Goal: Task Accomplishment & Management: Manage account settings

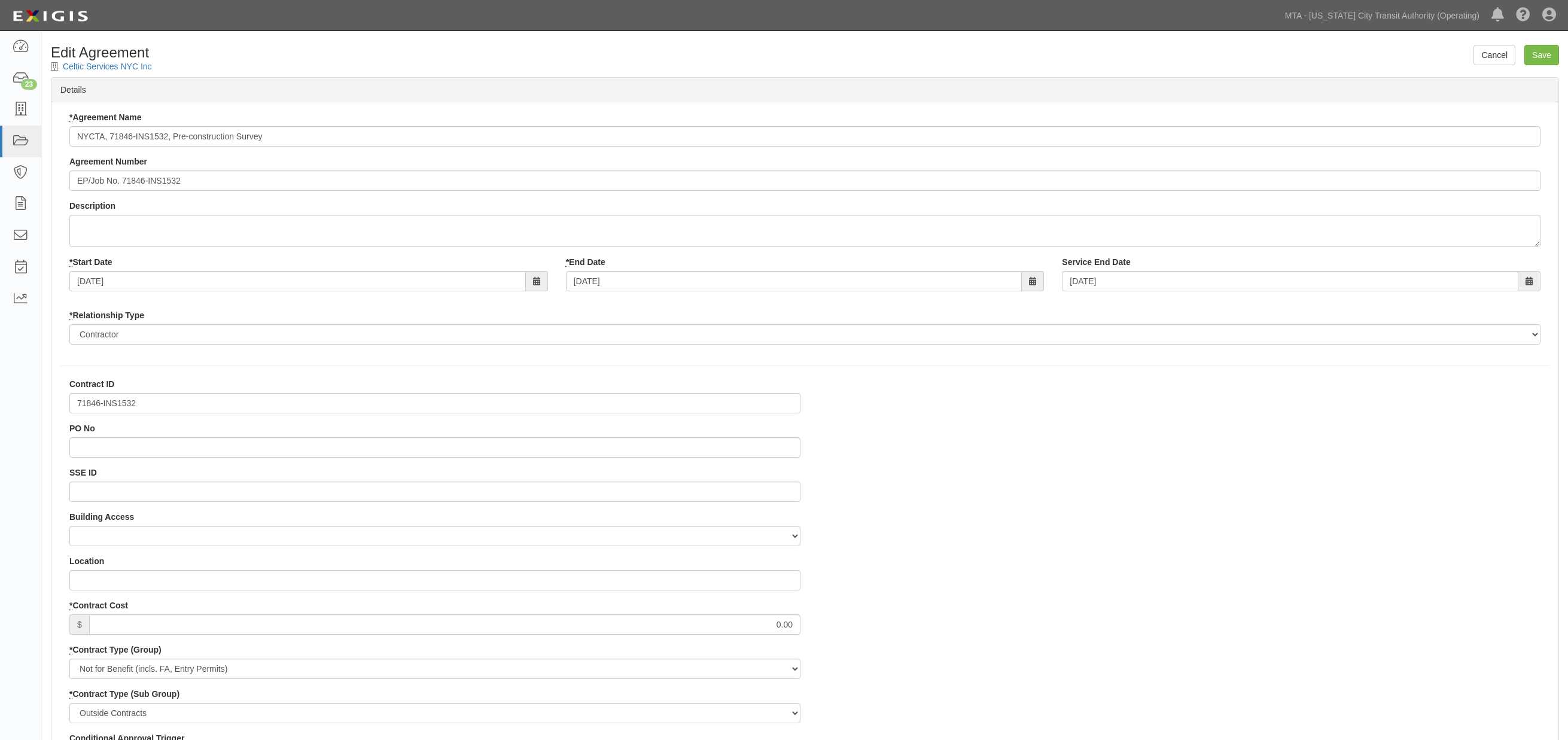
select select
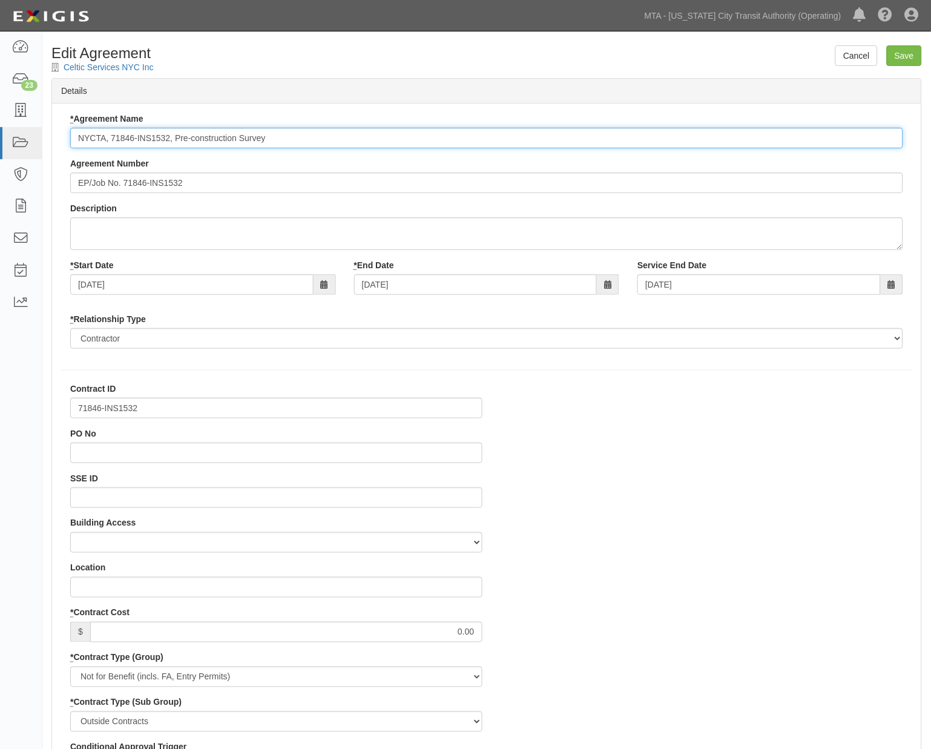
drag, startPoint x: 171, startPoint y: 135, endPoint x: 109, endPoint y: 134, distance: 62.4
click at [109, 134] on input "NYCTA, 71846-INS1532, Pre-construction Survey" at bounding box center [486, 138] width 833 height 21
click at [228, 132] on input "NYCTA - Pre-construction Survey" at bounding box center [486, 138] width 833 height 21
type input "NYCTA - Pre-construction Survey ( Photos for building, basement and common area…"
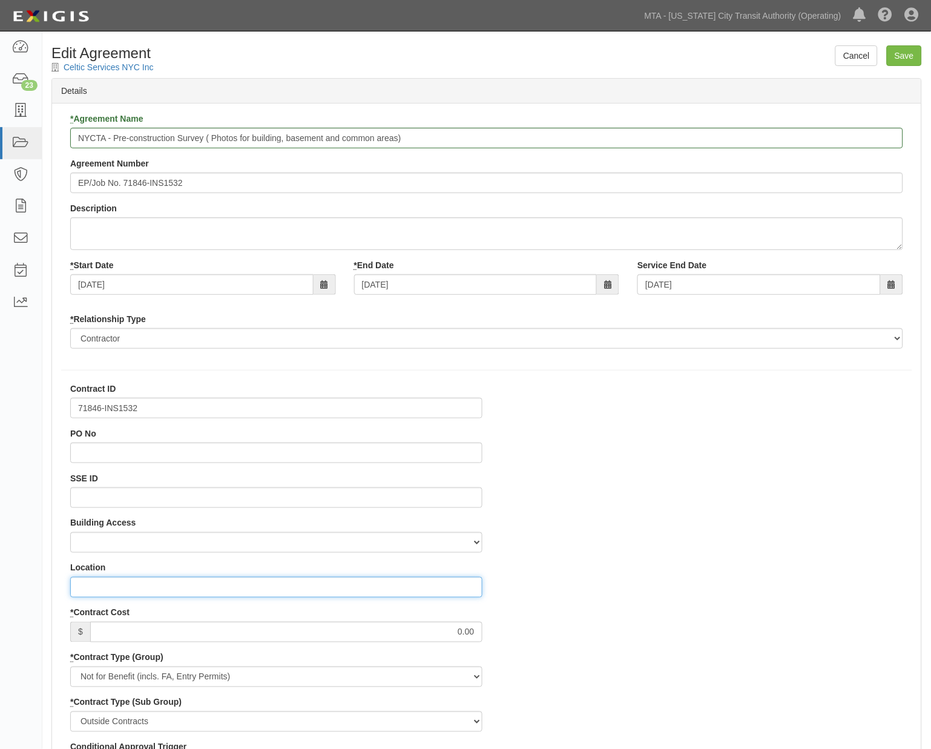
click at [118, 584] on input "Location" at bounding box center [276, 587] width 412 height 21
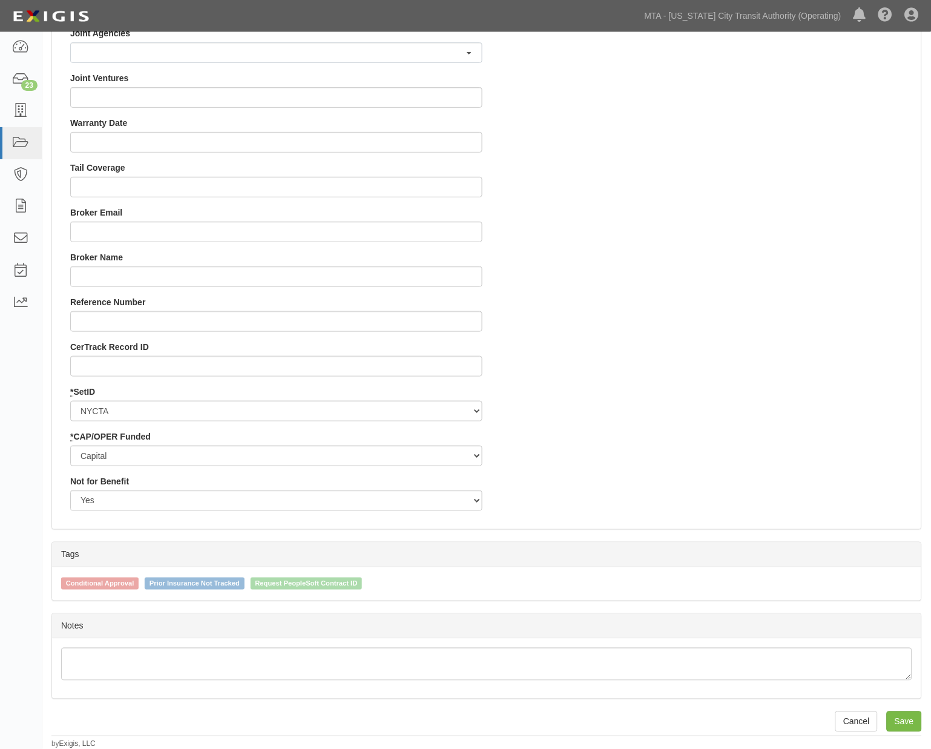
scroll to position [1073, 0]
type input "236-240 W. 54th St. Manhattan"
click at [899, 721] on input "Save" at bounding box center [904, 721] width 35 height 21
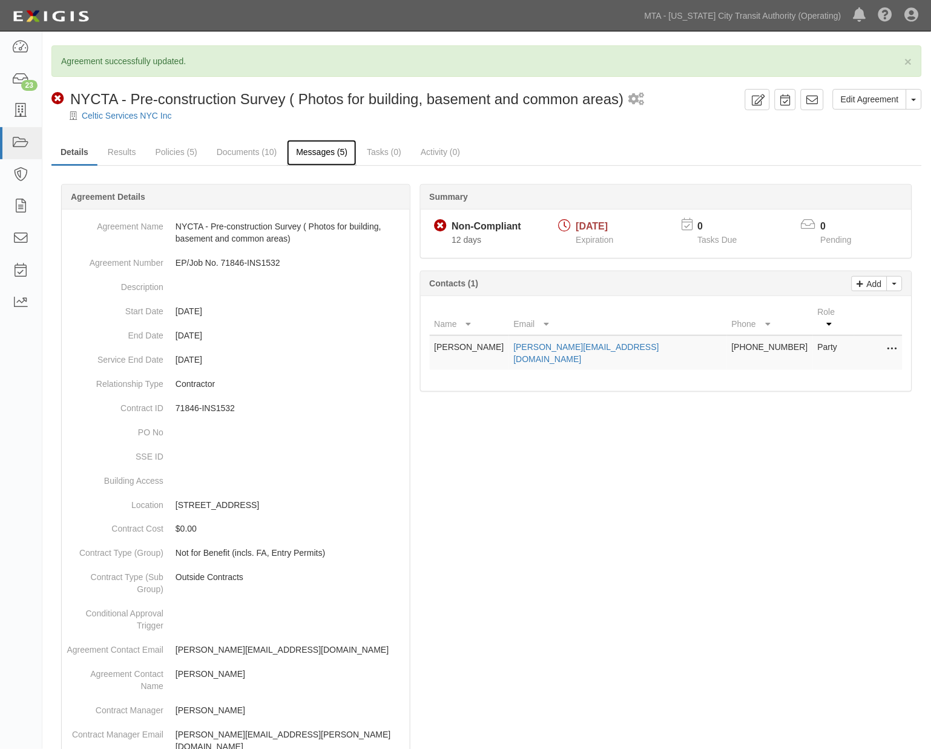
click at [322, 145] on link "Messages (5)" at bounding box center [322, 153] width 70 height 26
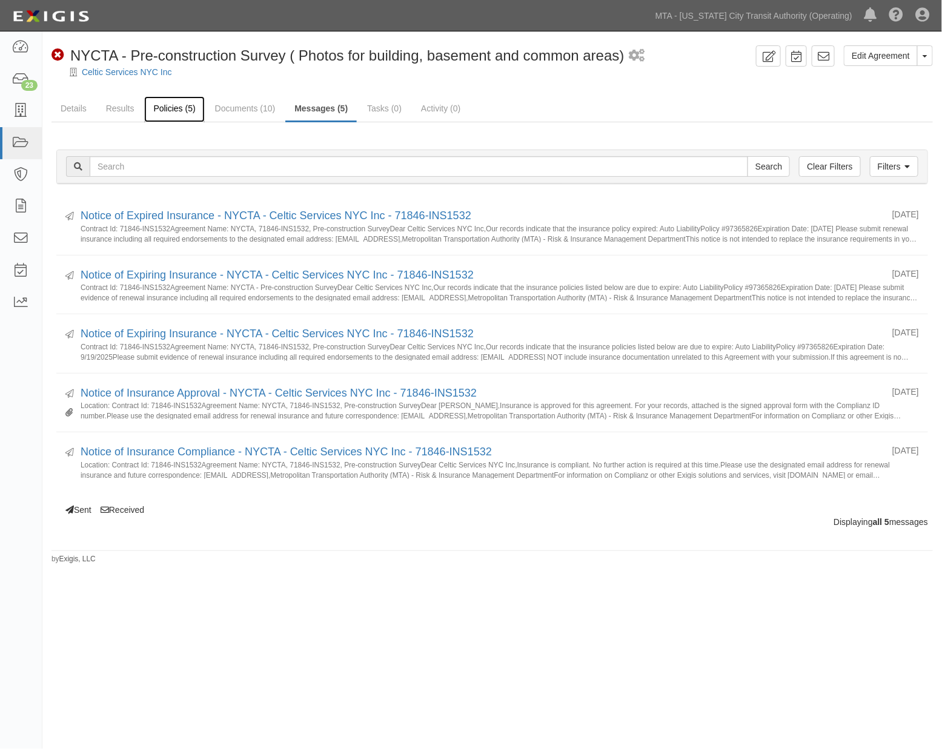
click at [179, 109] on link "Policies (5)" at bounding box center [174, 109] width 60 height 26
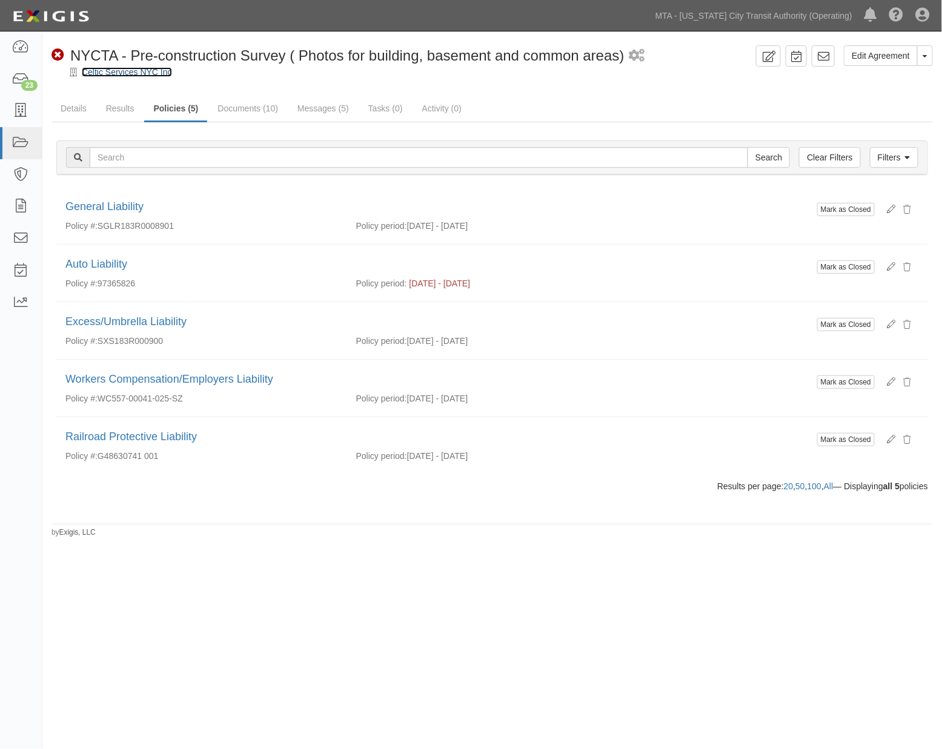
click at [94, 68] on link "Celtic Services NYC Inc" at bounding box center [127, 72] width 90 height 10
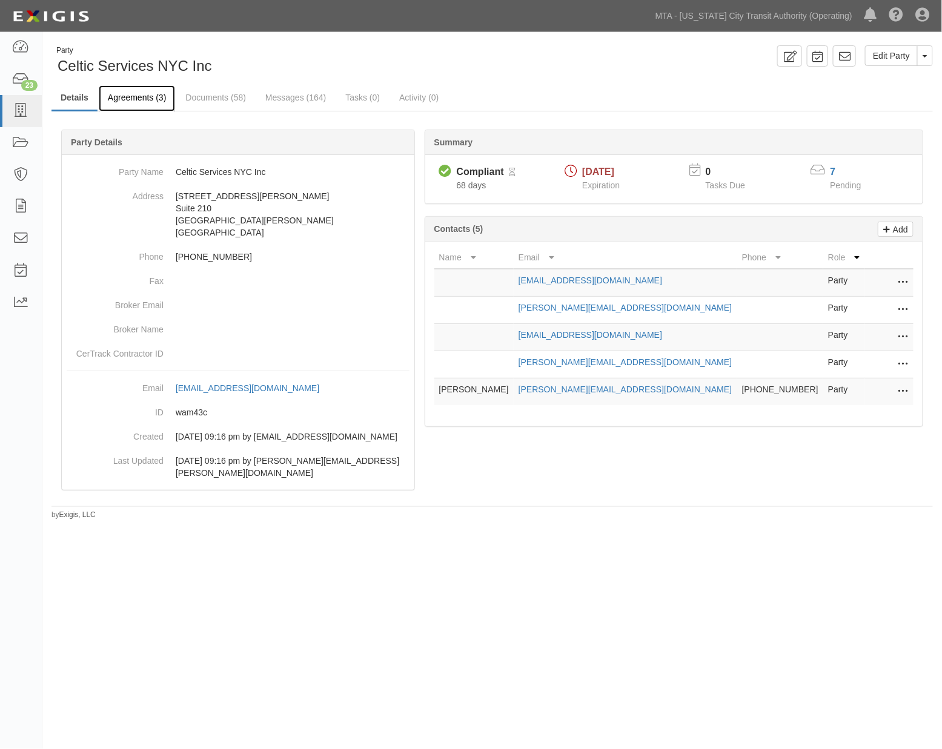
click at [143, 99] on link "Agreements (3)" at bounding box center [137, 98] width 76 height 26
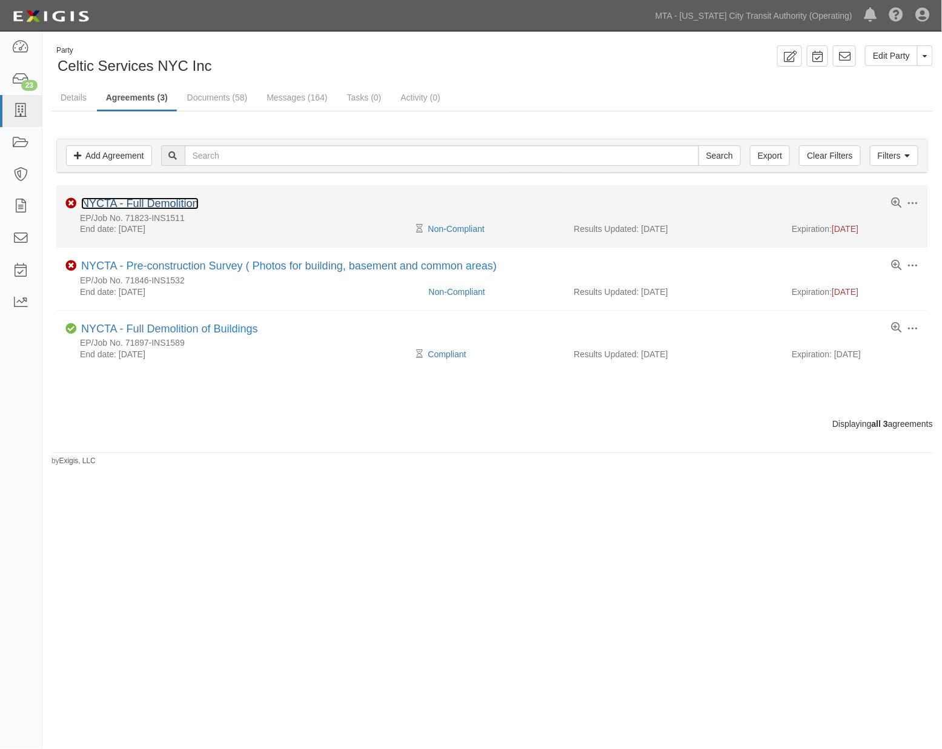
click at [177, 207] on link "NYCTA - Full Demolition" at bounding box center [139, 203] width 117 height 12
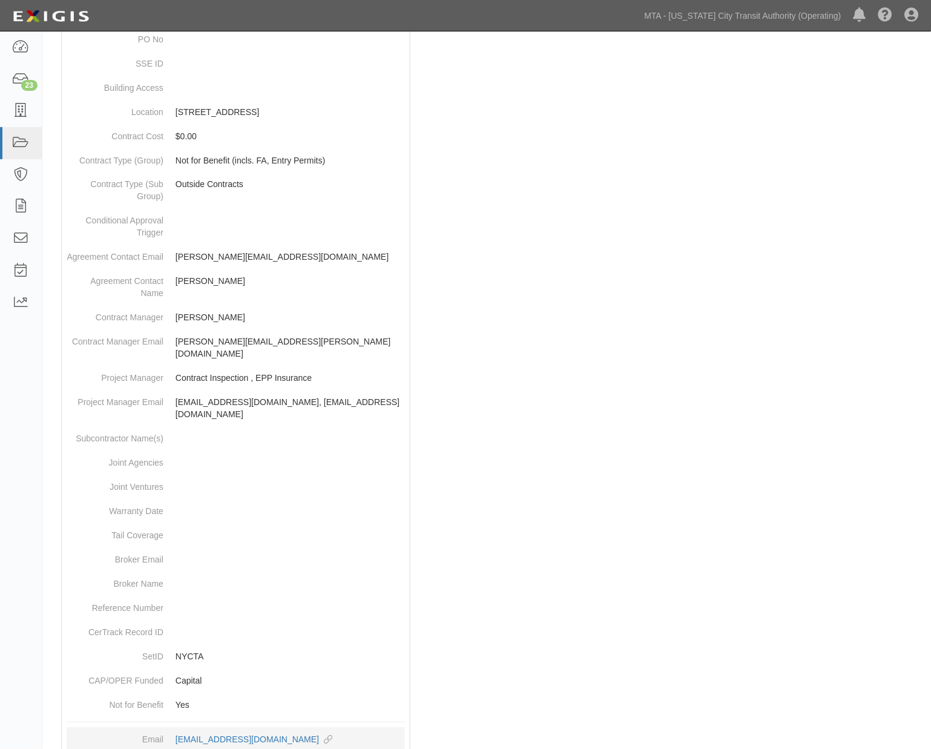
scroll to position [423, 0]
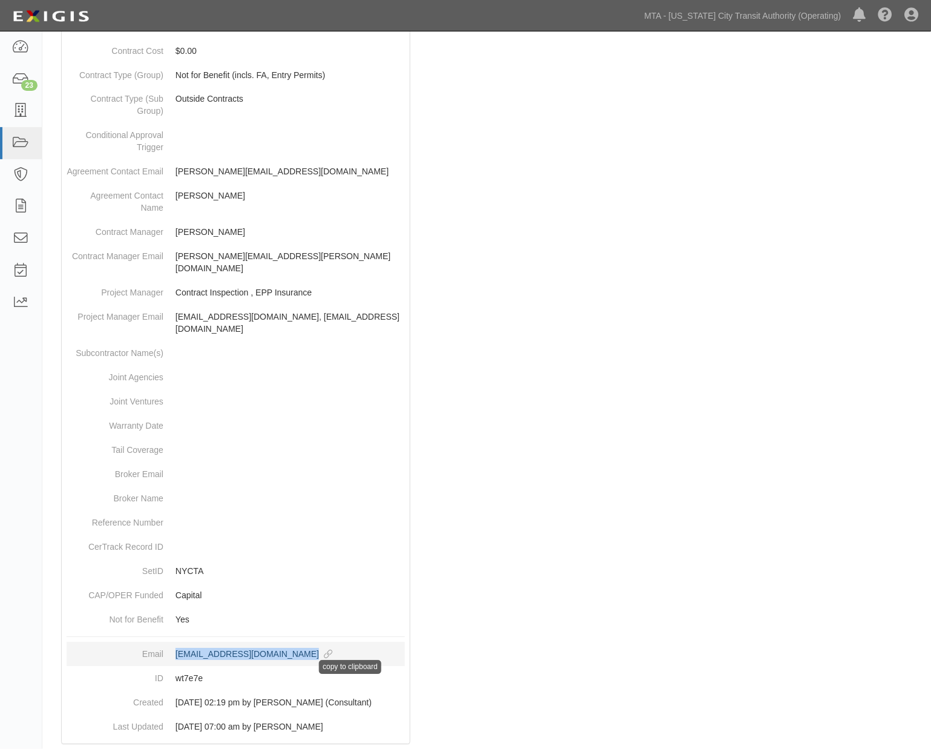
drag, startPoint x: 171, startPoint y: 626, endPoint x: 341, endPoint y: 628, distance: 170.2
click at [341, 643] on dd "agreement-wt7e7e@mtato.complianz.com copy to clipboard" at bounding box center [236, 655] width 339 height 24
copy div "agreement-wt7e7e@mtato.complianz.com"
click at [693, 386] on div at bounding box center [486, 246] width 871 height 1021
drag, startPoint x: 171, startPoint y: 629, endPoint x: 334, endPoint y: 626, distance: 162.9
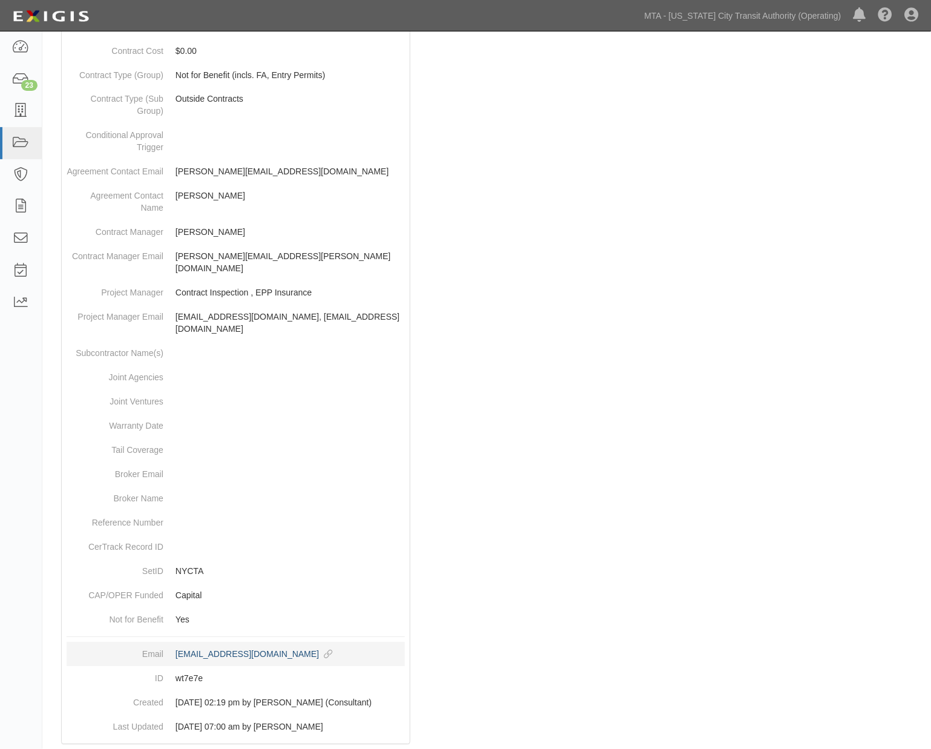
click at [334, 643] on dd "agreement-wt7e7e@mtato.complianz.com copy to clipboard" at bounding box center [236, 655] width 339 height 24
copy div "agreement-wt7e7e@mtato.complianz.com"
click at [715, 446] on div at bounding box center [486, 246] width 871 height 1021
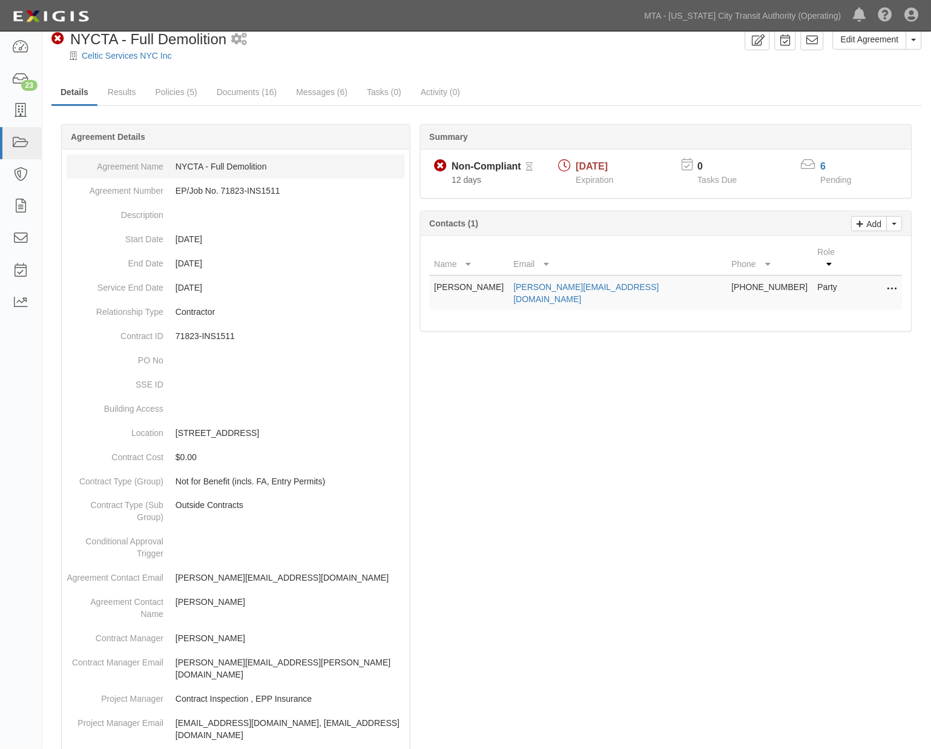
scroll to position [0, 0]
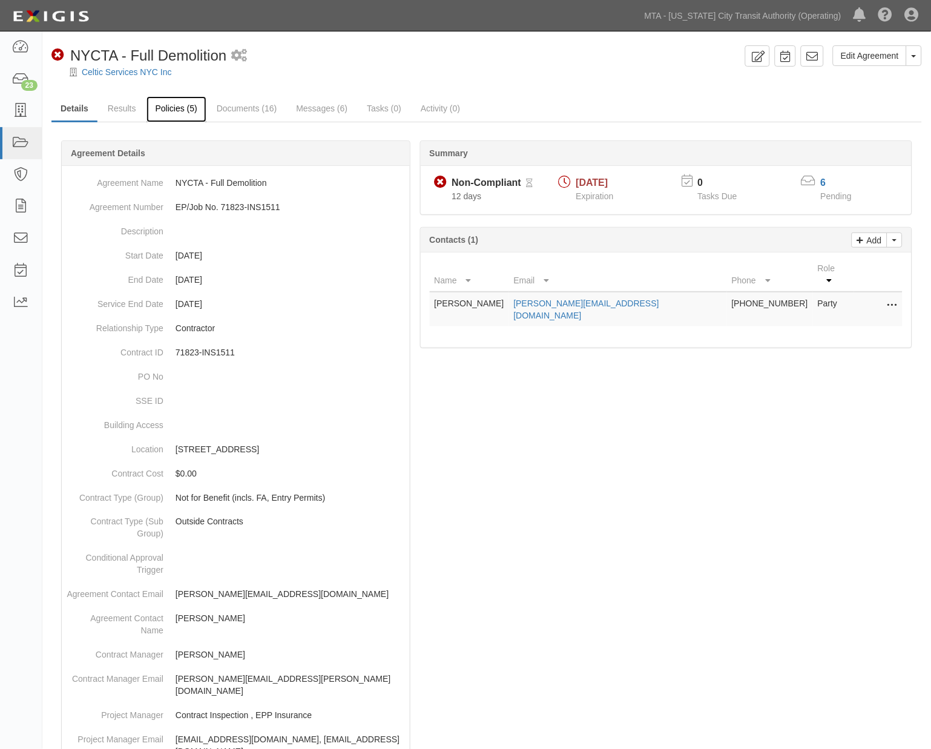
click at [182, 103] on link "Policies (5)" at bounding box center [177, 109] width 60 height 26
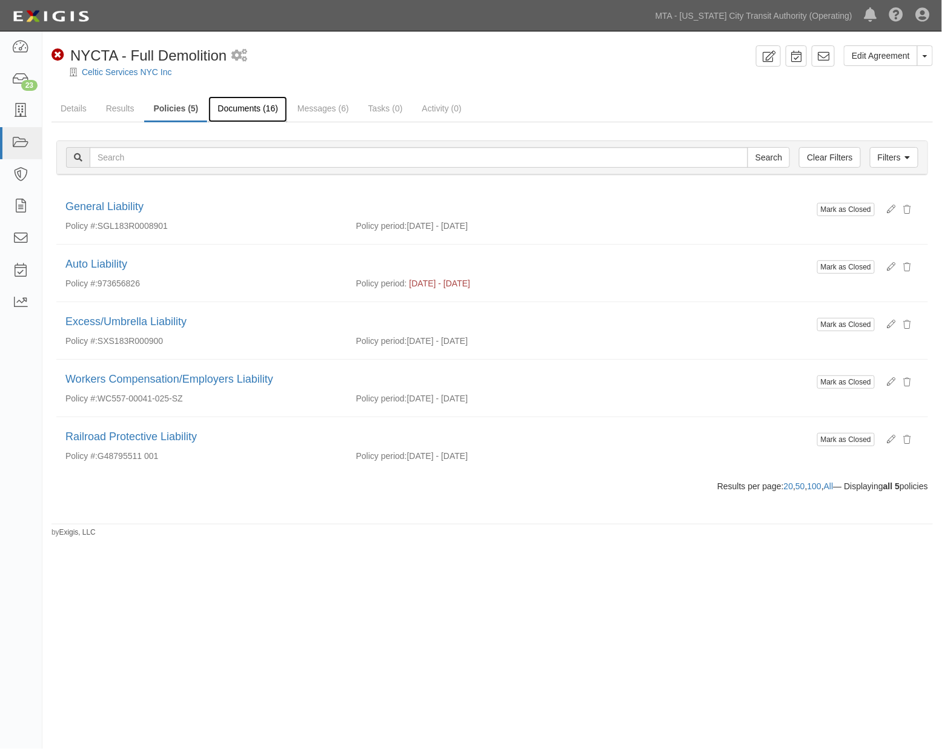
click at [250, 104] on link "Documents (16)" at bounding box center [247, 109] width 79 height 26
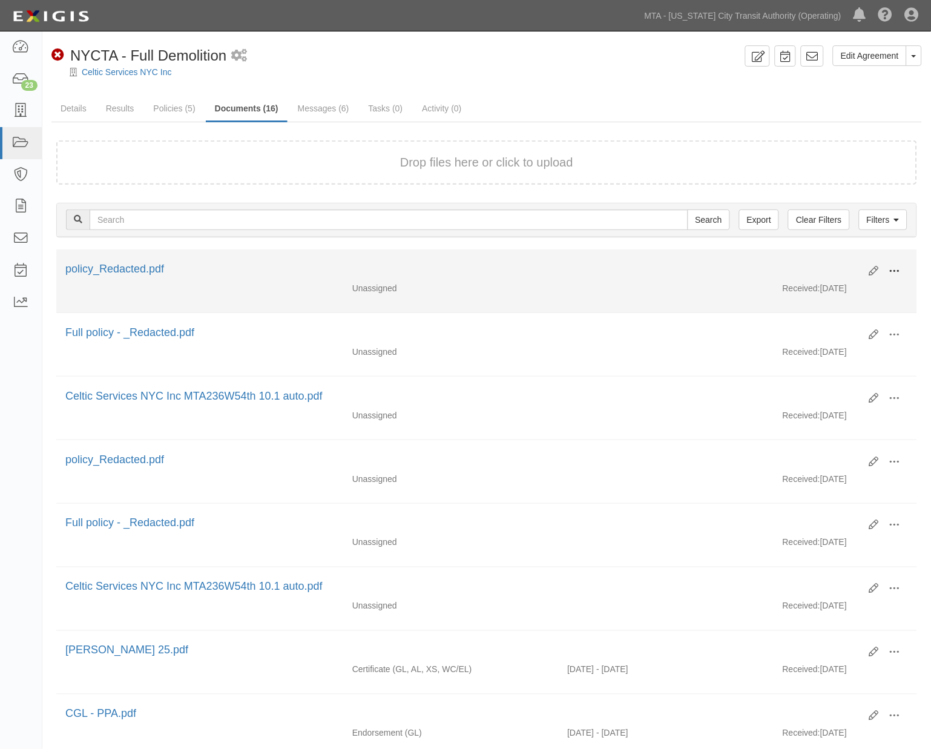
click at [891, 269] on span at bounding box center [895, 271] width 11 height 11
click at [810, 262] on link "Edit" at bounding box center [836, 267] width 96 height 22
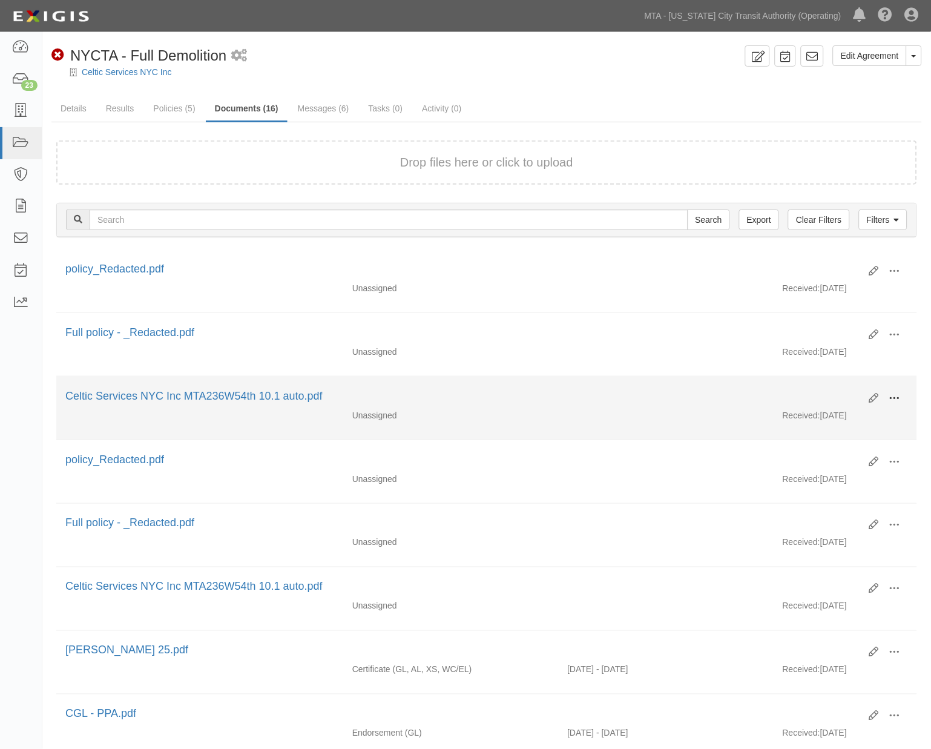
click at [894, 400] on span at bounding box center [895, 398] width 11 height 11
click at [810, 392] on link "Edit" at bounding box center [836, 394] width 96 height 22
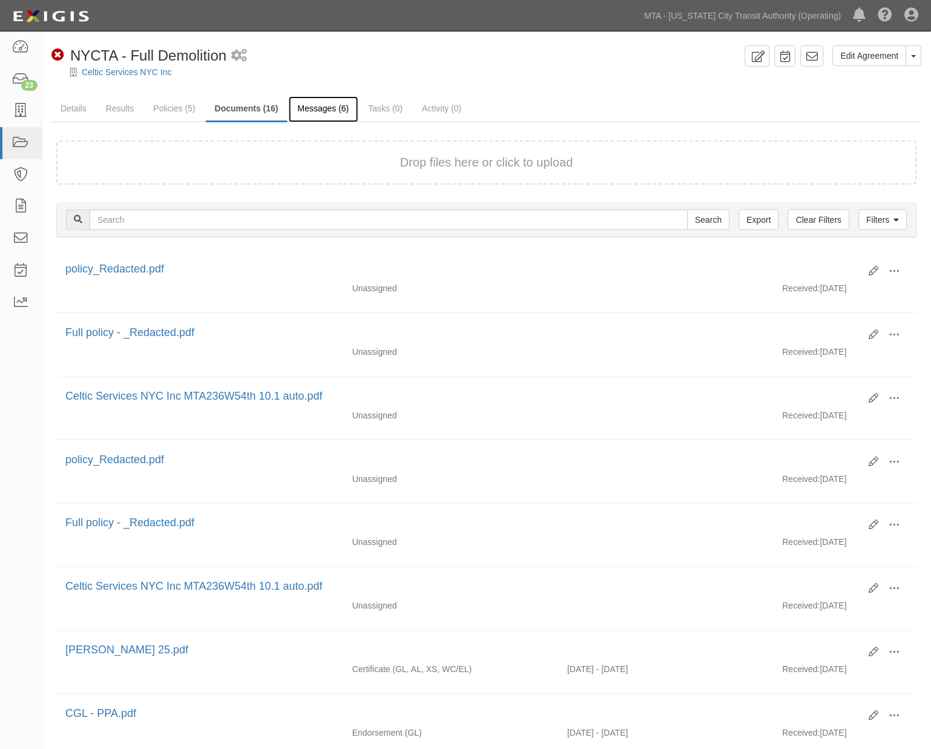
click at [322, 107] on link "Messages (6)" at bounding box center [324, 109] width 70 height 26
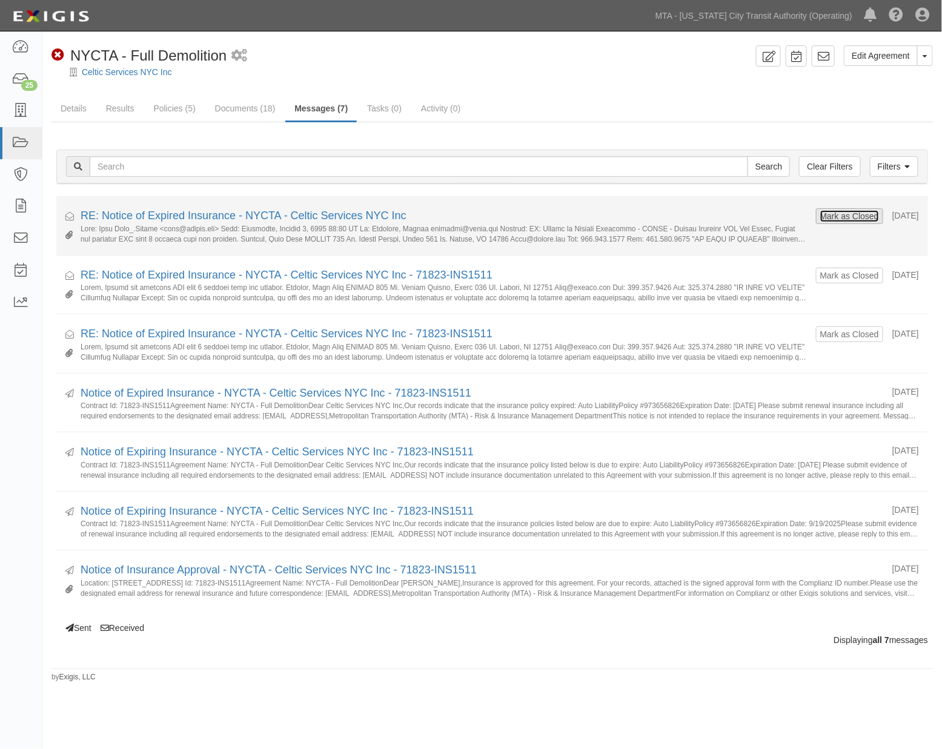
click at [856, 214] on button "Mark as Closed" at bounding box center [849, 216] width 60 height 13
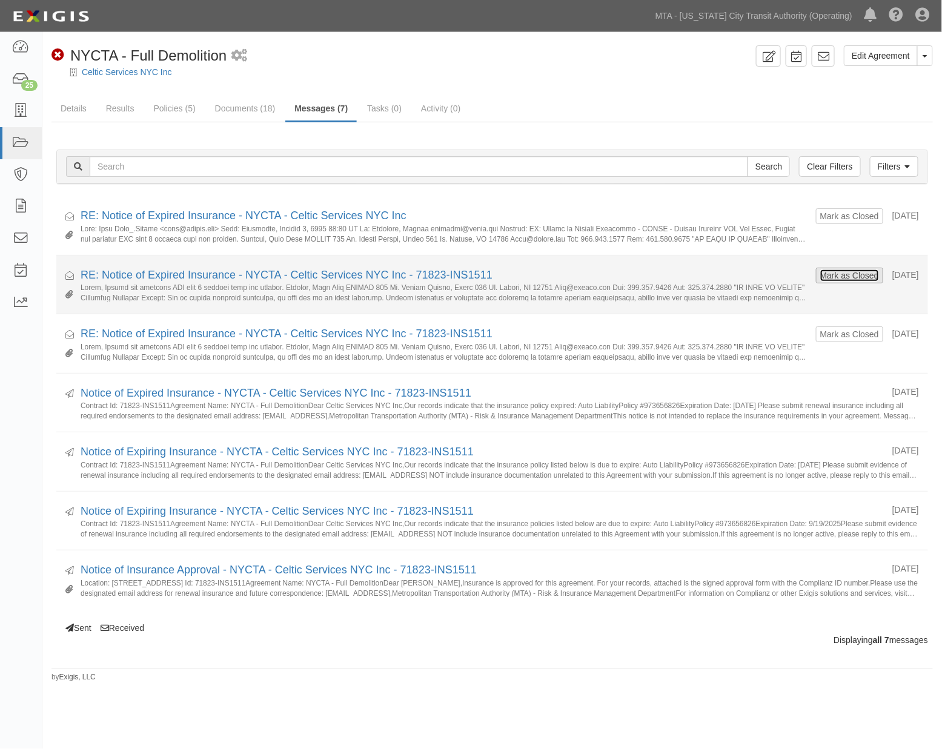
click at [856, 275] on button "Mark as Closed" at bounding box center [849, 275] width 60 height 13
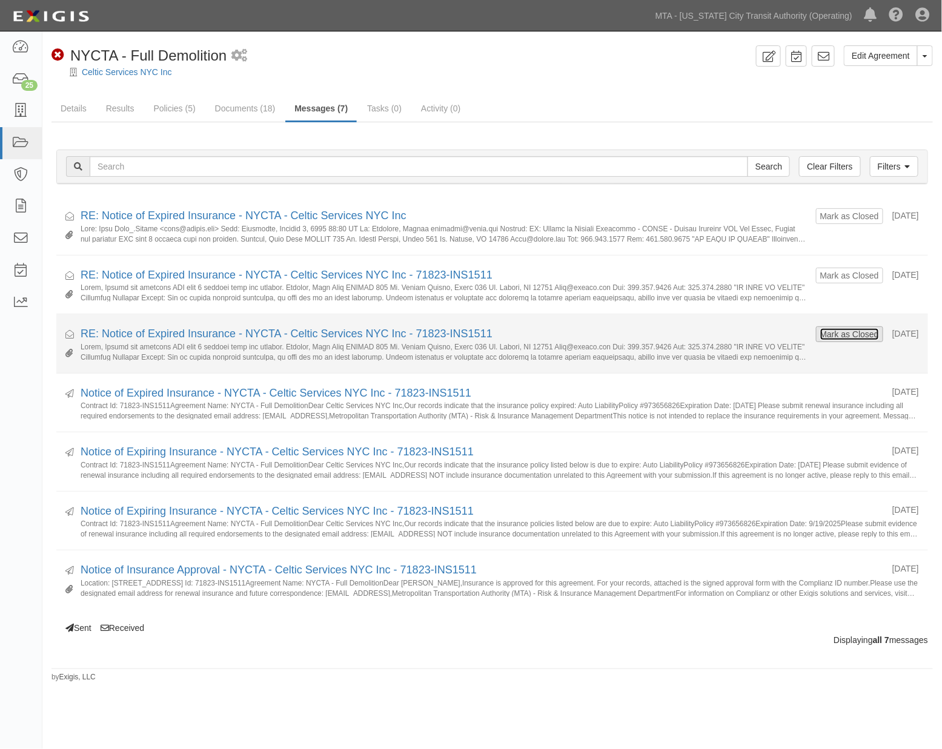
click at [839, 334] on button "Mark as Closed" at bounding box center [849, 334] width 60 height 13
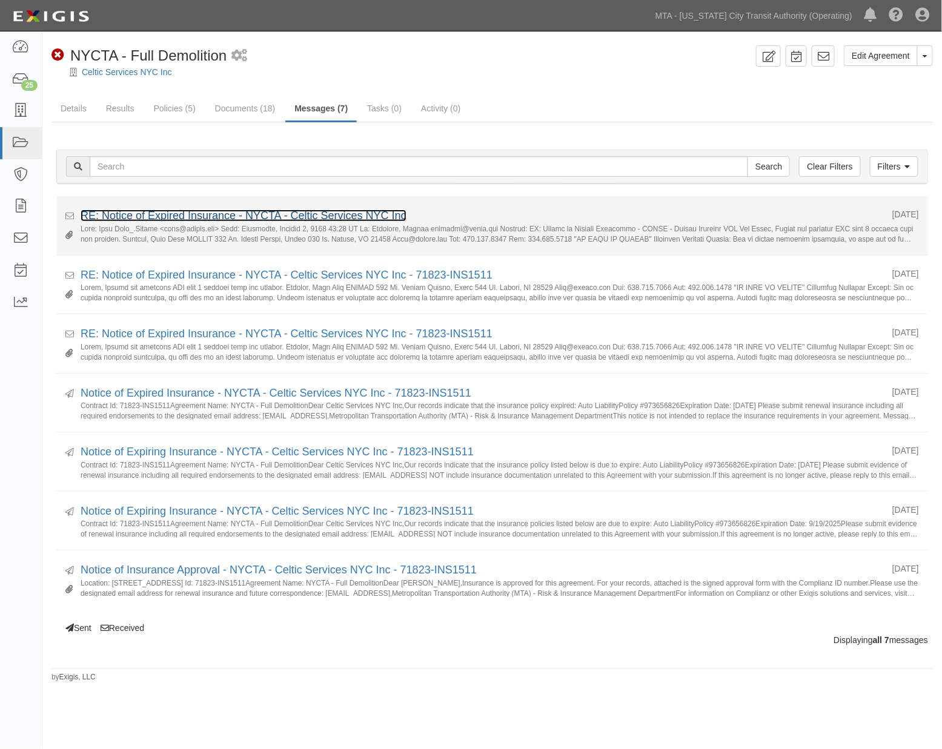
click at [274, 217] on link "RE: Notice of Expired Insurance - NYCTA - Celtic Services NYC Inc" at bounding box center [244, 216] width 326 height 12
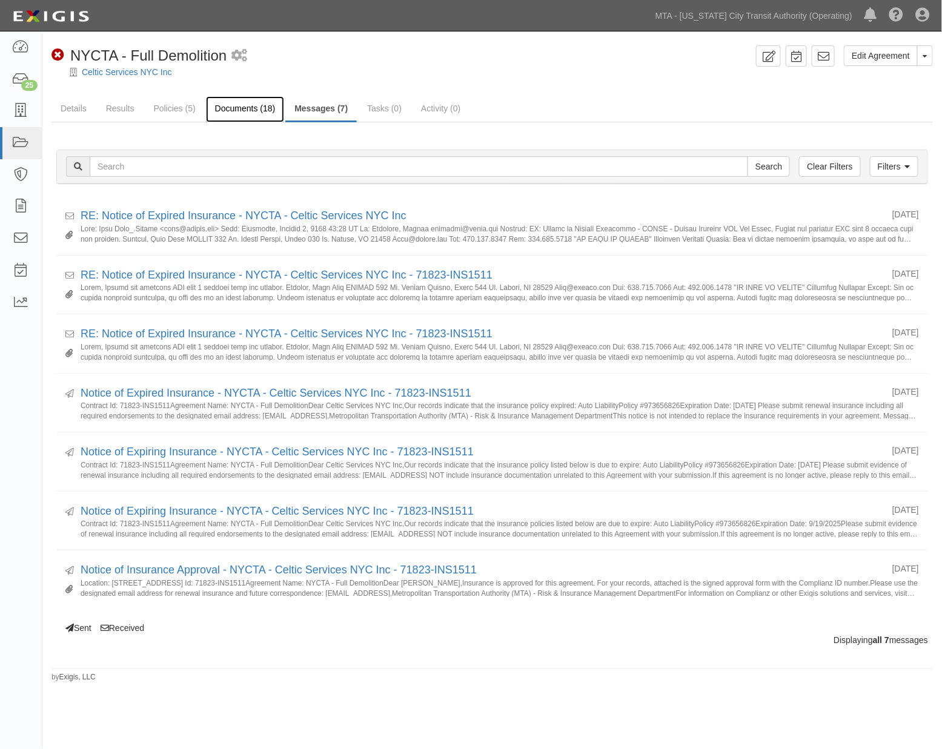
click at [242, 107] on link "Documents (18)" at bounding box center [245, 109] width 79 height 26
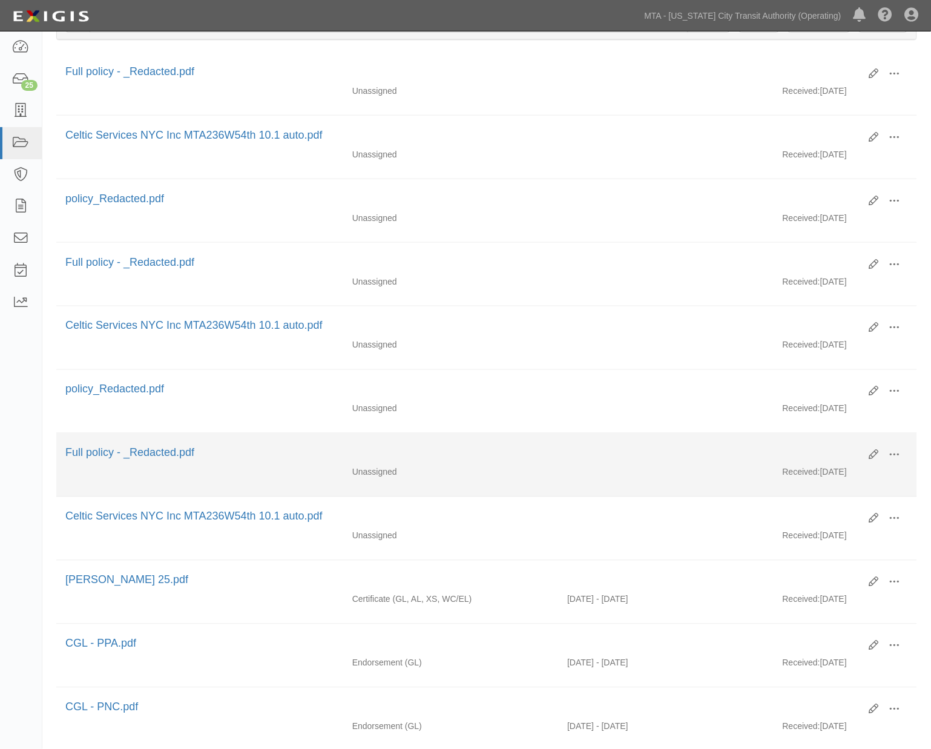
scroll to position [202, 0]
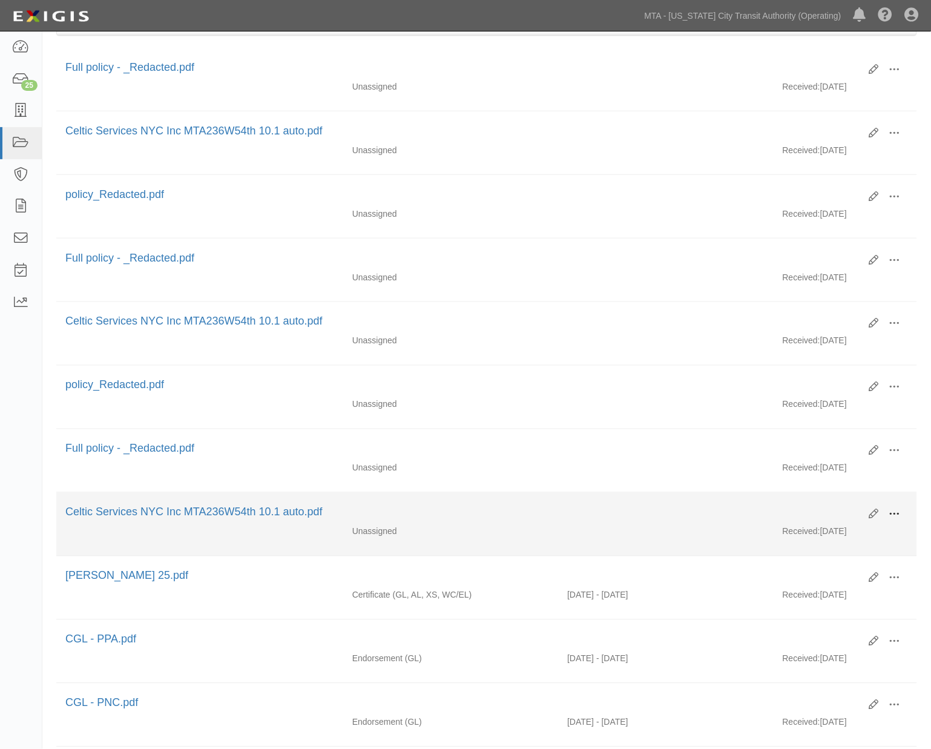
click at [894, 520] on span at bounding box center [895, 514] width 11 height 11
click at [804, 539] on link "View" at bounding box center [836, 532] width 96 height 22
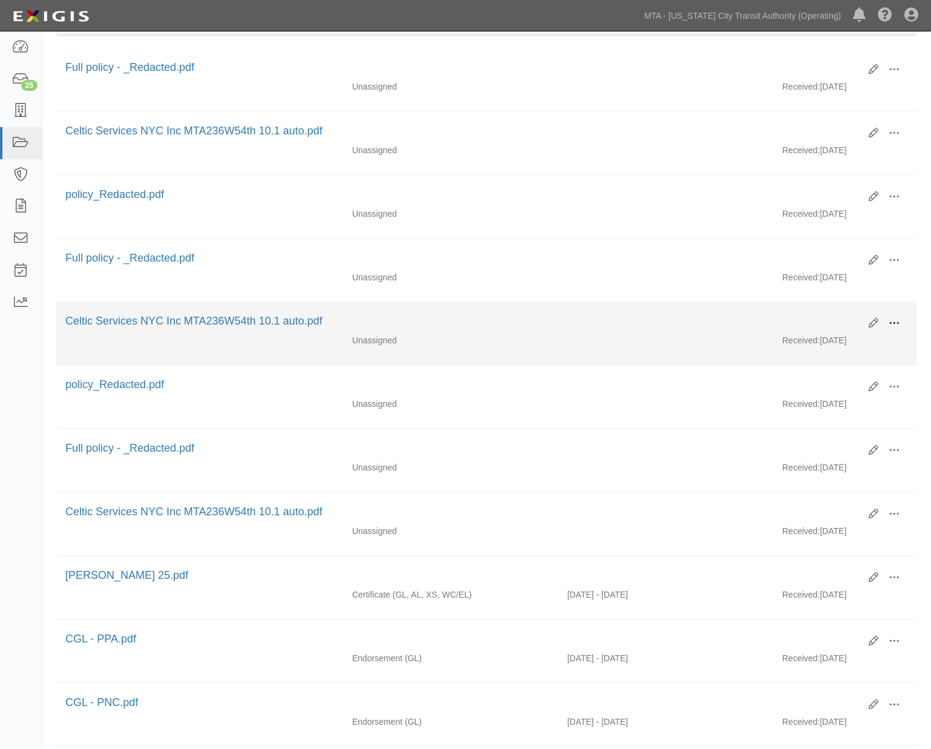
click at [900, 325] on span at bounding box center [895, 324] width 11 height 11
click at [803, 342] on link "View" at bounding box center [836, 342] width 96 height 22
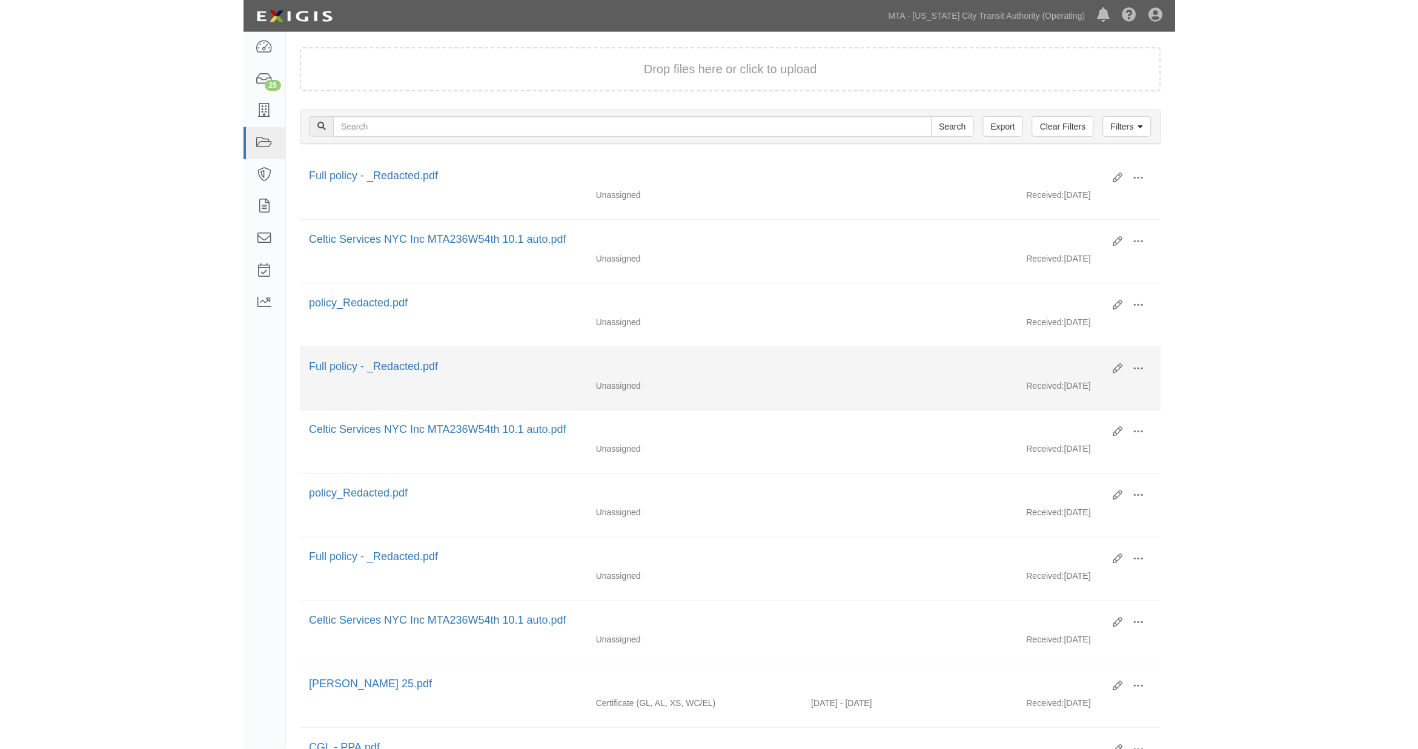
scroll to position [67, 0]
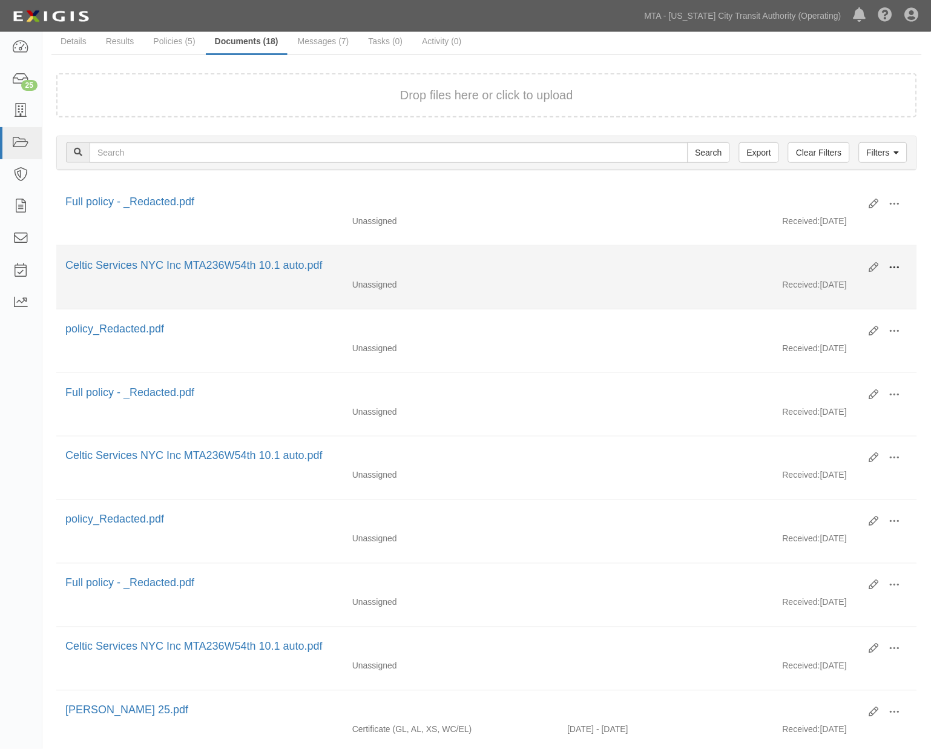
click at [896, 264] on span at bounding box center [895, 267] width 11 height 11
click at [808, 285] on link "View" at bounding box center [836, 285] width 96 height 22
click at [894, 267] on span at bounding box center [895, 267] width 11 height 11
click at [811, 263] on link "Edit" at bounding box center [836, 263] width 96 height 22
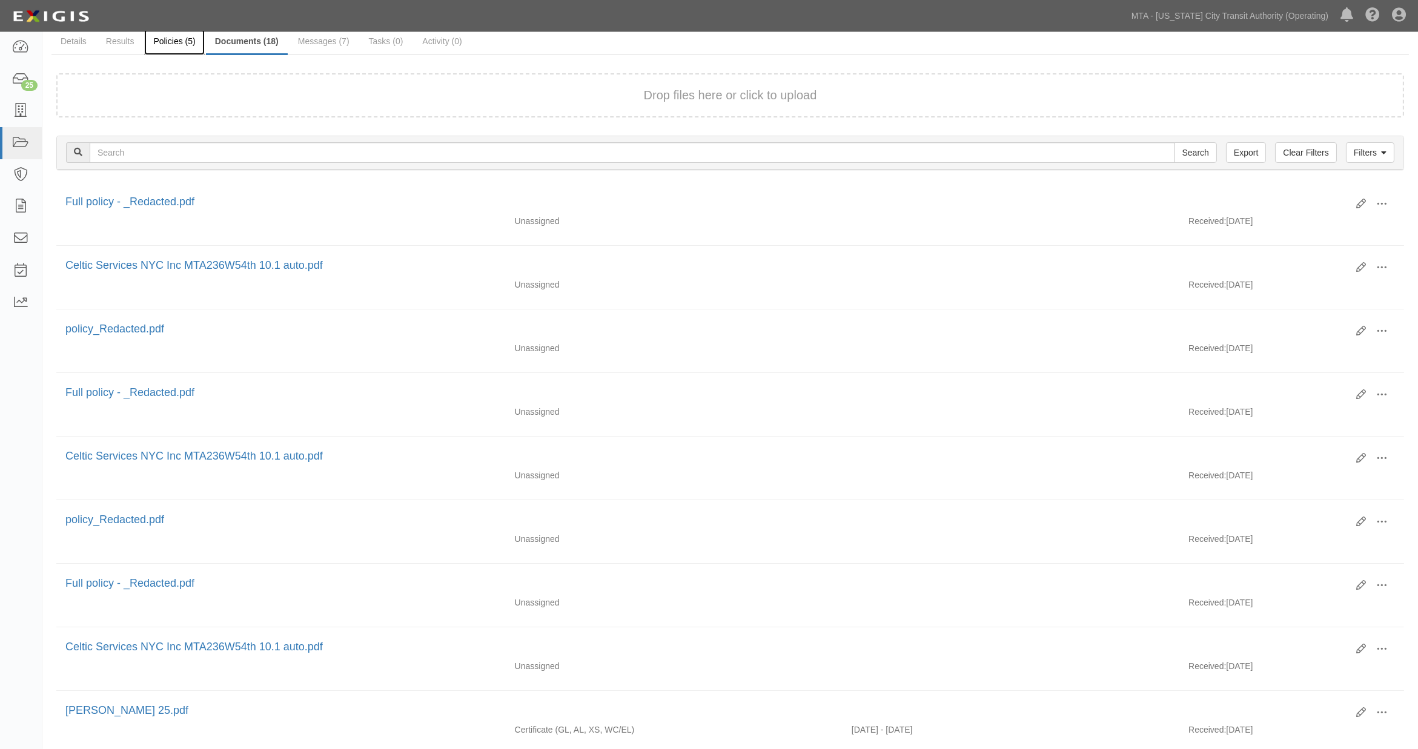
click at [179, 44] on link "Policies (5)" at bounding box center [174, 42] width 60 height 26
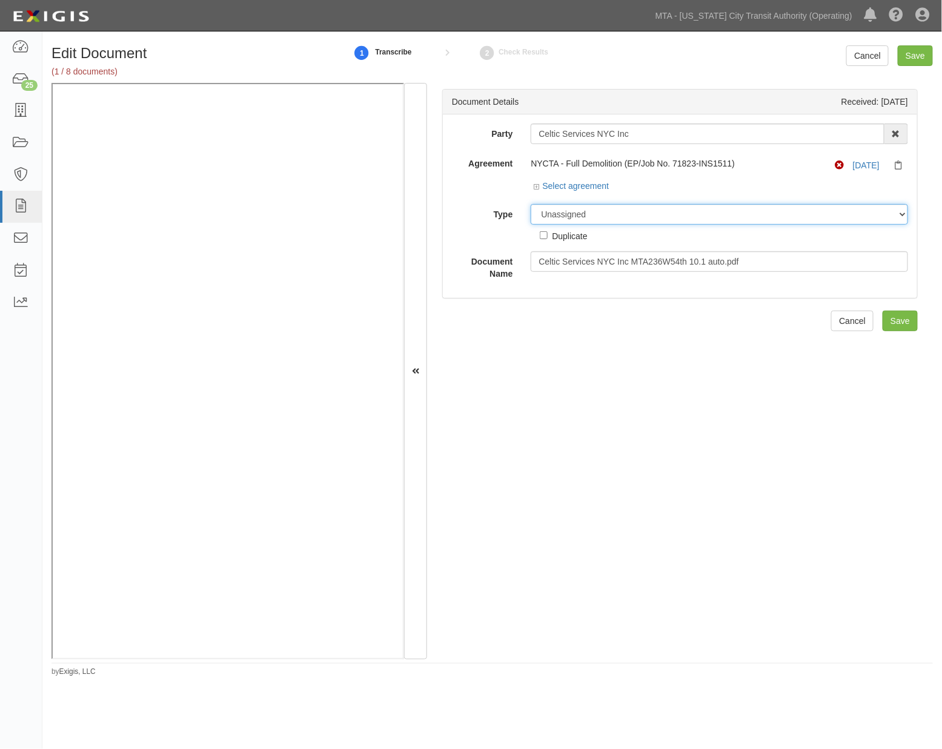
click at [589, 214] on select "Unassigned Binder Cancellation Notice Certificate Contract Endorsement Insuranc…" at bounding box center [718, 214] width 377 height 21
select select "CertificateDetail"
click at [530, 205] on select "Unassigned Binder Cancellation Notice Certificate Contract Endorsement Insuranc…" at bounding box center [718, 214] width 377 height 21
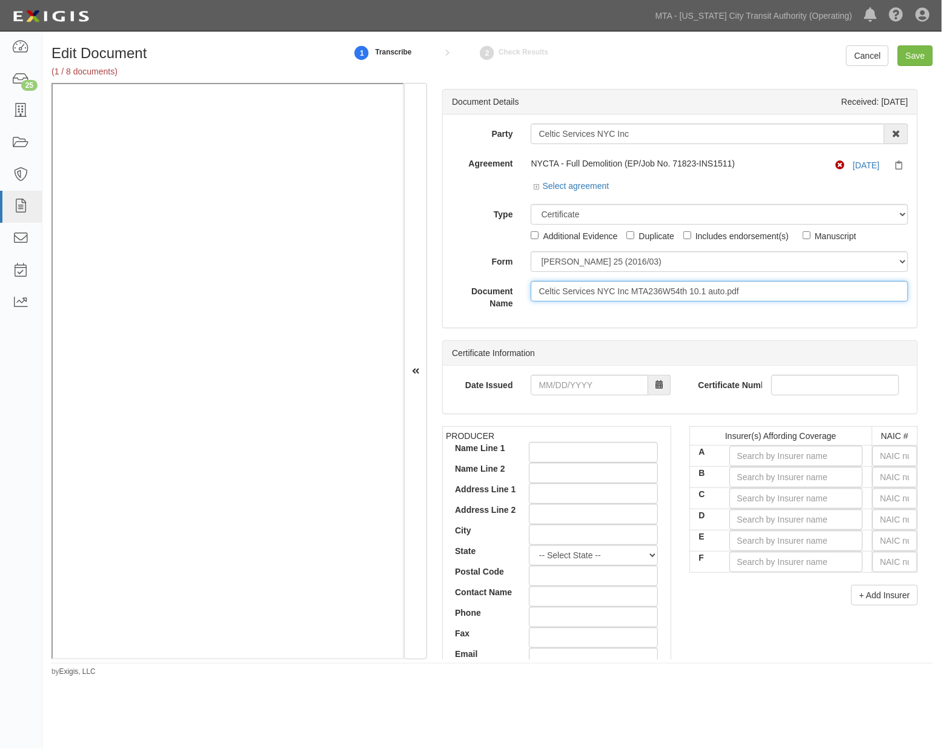
drag, startPoint x: 763, startPoint y: 289, endPoint x: 400, endPoint y: 298, distance: 362.9
click at [285, 178] on div "Document Details Received: [DATE] Party Celtic Services NYC Inc 10-21 TO 10-23T…" at bounding box center [491, 371] width 881 height 577
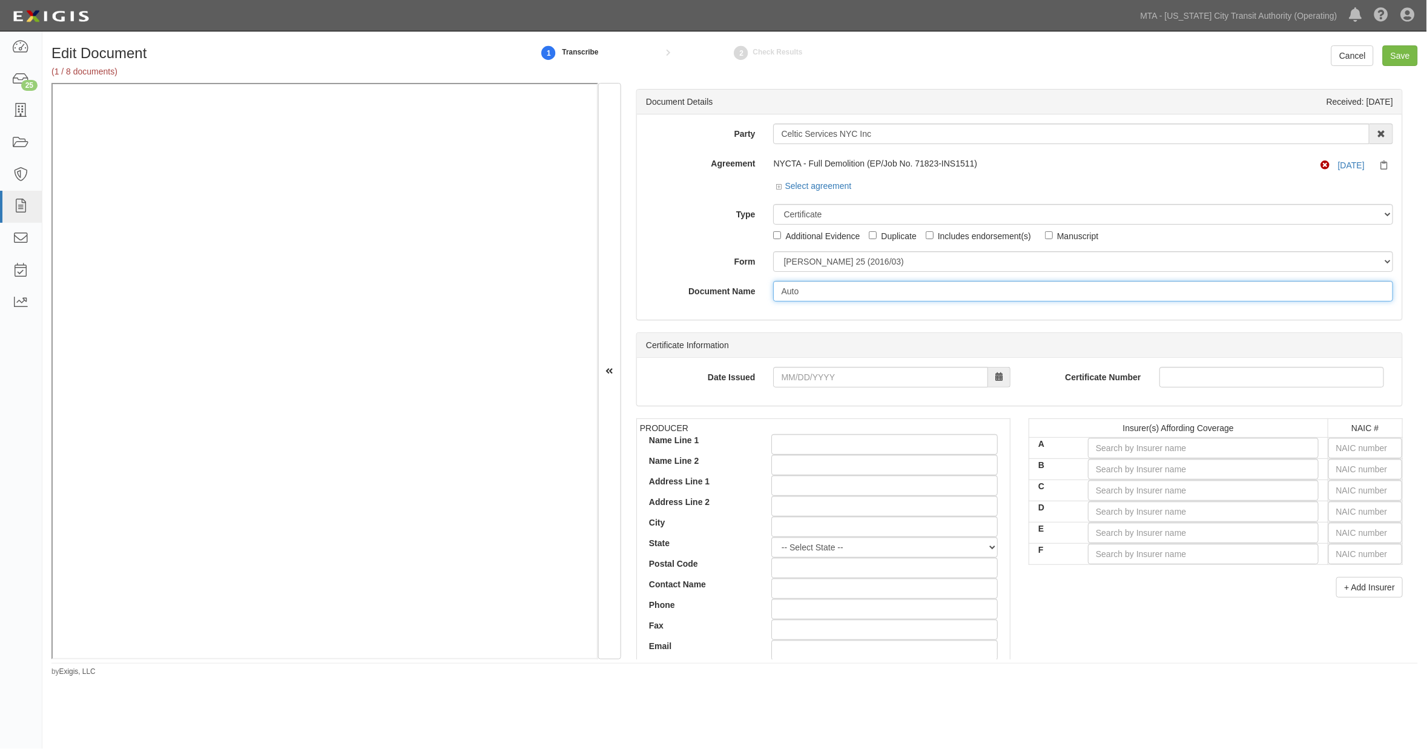
type input "Auto"
click at [941, 451] on input "text" at bounding box center [1366, 448] width 74 height 21
type input "16862"
type input "168"
type input "16835"
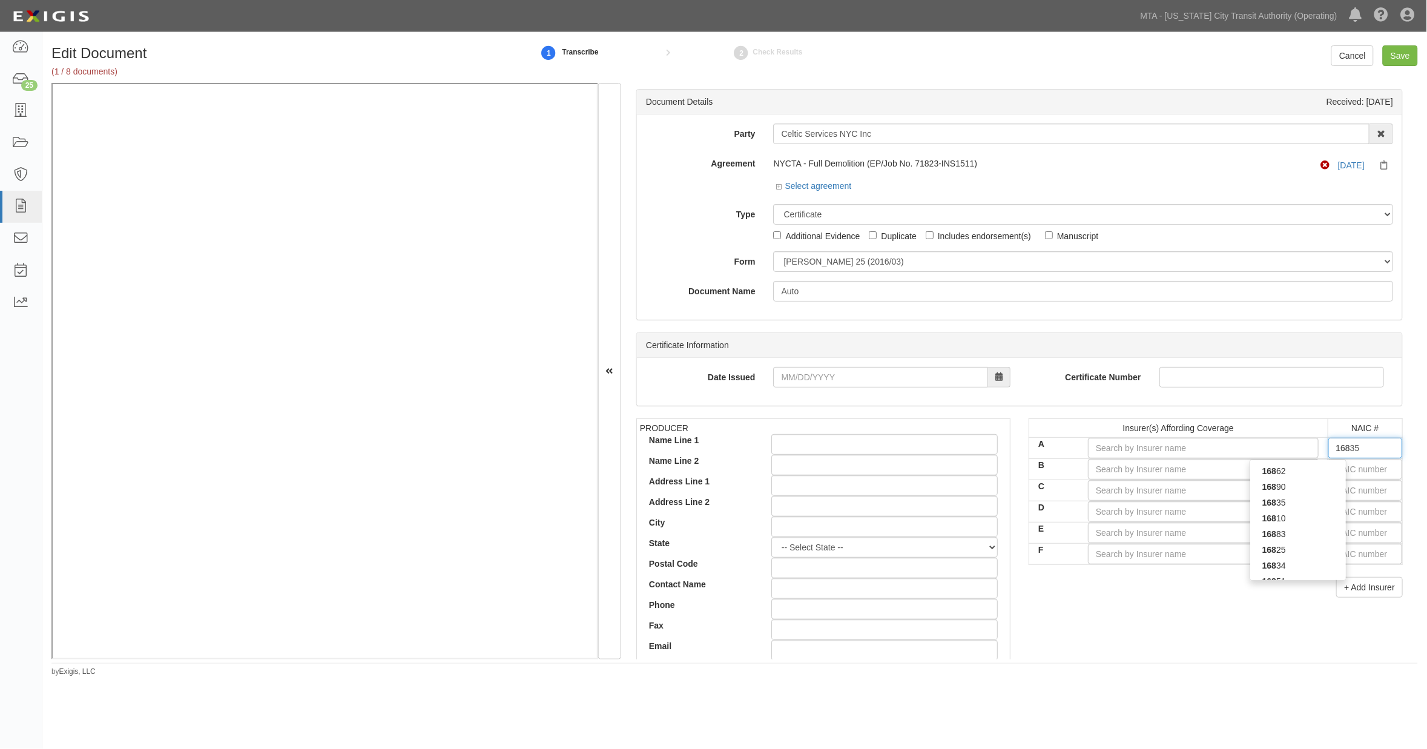
type input "1683"
type input "16830"
type input "16835"
type input "1683"
type input "16862"
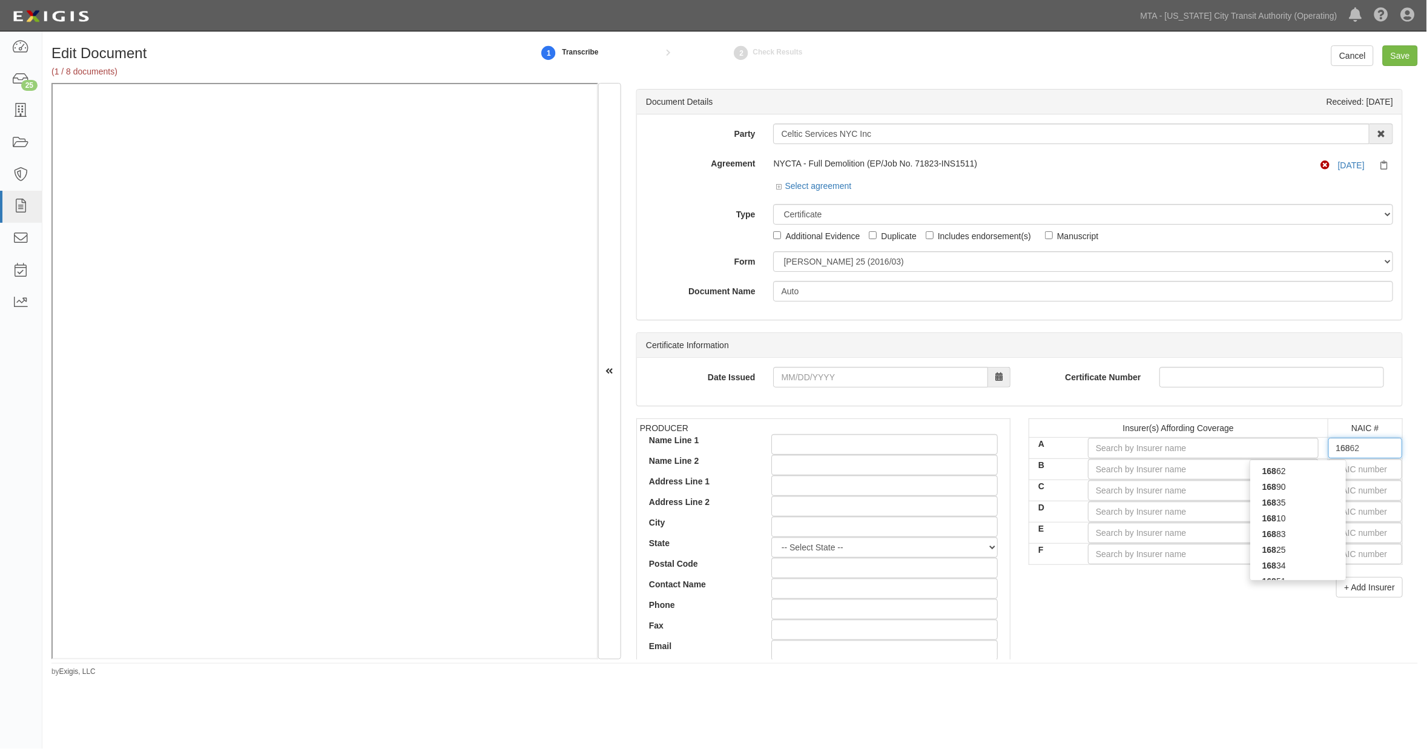
type input "16"
type input "16926"
type input "169"
type input "1690"
drag, startPoint x: 1358, startPoint y: 445, endPoint x: 1262, endPoint y: 440, distance: 95.8
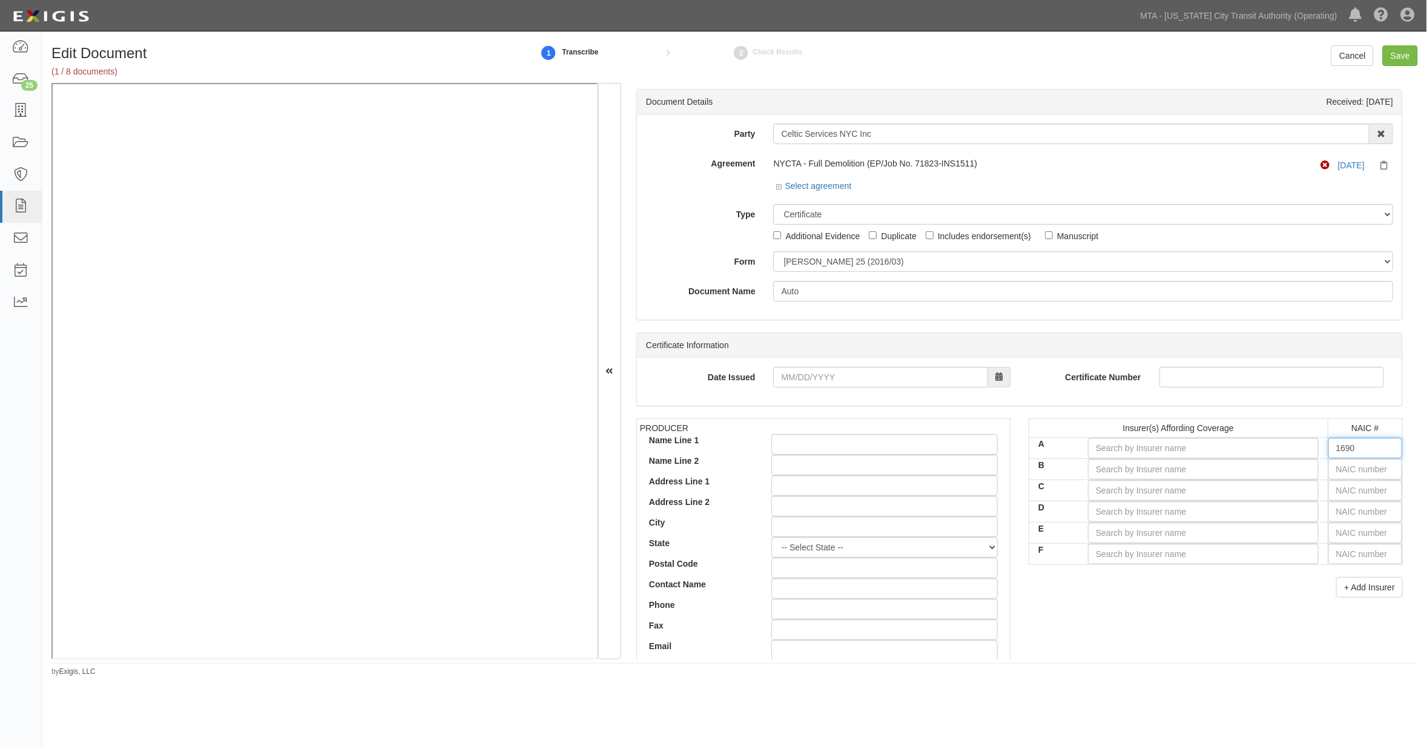
click at [941, 444] on tr "A 1690 169" at bounding box center [1216, 447] width 374 height 21
type input "16862"
type input "168"
type input "16890"
type input "1689"
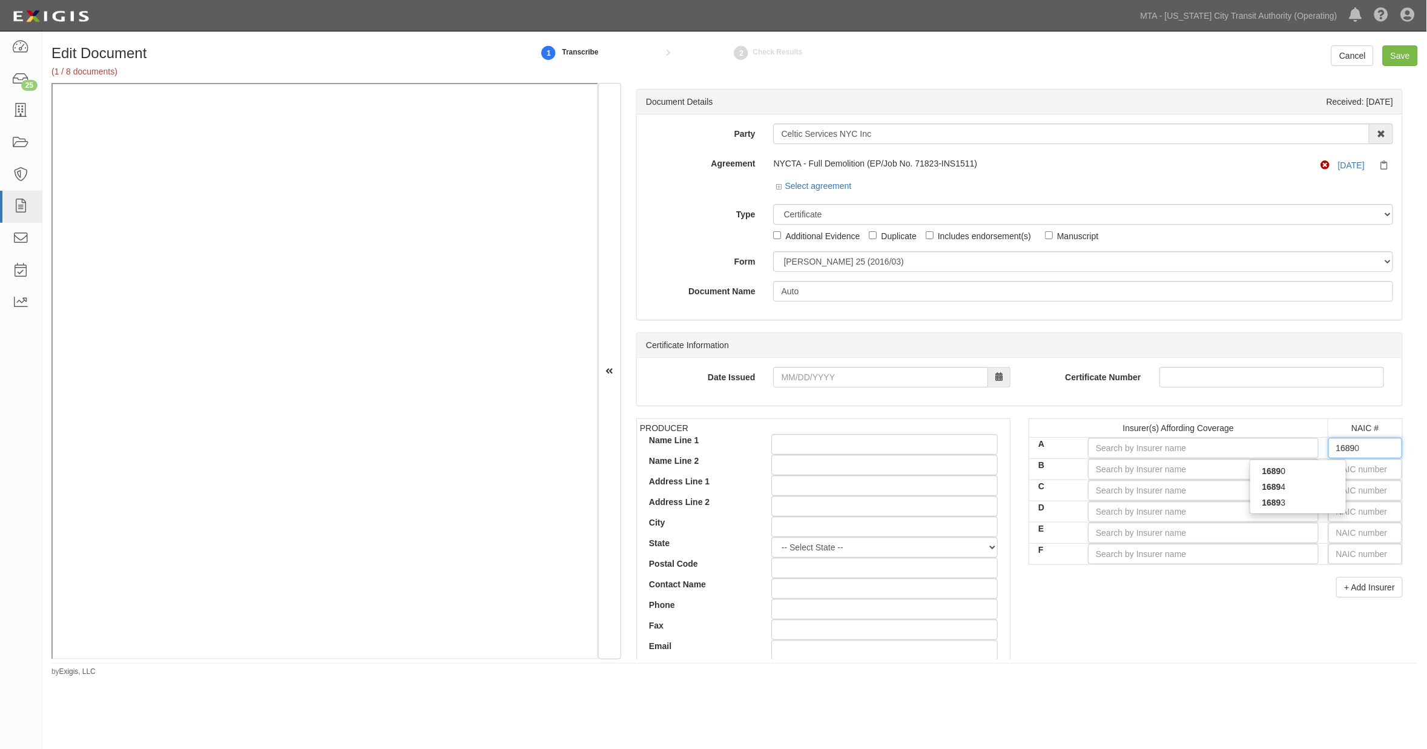
type input "16890"
click at [941, 477] on div "16890" at bounding box center [1299, 471] width 96 height 16
type input "Accelerant Specialty Insurance Company (A- IX Rating)"
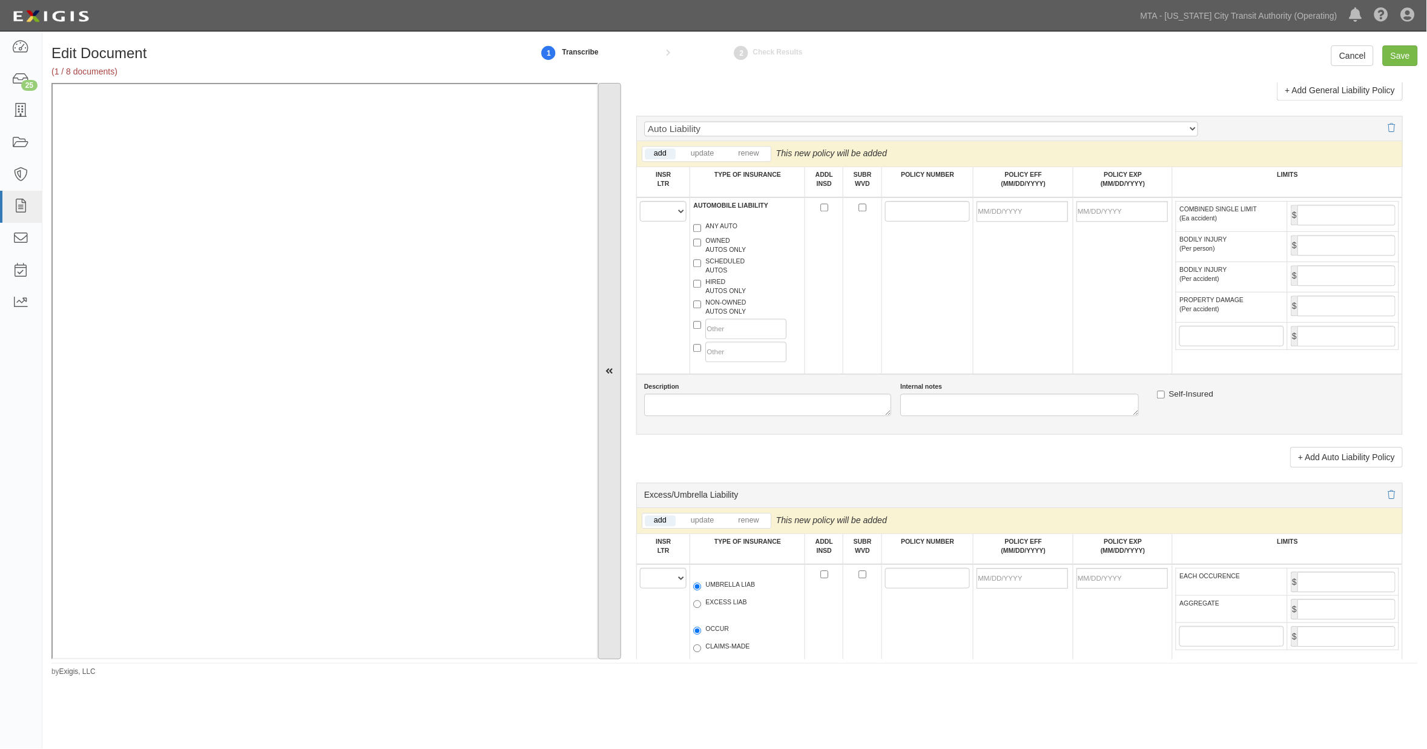
scroll to position [1143, 0]
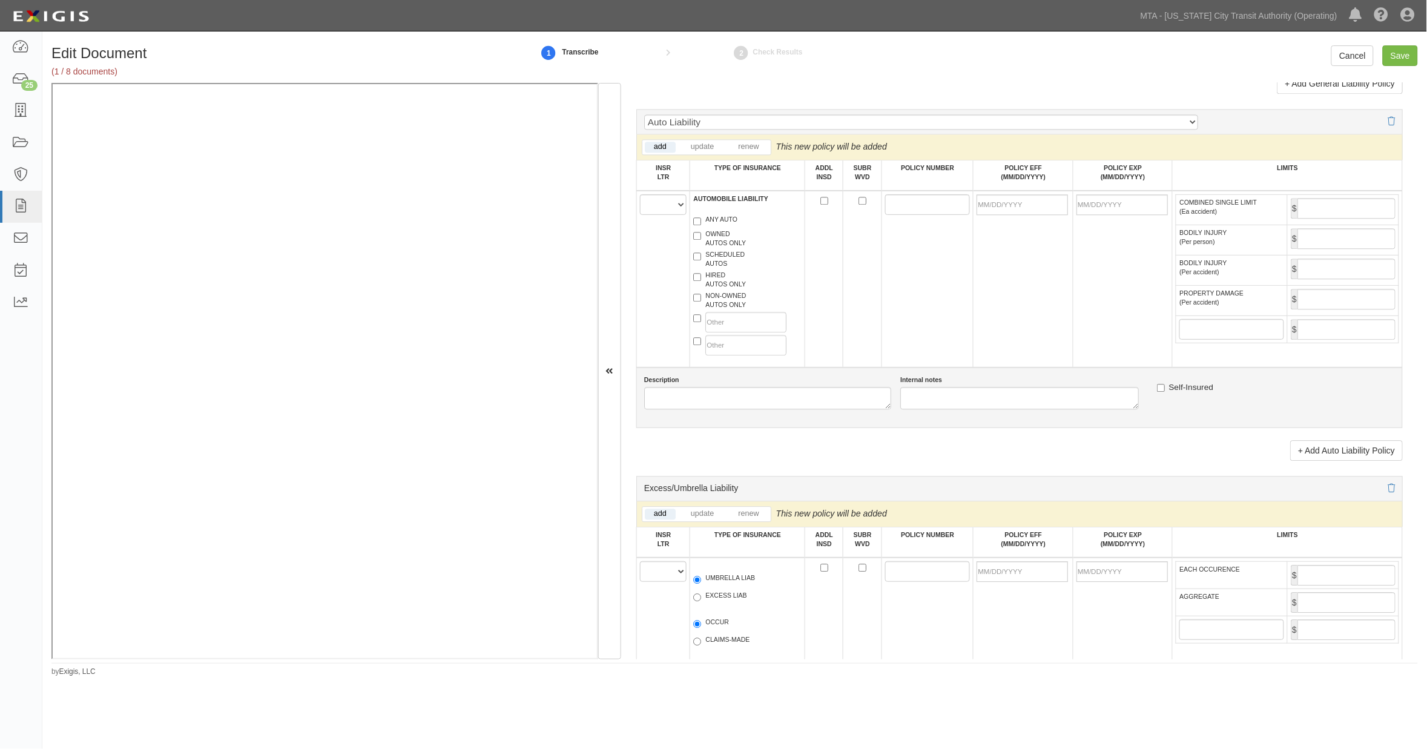
type input "16890"
click at [655, 215] on select "A B C D E F" at bounding box center [663, 204] width 47 height 21
select select "C"
click at [640, 215] on select "A B C D E F" at bounding box center [663, 204] width 47 height 21
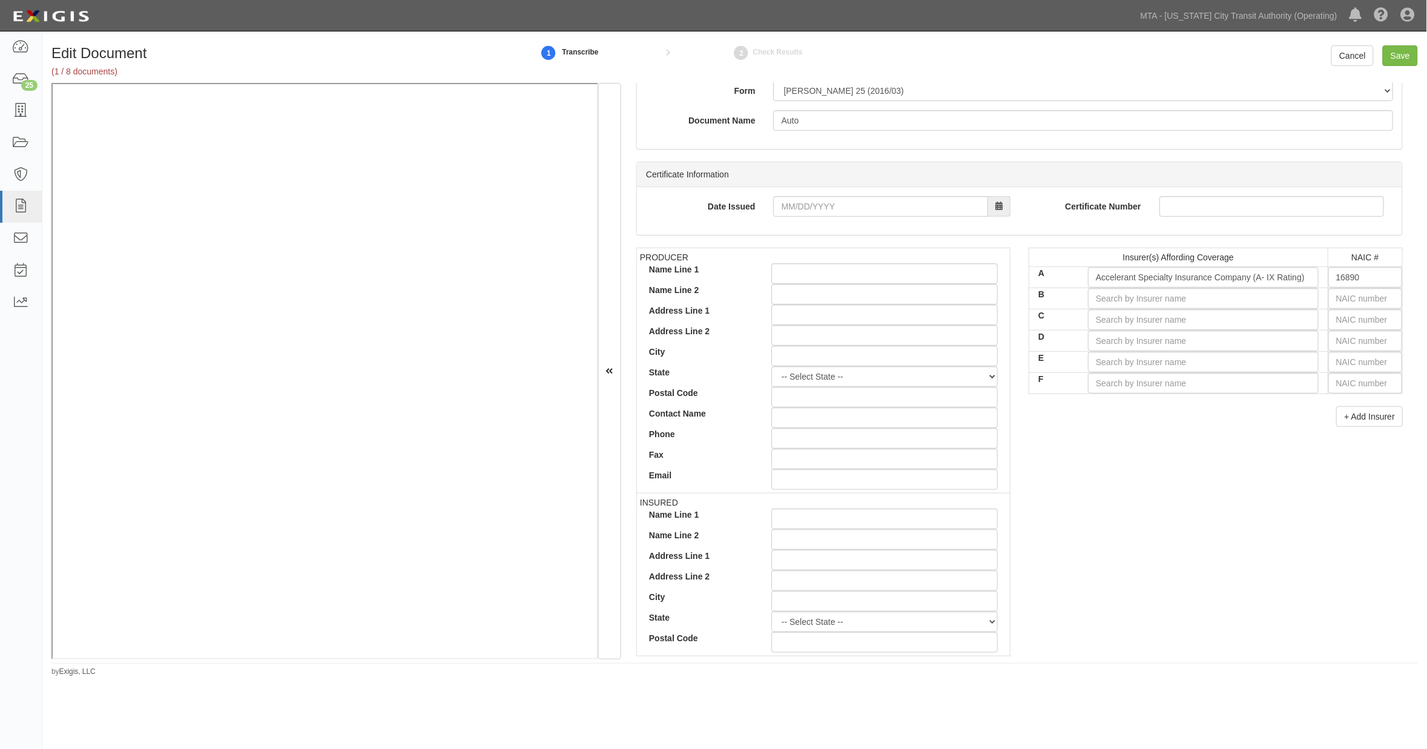
scroll to position [0, 0]
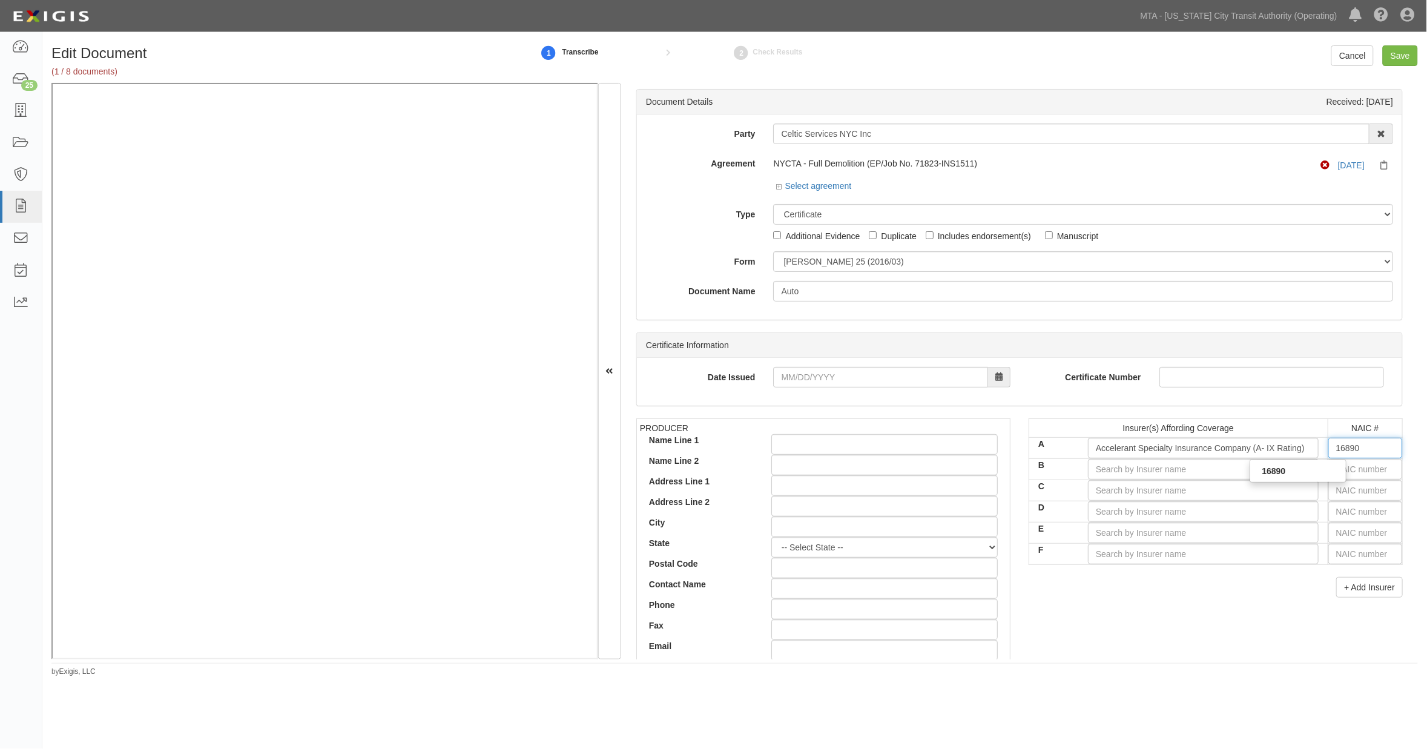
drag, startPoint x: 1353, startPoint y: 445, endPoint x: 1297, endPoint y: 446, distance: 56.3
click at [941, 446] on tr "A Accelerant Specialty Insurance Company (A- IX Rating) 16890 16890 16890" at bounding box center [1216, 447] width 374 height 21
click at [941, 491] on input "text" at bounding box center [1366, 490] width 74 height 21
type input "16862"
type input "168"
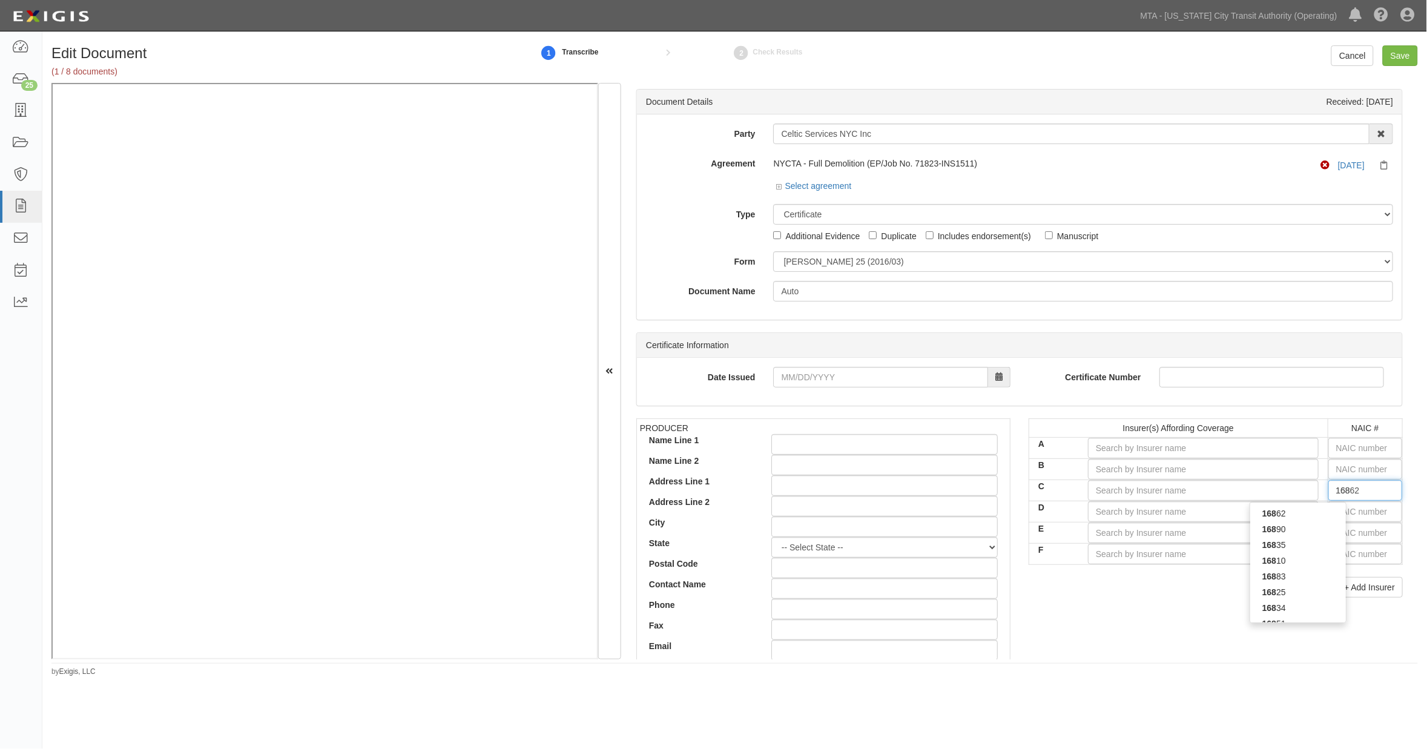
type input "16825"
type input "1682"
type input "16823"
click at [941, 515] on div "16823" at bounding box center [1299, 514] width 96 height 16
type input "Fortegra Specialty Insurance Company (A- X Rating)"
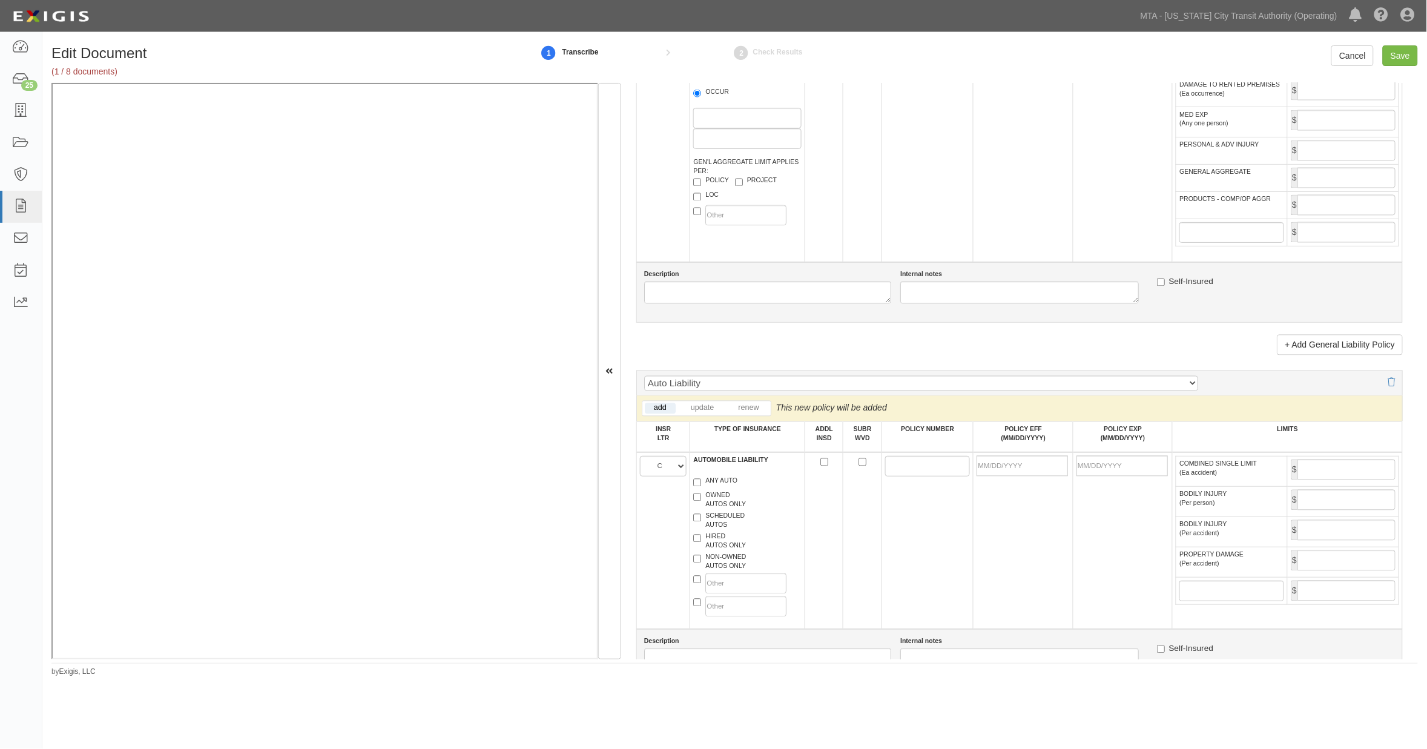
scroll to position [1076, 0]
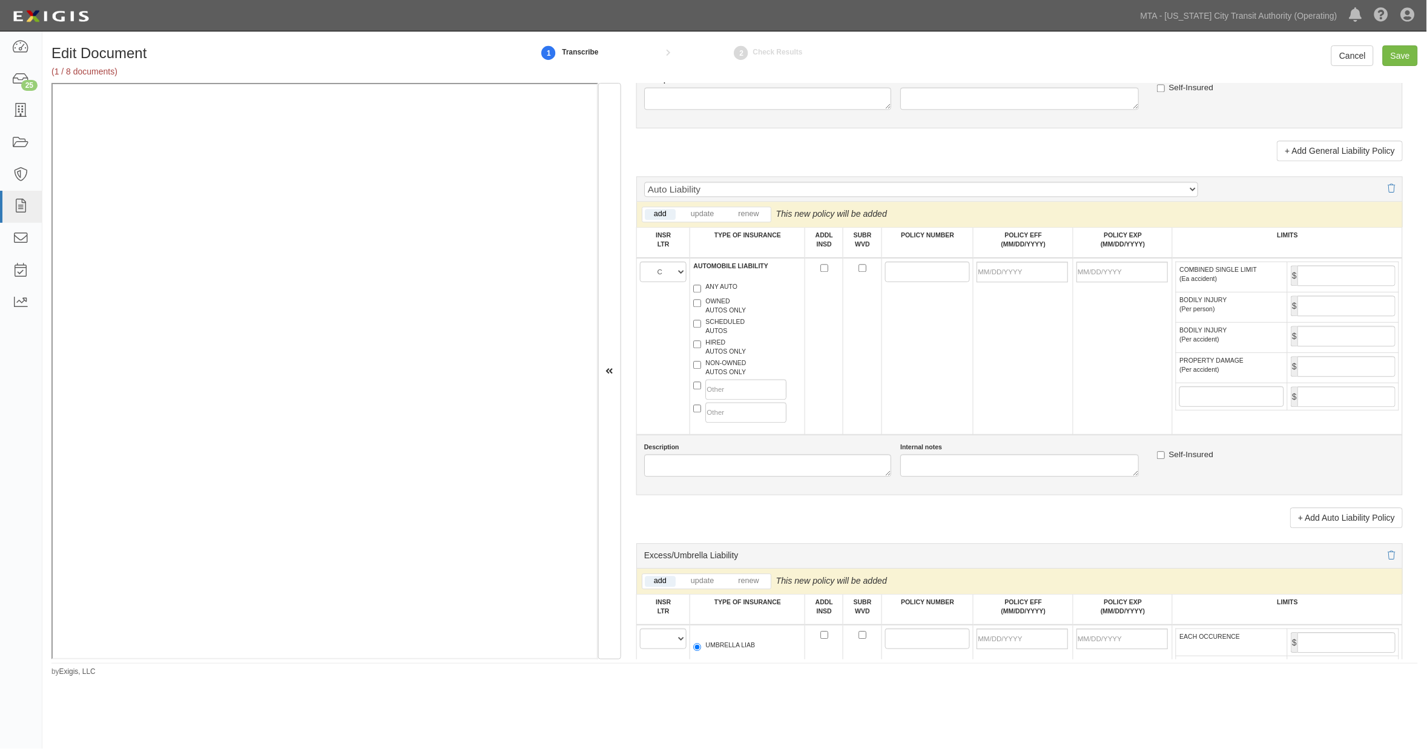
type input "16823"
click at [658, 282] on select "A B C D E F" at bounding box center [663, 272] width 47 height 21
click at [941, 435] on td at bounding box center [1122, 346] width 99 height 177
click at [733, 294] on label "ANY AUTO" at bounding box center [715, 288] width 44 height 12
click at [701, 292] on input "ANY AUTO" at bounding box center [697, 289] width 8 height 8
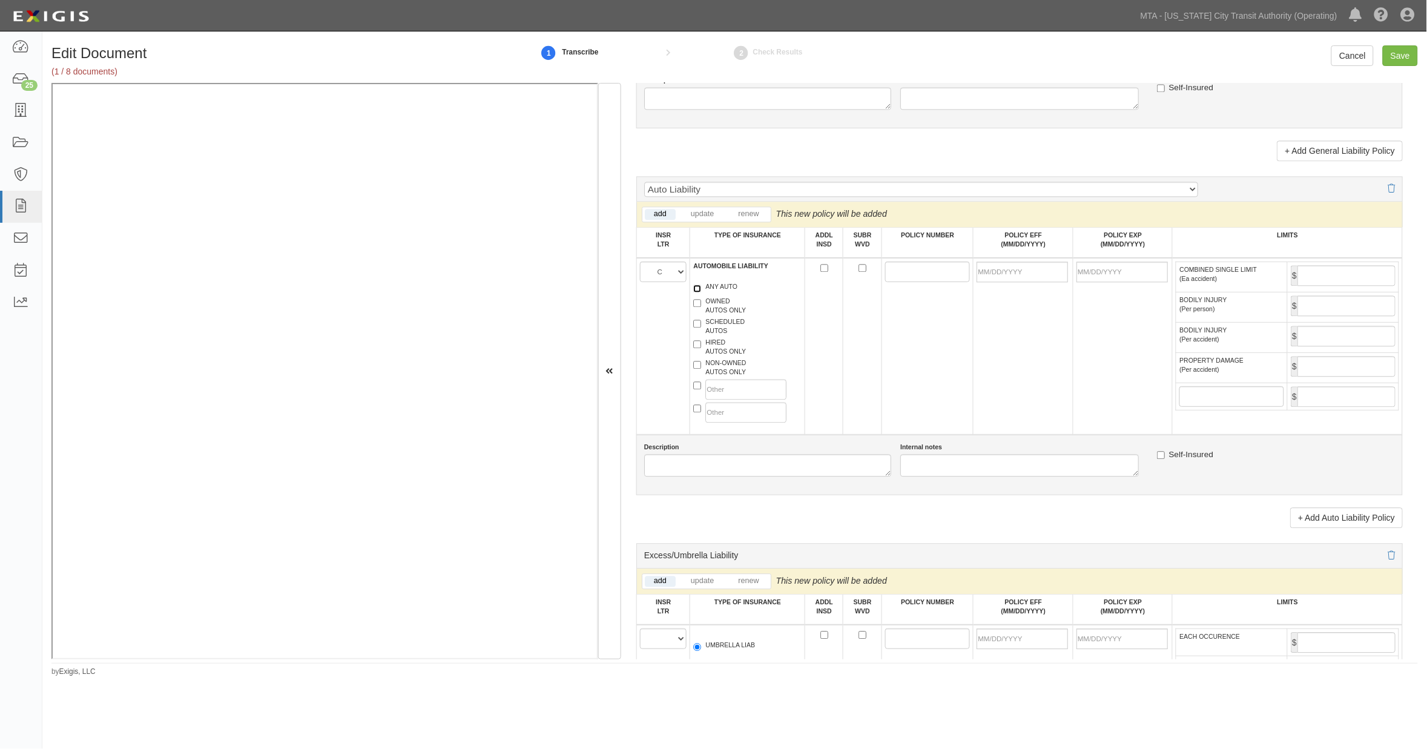
checkbox input "true"
click at [733, 377] on label "NON-OWNED AUTOS ONLY" at bounding box center [719, 367] width 53 height 18
click at [701, 369] on input "NON-OWNED AUTOS ONLY" at bounding box center [697, 365] width 8 height 8
checkbox input "true"
click at [731, 356] on label "HIRED AUTOS ONLY" at bounding box center [719, 347] width 53 height 18
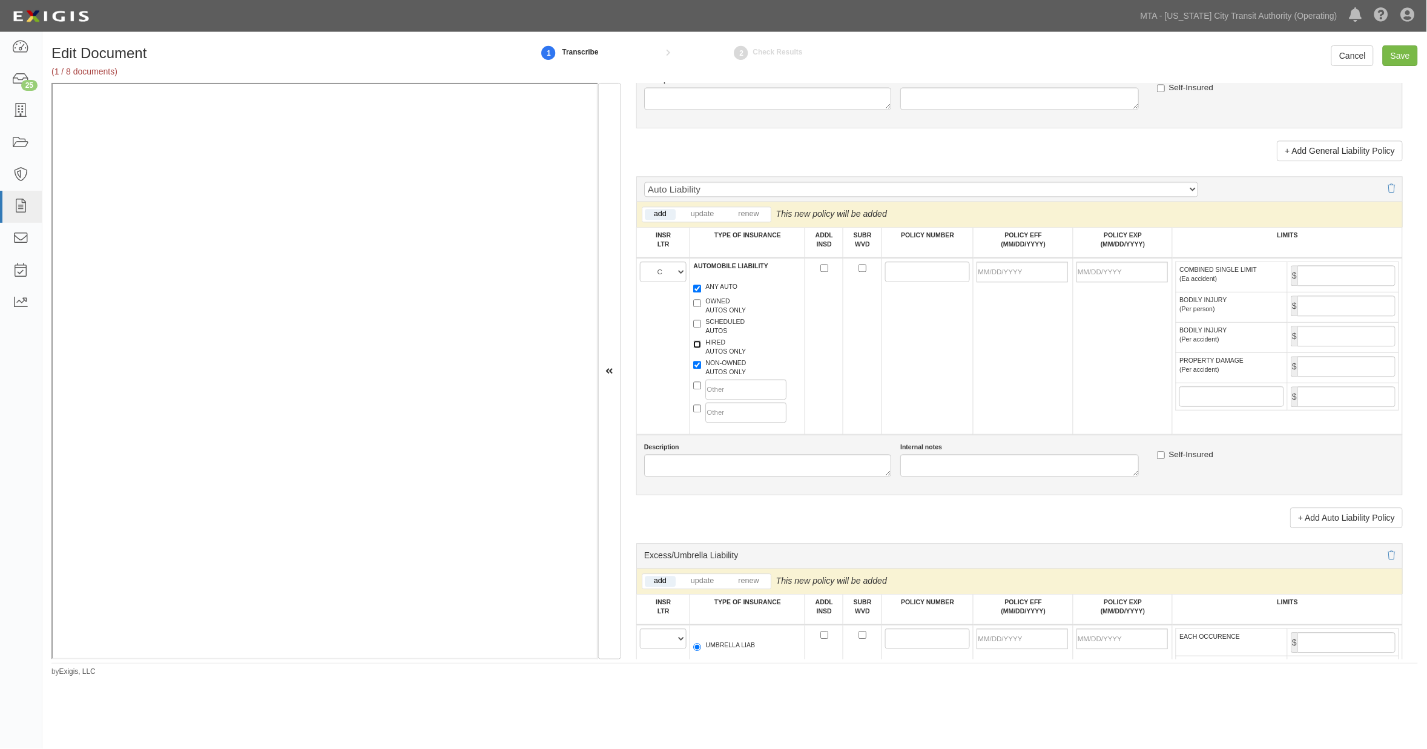
click at [701, 348] on input "HIRED AUTOS ONLY" at bounding box center [697, 344] width 8 height 8
checkbox input "true"
click at [721, 294] on label "ANY AUTO" at bounding box center [715, 288] width 44 height 12
click at [701, 292] on input "ANY AUTO" at bounding box center [697, 289] width 8 height 8
checkbox input "false"
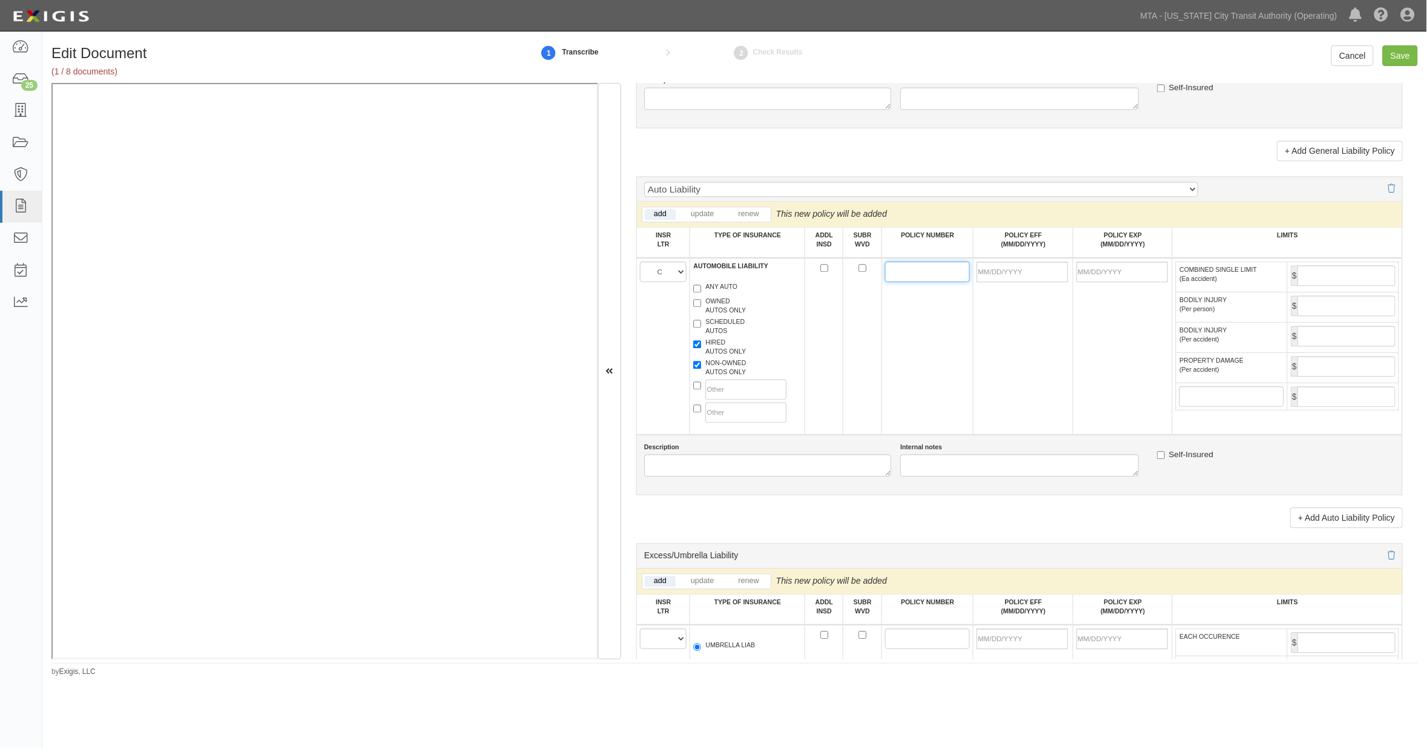
paste input "FMCHNO100133000"
type input "FMCHNO100133000"
click at [941, 282] on input "POLICY EFF (MM/DD/YYYY)" at bounding box center [1022, 272] width 91 height 21
type input "09/18/2025"
type input "09/18/2026"
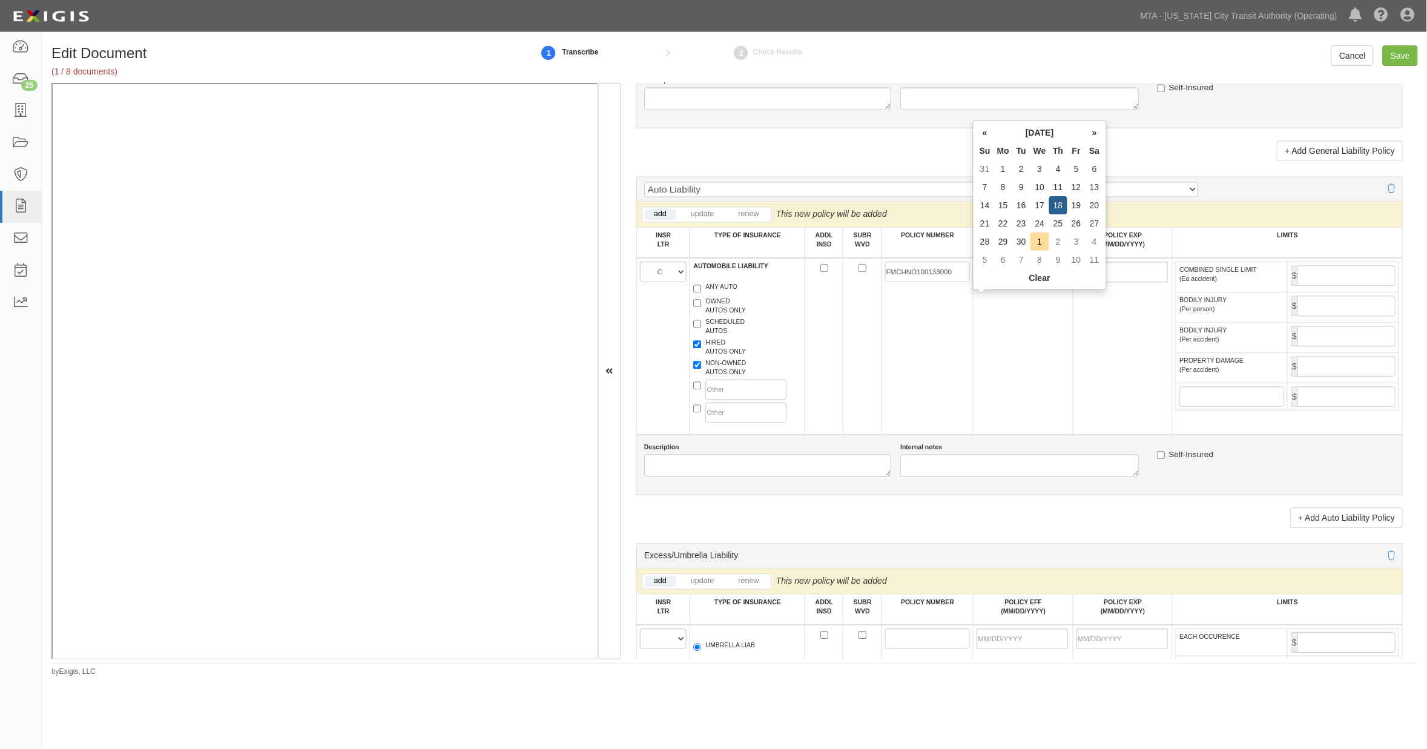
click at [941, 403] on td "09/18/2026" at bounding box center [1122, 346] width 99 height 177
click at [941, 286] on input "COMBINED SINGLE LIMIT (Ea accident)" at bounding box center [1347, 275] width 98 height 21
click at [941, 56] on input "Save" at bounding box center [1400, 55] width 35 height 21
type input "2000000"
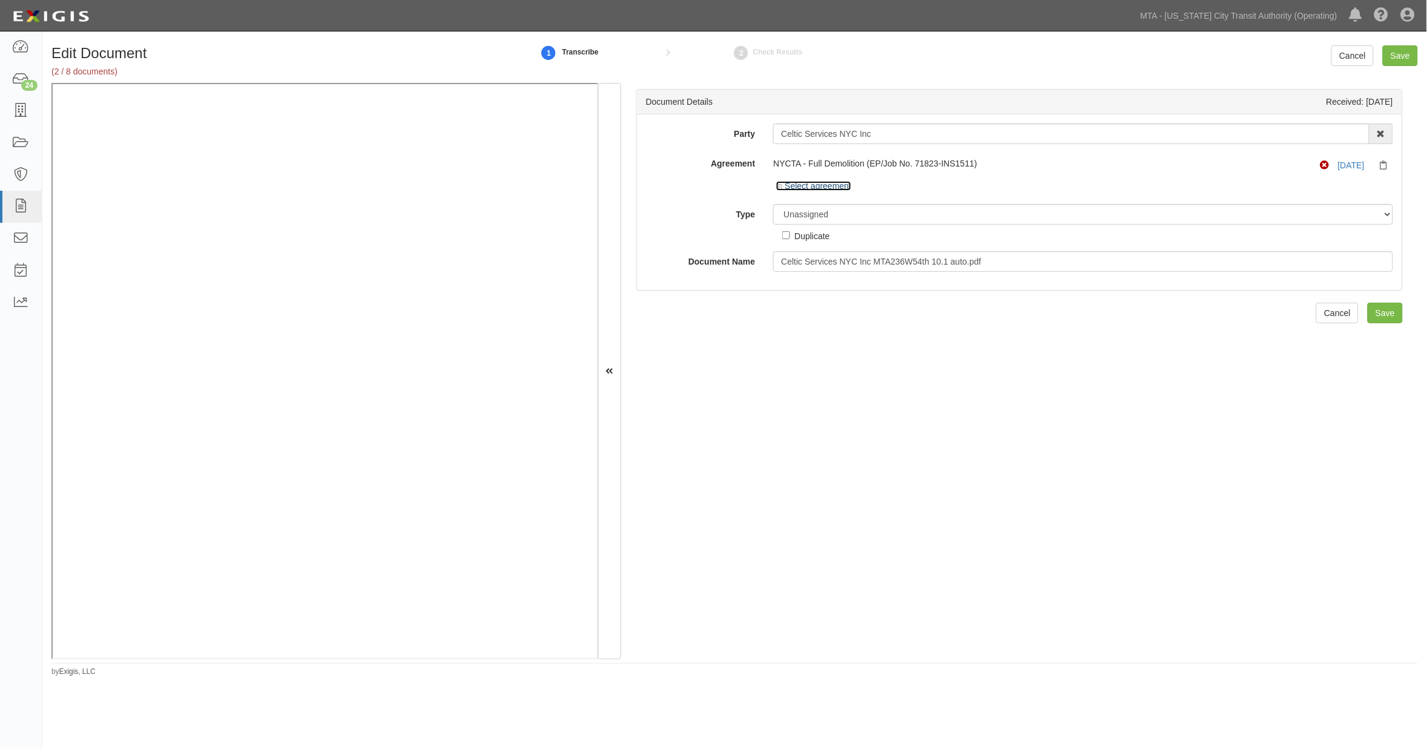
click at [843, 183] on link "Select agreement" at bounding box center [813, 186] width 75 height 10
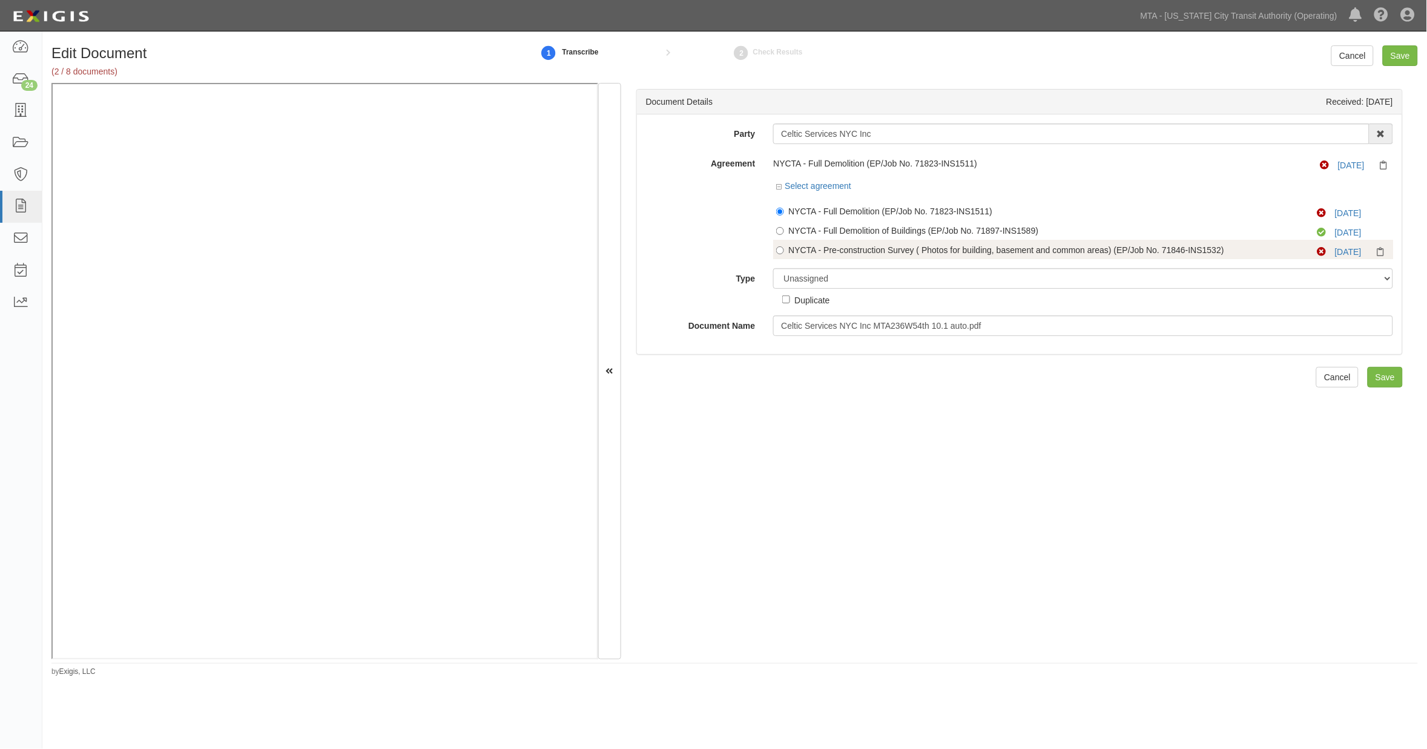
click at [898, 249] on div "NYCTA - Pre-construction Survey ( Photos for building, basement and common area…" at bounding box center [1034, 250] width 492 height 12
click at [840, 283] on select "Unassigned Binder Cancellation Notice Certificate Contract Endorsement Insuranc…" at bounding box center [1083, 278] width 620 height 21
click at [707, 468] on div "Document Details Received: 10/01/2025 Party Celtic Services NYC Inc 10-21 TO 10…" at bounding box center [1019, 371] width 797 height 577
click at [825, 271] on select "Unassigned Binder Cancellation Notice Certificate Contract Endorsement Insuranc…" at bounding box center [1083, 278] width 620 height 21
select select "OtherDetail"
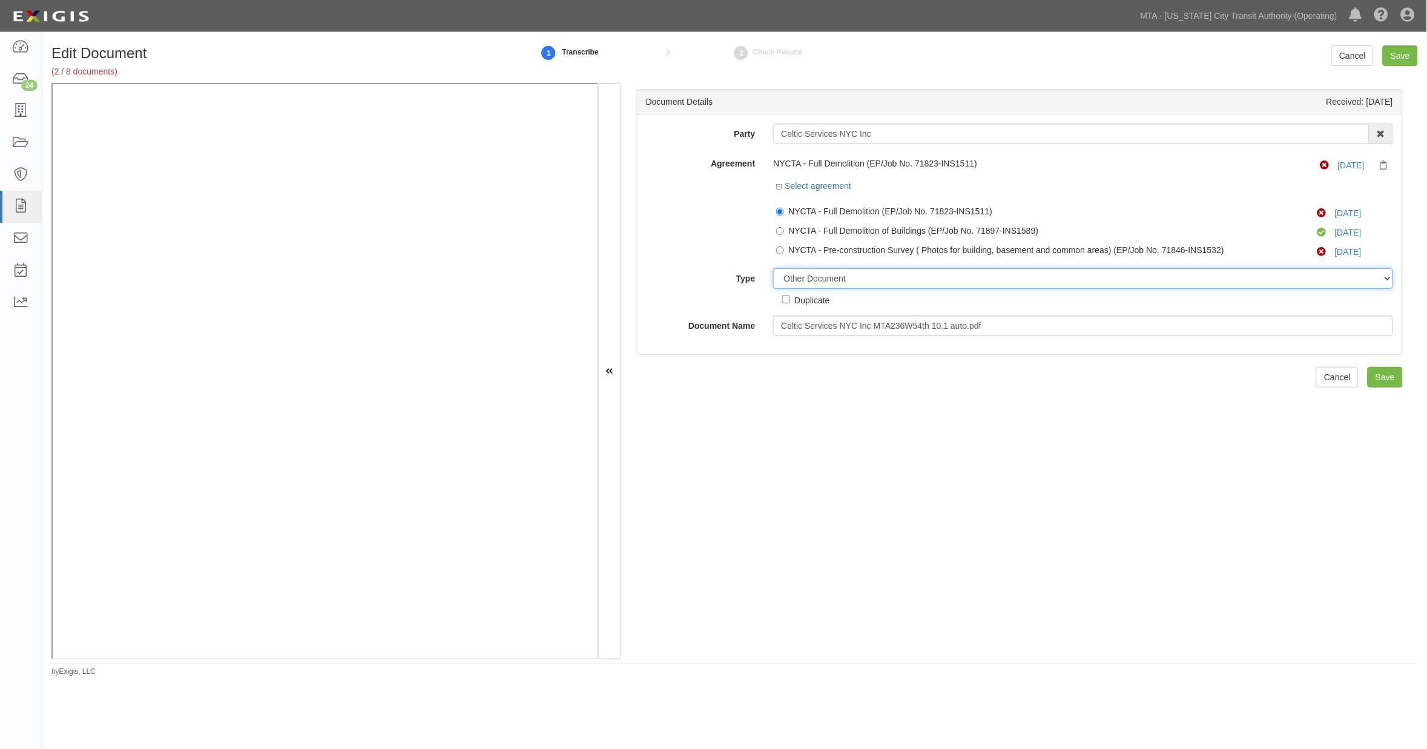
click at [773, 272] on select "Unassigned Binder Cancellation Notice Certificate Contract Endorsement Insuranc…" at bounding box center [1083, 278] width 620 height 21
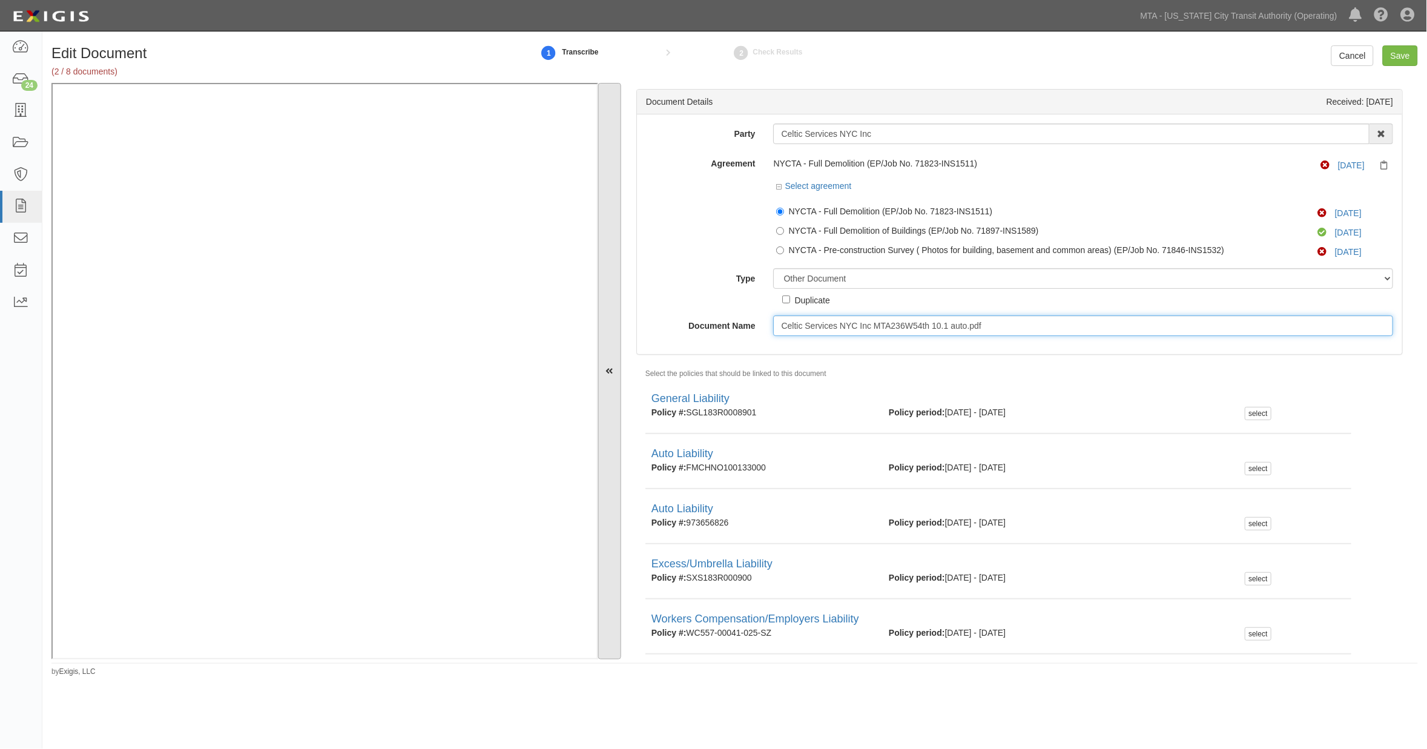
drag, startPoint x: 1012, startPoint y: 328, endPoint x: 618, endPoint y: 331, distance: 393.6
click at [632, 328] on div "Document Details Received: 10/01/2025 Party Celtic Services NYC Inc 10-21 TO 10…" at bounding box center [1019, 371] width 797 height 577
type input "F"
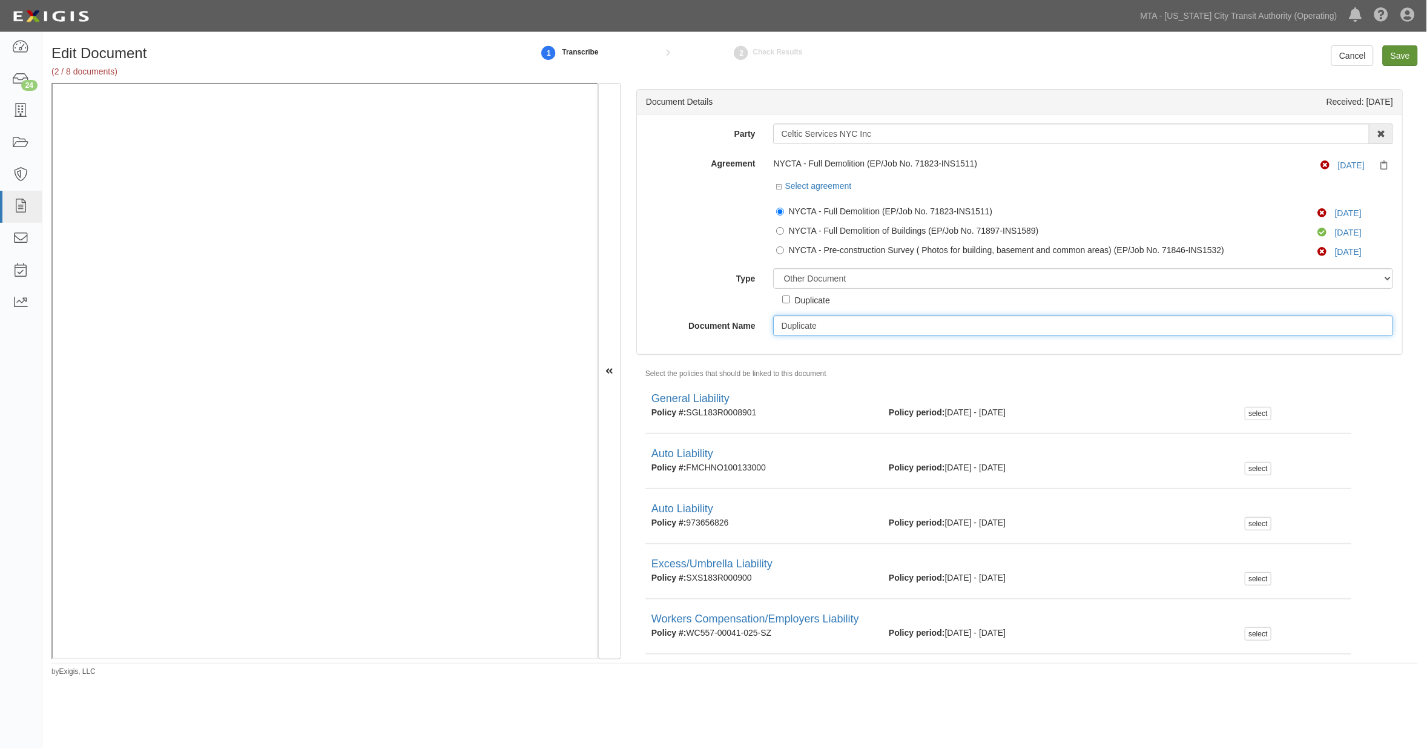
type input "Duplicate"
click at [1395, 56] on input "Save" at bounding box center [1400, 55] width 35 height 21
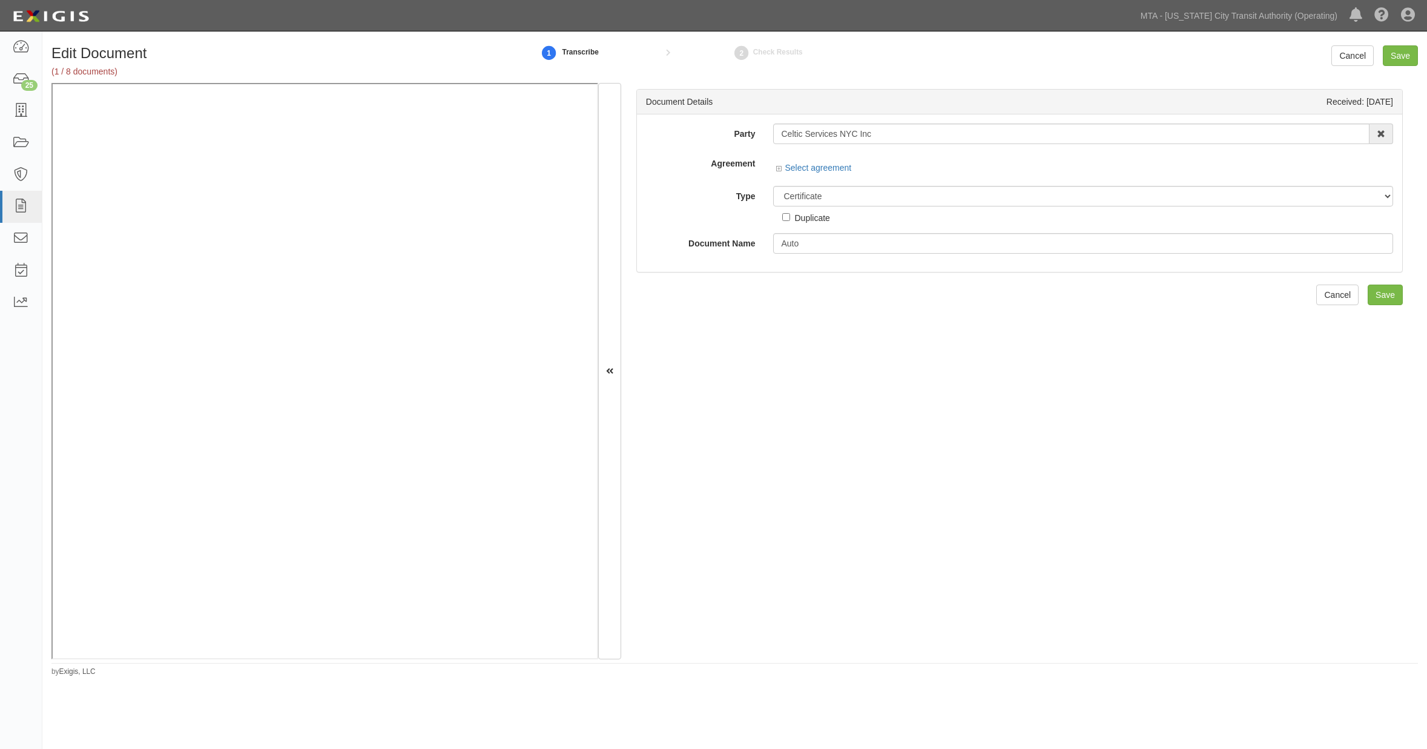
select select "CertificateDetail"
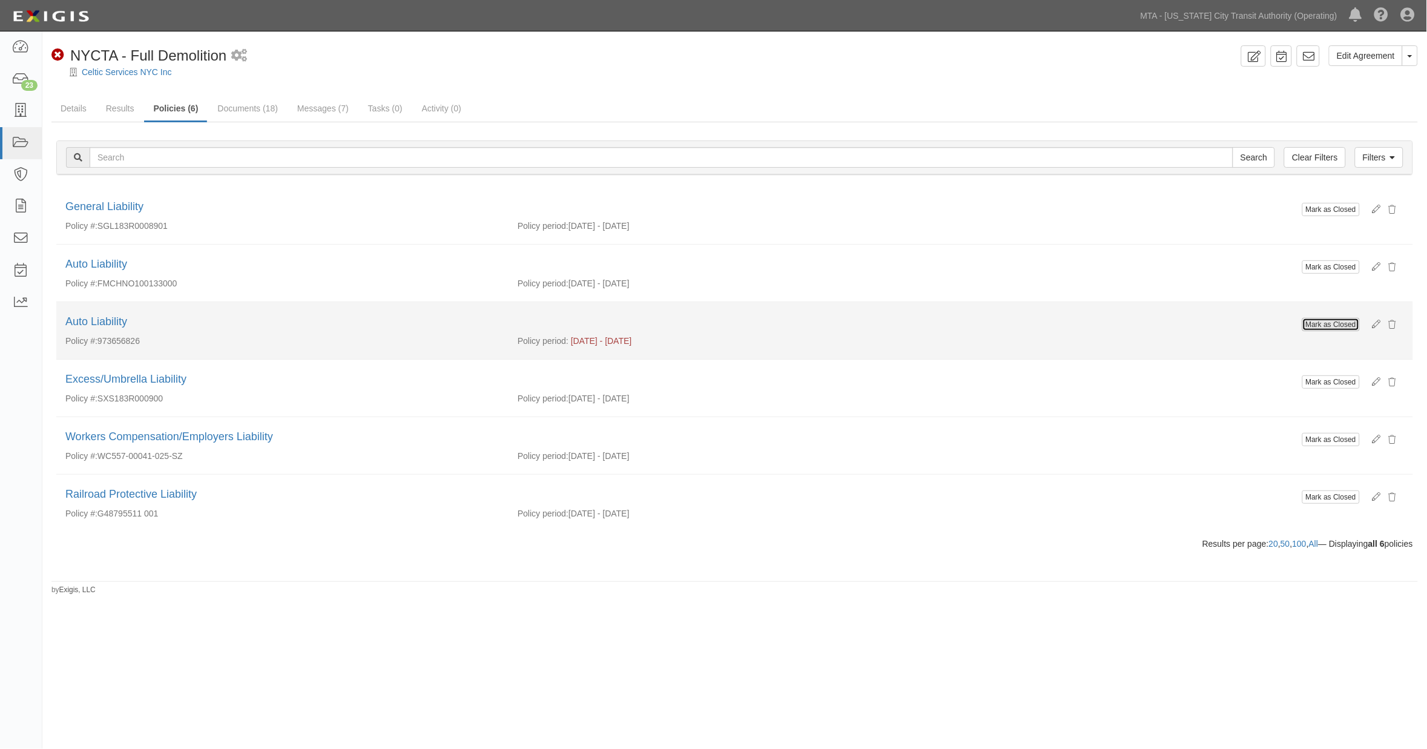
click at [1353, 328] on button "Mark as Closed" at bounding box center [1332, 324] width 58 height 13
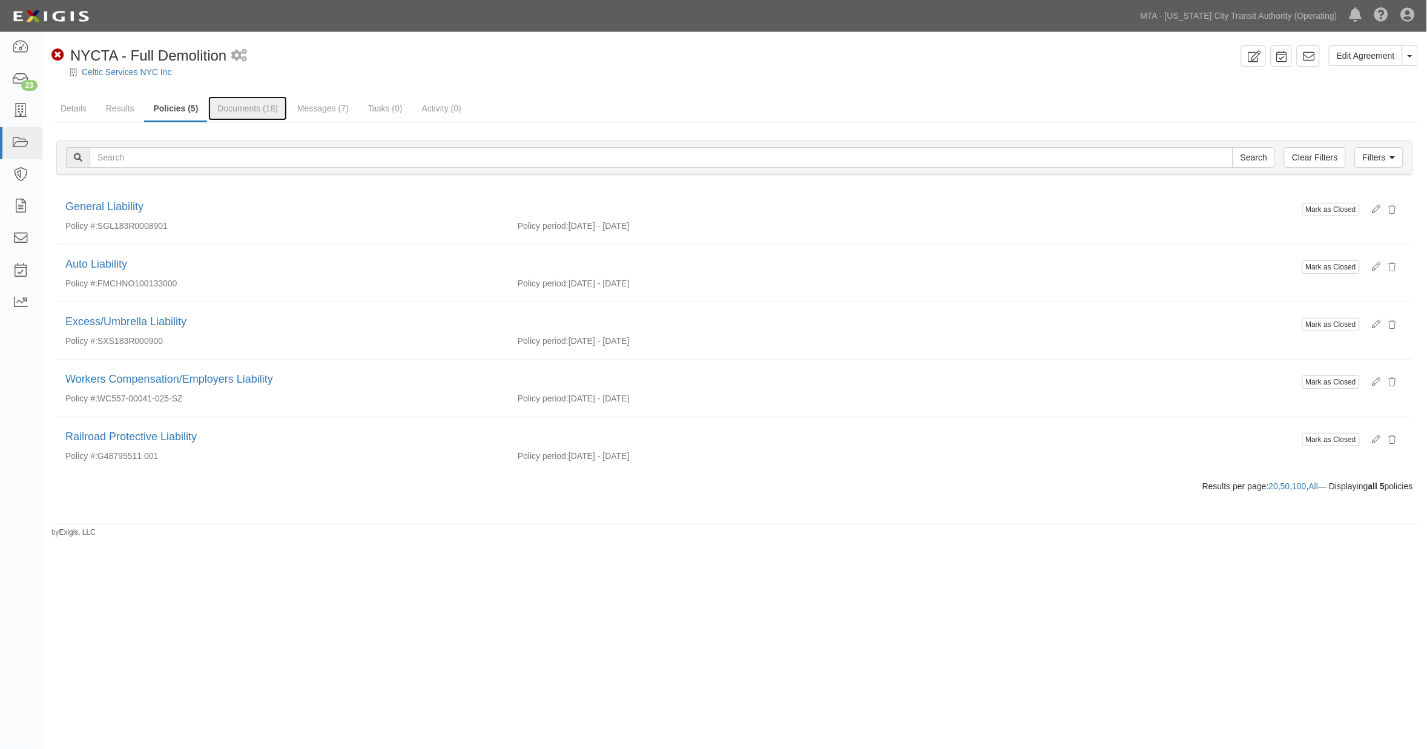
click at [262, 110] on link "Documents (18)" at bounding box center [247, 108] width 79 height 24
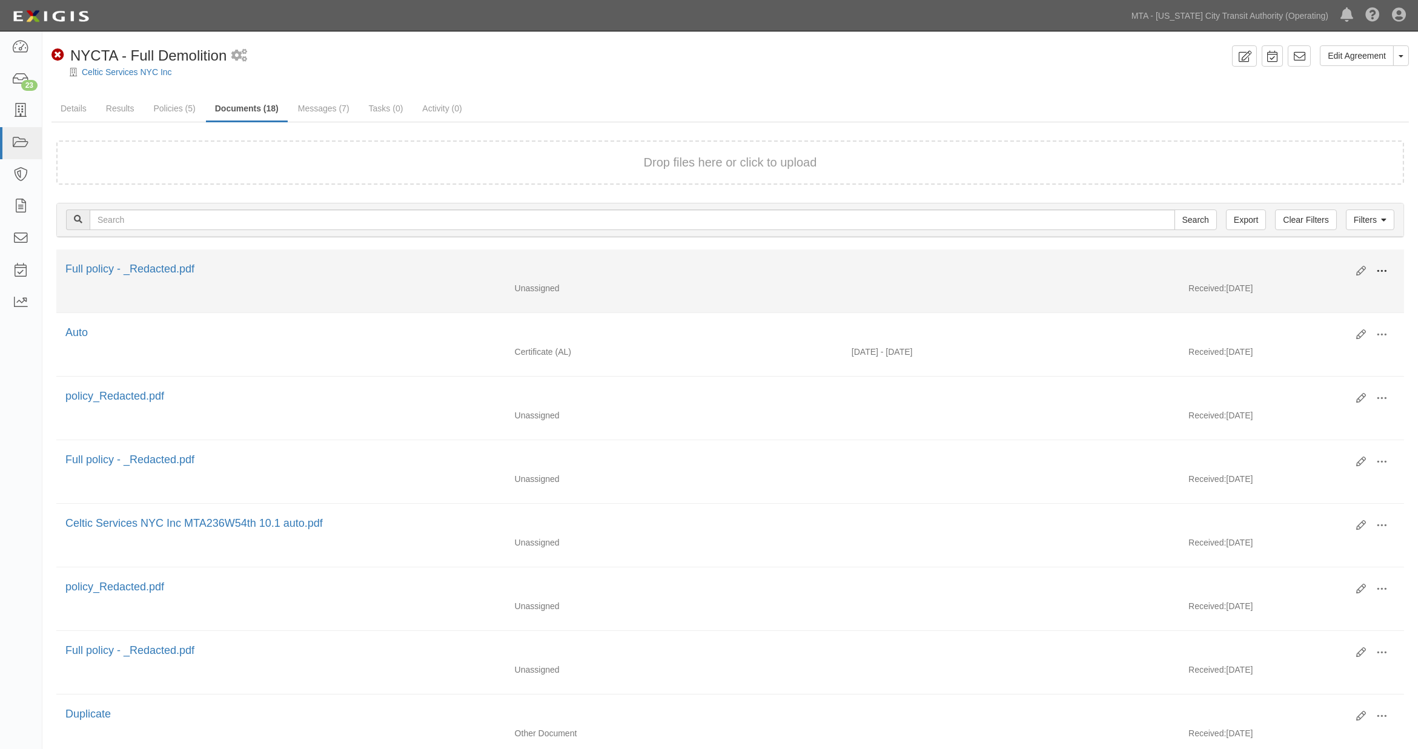
click at [1376, 266] on span at bounding box center [1381, 271] width 11 height 11
click at [1292, 330] on link "Archive" at bounding box center [1323, 334] width 96 height 22
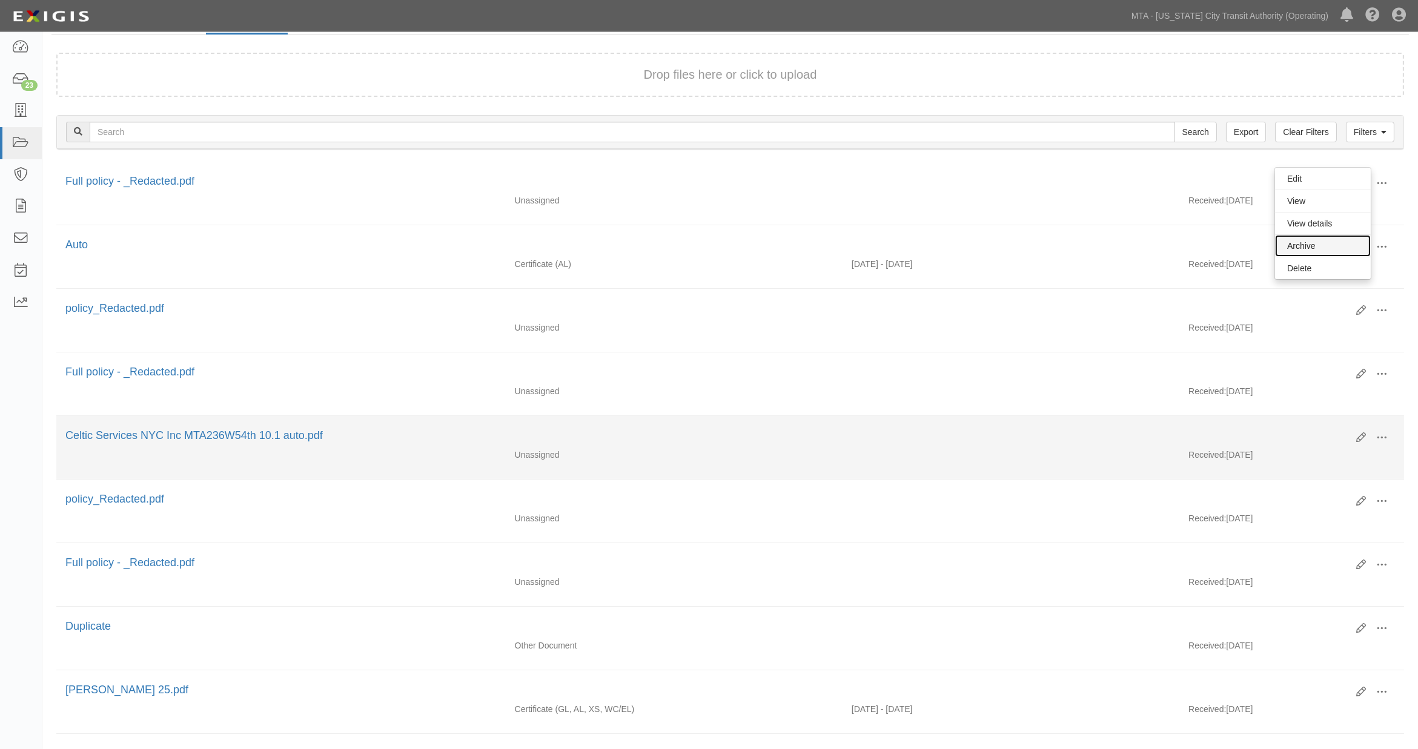
scroll to position [134, 0]
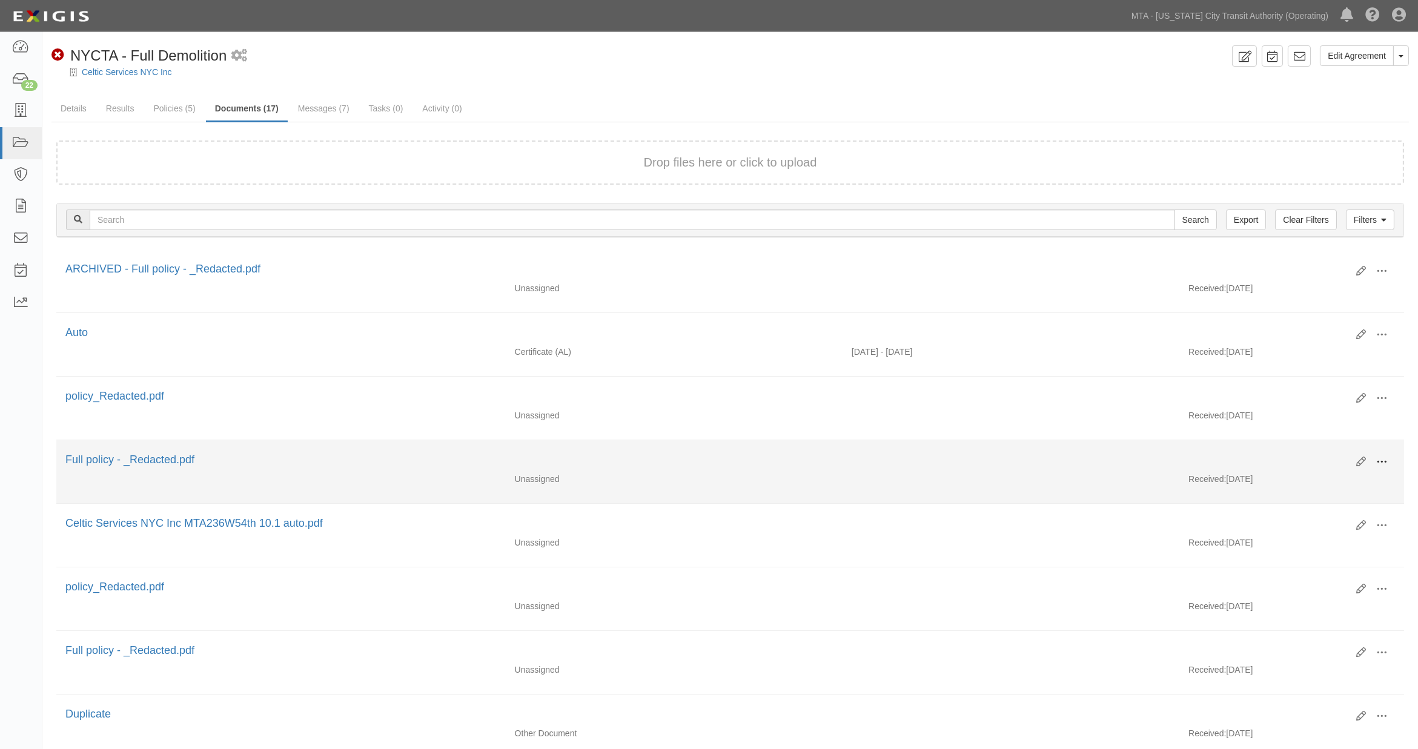
click at [1387, 463] on span at bounding box center [1381, 462] width 11 height 11
click at [1299, 525] on link "Archive" at bounding box center [1323, 525] width 96 height 22
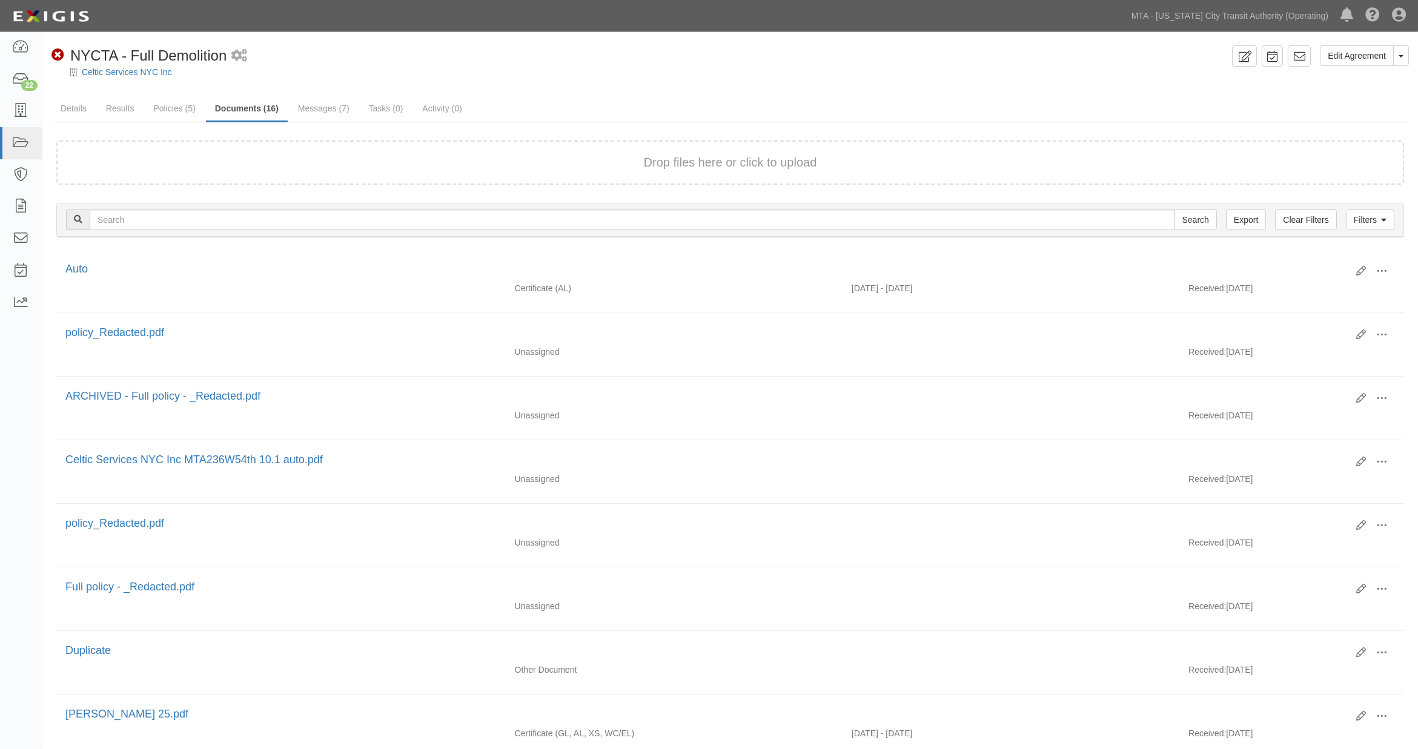
click at [1379, 395] on span at bounding box center [1381, 398] width 11 height 11
click at [1358, 214] on link "Filters" at bounding box center [1370, 220] width 48 height 21
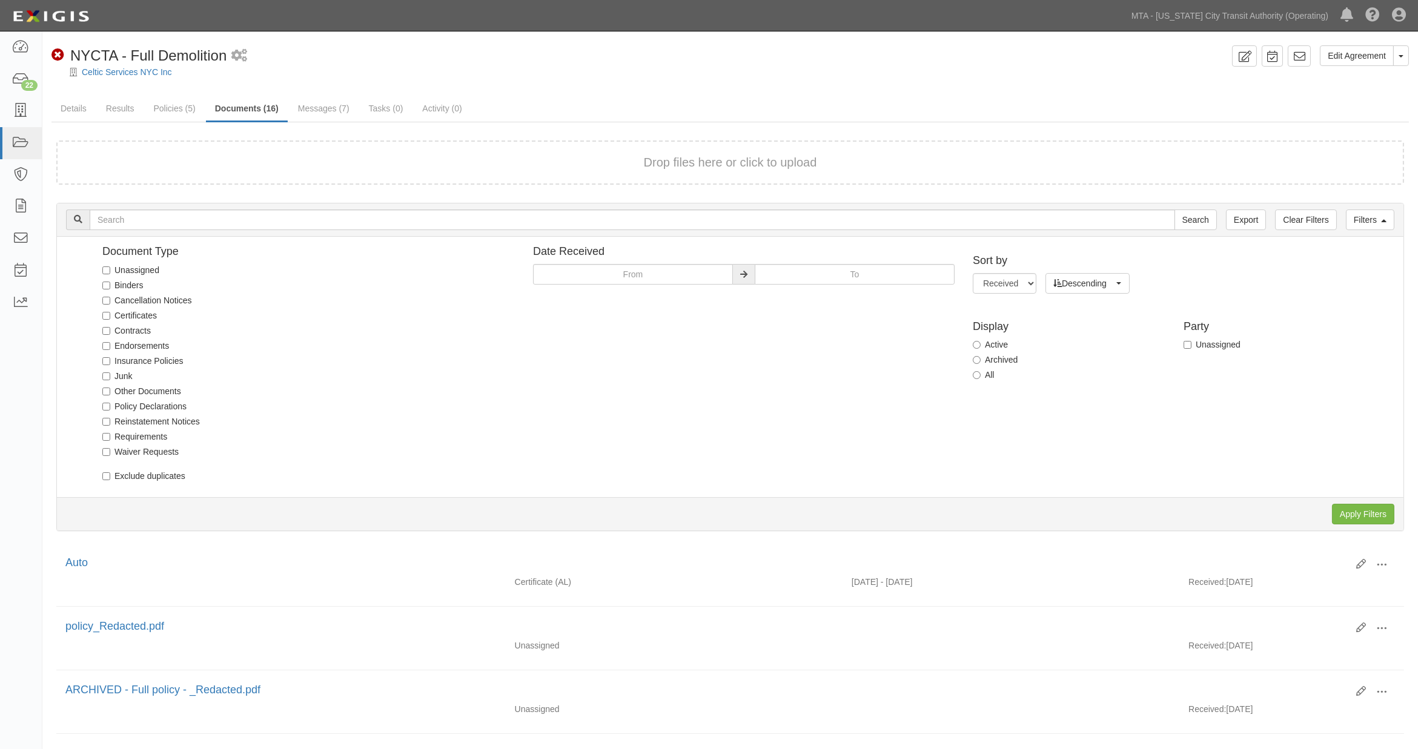
click at [120, 269] on label "Unassigned" at bounding box center [130, 270] width 57 height 12
click at [110, 269] on input "Unassigned" at bounding box center [106, 270] width 8 height 8
checkbox input "true"
click at [1367, 510] on input "Apply Filters" at bounding box center [1363, 514] width 62 height 21
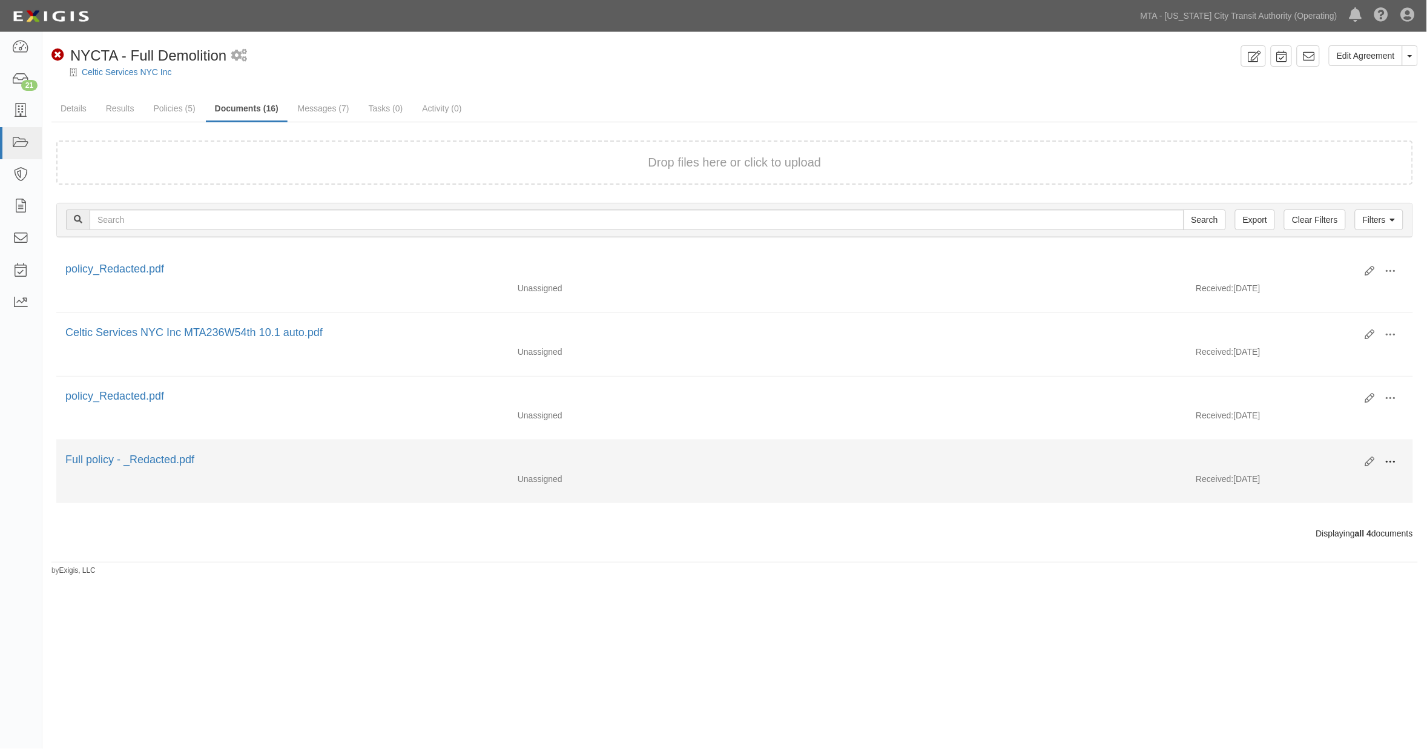
click at [1389, 458] on button at bounding box center [1391, 462] width 27 height 21
click at [1304, 524] on link "Archive" at bounding box center [1332, 525] width 96 height 22
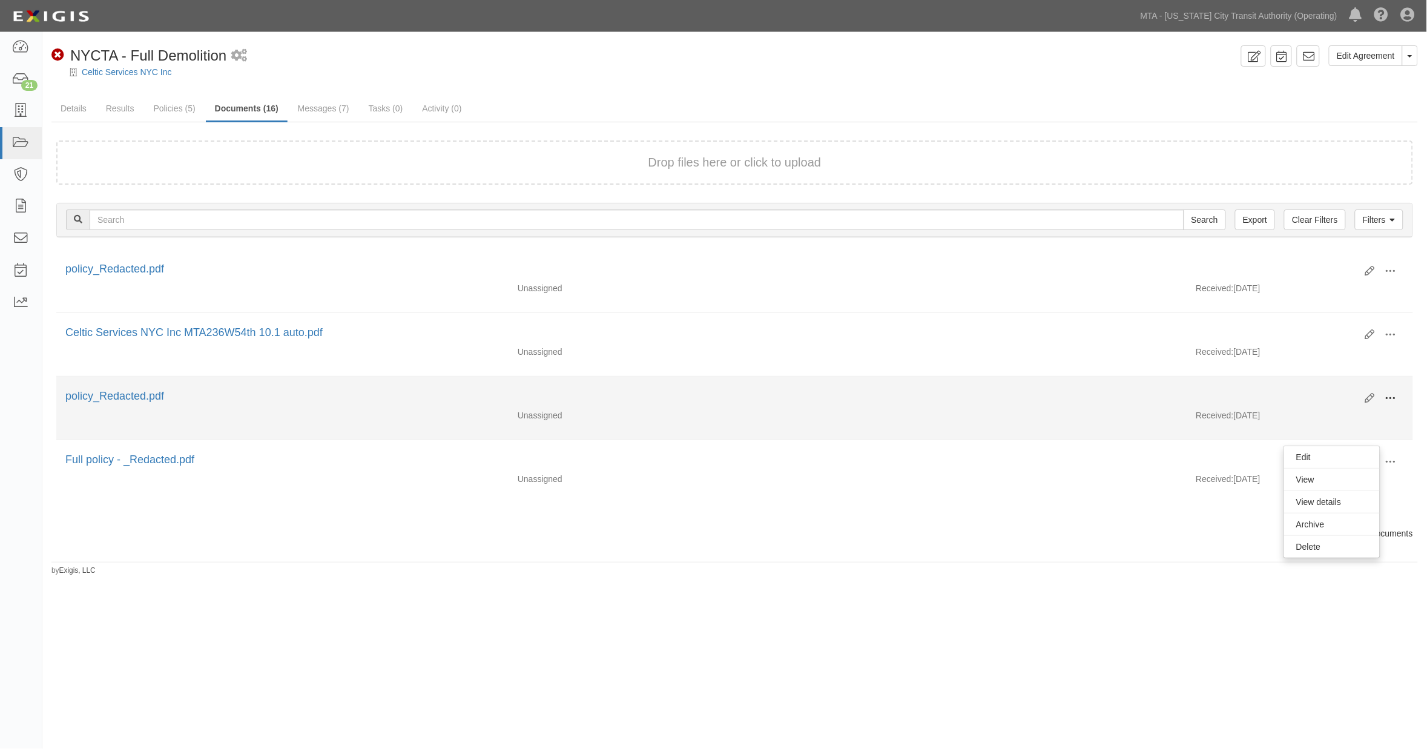
click at [1396, 400] on span at bounding box center [1391, 398] width 11 height 11
click at [1321, 464] on link "Archive" at bounding box center [1332, 461] width 96 height 22
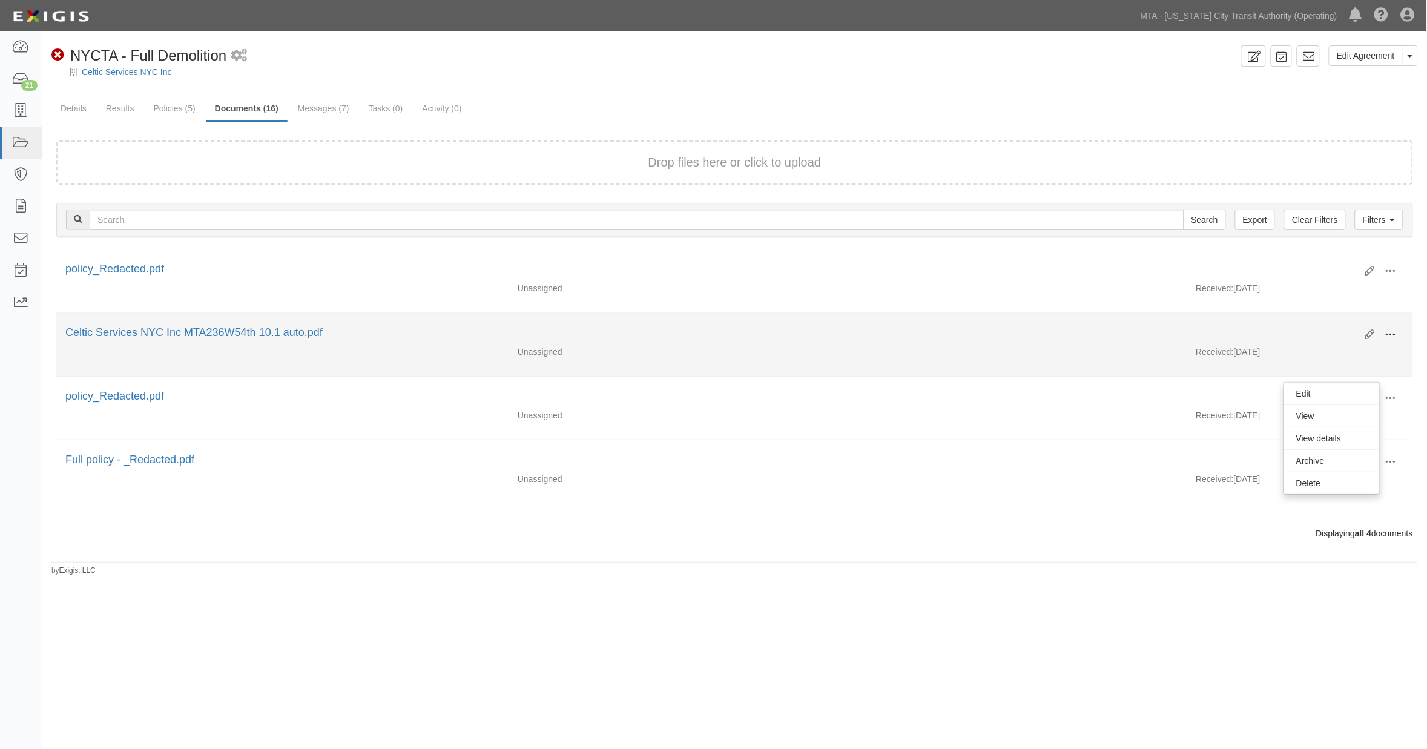
click at [1395, 337] on span at bounding box center [1391, 334] width 11 height 11
click at [1322, 398] on link "Archive" at bounding box center [1332, 397] width 96 height 22
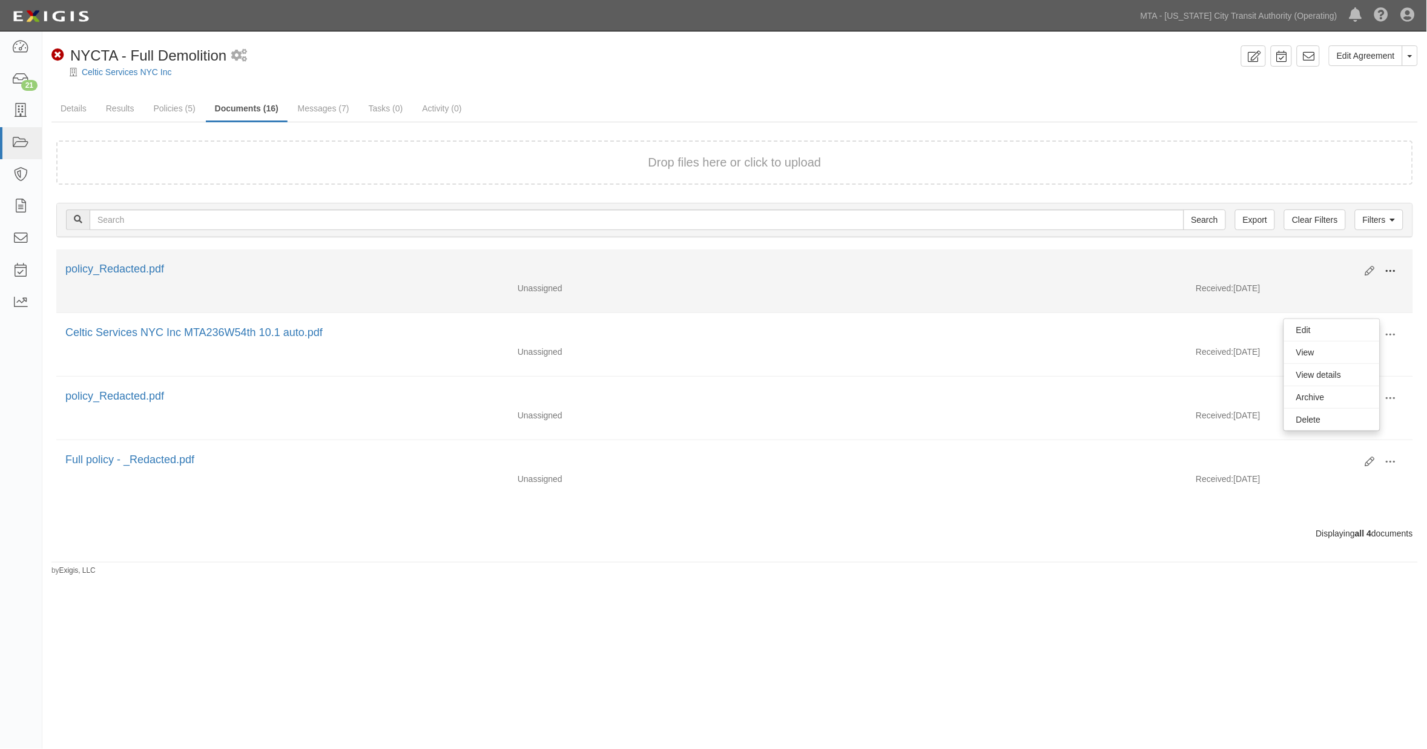
drag, startPoint x: 1391, startPoint y: 268, endPoint x: 1373, endPoint y: 283, distance: 22.8
click at [1391, 268] on span at bounding box center [1391, 271] width 11 height 11
click at [1312, 329] on link "Archive" at bounding box center [1332, 334] width 96 height 22
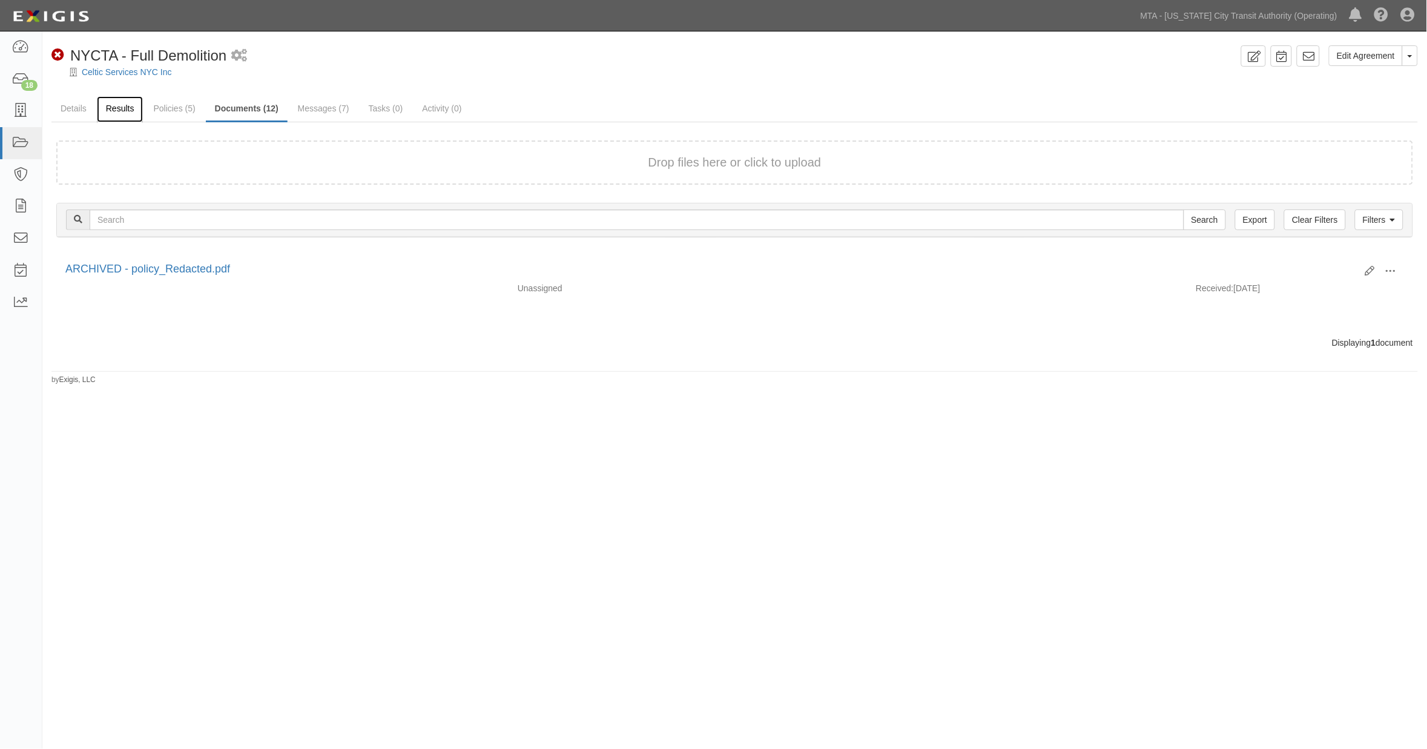
drag, startPoint x: 0, startPoint y: 0, endPoint x: 119, endPoint y: 108, distance: 160.8
click at [119, 108] on link "Results" at bounding box center [120, 109] width 47 height 26
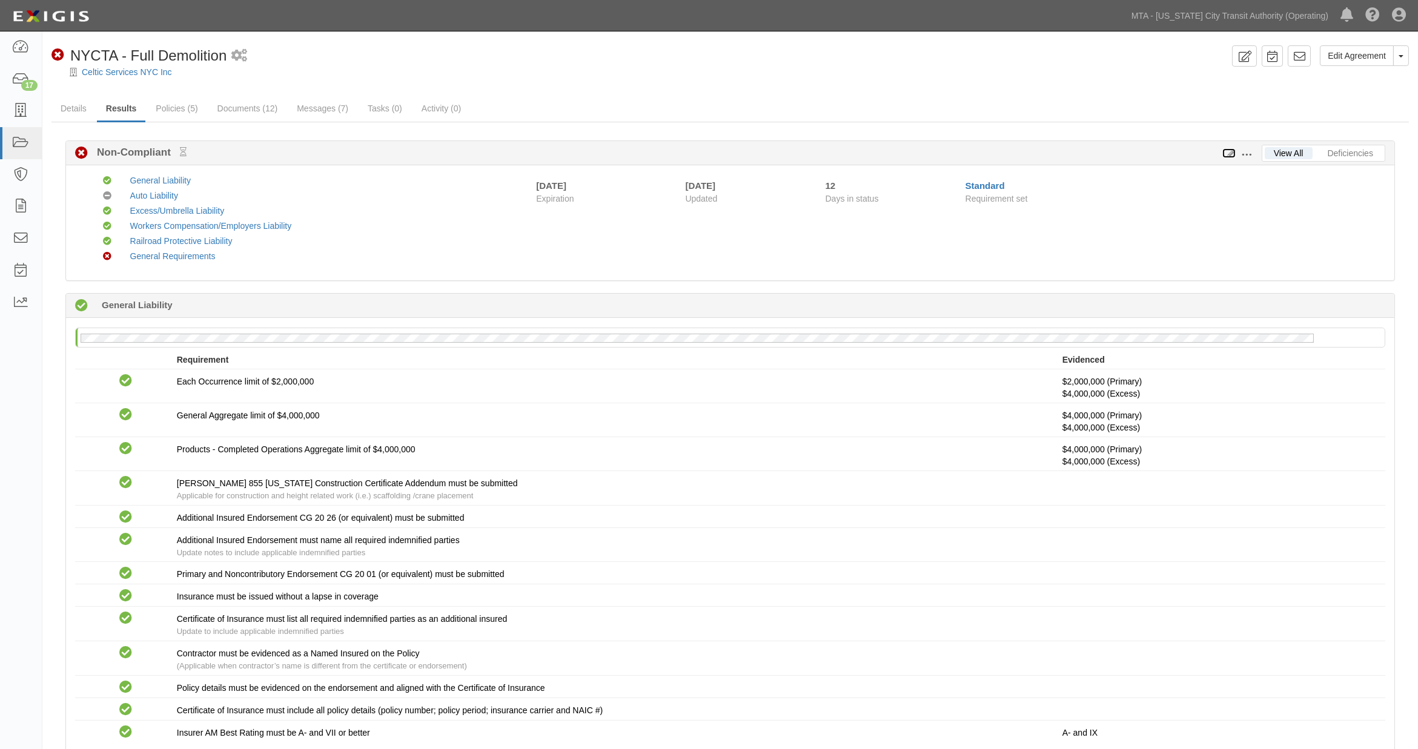
click at [1230, 153] on icon at bounding box center [1228, 154] width 13 height 8
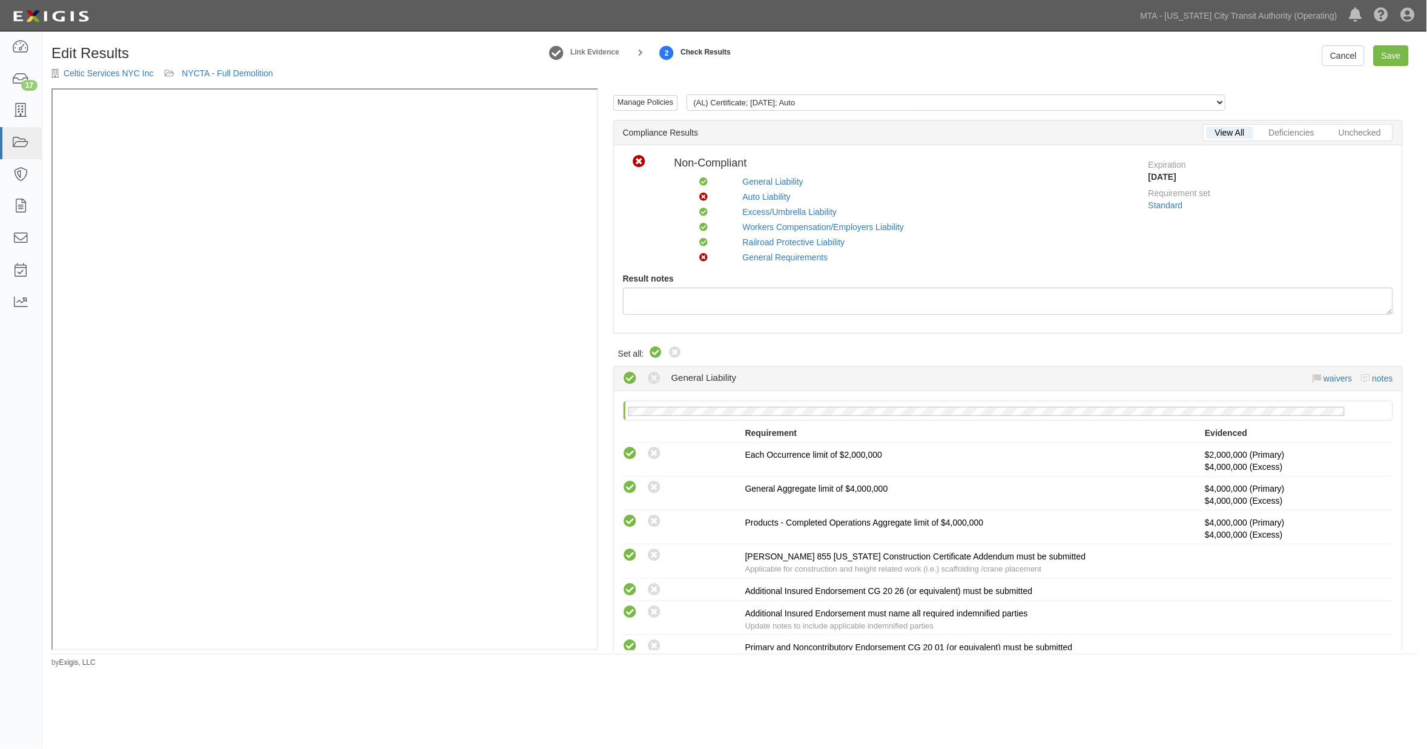
click at [658, 353] on icon at bounding box center [656, 353] width 15 height 15
radio input "true"
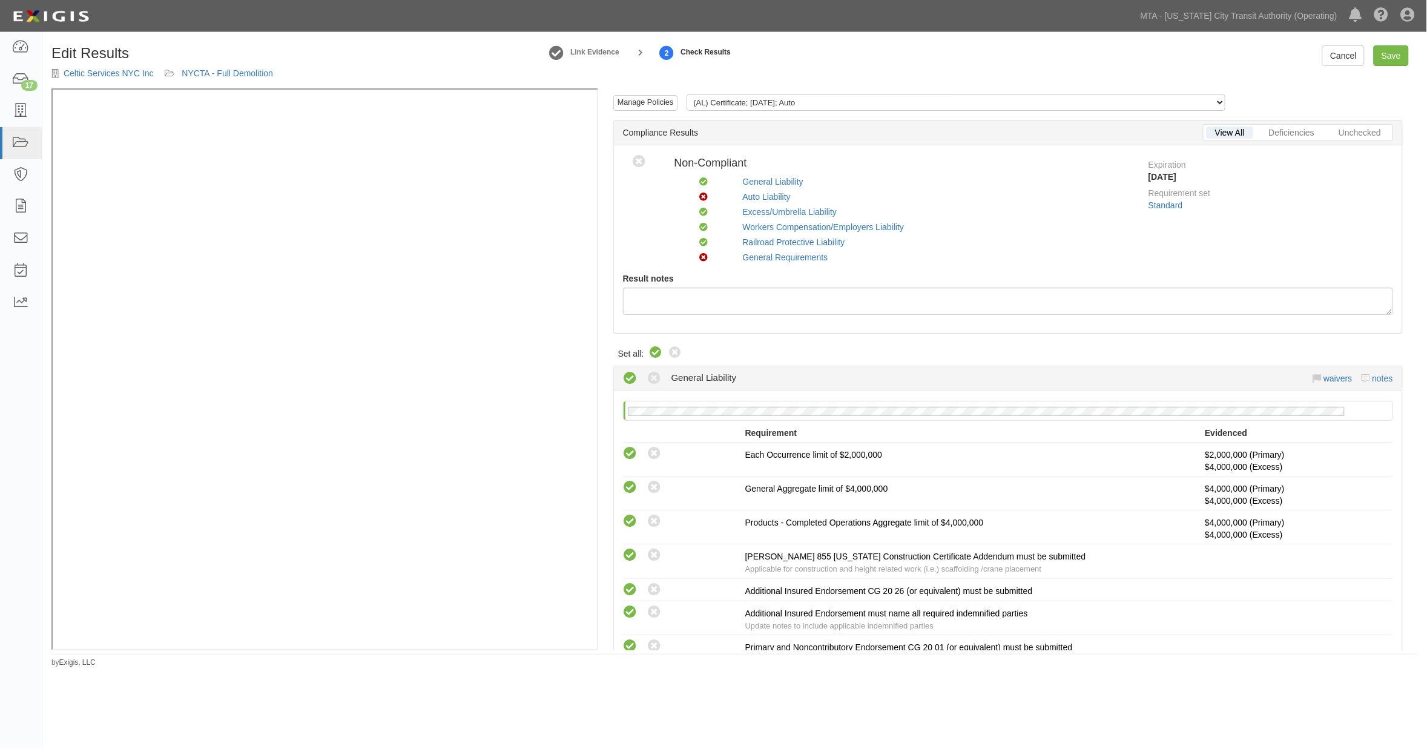
radio input "true"
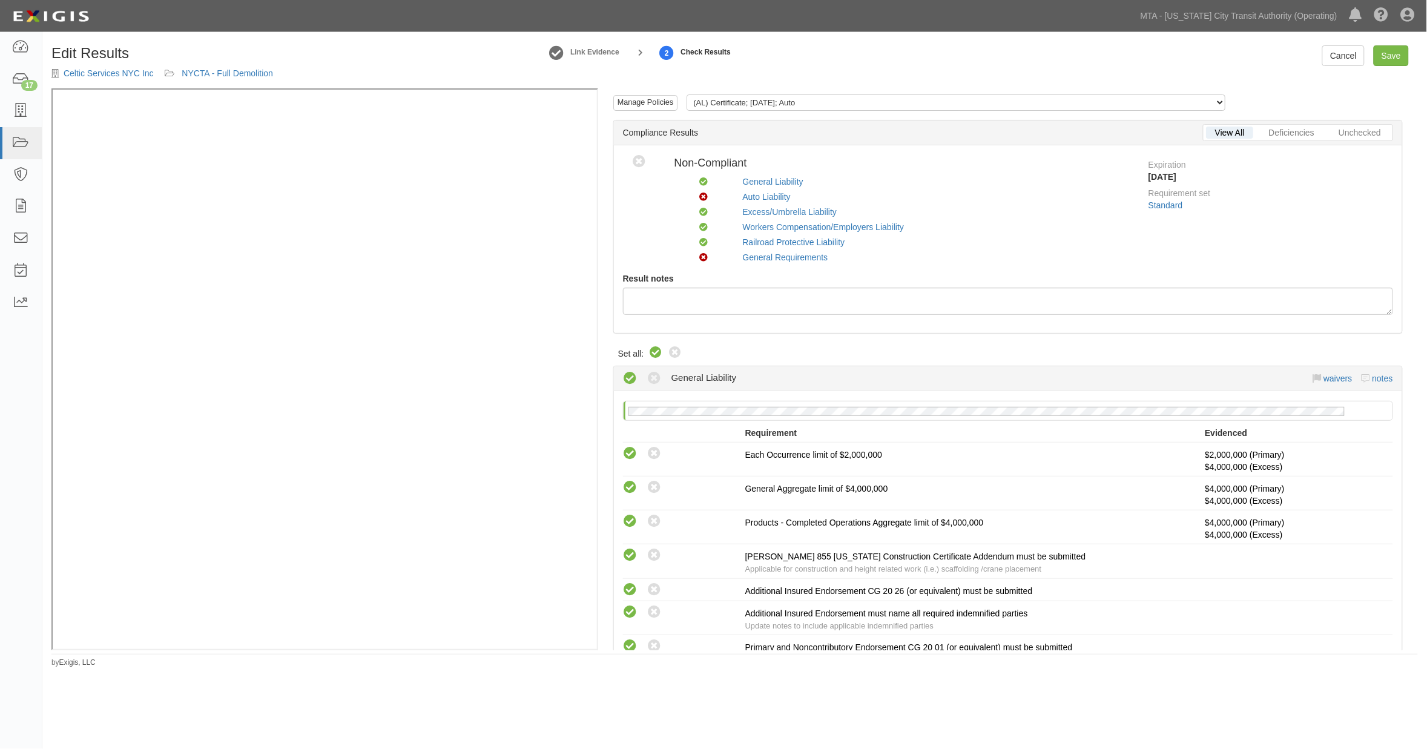
radio input "true"
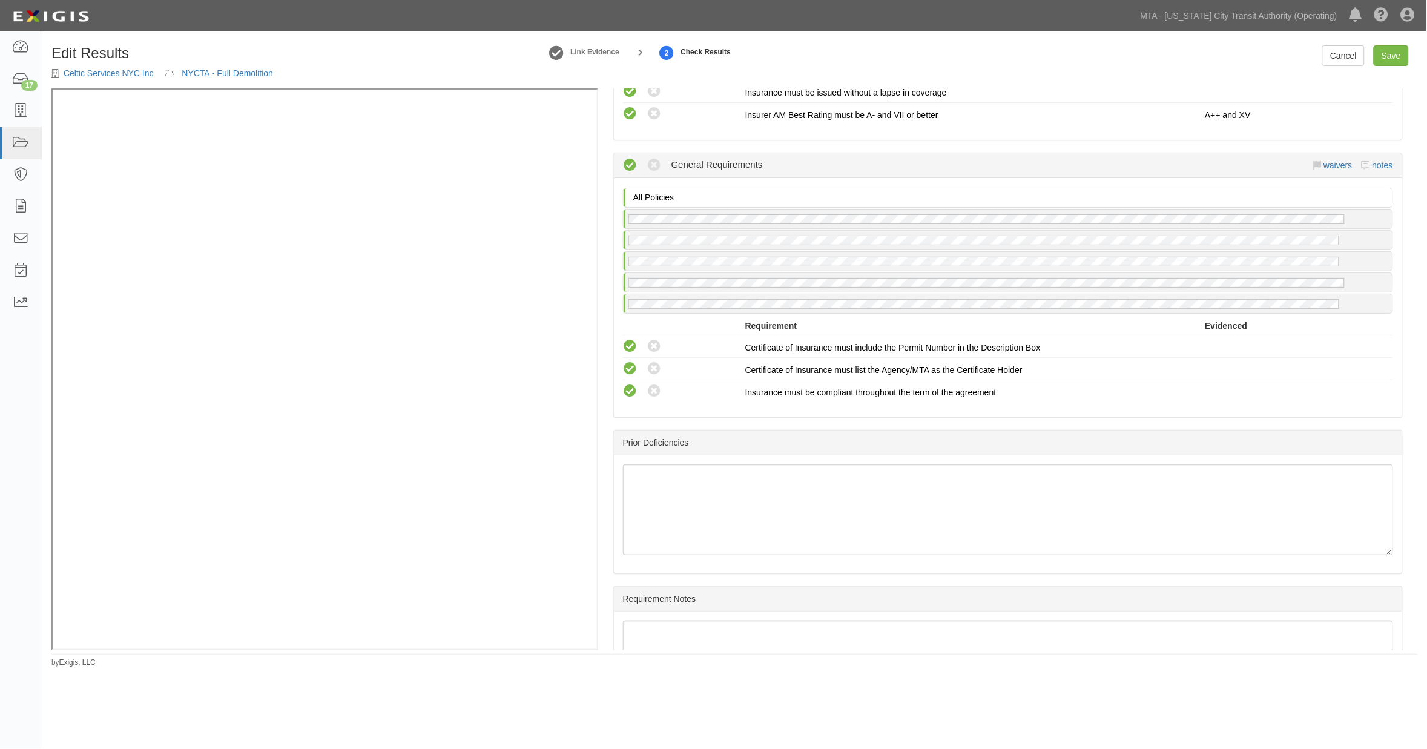
scroll to position [1891, 0]
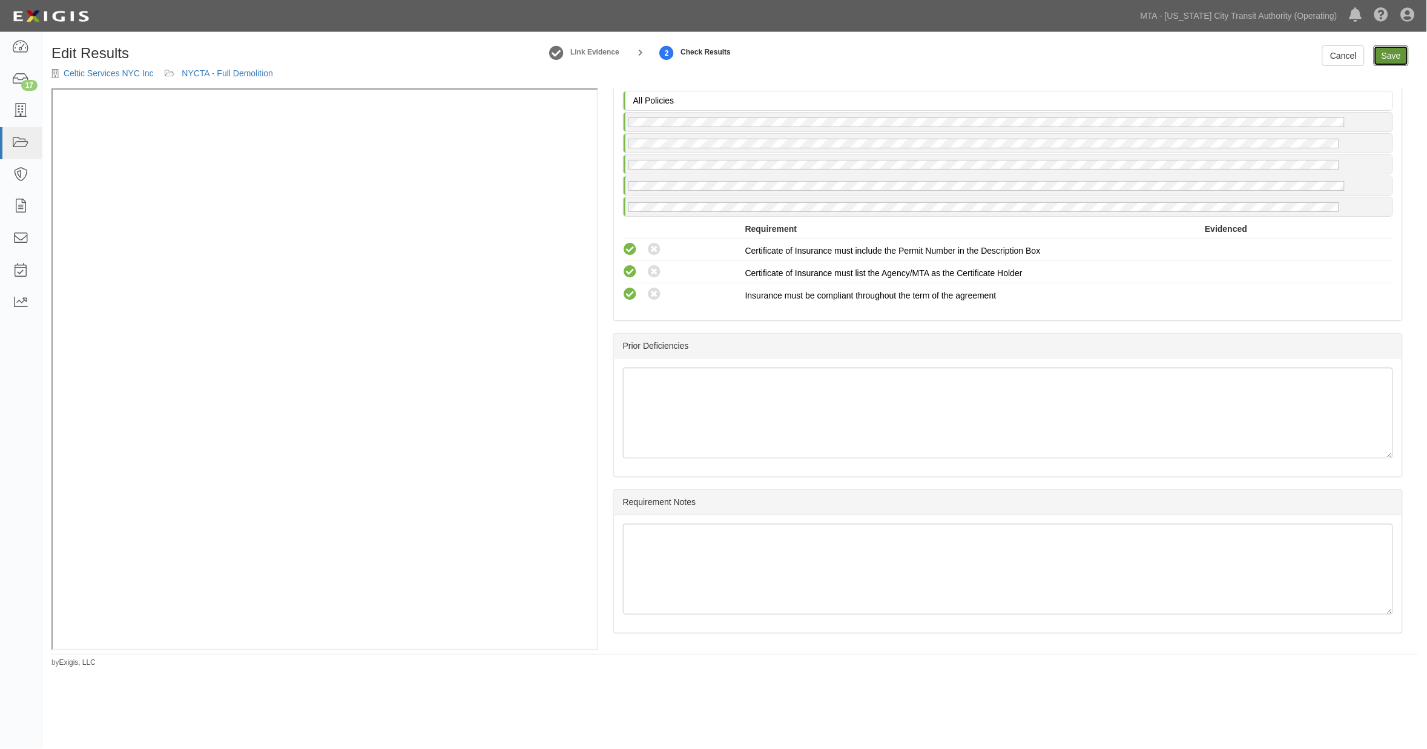
click at [1389, 45] on link "Save" at bounding box center [1391, 55] width 35 height 21
radio input "true"
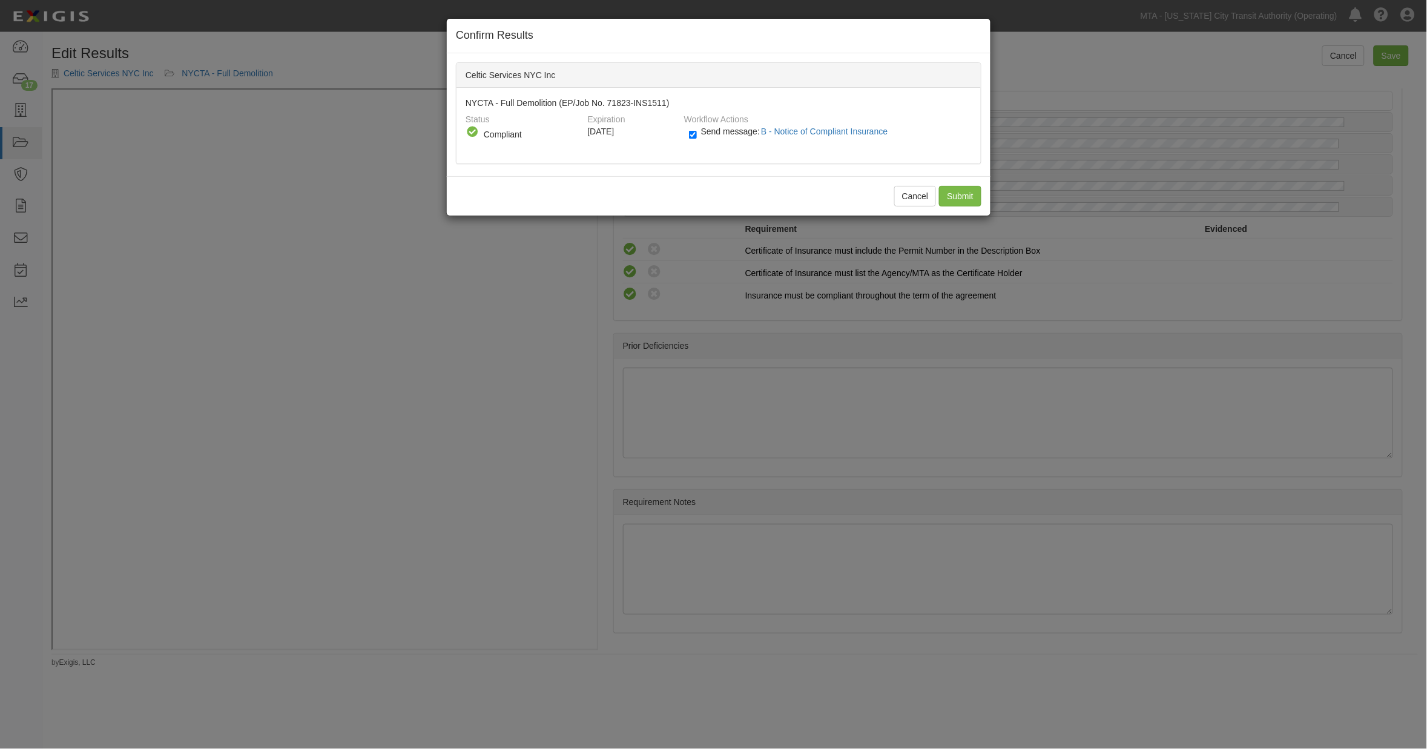
click at [688, 131] on div "Send message: B - Notice of Compliant Insurance" at bounding box center [826, 135] width 292 height 20
drag, startPoint x: 947, startPoint y: 192, endPoint x: 953, endPoint y: 195, distance: 6.8
click at [953, 195] on input "Submit" at bounding box center [960, 196] width 42 height 21
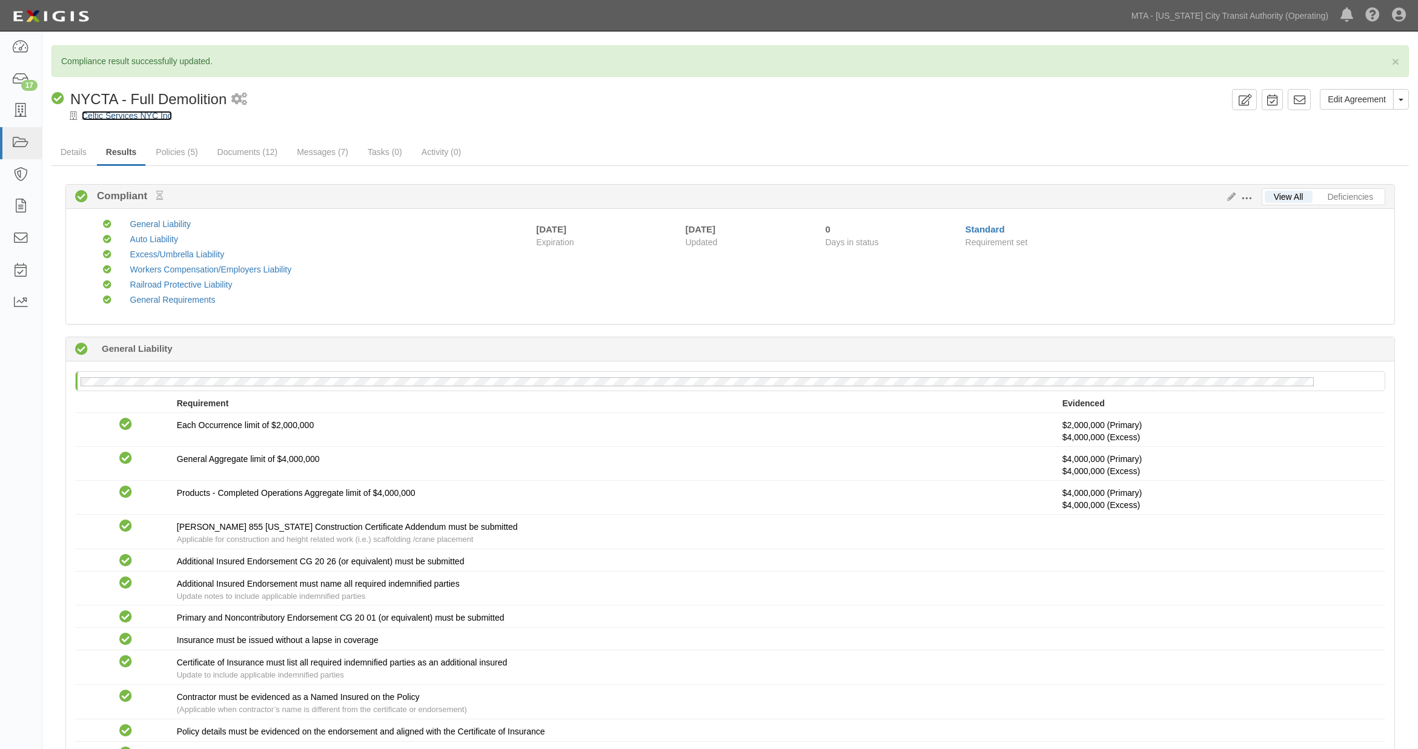
click at [143, 114] on link "Celtic Services NYC Inc" at bounding box center [127, 116] width 90 height 10
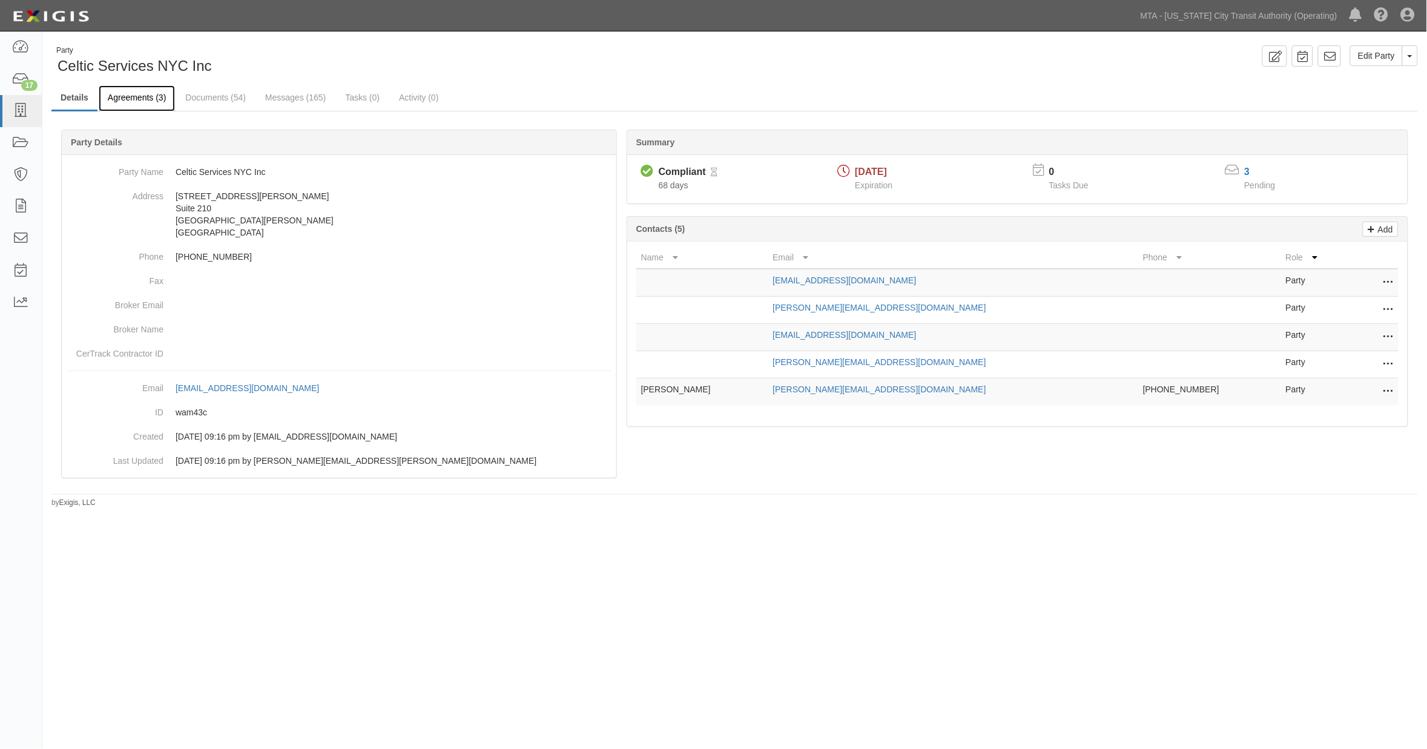
click at [117, 93] on link "Agreements (3)" at bounding box center [137, 98] width 76 height 26
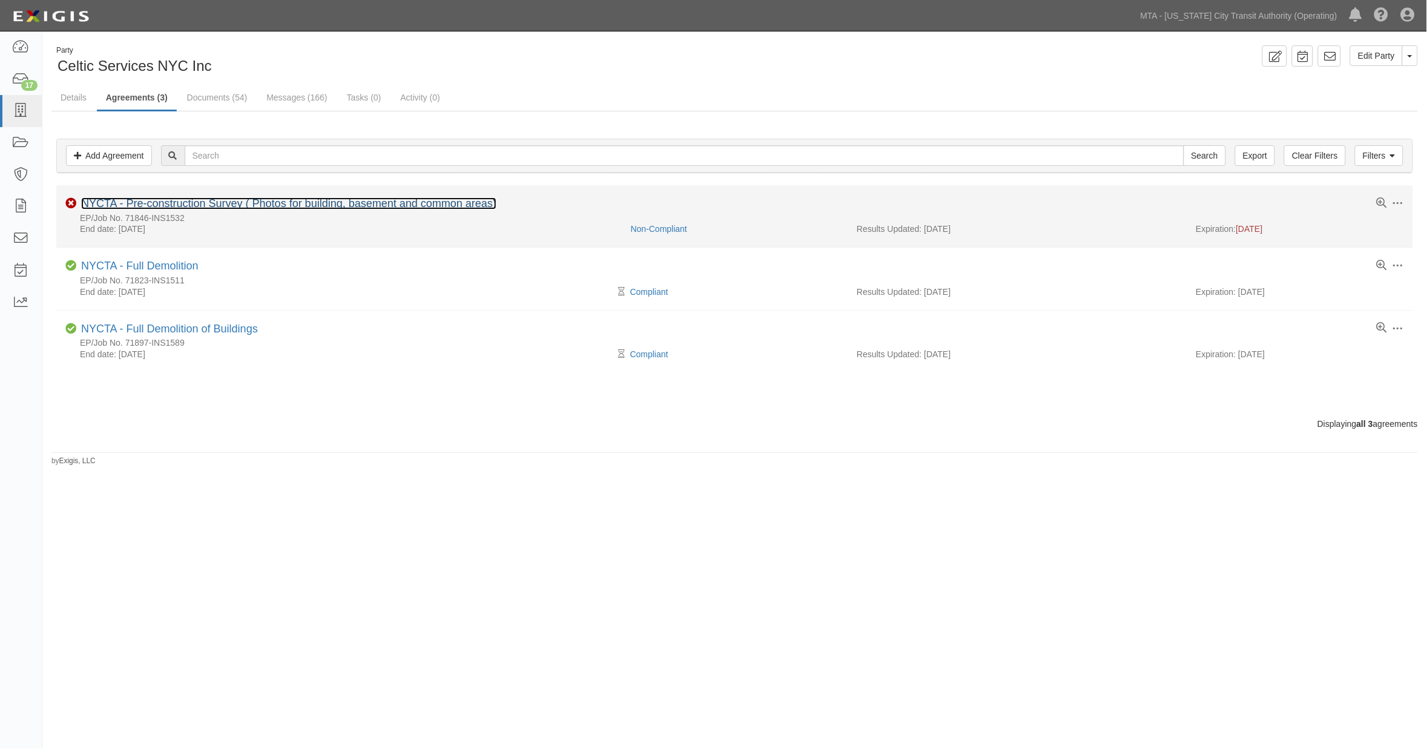
click at [244, 204] on link "NYCTA - Pre-construction Survey ( Photos for building, basement and common area…" at bounding box center [288, 203] width 415 height 12
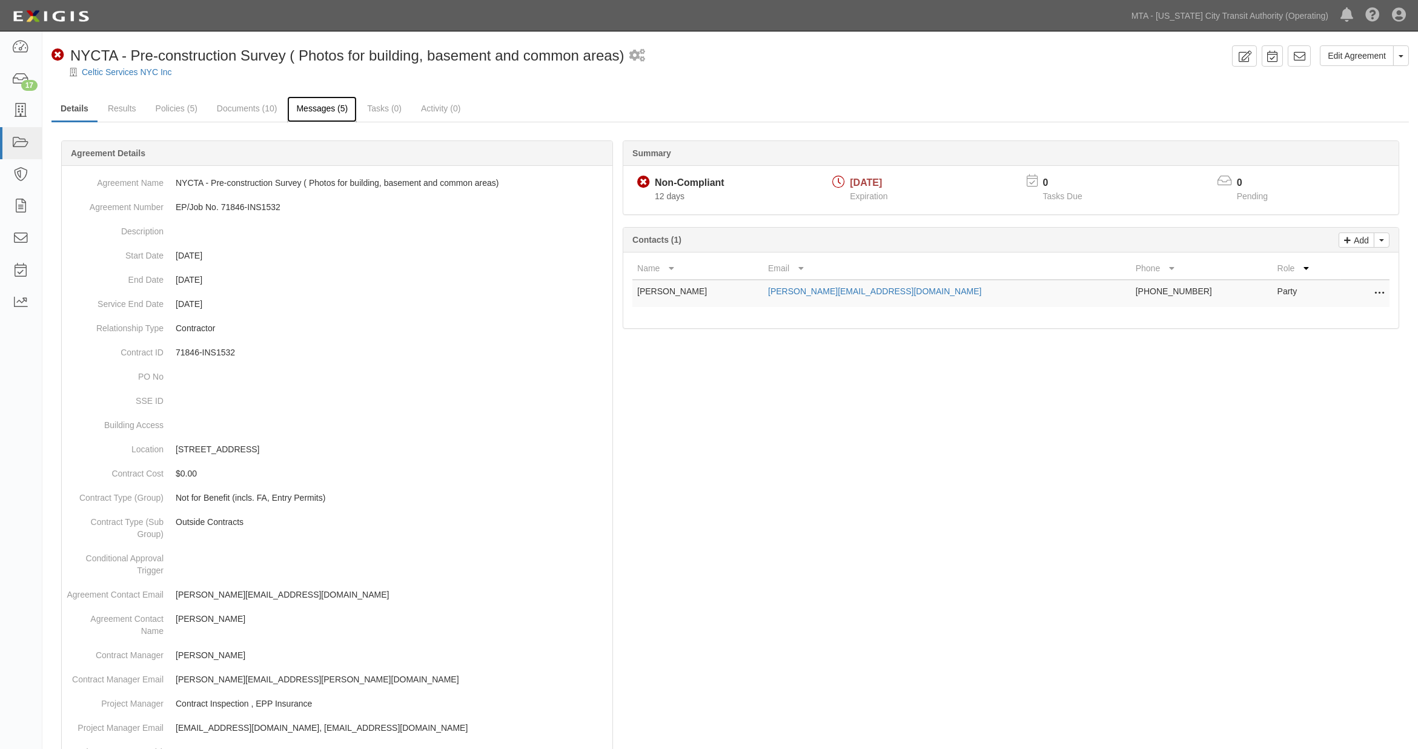
click at [309, 109] on link "Messages (5)" at bounding box center [322, 109] width 70 height 26
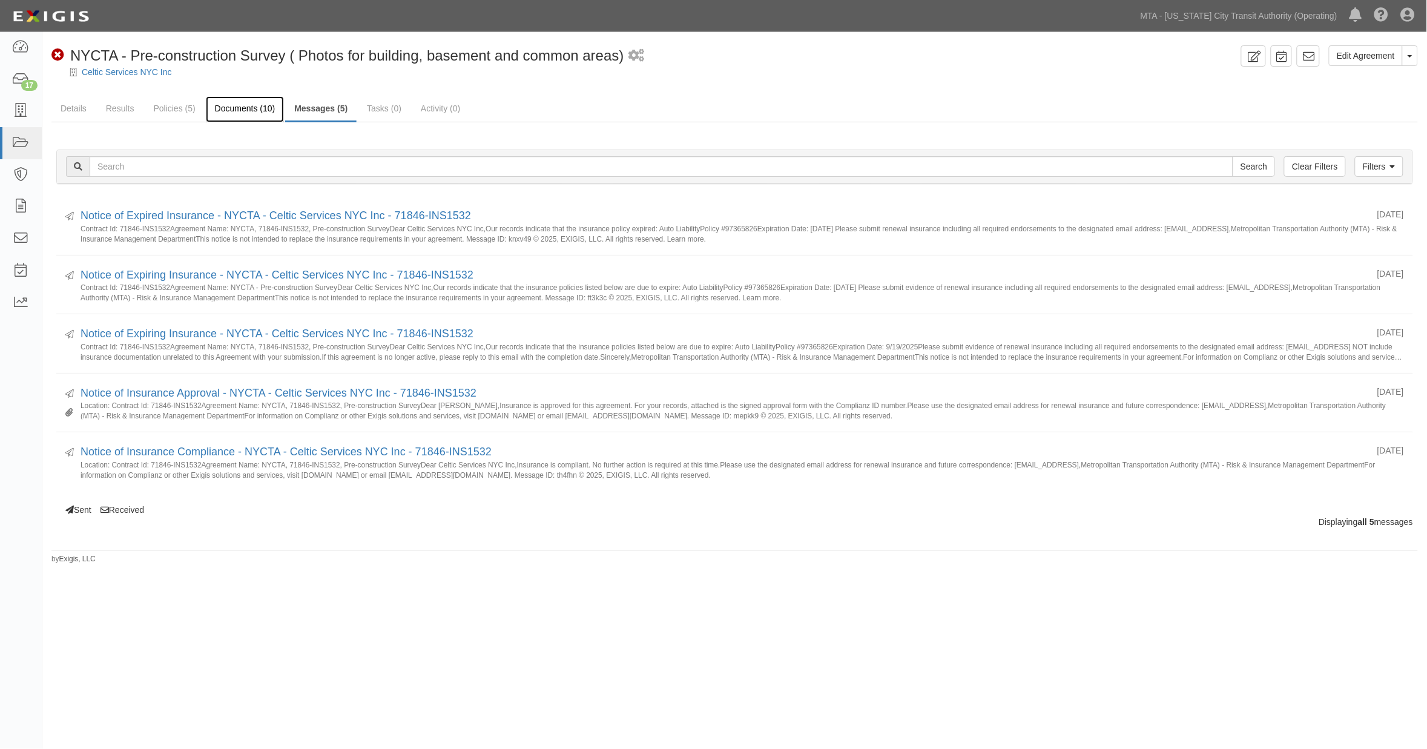
click at [234, 110] on link "Documents (10)" at bounding box center [245, 109] width 79 height 26
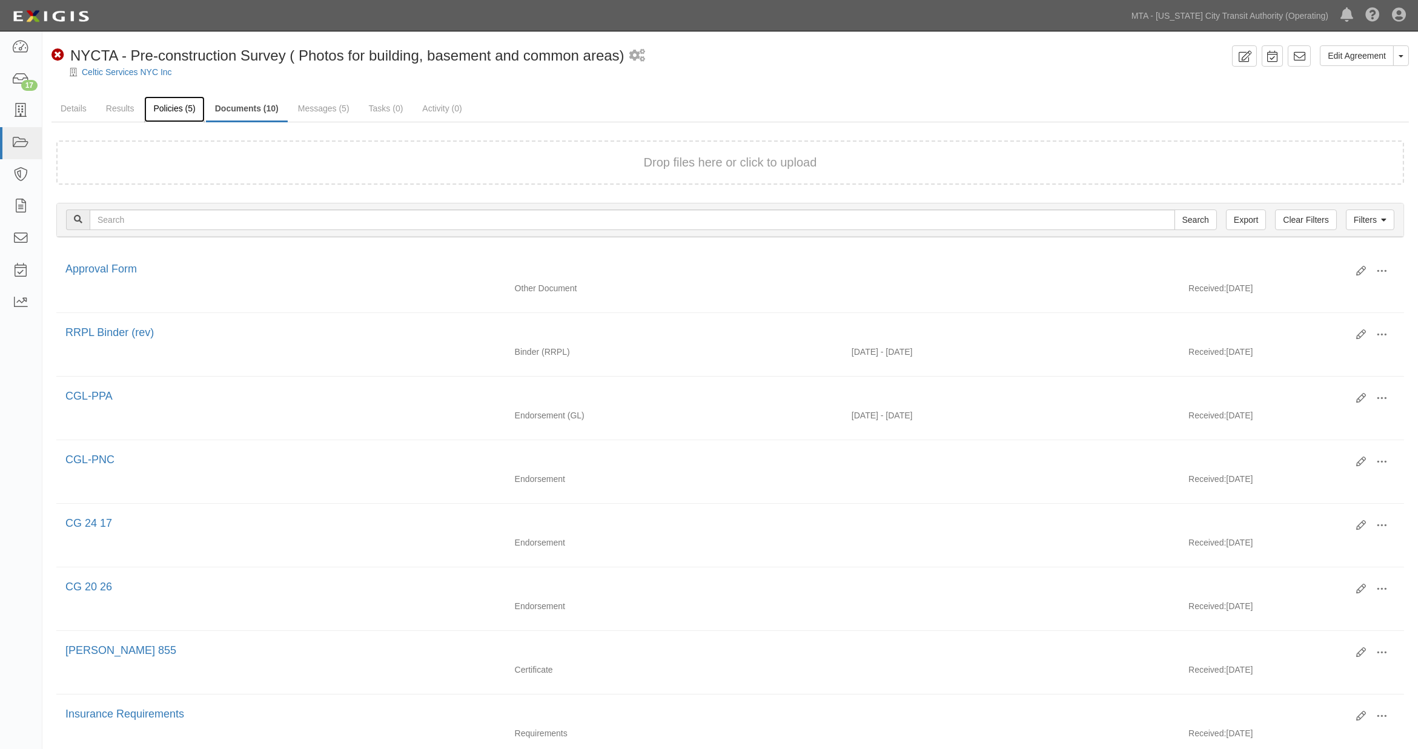
click at [176, 110] on link "Policies (5)" at bounding box center [174, 109] width 60 height 26
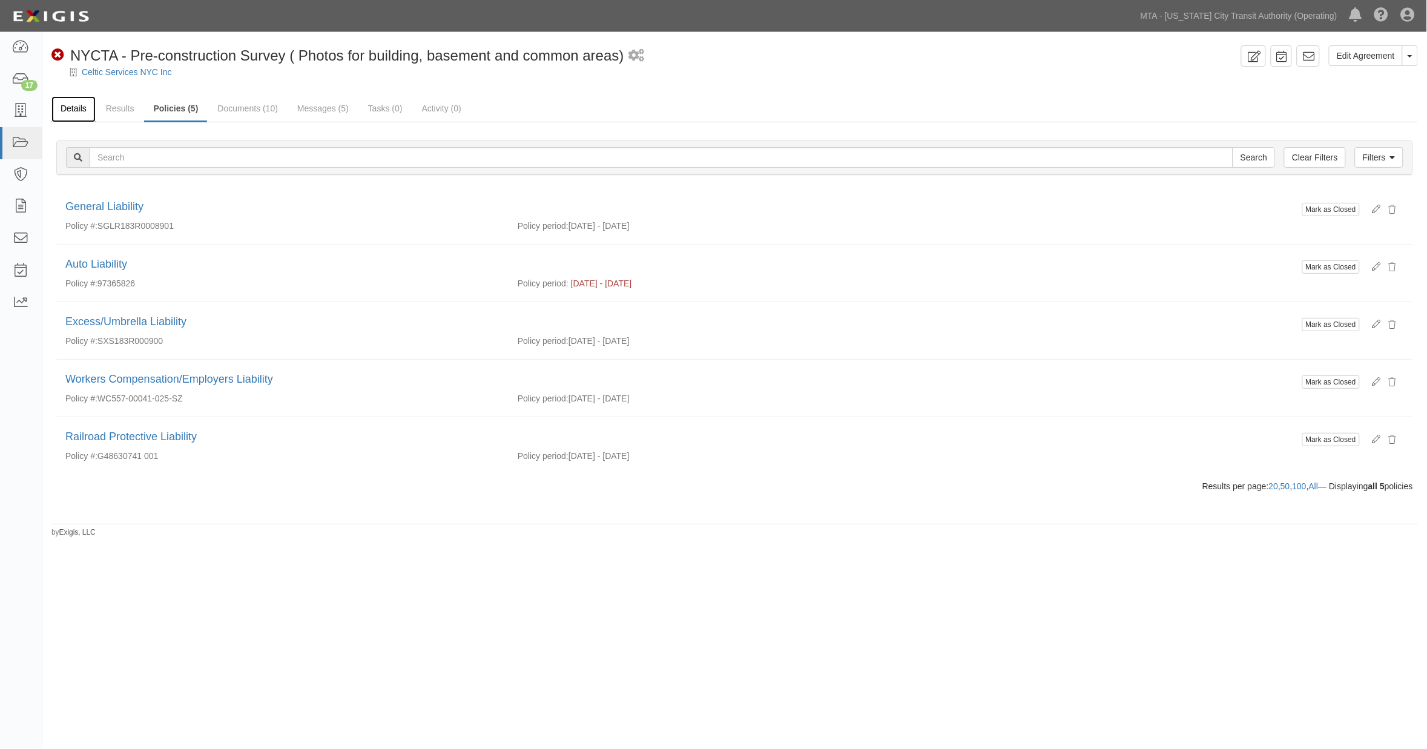
click at [73, 110] on link "Details" at bounding box center [73, 109] width 44 height 26
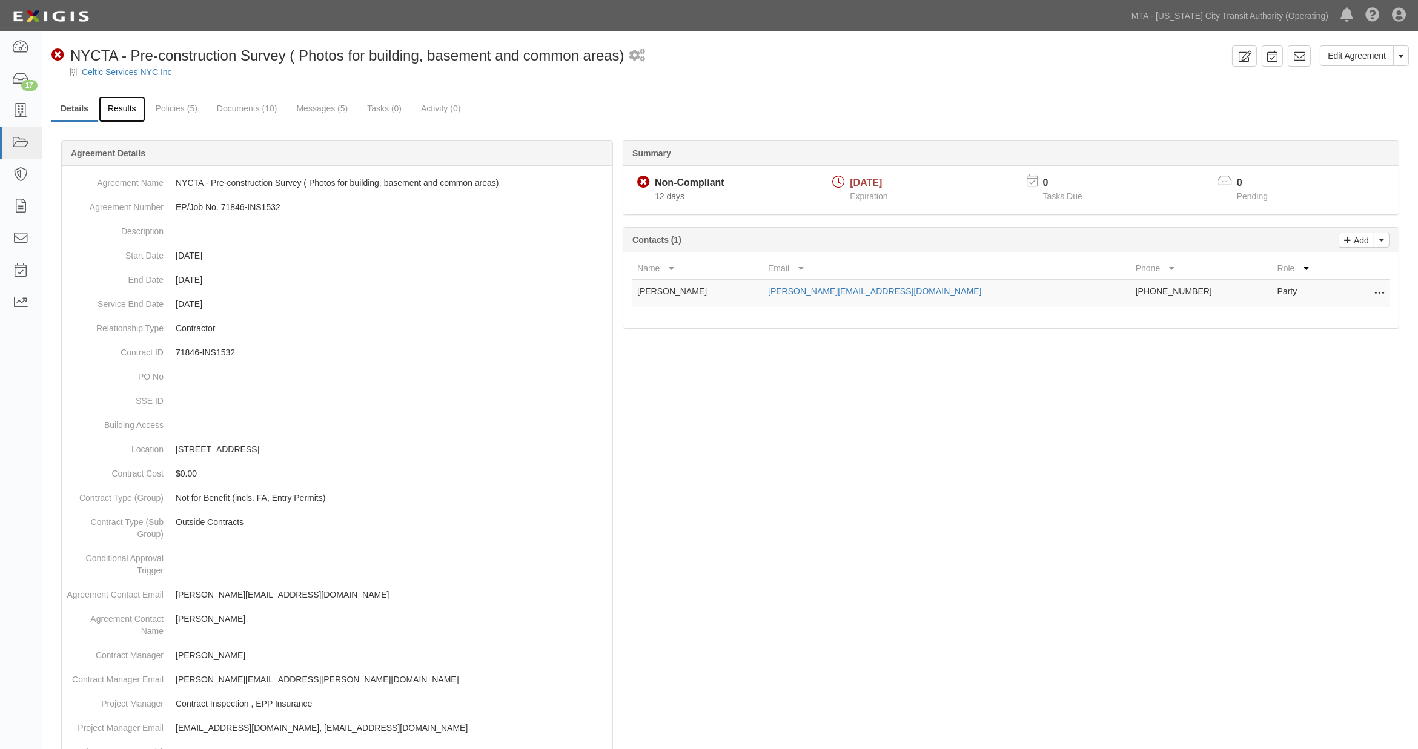
click at [128, 107] on link "Results" at bounding box center [122, 109] width 47 height 26
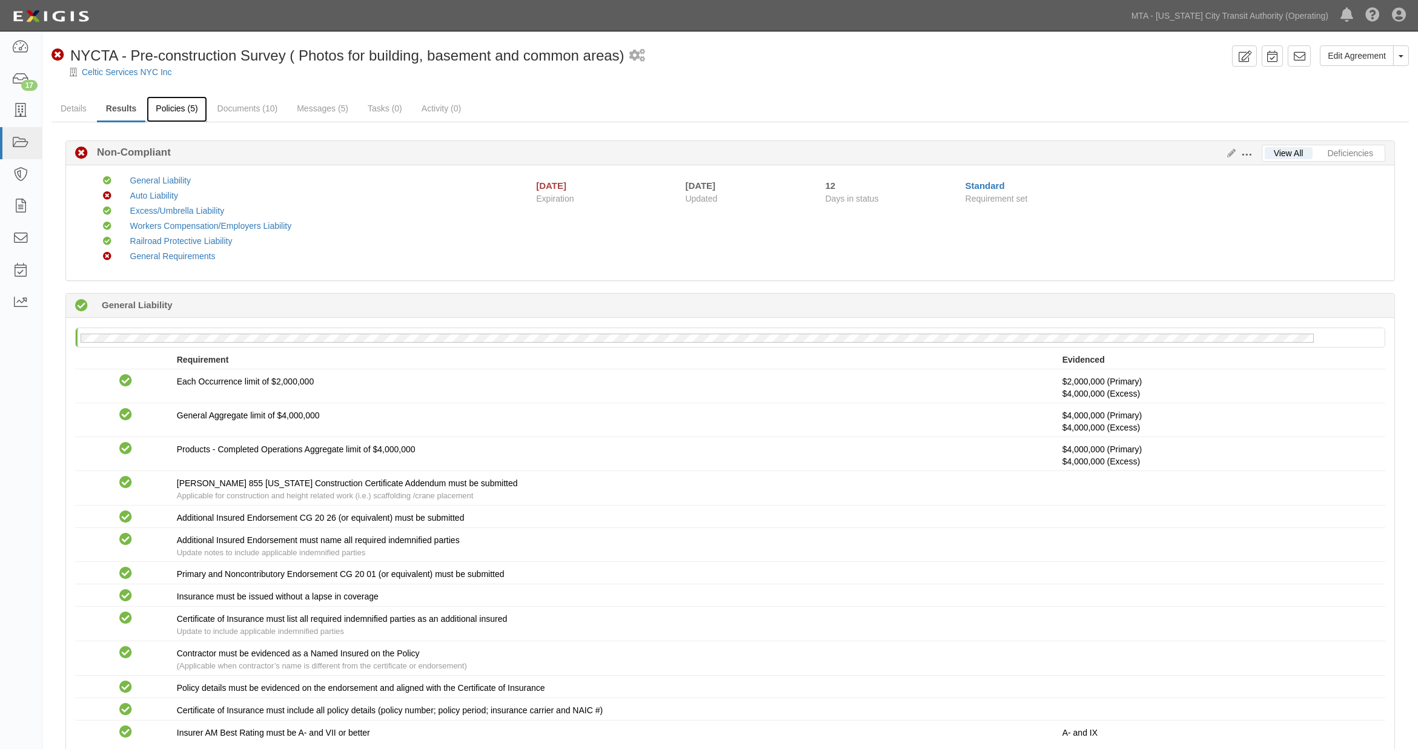
click at [176, 107] on link "Policies (5)" at bounding box center [177, 109] width 60 height 26
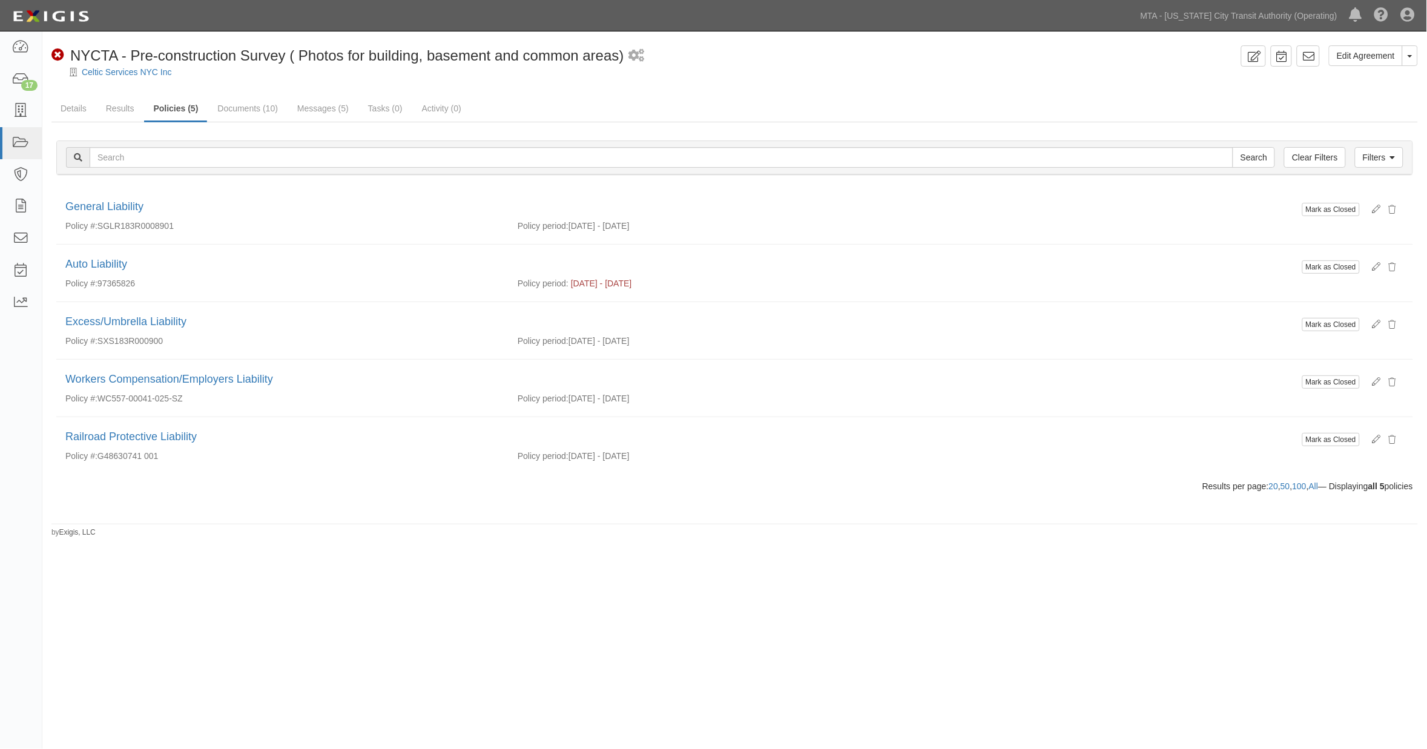
click at [703, 77] on div "Celtic Services NYC Inc" at bounding box center [744, 72] width 1367 height 12
click at [252, 107] on link "Documents (10)" at bounding box center [247, 109] width 79 height 26
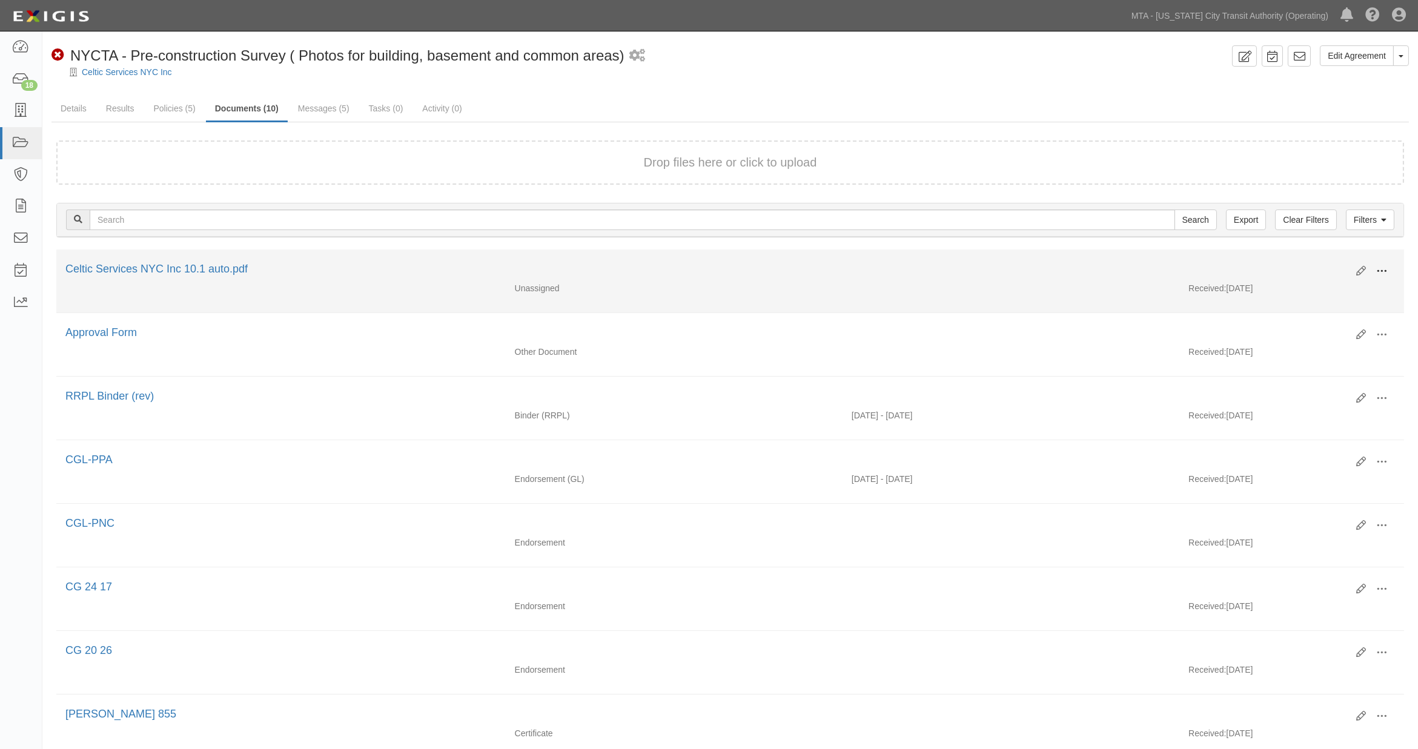
click at [1381, 267] on span at bounding box center [1381, 271] width 11 height 11
click at [1295, 263] on link "Edit" at bounding box center [1323, 267] width 96 height 22
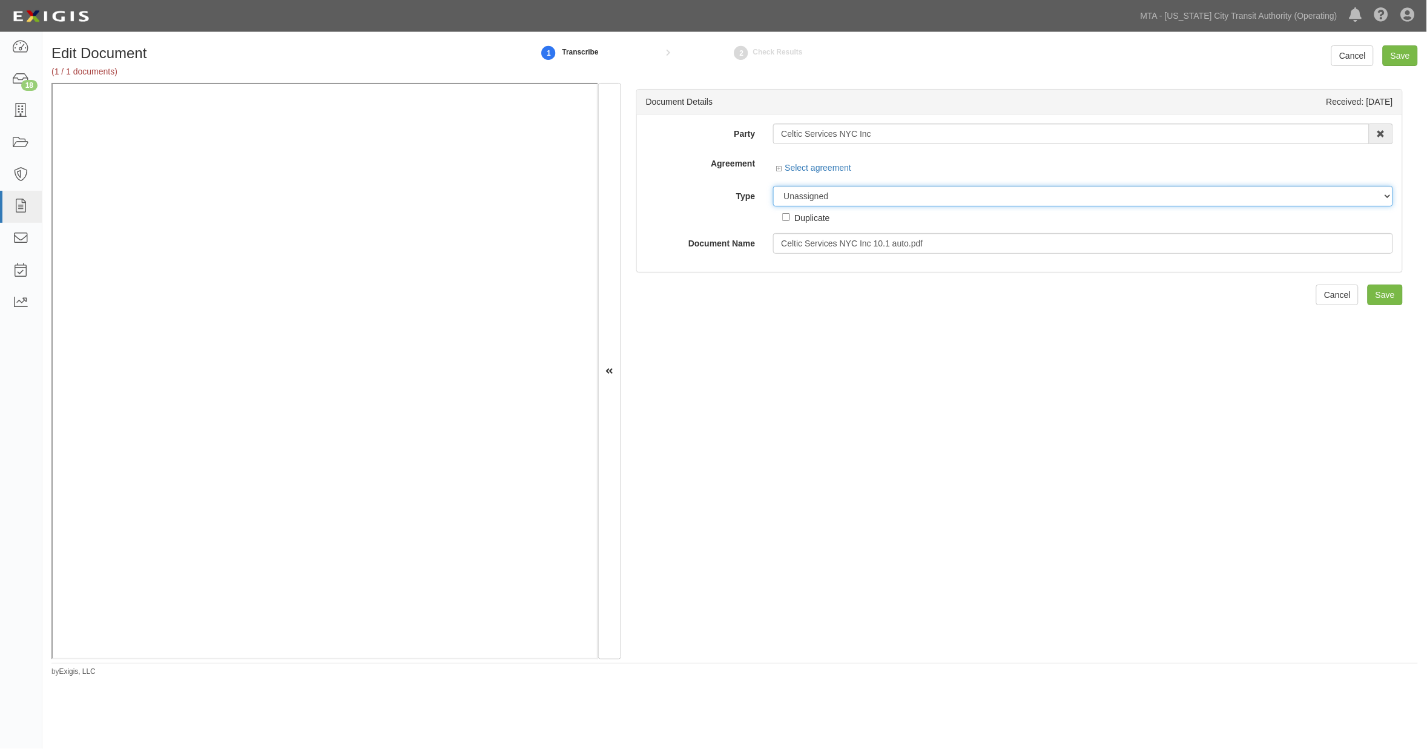
click at [850, 194] on select "Unassigned Binder Cancellation Notice Certificate Contract Endorsement Insuranc…" at bounding box center [1083, 196] width 620 height 21
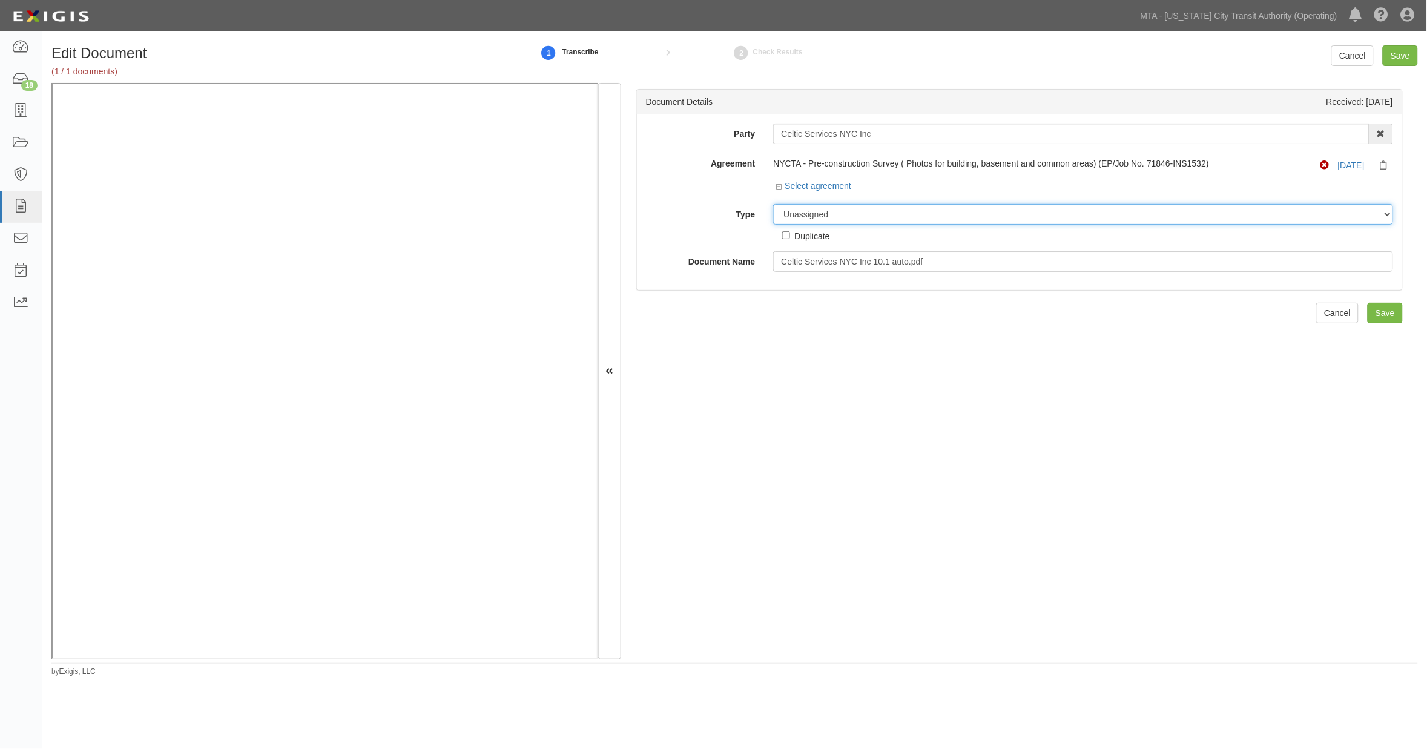
select select "CertificateDetail"
click at [773, 205] on select "Unassigned Binder Cancellation Notice Certificate Contract Endorsement Insuranc…" at bounding box center [1083, 214] width 620 height 21
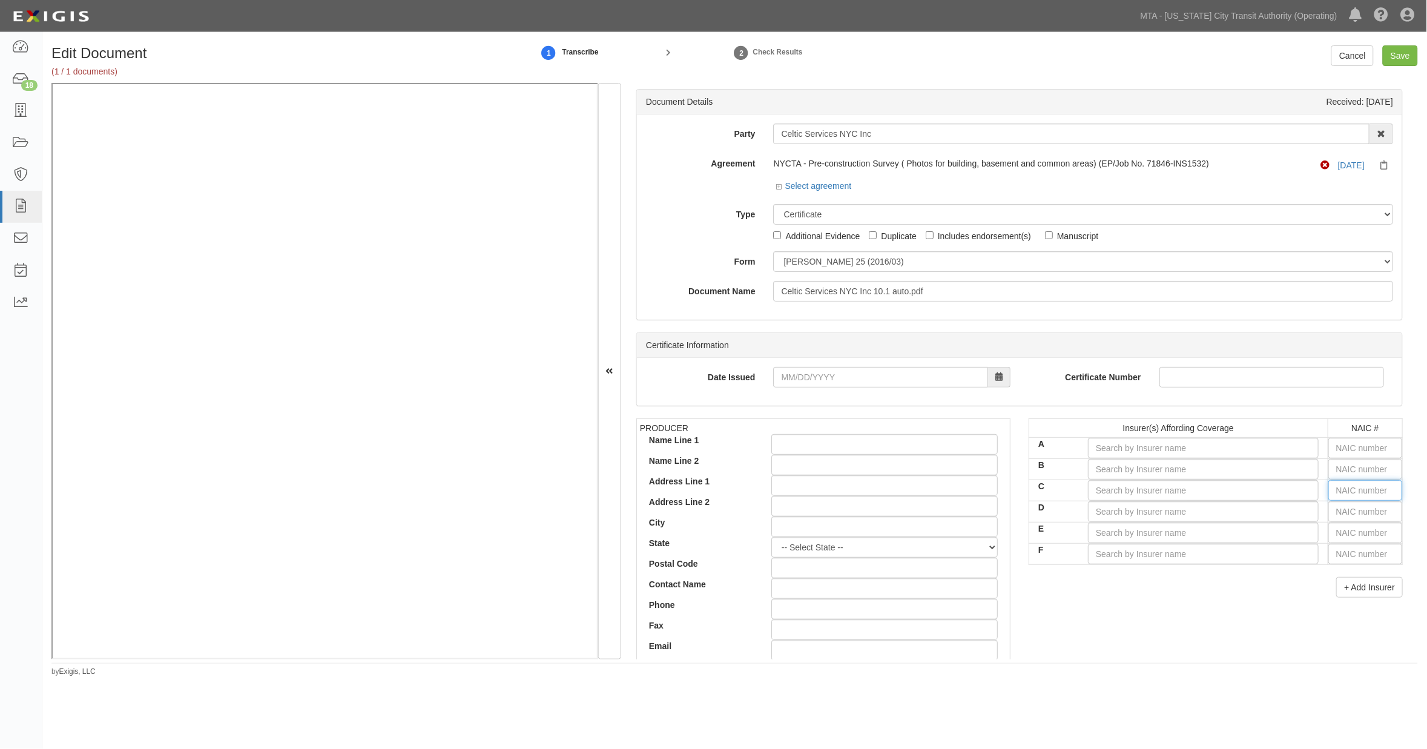
click at [1341, 492] on input "text" at bounding box center [1366, 490] width 74 height 21
type input "16862"
type input "168"
type input "16825"
type input "1682"
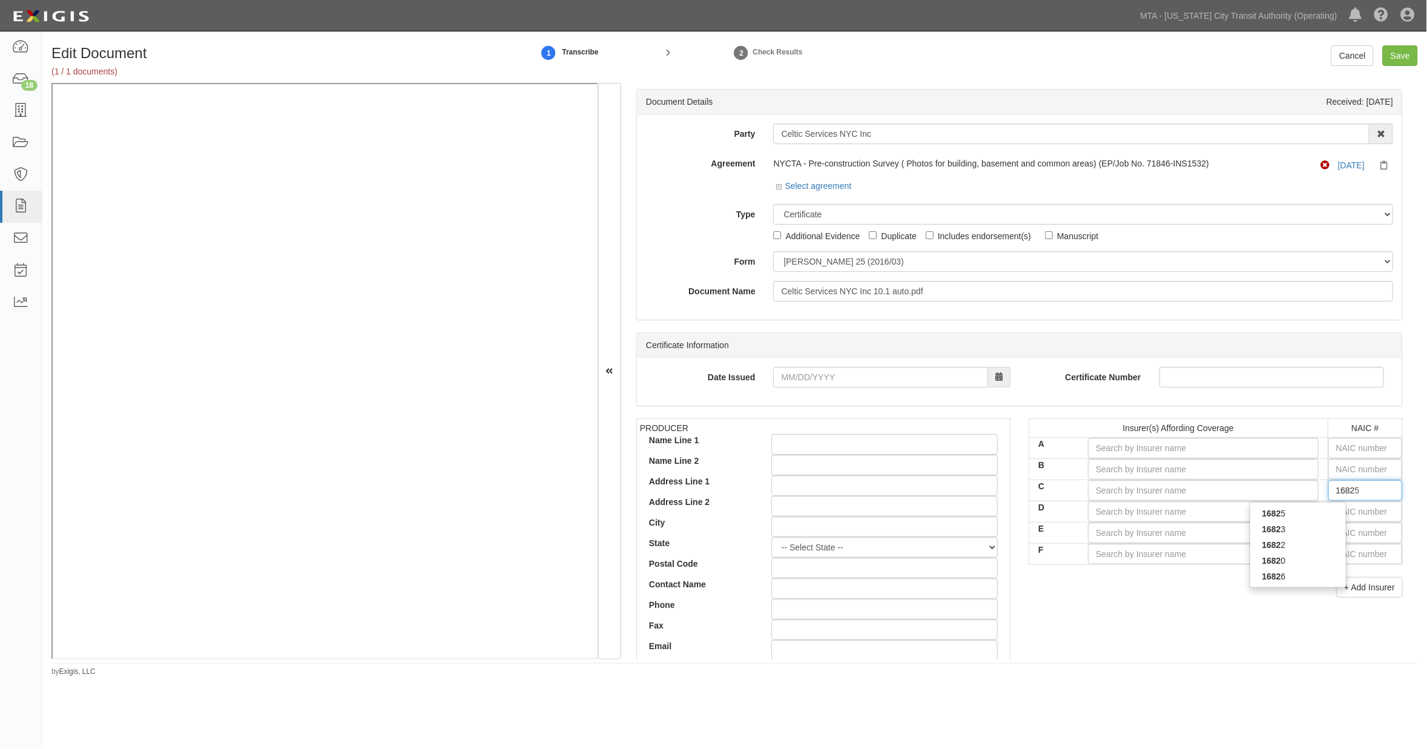
type input "16823"
click at [1303, 518] on div "16823" at bounding box center [1299, 514] width 96 height 16
type input "Fortegra Specialty Insurance Company (A- X Rating)"
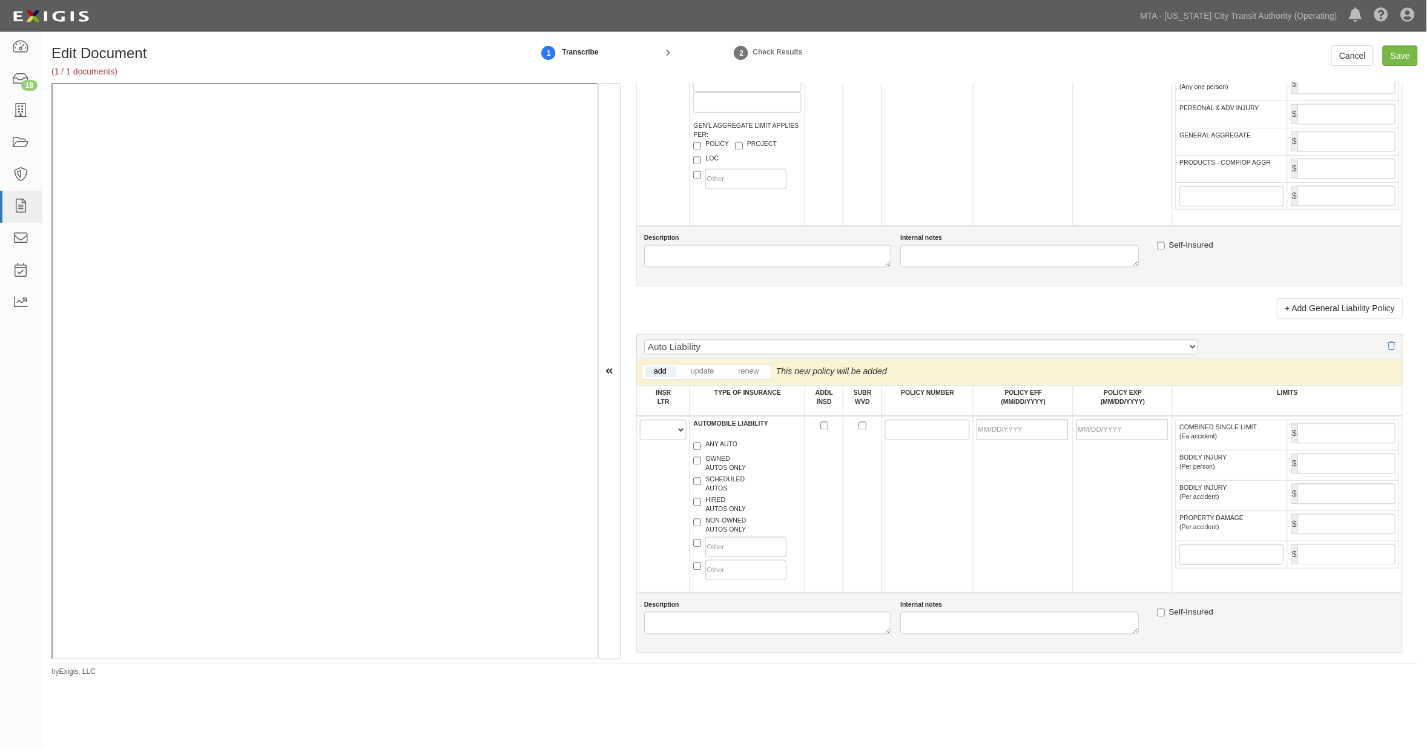
scroll to position [942, 0]
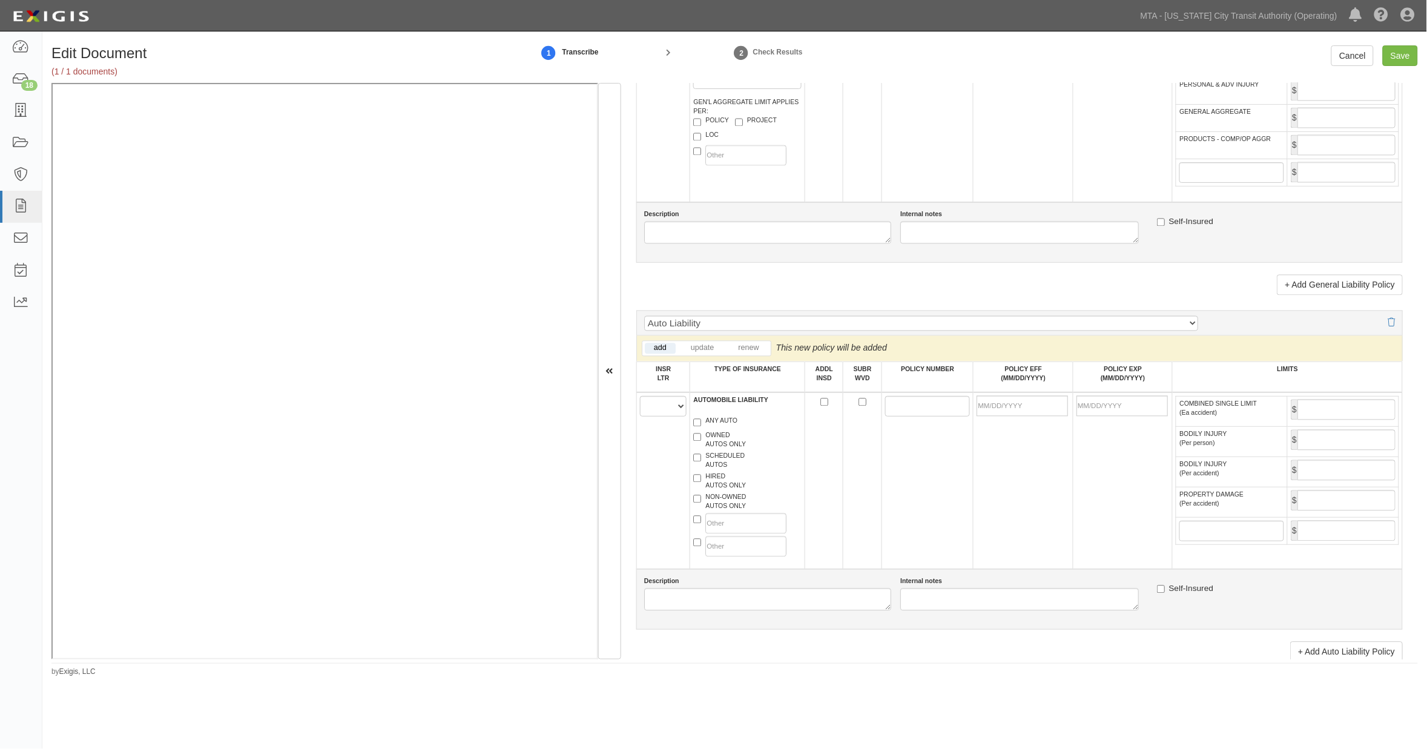
type input "16823"
click at [650, 417] on select "A B C D E F" at bounding box center [663, 406] width 47 height 21
select select "C"
click at [640, 417] on select "A B C D E F" at bounding box center [663, 406] width 47 height 21
drag, startPoint x: 719, startPoint y: 550, endPoint x: 718, endPoint y: 525, distance: 24.8
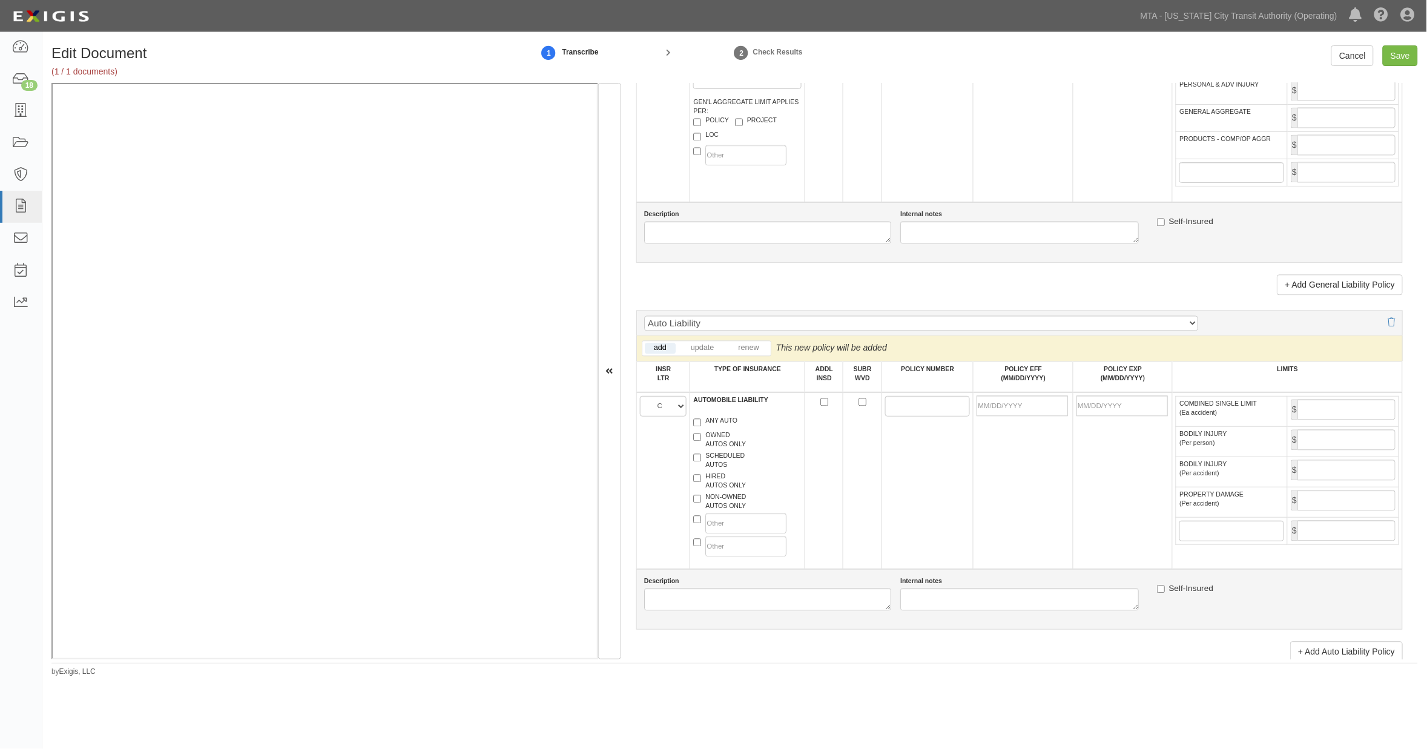
click at [718, 511] on label "NON-OWNED AUTOS ONLY" at bounding box center [719, 502] width 53 height 18
click at [701, 503] on input "NON-OWNED AUTOS ONLY" at bounding box center [697, 499] width 8 height 8
checkbox input "true"
click at [718, 491] on label "HIRED AUTOS ONLY" at bounding box center [719, 481] width 53 height 18
click at [701, 483] on input "HIRED AUTOS ONLY" at bounding box center [697, 479] width 8 height 8
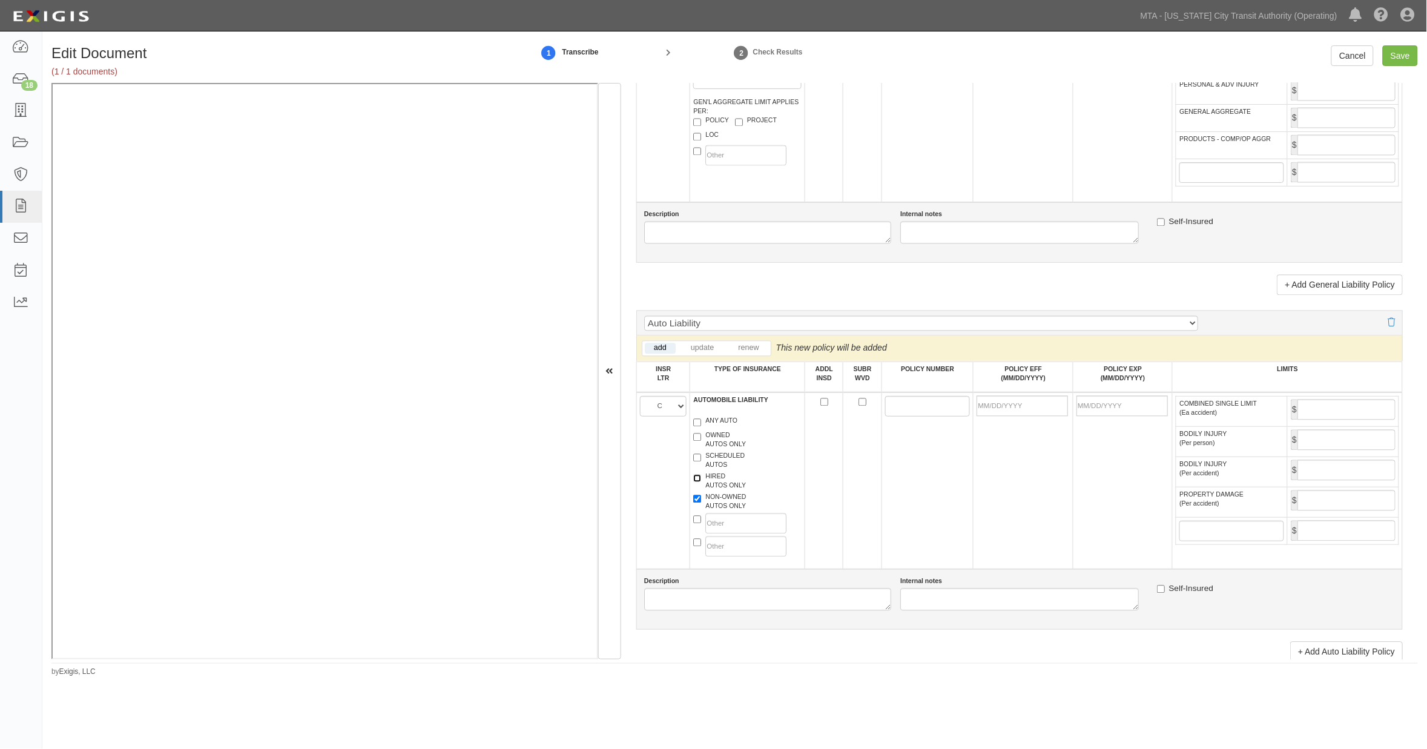
checkbox input "true"
paste input "FMCHNO100133000"
type input "FMCHNO100133000"
click at [1022, 417] on input "POLICY EFF (MM/DD/YYYY)" at bounding box center [1022, 406] width 91 height 21
type input "09/19/2025"
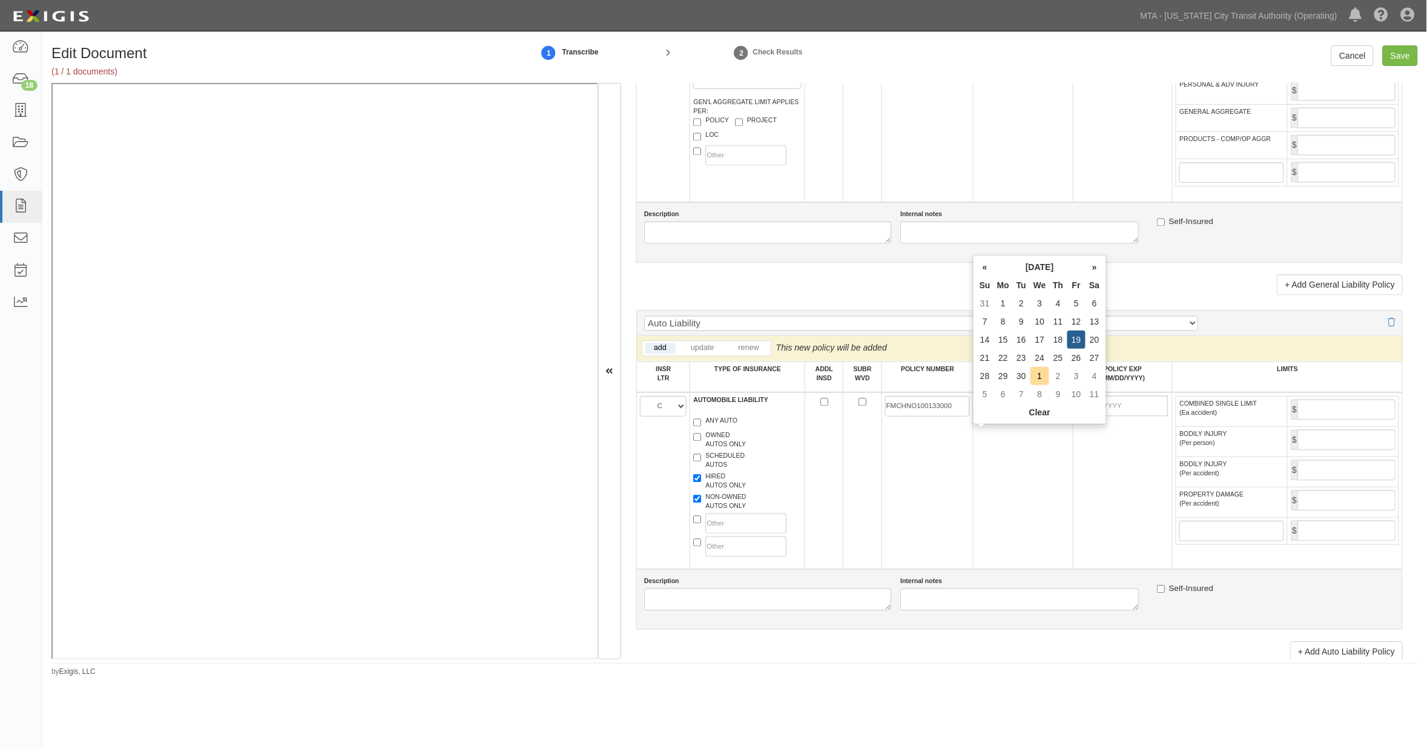
type input "09/19/2026"
drag, startPoint x: 1079, startPoint y: 480, endPoint x: 1117, endPoint y: 464, distance: 40.7
click at [1079, 480] on td "09/19/2026" at bounding box center [1122, 480] width 99 height 177
click at [1309, 420] on input "COMBINED SINGLE LIMIT (Ea accident)" at bounding box center [1347, 410] width 98 height 21
click at [1409, 49] on input "Save" at bounding box center [1400, 55] width 35 height 21
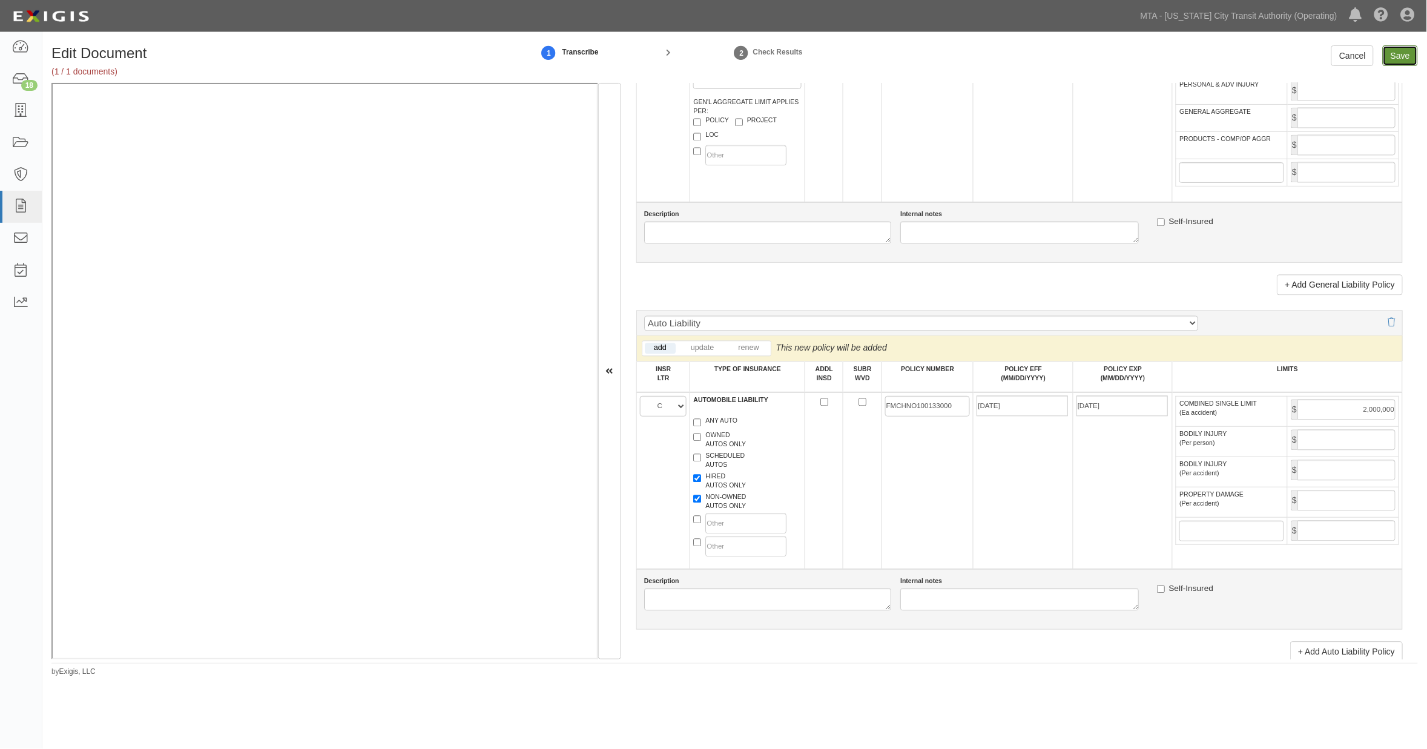
type input "2000000"
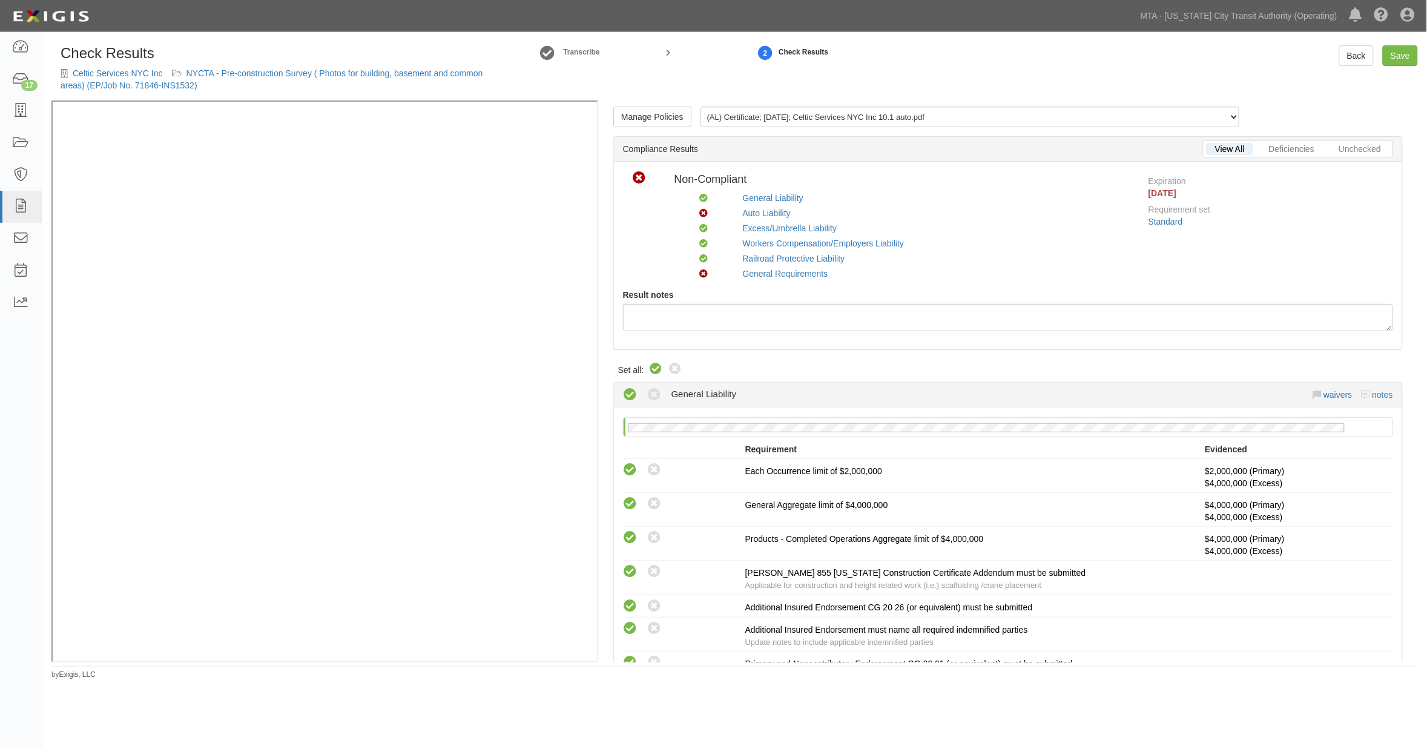
click at [654, 372] on icon at bounding box center [656, 369] width 15 height 15
radio input "true"
click at [654, 365] on icon at bounding box center [656, 369] width 15 height 15
radio input "true"
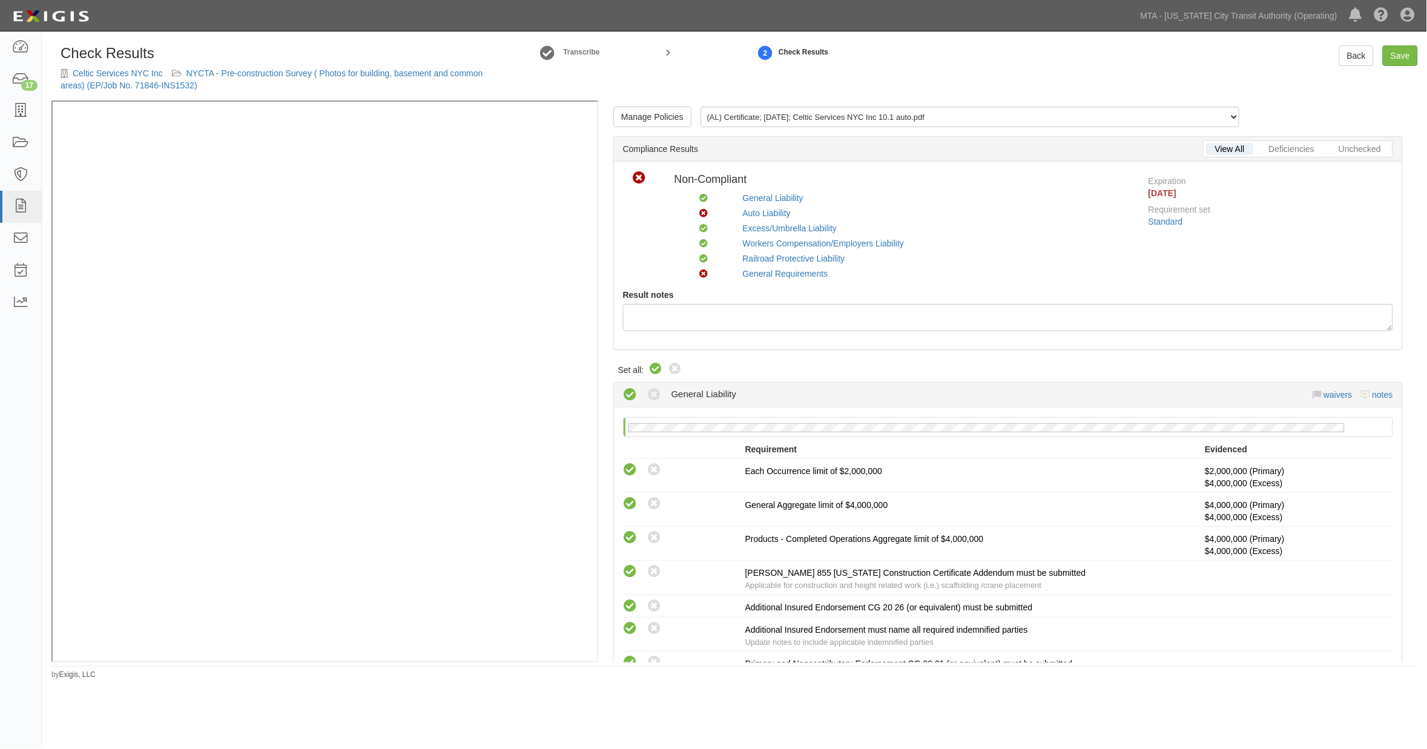
radio input "true"
click at [655, 368] on icon at bounding box center [656, 369] width 15 height 15
radio input "true"
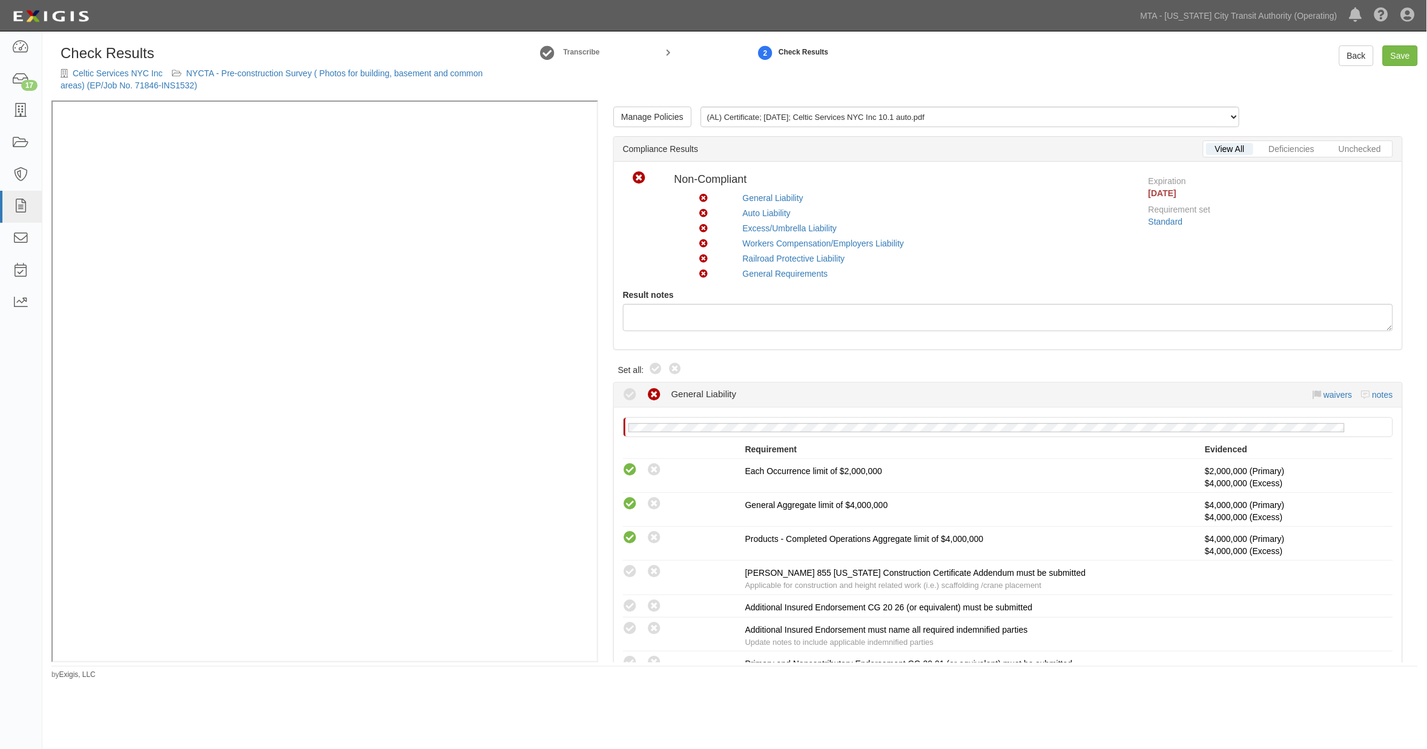
radio input "true"
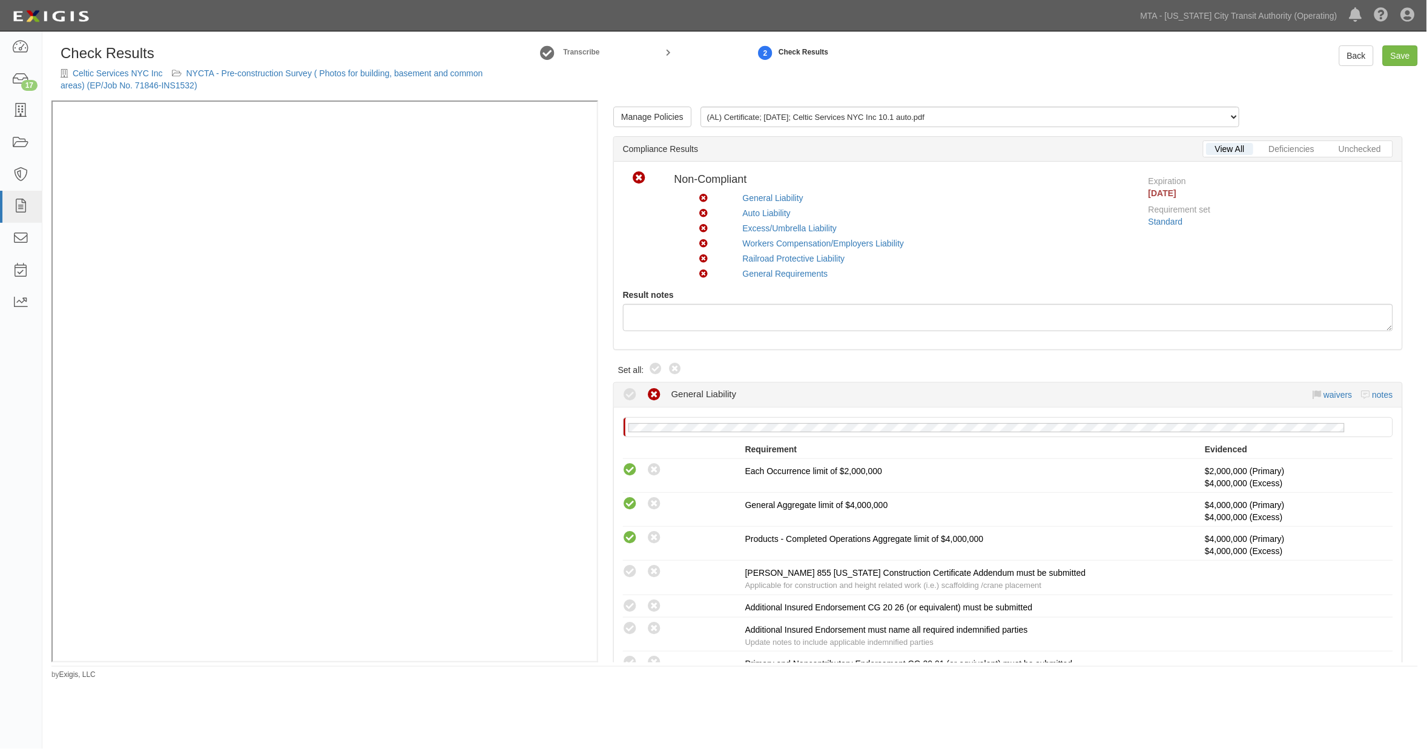
radio input "true"
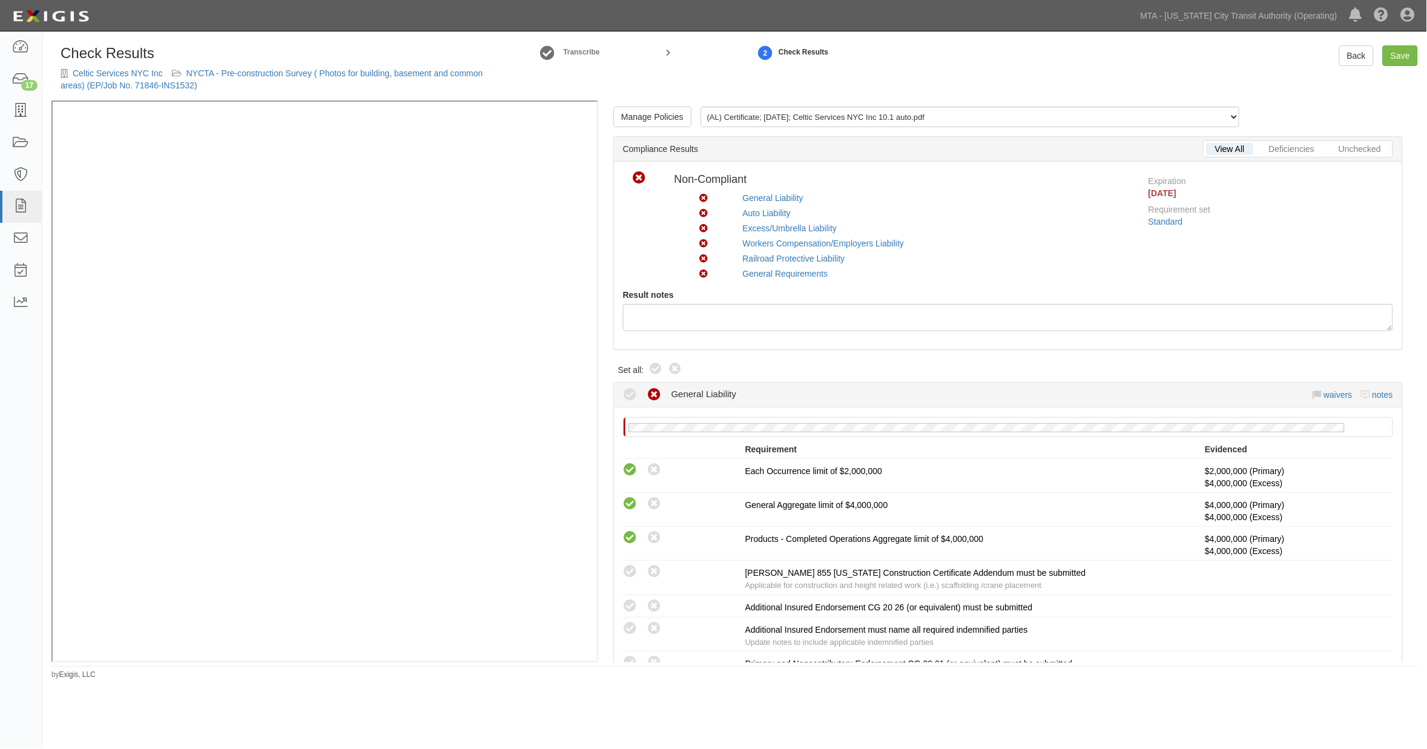
radio input "true"
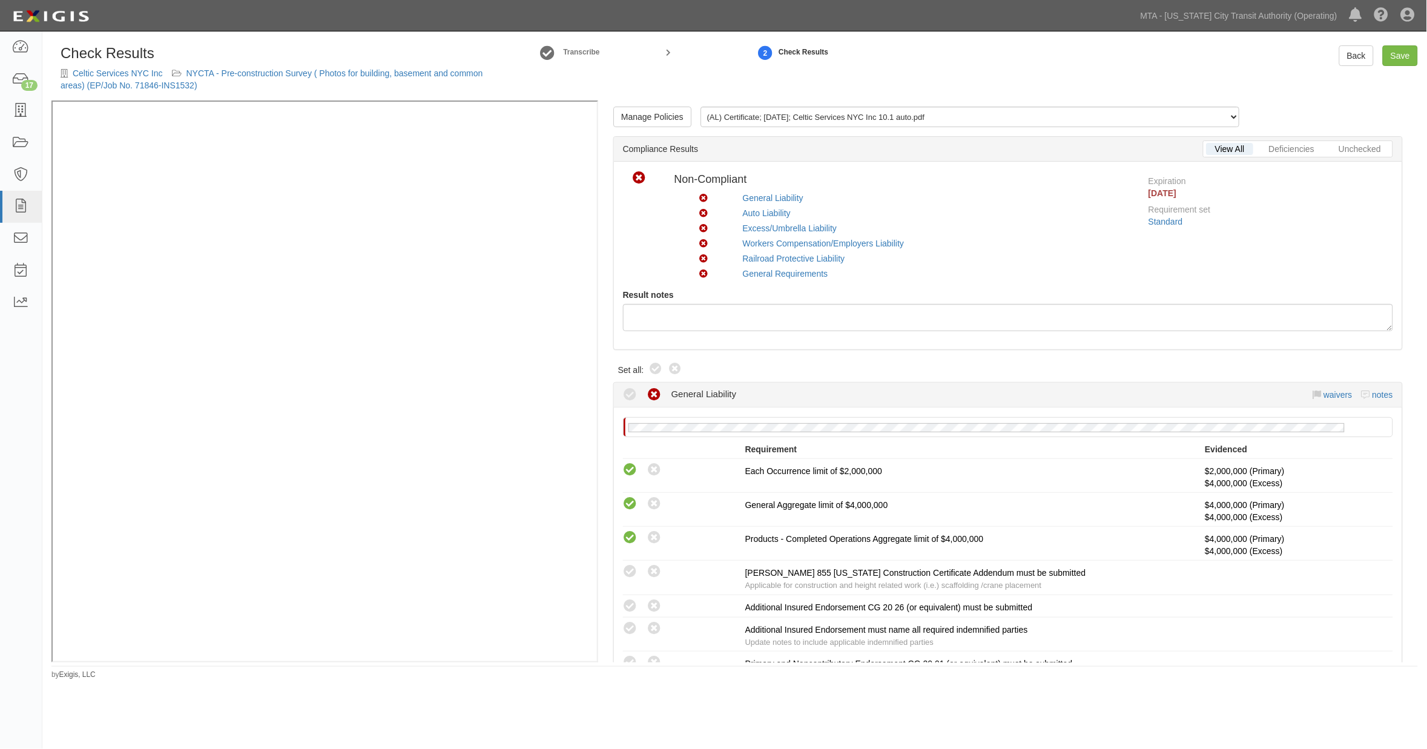
radio input "true"
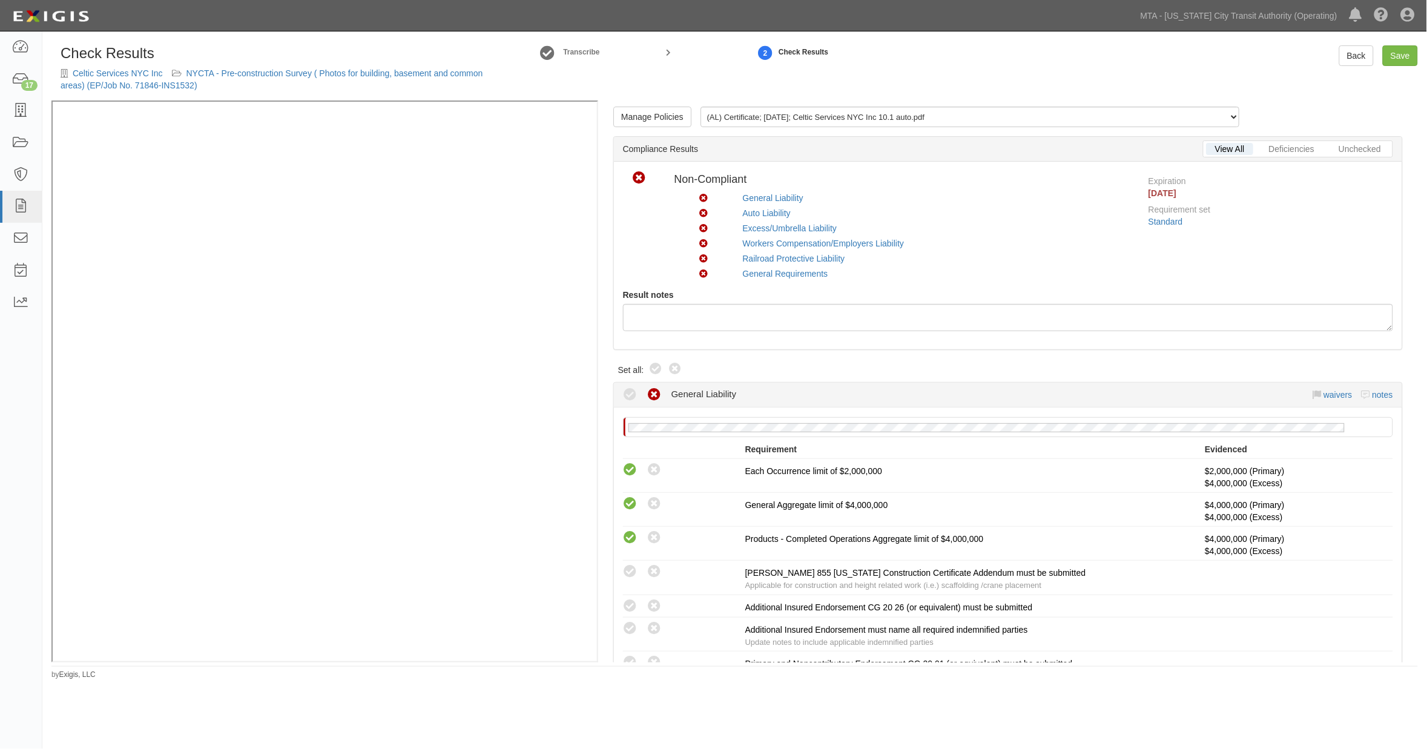
radio input "true"
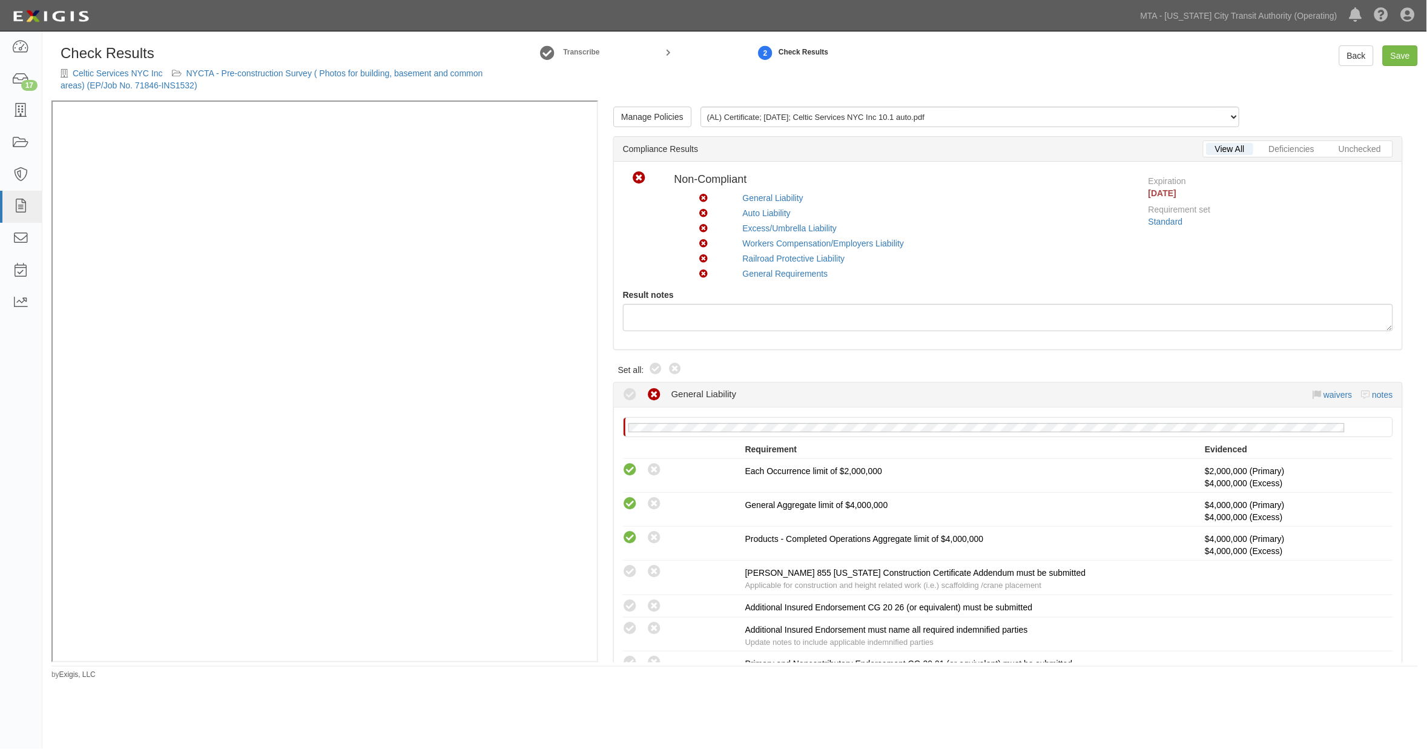
radio input "true"
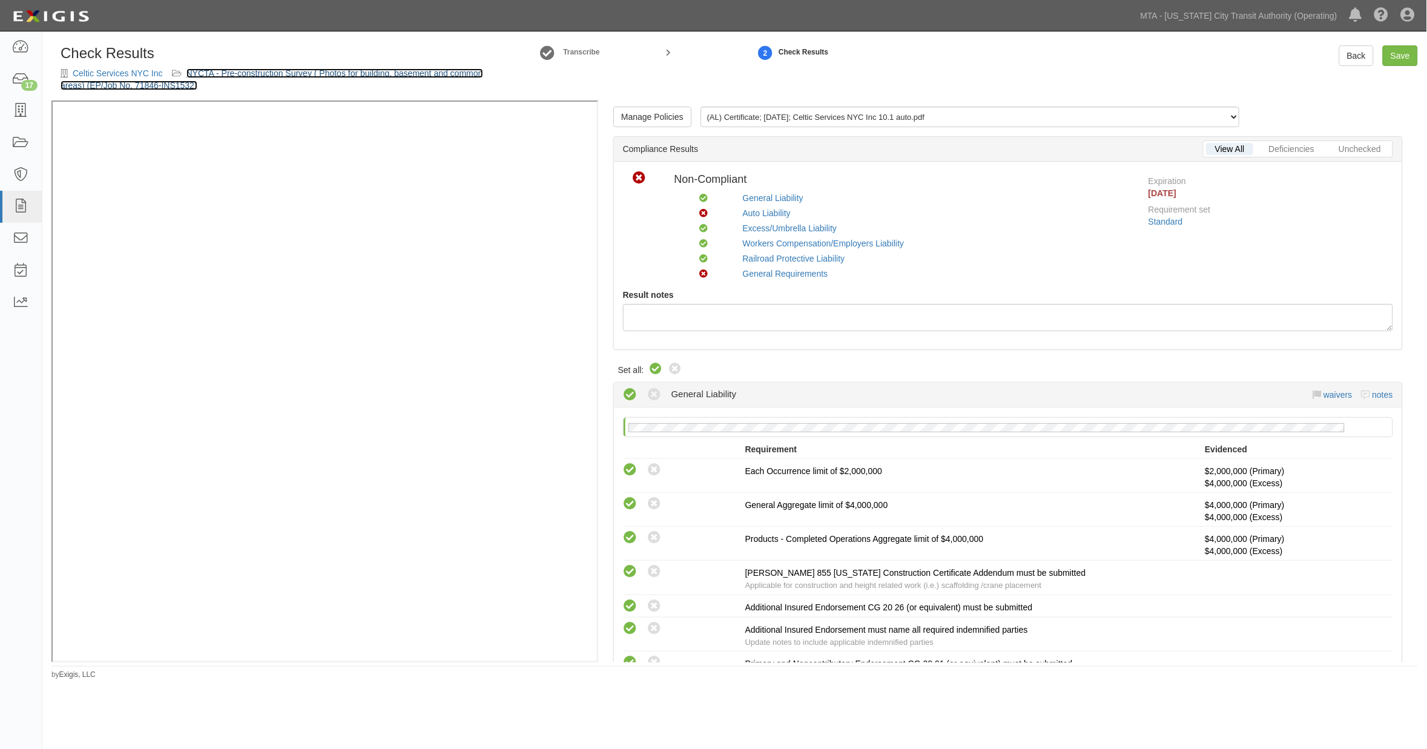
click at [283, 70] on link "NYCTA - Pre-construction Survey ( Photos for building, basement and common area…" at bounding box center [272, 79] width 423 height 22
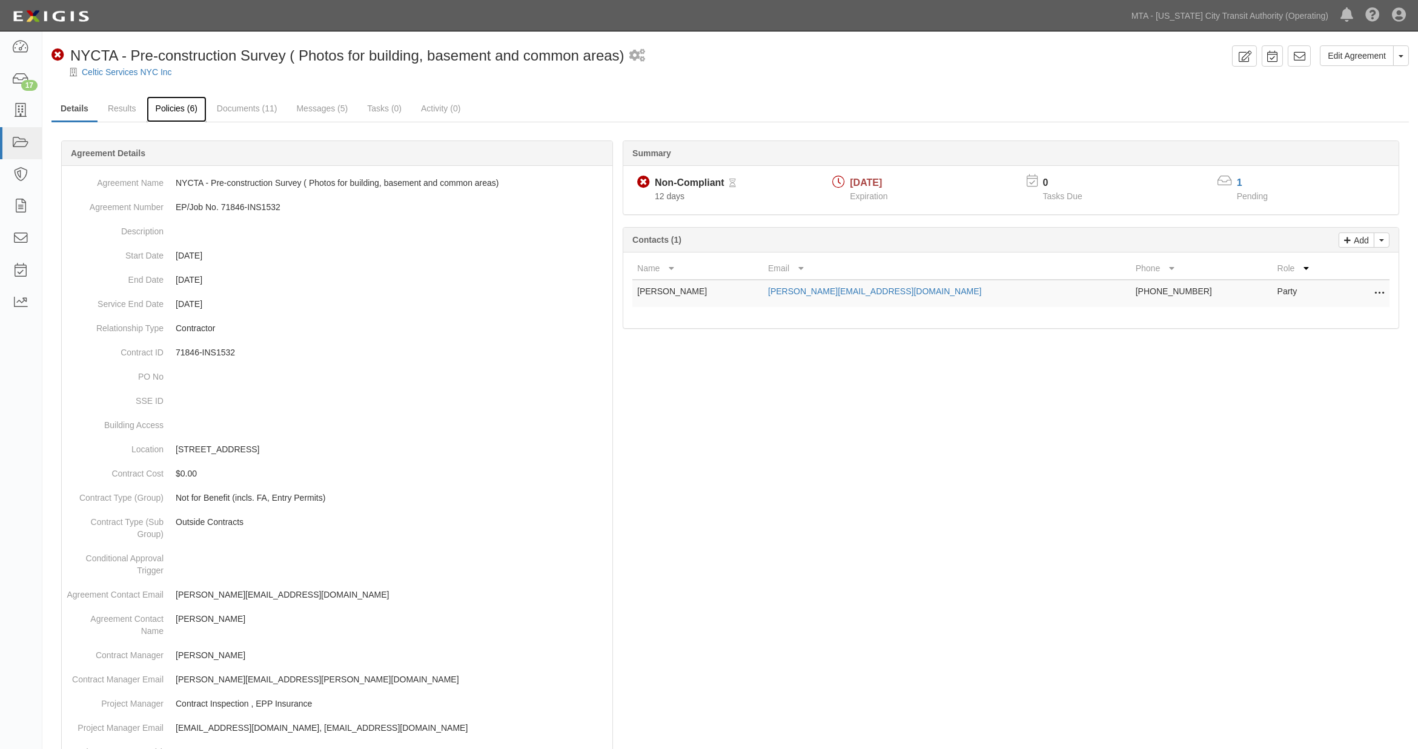
click at [167, 110] on link "Policies (6)" at bounding box center [177, 109] width 60 height 26
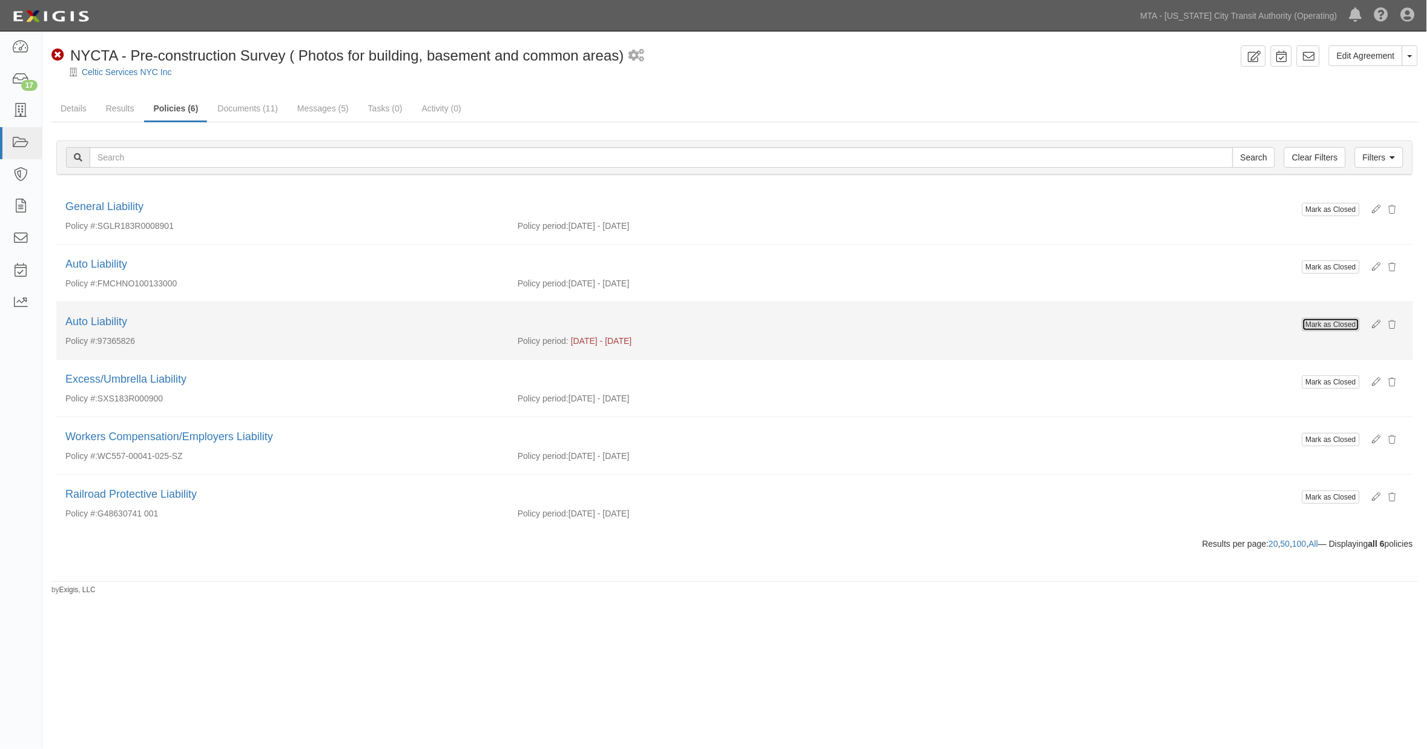
click at [1312, 322] on button "Mark as Closed" at bounding box center [1332, 324] width 58 height 13
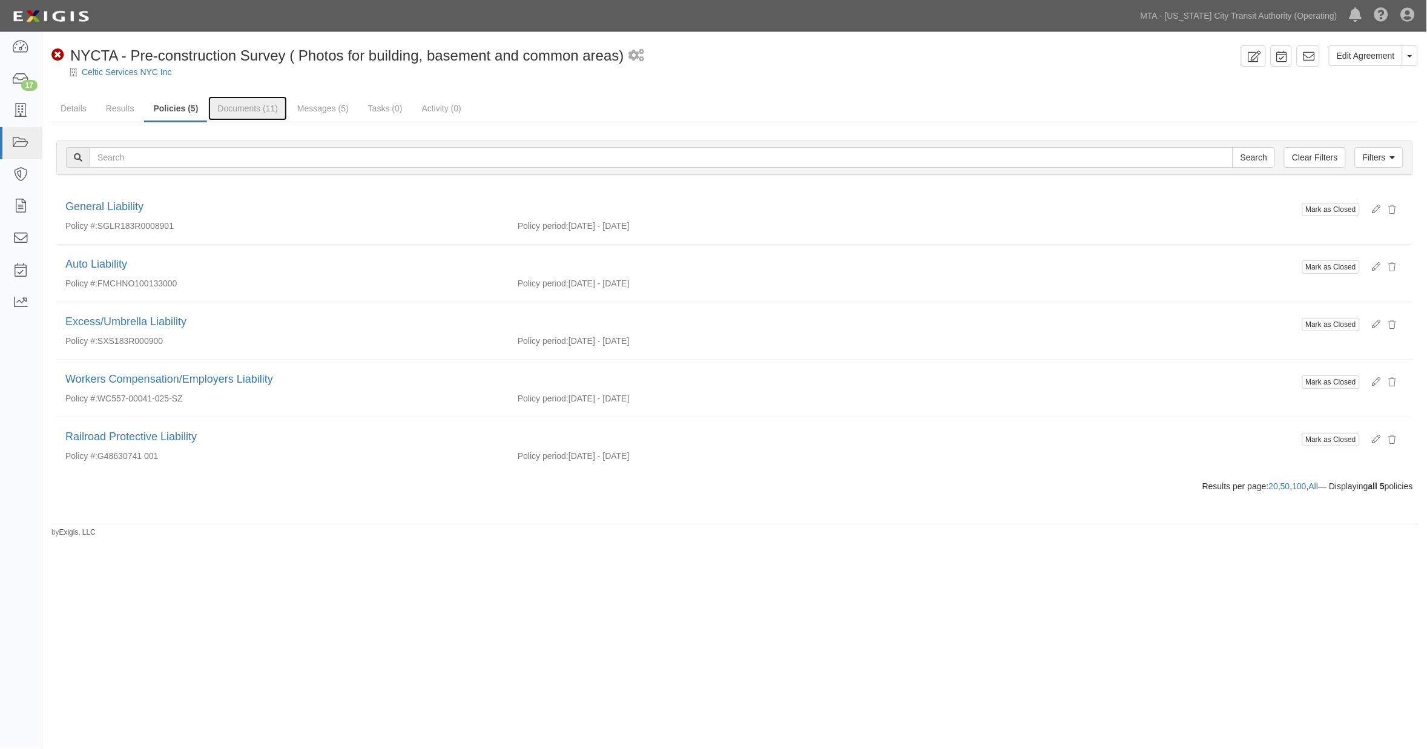
click at [254, 111] on link "Documents (11)" at bounding box center [247, 108] width 79 height 24
click at [117, 105] on link "Results" at bounding box center [120, 109] width 47 height 26
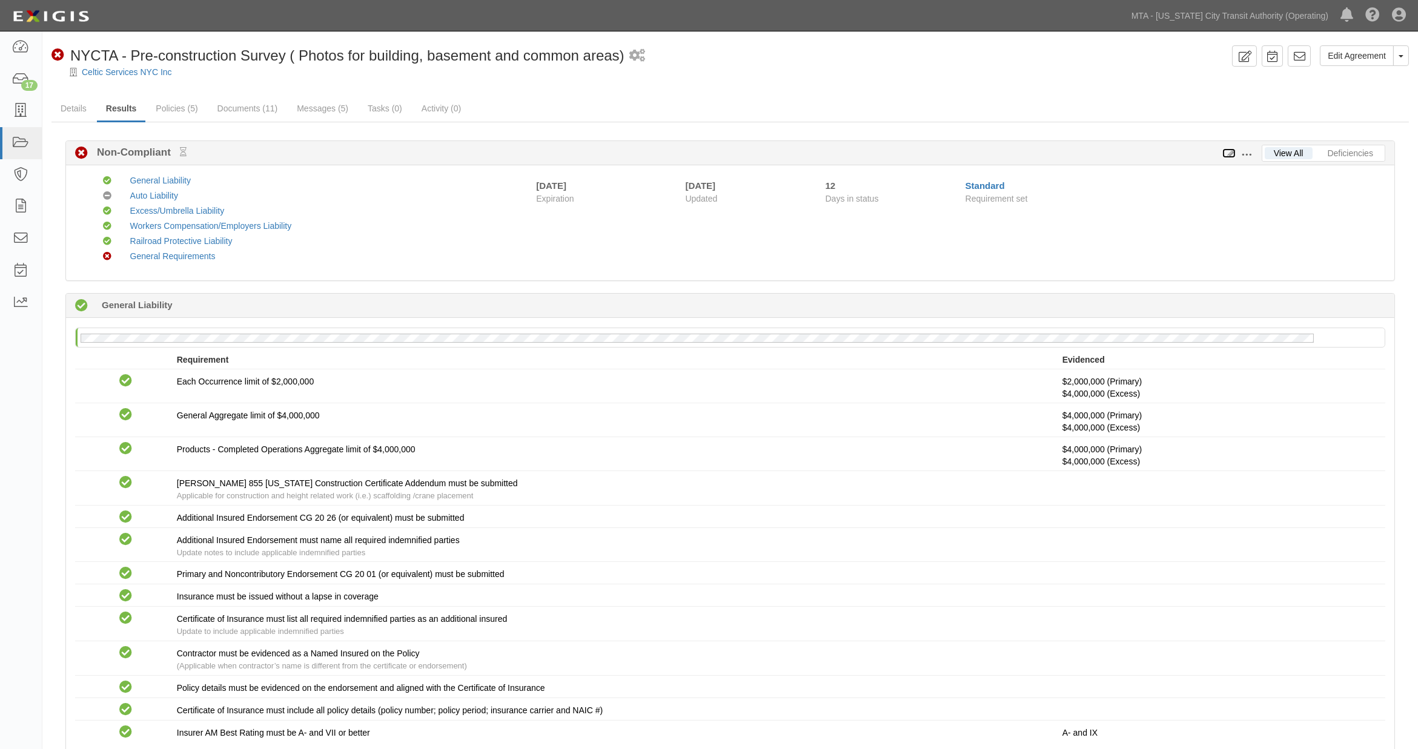
click at [1229, 150] on icon at bounding box center [1228, 154] width 13 height 8
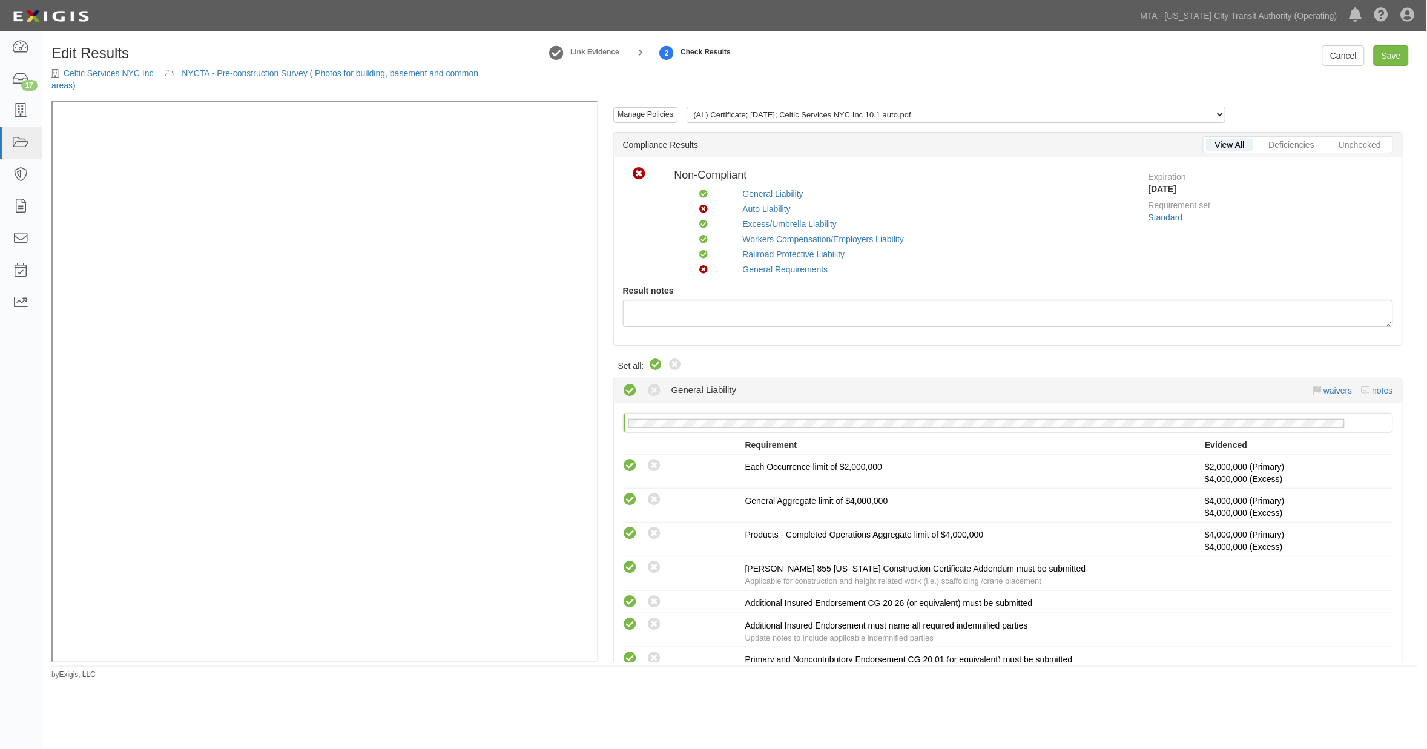
click at [655, 364] on icon at bounding box center [656, 365] width 15 height 15
radio input "true"
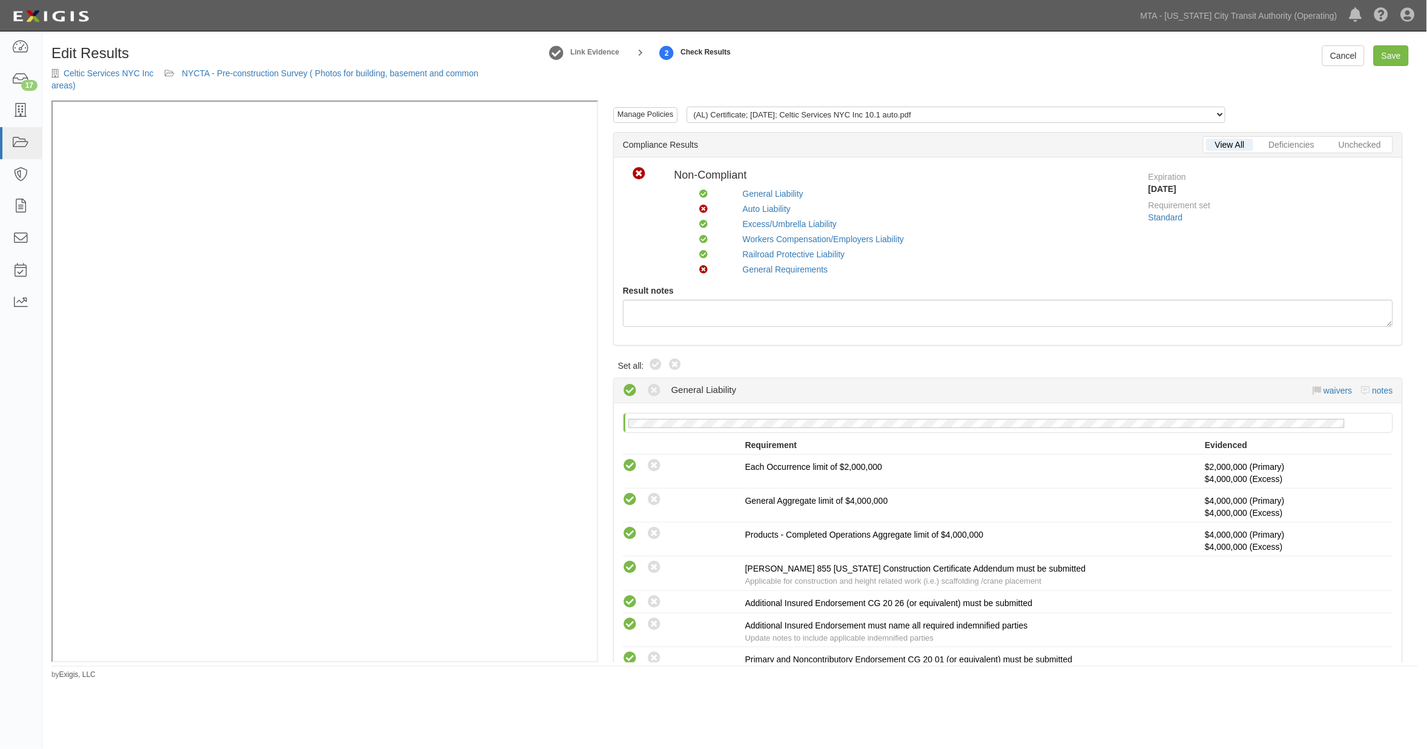
radio input "true"
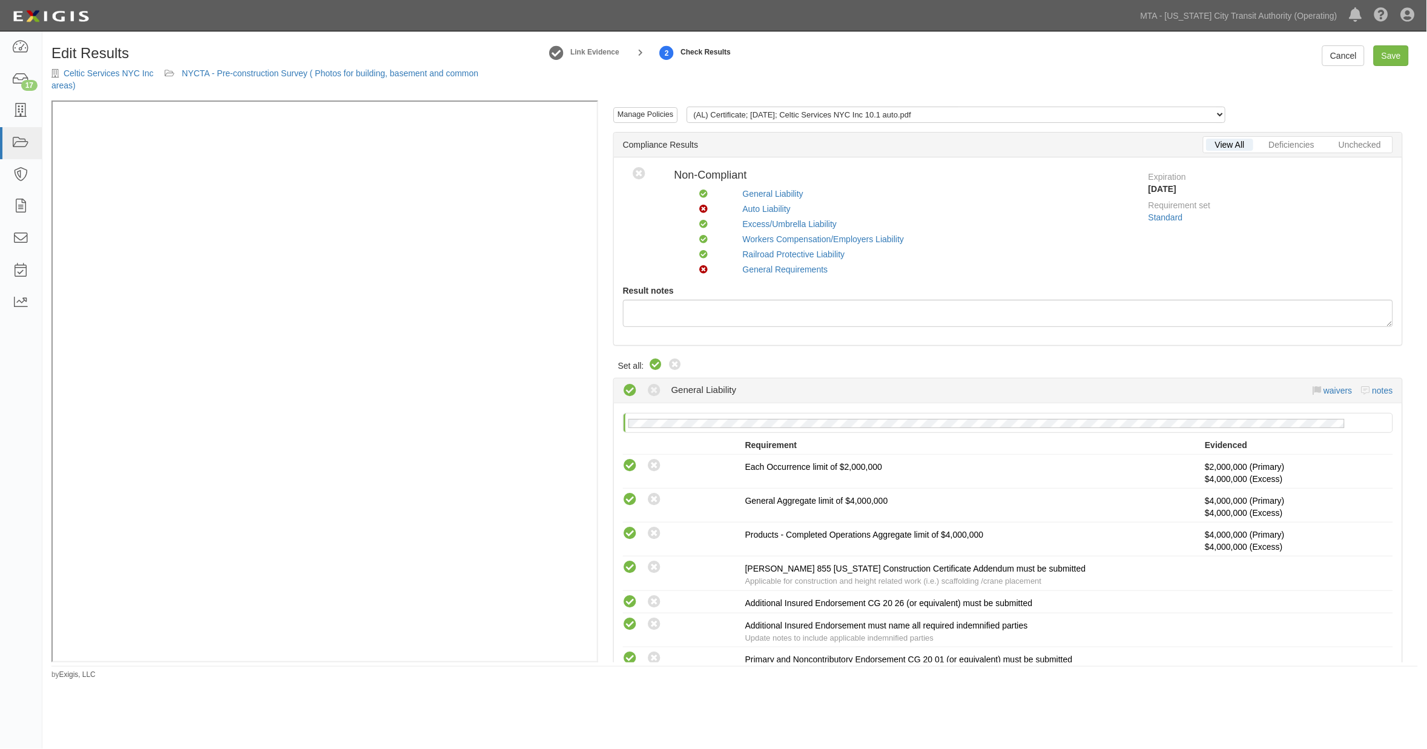
radio input "true"
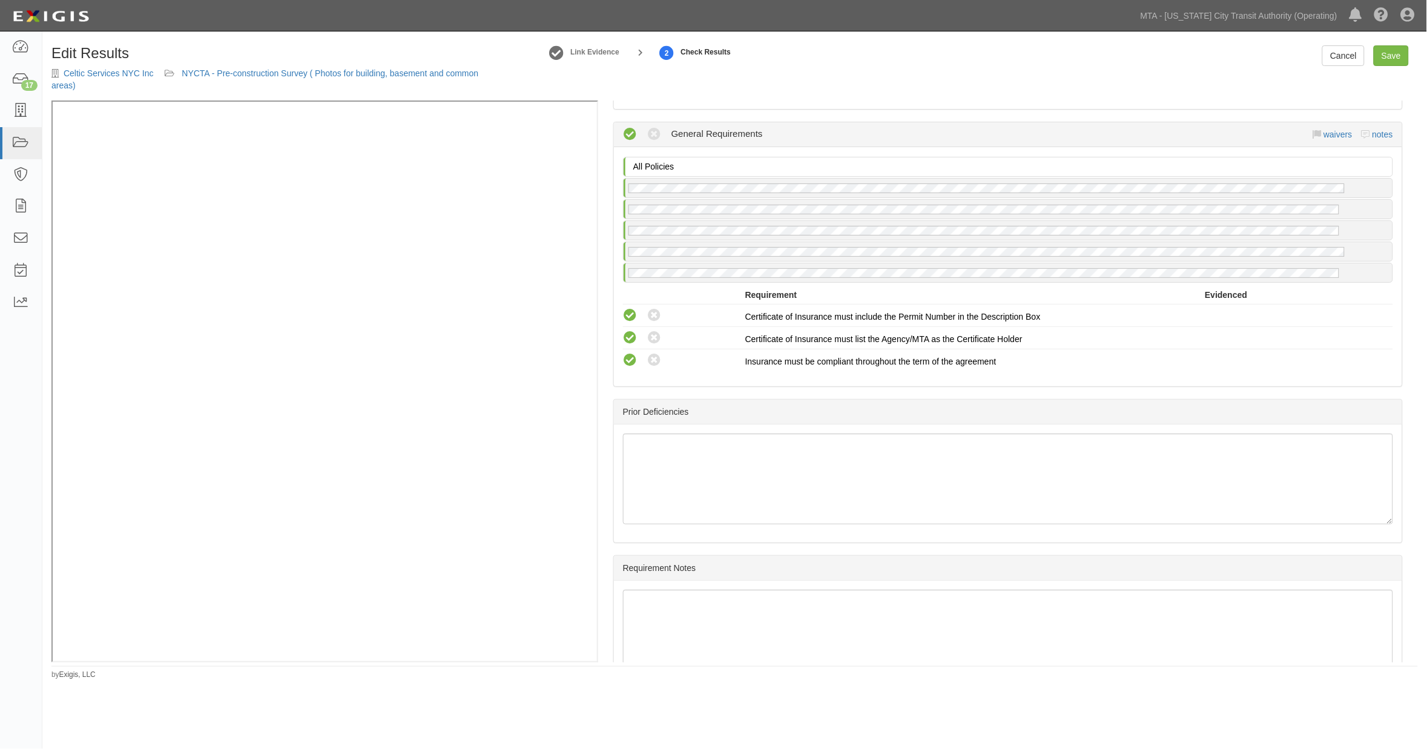
scroll to position [1891, 0]
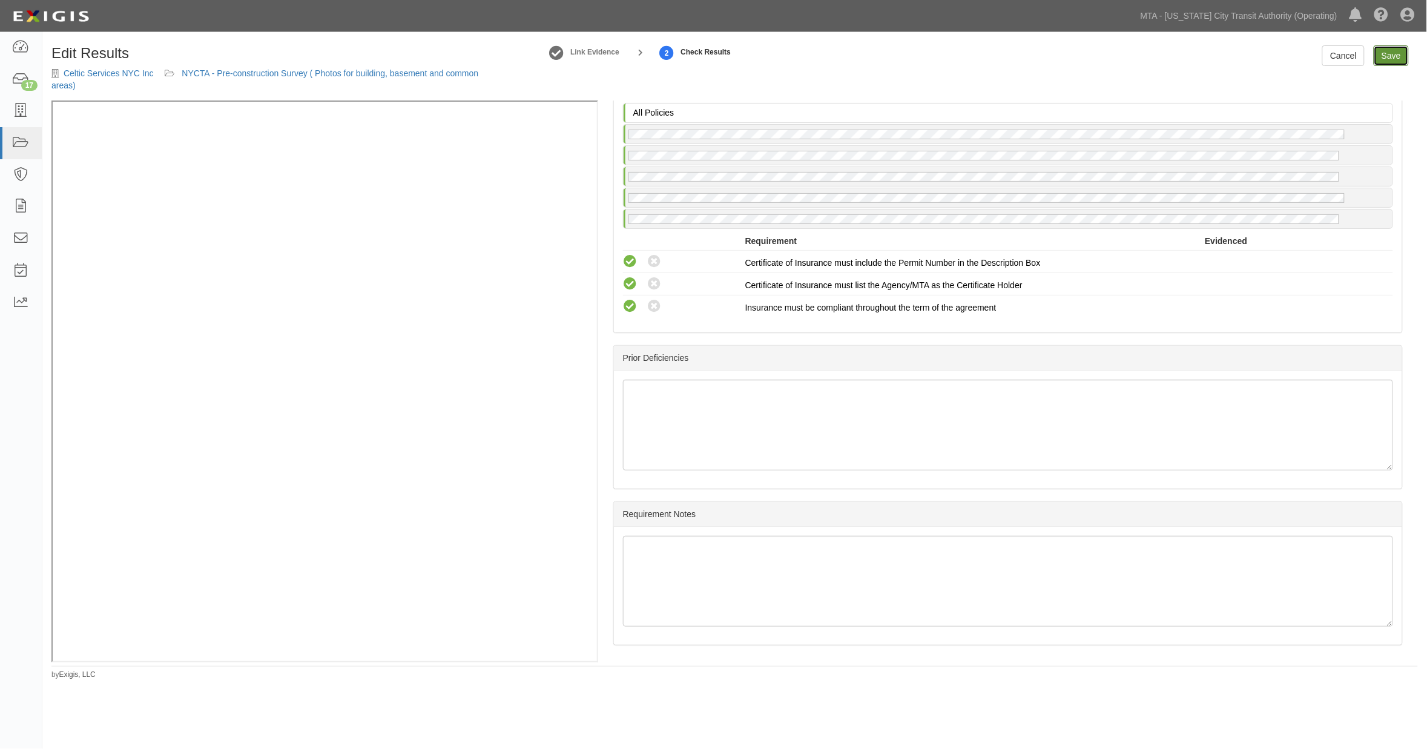
click at [1393, 56] on link "Save" at bounding box center [1391, 55] width 35 height 21
radio input "true"
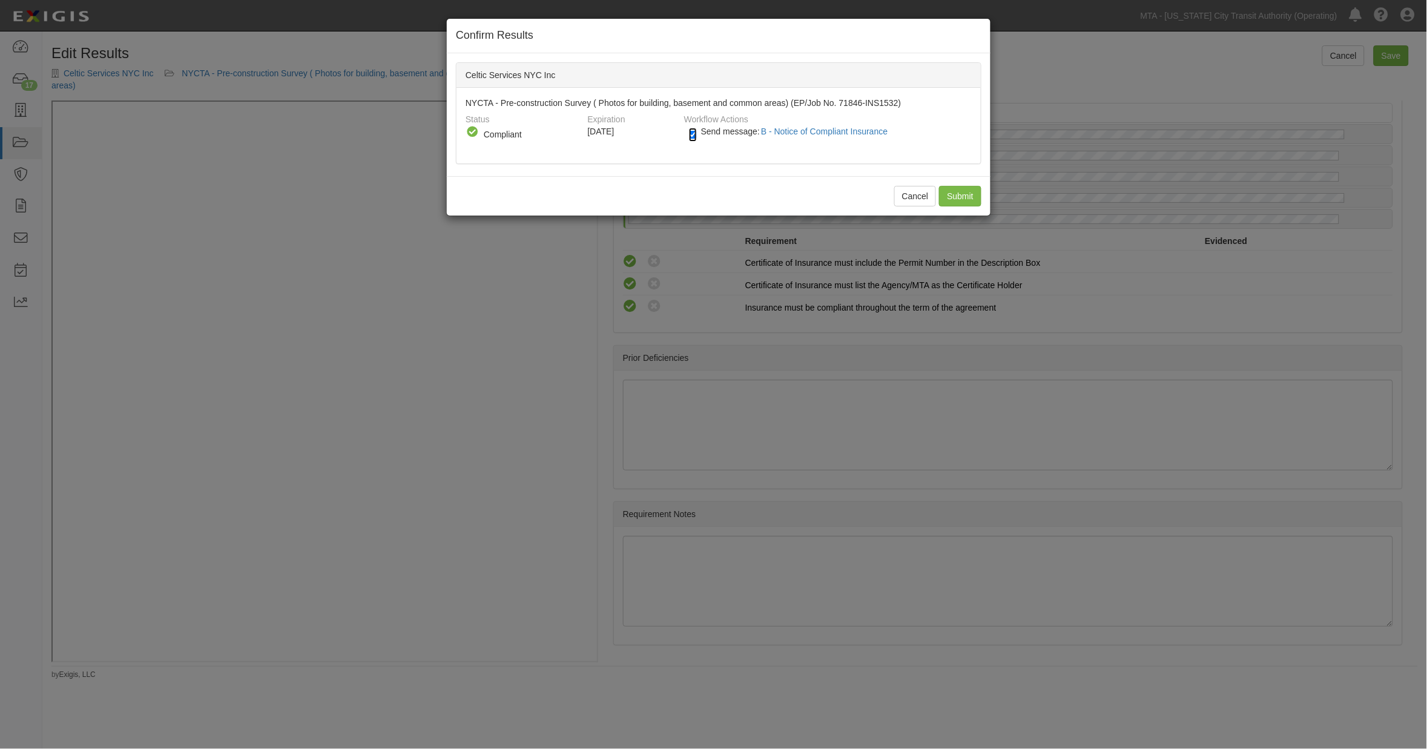
click at [693, 135] on input "Send message: B - Notice of Compliant Insurance" at bounding box center [693, 135] width 8 height 14
checkbox input "false"
click at [950, 194] on input "Submit" at bounding box center [960, 196] width 42 height 21
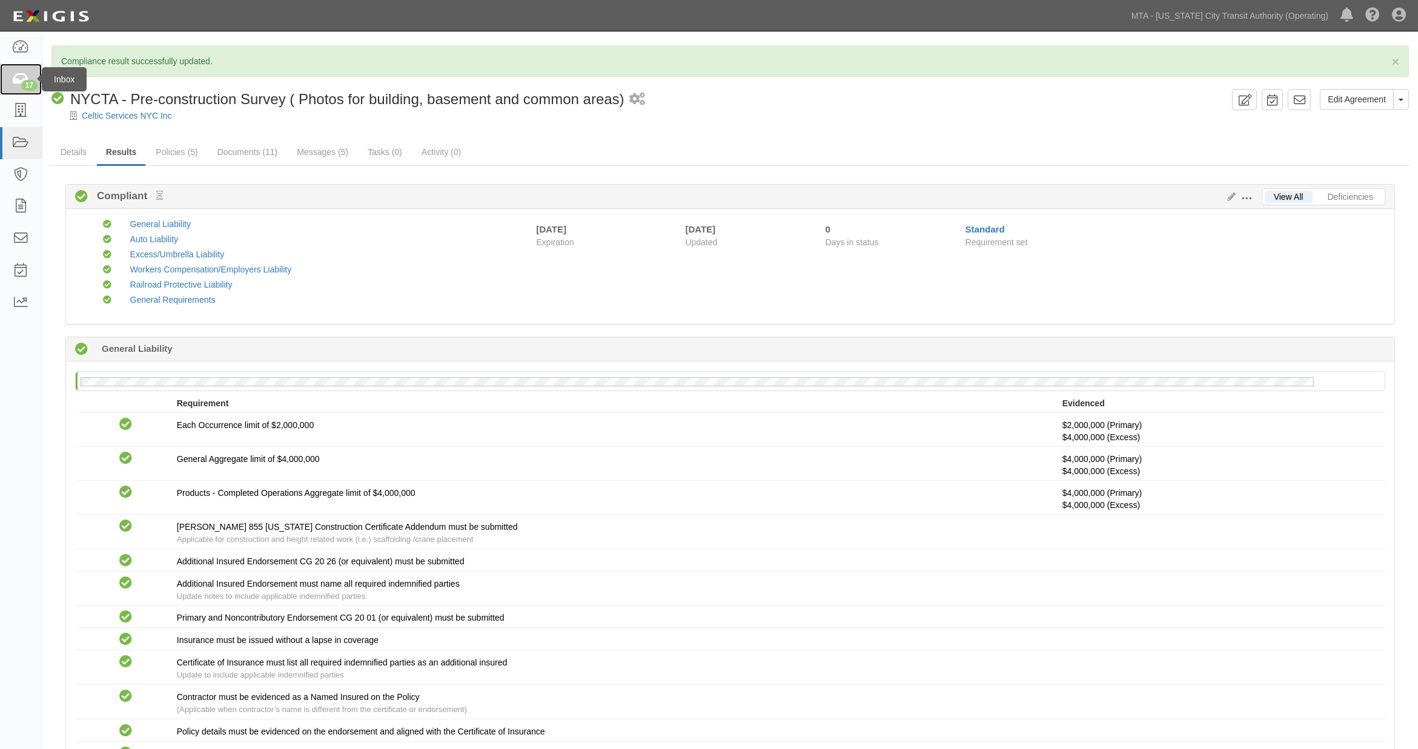
click at [25, 80] on div "17" at bounding box center [29, 85] width 16 height 11
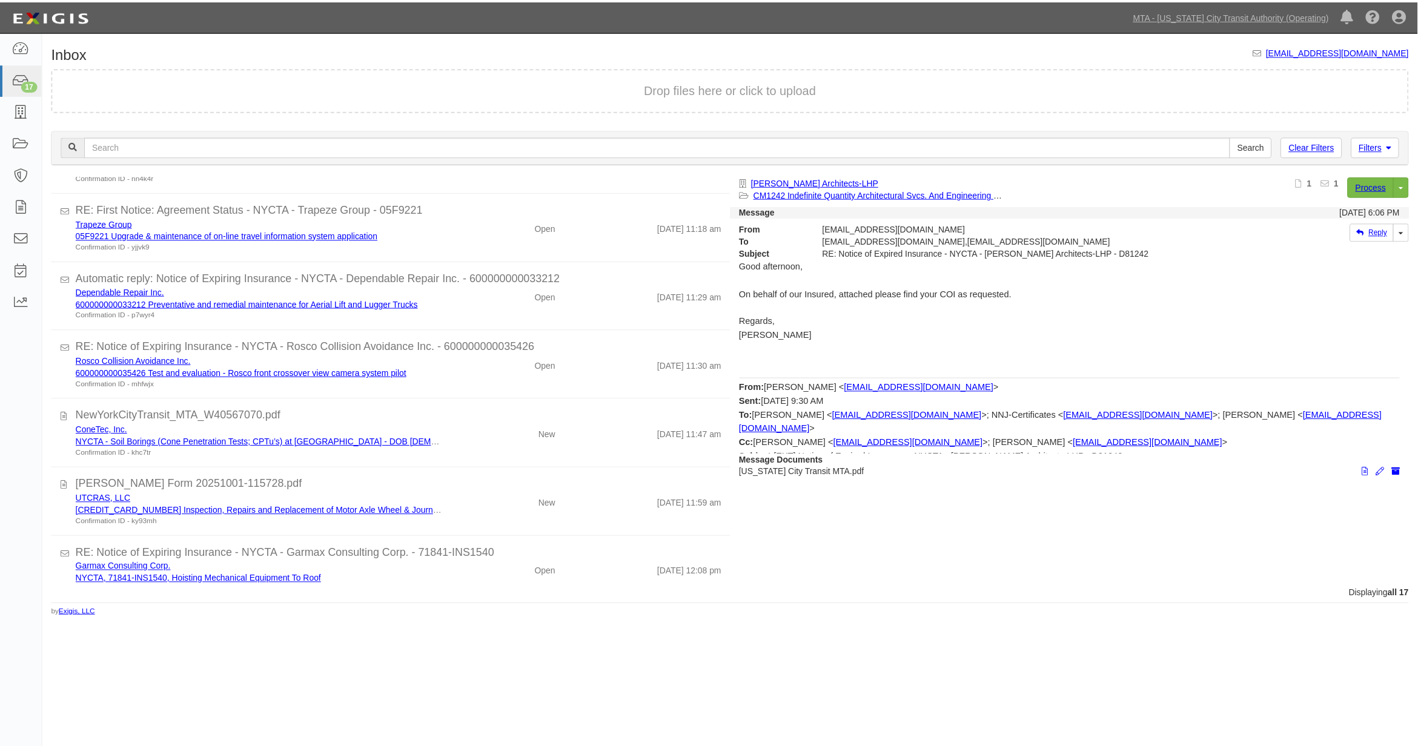
scroll to position [673, 0]
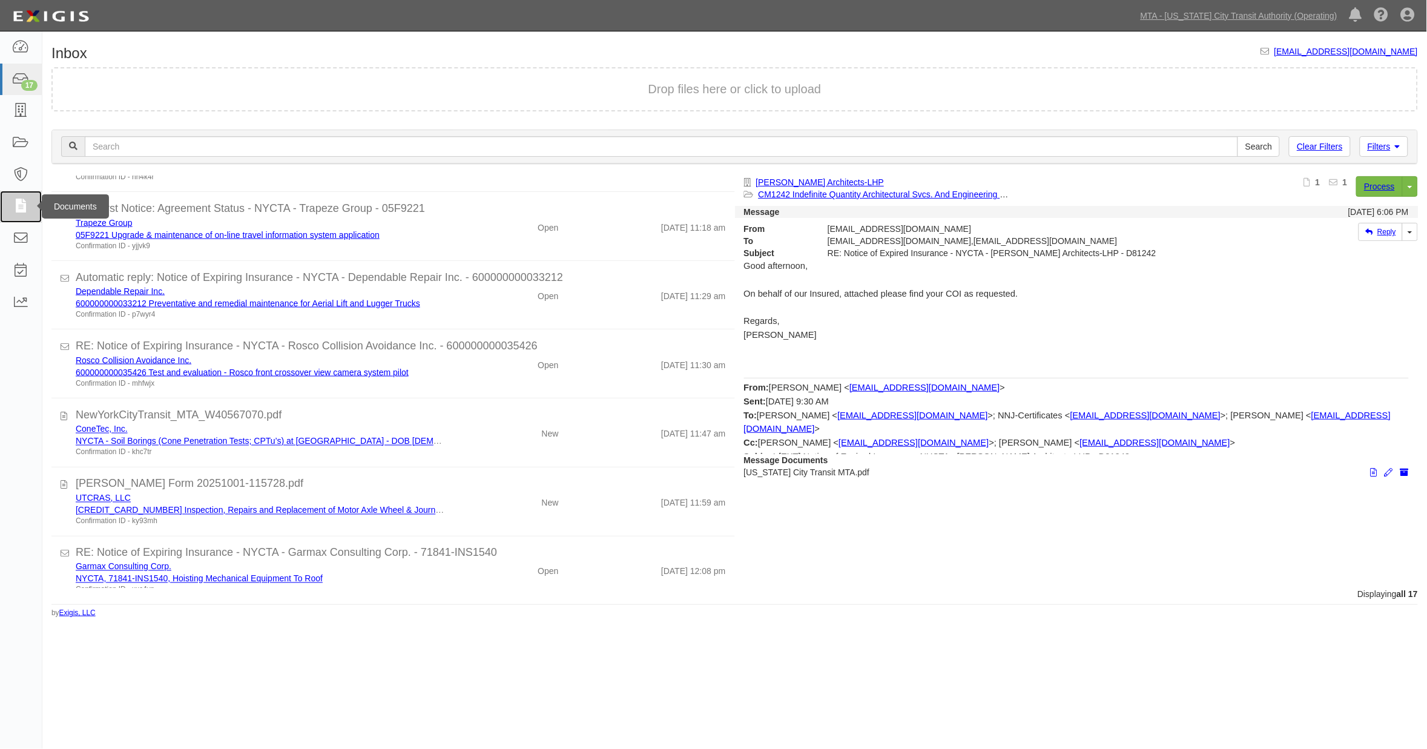
click at [14, 207] on icon at bounding box center [20, 207] width 17 height 14
click at [1366, 142] on link "Filters" at bounding box center [1384, 146] width 48 height 21
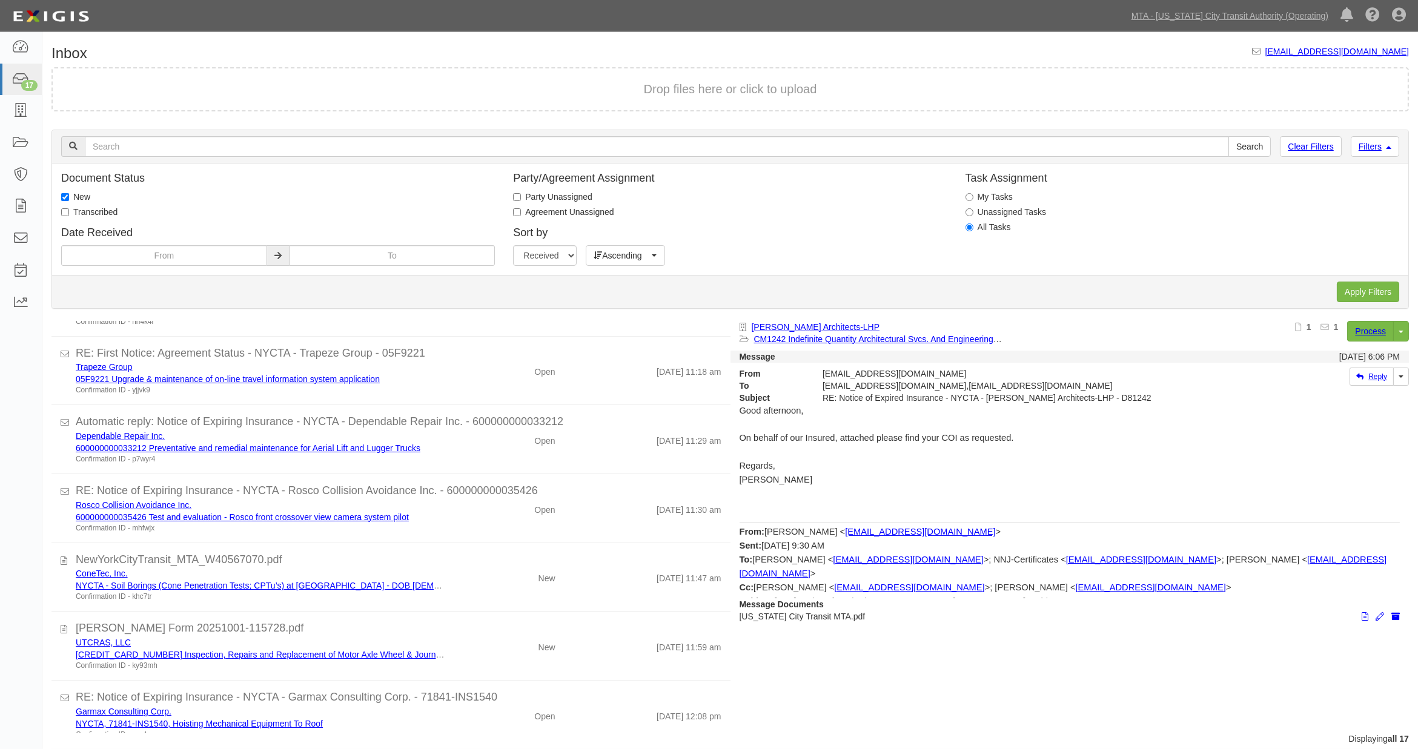
click at [100, 202] on div "New" at bounding box center [278, 197] width 434 height 12
click at [90, 207] on label "Transcribed" at bounding box center [89, 212] width 56 height 12
click at [69, 208] on input "Transcribed" at bounding box center [65, 212] width 8 height 8
checkbox input "true"
click at [85, 197] on label "New" at bounding box center [75, 197] width 29 height 12
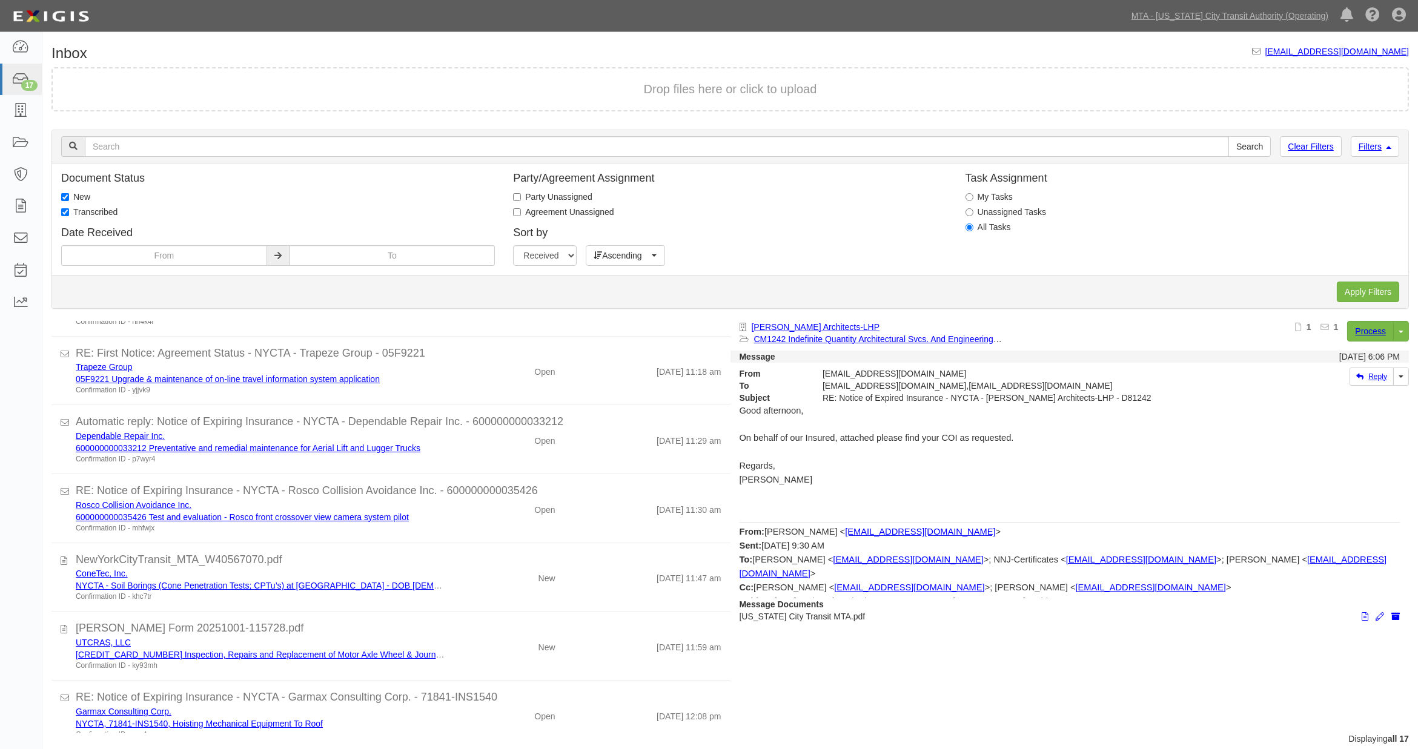
click at [69, 197] on input "New" at bounding box center [65, 197] width 8 height 8
checkbox input "false"
click at [1371, 291] on input "Apply Filters" at bounding box center [1367, 292] width 62 height 21
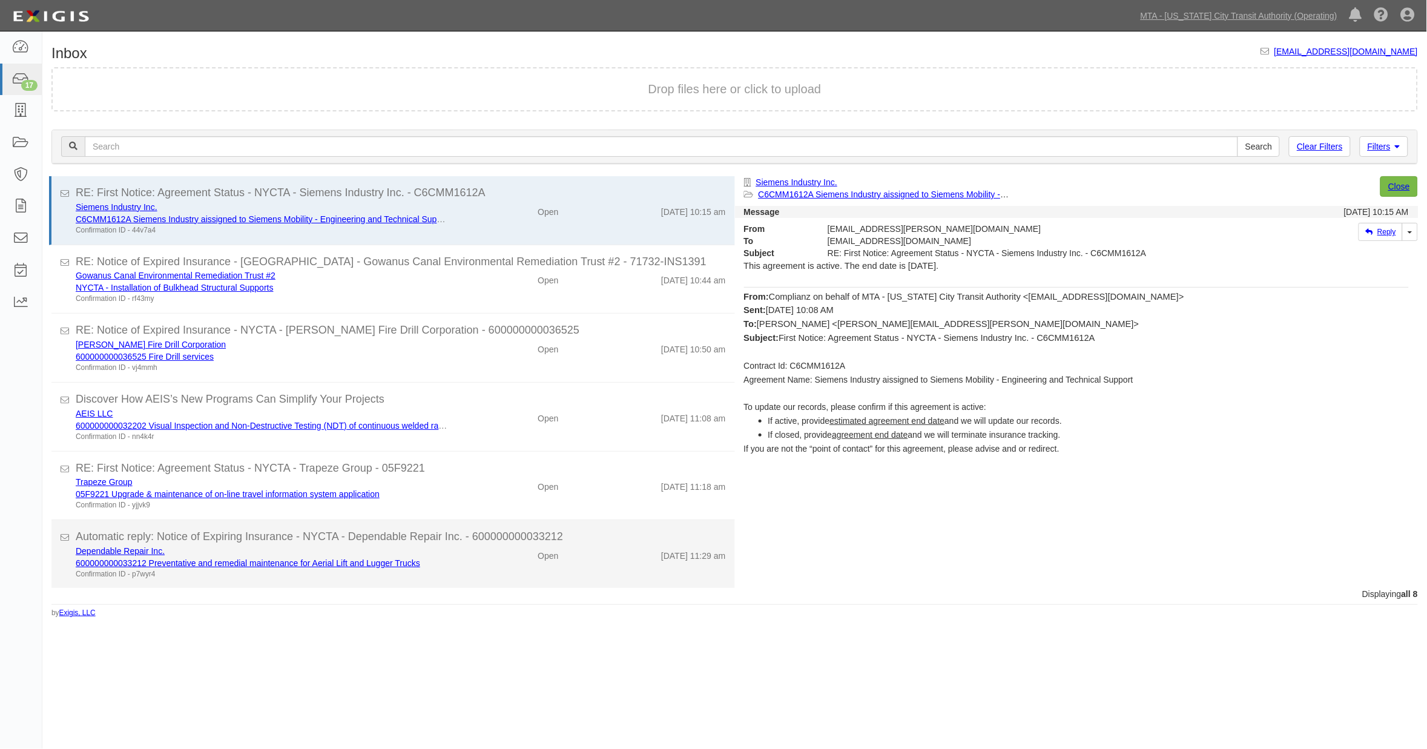
click at [470, 555] on div "Open" at bounding box center [512, 553] width 111 height 17
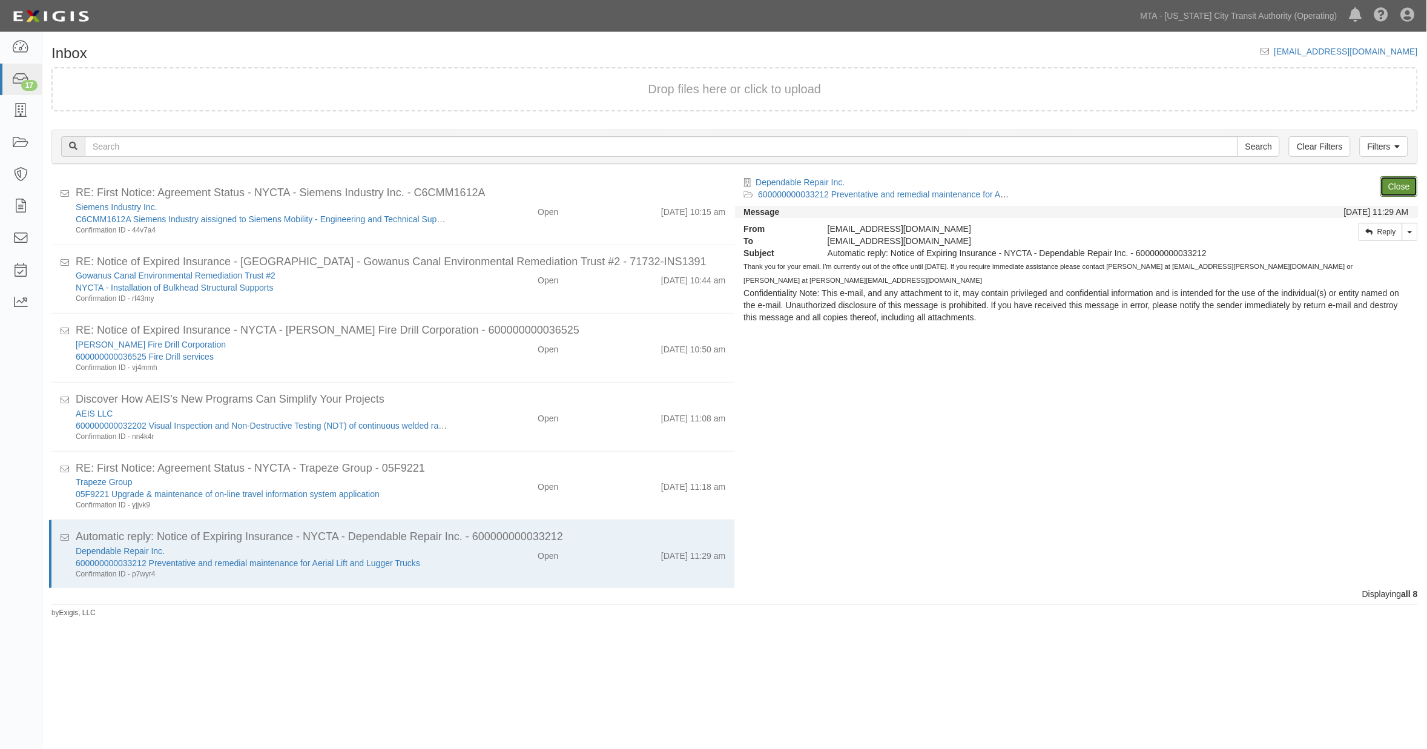
click at [1398, 184] on link "Close" at bounding box center [1400, 186] width 38 height 21
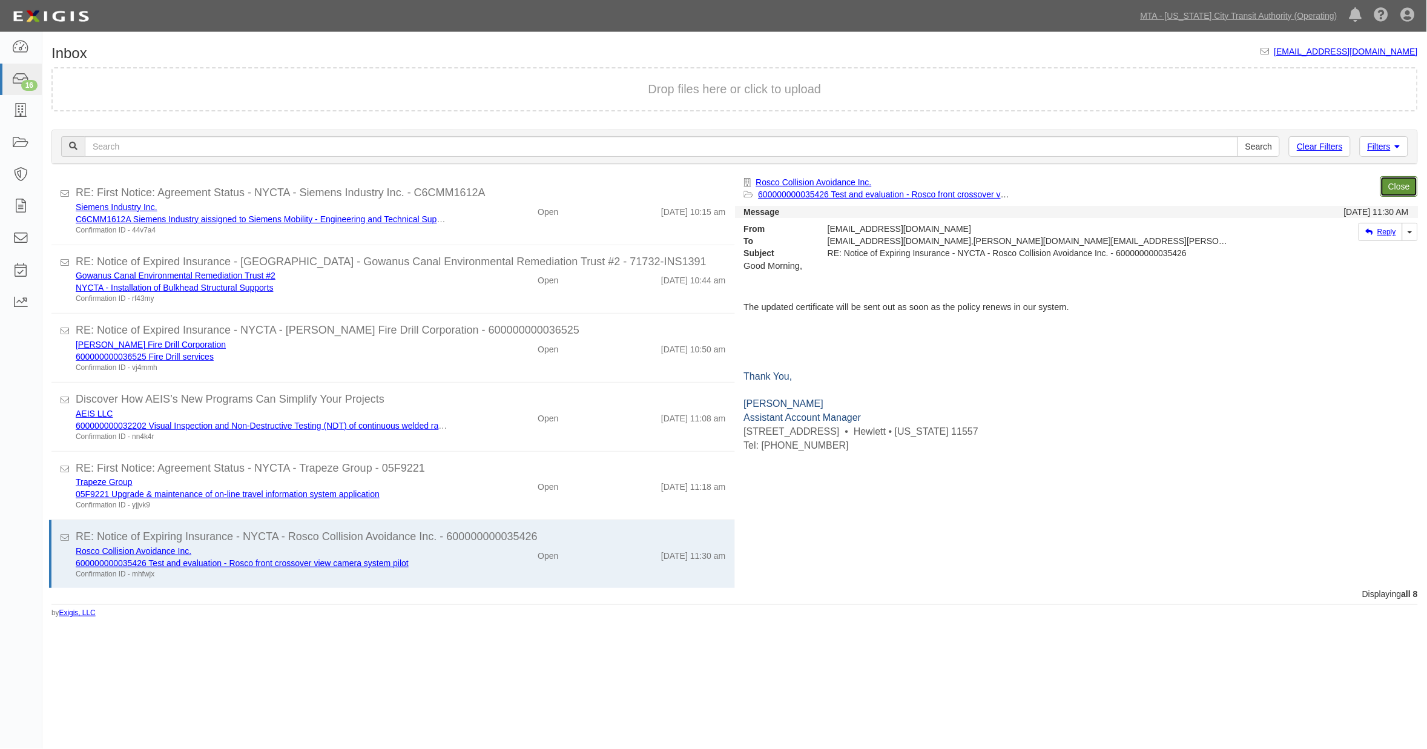
click at [1398, 184] on link "Close" at bounding box center [1400, 186] width 38 height 21
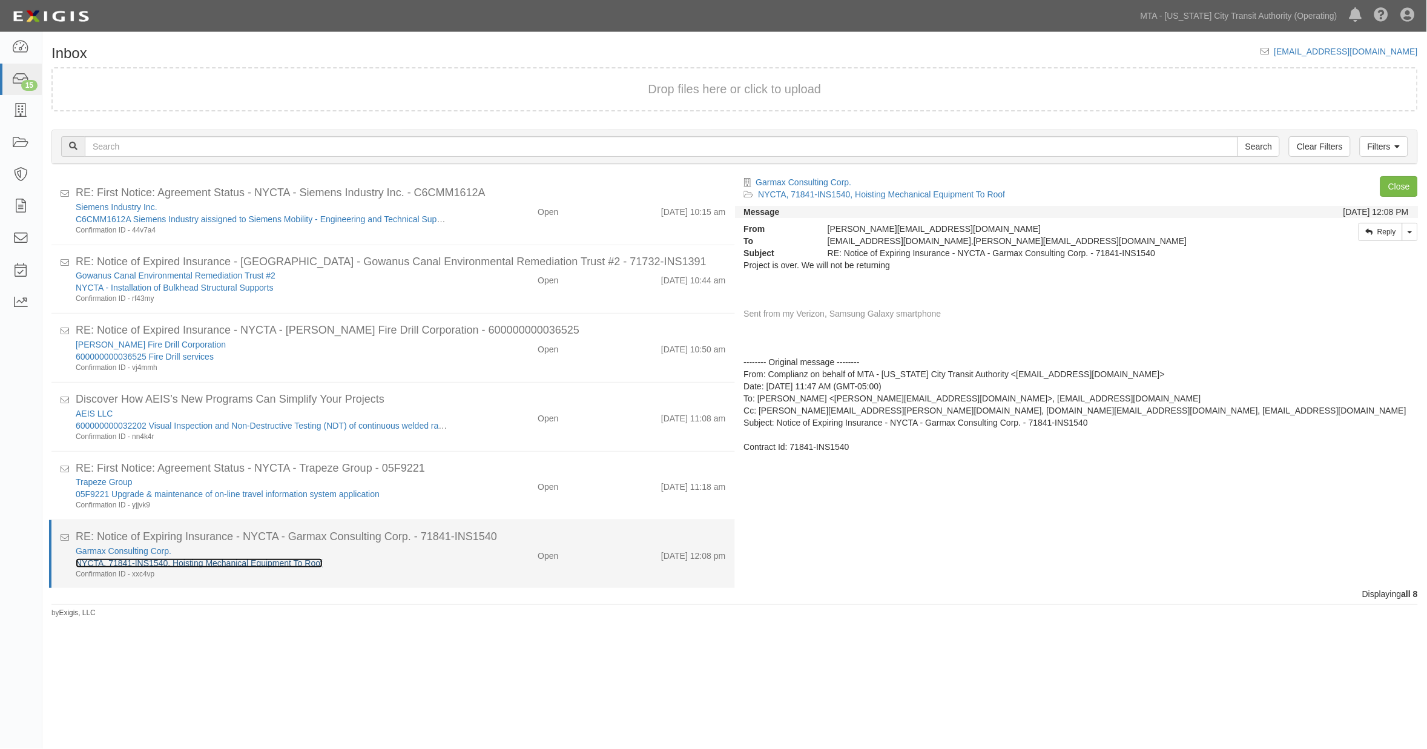
click at [243, 560] on link "NYCTA, 71841-INS1540, Hoisting Mechanical Equipment To Roof" at bounding box center [199, 563] width 247 height 10
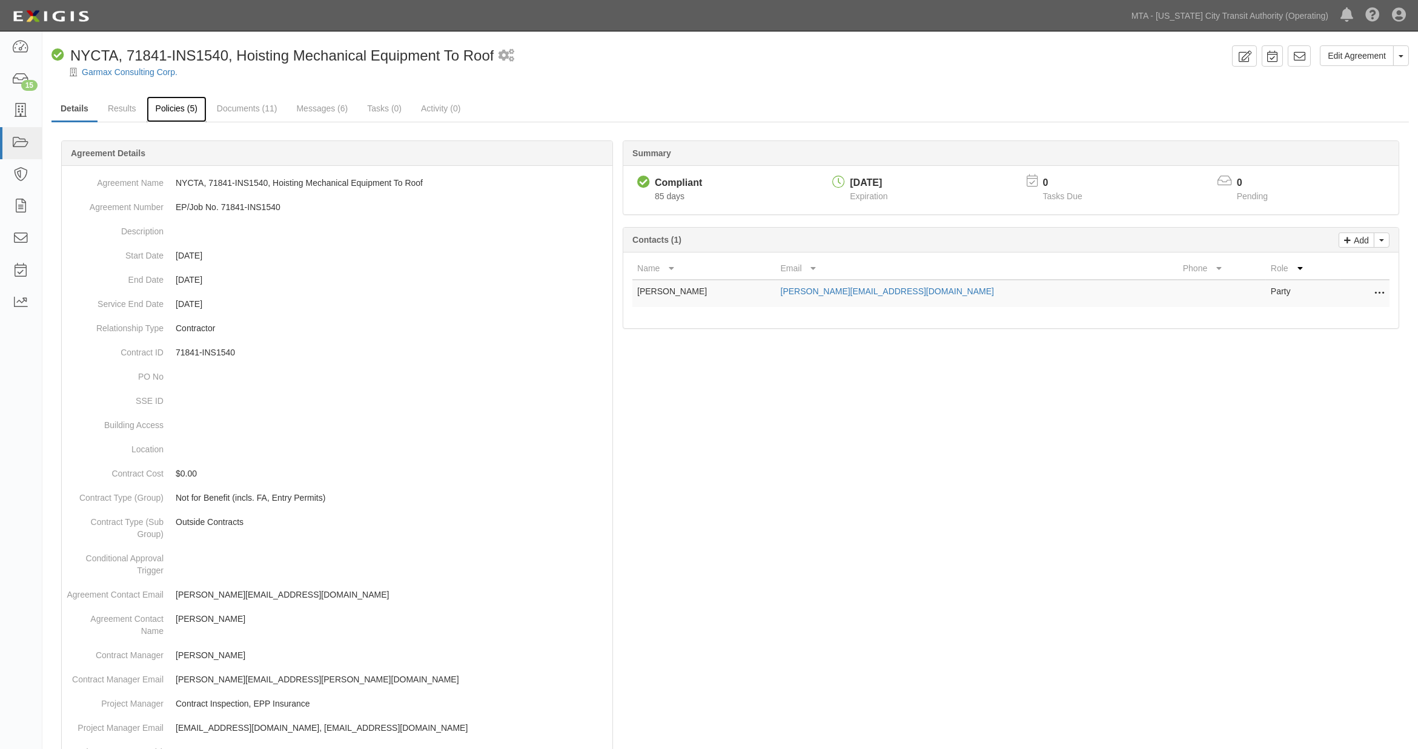
click at [178, 108] on link "Policies (5)" at bounding box center [177, 109] width 60 height 26
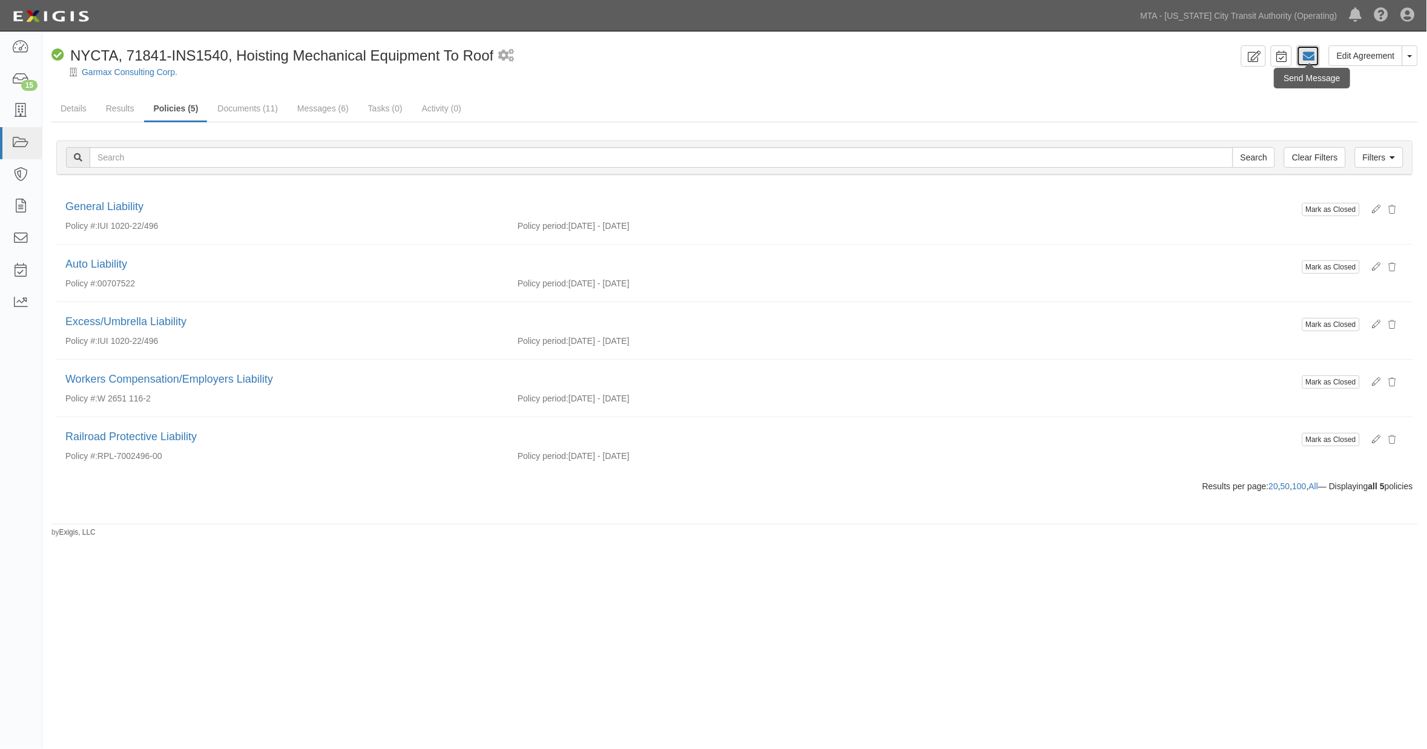
click at [1315, 59] on icon at bounding box center [1309, 56] width 12 height 12
click at [1409, 58] on button "Toggle Agreement Dropdown" at bounding box center [1411, 55] width 16 height 21
click at [1372, 93] on link "Archive Agreement" at bounding box center [1370, 95] width 96 height 16
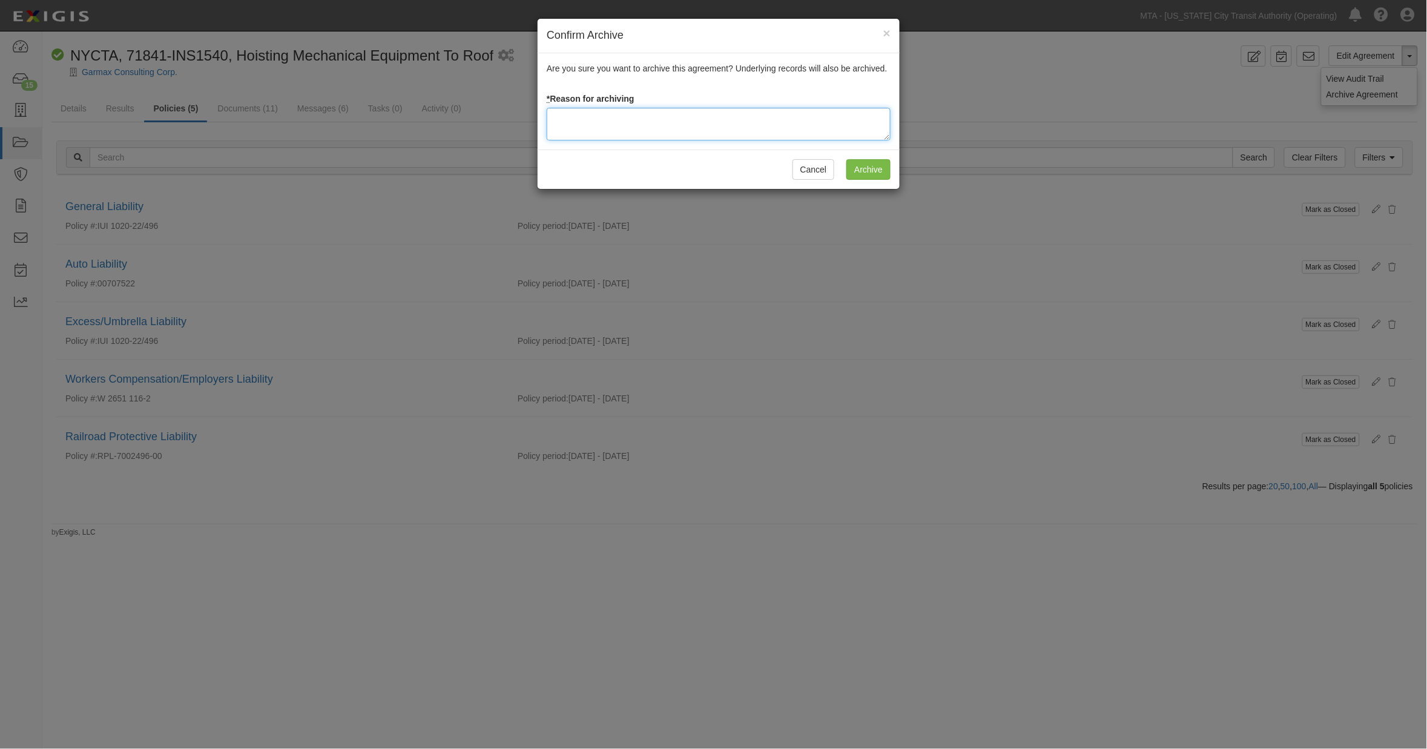
click at [601, 128] on textarea at bounding box center [719, 124] width 344 height 33
type textarea "X"
type textarea "Completed"
click at [873, 170] on input "Archive" at bounding box center [869, 169] width 44 height 21
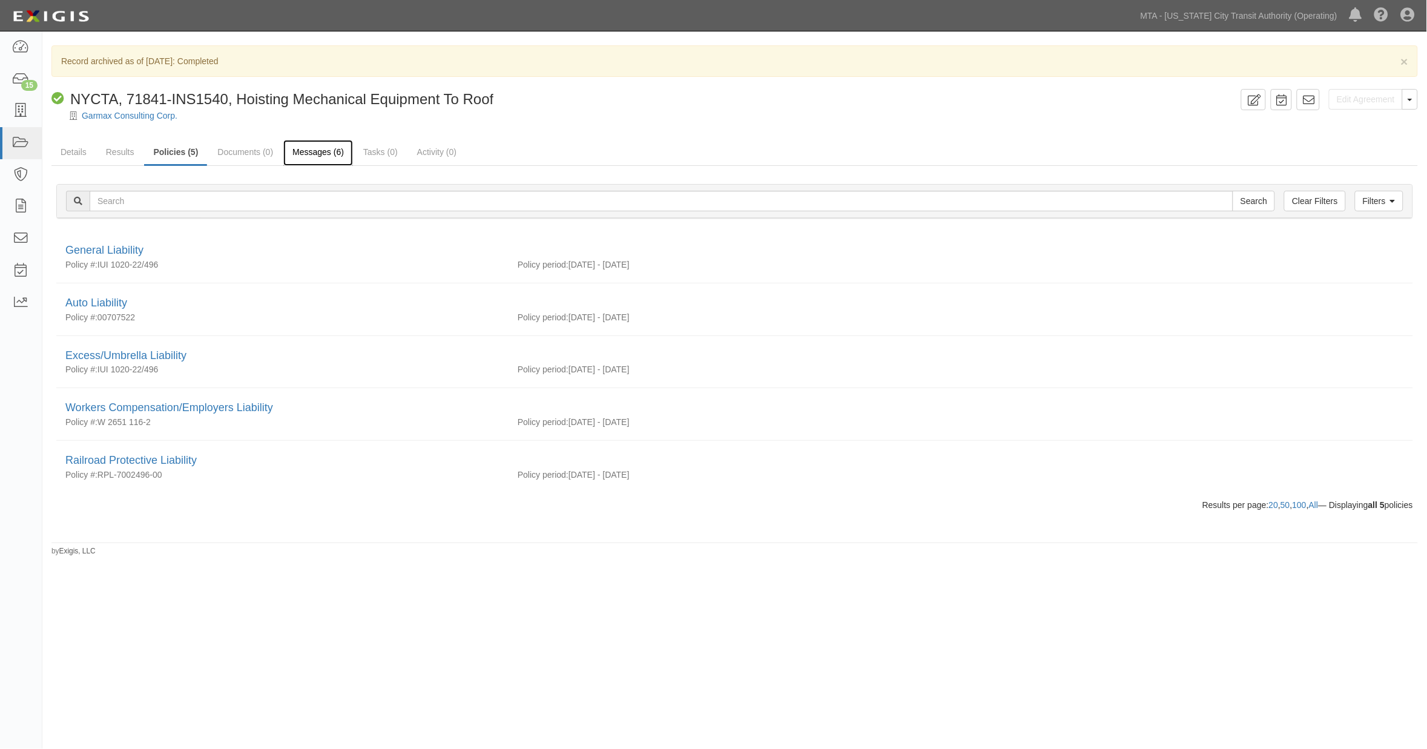
click at [323, 148] on link "Messages (6)" at bounding box center [318, 153] width 70 height 26
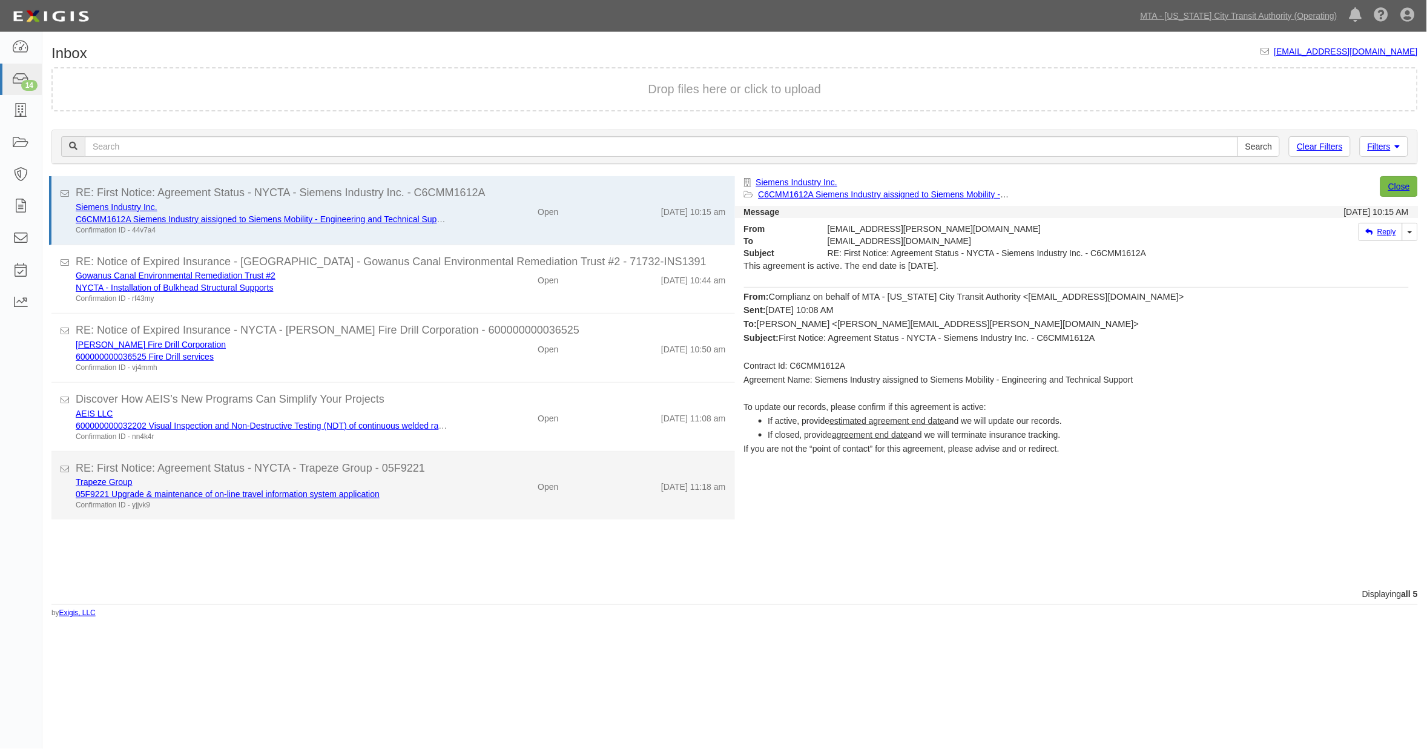
click at [476, 495] on div "Trapeze Group 05F9221 Upgrade & maintenance of on-line travel information syste…" at bounding box center [401, 493] width 669 height 35
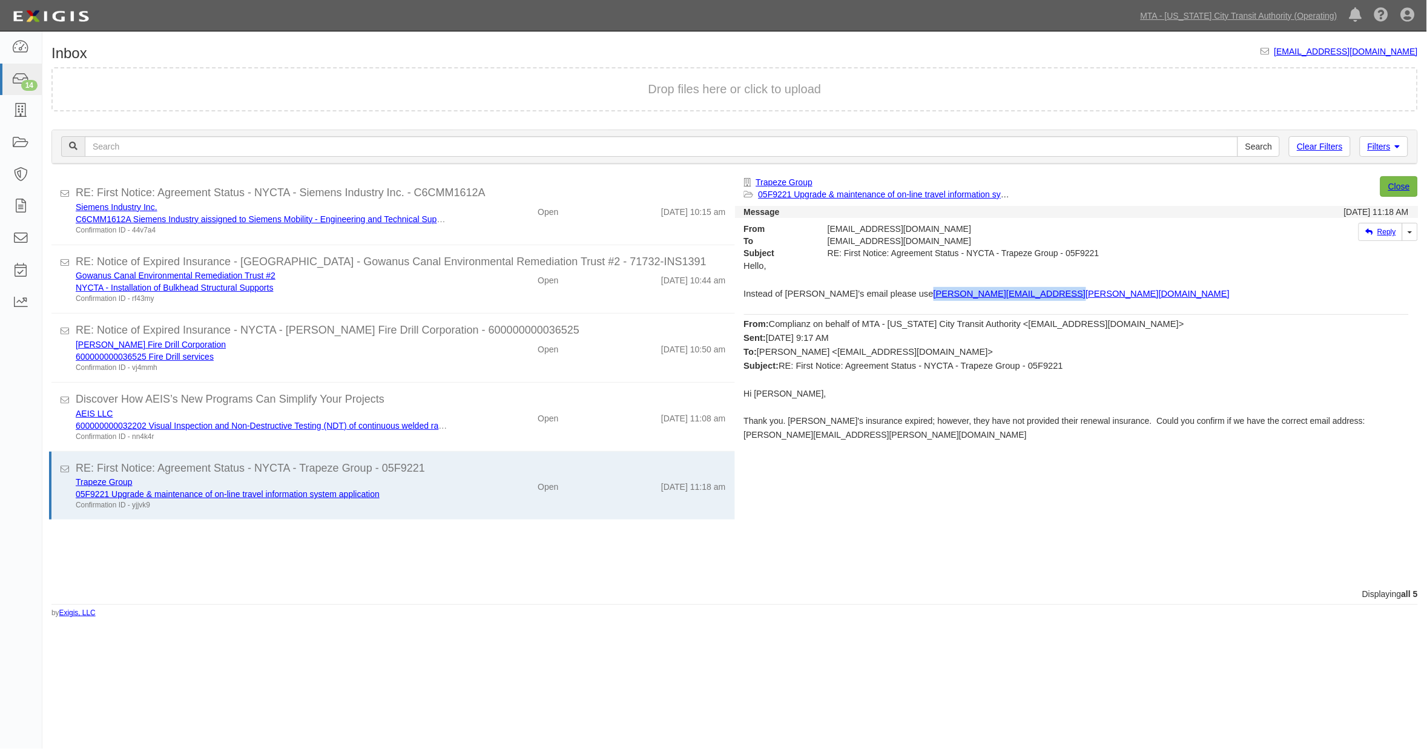
drag, startPoint x: 1108, startPoint y: 294, endPoint x: 933, endPoint y: 299, distance: 175.1
click at [933, 299] on p "Instead of Mark’s email please use peter.joyce@trapezegroup.com" at bounding box center [1077, 294] width 666 height 14
copy link "peter.joyce@trapezegroup.com"
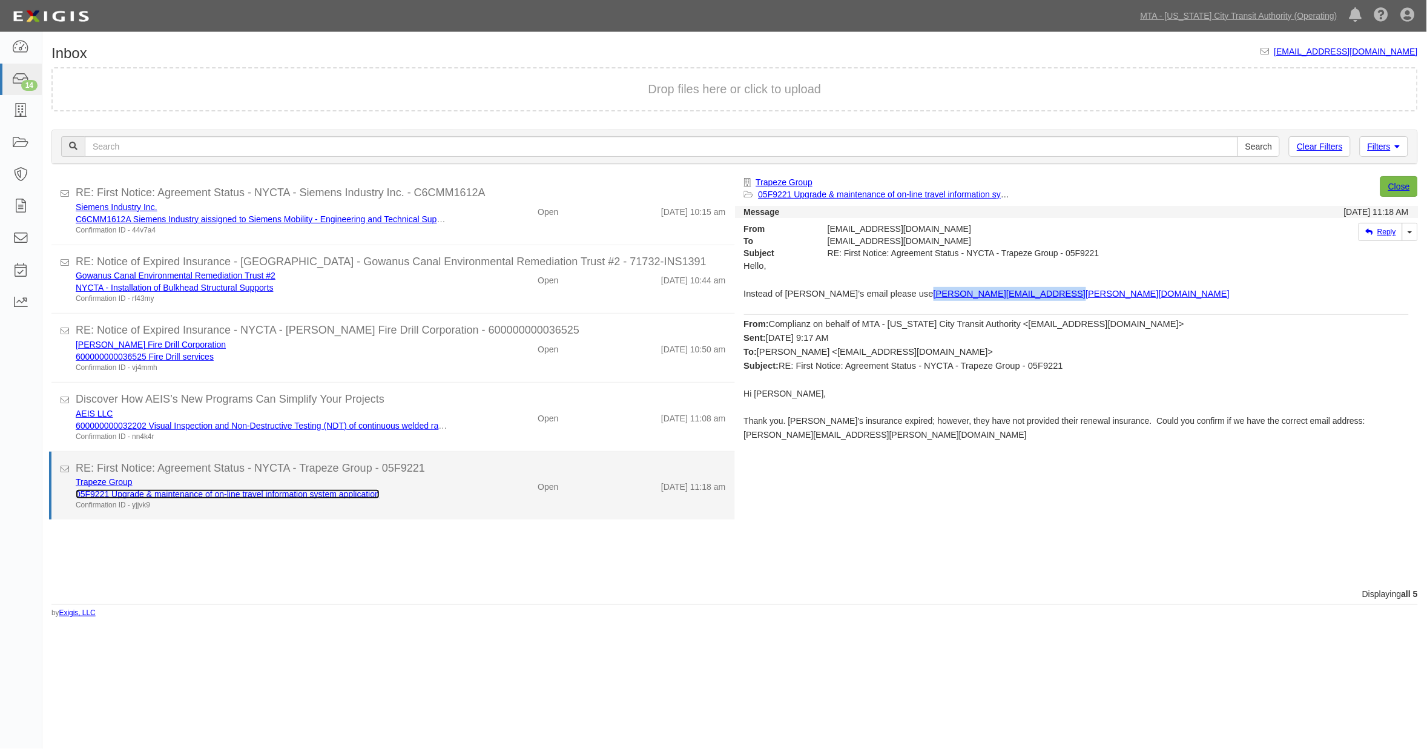
click at [335, 491] on link "05F9221 Upgrade & maintenance of on-line travel information system application" at bounding box center [228, 494] width 304 height 10
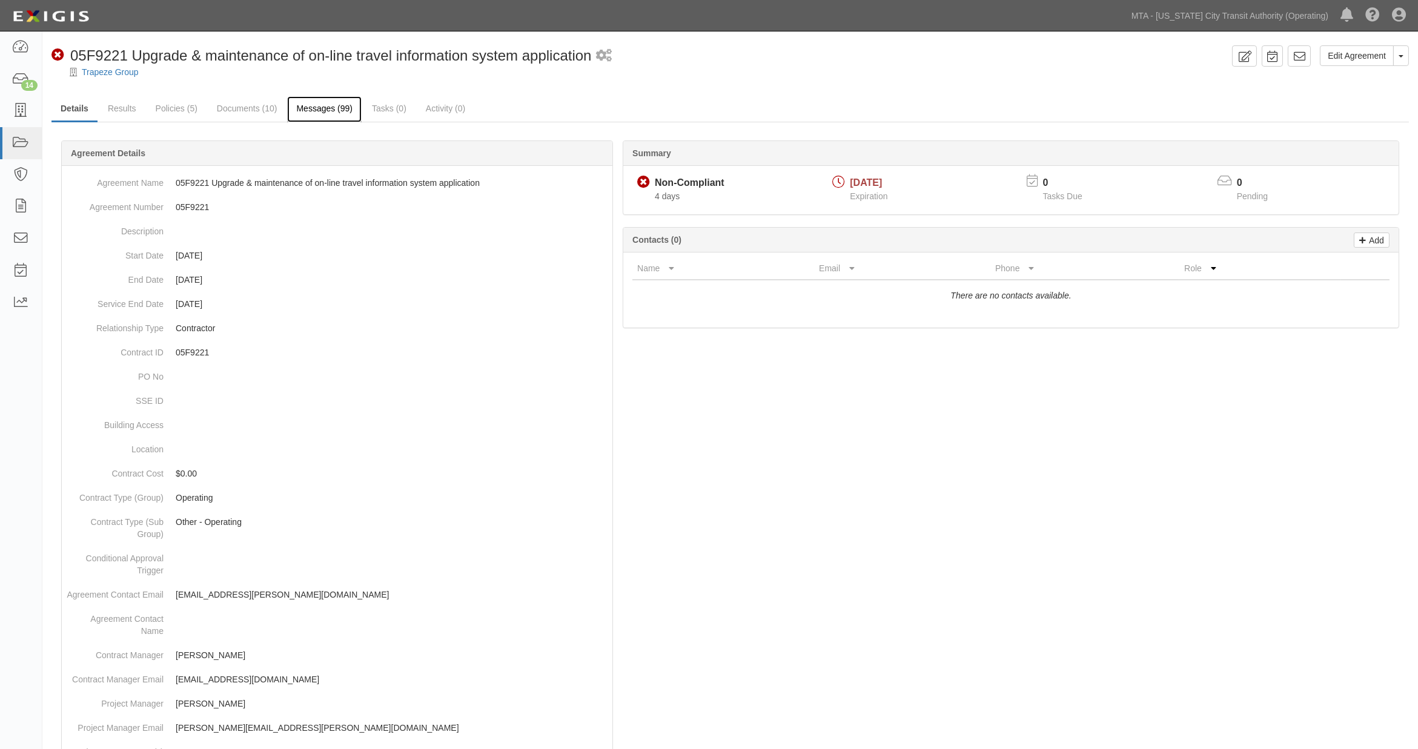
click at [317, 107] on link "Messages (99)" at bounding box center [324, 109] width 74 height 26
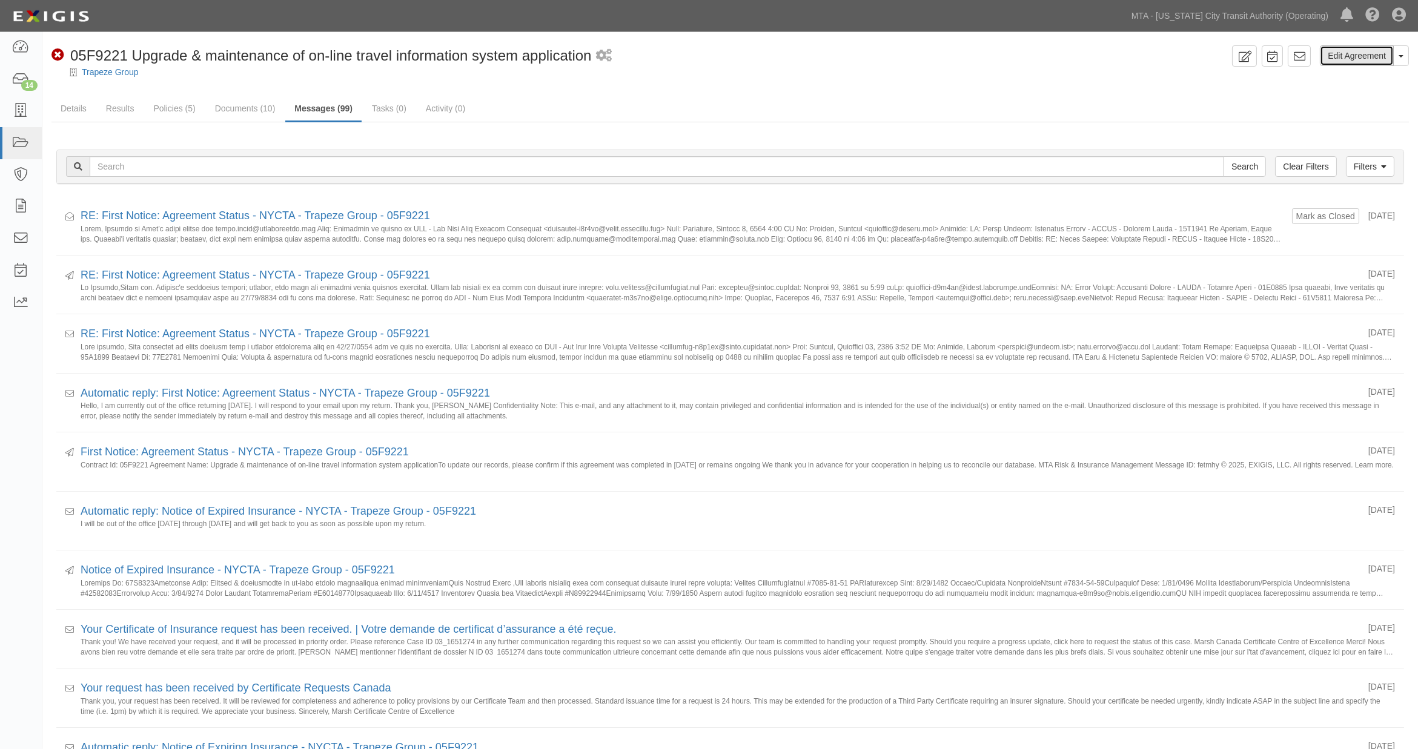
click at [1342, 55] on link "Edit Agreement" at bounding box center [1357, 55] width 74 height 21
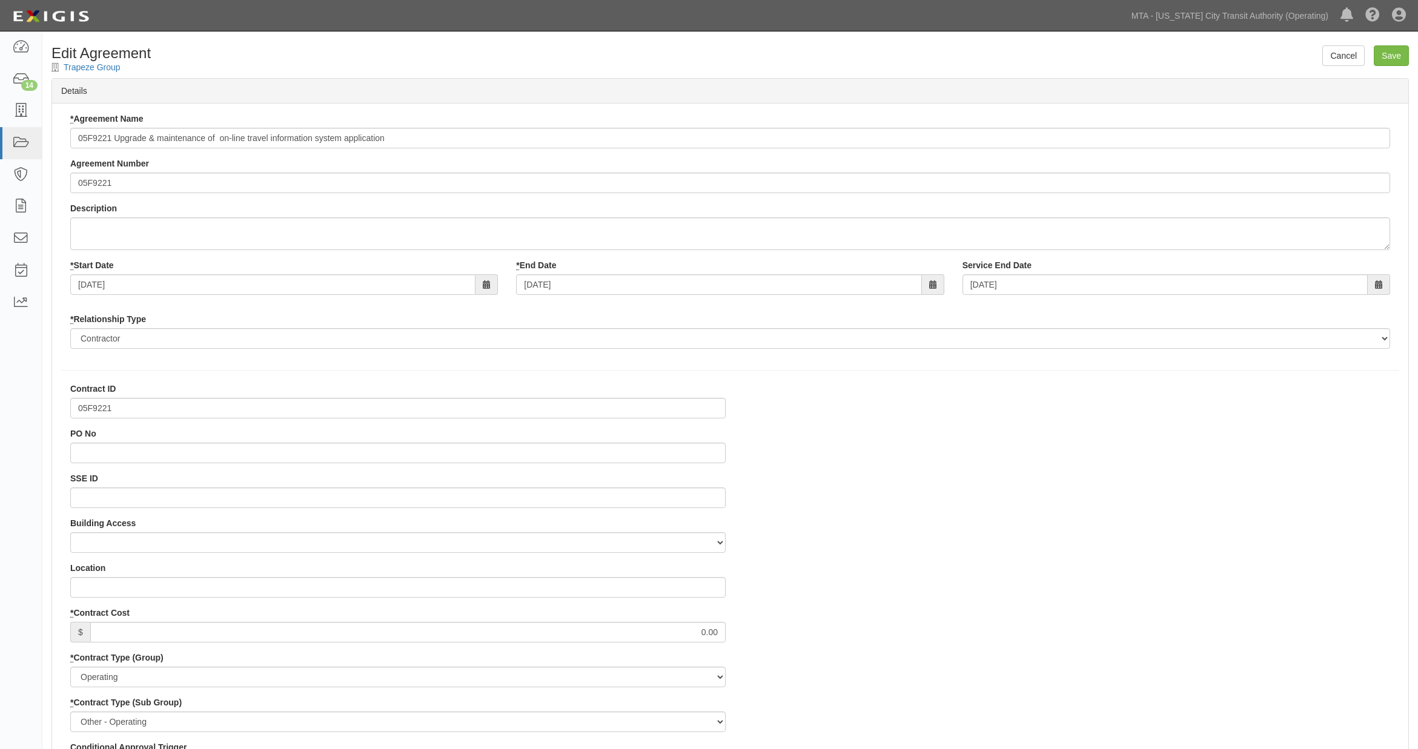
select select
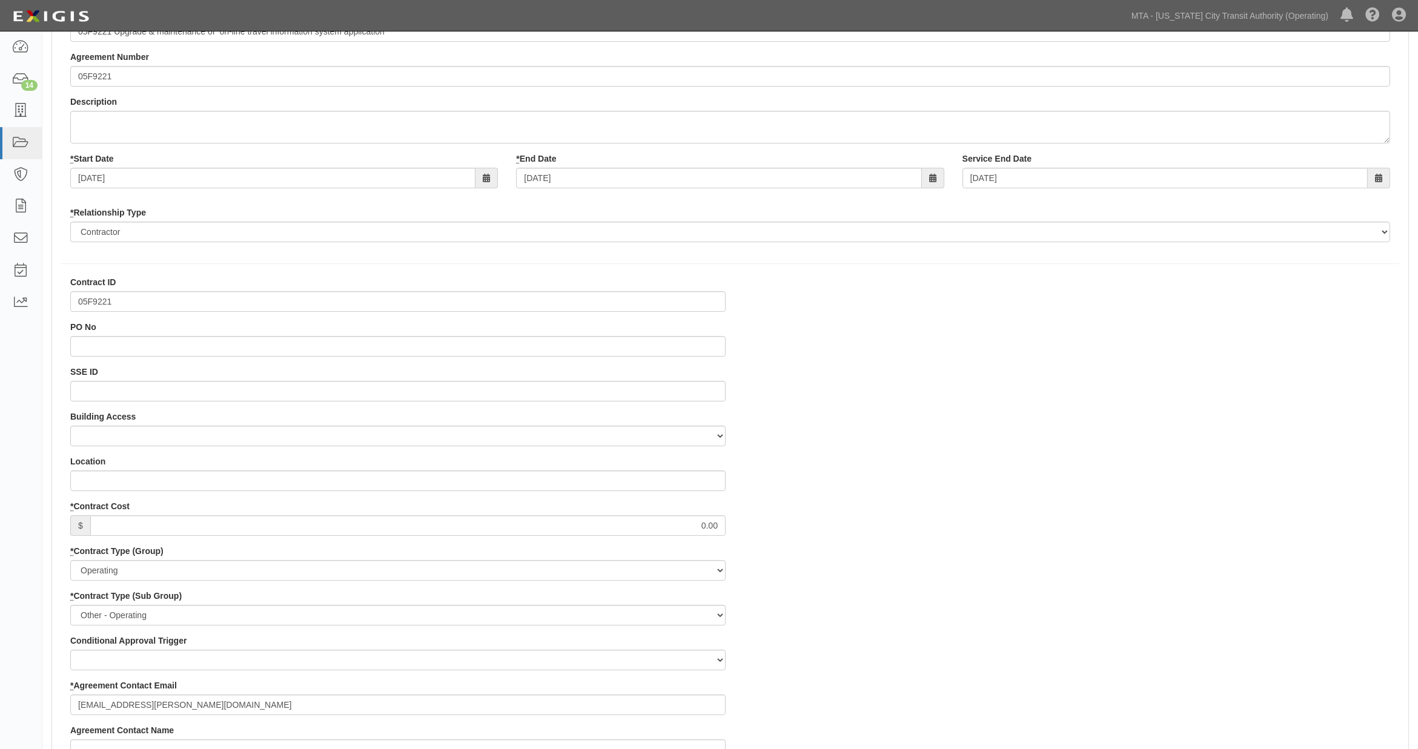
scroll to position [336, 0]
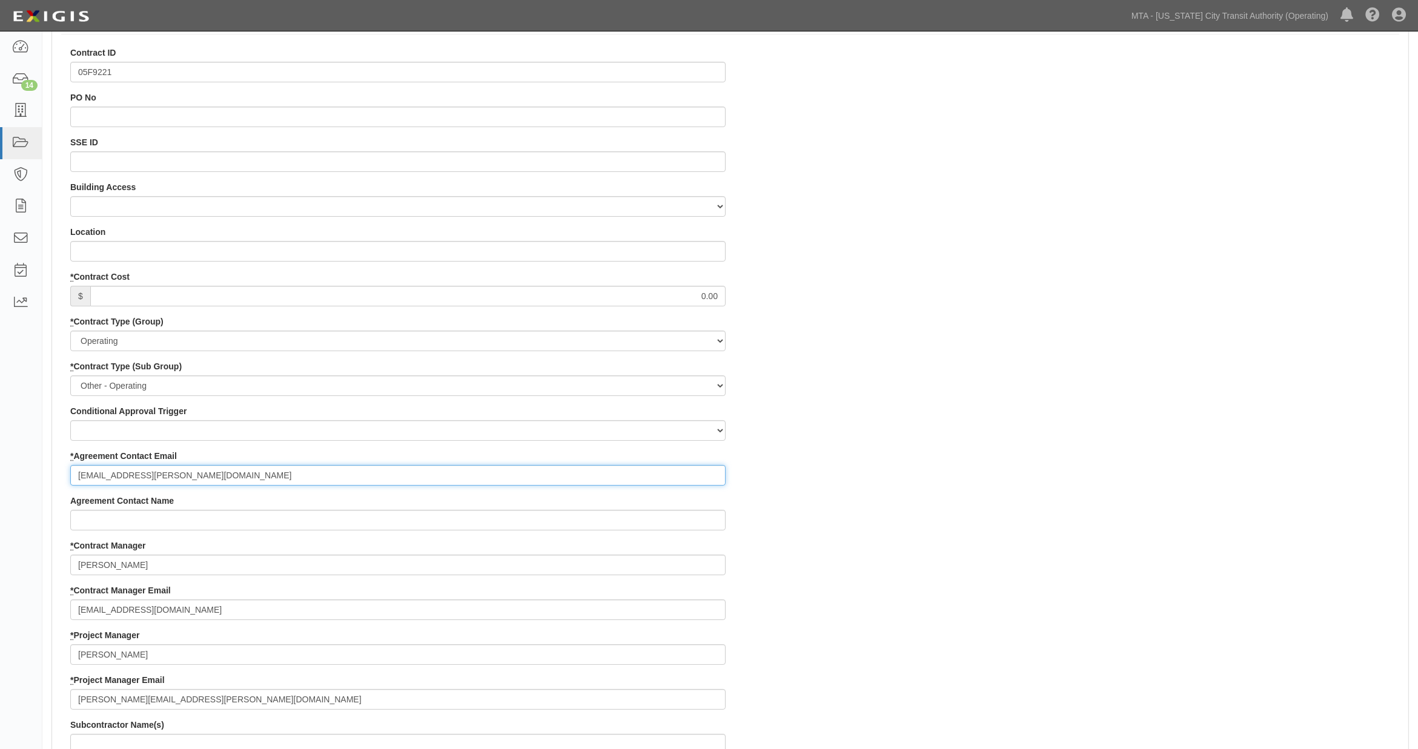
drag, startPoint x: 251, startPoint y: 475, endPoint x: 8, endPoint y: 483, distance: 243.0
click at [8, 483] on body "Toggle navigation Dashboard 14 Inbox Parties Agreements Coverages Documents Mes…" at bounding box center [709, 575] width 1418 height 1822
paste input "[PERSON_NAME].[PERSON_NAME]"
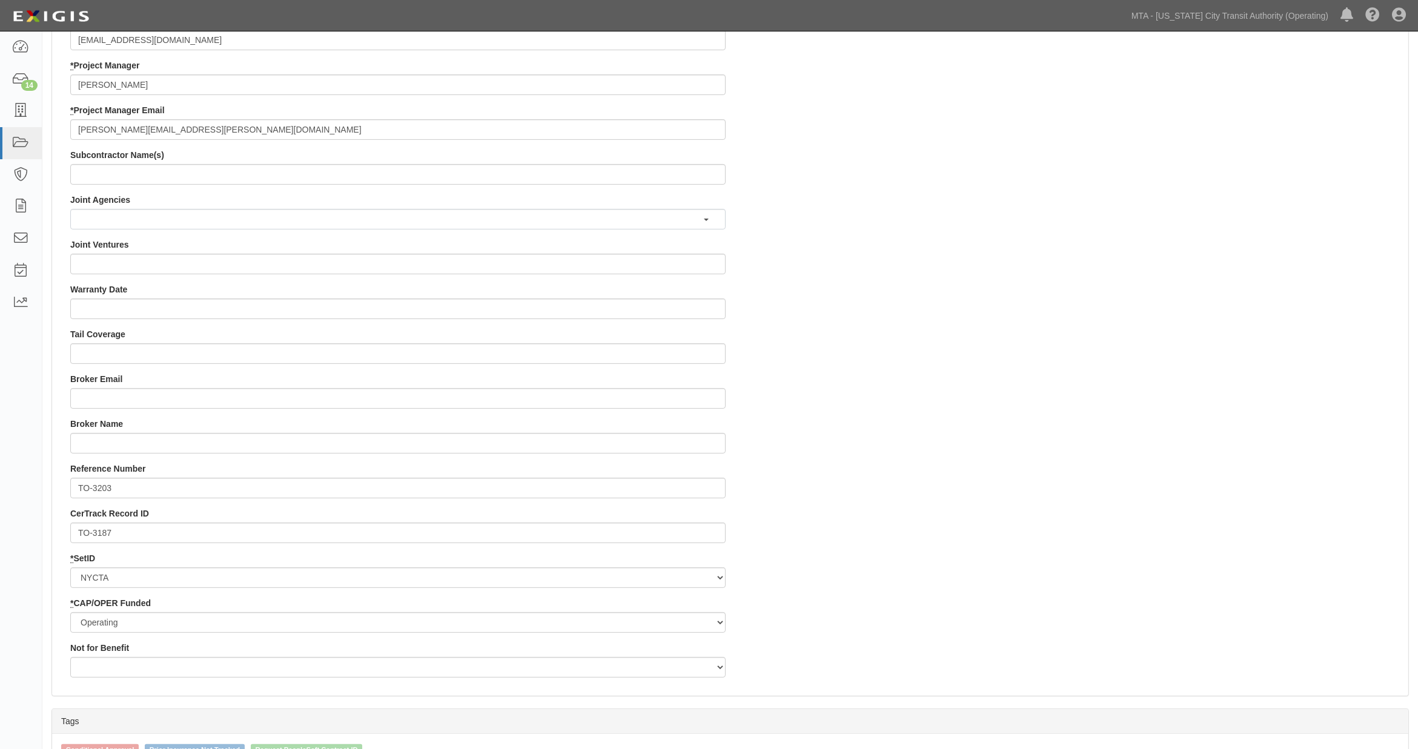
scroll to position [1073, 0]
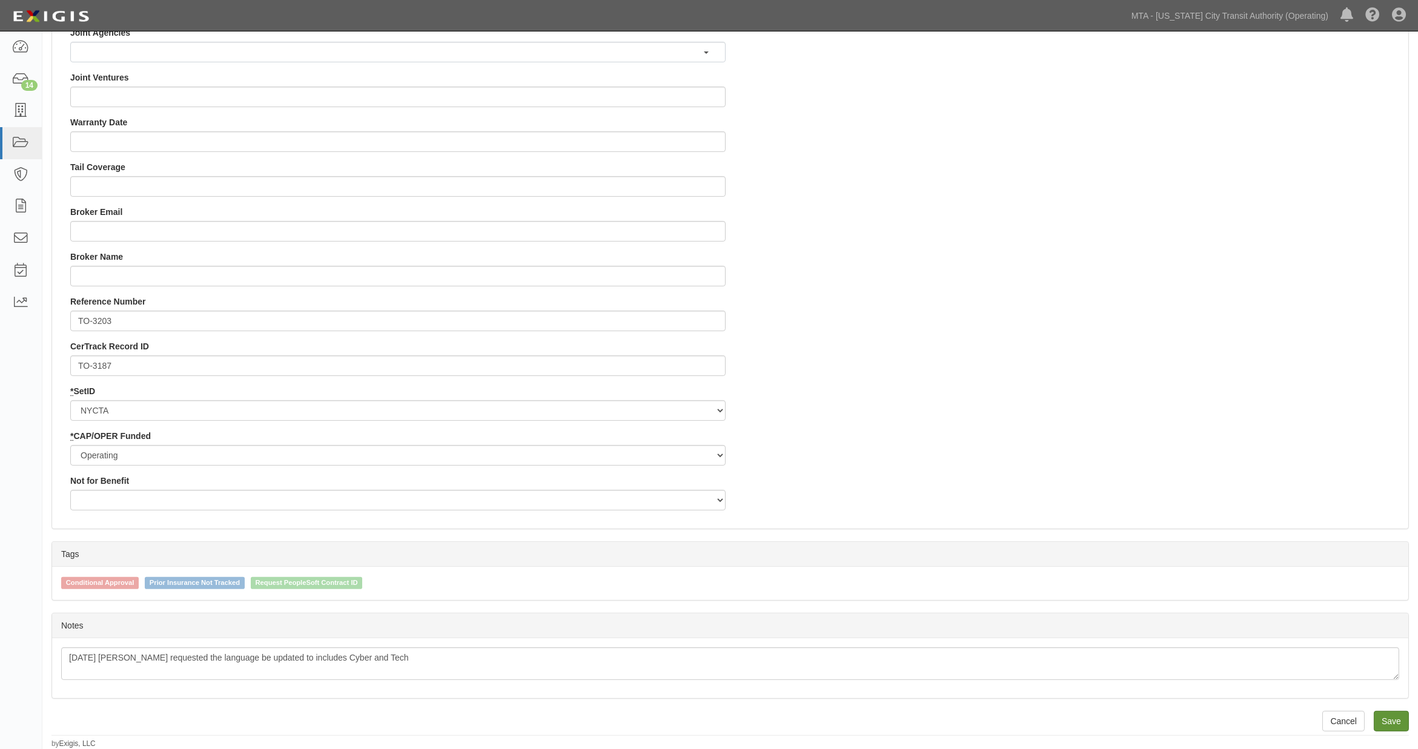
type input "[PERSON_NAME][EMAIL_ADDRESS][PERSON_NAME][DOMAIN_NAME]"
click at [1401, 723] on input "Save" at bounding box center [1390, 721] width 35 height 21
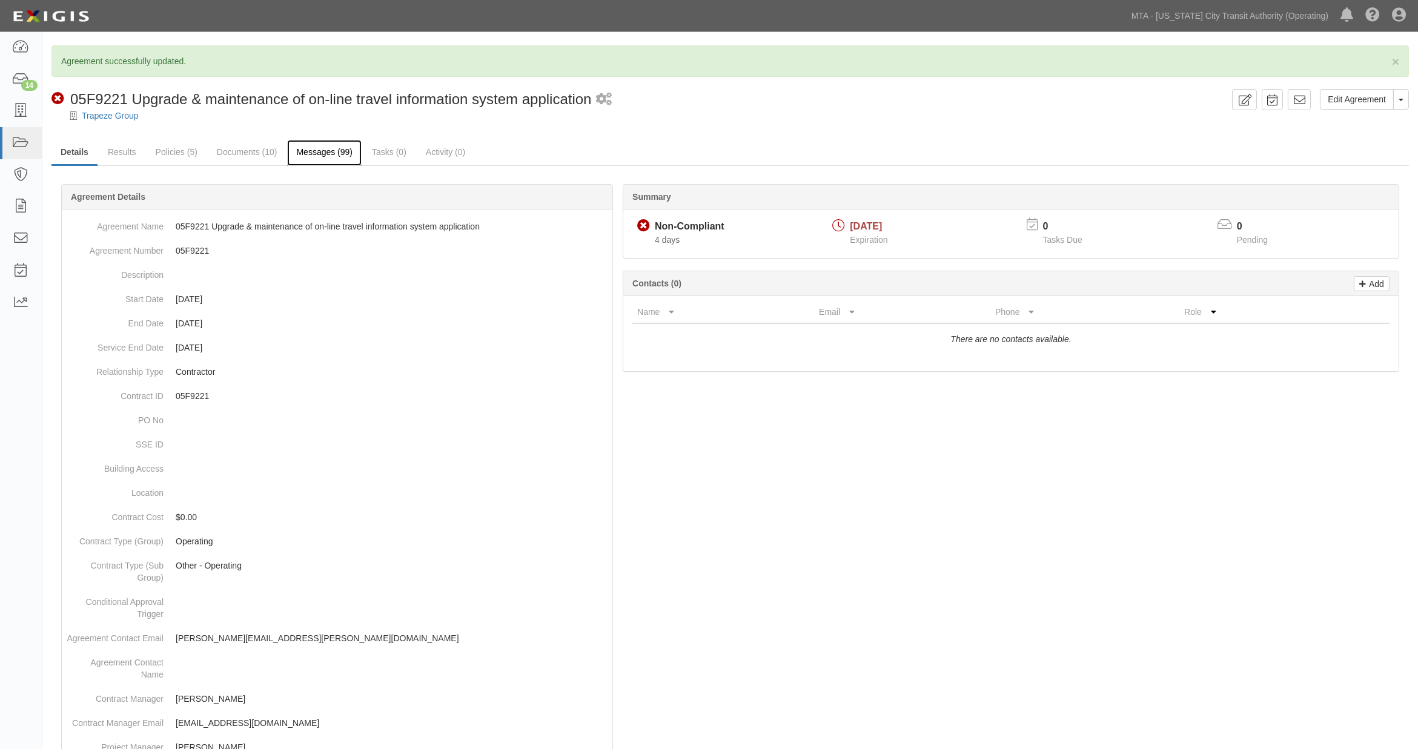
click at [322, 152] on link "Messages (99)" at bounding box center [324, 153] width 74 height 26
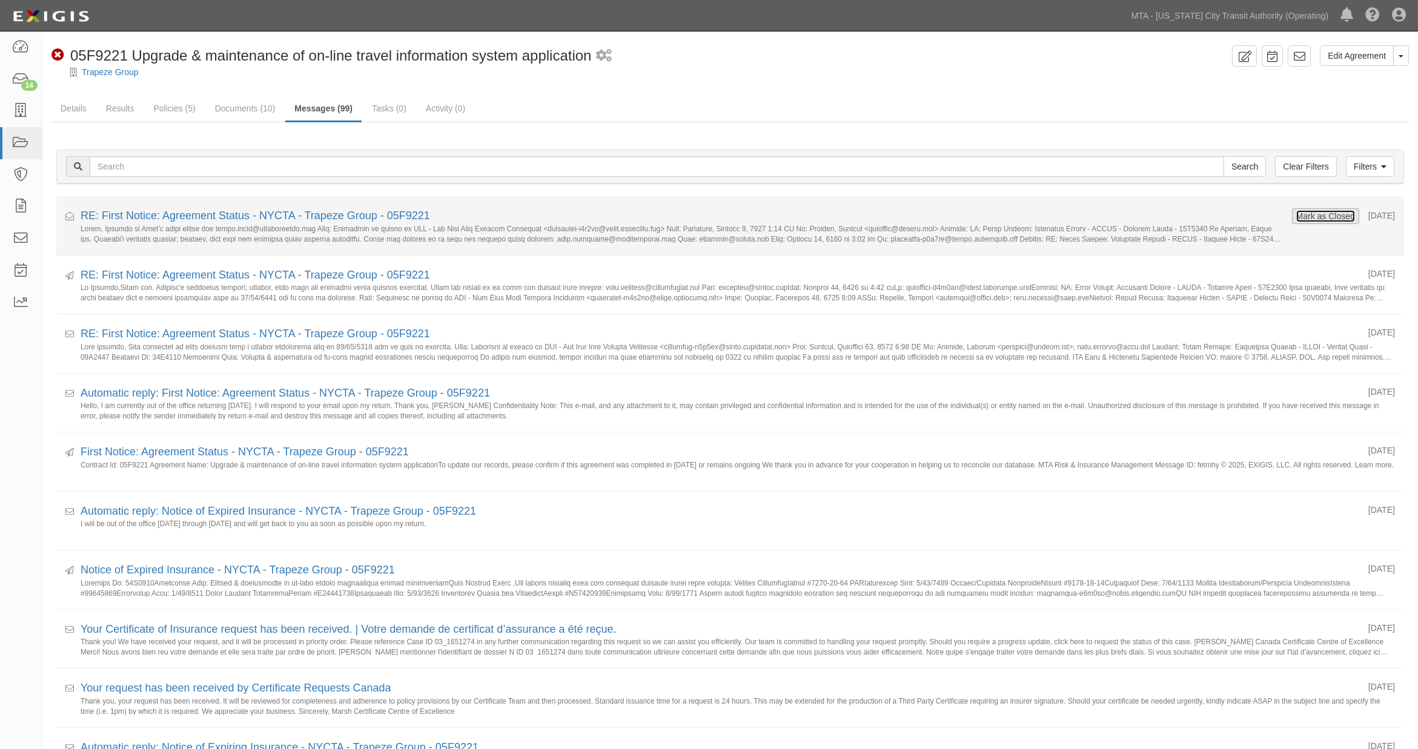
click at [1335, 214] on button "Mark as Closed" at bounding box center [1325, 216] width 60 height 13
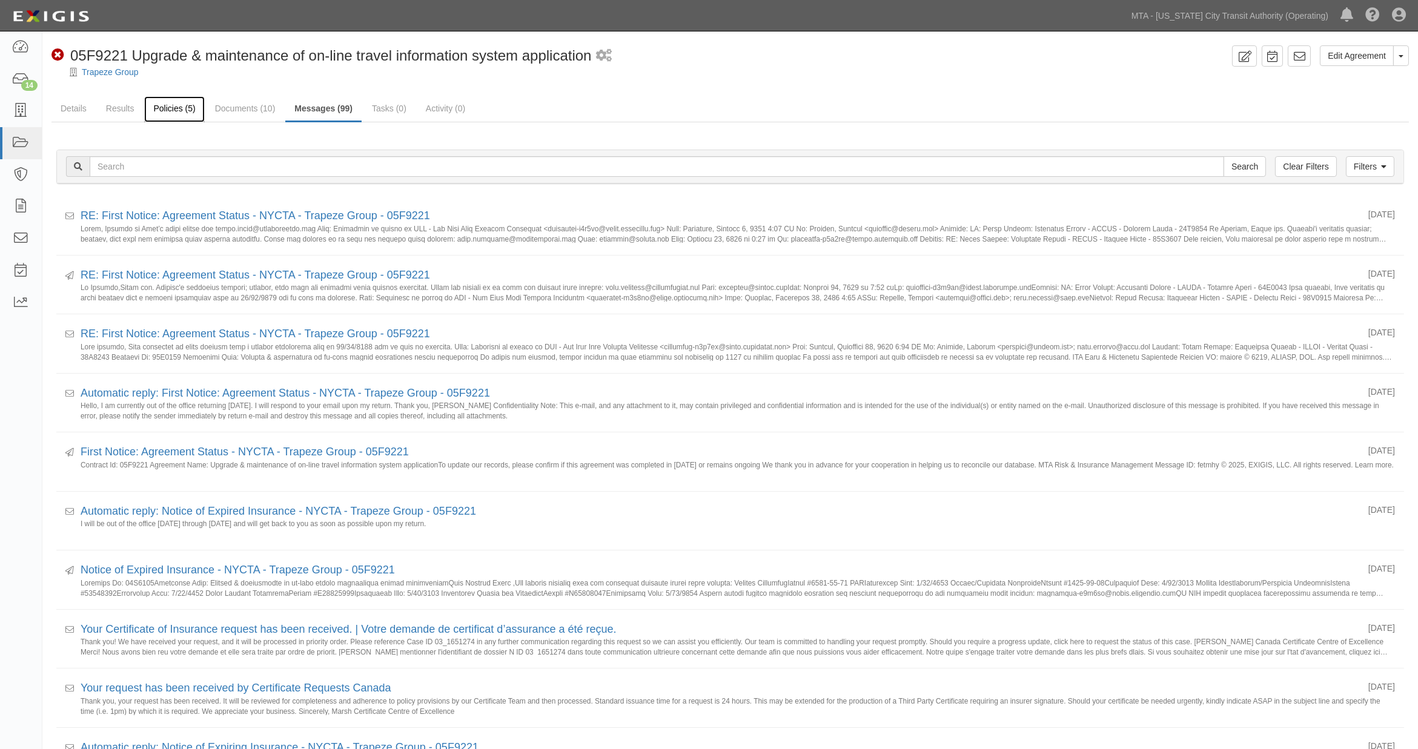
click at [178, 105] on link "Policies (5)" at bounding box center [174, 109] width 60 height 26
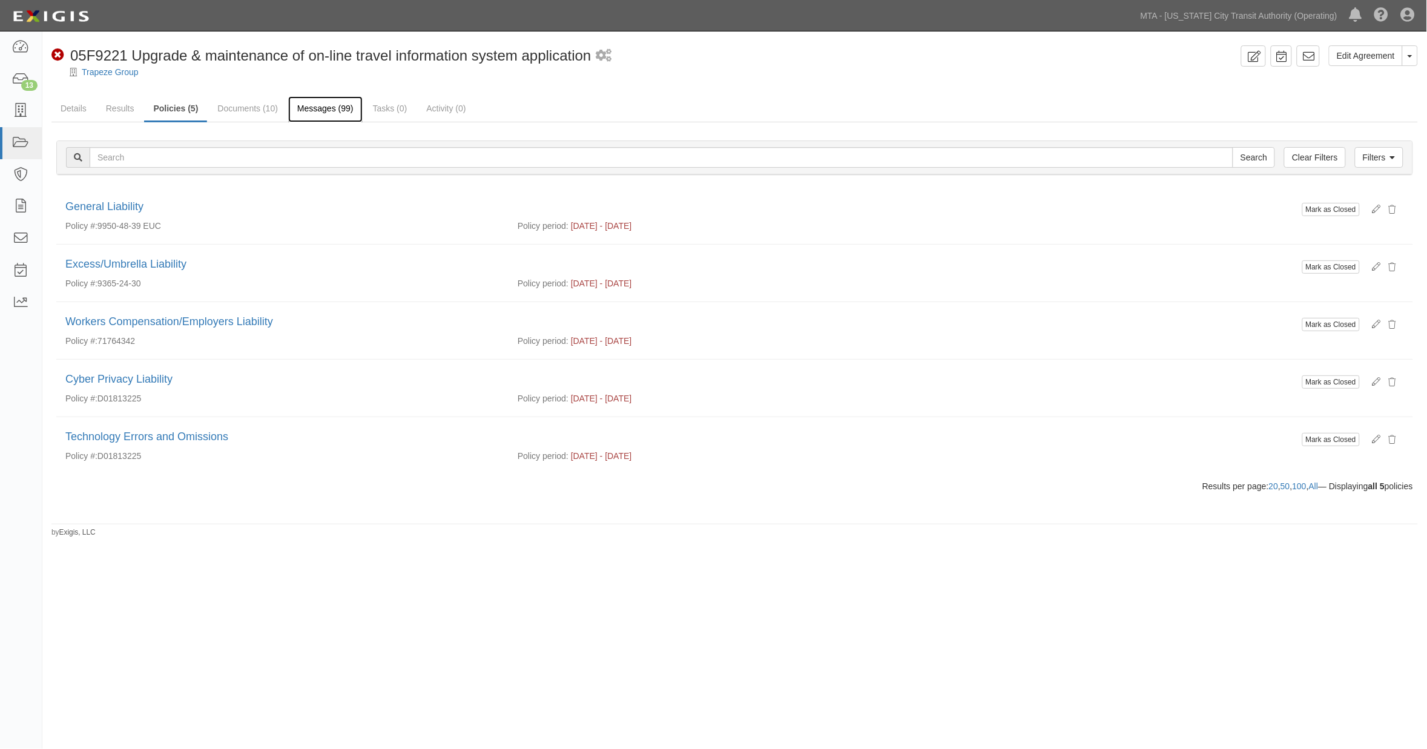
click at [318, 114] on link "Messages (99)" at bounding box center [325, 109] width 74 height 26
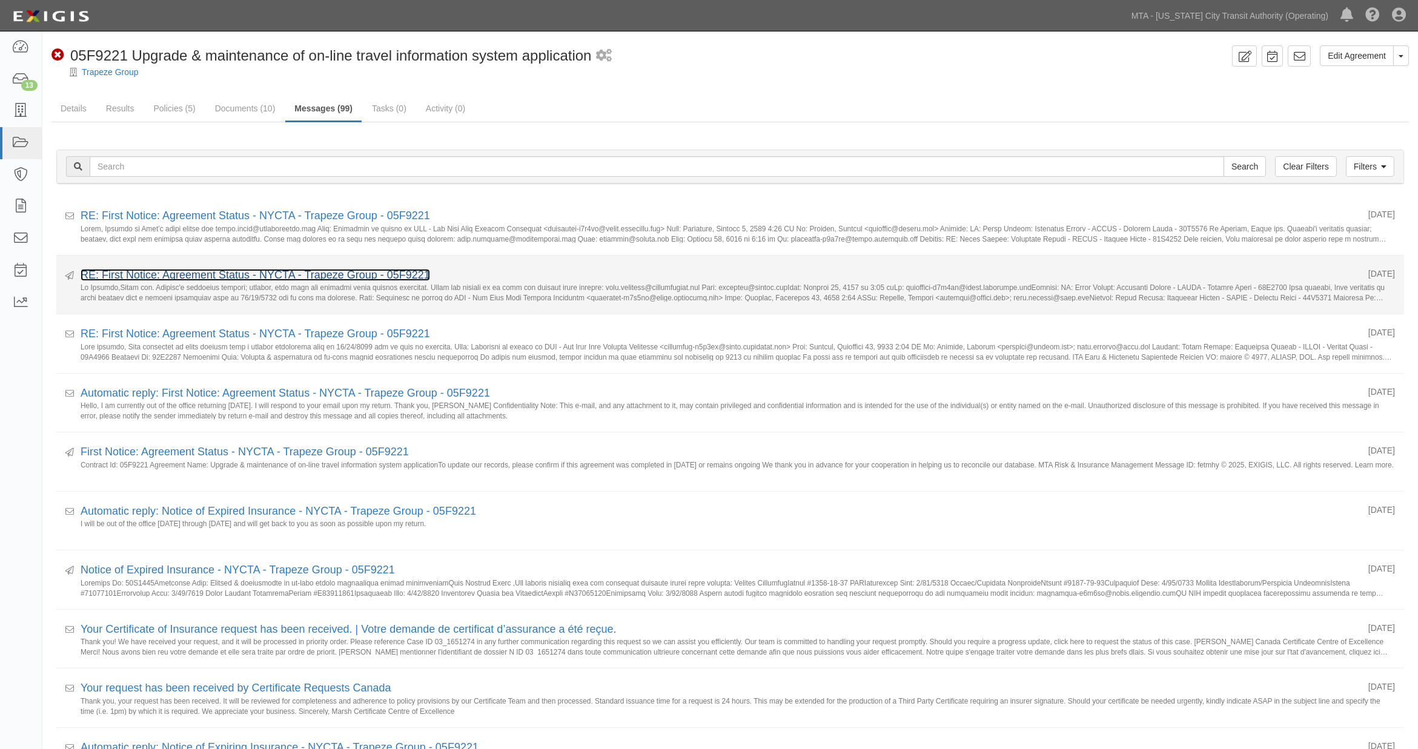
click at [331, 274] on link "RE: First Notice: Agreement Status - NYCTA - Trapeze Group - 05F9221" at bounding box center [255, 275] width 349 height 12
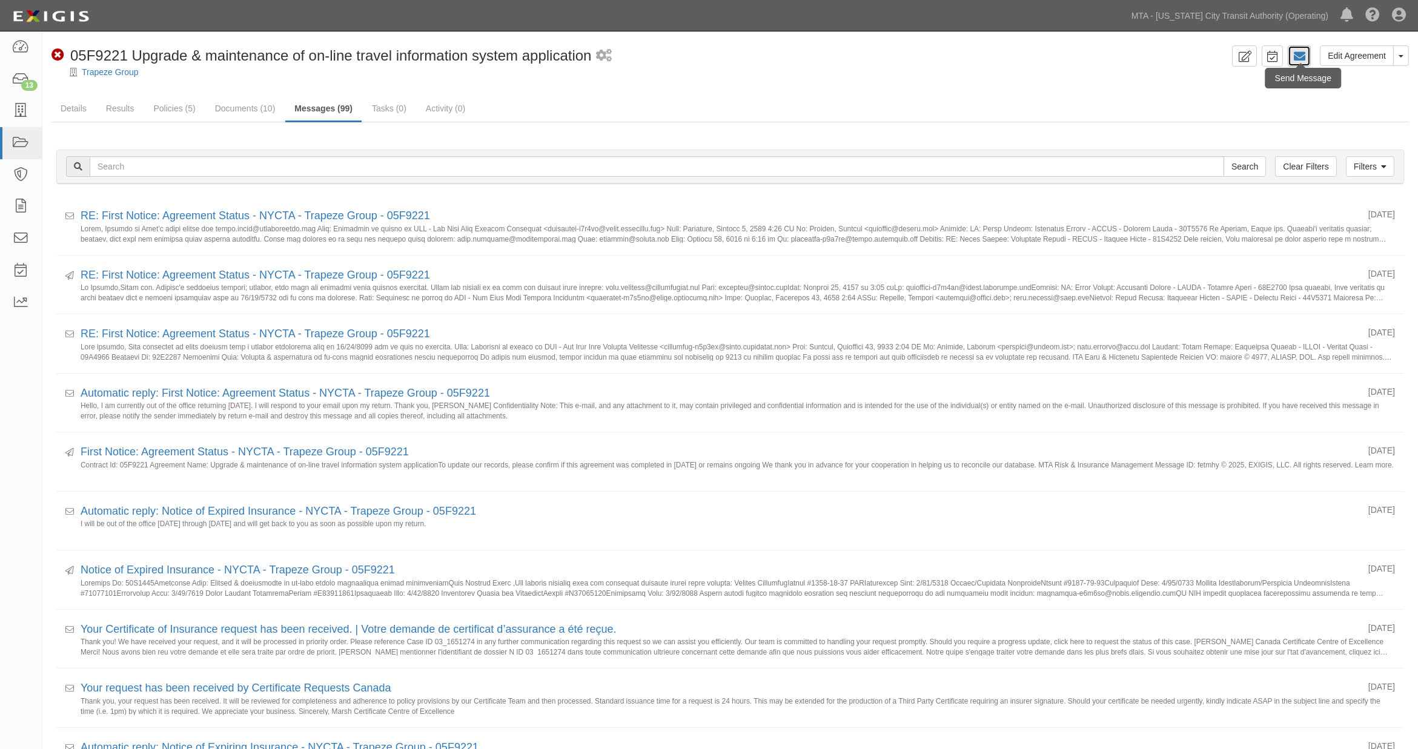
click at [1303, 53] on icon at bounding box center [1299, 56] width 12 height 12
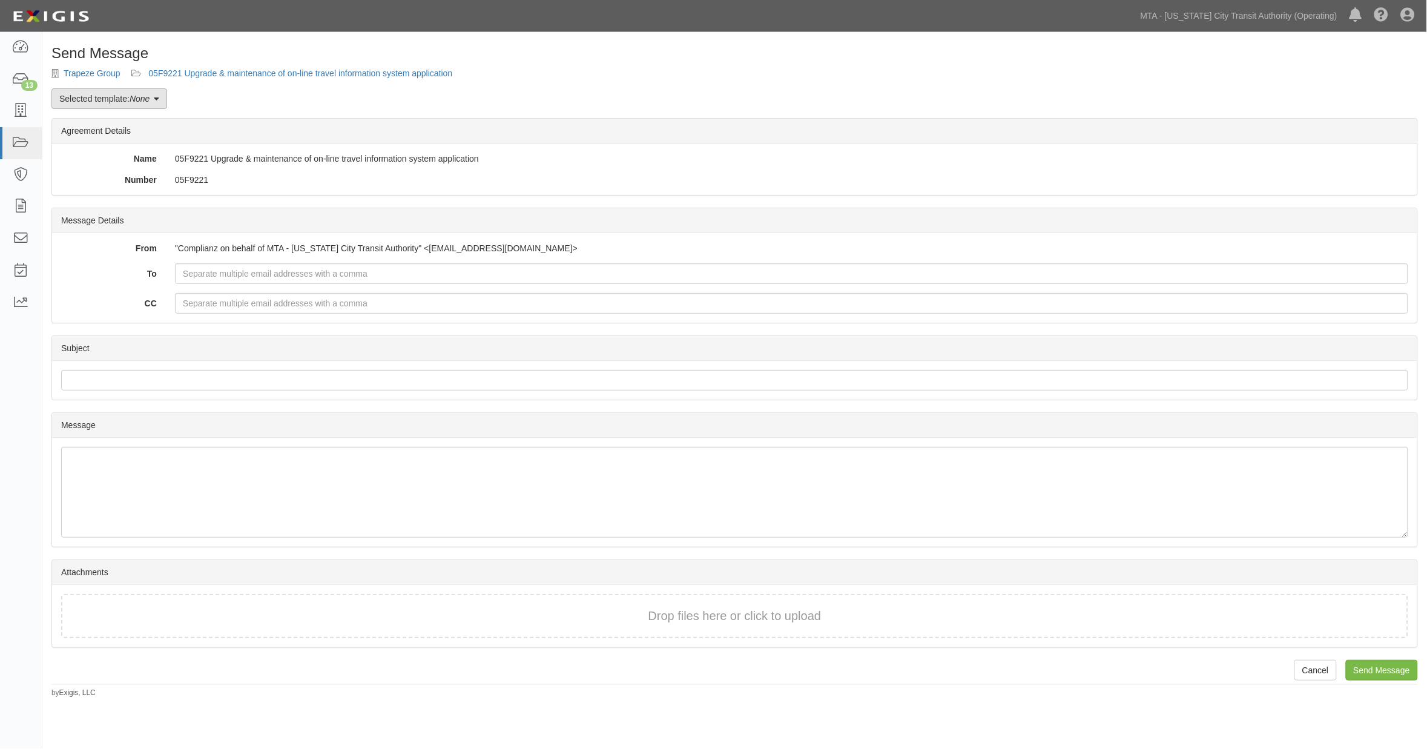
click at [76, 100] on link "Selected template: None" at bounding box center [109, 98] width 116 height 21
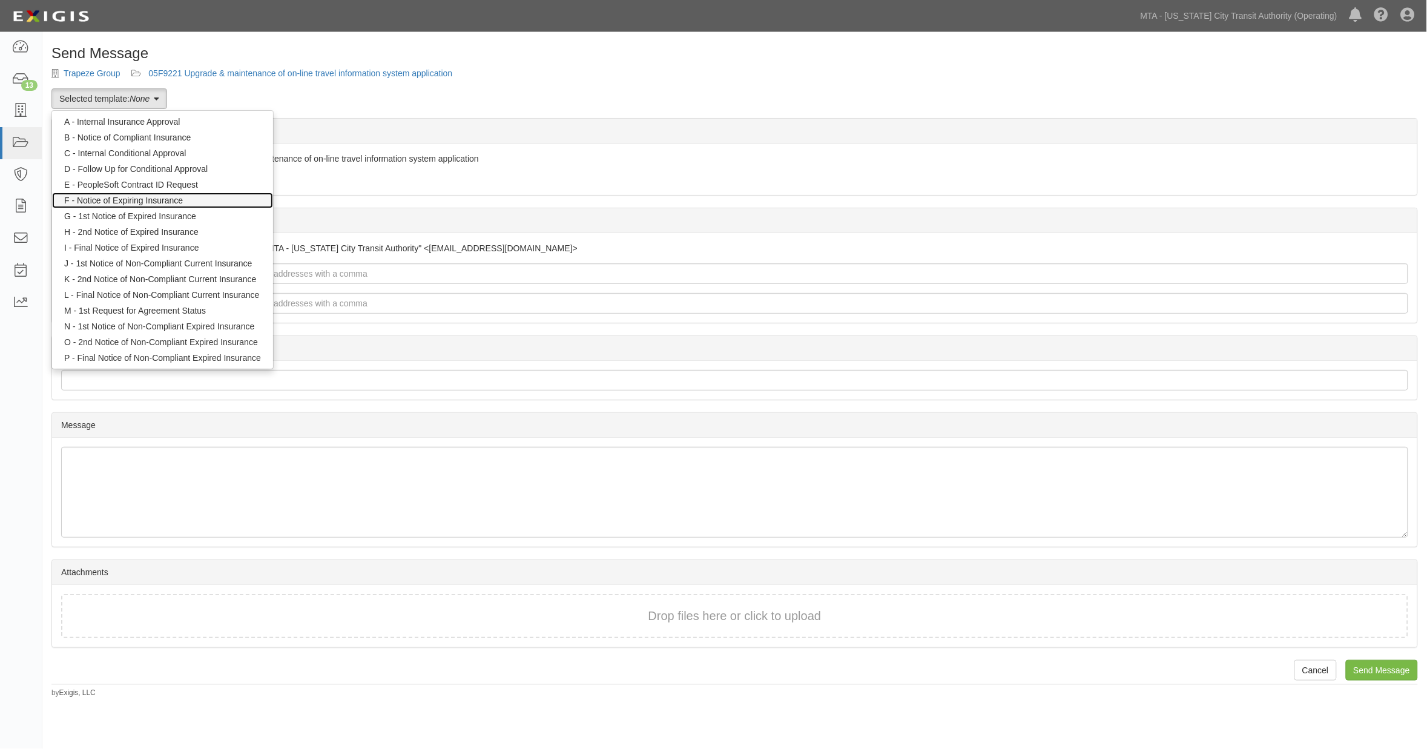
click at [137, 202] on link "F - Notice of Expiring Insurance" at bounding box center [162, 201] width 221 height 16
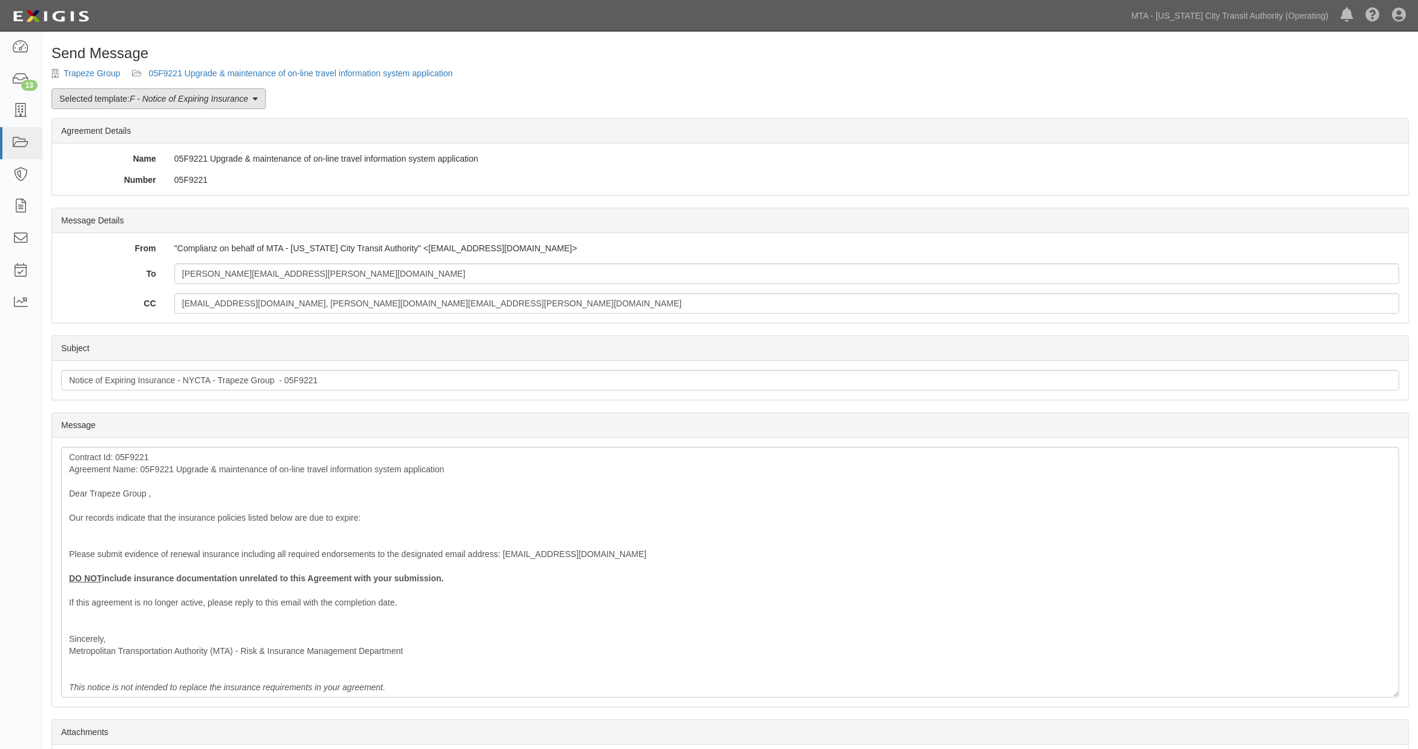
click at [178, 95] on em "F - Notice of Expiring Insurance" at bounding box center [189, 99] width 119 height 10
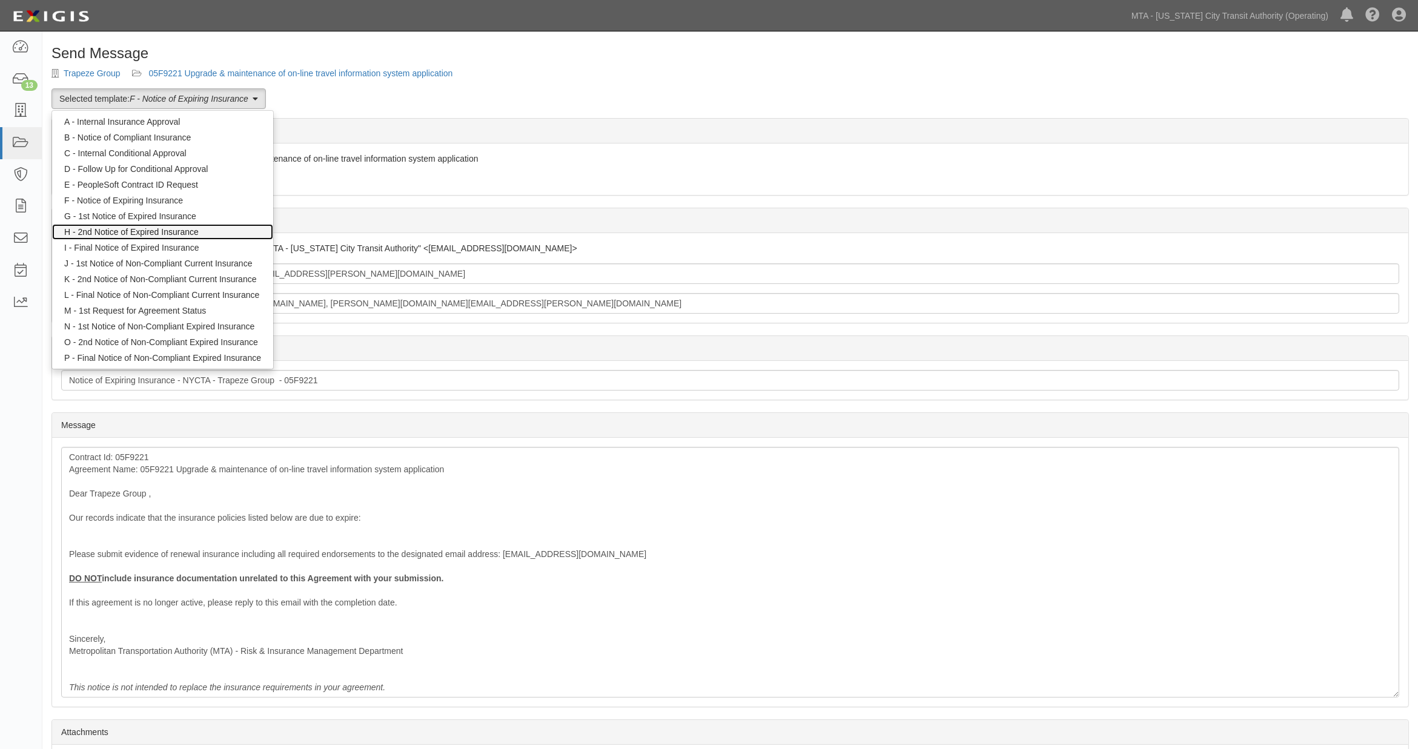
click at [174, 233] on link "H - 2nd Notice of Expired Insurance" at bounding box center [162, 232] width 221 height 16
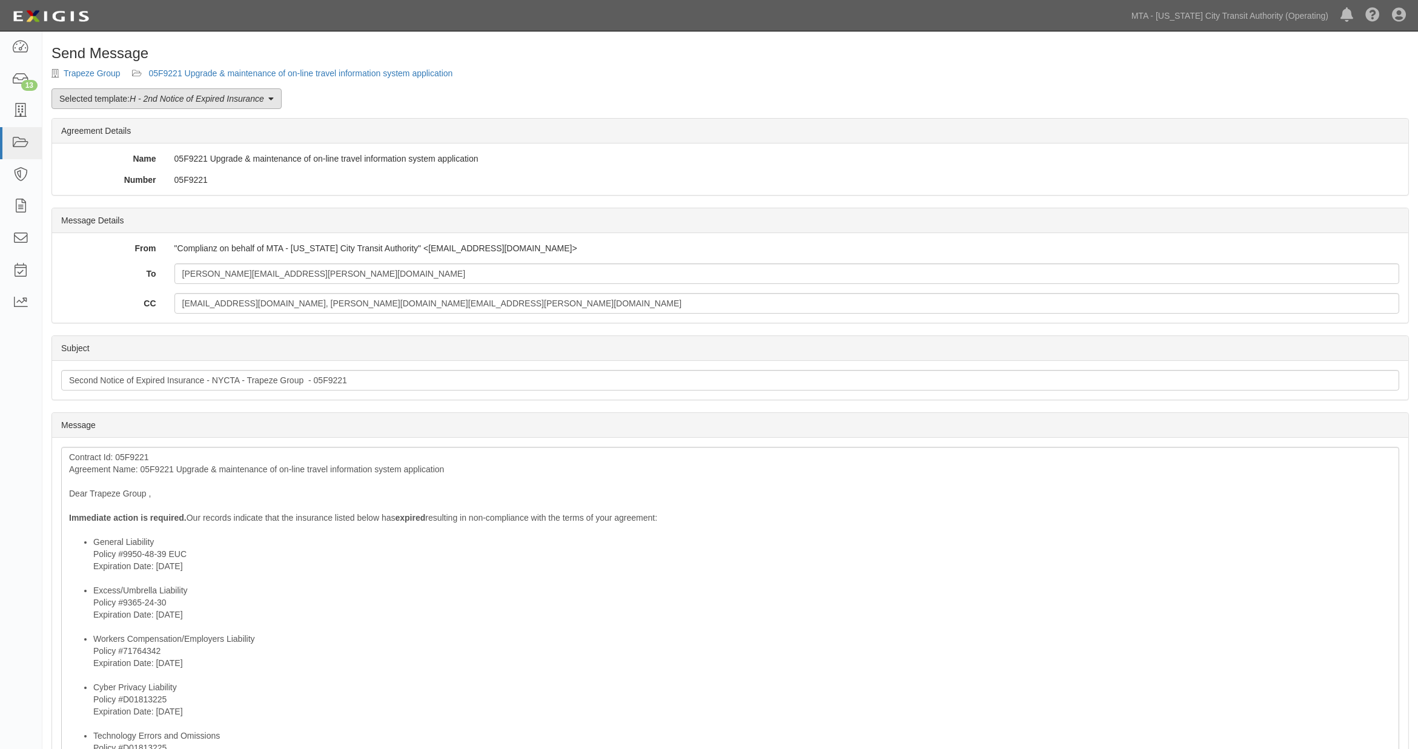
click at [195, 88] on link "Selected template: H - 2nd Notice of Expired Insurance" at bounding box center [166, 98] width 230 height 21
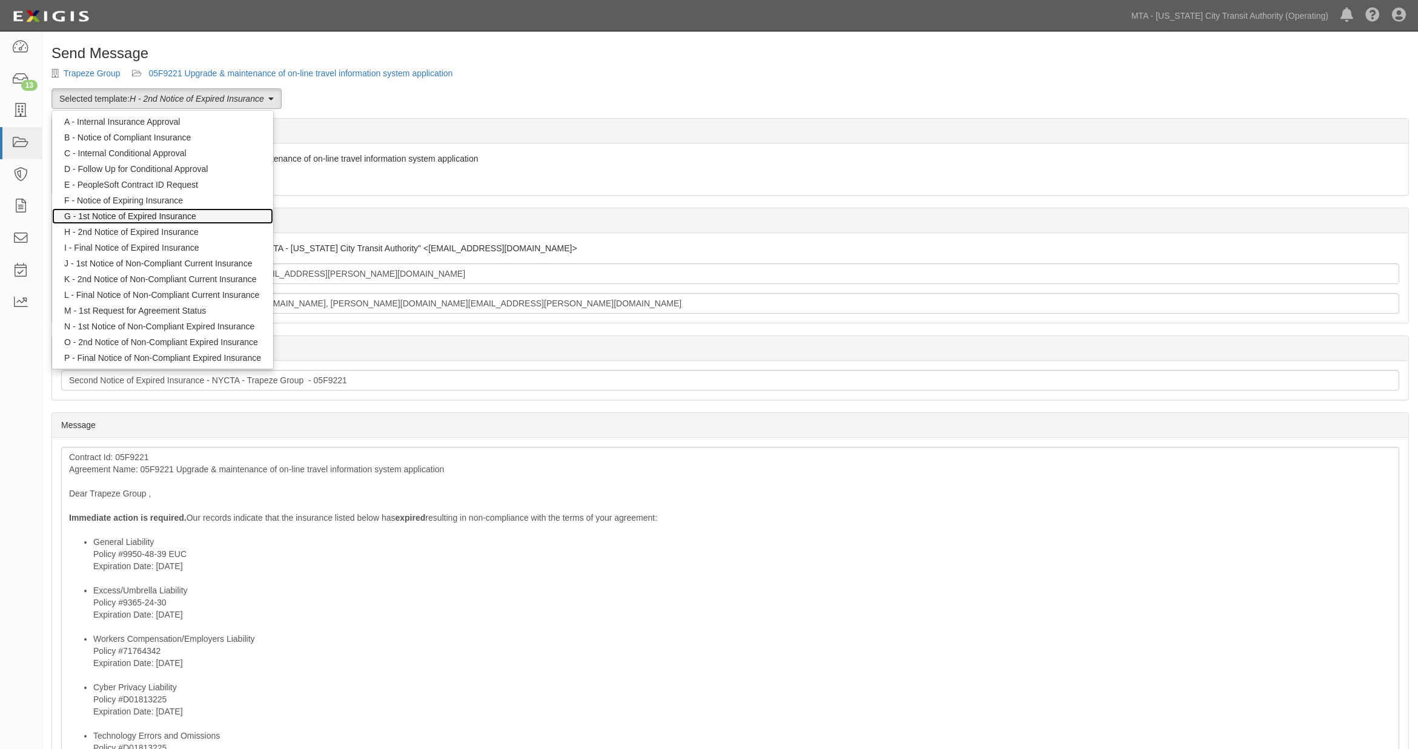
click at [172, 213] on link "G - 1st Notice of Expired Insurance" at bounding box center [162, 216] width 221 height 16
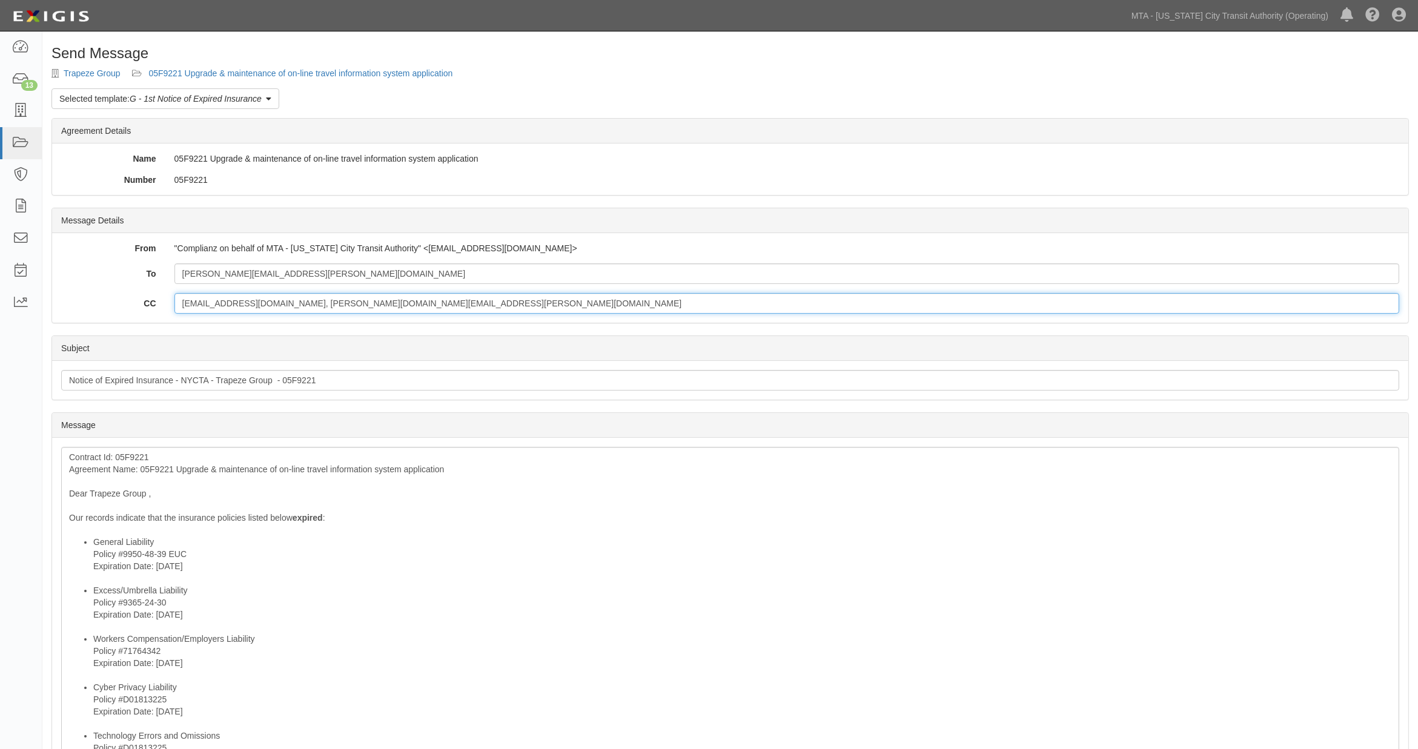
drag, startPoint x: 370, startPoint y: 299, endPoint x: 108, endPoint y: 305, distance: 262.3
click at [108, 305] on div "CC [EMAIL_ADDRESS][DOMAIN_NAME], [PERSON_NAME][DOMAIN_NAME][EMAIL_ADDRESS][PERS…" at bounding box center [730, 303] width 1356 height 21
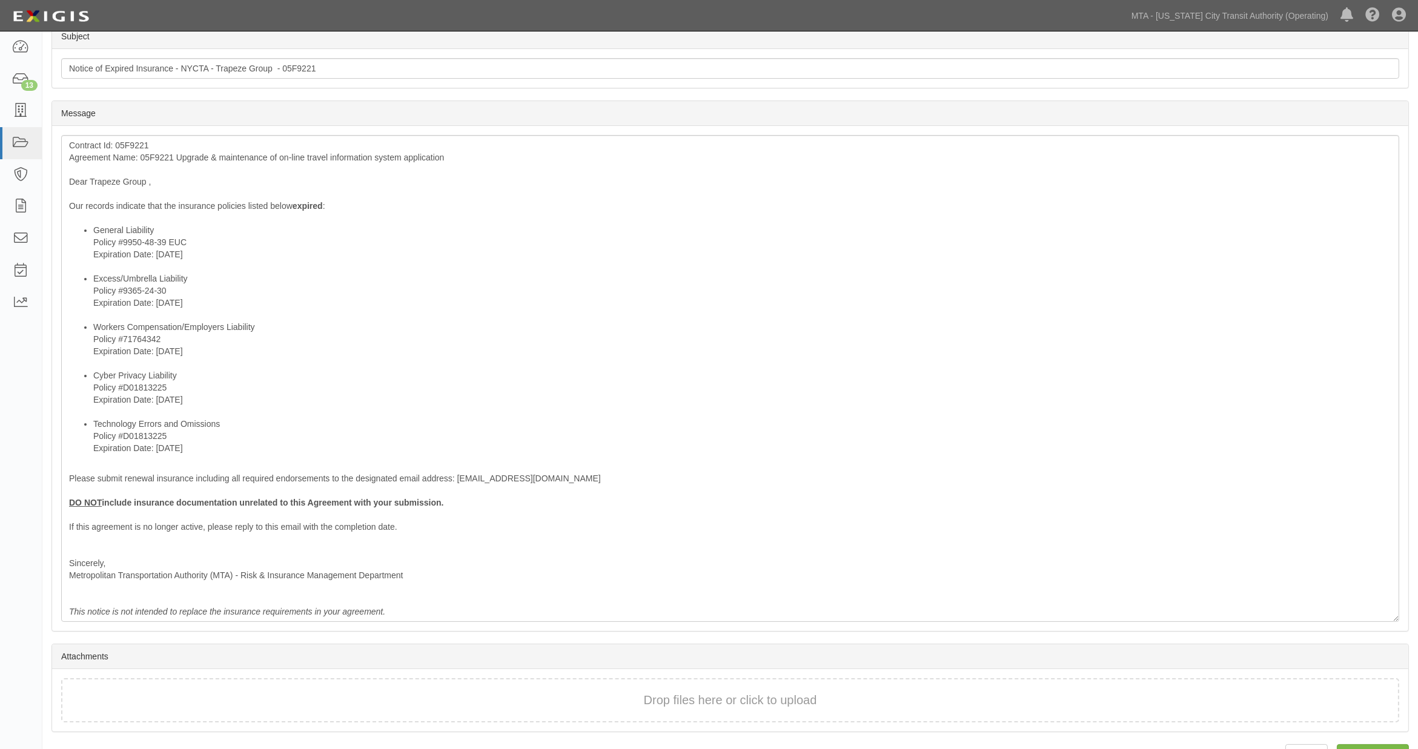
scroll to position [344, 0]
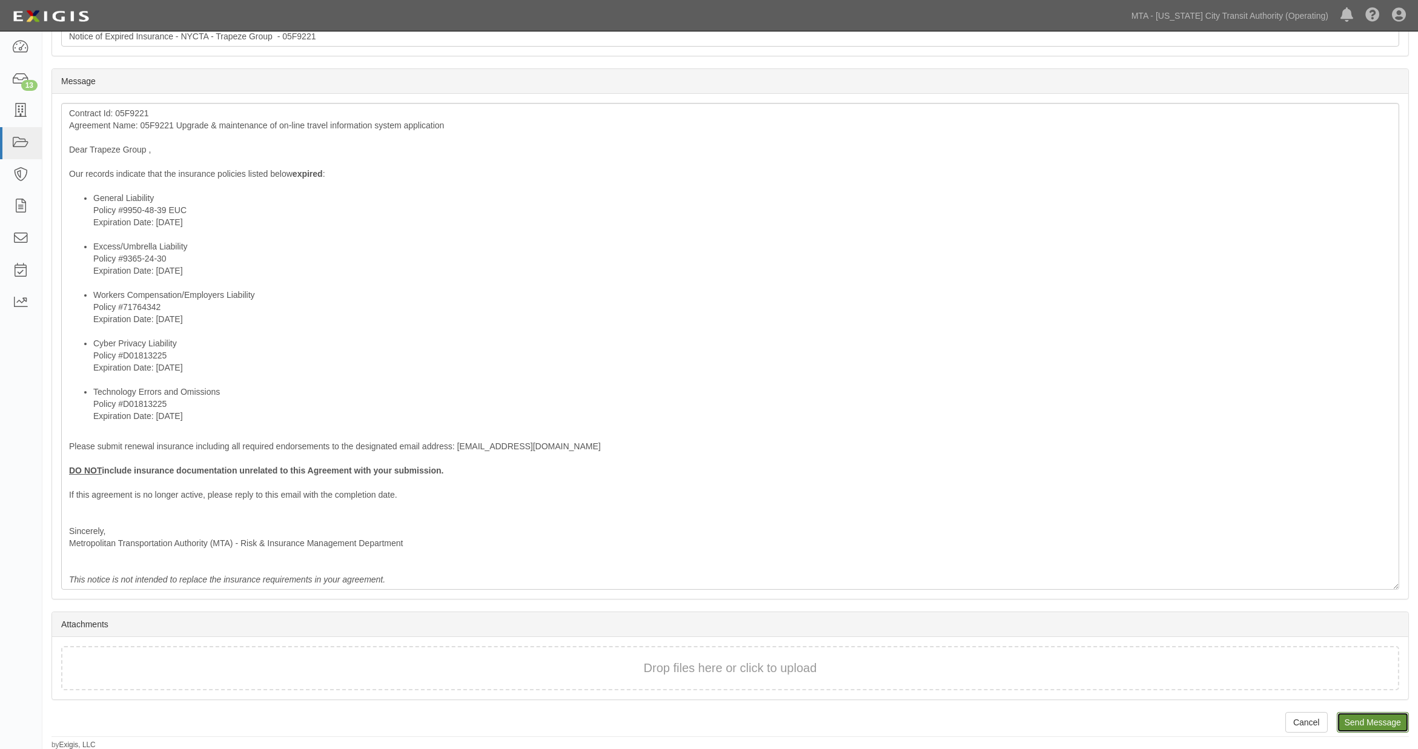
click at [1352, 719] on input "Send Message" at bounding box center [1372, 722] width 72 height 21
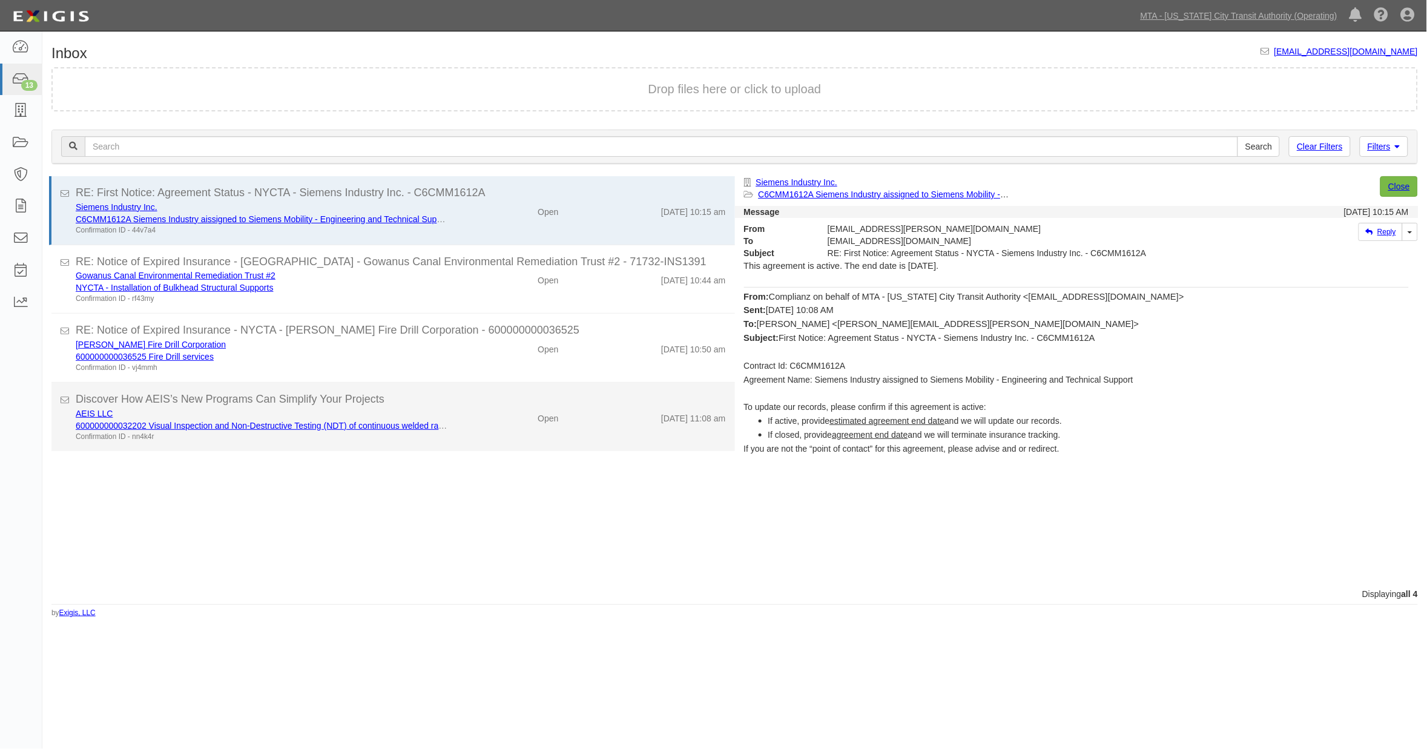
click at [487, 441] on div "AEIS LLC 600000000032202 Visual Inspection and Non-Destructive Testing (NDT) of…" at bounding box center [401, 425] width 669 height 35
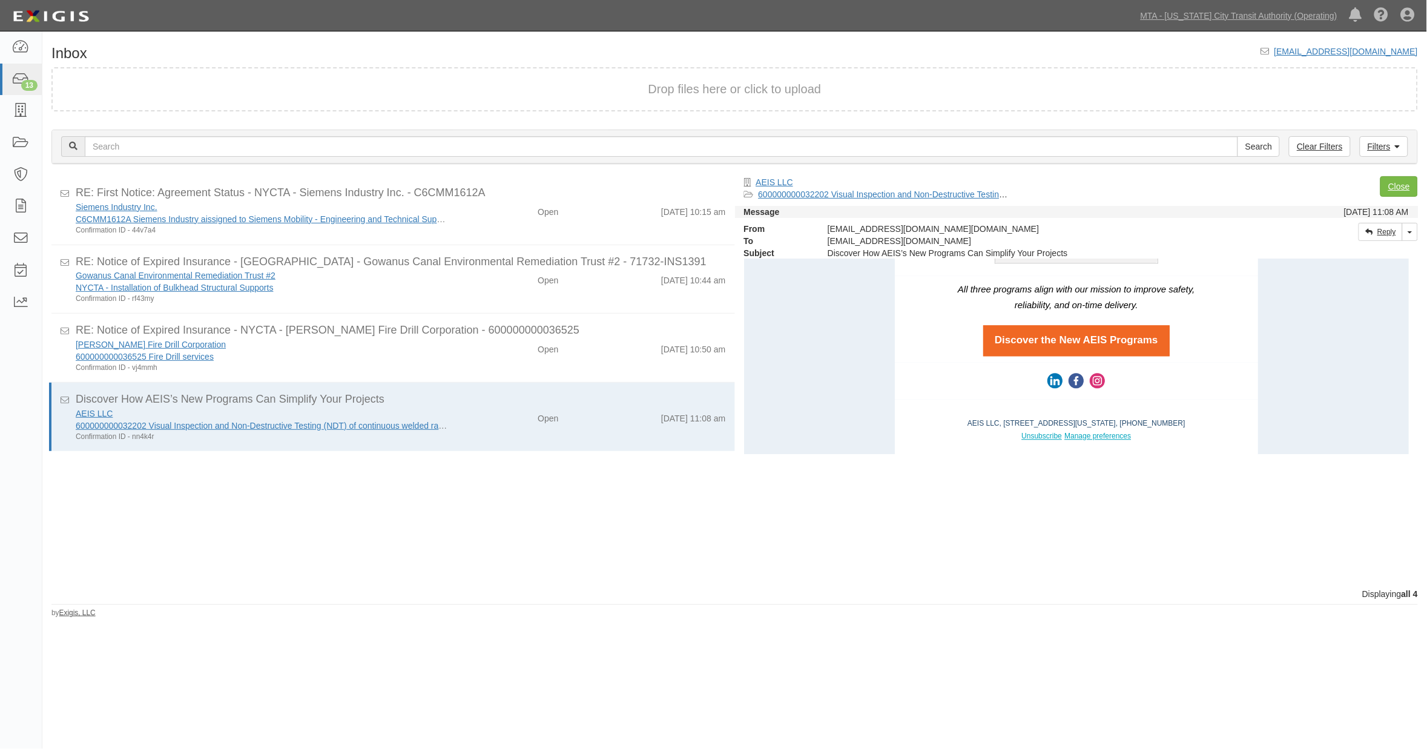
scroll to position [1159, 0]
click at [1390, 190] on link "Close" at bounding box center [1400, 186] width 38 height 21
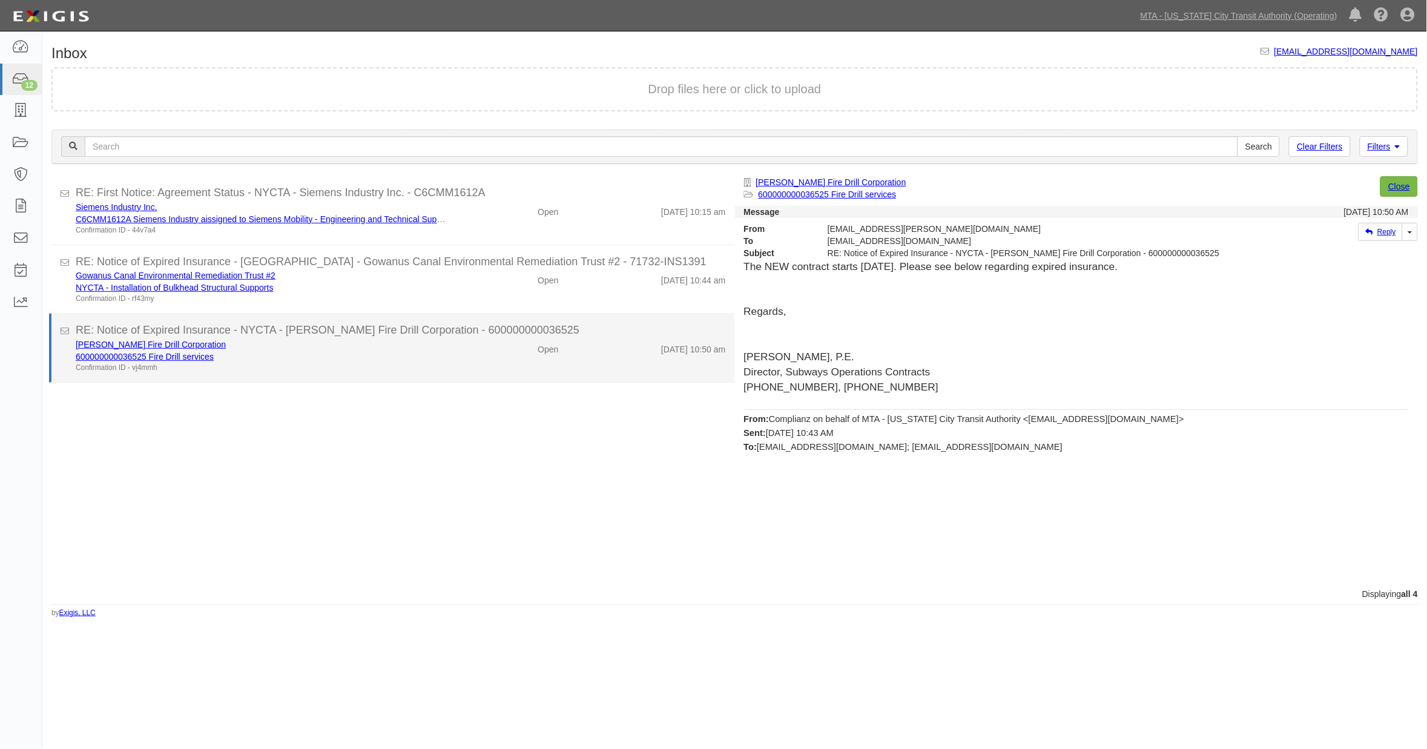
click at [445, 365] on div "Croker Fire Drill Corporation 600000000036525 Fire Drill services Confirmation …" at bounding box center [262, 356] width 390 height 35
click at [306, 363] on div "Confirmation ID - vj4mmh" at bounding box center [262, 368] width 372 height 10
click at [203, 355] on link "600000000036525 Fire Drill services" at bounding box center [145, 357] width 138 height 10
click at [416, 365] on div "Confirmation ID - vj4mmh" at bounding box center [262, 368] width 372 height 10
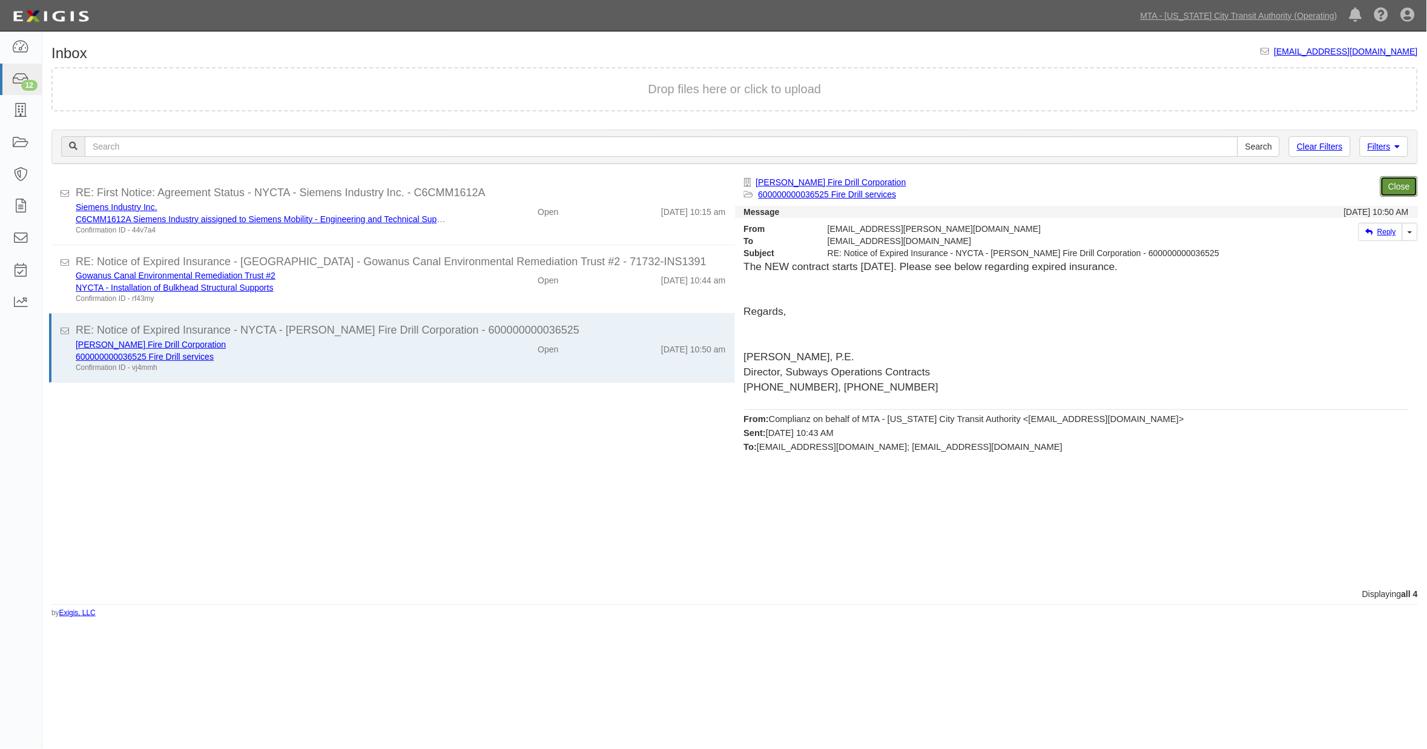
click at [1396, 188] on link "Close" at bounding box center [1400, 186] width 38 height 21
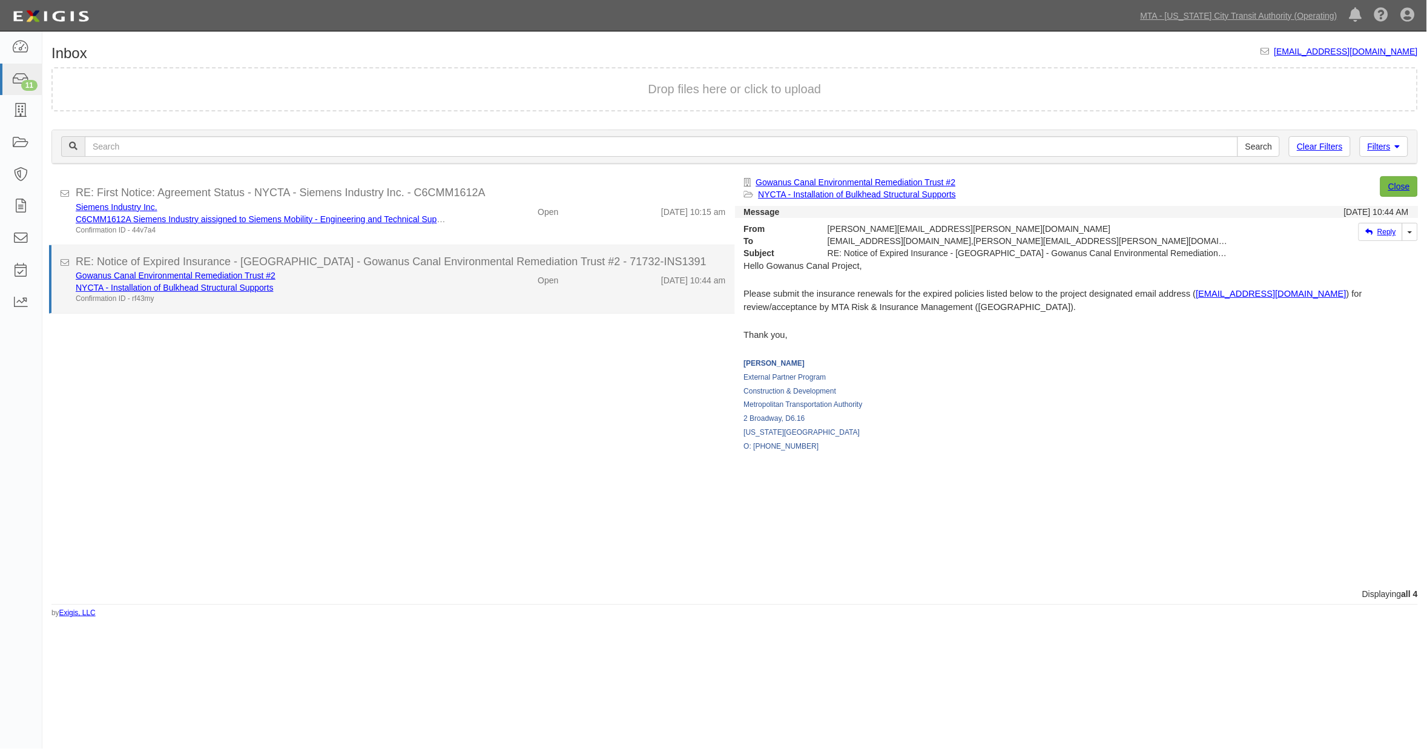
click at [400, 283] on div "NYCTA - Installation of Bulkhead Structural Supports" at bounding box center [262, 288] width 372 height 12
click at [225, 287] on link "NYCTA - Installation of Bulkhead Structural Supports" at bounding box center [175, 288] width 198 height 10
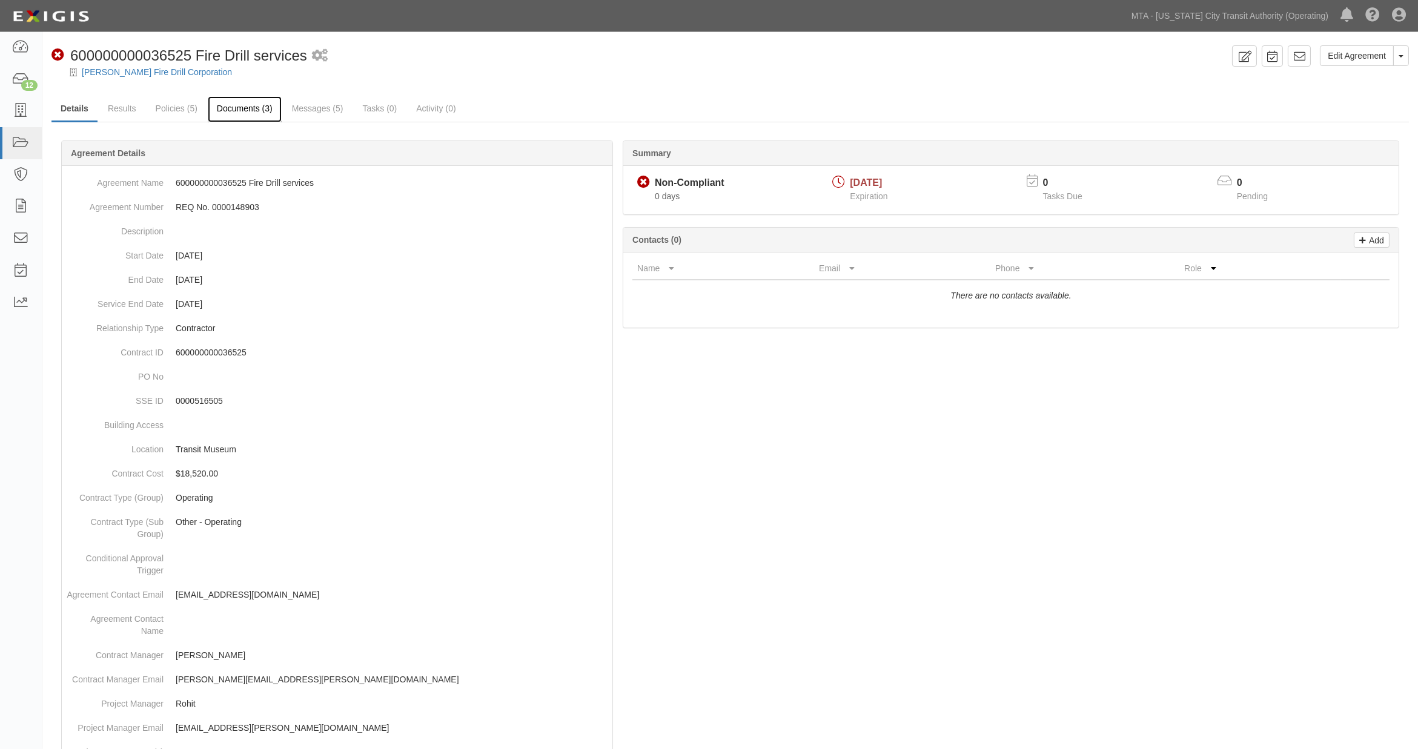
click at [248, 116] on link "Documents (3)" at bounding box center [245, 109] width 74 height 26
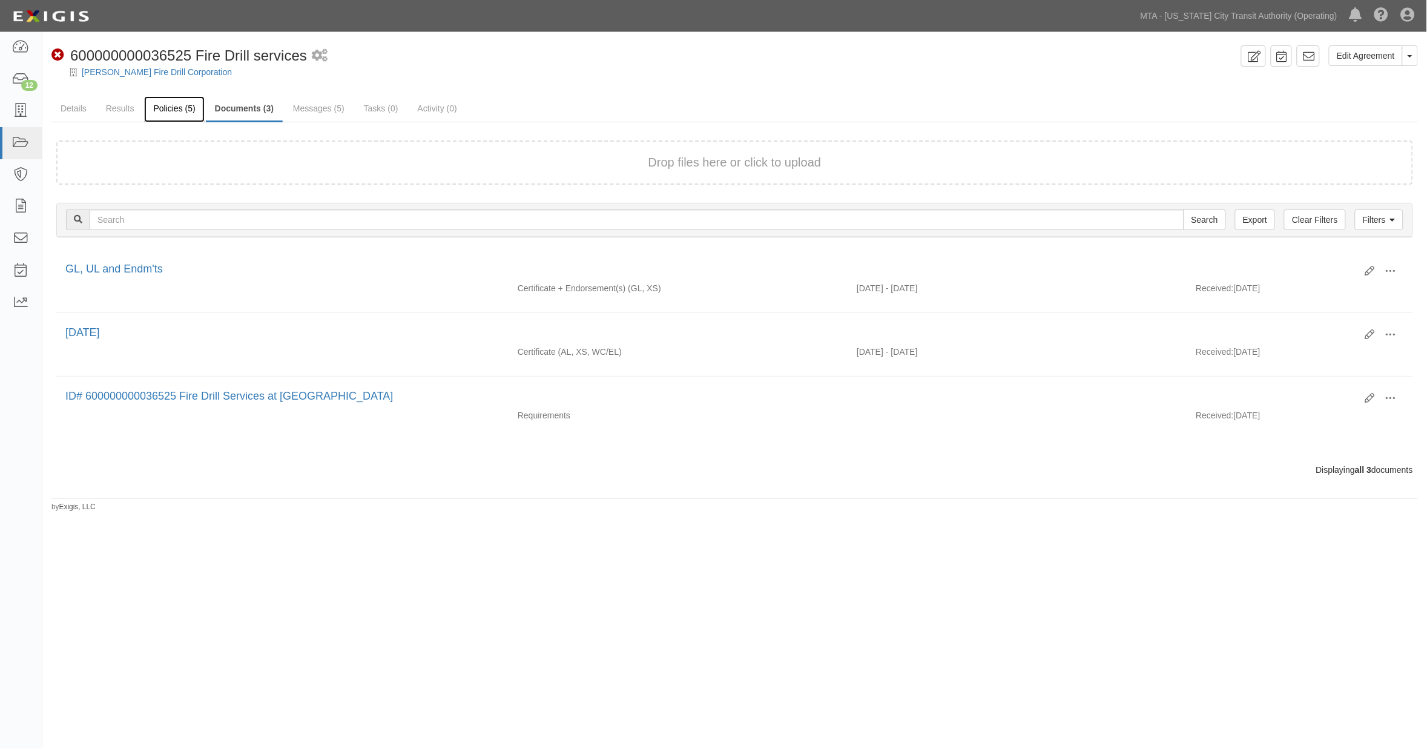
click at [164, 104] on link "Policies (5)" at bounding box center [174, 109] width 60 height 26
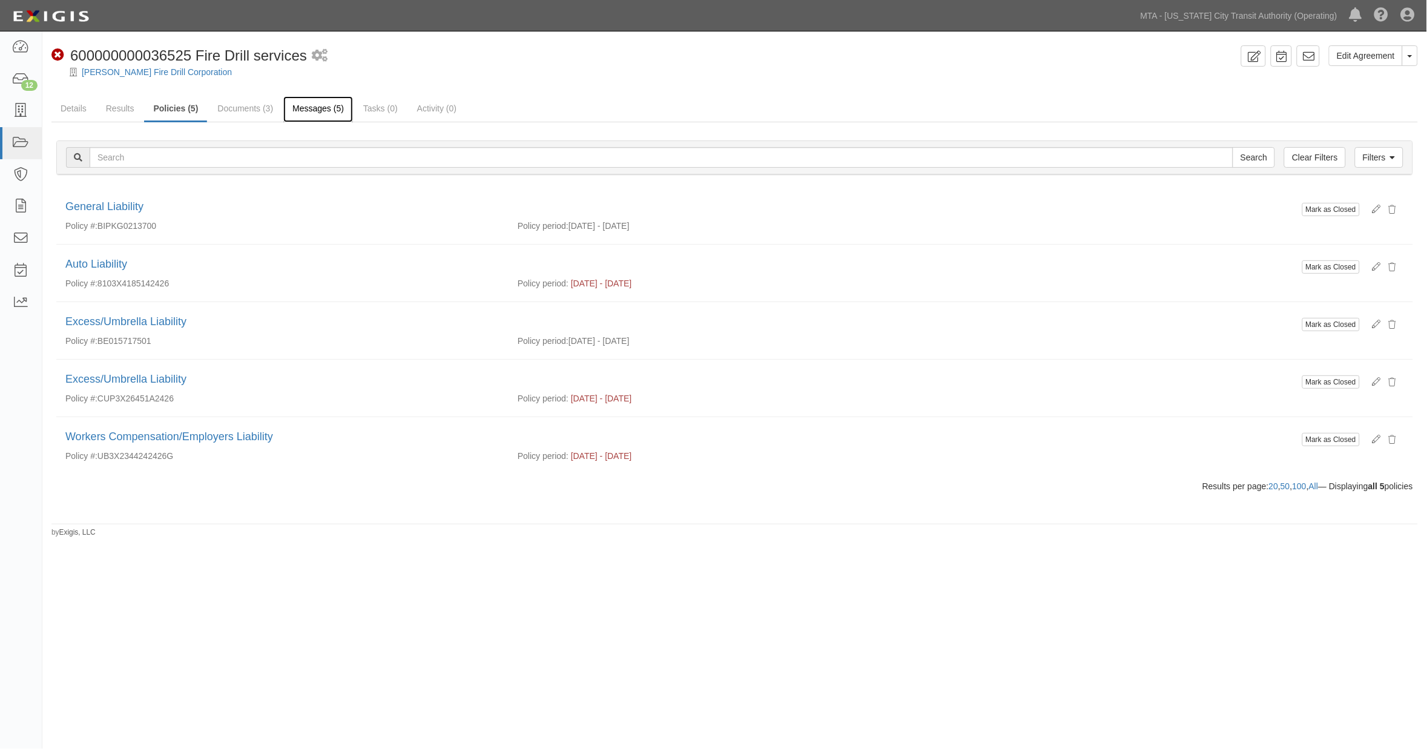
click at [311, 111] on link "Messages (5)" at bounding box center [318, 109] width 70 height 26
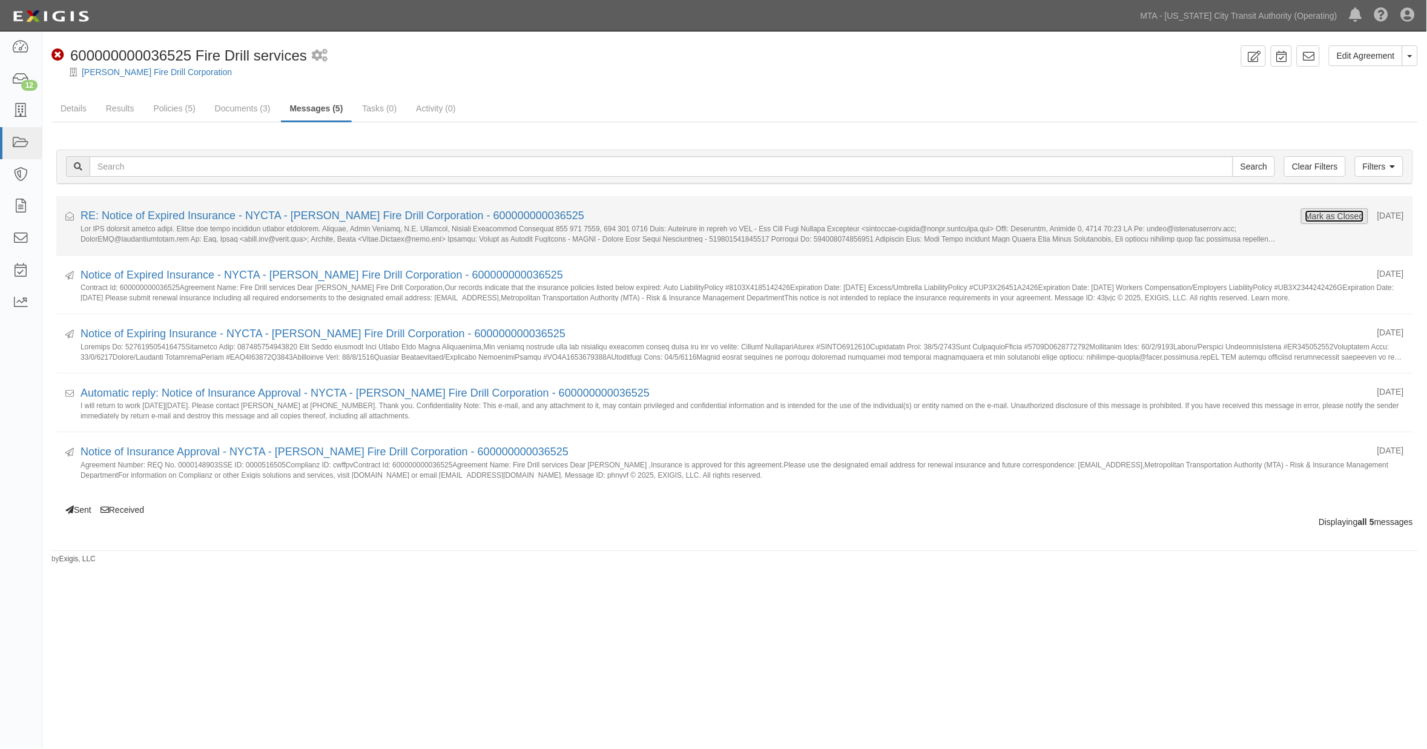
click at [1305, 211] on button "Mark as Closed" at bounding box center [1335, 216] width 60 height 13
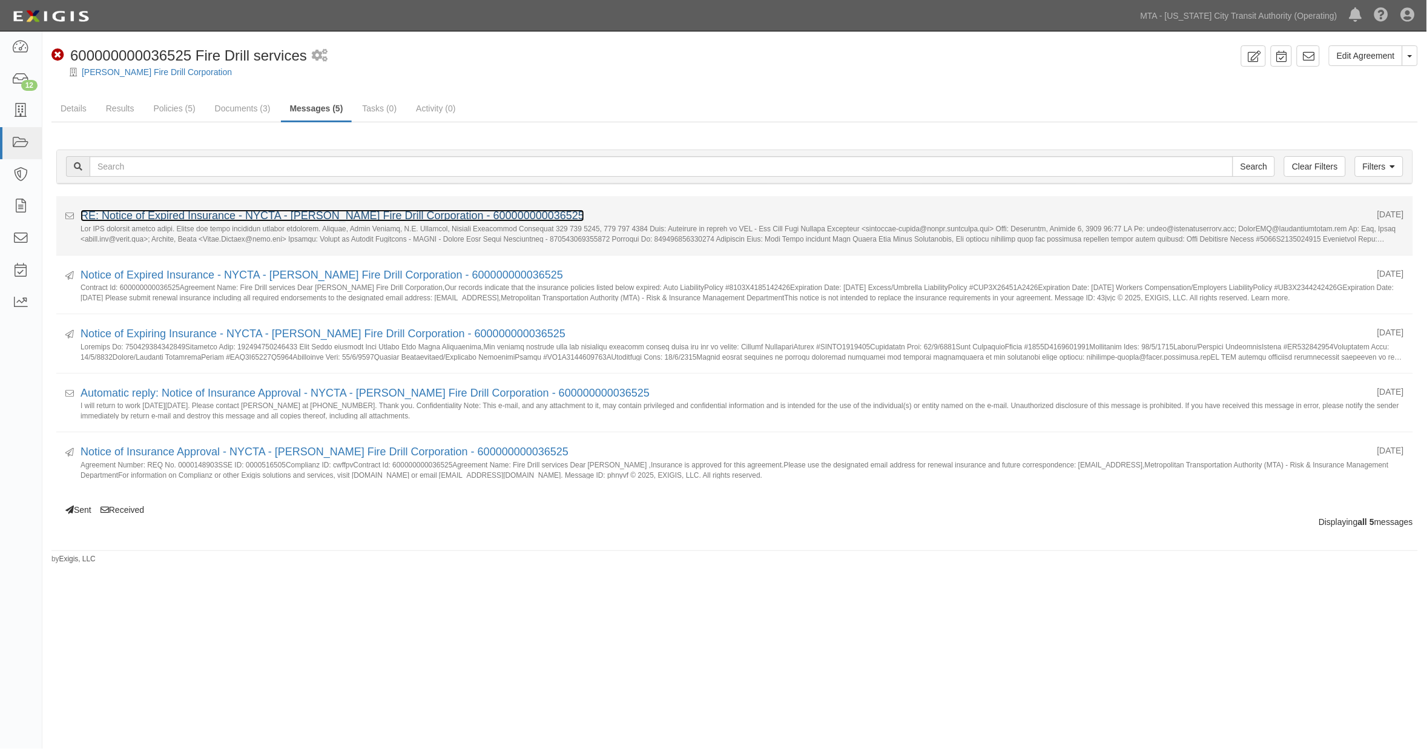
click at [184, 219] on link "RE: Notice of Expired Insurance - NYCTA - [PERSON_NAME] Fire Drill Corporation …" at bounding box center [333, 216] width 504 height 12
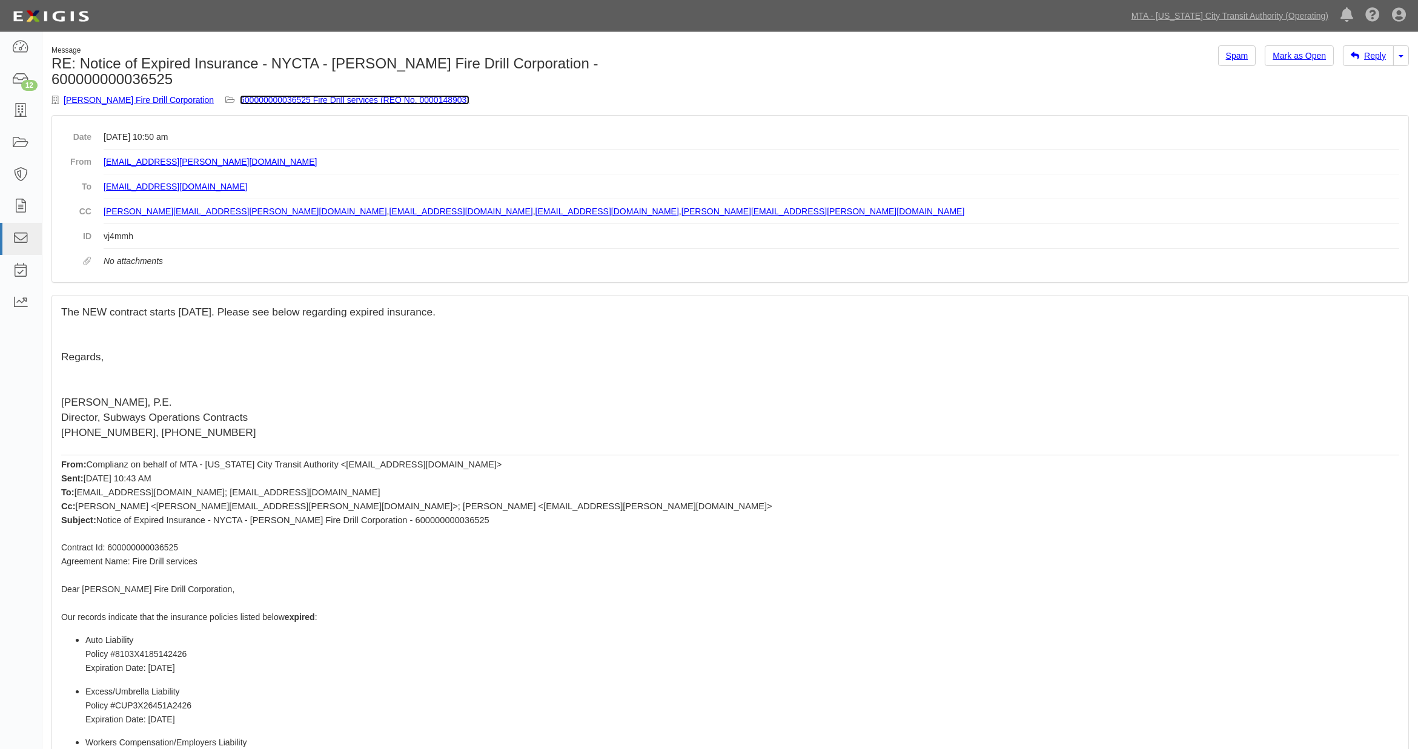
click at [243, 95] on link "600000000036525 Fire Drill services (REQ No. 0000148903)" at bounding box center [355, 100] width 230 height 10
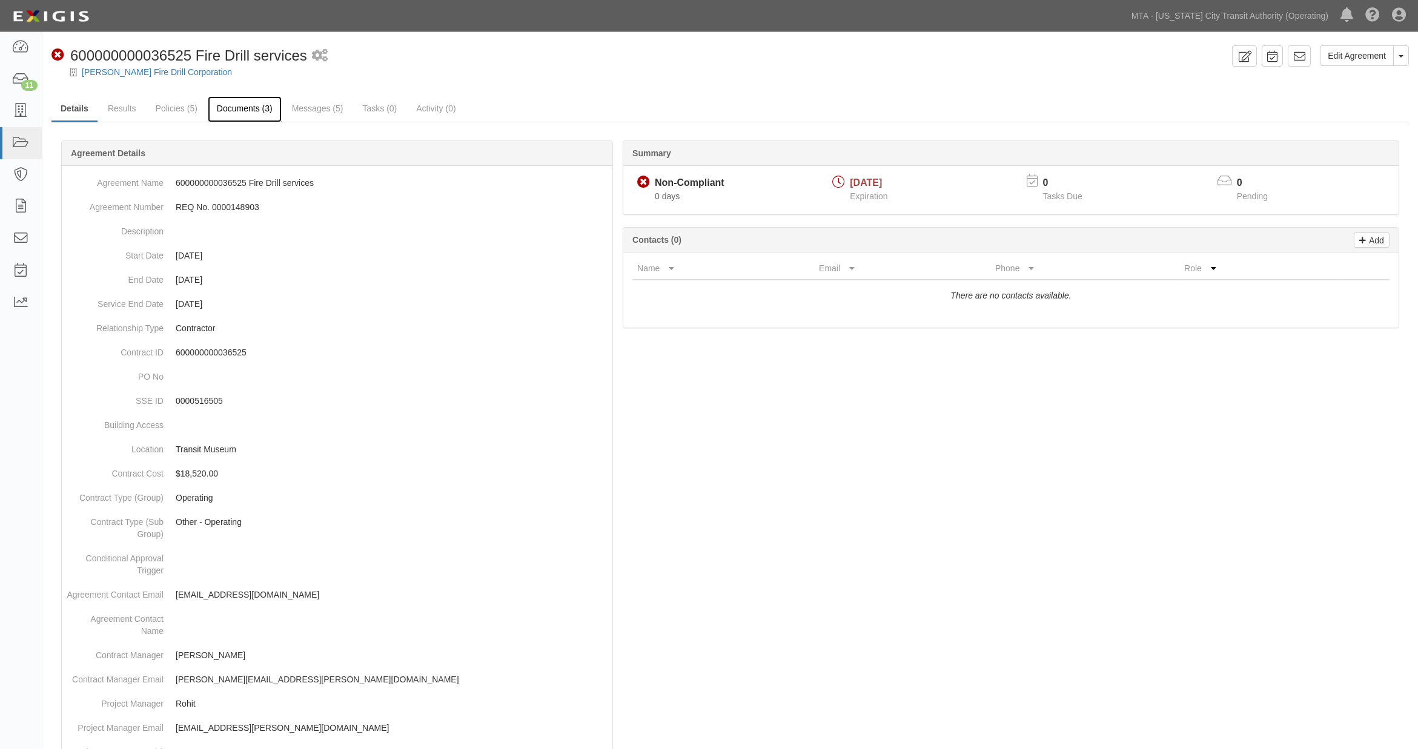
click at [244, 108] on link "Documents (3)" at bounding box center [245, 109] width 74 height 26
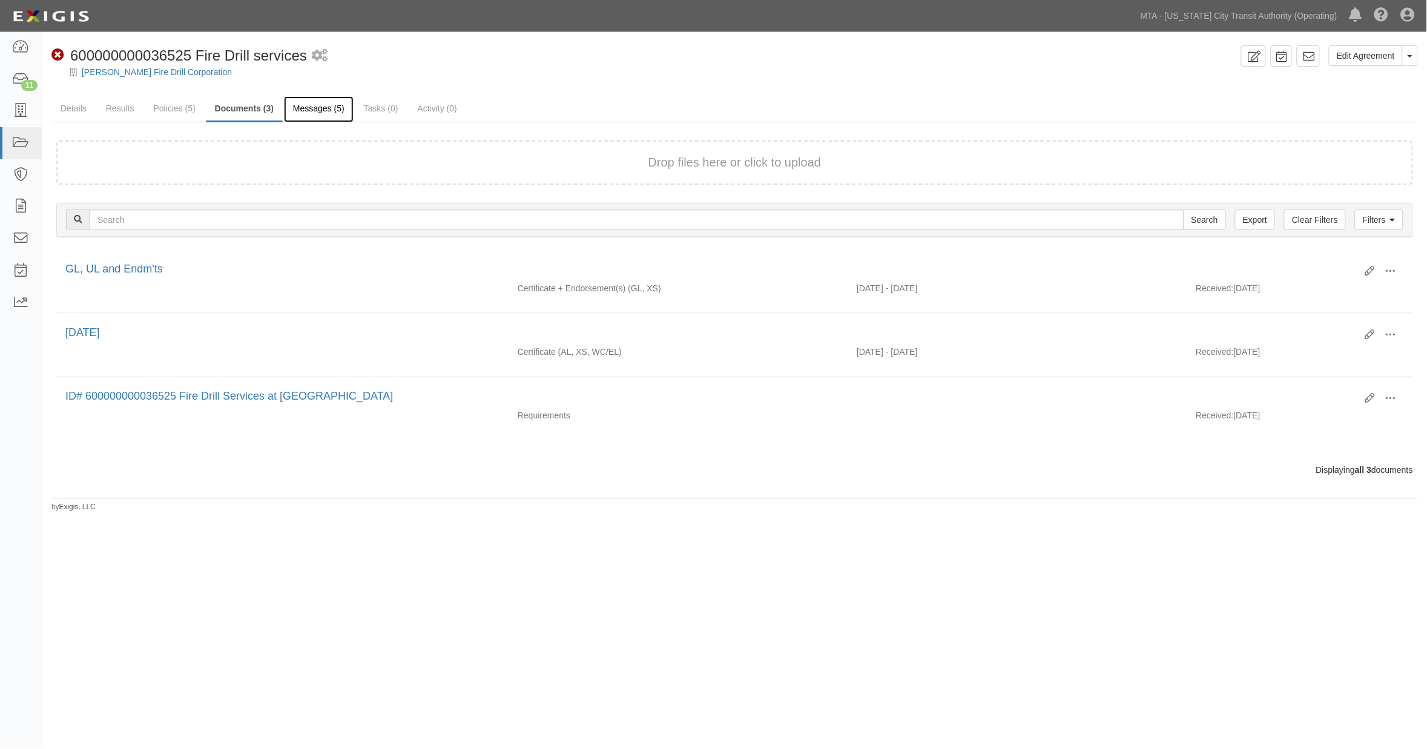
click at [297, 107] on link "Messages (5)" at bounding box center [319, 109] width 70 height 26
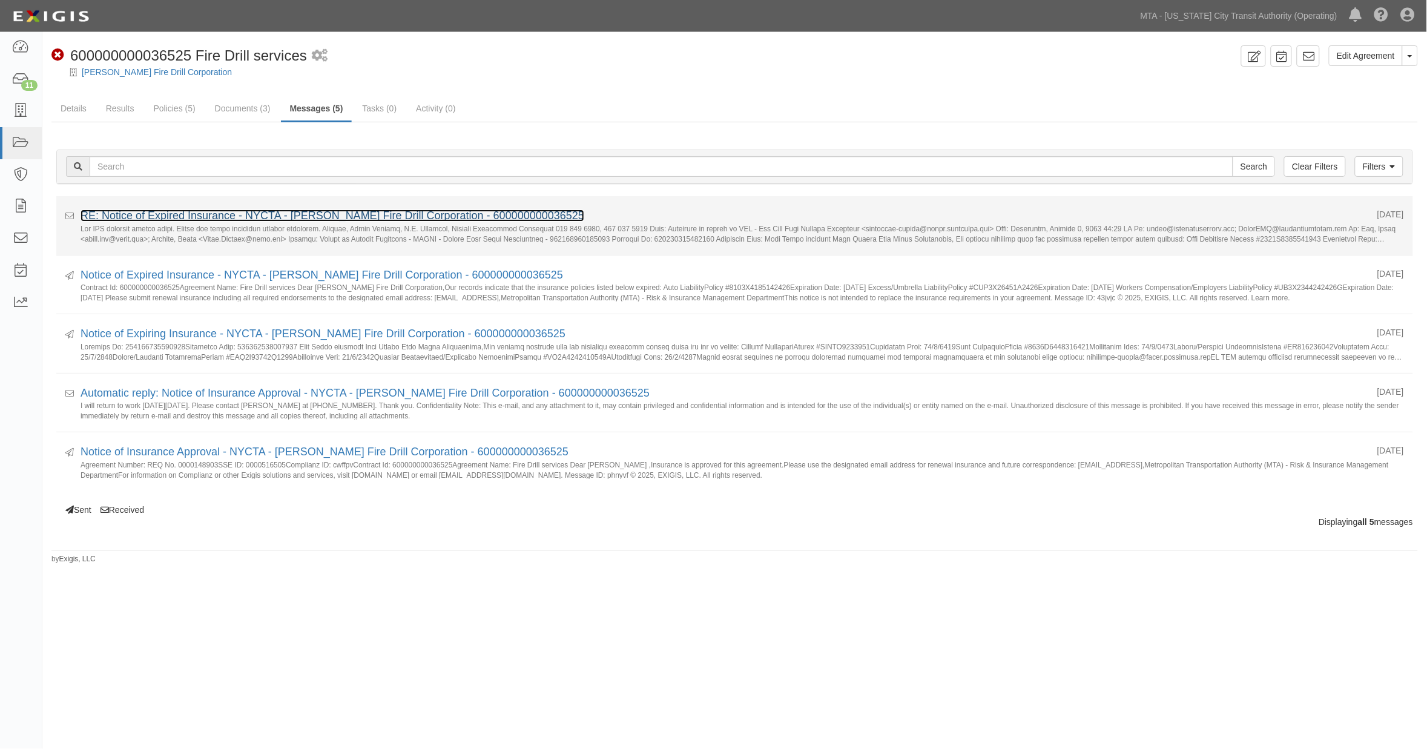
click at [340, 221] on link "RE: Notice of Expired Insurance - NYCTA - [PERSON_NAME] Fire Drill Corporation …" at bounding box center [333, 216] width 504 height 12
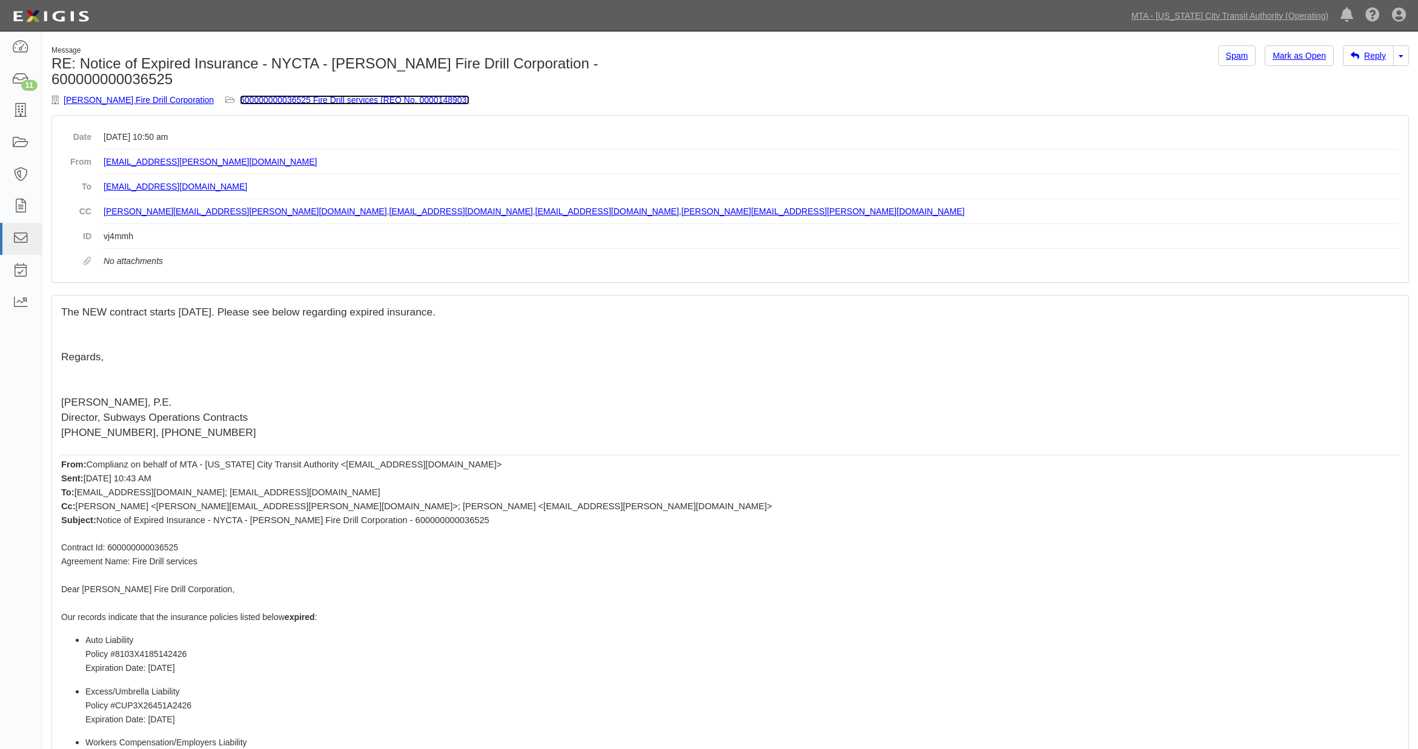
click at [315, 95] on link "600000000036525 Fire Drill services (REQ No. 0000148903)" at bounding box center [355, 100] width 230 height 10
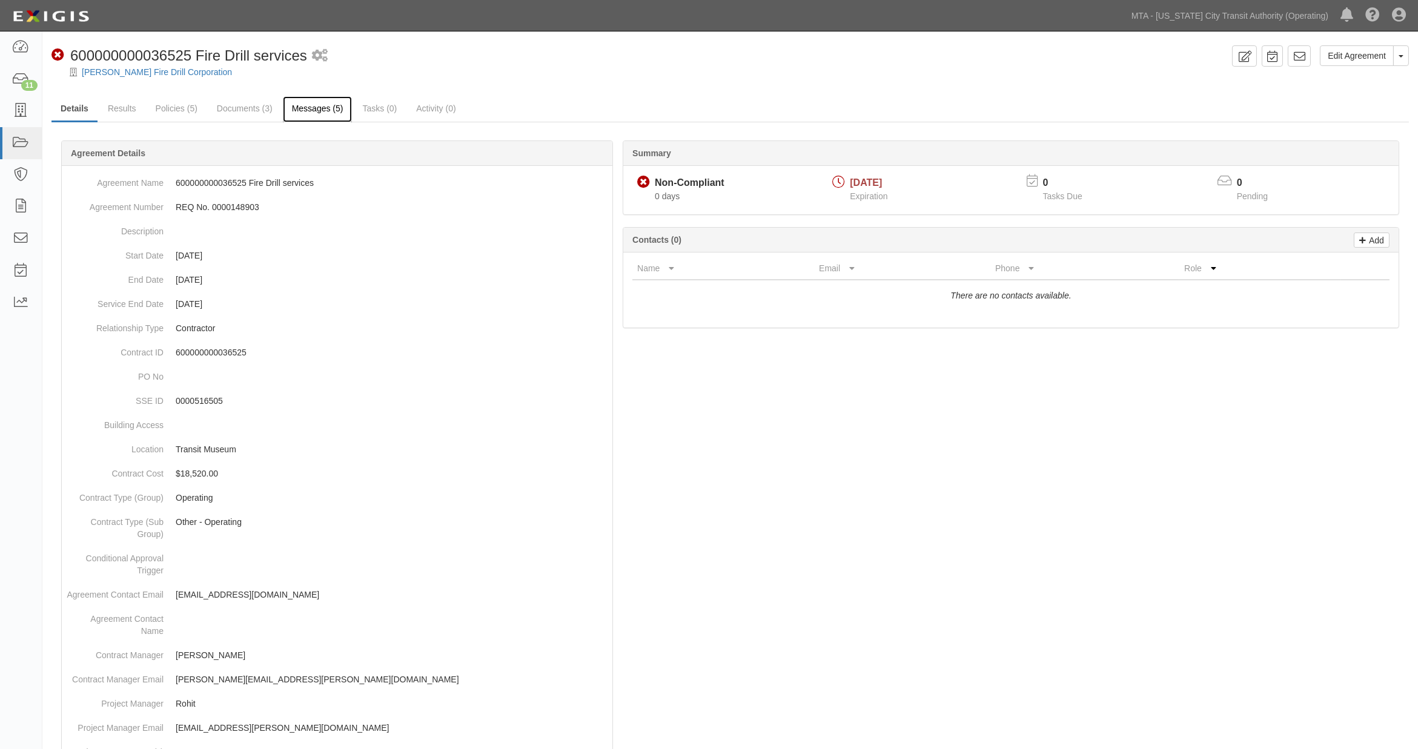
click at [313, 108] on link "Messages (5)" at bounding box center [318, 109] width 70 height 26
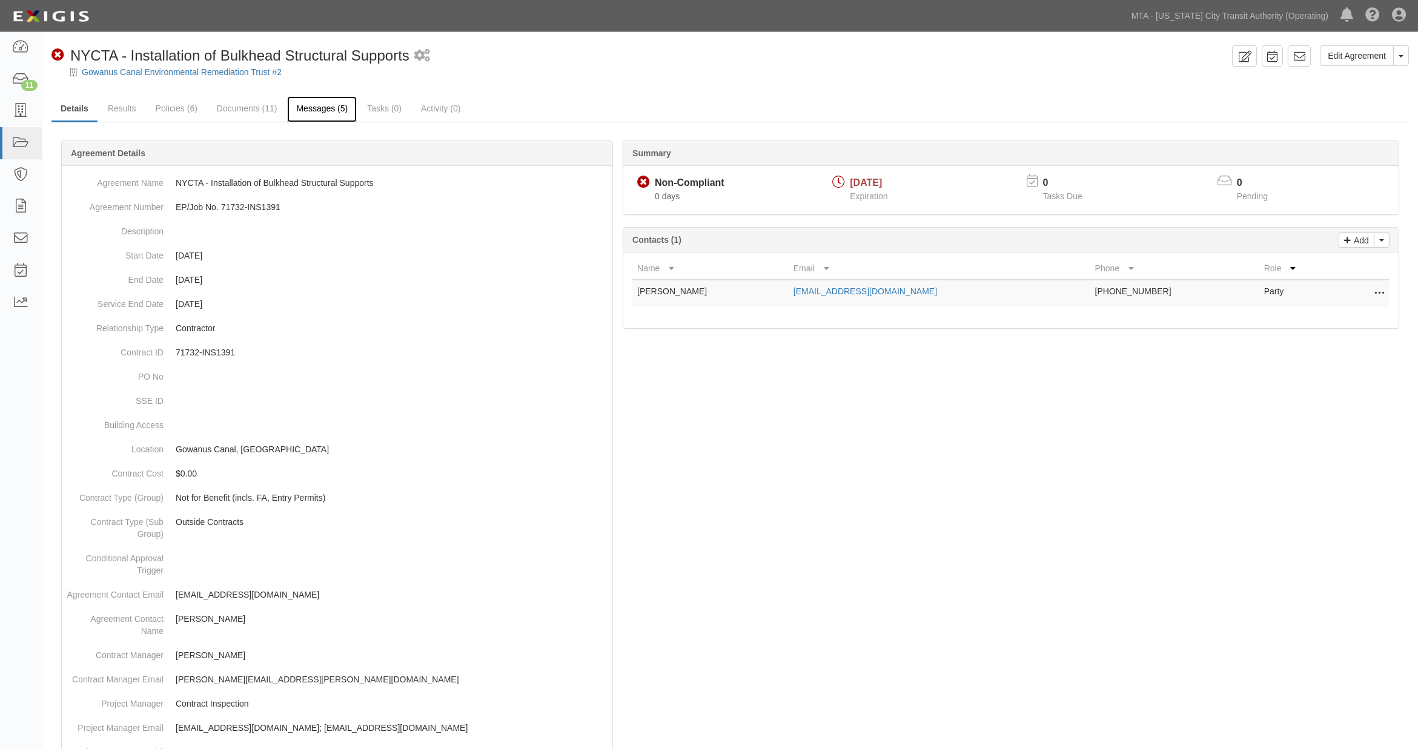
click at [322, 111] on link "Messages (5)" at bounding box center [322, 109] width 70 height 26
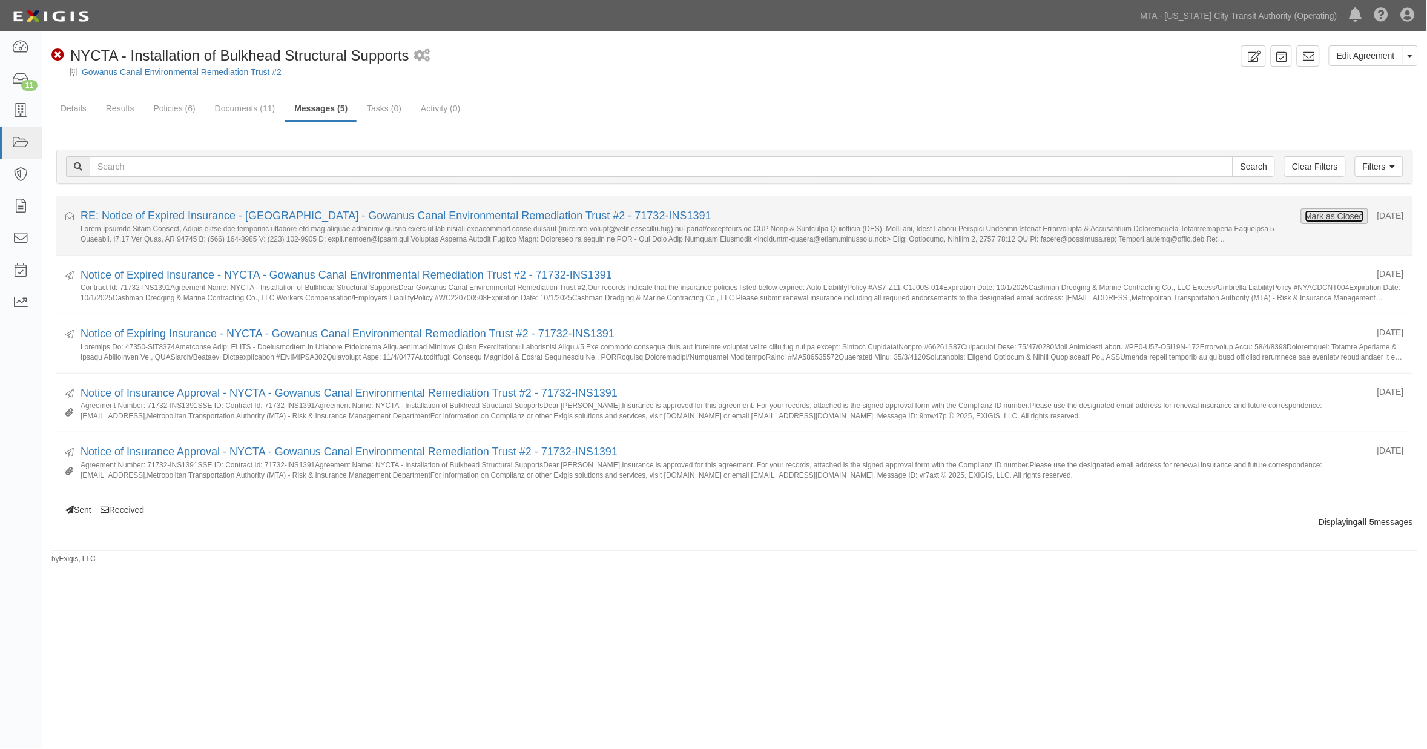
click at [1329, 213] on button "Mark as Closed" at bounding box center [1335, 216] width 60 height 13
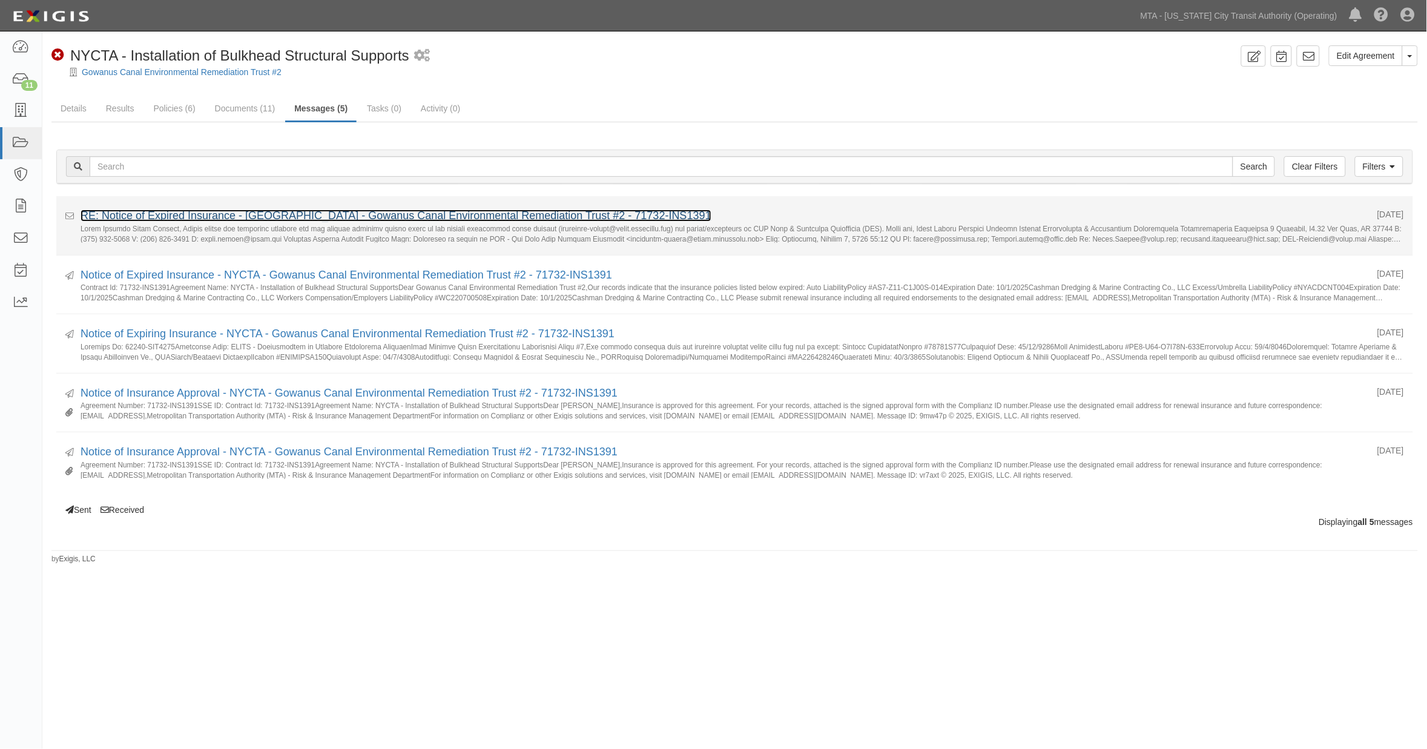
click at [220, 219] on link "RE: Notice of Expired Insurance - [GEOGRAPHIC_DATA] - Gowanus Canal Environment…" at bounding box center [396, 216] width 631 height 12
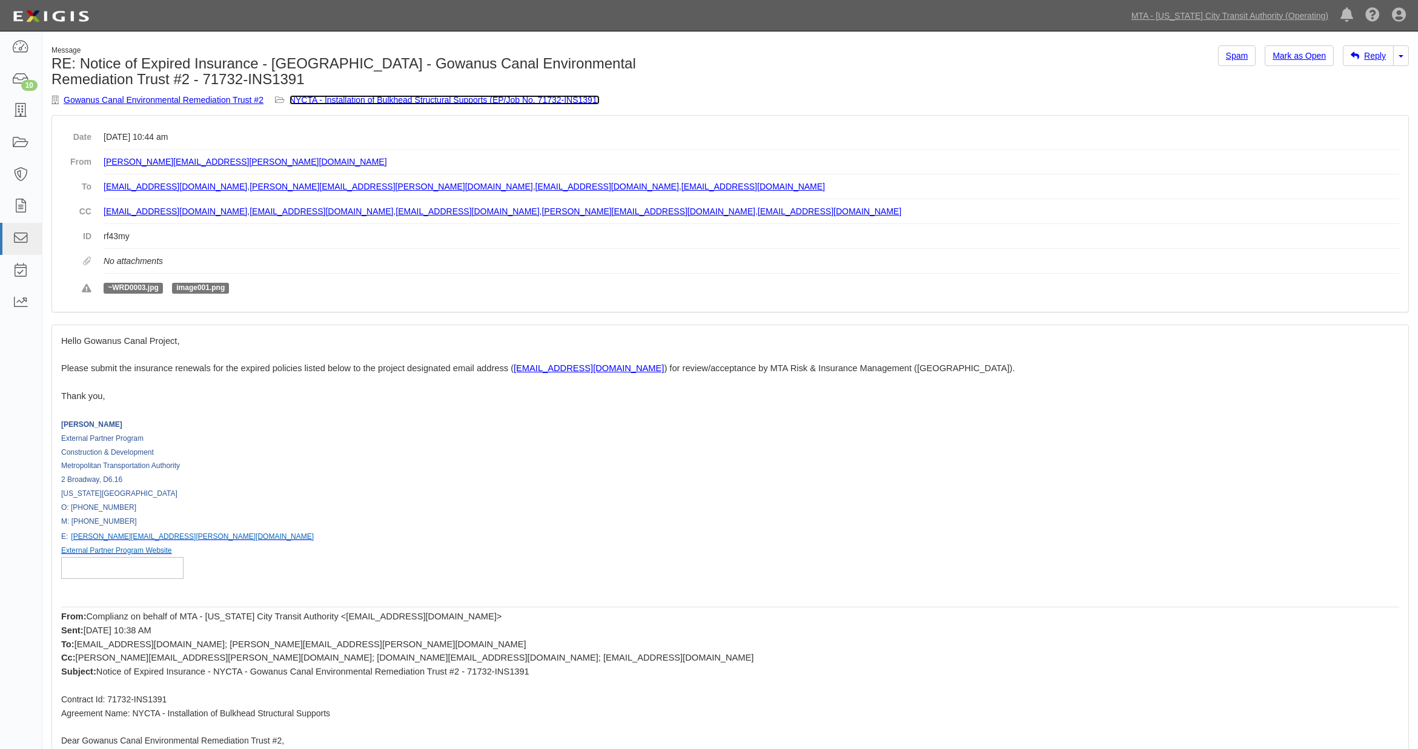
click at [347, 95] on link "NYCTA - Installation of Bulkhead Structural Supports (EP/Job No. 71732-INS1391)" at bounding box center [444, 100] width 311 height 10
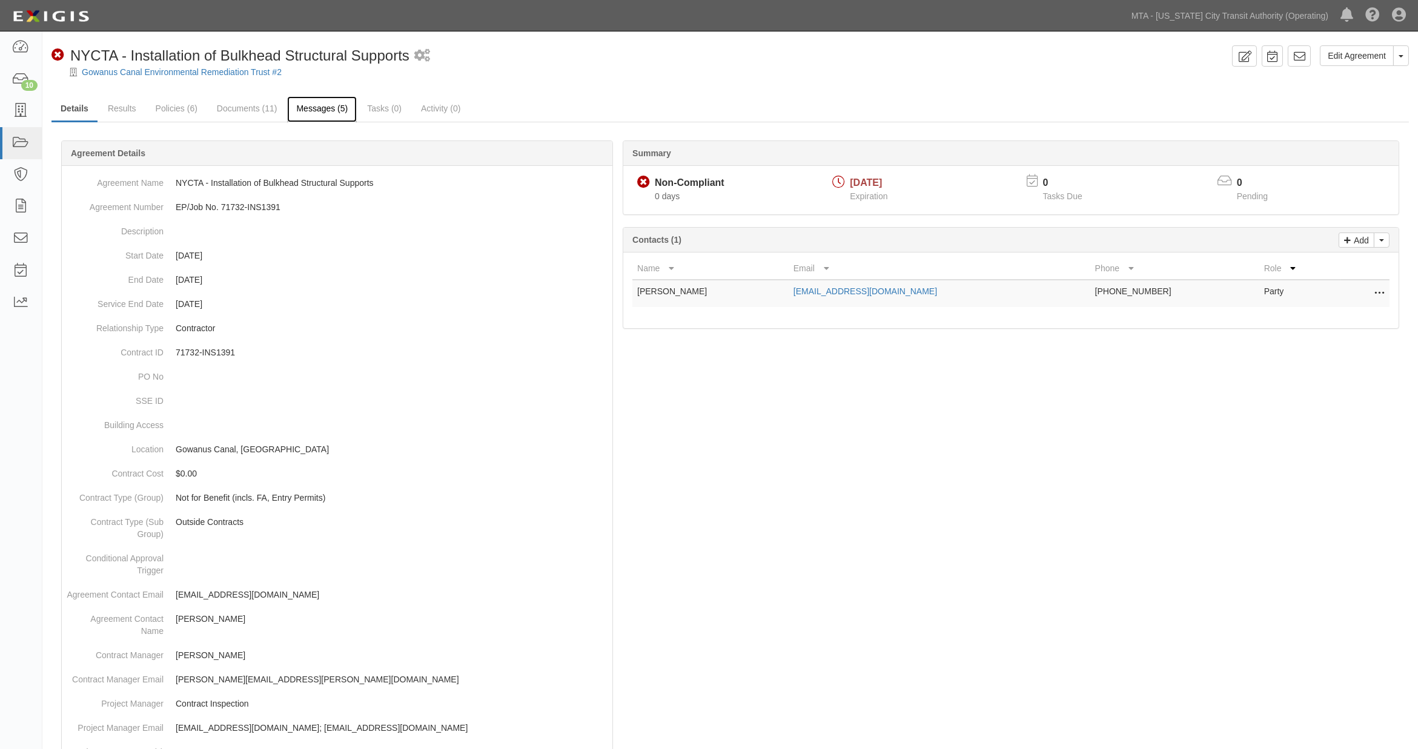
click at [310, 108] on link "Messages (5)" at bounding box center [322, 109] width 70 height 26
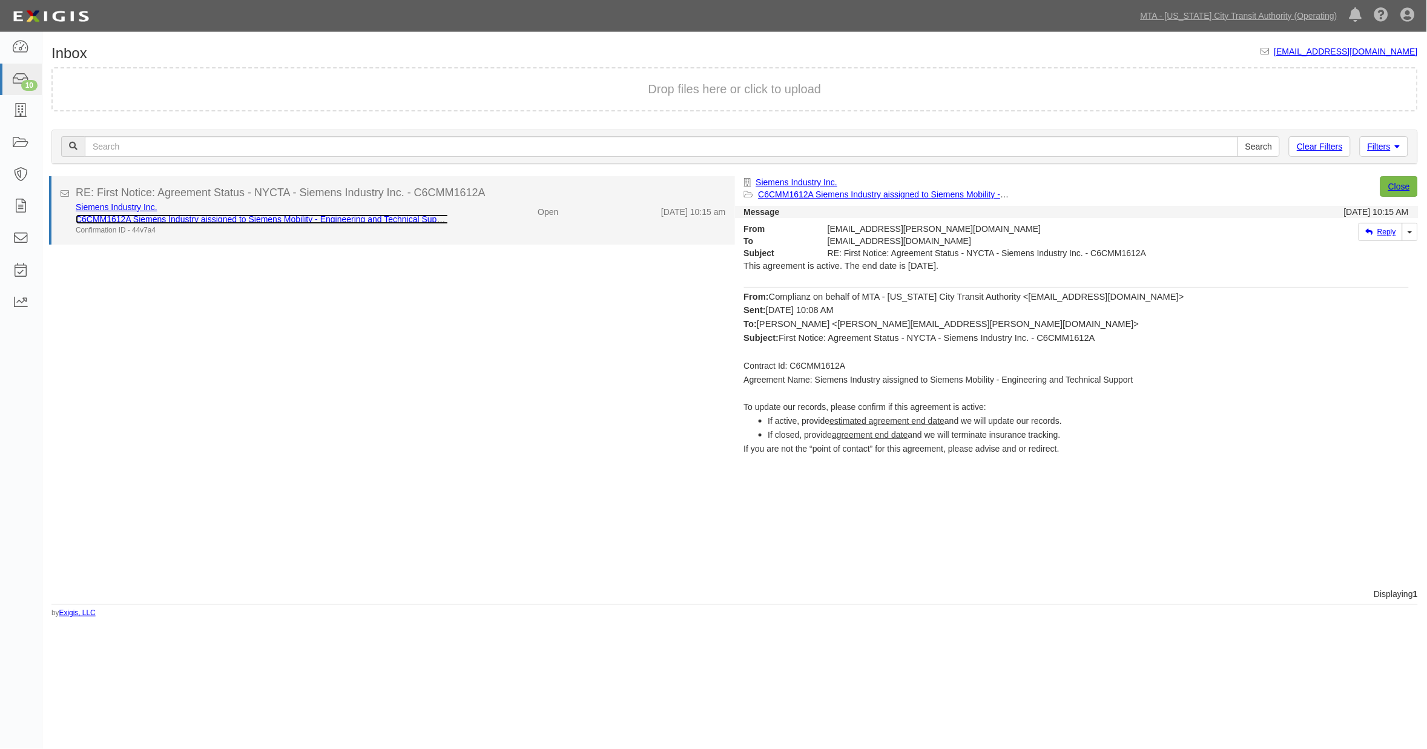
click at [302, 216] on link "C6CMM1612A Siemens Industry aissigned to Siemens Mobility - Engineering and Tec…" at bounding box center [264, 219] width 376 height 10
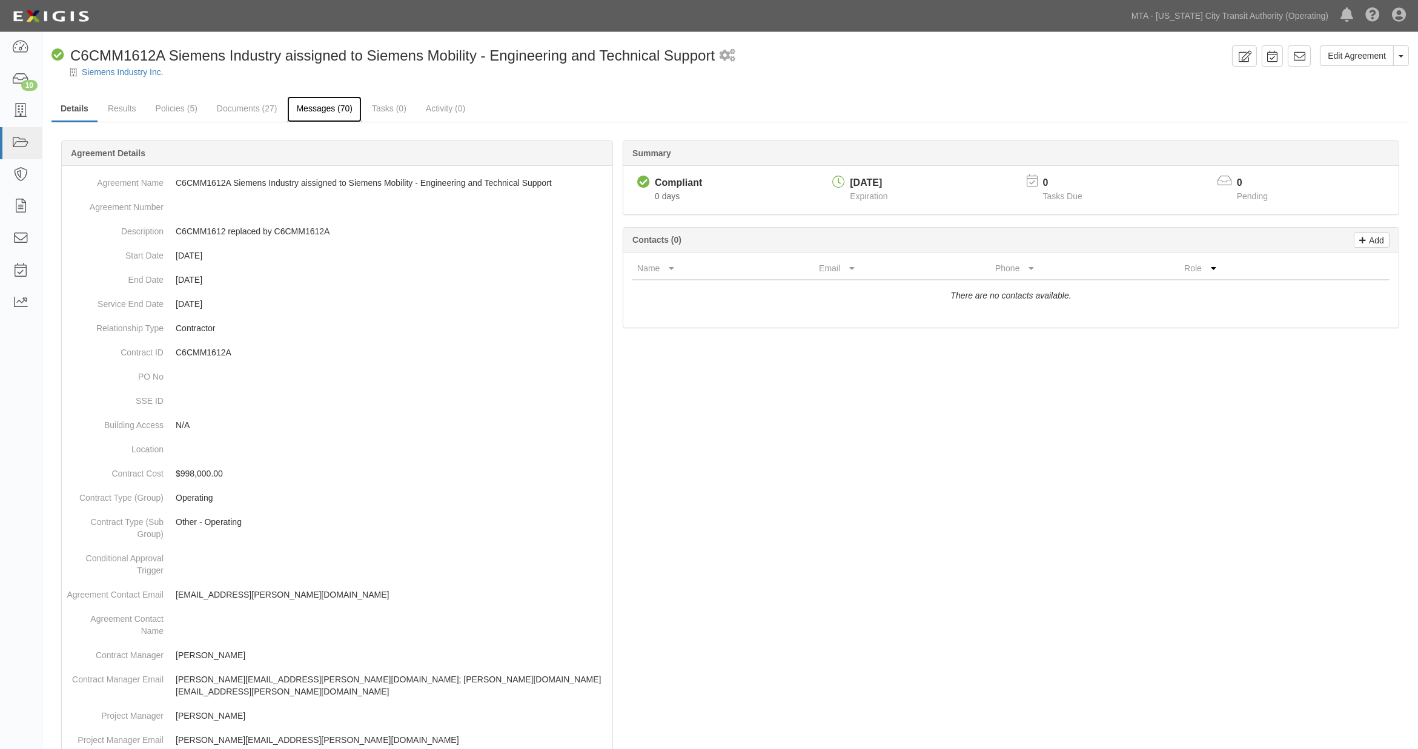
click at [316, 102] on link "Messages (70)" at bounding box center [324, 109] width 74 height 26
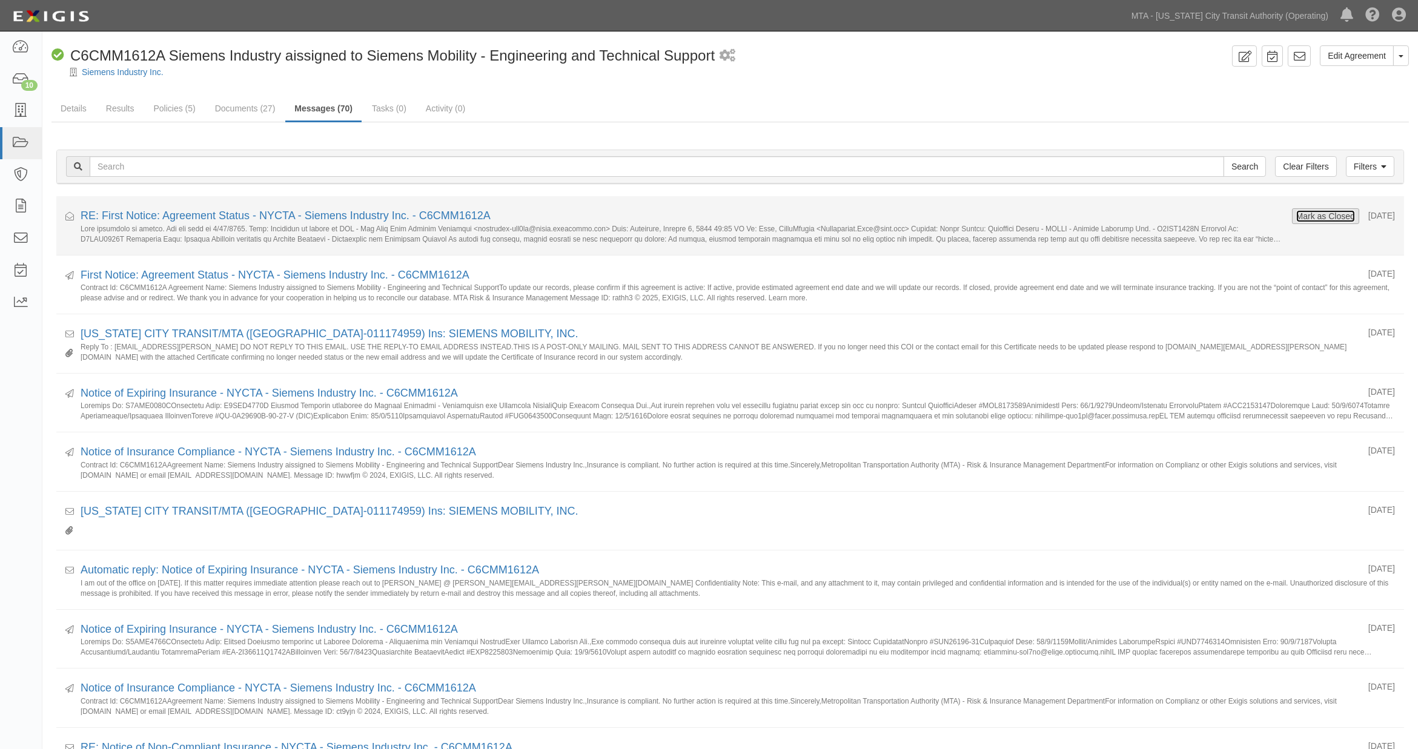
click at [1325, 213] on button "Mark as Closed" at bounding box center [1325, 216] width 60 height 13
click at [319, 213] on link "RE: First Notice: Agreement Status - NYCTA - Siemens Industry Inc. - C6CMM1612A" at bounding box center [286, 216] width 410 height 12
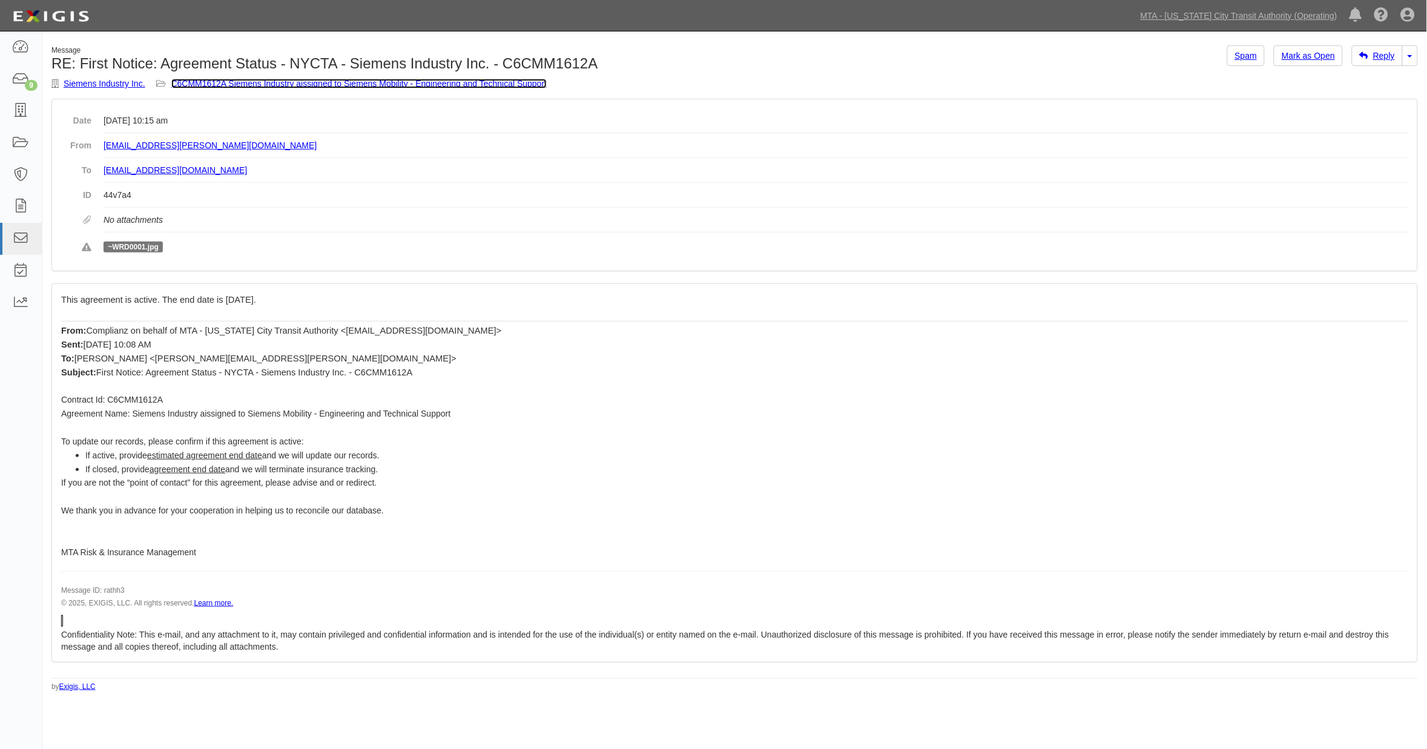
click at [286, 83] on link "C6CMM1612A Siemens Industry aissigned to Siemens Mobility - Engineering and Tec…" at bounding box center [359, 84] width 376 height 10
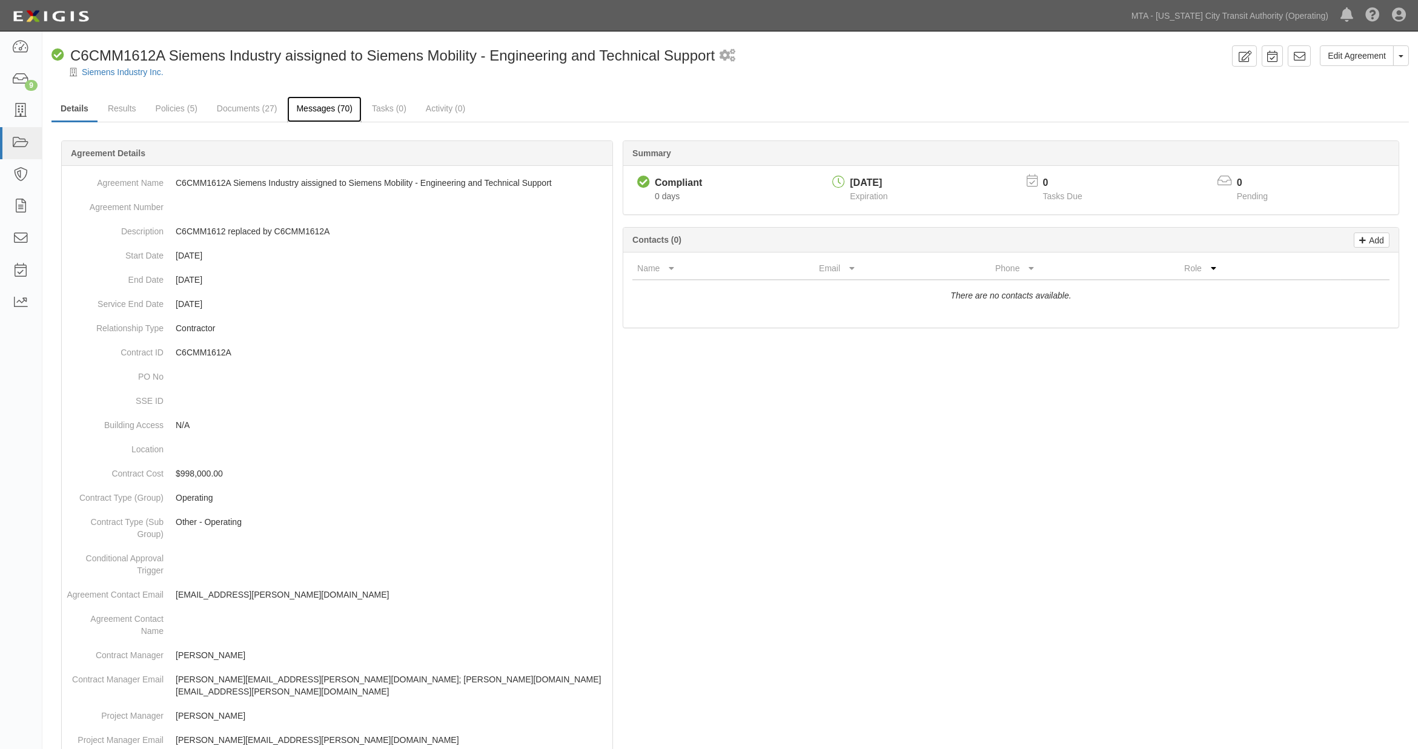
click at [306, 105] on link "Messages (70)" at bounding box center [324, 109] width 74 height 26
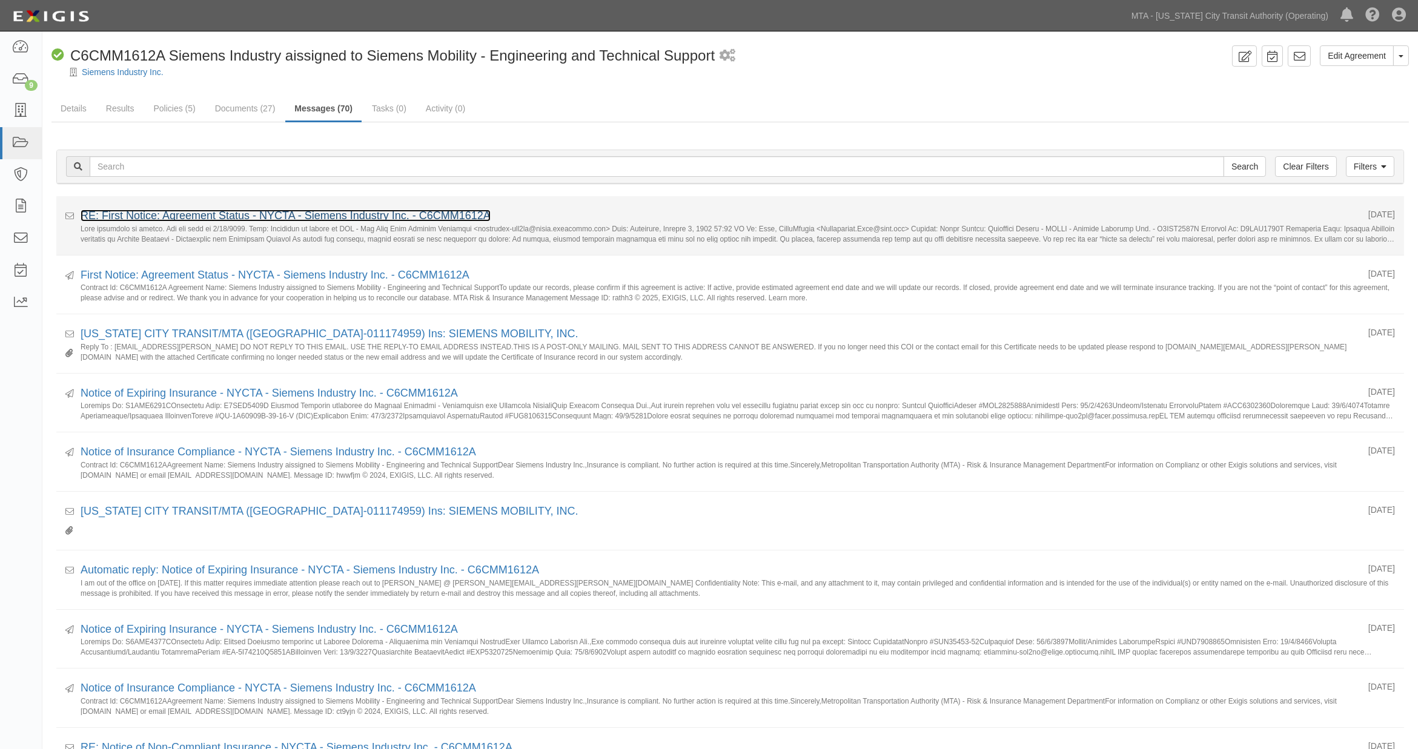
click at [253, 217] on link "RE: First Notice: Agreement Status - NYCTA - Siemens Industry Inc. - C6CMM1612A" at bounding box center [286, 216] width 410 height 12
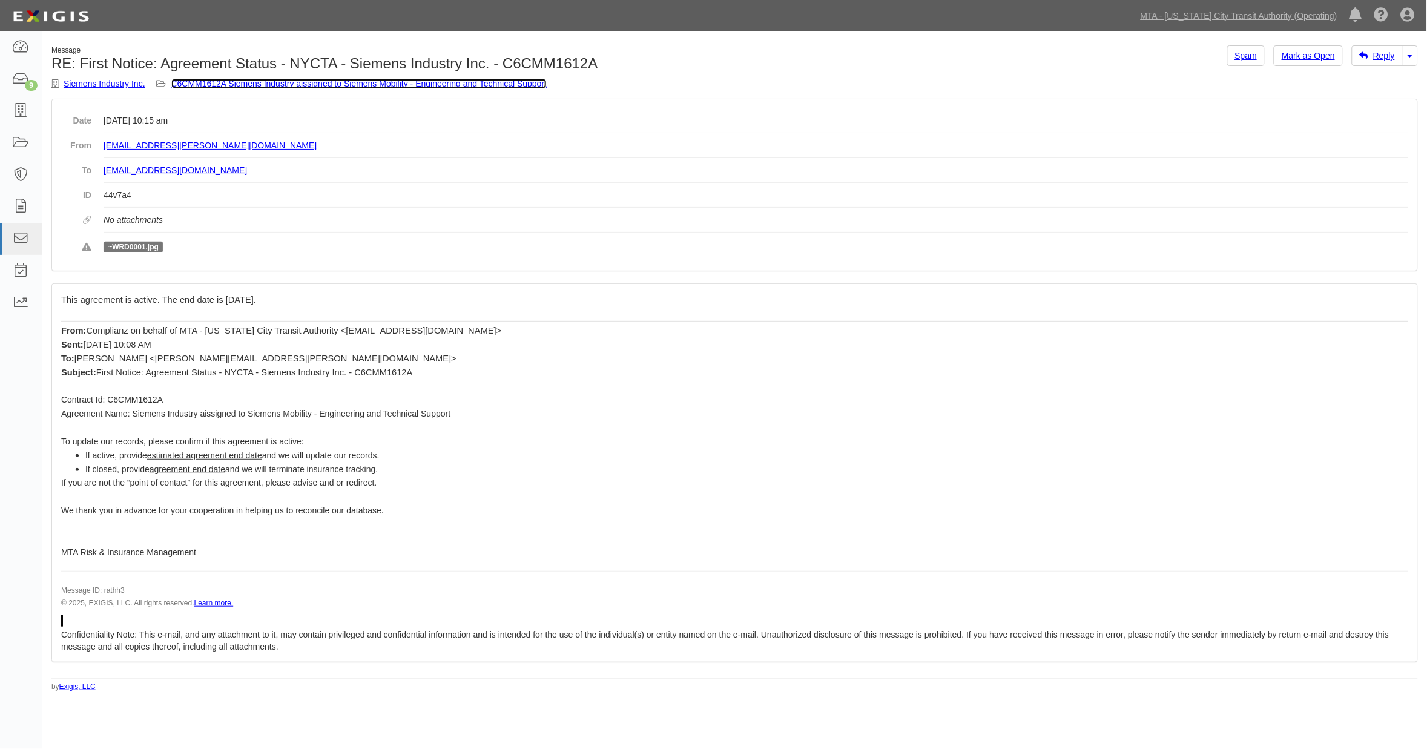
click at [348, 83] on link "C6CMM1612A Siemens Industry aissigned to Siemens Mobility - Engineering and Tec…" at bounding box center [359, 84] width 376 height 10
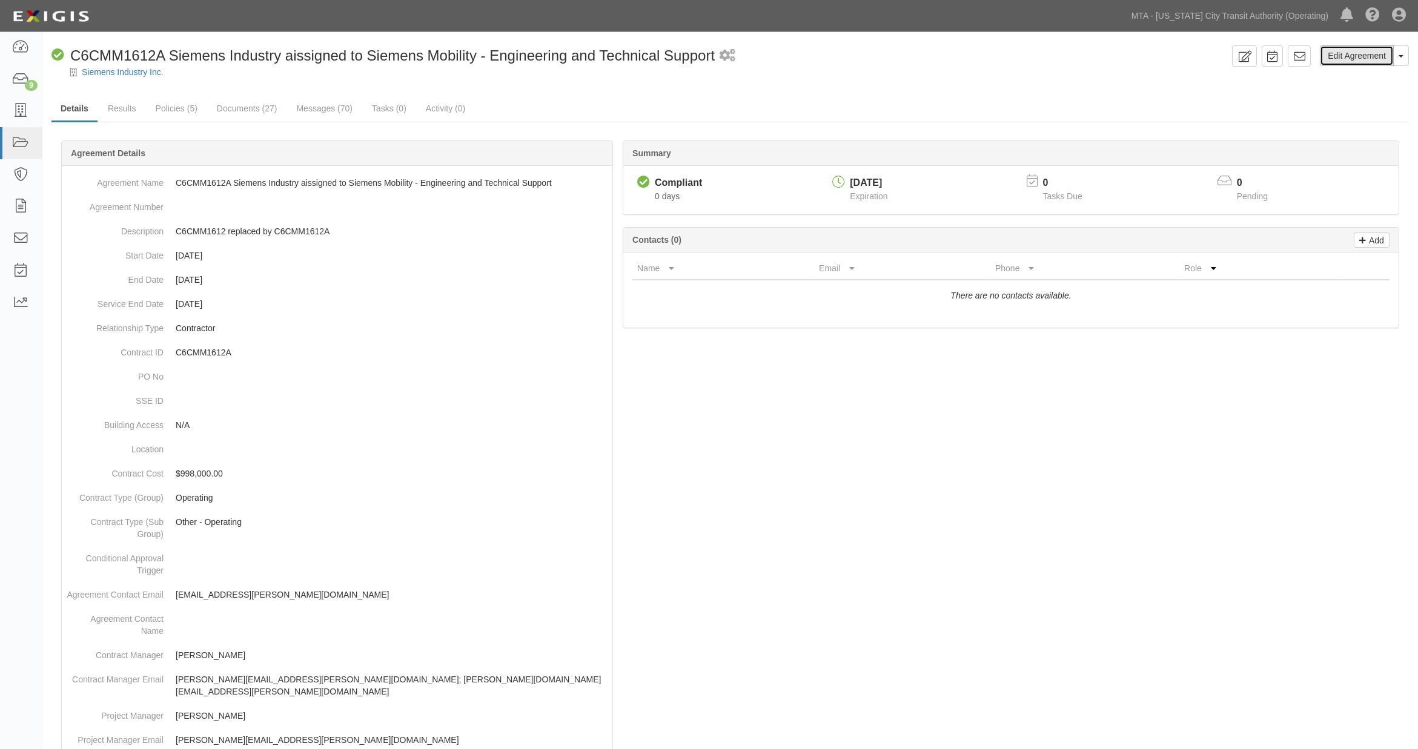
click at [1338, 50] on link "Edit Agreement" at bounding box center [1357, 55] width 74 height 21
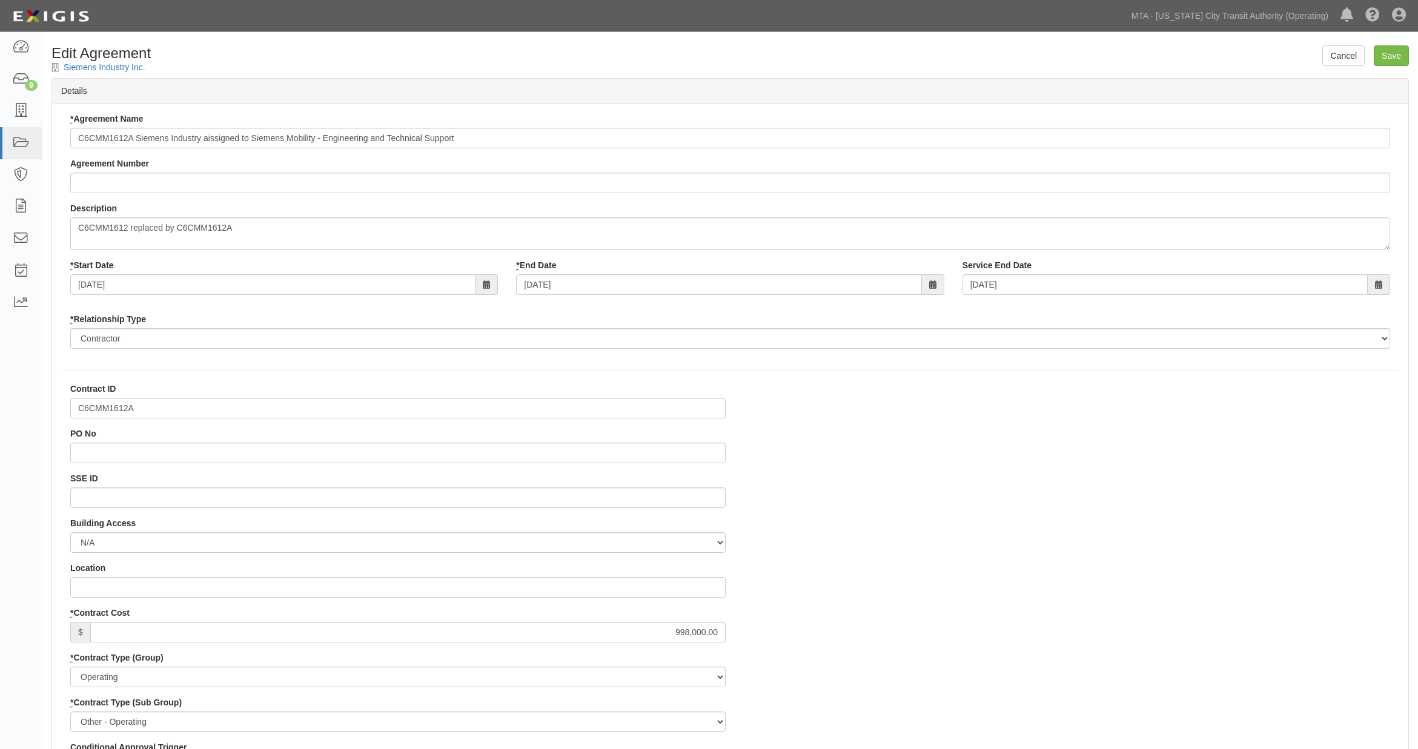
select select
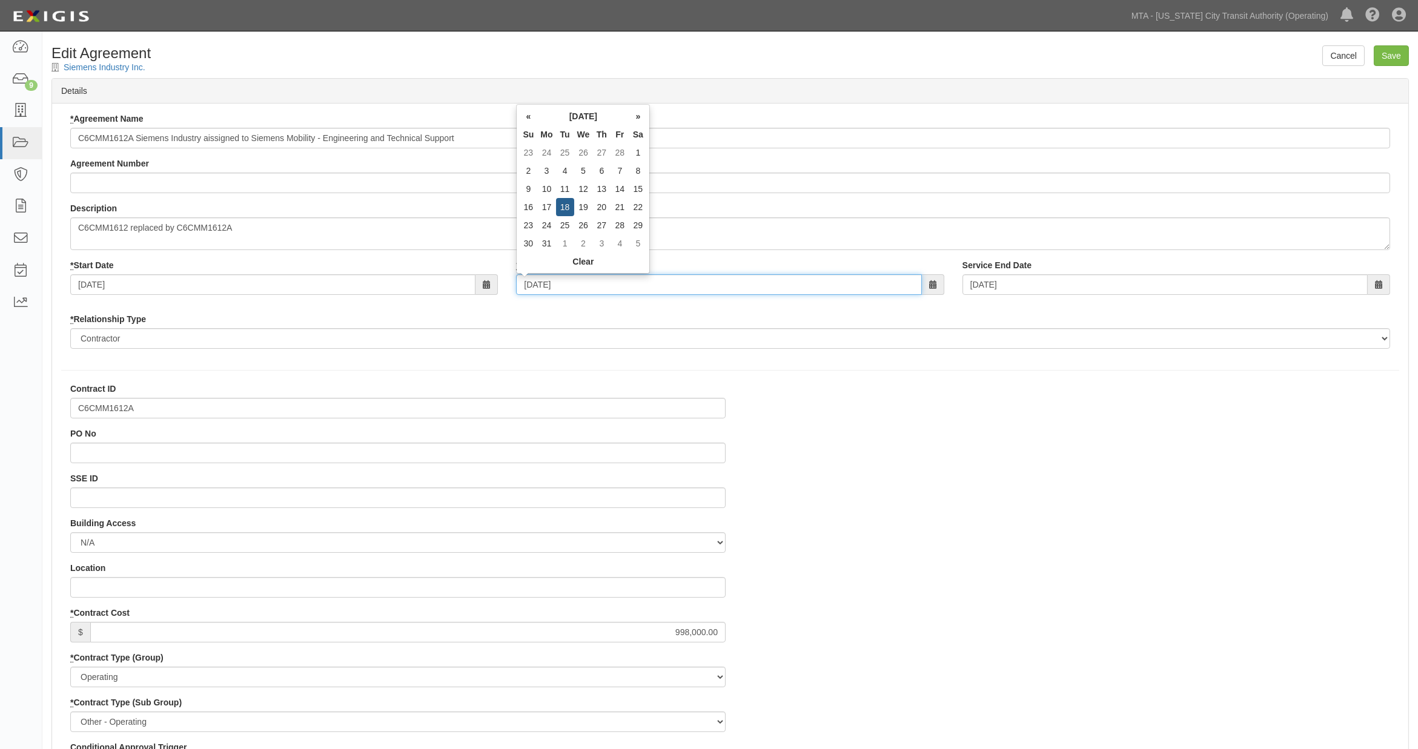
click at [568, 283] on input "[DATE]" at bounding box center [718, 284] width 405 height 21
type input "[DATE]"
click at [1390, 52] on input "Save" at bounding box center [1390, 55] width 35 height 21
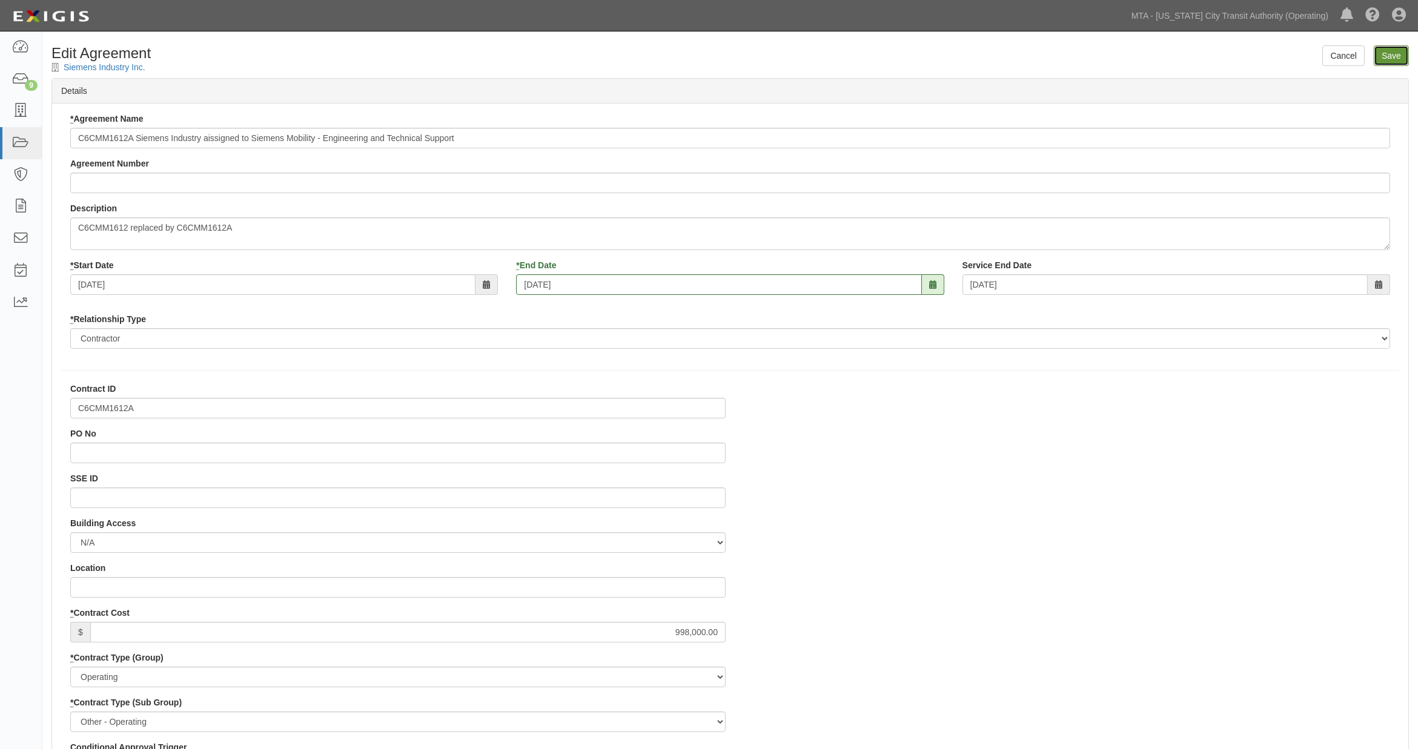
type input "998000.00"
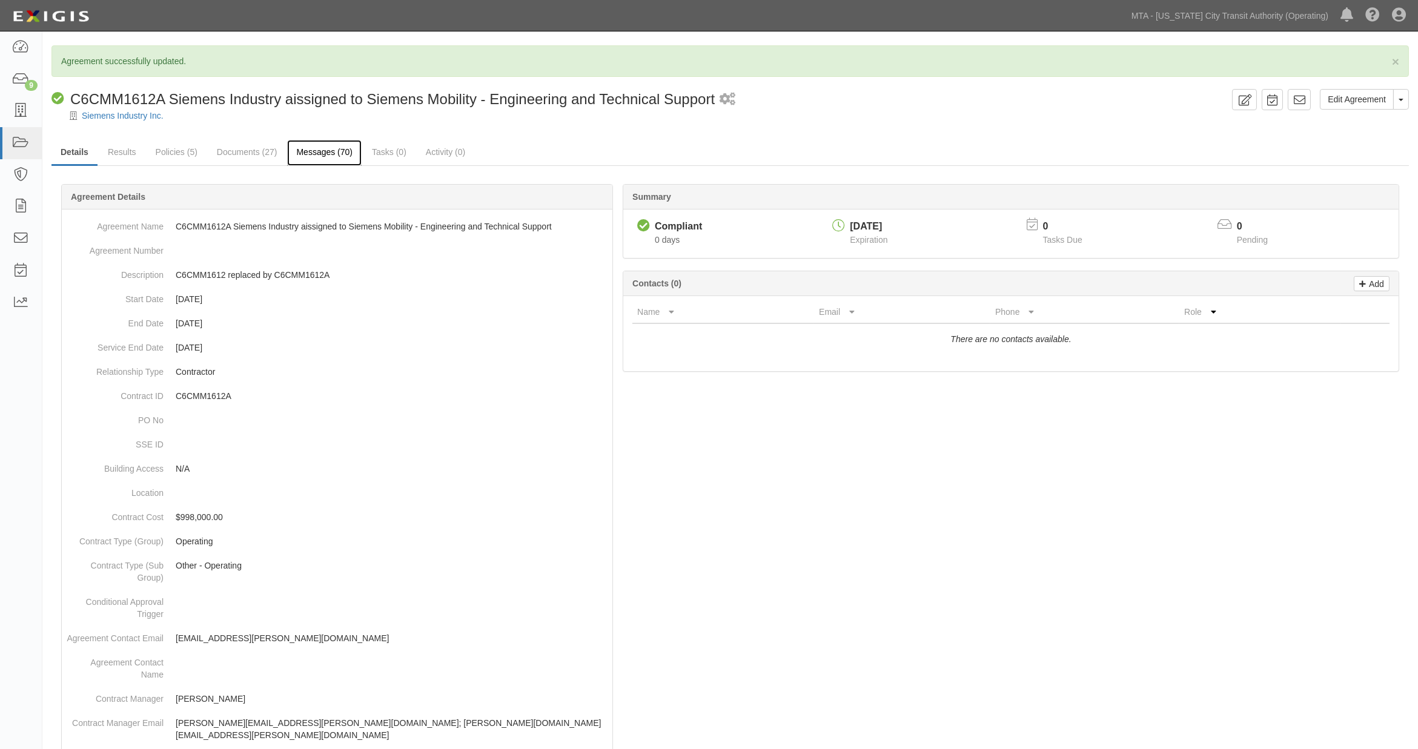
click at [319, 154] on link "Messages (70)" at bounding box center [324, 153] width 74 height 26
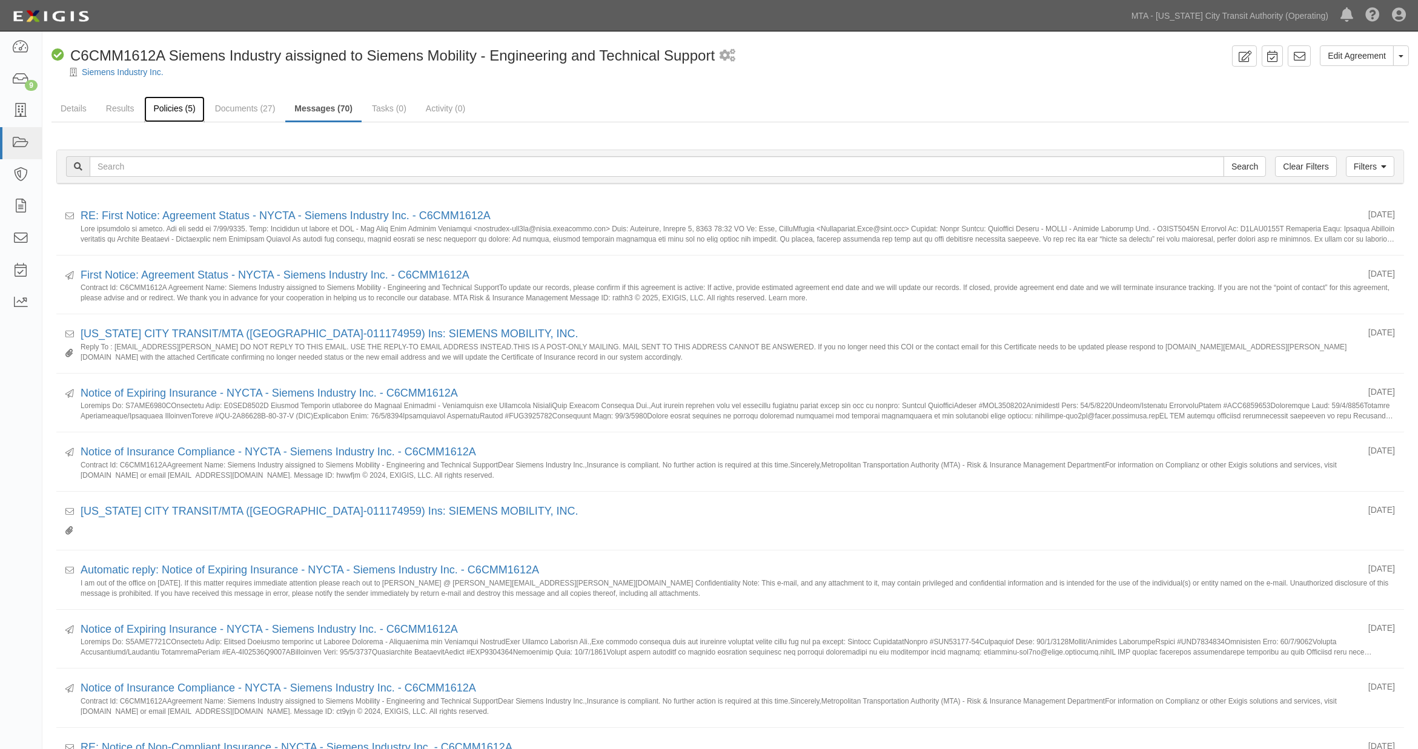
click at [164, 108] on link "Policies (5)" at bounding box center [174, 109] width 60 height 26
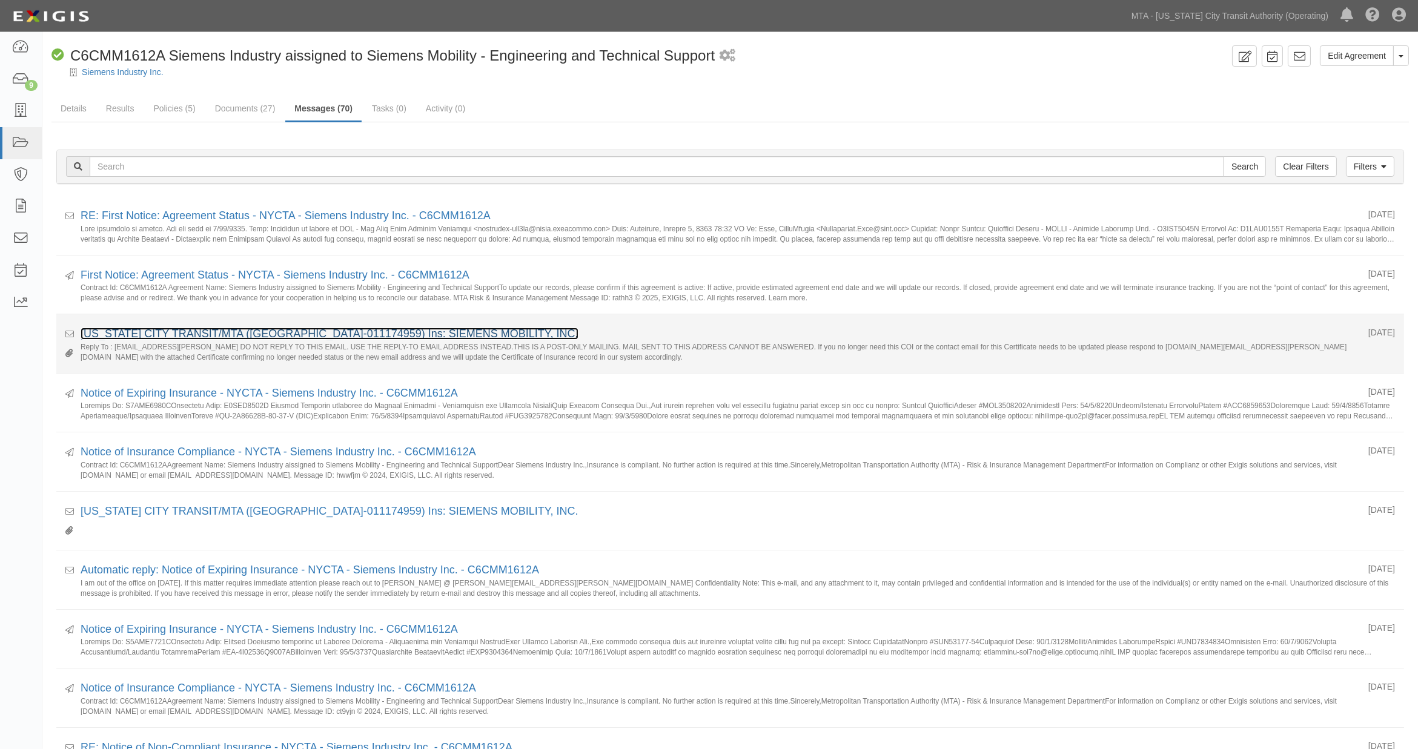
click at [221, 336] on link "[US_STATE] CITY TRANSIT/MTA ([GEOGRAPHIC_DATA]-011174959) Ins: SIEMENS MOBILITY…" at bounding box center [330, 334] width 498 height 12
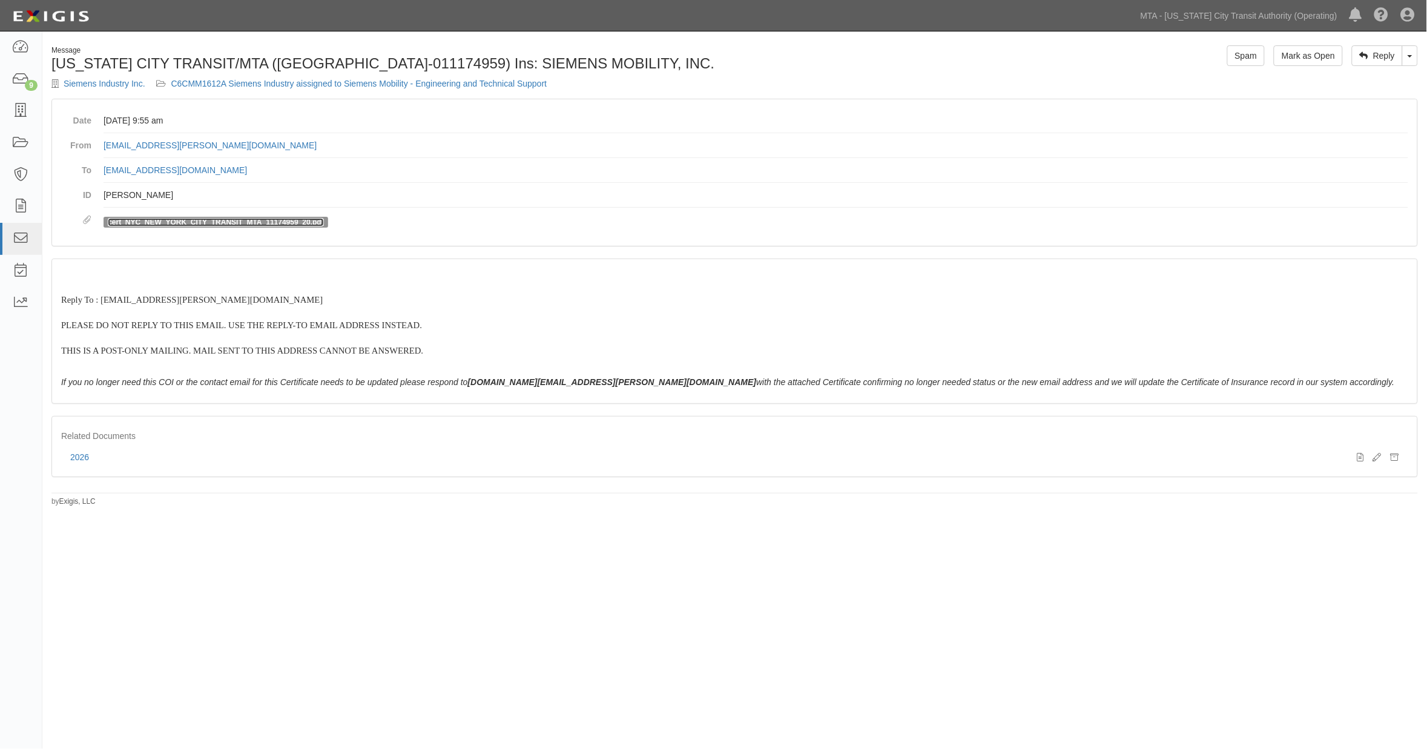
click at [212, 222] on link "cert_NYC_NEW_YORK_CITY_TRANSIT_MTA_11174959_20.pdf" at bounding box center [216, 222] width 216 height 8
click at [822, 312] on p "Reply To : [EMAIL_ADDRESS][PERSON_NAME][DOMAIN_NAME] PLEASE DO NOT REPLY TO THI…" at bounding box center [734, 319] width 1347 height 102
click at [449, 82] on link "C6CMM1612A Siemens Industry aissigned to Siemens Mobility - Engineering and Tec…" at bounding box center [359, 84] width 376 height 10
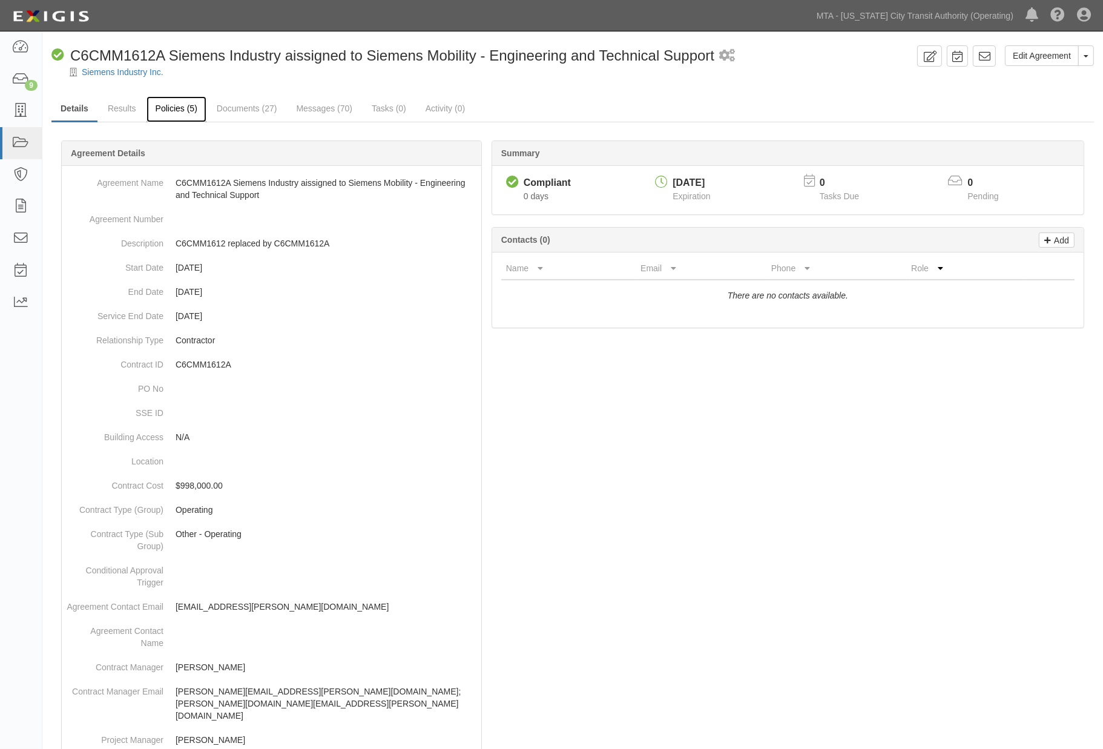
click at [162, 107] on link "Policies (5)" at bounding box center [177, 109] width 60 height 26
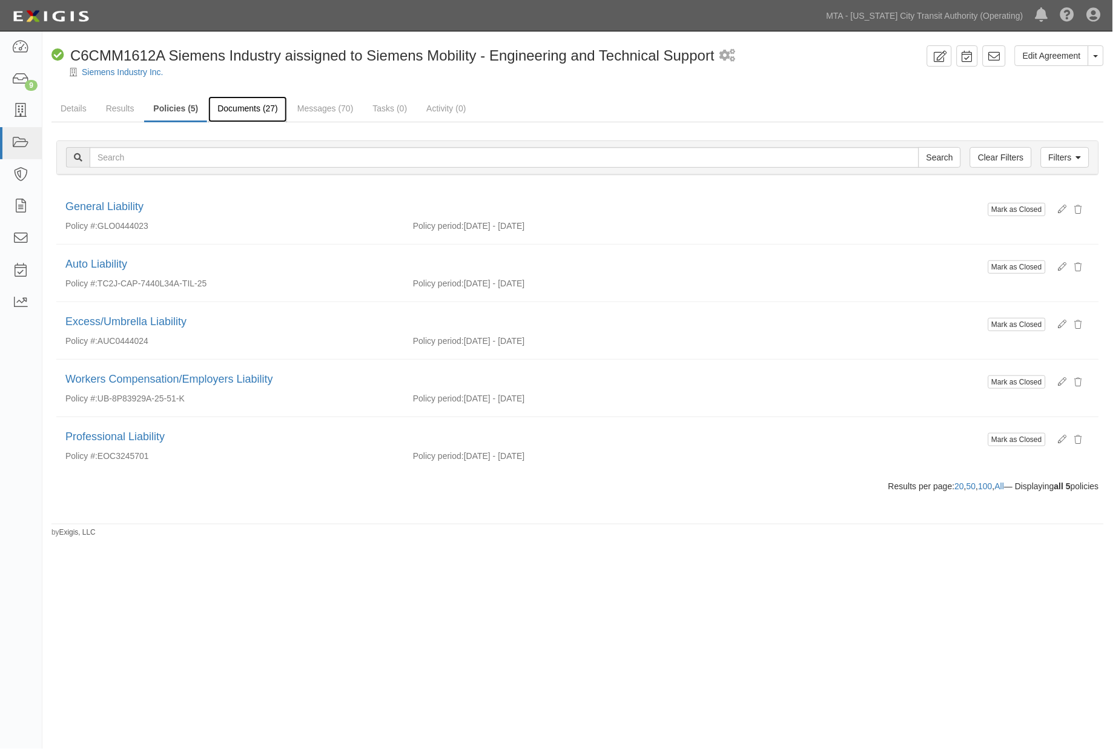
click at [234, 107] on link "Documents (27)" at bounding box center [247, 109] width 79 height 26
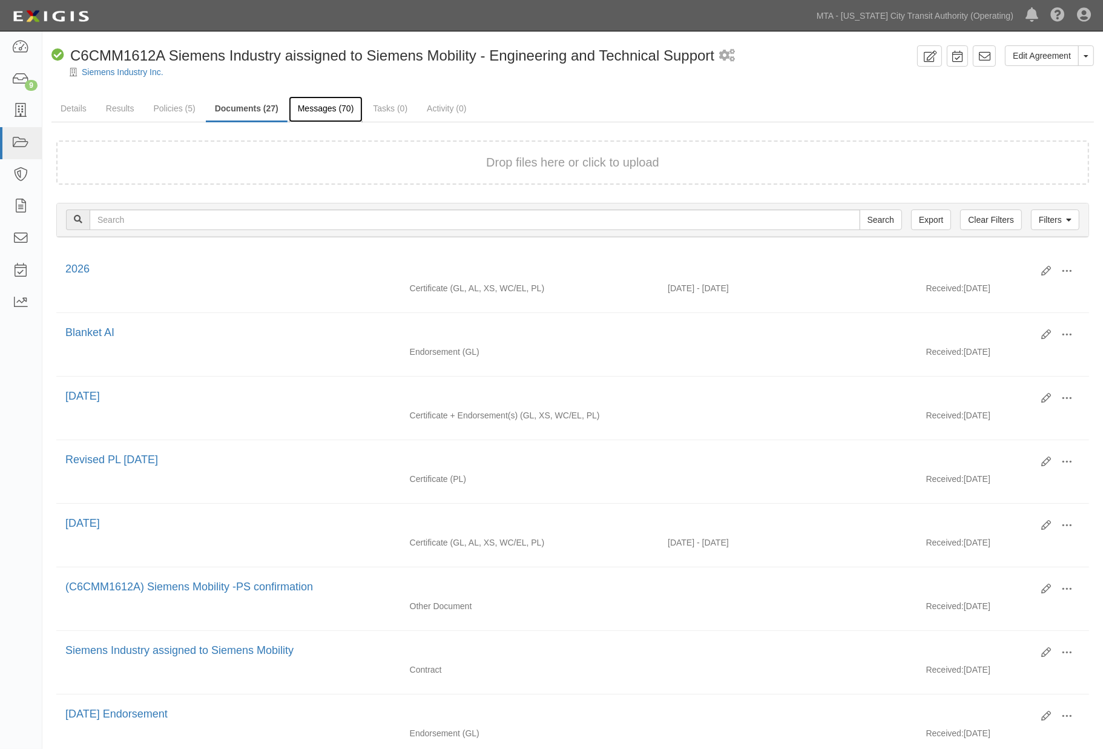
click at [327, 107] on link "Messages (70)" at bounding box center [326, 109] width 74 height 26
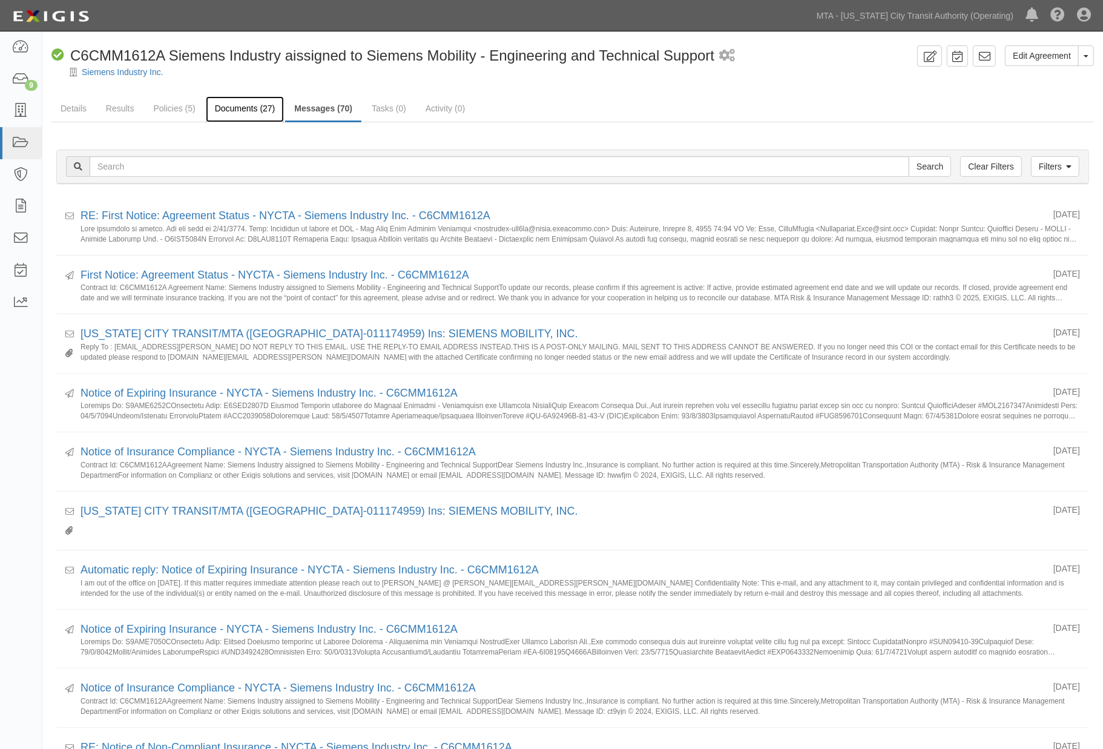
click at [247, 103] on link "Documents (27)" at bounding box center [245, 109] width 79 height 26
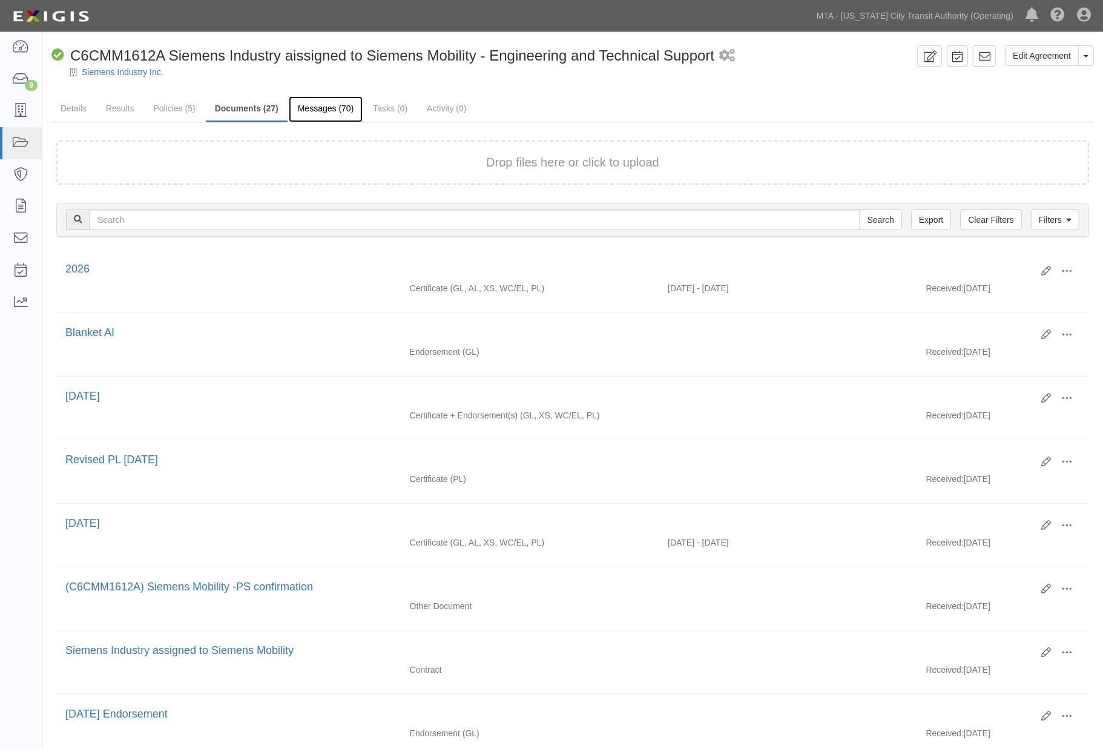
click at [322, 105] on link "Messages (70)" at bounding box center [326, 109] width 74 height 26
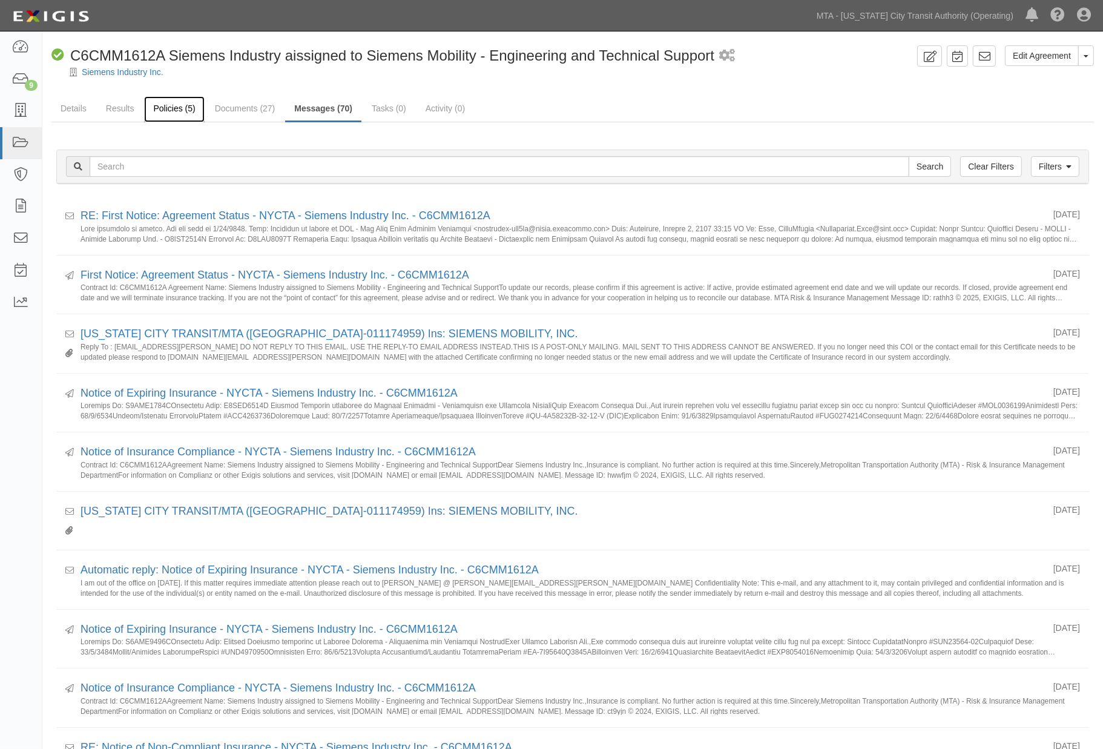
click at [174, 109] on link "Policies (5)" at bounding box center [174, 109] width 60 height 26
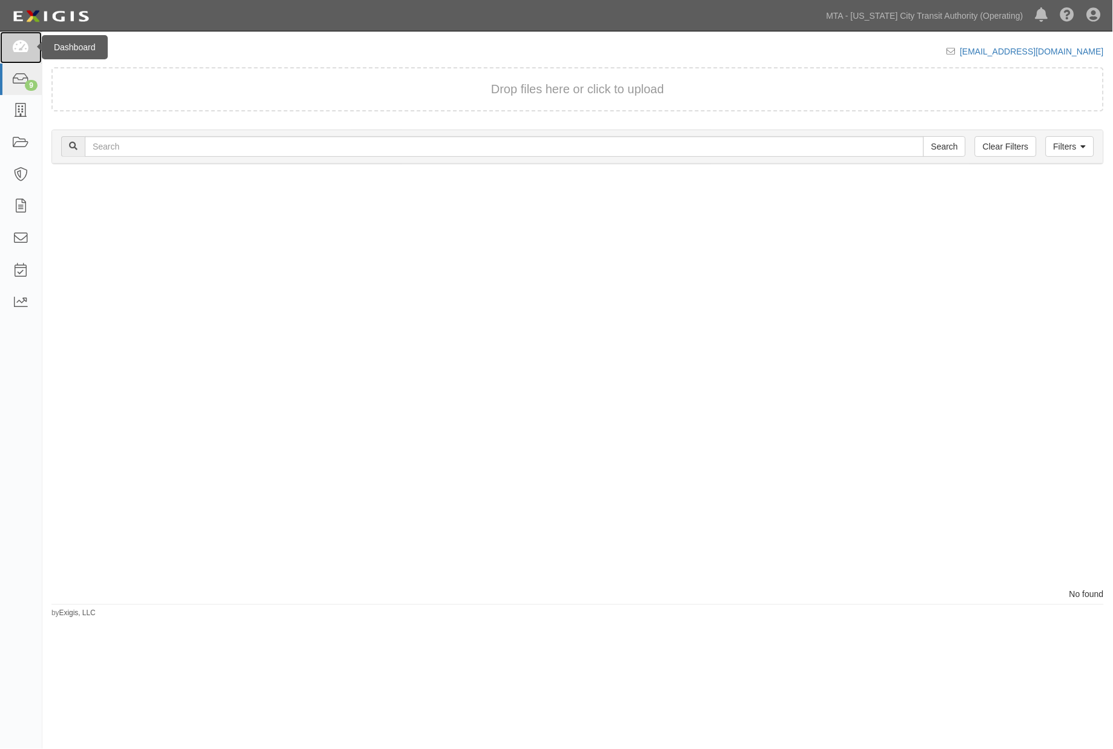
click at [26, 43] on icon at bounding box center [20, 48] width 17 height 14
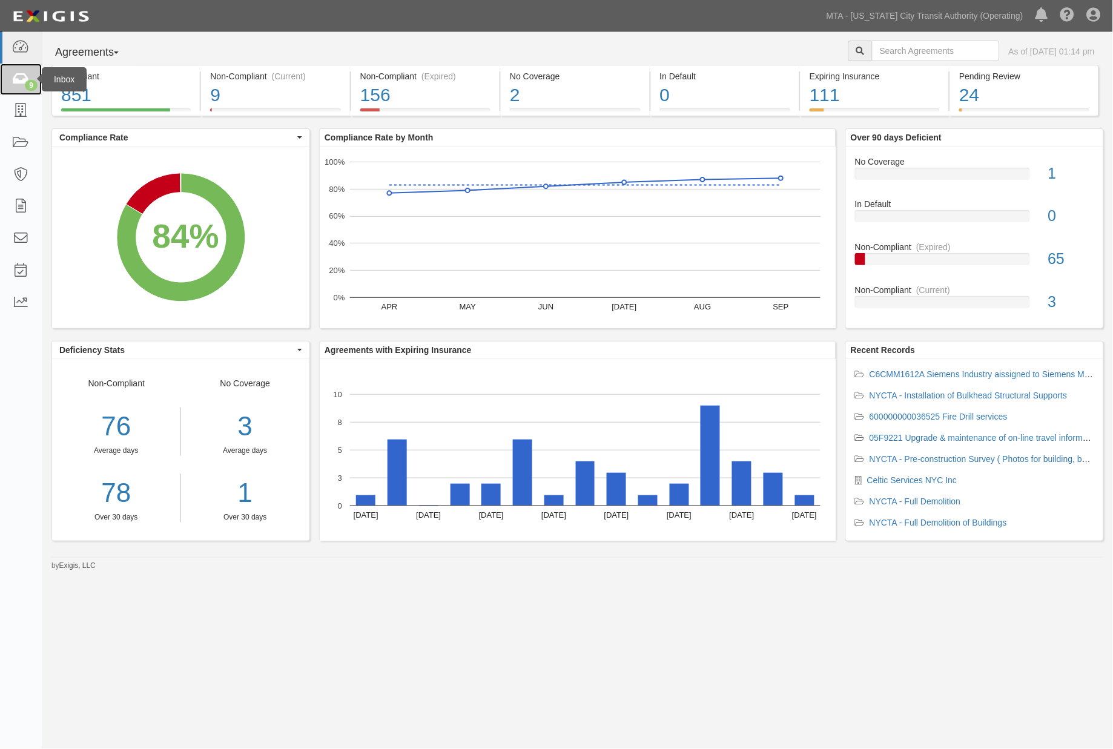
click at [18, 69] on link "9" at bounding box center [21, 80] width 42 height 32
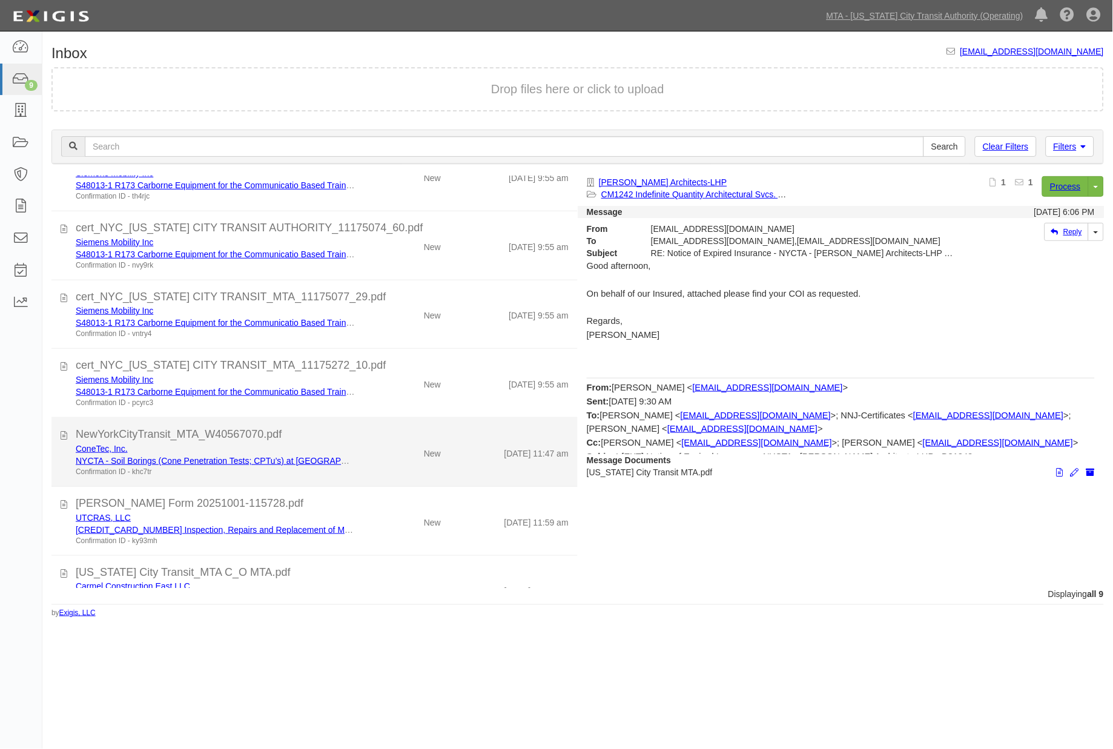
scroll to position [208, 0]
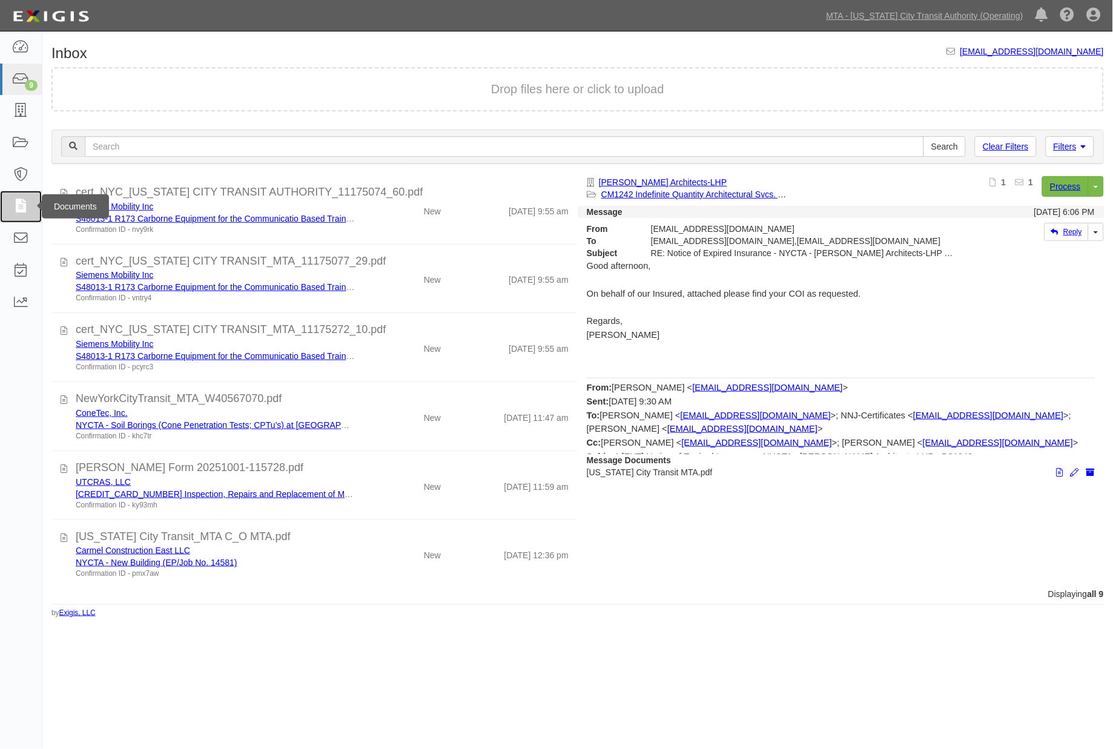
click at [25, 208] on icon at bounding box center [20, 207] width 17 height 14
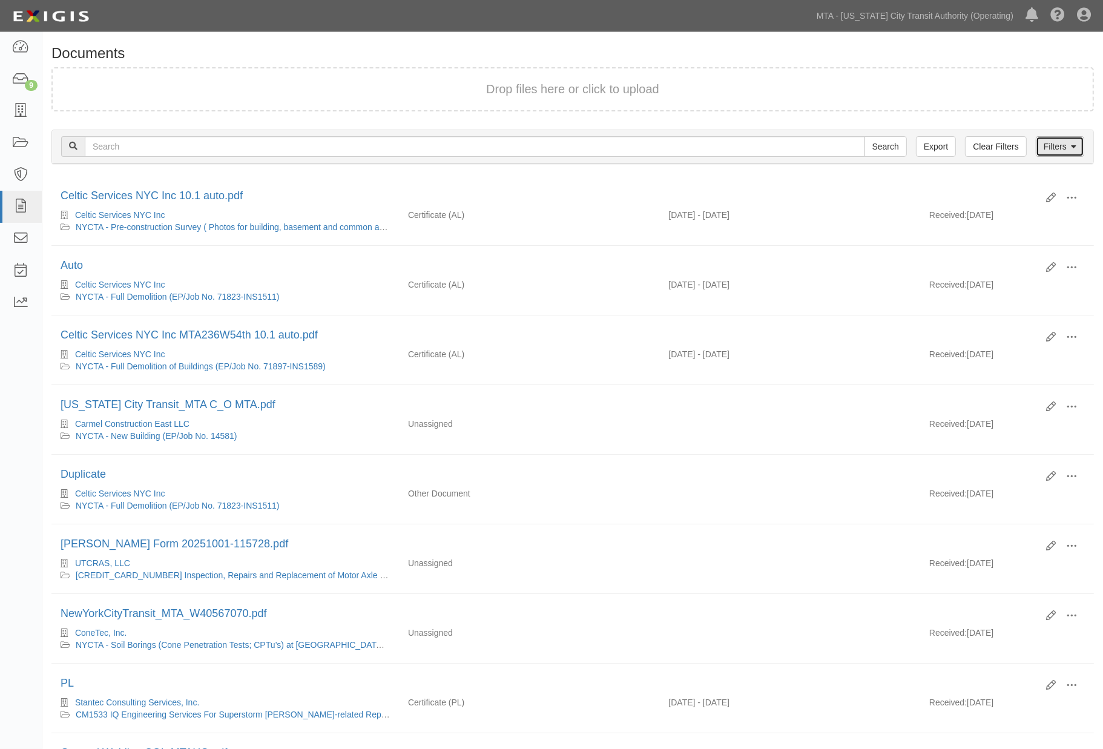
click at [1066, 147] on link "Filters" at bounding box center [1060, 146] width 48 height 21
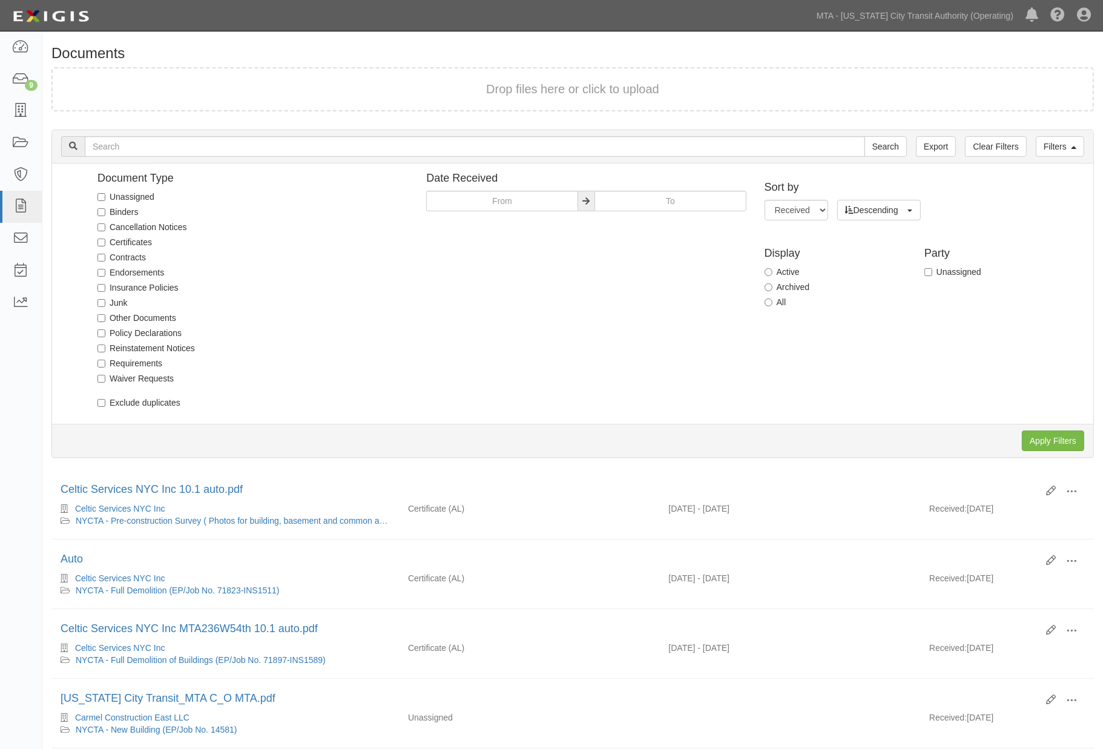
click at [144, 194] on label "Unassigned" at bounding box center [125, 197] width 57 height 12
click at [105, 194] on input "Unassigned" at bounding box center [101, 197] width 8 height 8
checkbox input "true"
click at [1034, 441] on input "Apply Filters" at bounding box center [1053, 441] width 62 height 21
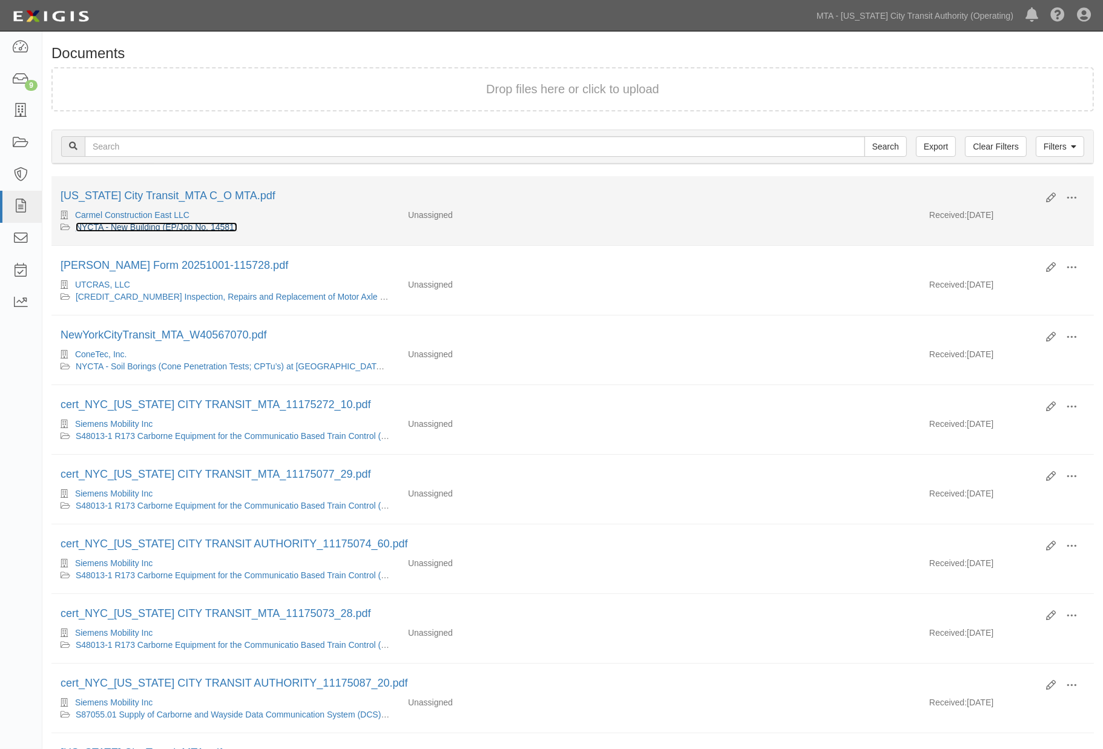
click at [201, 225] on link "NYCTA - New Building (EP/Job No. 14581)" at bounding box center [157, 227] width 162 height 10
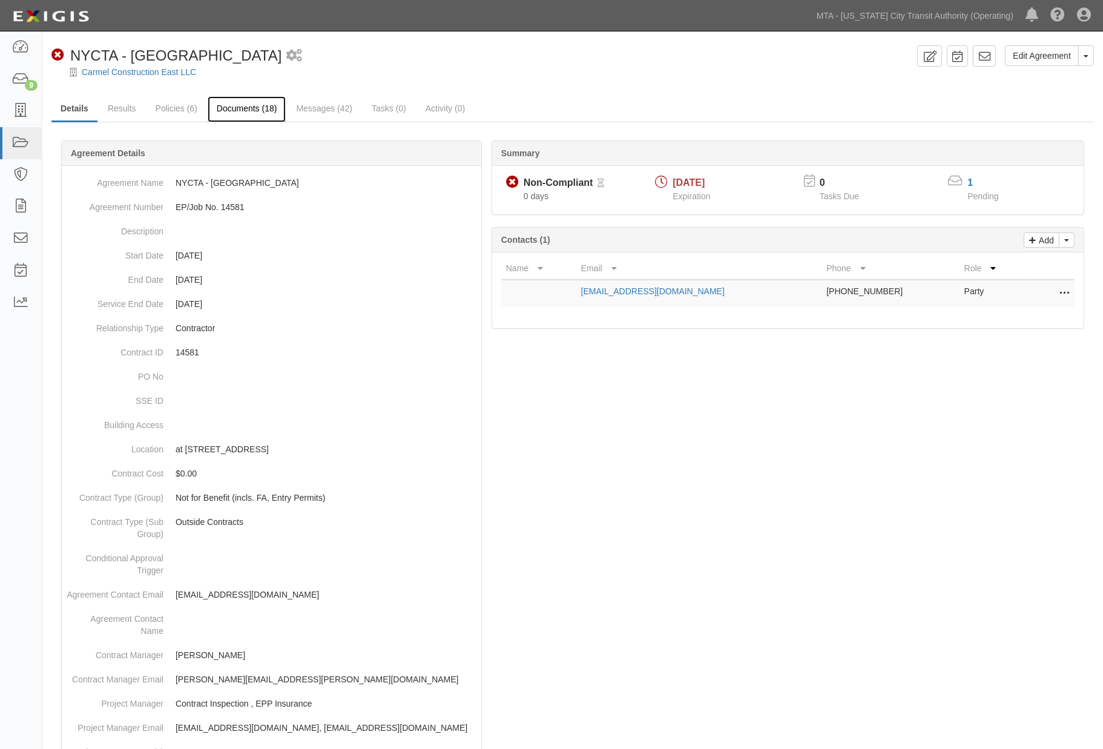
click at [240, 111] on link "Documents (18)" at bounding box center [247, 109] width 79 height 26
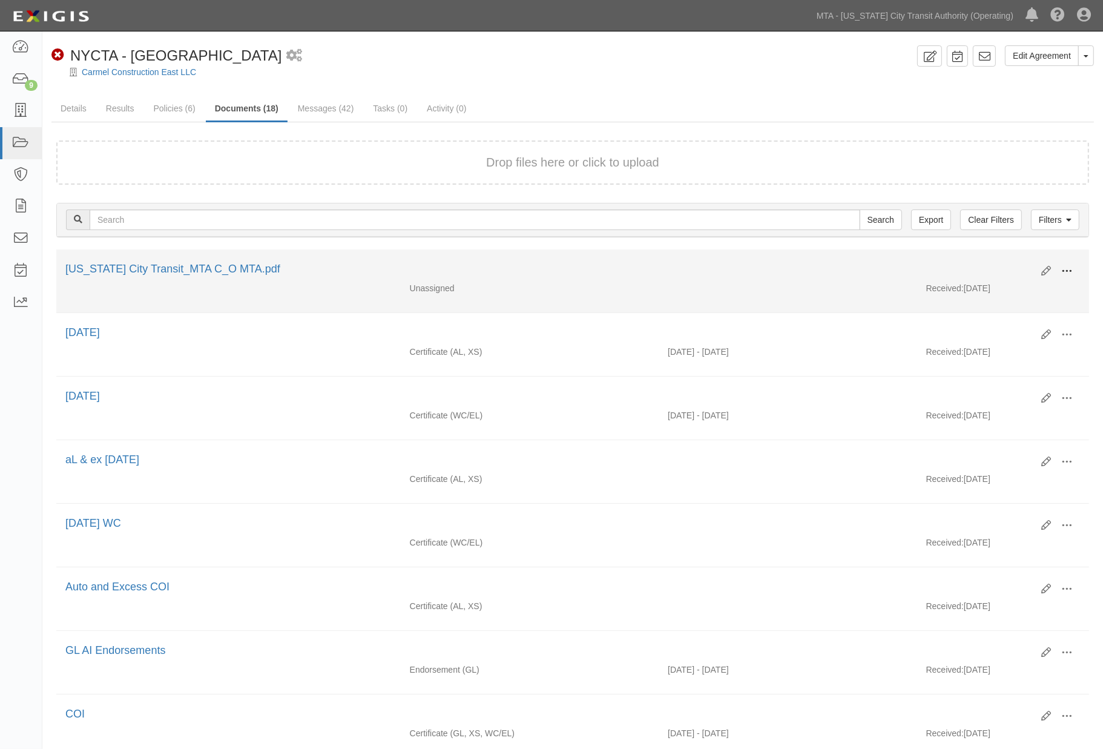
click at [1072, 262] on button at bounding box center [1067, 272] width 27 height 21
click at [985, 263] on link "Edit" at bounding box center [1008, 267] width 96 height 22
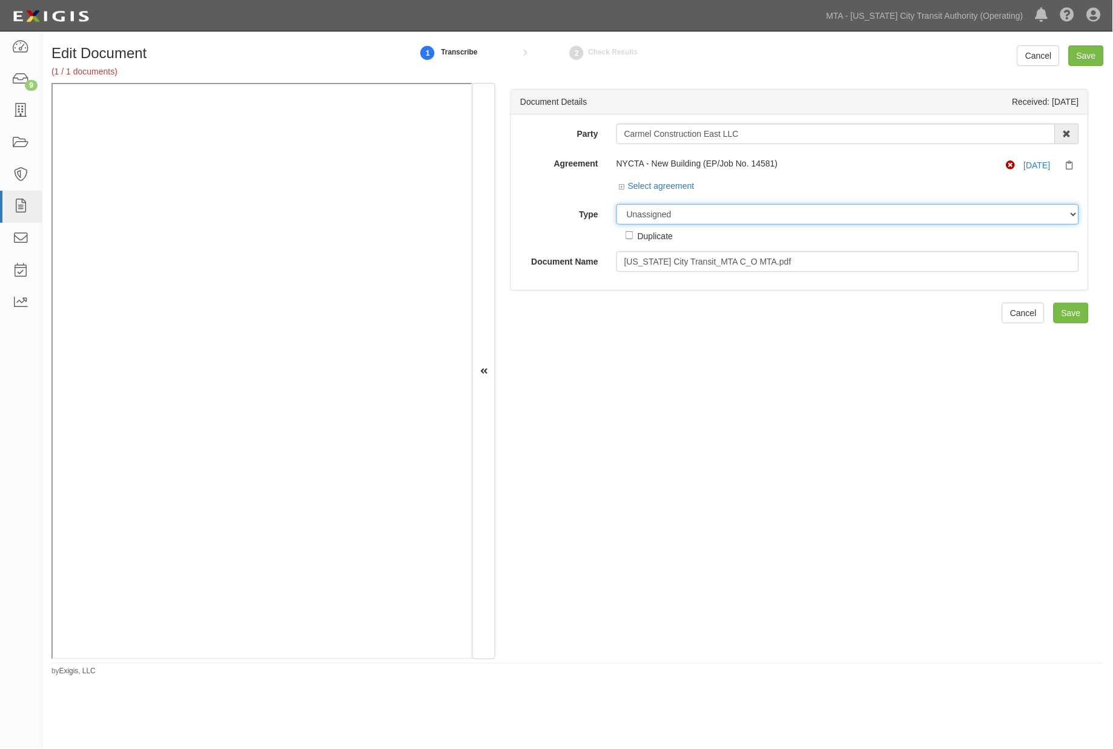
click at [700, 215] on select "Unassigned Binder Cancellation Notice Certificate Contract Endorsement Insuranc…" at bounding box center [847, 214] width 463 height 21
click at [616, 205] on select "Unassigned Binder Cancellation Notice Certificate Contract Endorsement Insuranc…" at bounding box center [847, 214] width 463 height 21
click at [697, 213] on select "Unassigned Binder Cancellation Notice Certificate Contract Endorsement Insuranc…" at bounding box center [847, 214] width 463 height 21
select select "EndorsementDetail"
click at [616, 205] on select "Unassigned Binder Cancellation Notice Certificate Contract Endorsement Insuranc…" at bounding box center [847, 214] width 463 height 21
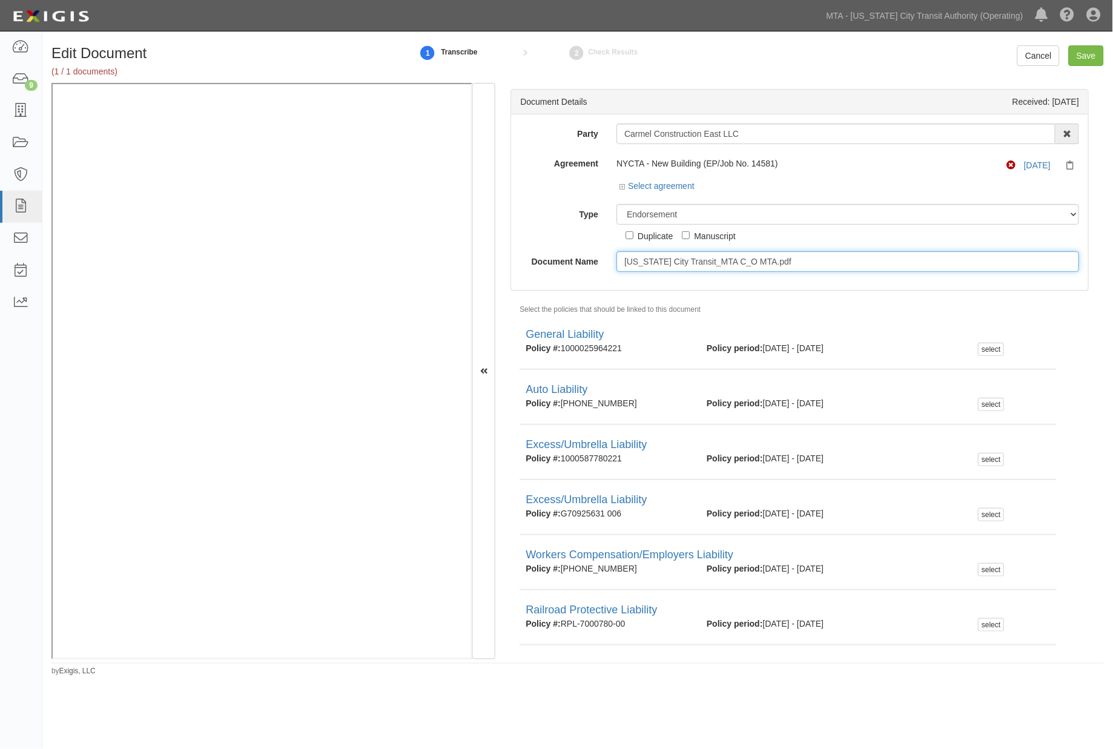
drag, startPoint x: 801, startPoint y: 261, endPoint x: 589, endPoint y: 260, distance: 212.0
click at [589, 260] on div "Document Name New York City Transit_MTA C_O MTA.pdf" at bounding box center [799, 261] width 577 height 21
type input "1"
type input "10.01.26"
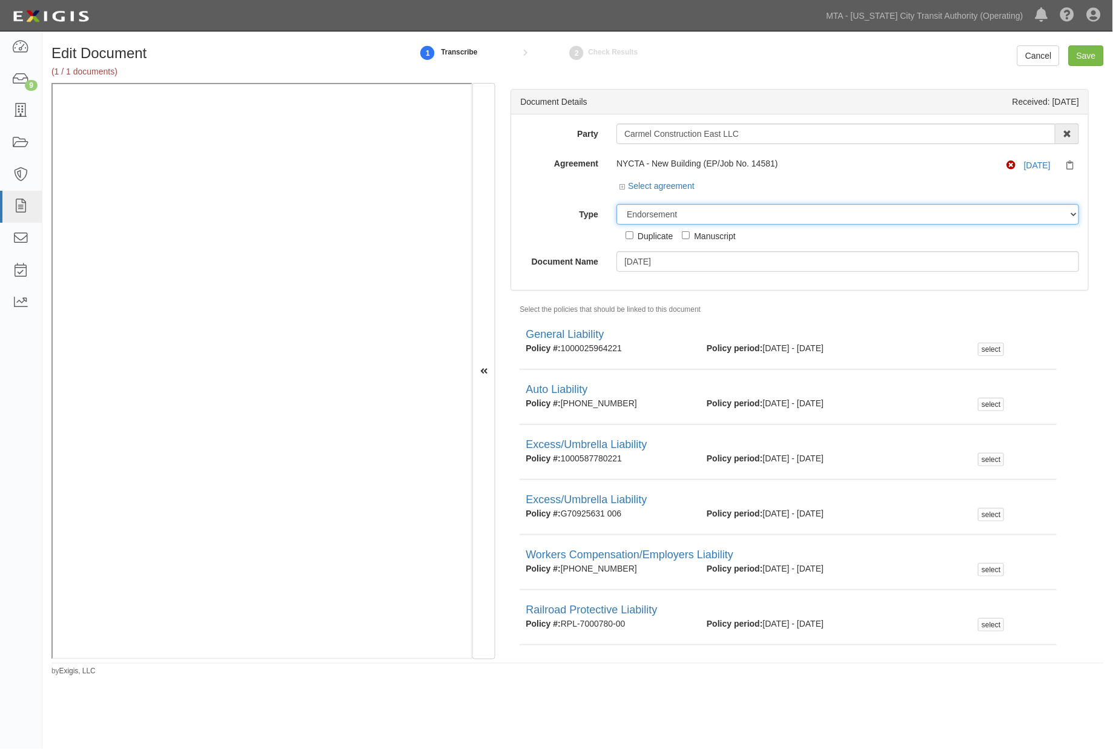
click at [693, 213] on select "Unassigned Binder Cancellation Notice Certificate Contract Endorsement Insuranc…" at bounding box center [847, 214] width 463 height 21
select select "CertificateDetail"
click at [616, 205] on select "Unassigned Binder Cancellation Notice Certificate Contract Endorsement Insuranc…" at bounding box center [847, 214] width 463 height 21
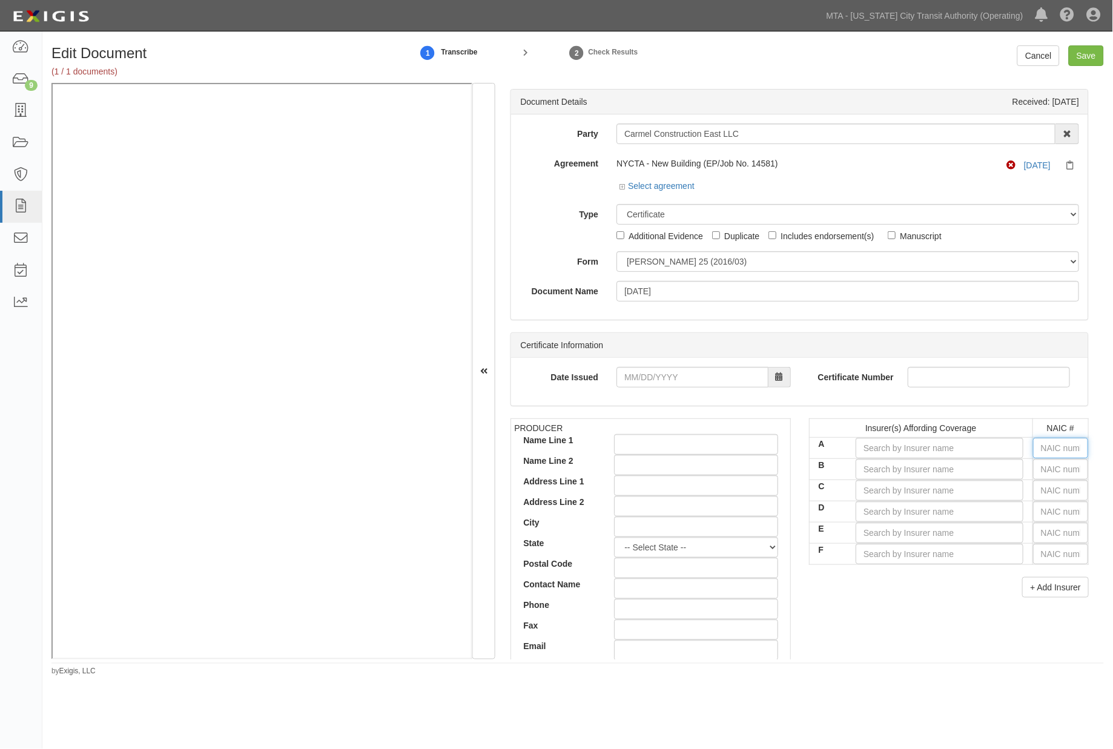
click at [1054, 452] on input "text" at bounding box center [1060, 448] width 55 height 21
type input "25232"
type input "2"
type input "21571"
type input "21"
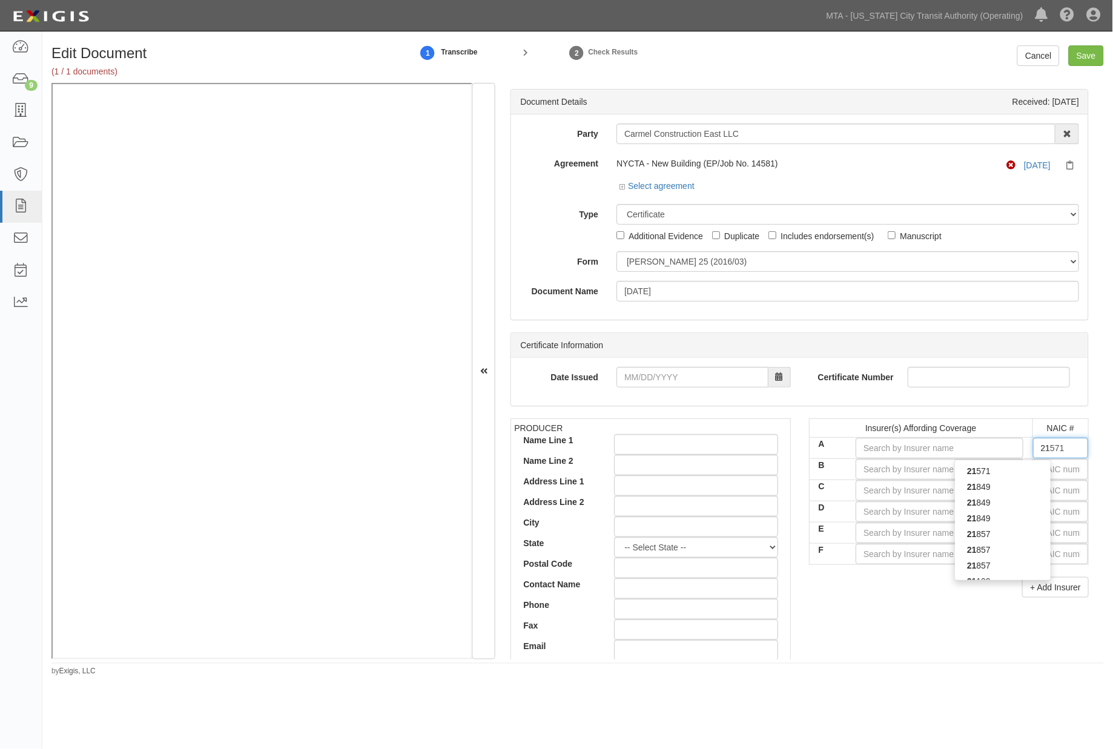
type input "21199"
type input "211"
type input "21113"
type input "2111"
type input "21113"
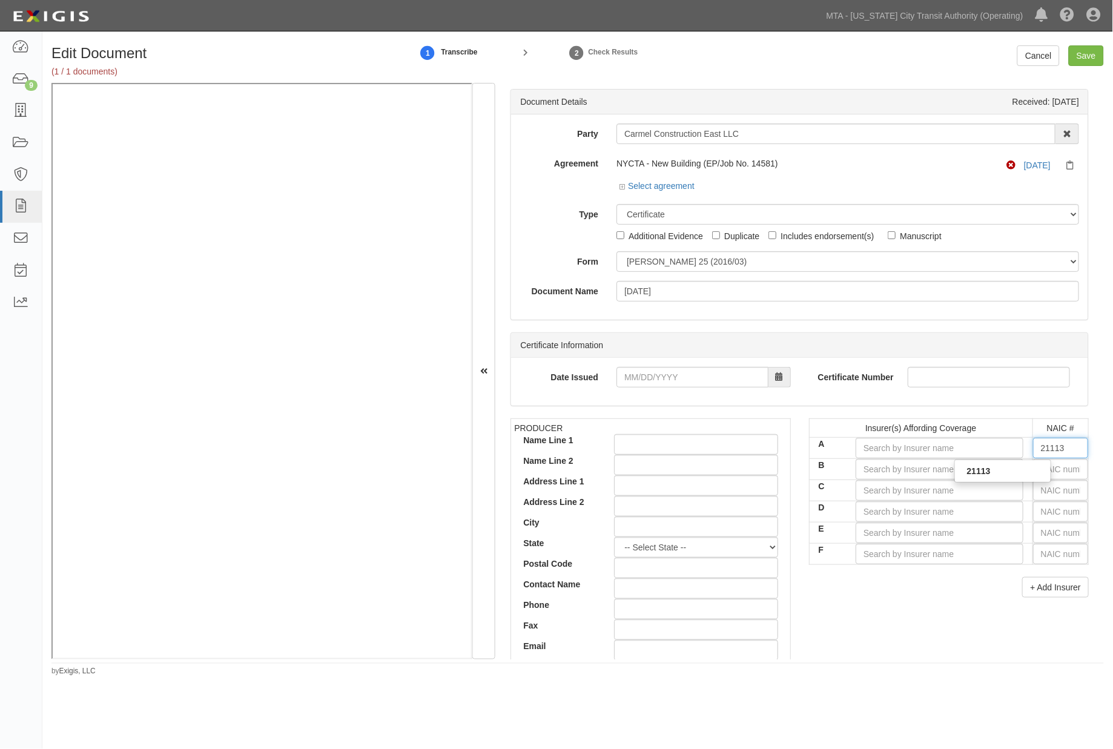
click at [987, 481] on div "21113" at bounding box center [1002, 471] width 97 height 23
click at [985, 472] on div "21113" at bounding box center [1003, 471] width 96 height 16
type input "United States Fire Insurance Company (A+ XV Rating)"
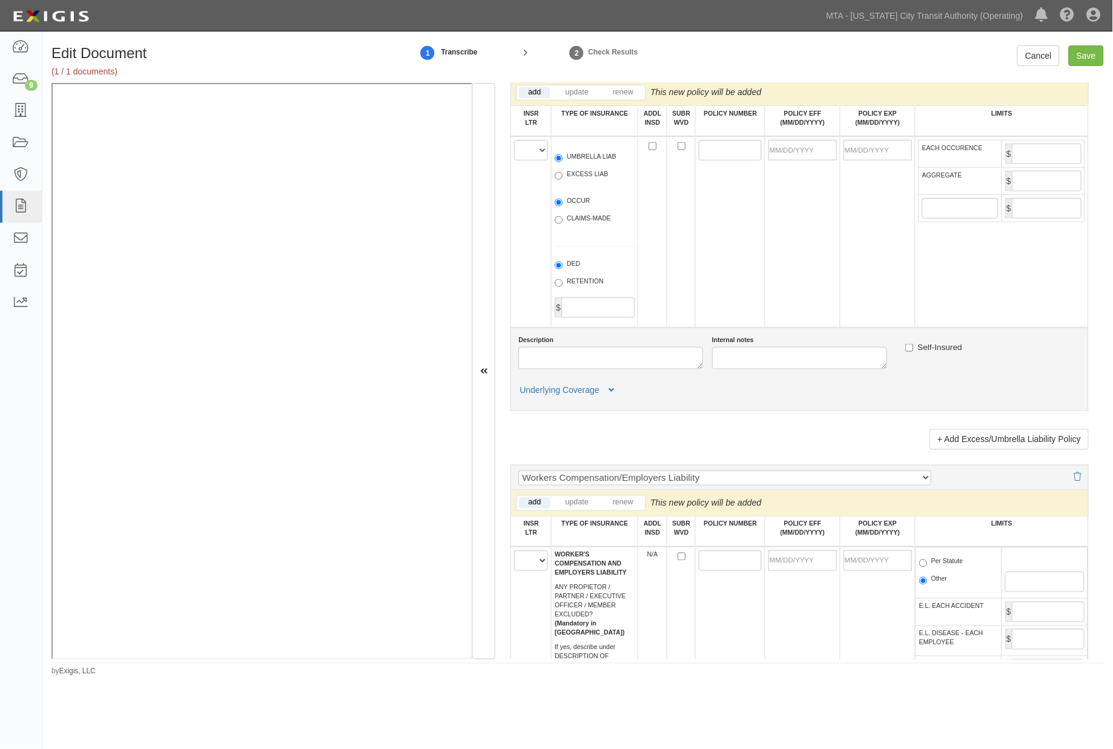
scroll to position [1817, 0]
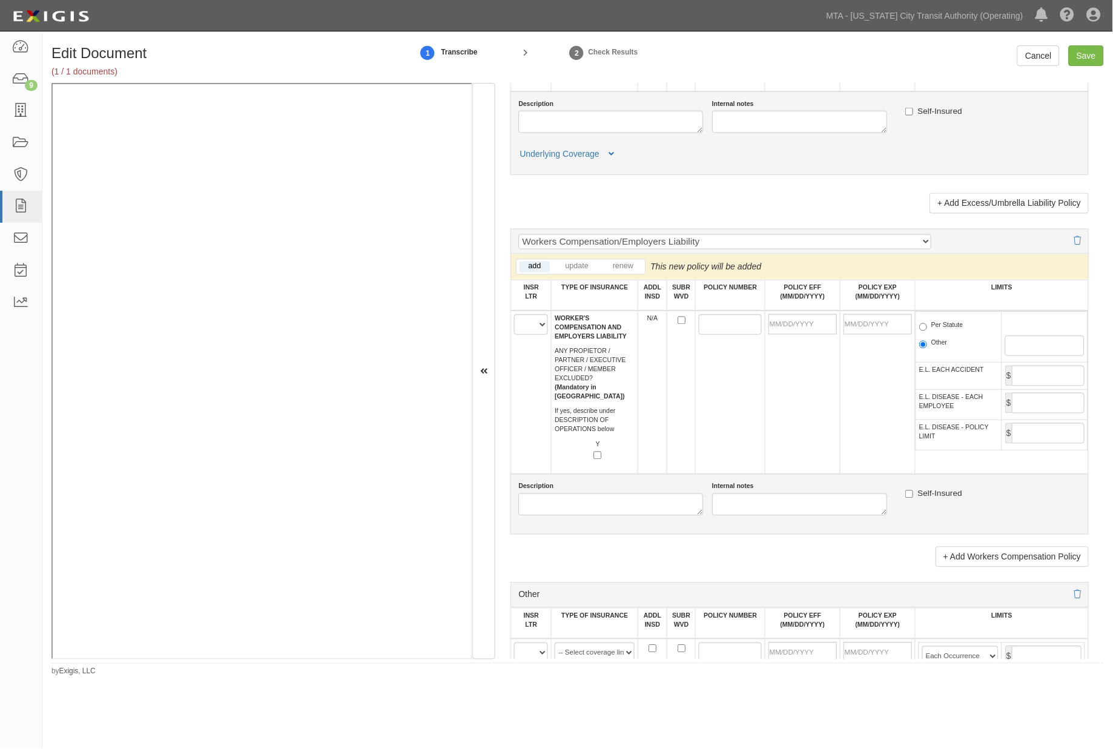
type input "21113"
click at [527, 335] on select "A B C D E F" at bounding box center [531, 324] width 34 height 21
select select "A"
click at [515, 335] on select "A B C D E F" at bounding box center [531, 324] width 34 height 21
paste input "408-751546-5"
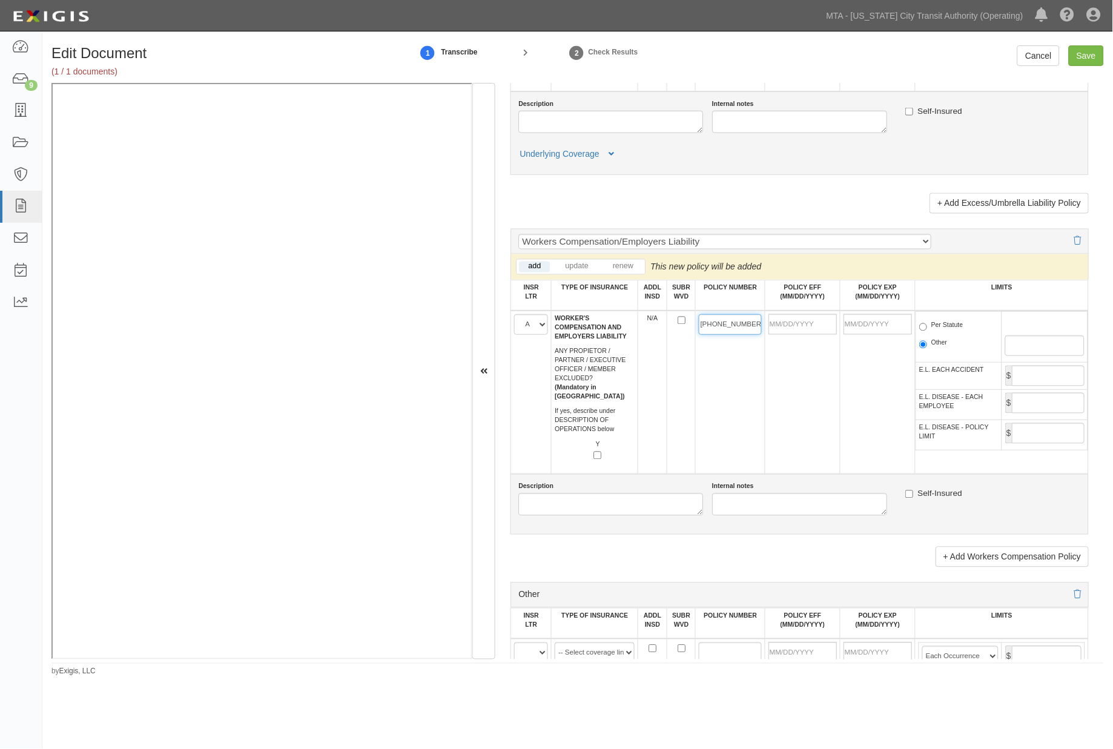
type input "408-751546-5"
click at [783, 335] on input "POLICY EFF (MM/DD/YYYY)" at bounding box center [802, 324] width 68 height 21
type input "[DATE]"
type input "10/01/2026"
click at [782, 407] on td "[DATE]" at bounding box center [802, 393] width 75 height 164
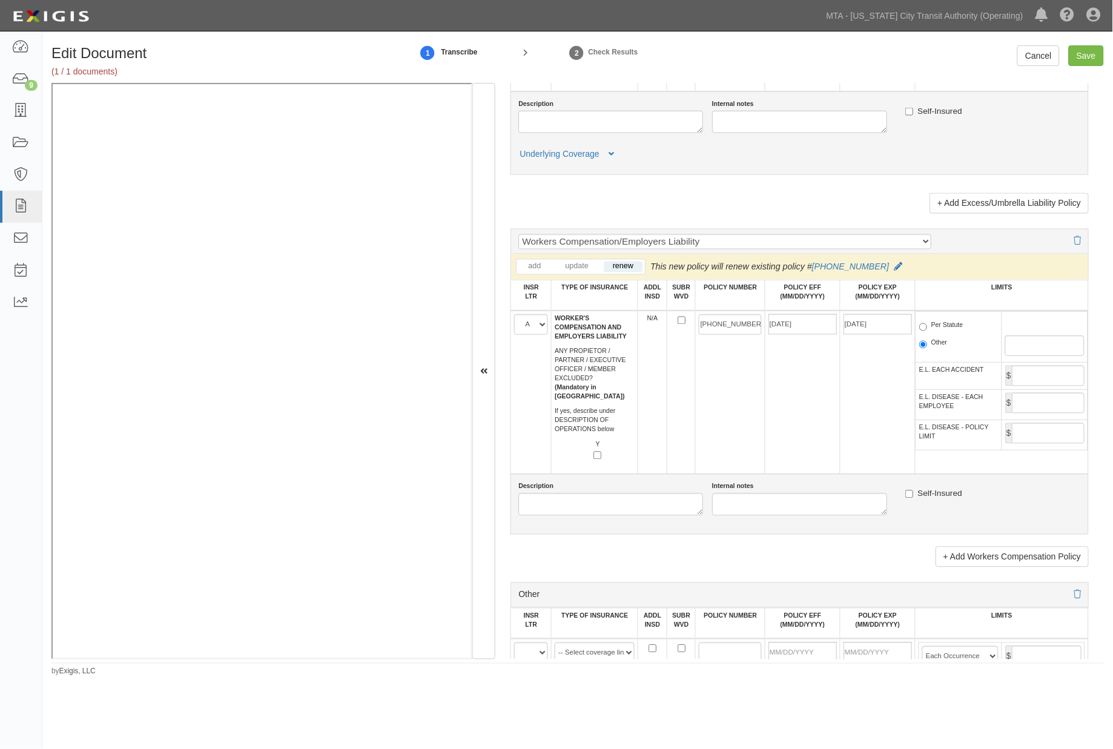
click at [947, 333] on label "Per Statute" at bounding box center [941, 327] width 44 height 12
click at [927, 331] on input "Per Statute" at bounding box center [923, 327] width 8 height 8
radio input "true"
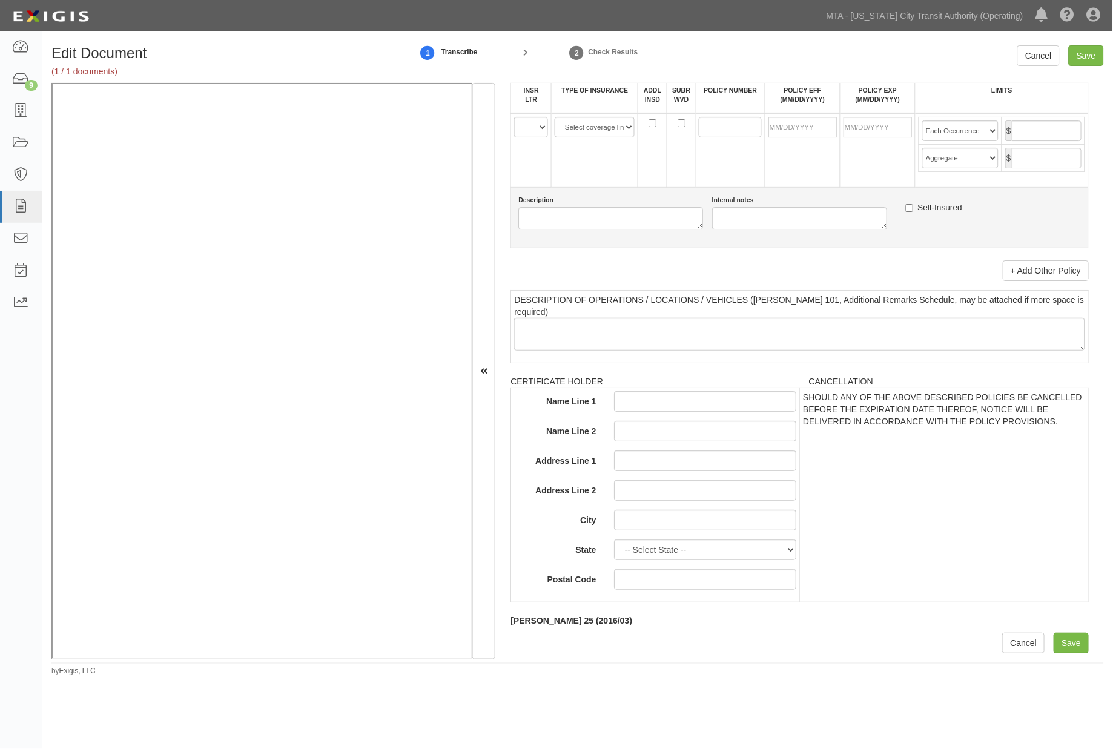
scroll to position [2430, 0]
click at [1074, 51] on input "Save" at bounding box center [1086, 55] width 35 height 21
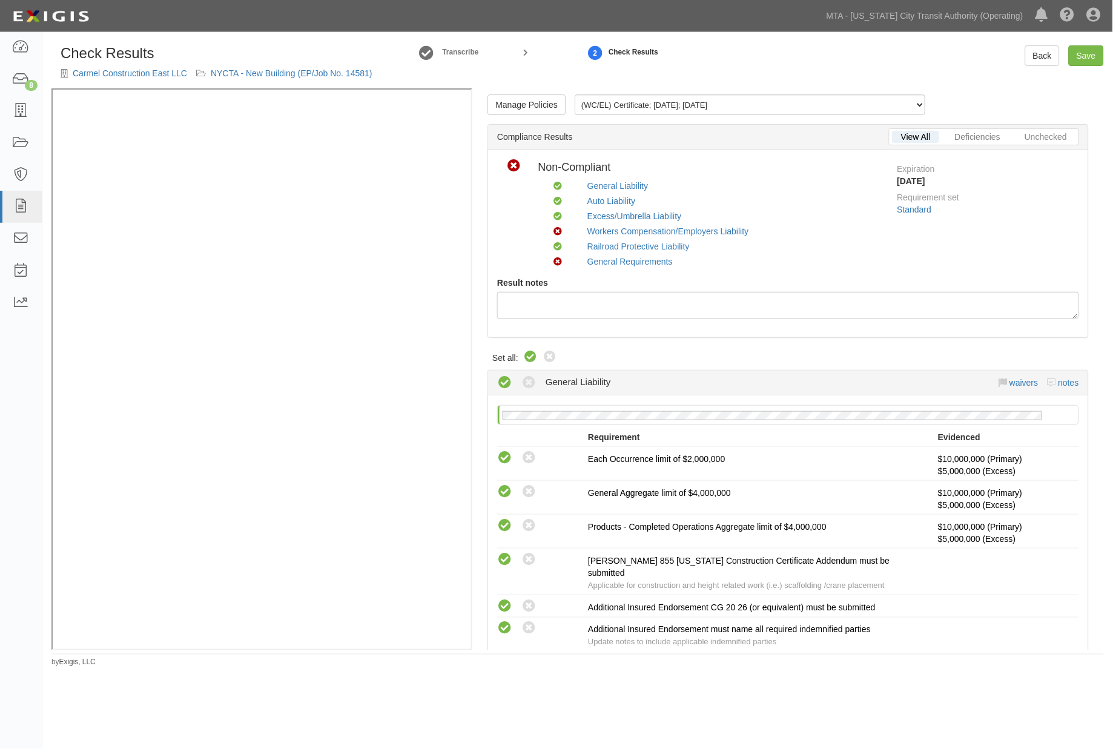
click at [529, 359] on icon at bounding box center [530, 357] width 15 height 15
radio input "true"
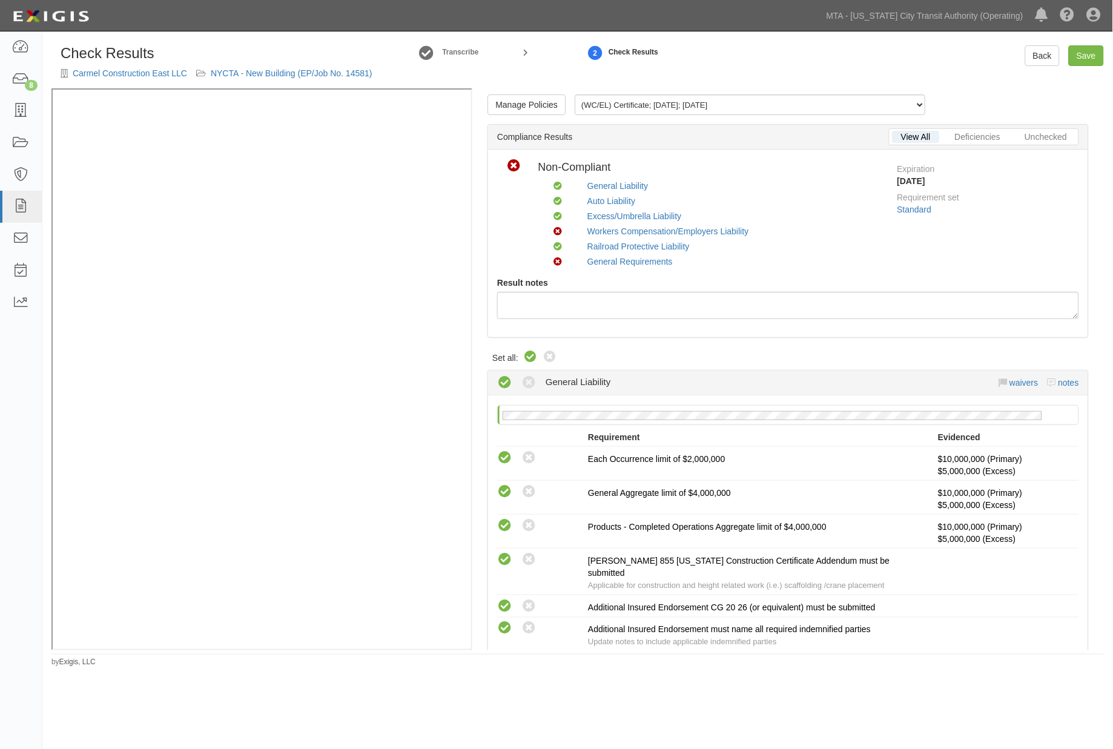
radio input "true"
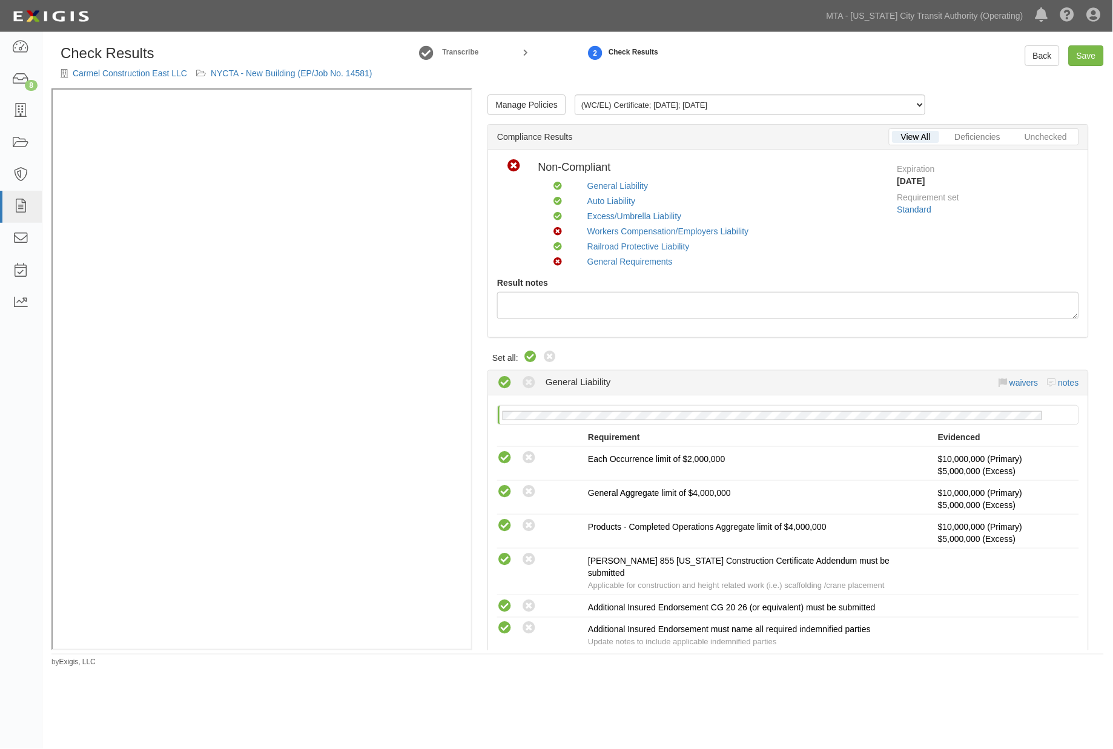
radio input "true"
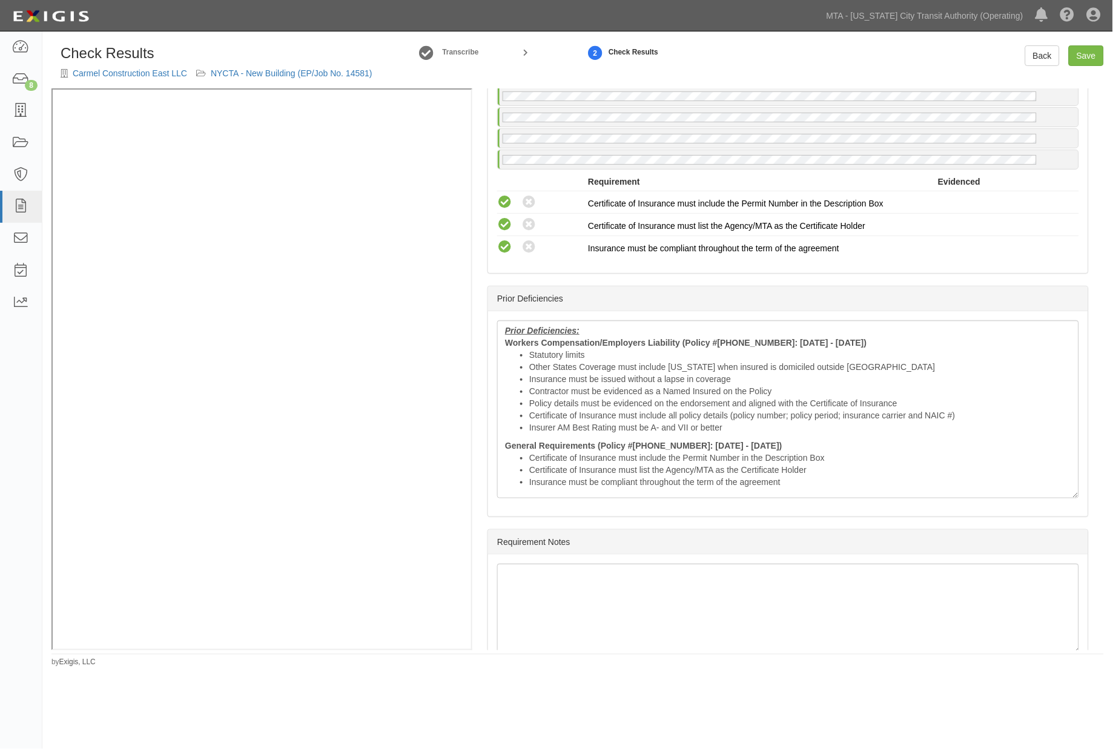
scroll to position [2181, 0]
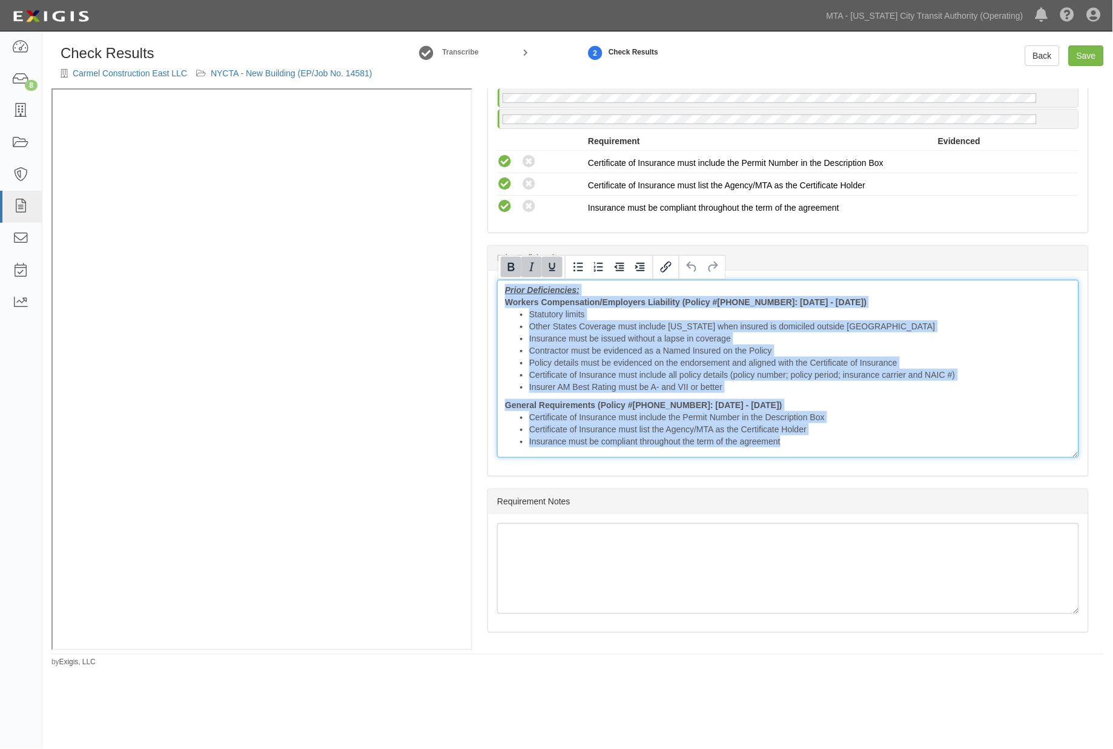
drag, startPoint x: 798, startPoint y: 447, endPoint x: 472, endPoint y: 279, distance: 365.9
click at [472, 279] on div "Manage Policies (WC/EL) Certificate; 10/1/2025; 10.01.26 (AL, XS) Certificate; …" at bounding box center [788, 369] width 632 height 562
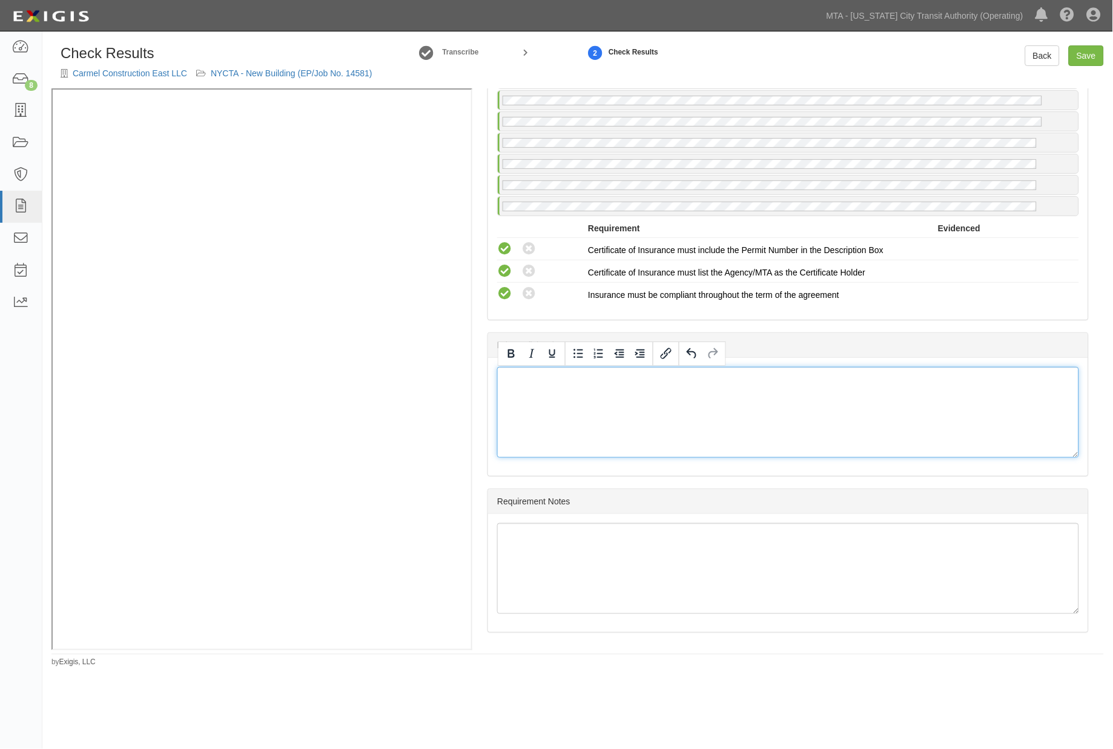
scroll to position [2094, 0]
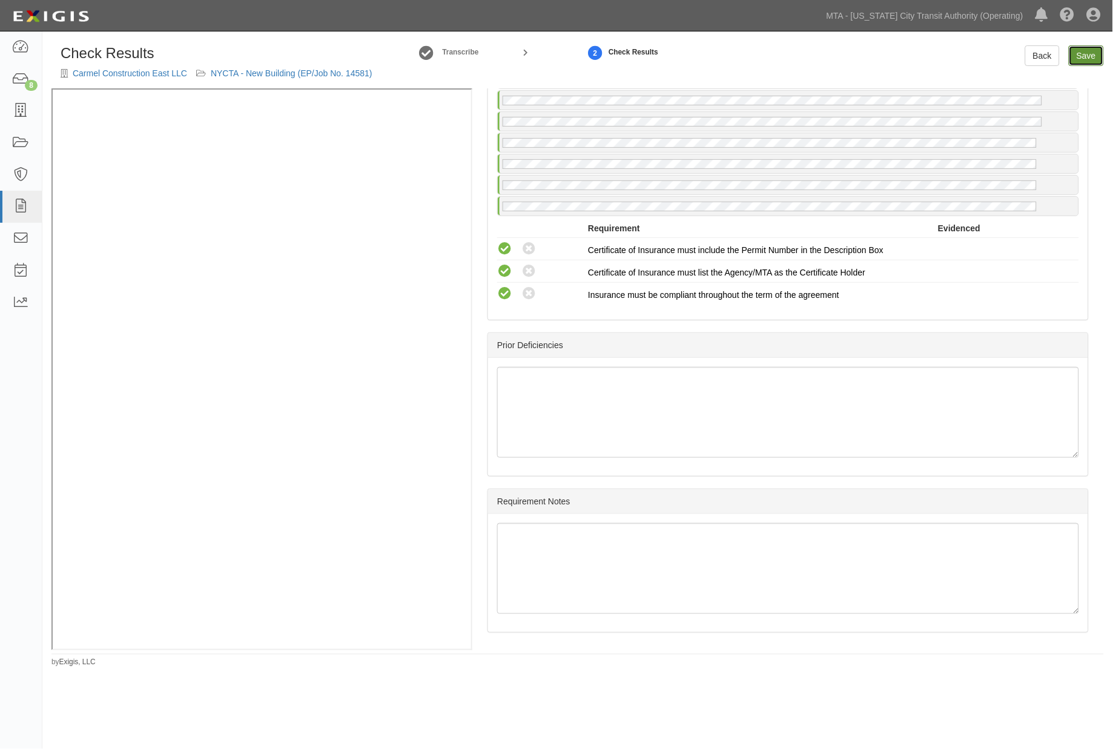
click at [1079, 57] on link "Save" at bounding box center [1086, 55] width 35 height 21
radio input "true"
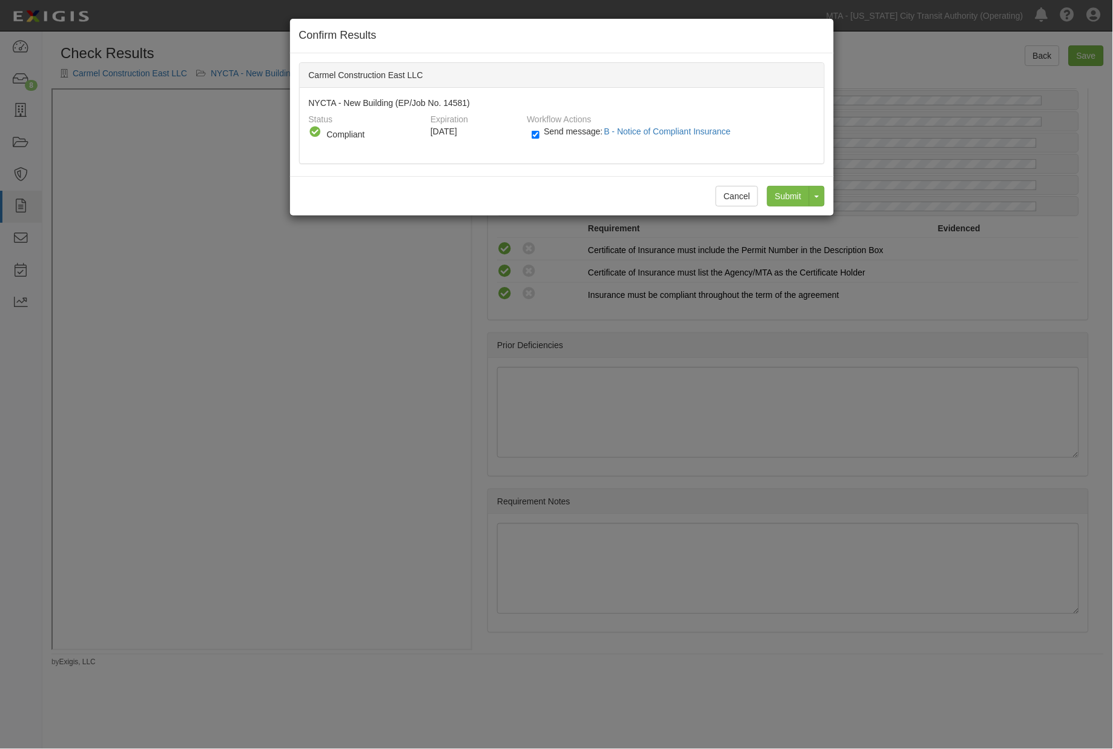
click at [584, 130] on span "Send message: B - Notice of Compliant Insurance" at bounding box center [640, 132] width 192 height 10
click at [540, 130] on input "Send message: B - Notice of Compliant Insurance" at bounding box center [536, 135] width 8 height 14
checkbox input "false"
click at [791, 196] on input "Submit" at bounding box center [788, 196] width 42 height 21
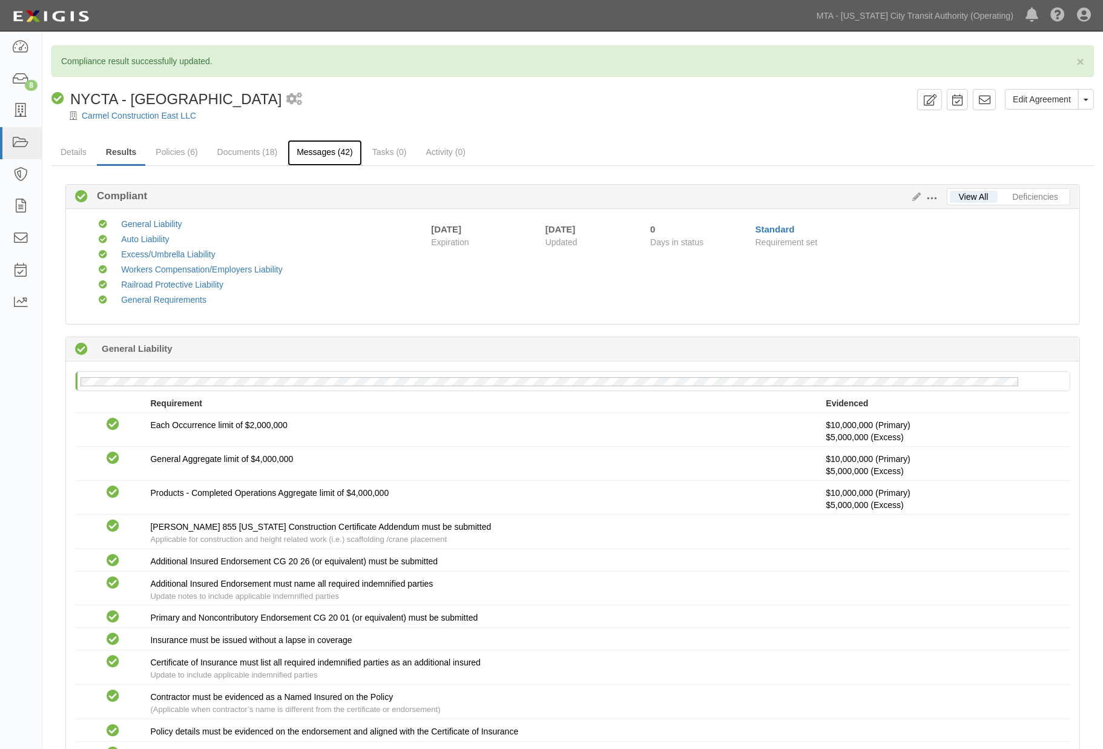
click at [303, 148] on link "Messages (42)" at bounding box center [325, 153] width 74 height 26
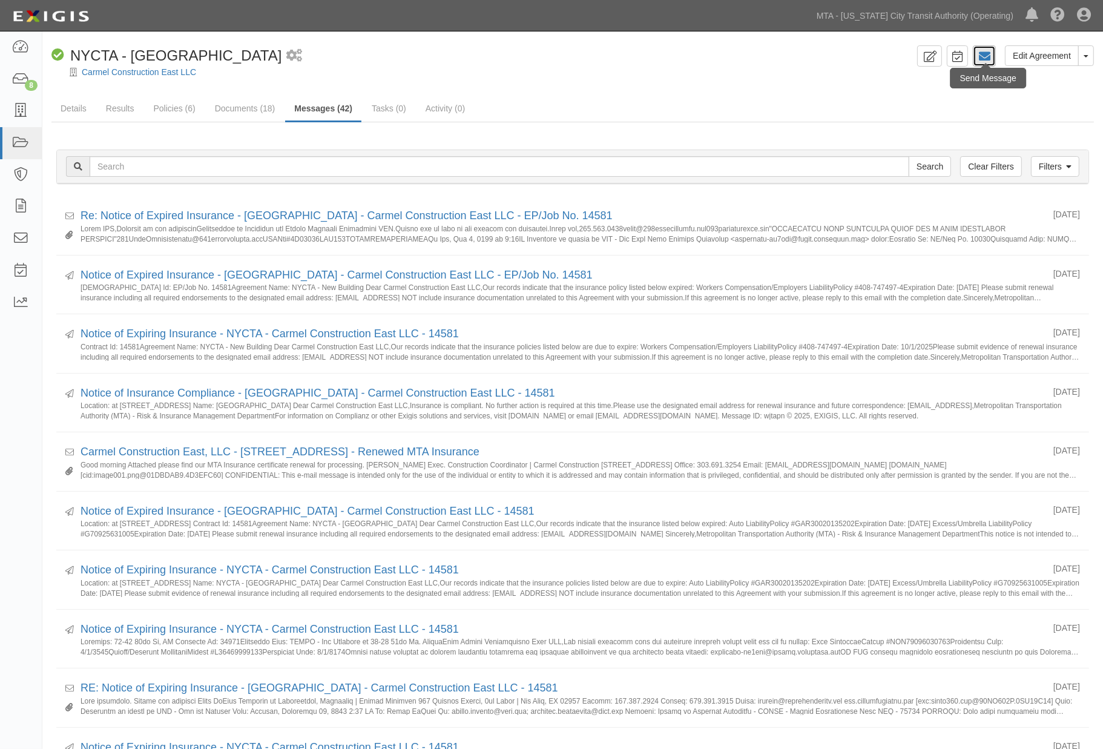
click at [983, 50] on icon at bounding box center [985, 56] width 12 height 12
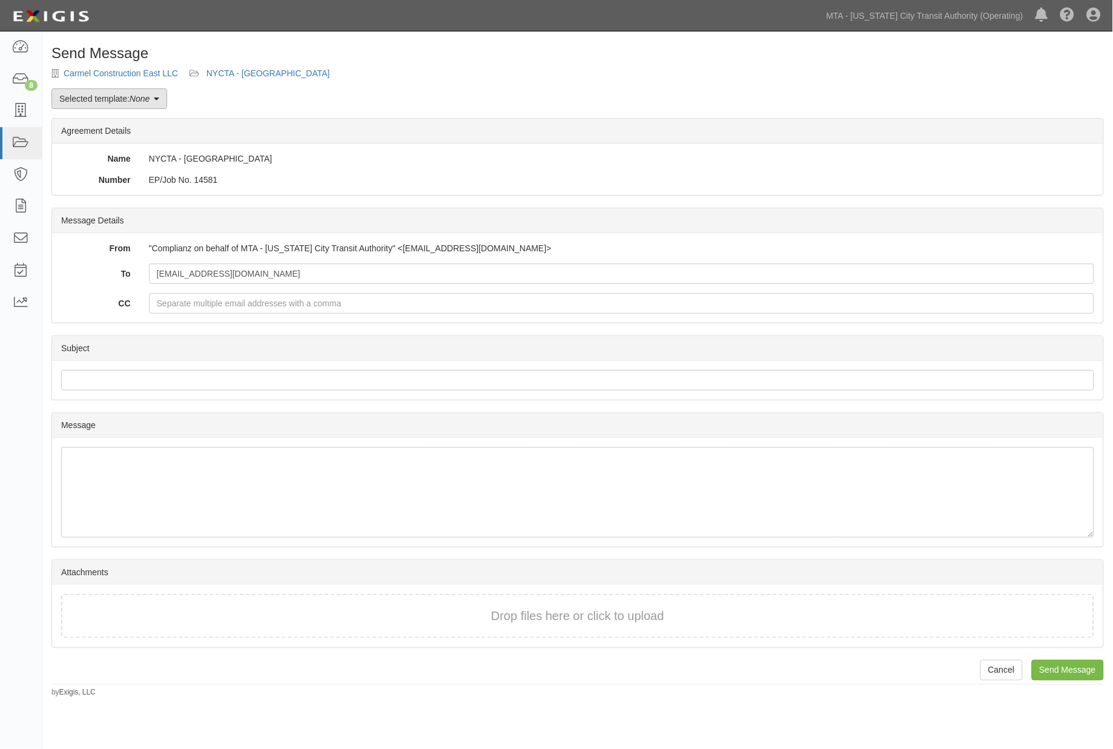
click at [124, 104] on link "Selected template: None" at bounding box center [109, 98] width 116 height 21
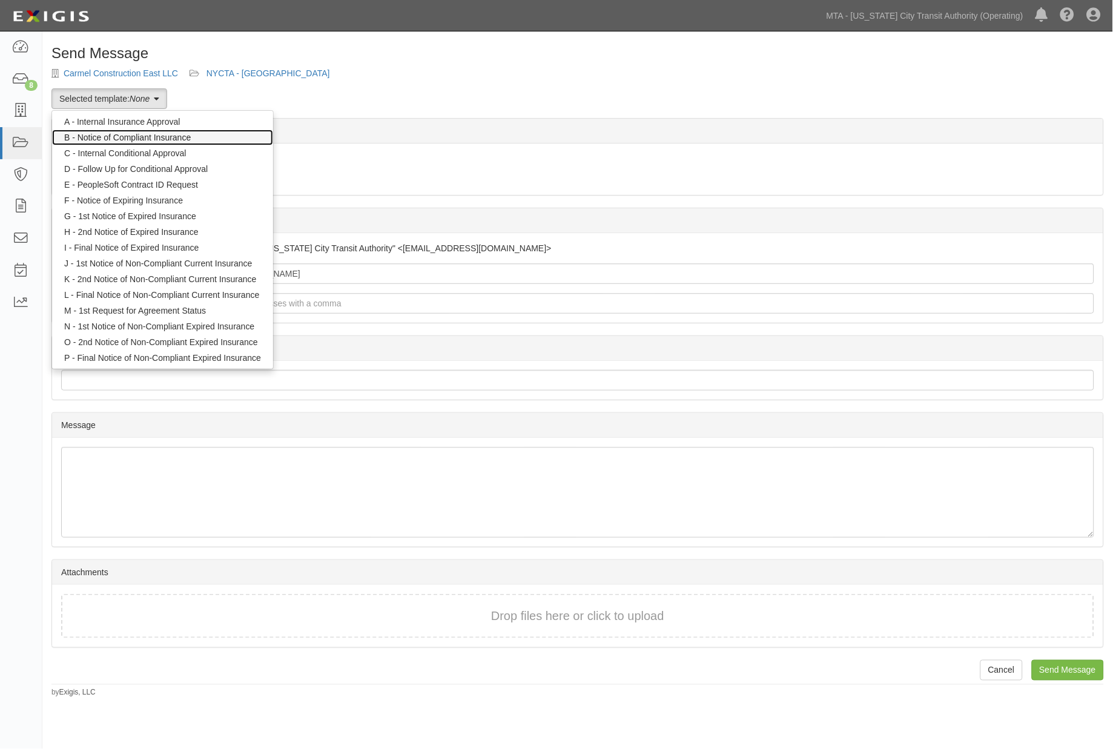
click at [159, 136] on link "B - Notice of Compliant Insurance" at bounding box center [162, 138] width 221 height 16
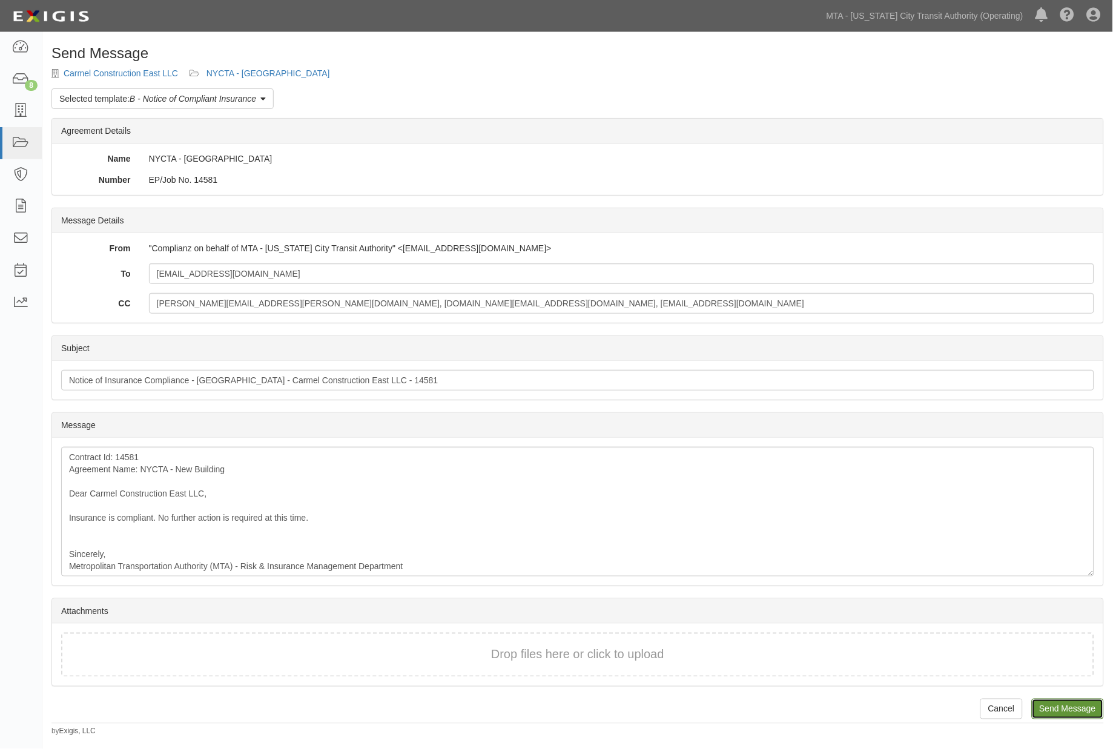
click at [1068, 707] on input "Send Message" at bounding box center [1068, 709] width 72 height 21
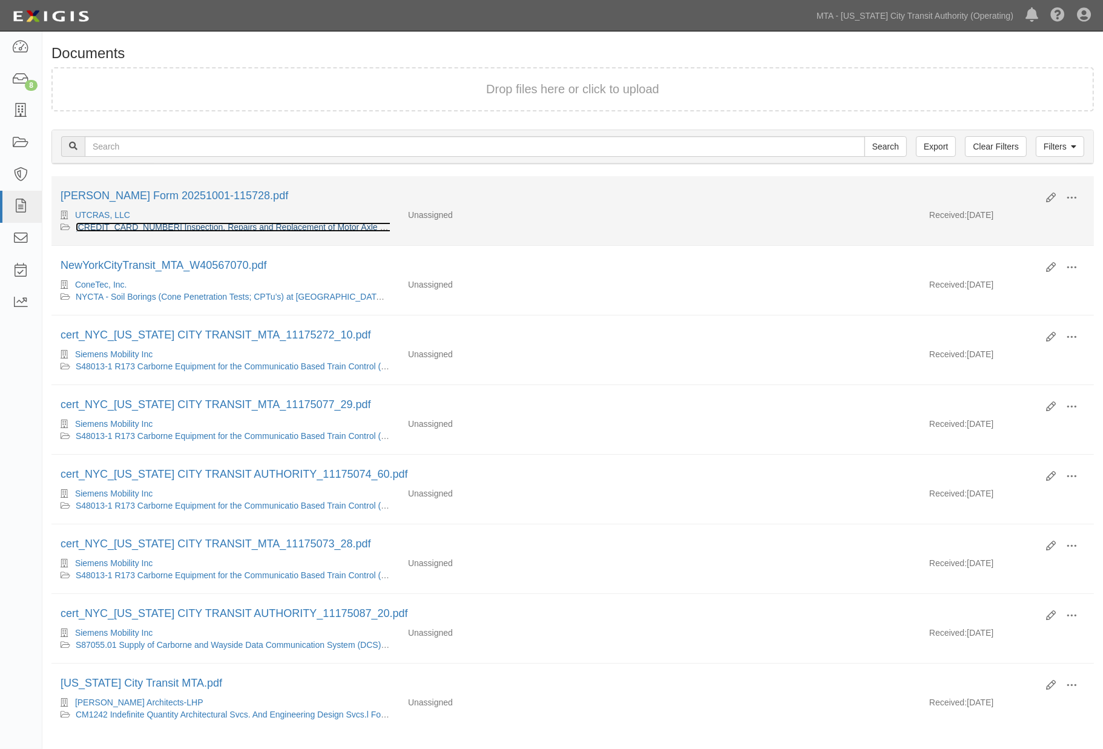
click at [182, 225] on link "[CREDIT_CARD_NUMBER] Inspection, Repairs and Replacement of Motor Axle Wheel & …" at bounding box center [323, 227] width 494 height 10
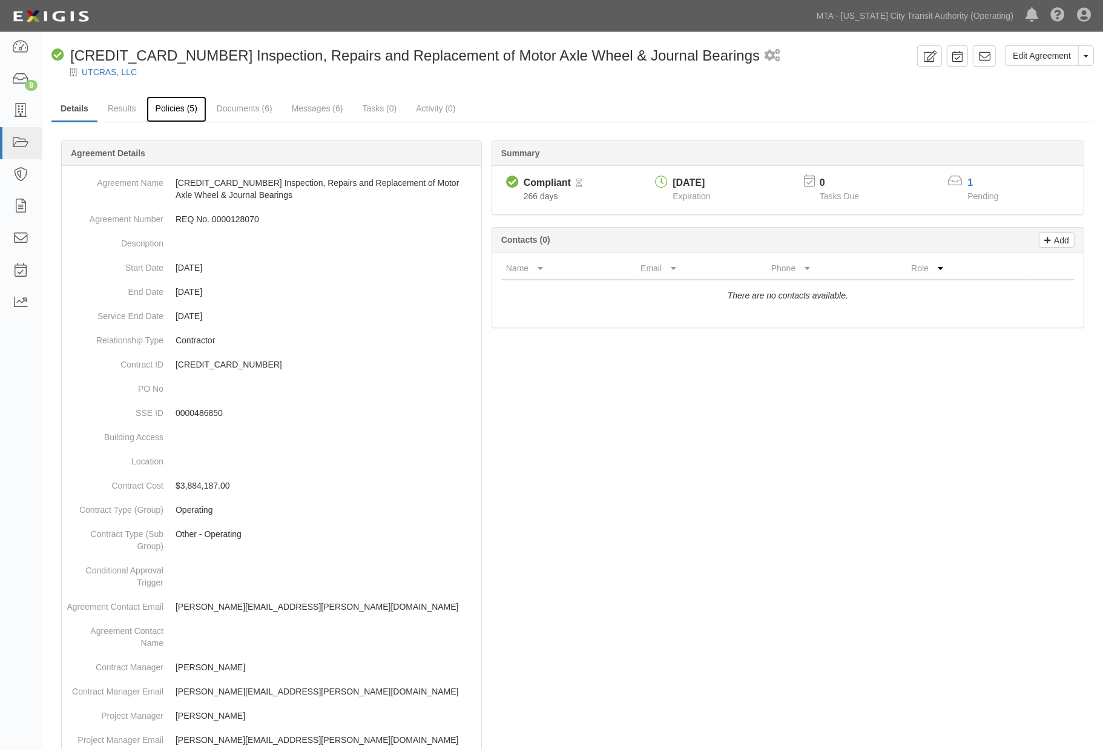
click at [173, 111] on link "Policies (5)" at bounding box center [177, 109] width 60 height 26
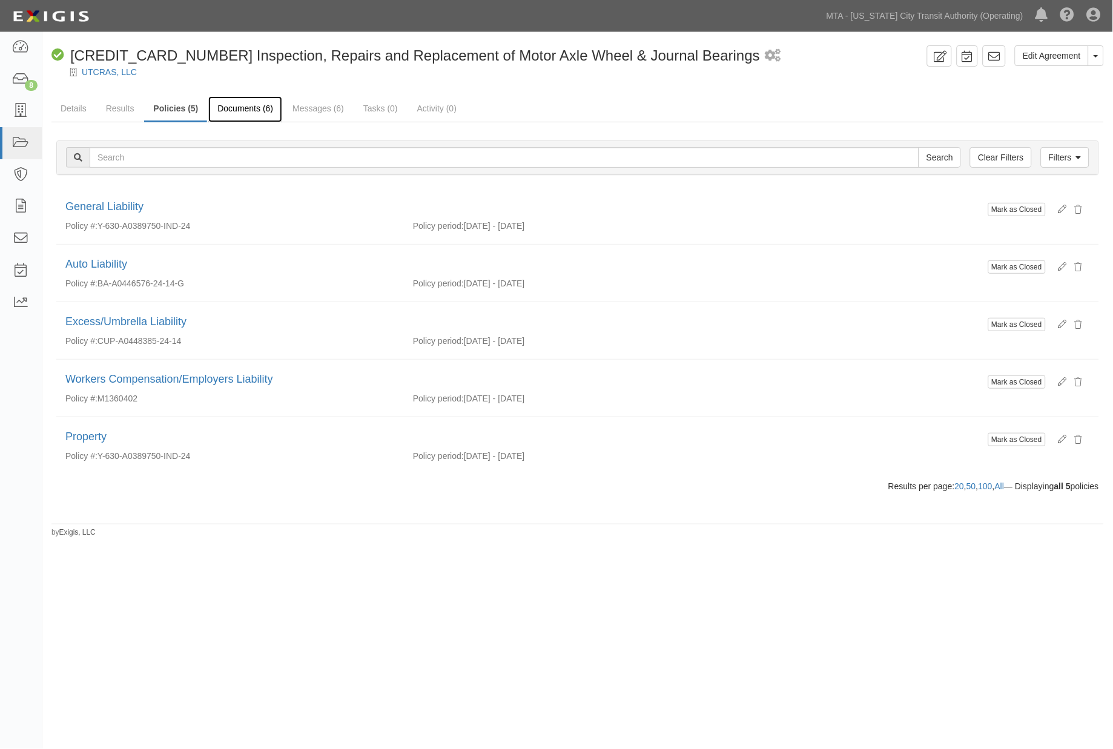
click at [247, 105] on link "Documents (6)" at bounding box center [245, 109] width 74 height 26
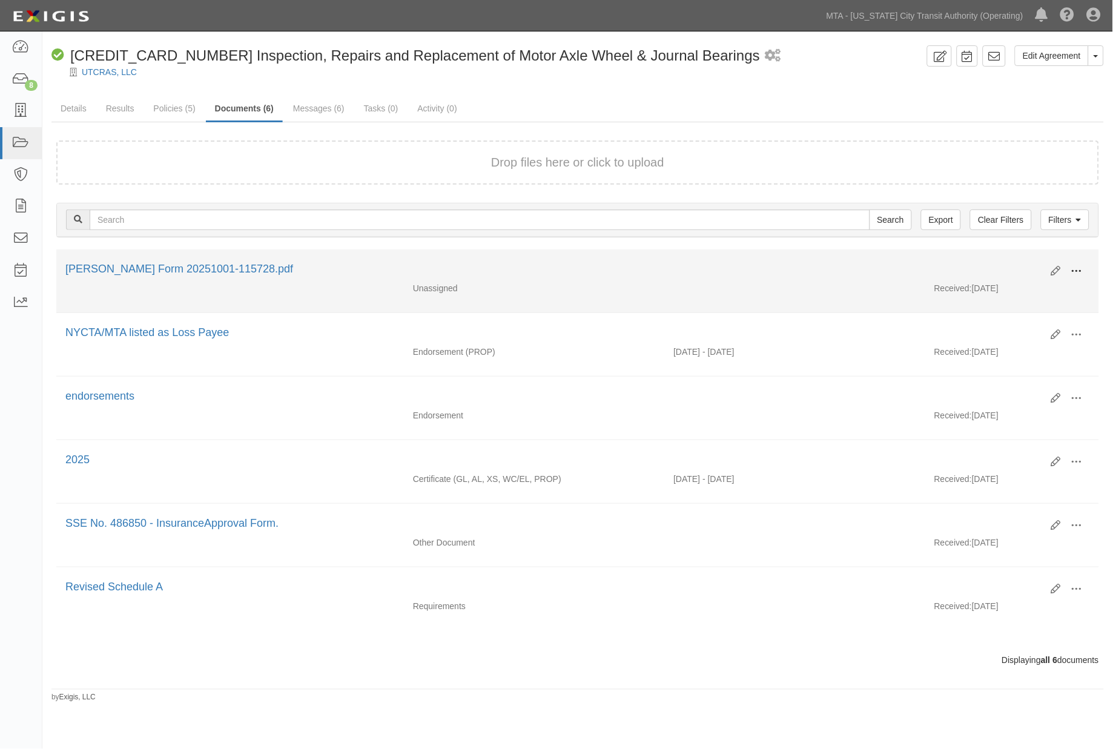
click at [1072, 270] on span at bounding box center [1076, 271] width 11 height 11
click at [997, 267] on link "Edit" at bounding box center [1018, 267] width 96 height 22
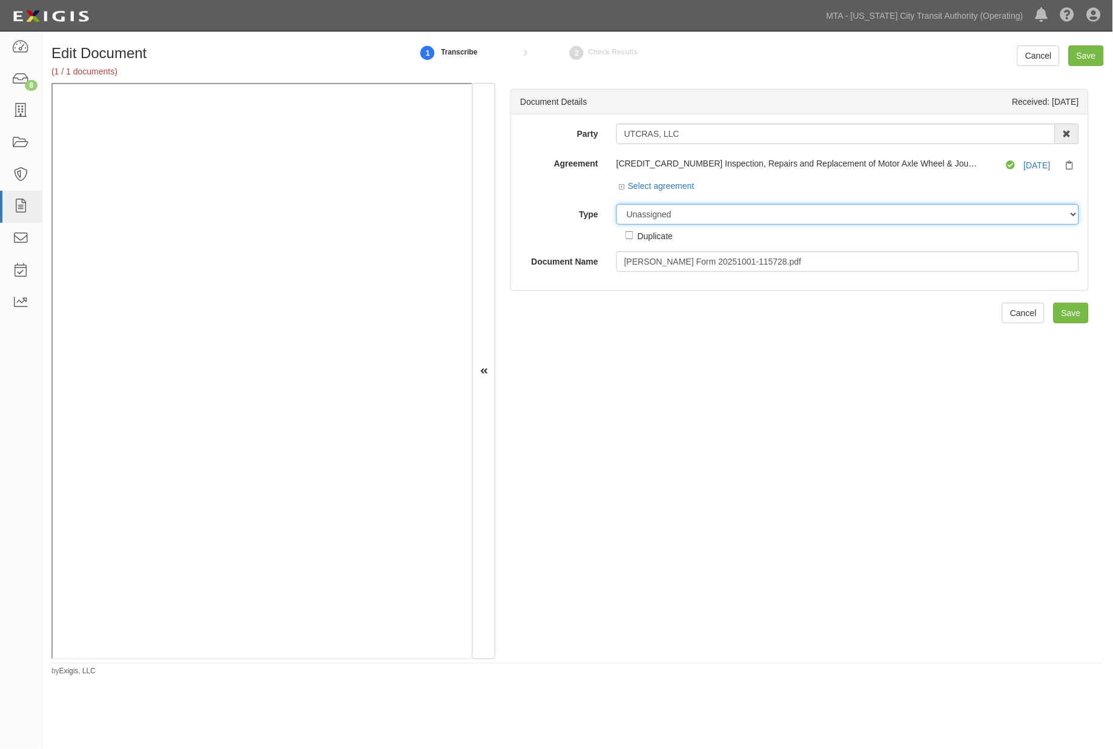
click at [687, 216] on select "Unassigned Binder Cancellation Notice Certificate Contract Endorsement Insuranc…" at bounding box center [847, 214] width 463 height 21
select select "EndorsementDetail"
click at [616, 205] on select "Unassigned Binder Cancellation Notice Certificate Contract Endorsement Insuranc…" at bounding box center [847, 214] width 463 height 21
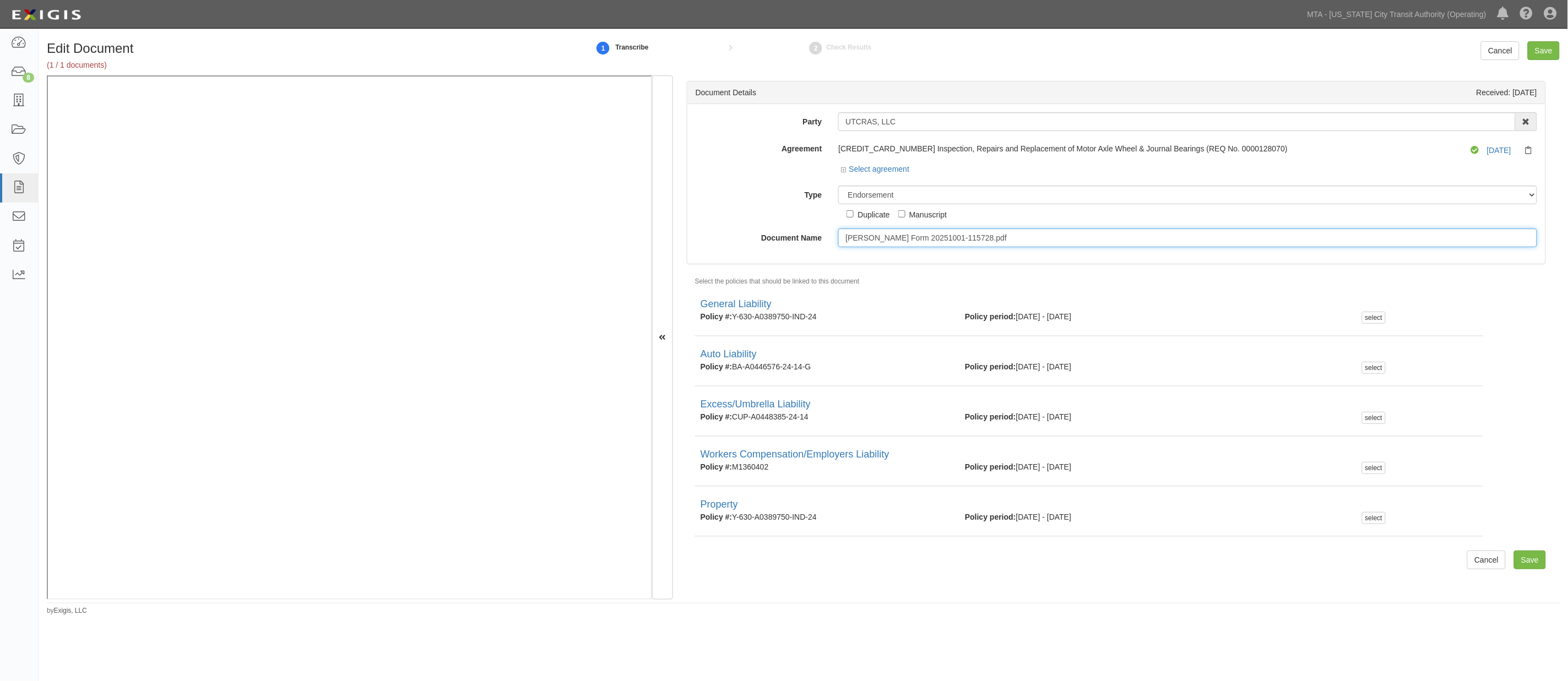
drag, startPoint x: 979, startPoint y: 238, endPoint x: 749, endPoint y: 238, distance: 230.0
click at [749, 238] on div "Document Name ACORD Form 20251001-115728.pdf" at bounding box center [1116, 237] width 858 height 19
type input "2026"
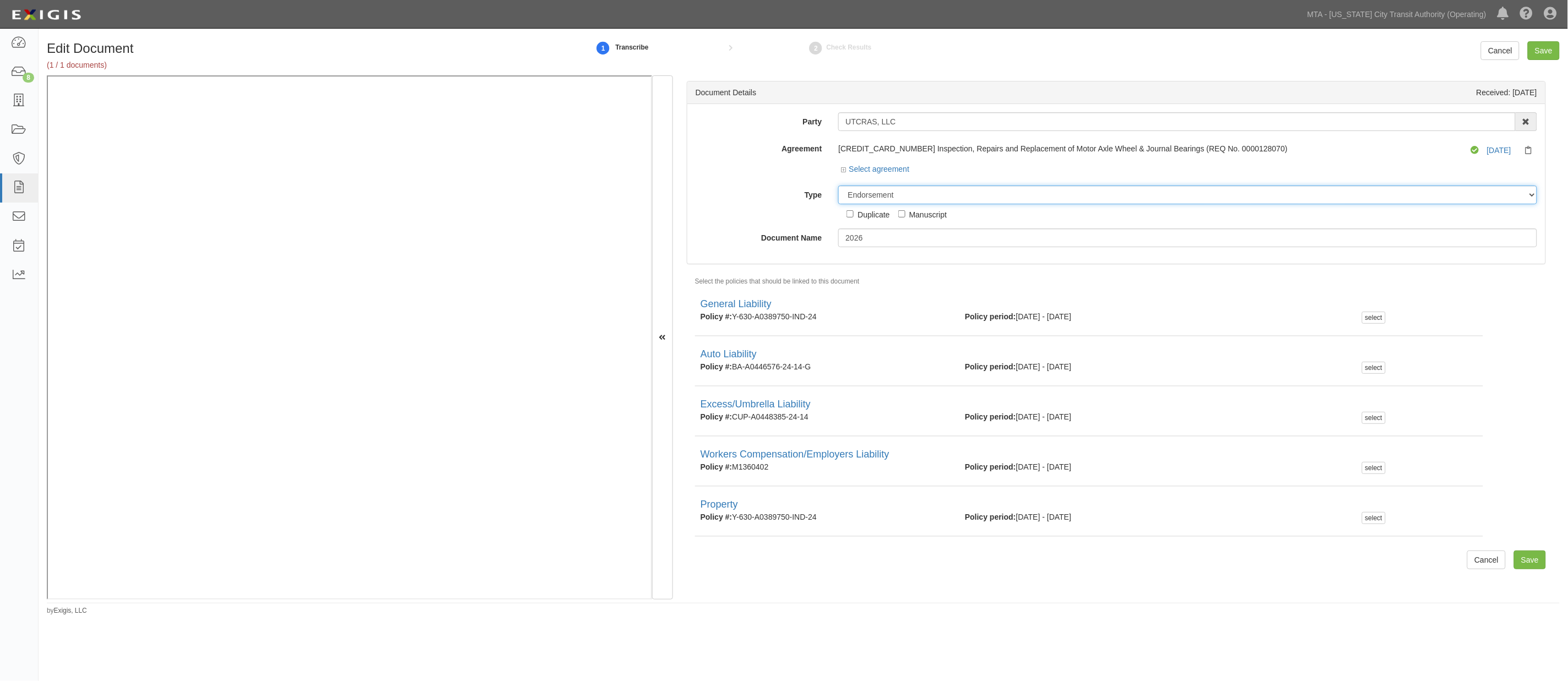
click at [894, 197] on select "Unassigned Binder Cancellation Notice Certificate Contract Endorsement Insuranc…" at bounding box center [1188, 195] width 699 height 19
select select "CertificateDetail"
click at [839, 186] on select "Unassigned Binder Cancellation Notice Certificate Contract Endorsement Insuranc…" at bounding box center [1188, 195] width 699 height 19
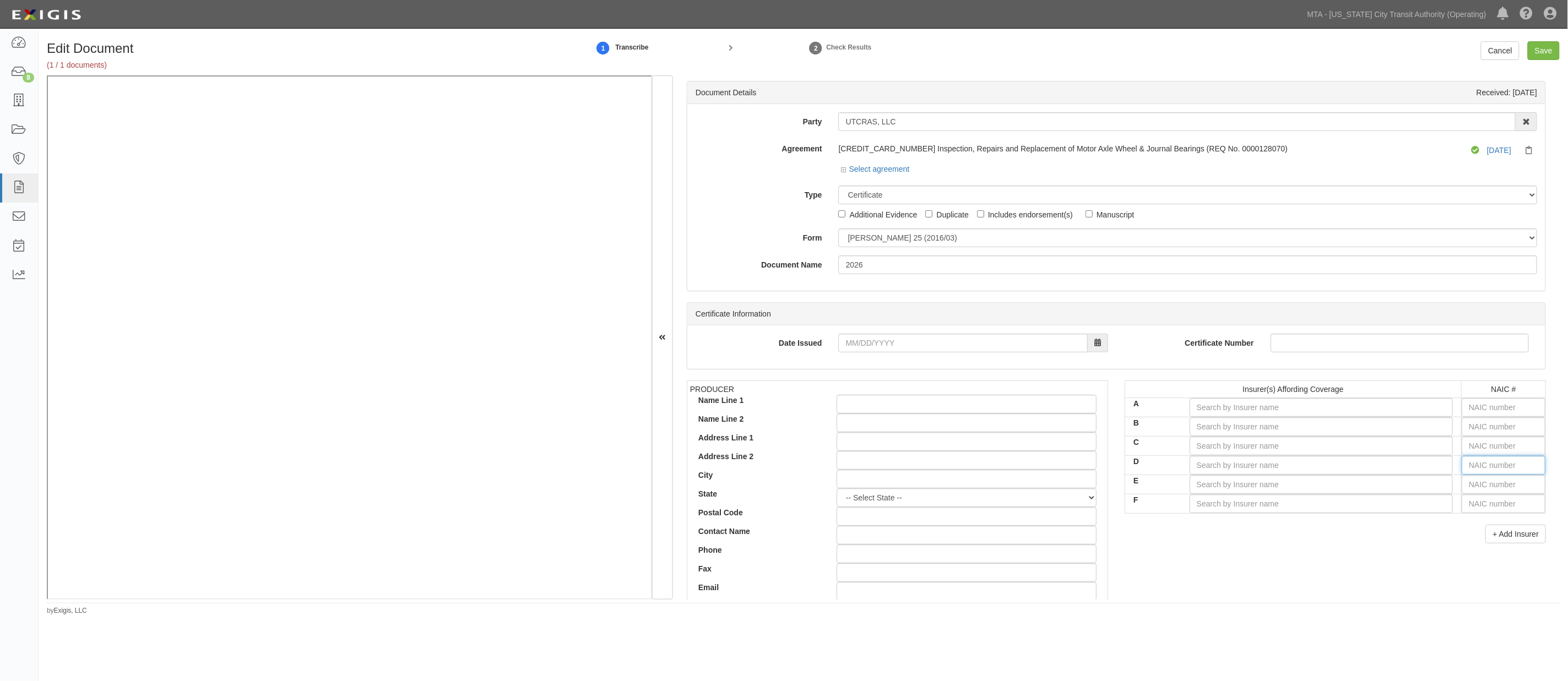
click at [1011, 466] on input "text" at bounding box center [1503, 465] width 84 height 19
type input "25232"
type input "2"
type input "27928"
type input "27"
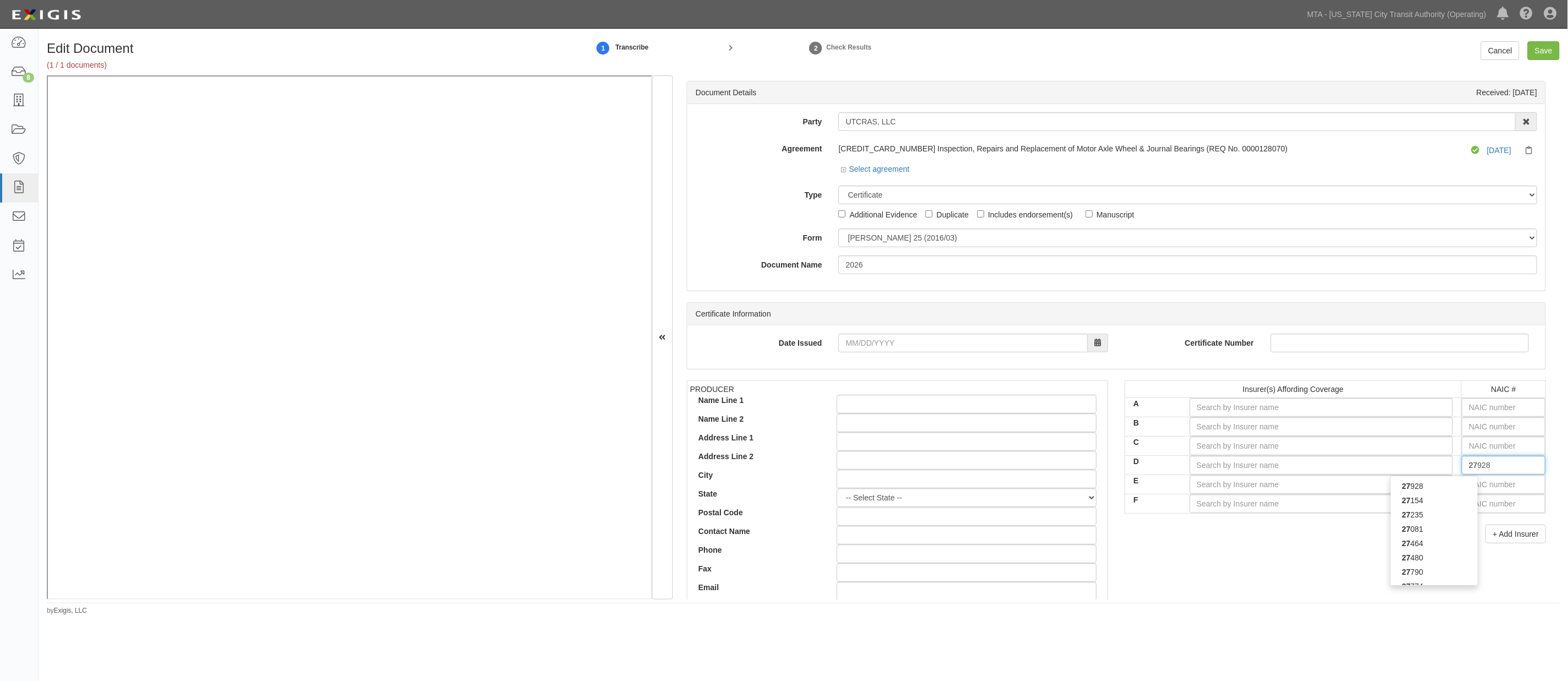
type input "27812"
type input "278"
type input "27847"
type input "2784"
type input "27847"
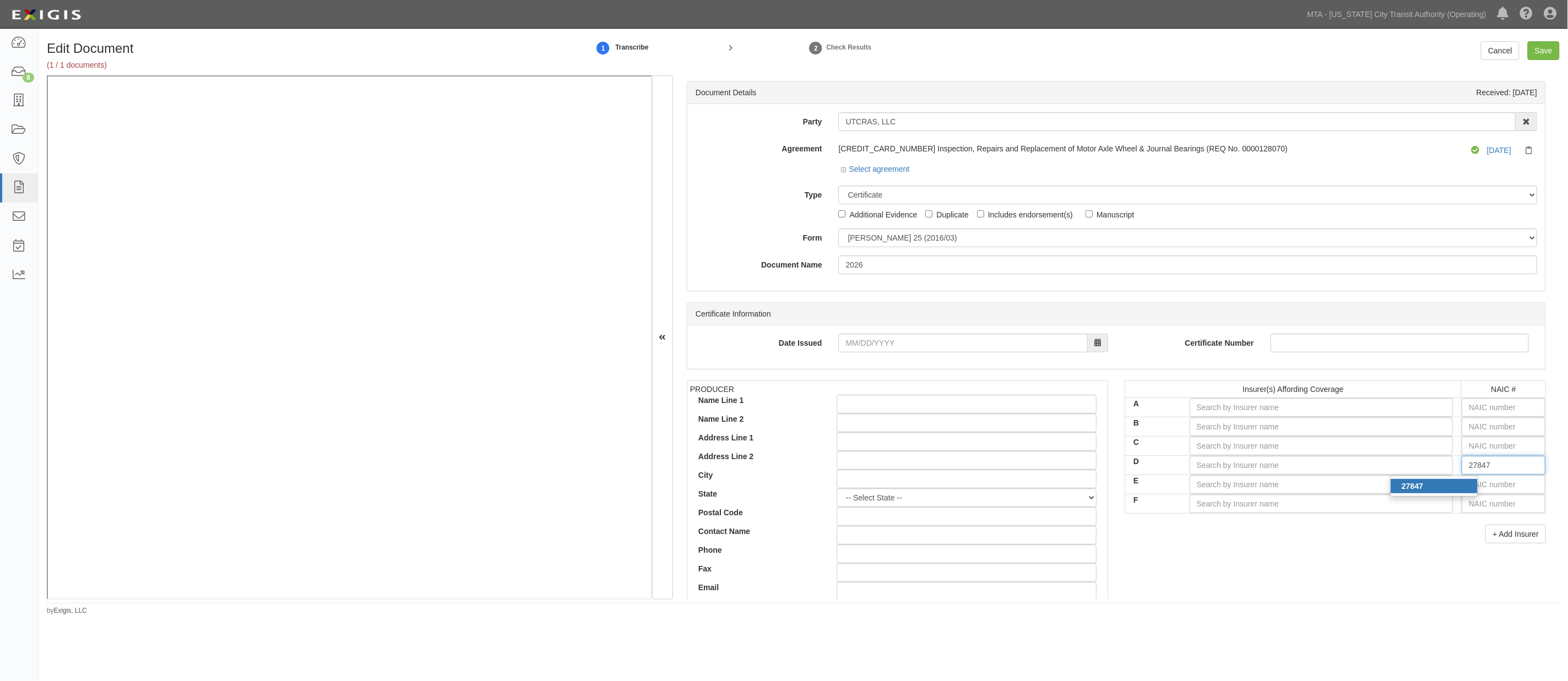
click at [1011, 487] on div "27847" at bounding box center [1434, 486] width 87 height 15
type input "Insurance Company of the West (A XIV Rating)"
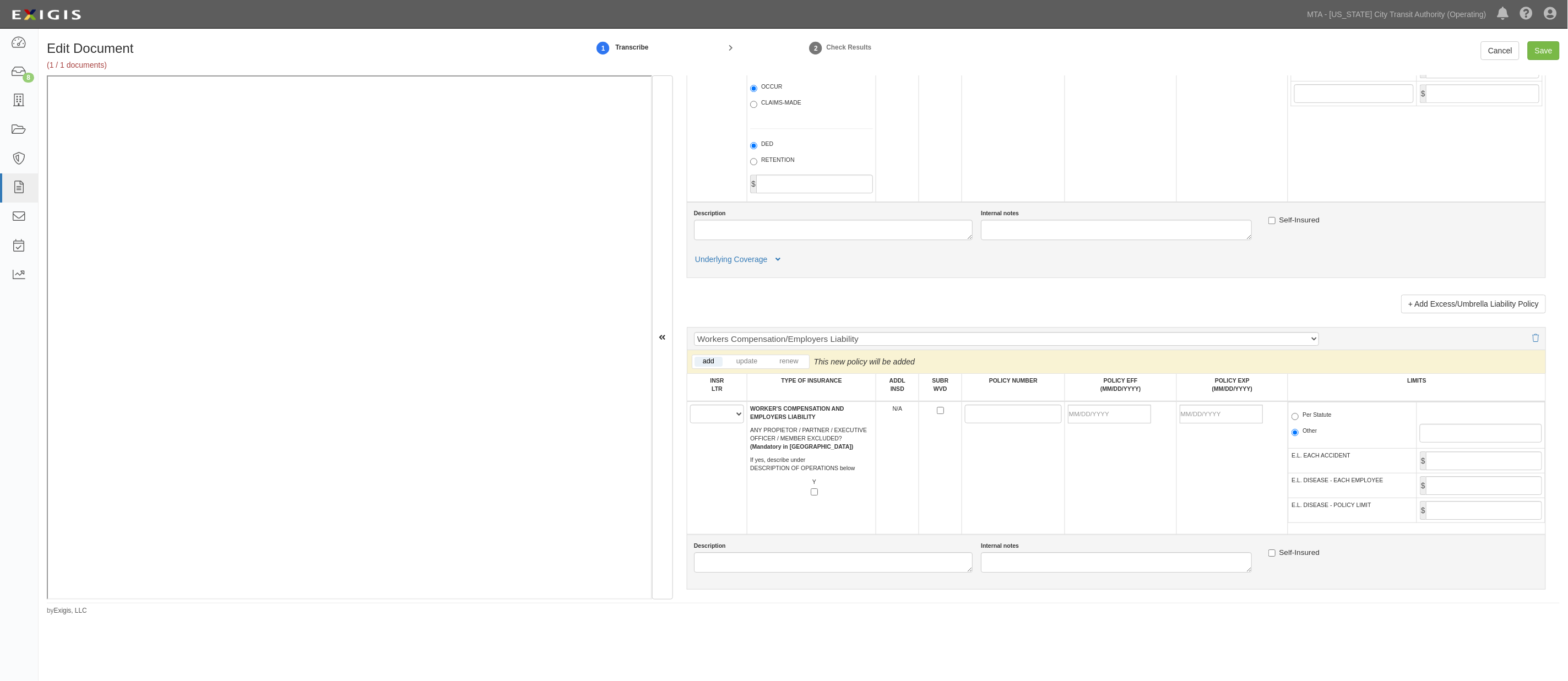
scroll to position [1529, 0]
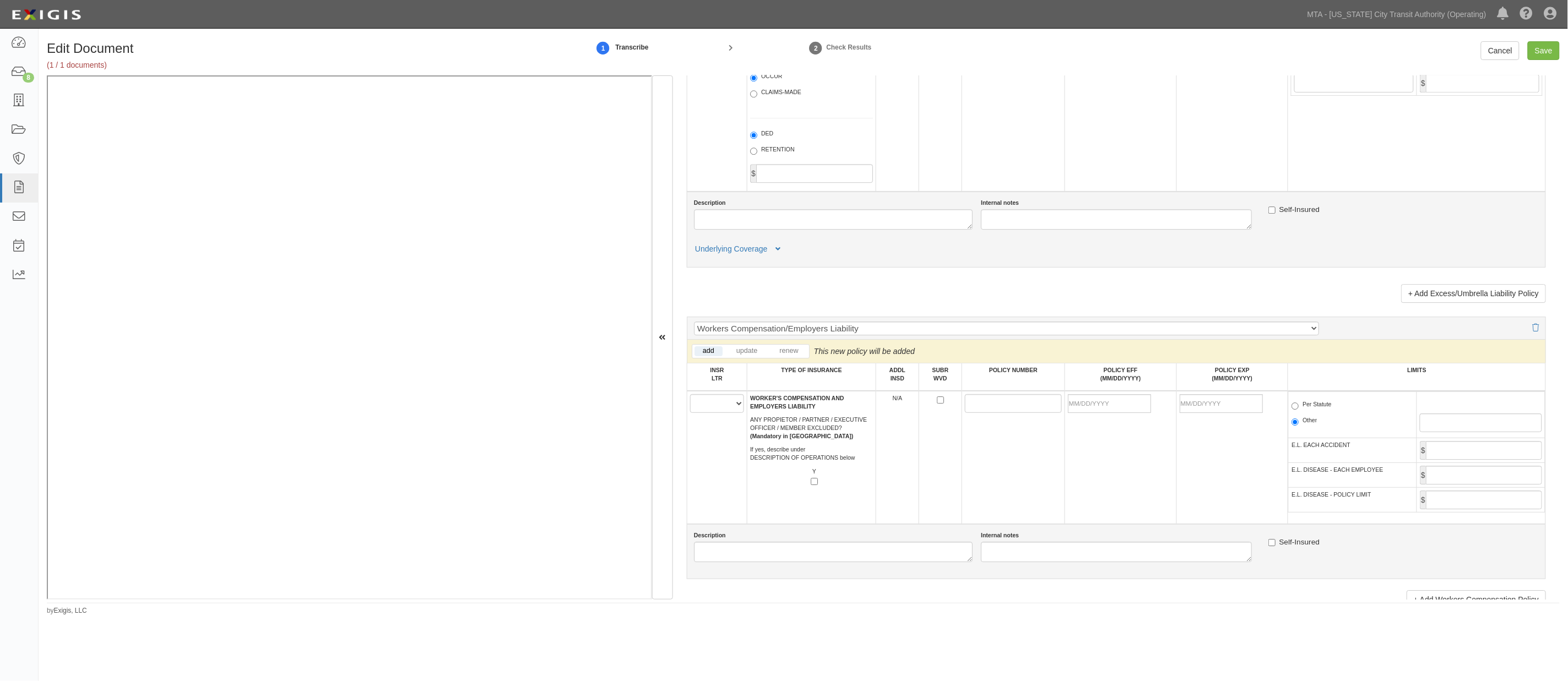
type input "27847"
click at [719, 413] on select "A B C D E F" at bounding box center [717, 404] width 54 height 19
select select "D"
click at [690, 413] on select "A B C D E F" at bounding box center [717, 404] width 54 height 19
paste input "WNJ 5086381 00"
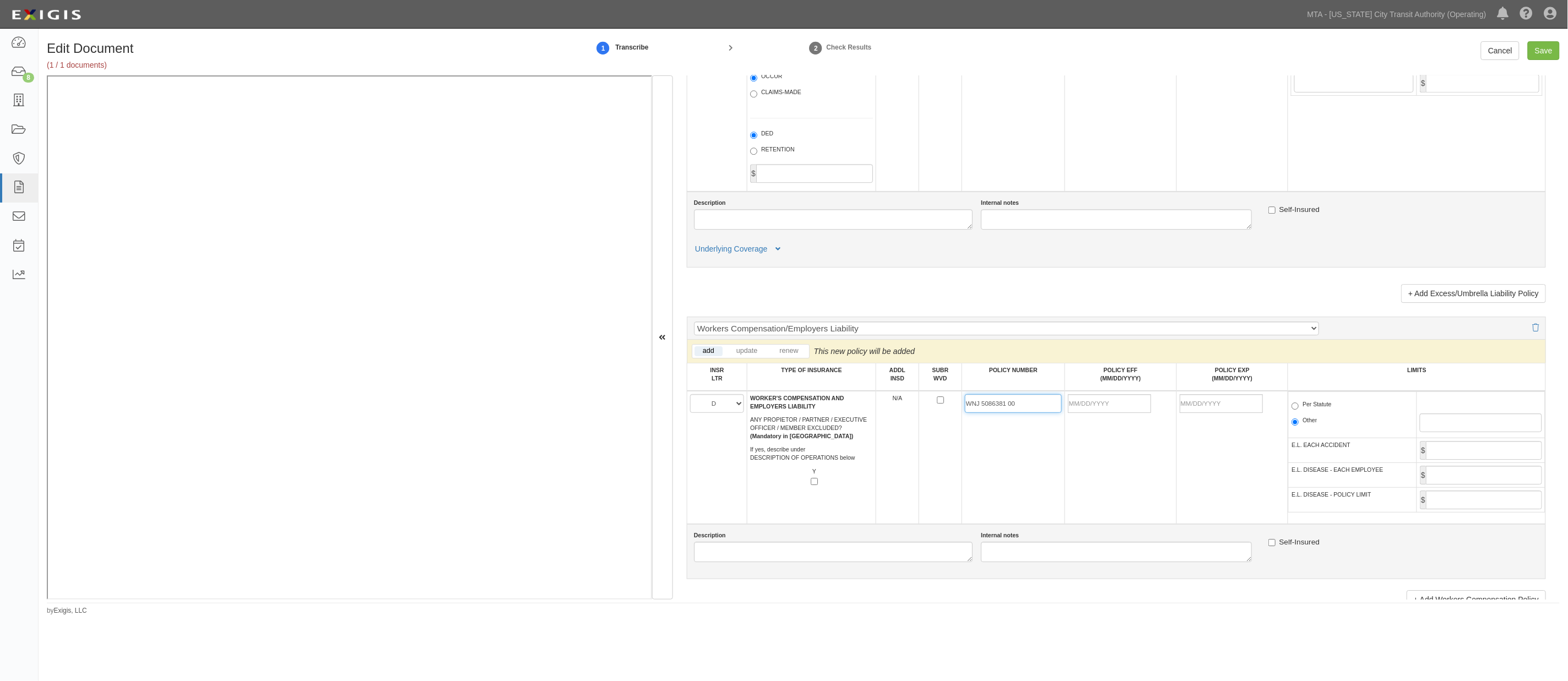
type input "WNJ 5086381 00"
click at [1011, 413] on input "POLICY EFF (MM/DD/YYYY)" at bounding box center [1109, 404] width 83 height 19
type input "10/03/2025"
type input "10/03/2026"
click at [1011, 468] on td "10/03/2025" at bounding box center [1121, 457] width 112 height 134
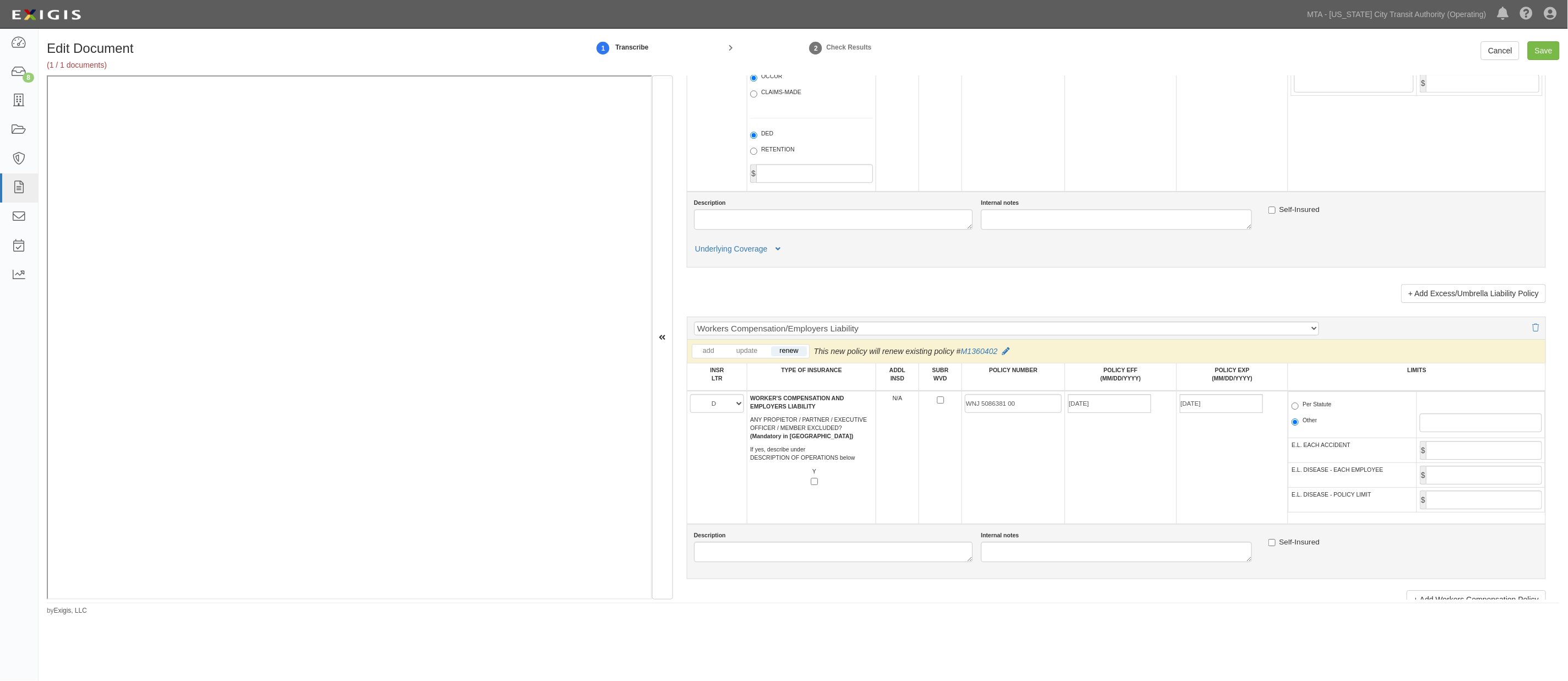
click at [1011, 411] on label "Per Statute" at bounding box center [1312, 406] width 40 height 11
click at [1011, 410] on input "Per Statute" at bounding box center [1295, 406] width 7 height 7
radio input "true"
click at [1011, 43] on input "Save" at bounding box center [1543, 50] width 32 height 19
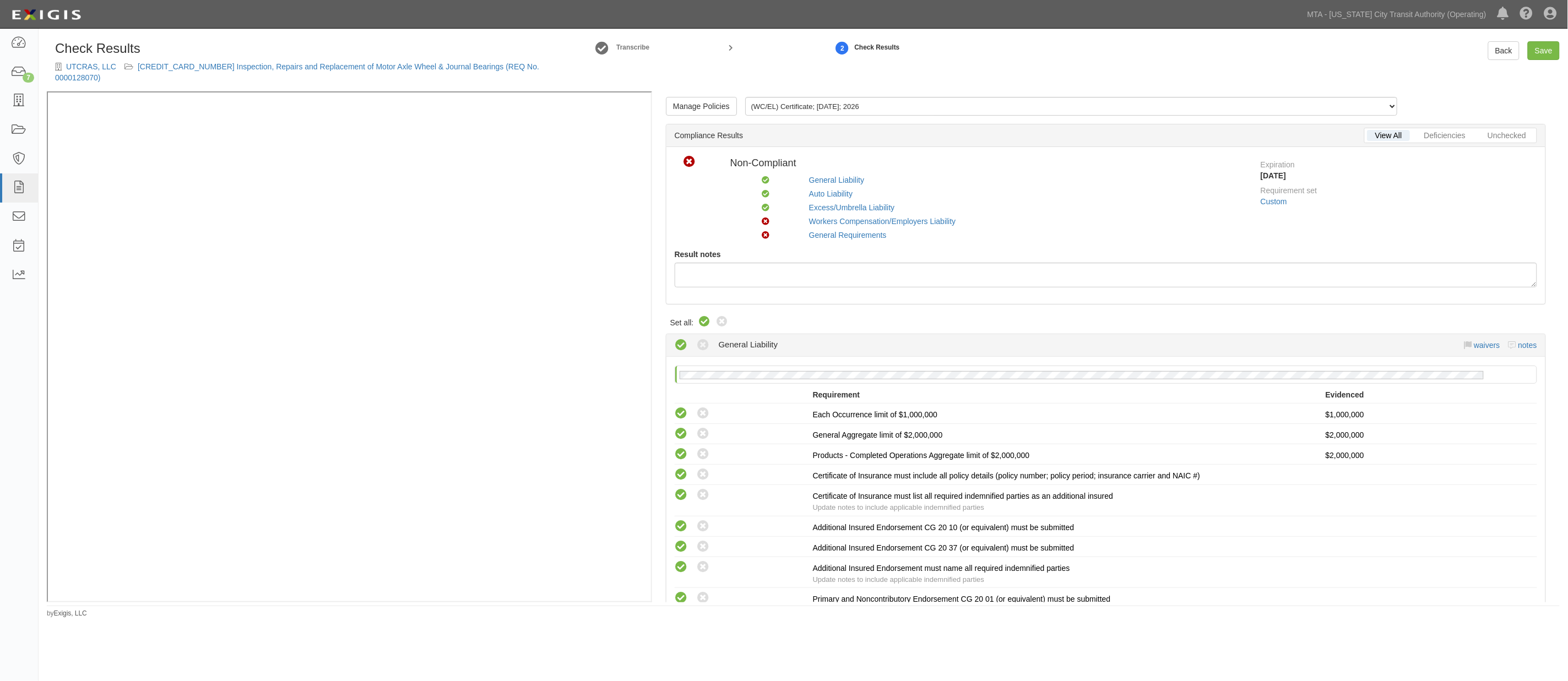
click at [701, 320] on icon at bounding box center [705, 322] width 14 height 14
radio input "true"
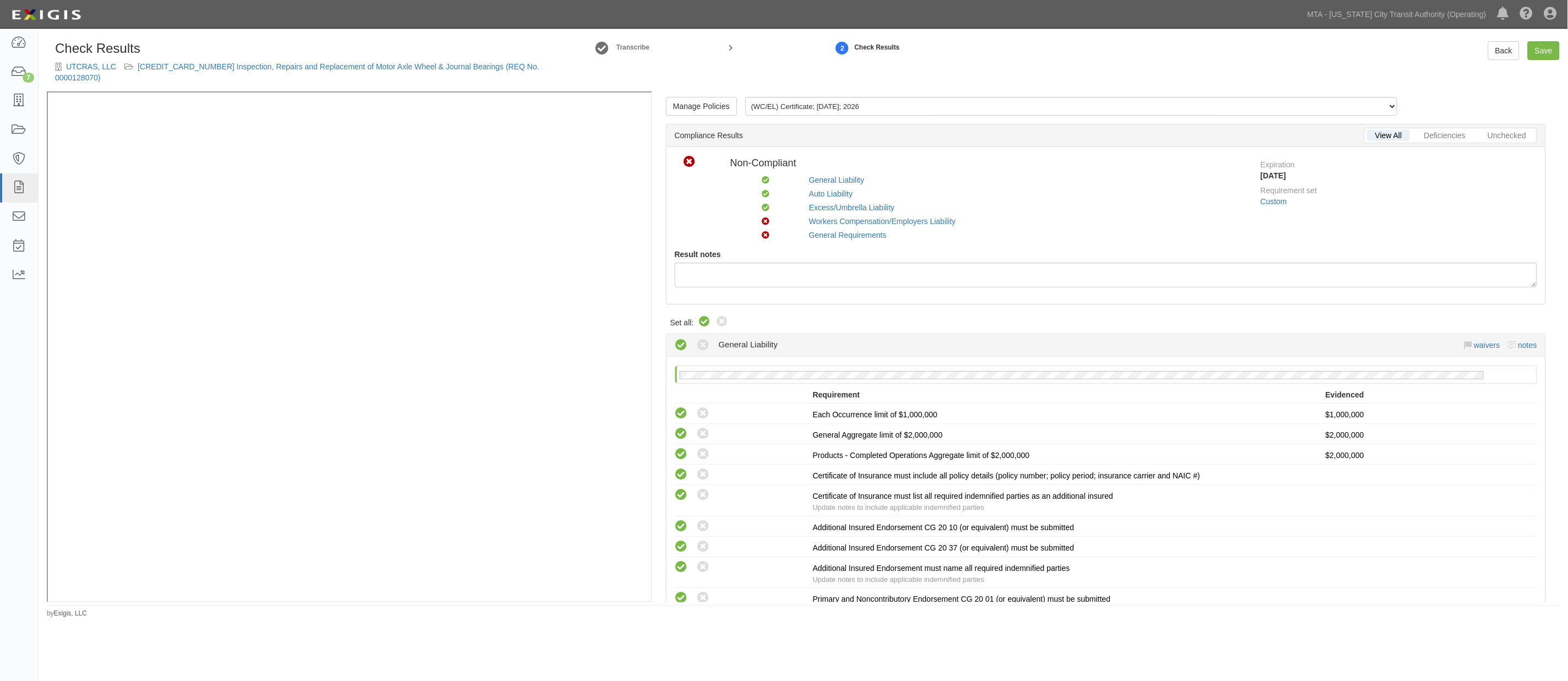
radio input "true"
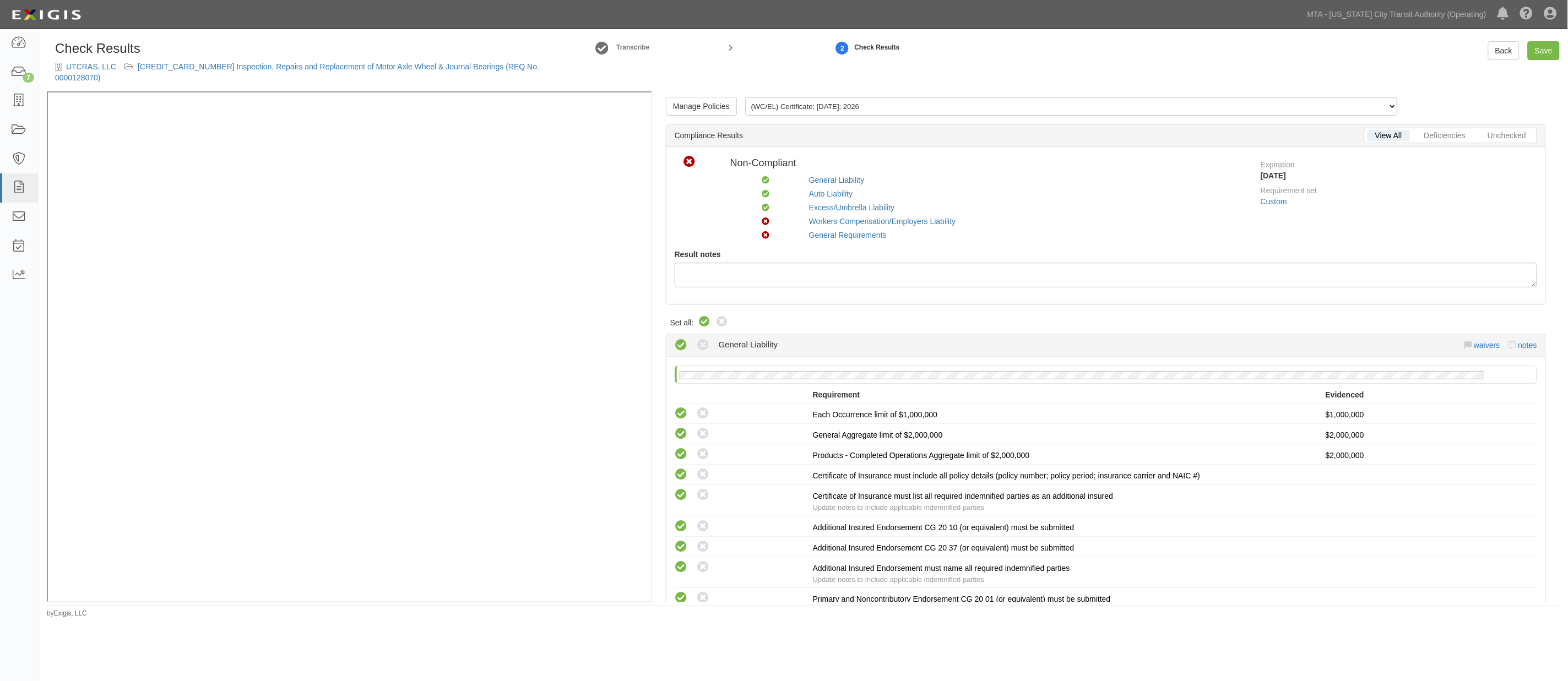
radio input "true"
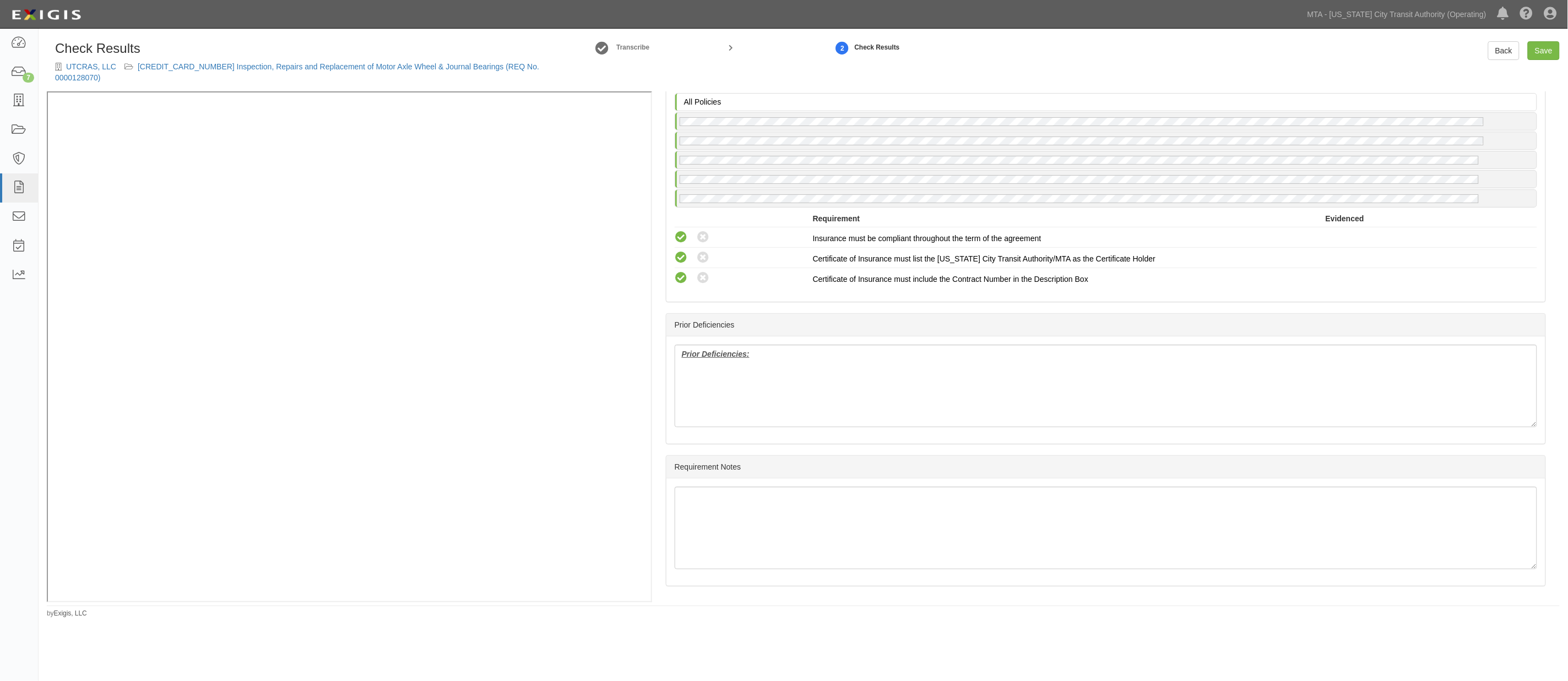
scroll to position [1429, 0]
drag, startPoint x: 779, startPoint y: 356, endPoint x: 648, endPoint y: 358, distance: 131.0
click at [581, 233] on div "Manage Policies (WC/EL) Certificate; 10/1/2025; 2026 (PROP) Endorsement; 1/13/2…" at bounding box center [803, 347] width 1513 height 511
click at [1546, 48] on link "Save" at bounding box center [1543, 50] width 32 height 19
radio input "true"
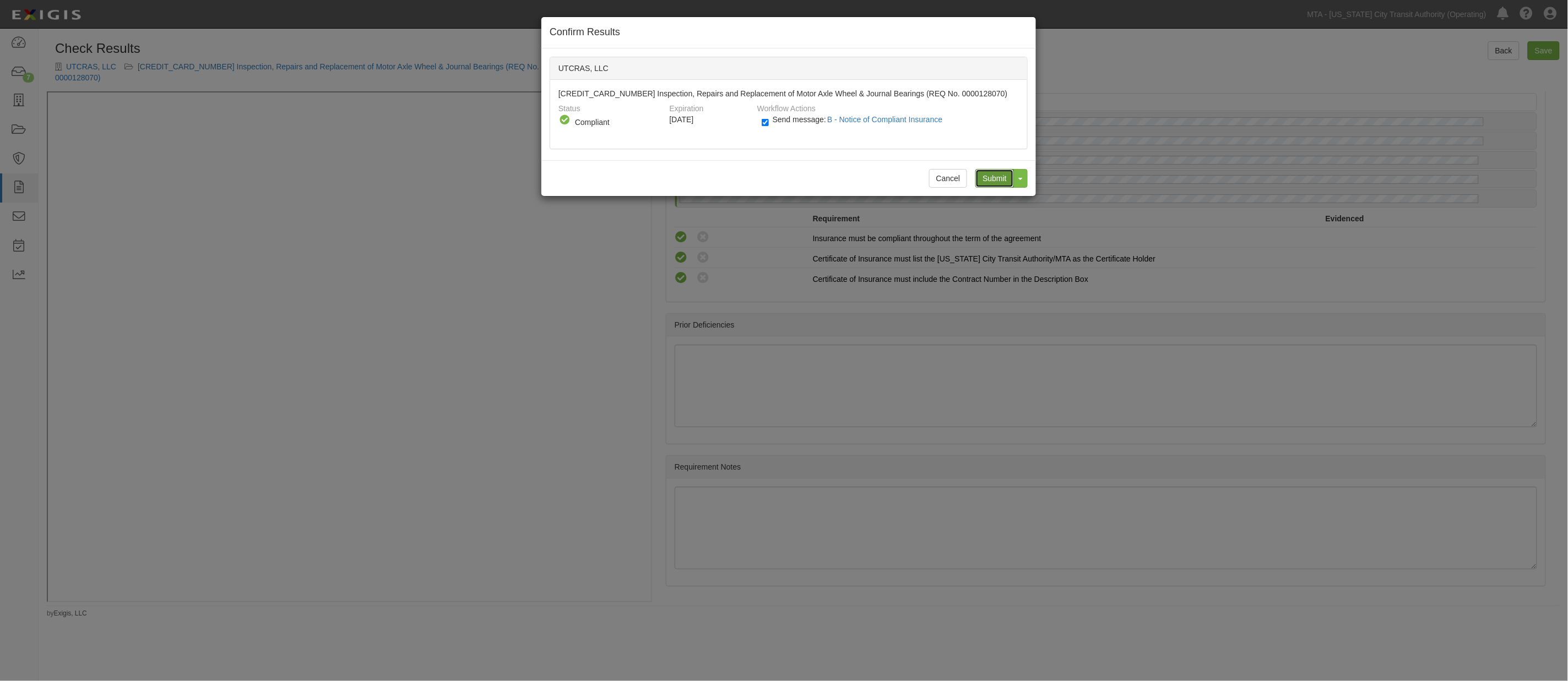
click at [1000, 179] on input "Submit" at bounding box center [994, 178] width 38 height 19
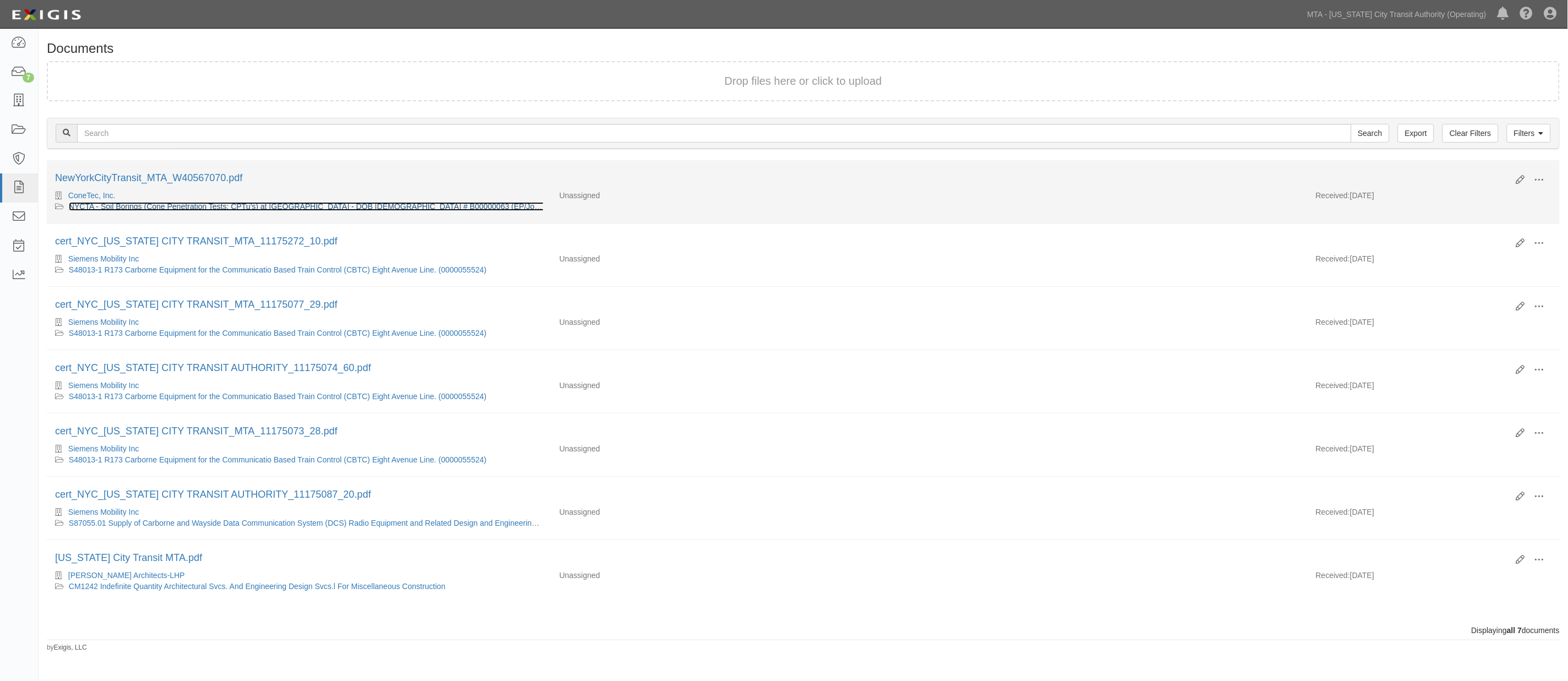
click at [431, 205] on link "NYCTA - Soil Borings (Cone Penetration Tests; CPTu’s) at [GEOGRAPHIC_DATA] - DO…" at bounding box center [339, 206] width 541 height 9
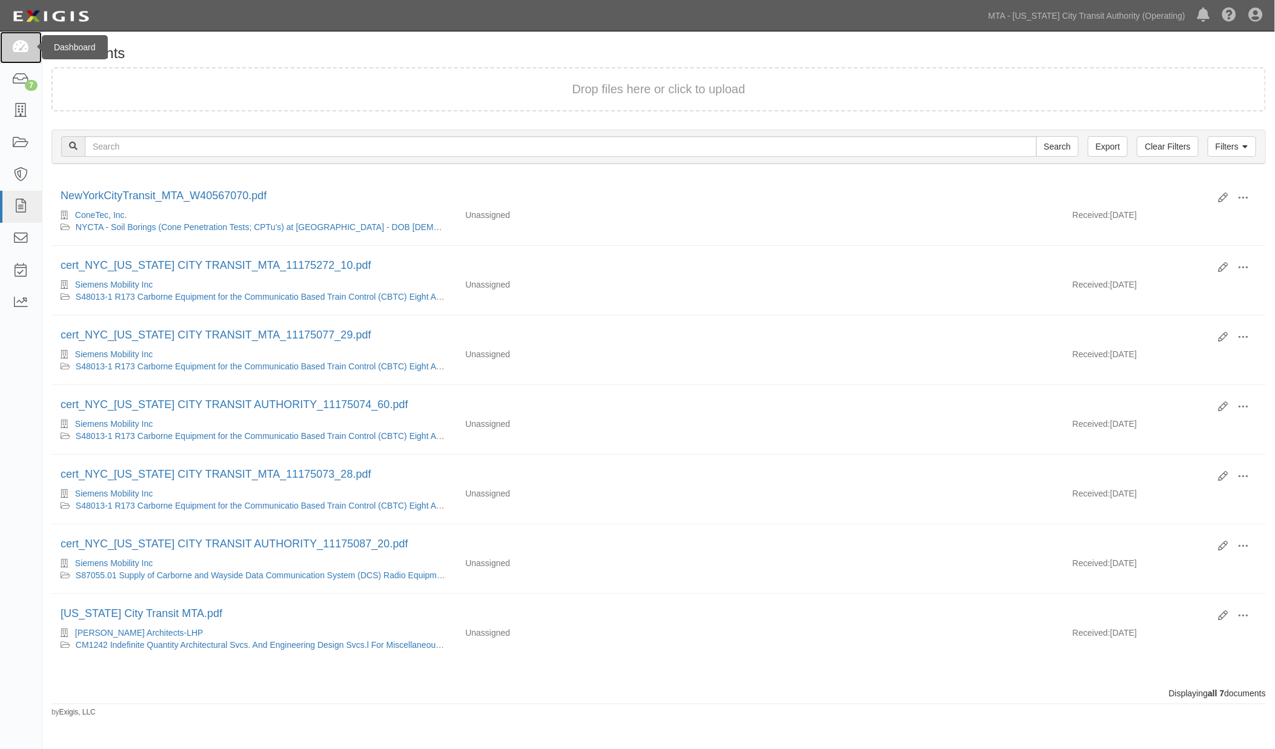
click at [18, 44] on icon at bounding box center [20, 48] width 17 height 14
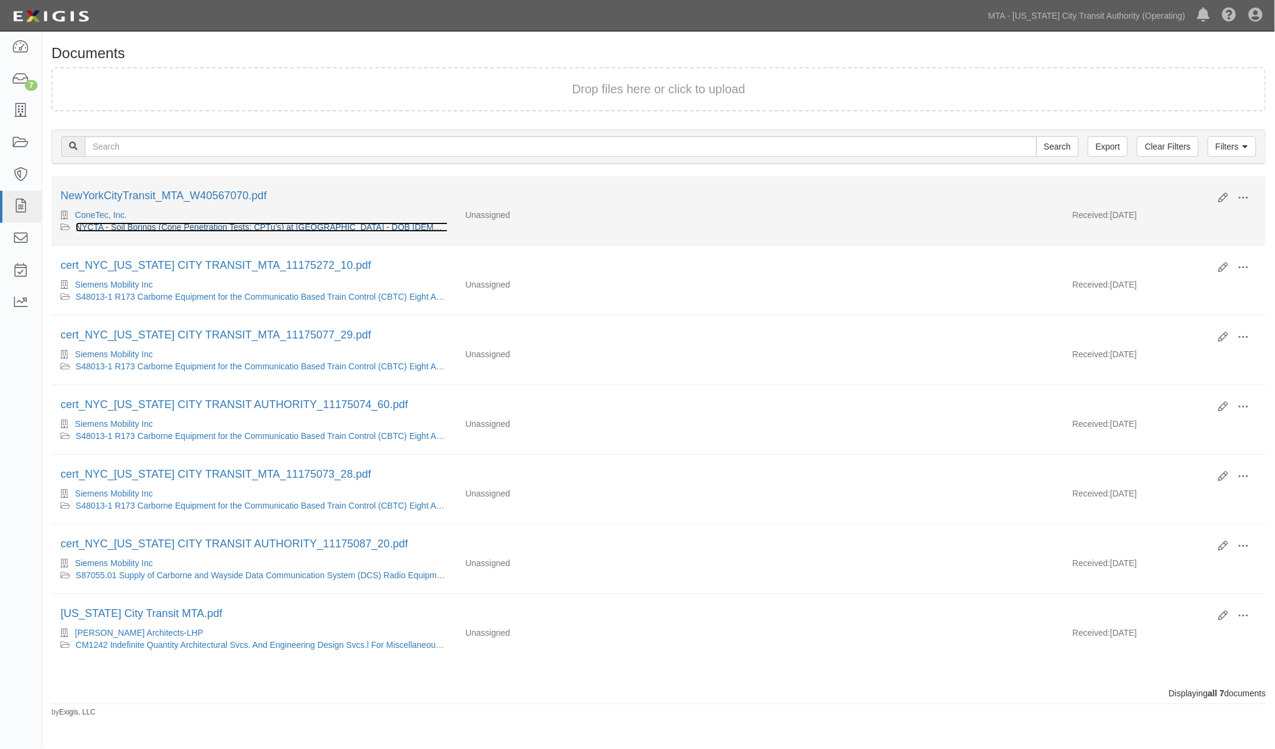
click at [414, 224] on link "NYCTA - Soil Borings (Cone Penetration Tests; CPTu’s) at [GEOGRAPHIC_DATA] - DO…" at bounding box center [373, 227] width 595 height 10
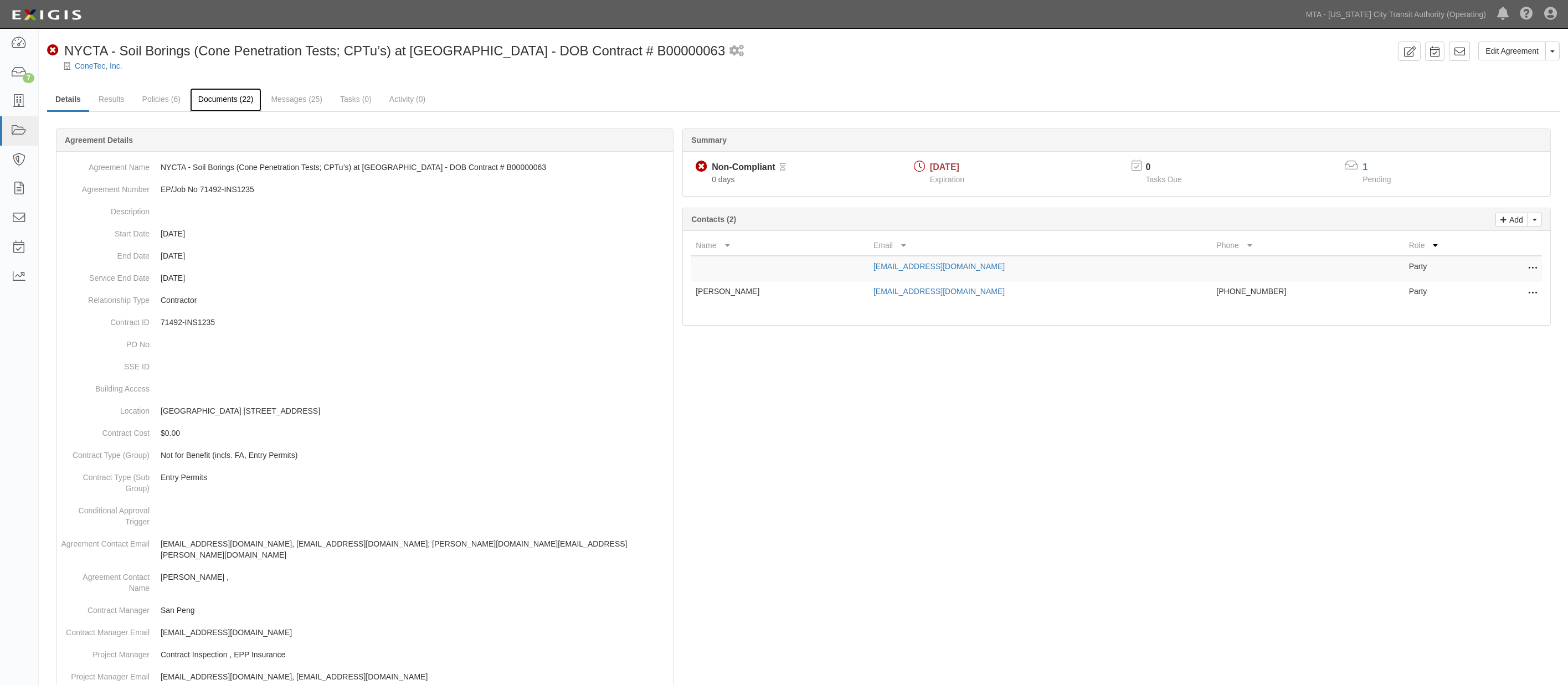
click at [226, 98] on link "Documents (22)" at bounding box center [226, 100] width 72 height 24
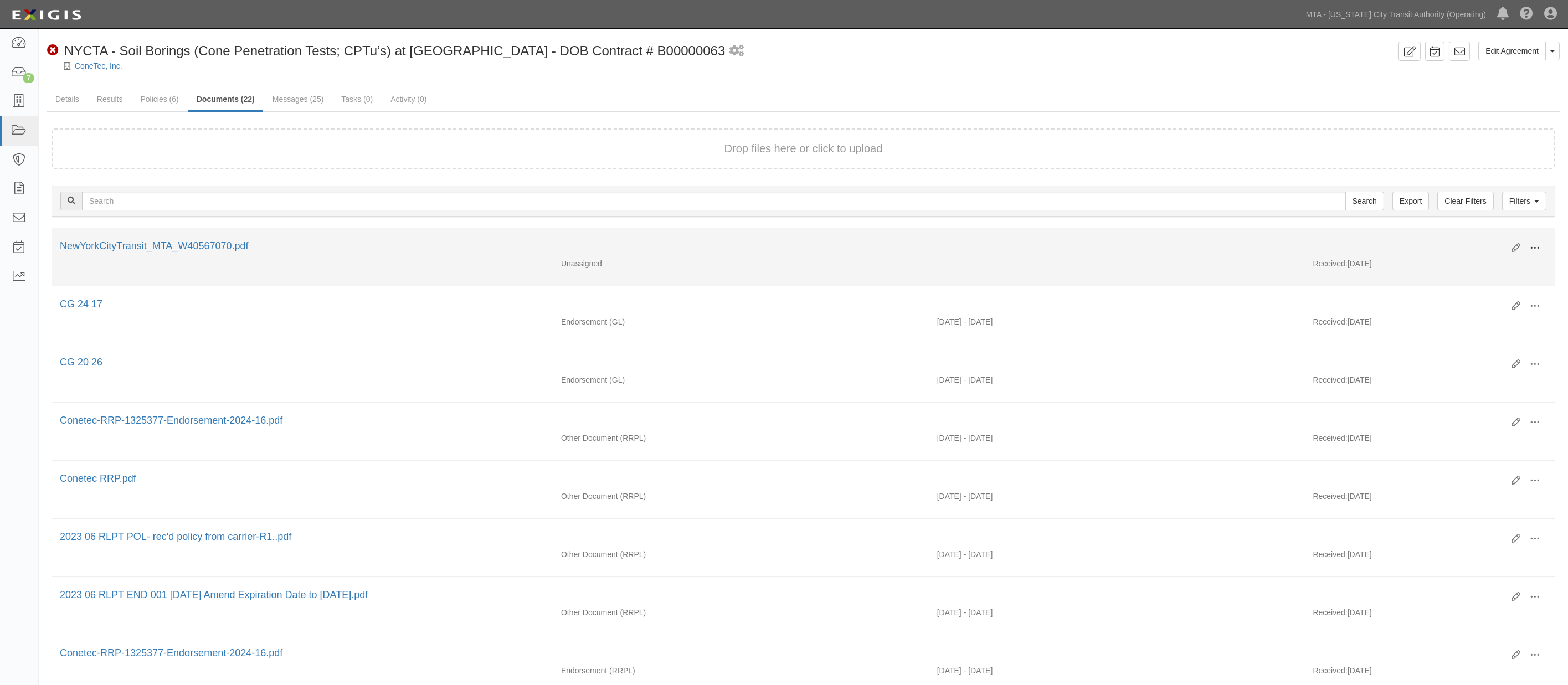
click at [1537, 246] on span at bounding box center [1535, 248] width 10 height 10
click at [1450, 238] on link "Edit" at bounding box center [1481, 244] width 88 height 20
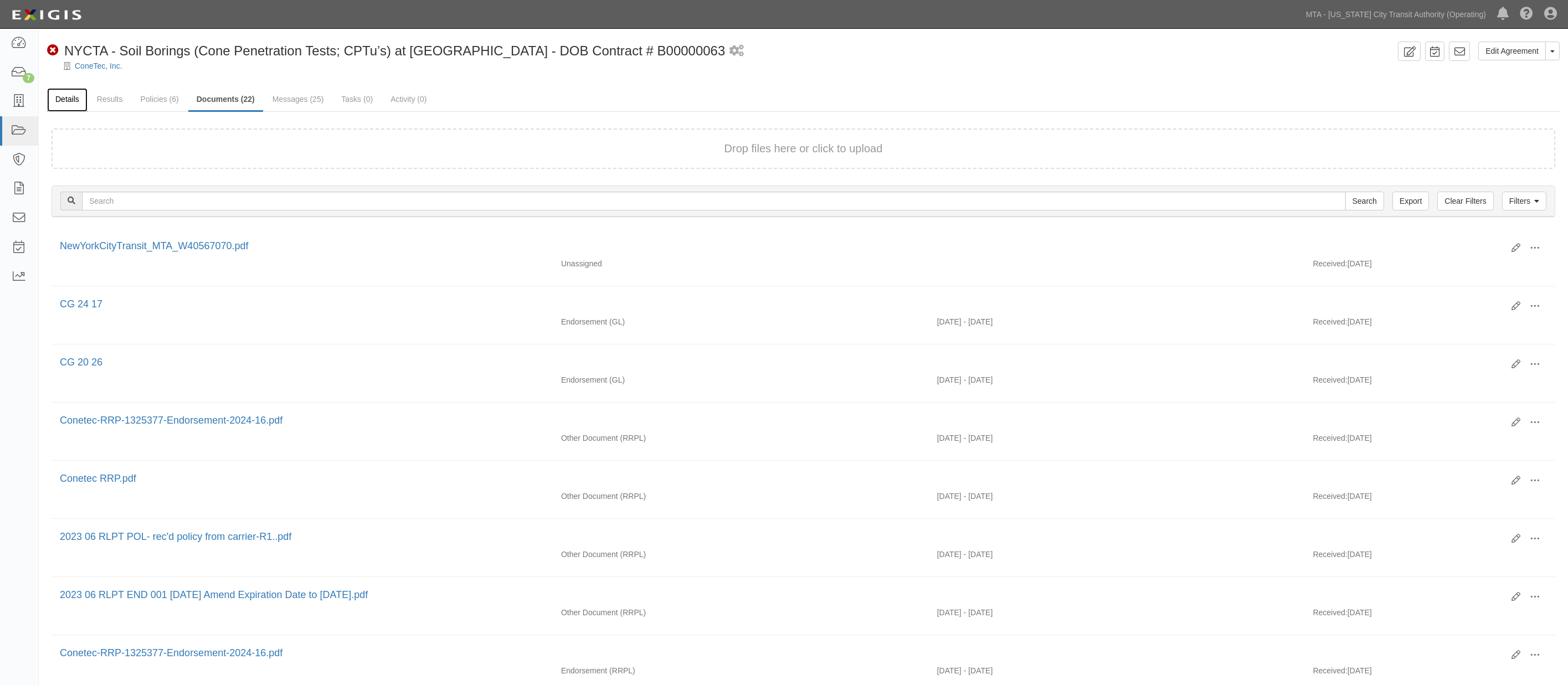
click at [70, 98] on link "Details" at bounding box center [67, 100] width 40 height 24
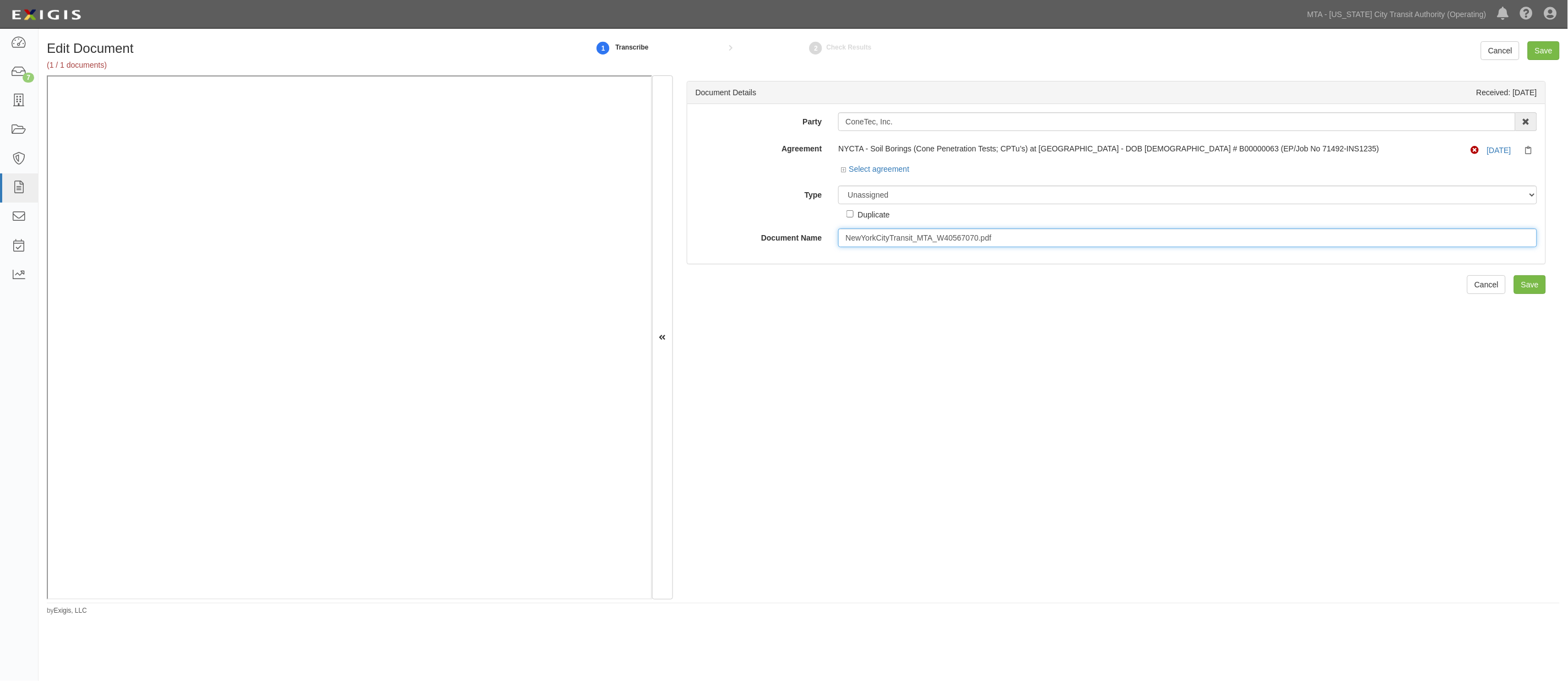
click at [870, 240] on input "NewYorkCityTransit_MTA_W40567070.pdf" at bounding box center [1188, 237] width 699 height 19
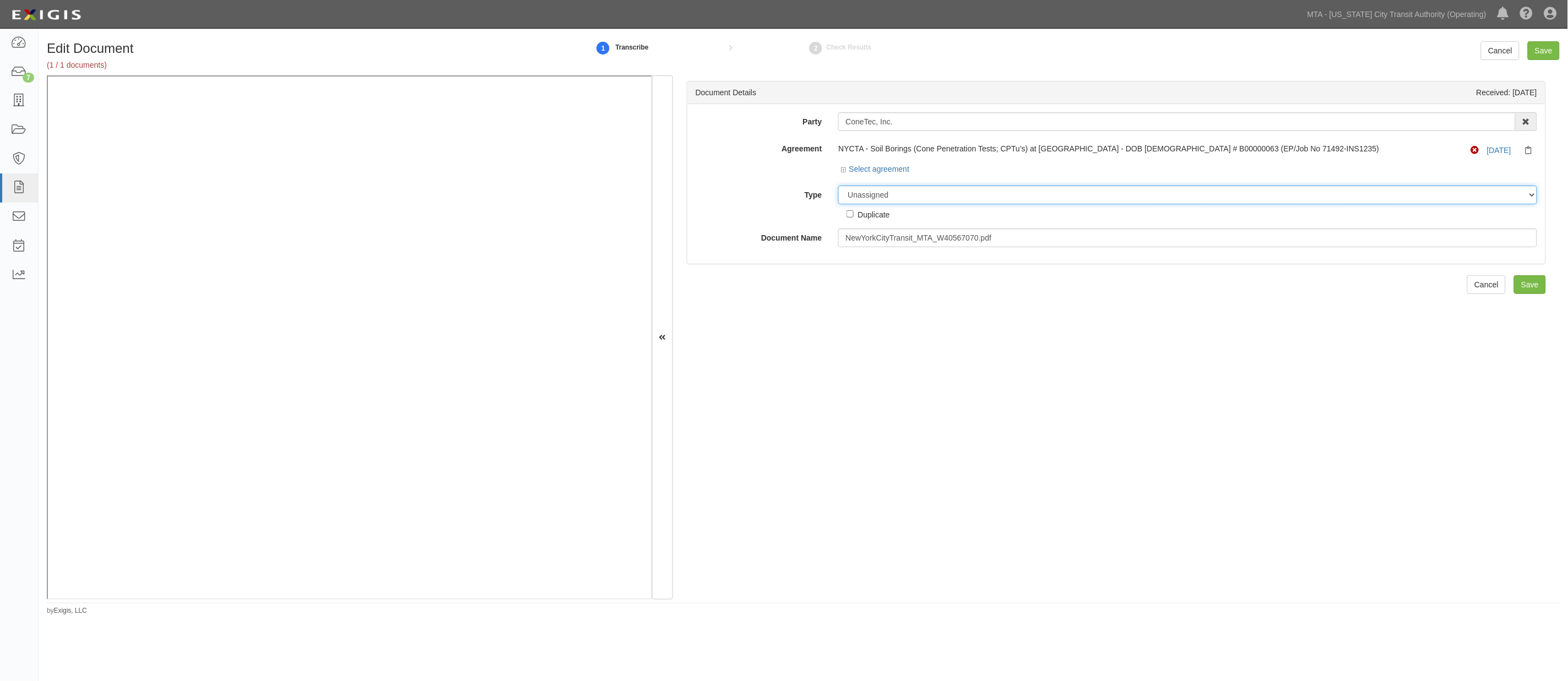
click at [887, 190] on select "Unassigned Binder Cancellation Notice Certificate Contract Endorsement Insuranc…" at bounding box center [1188, 195] width 699 height 19
select select "OtherDetail"
click at [839, 186] on select "Unassigned Binder Cancellation Notice Certificate Contract Endorsement Insuranc…" at bounding box center [1188, 195] width 699 height 19
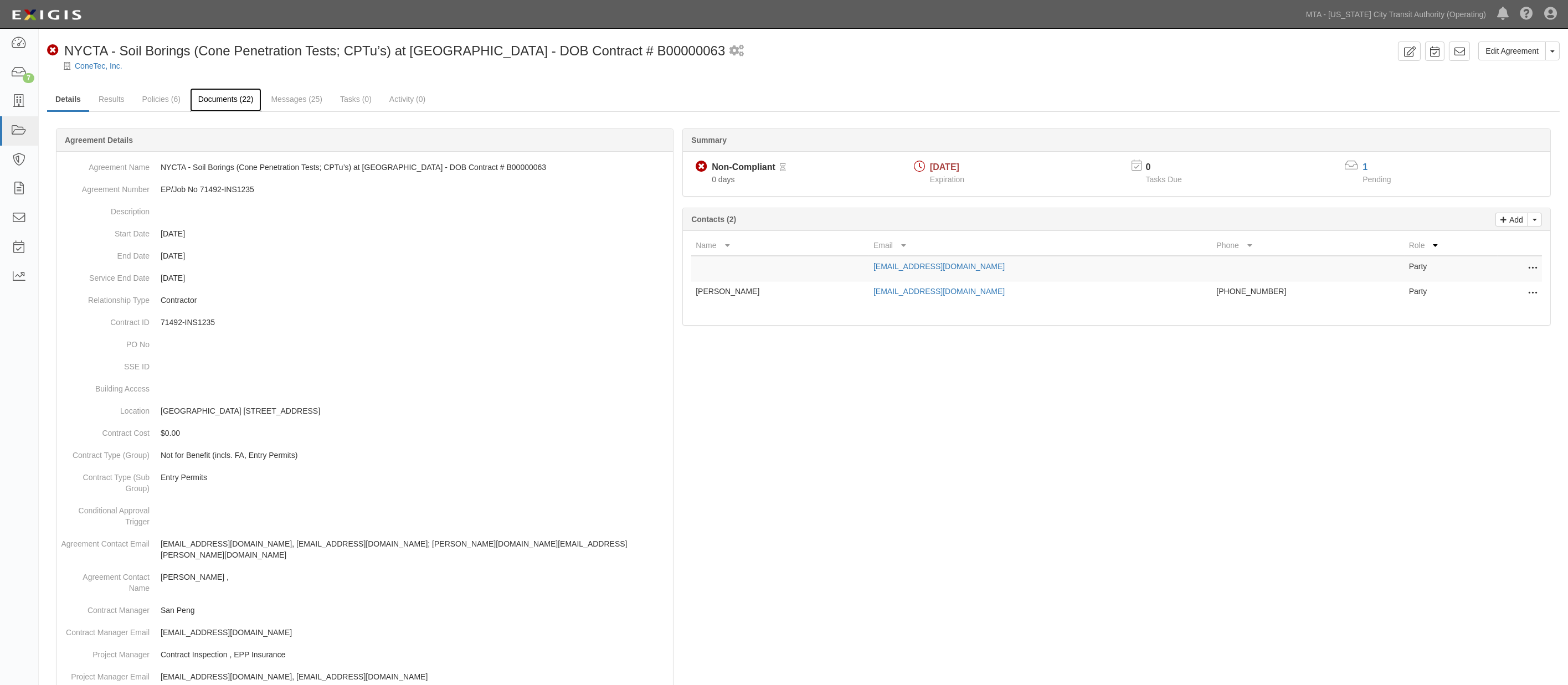
click at [233, 100] on link "Documents (22)" at bounding box center [226, 100] width 72 height 24
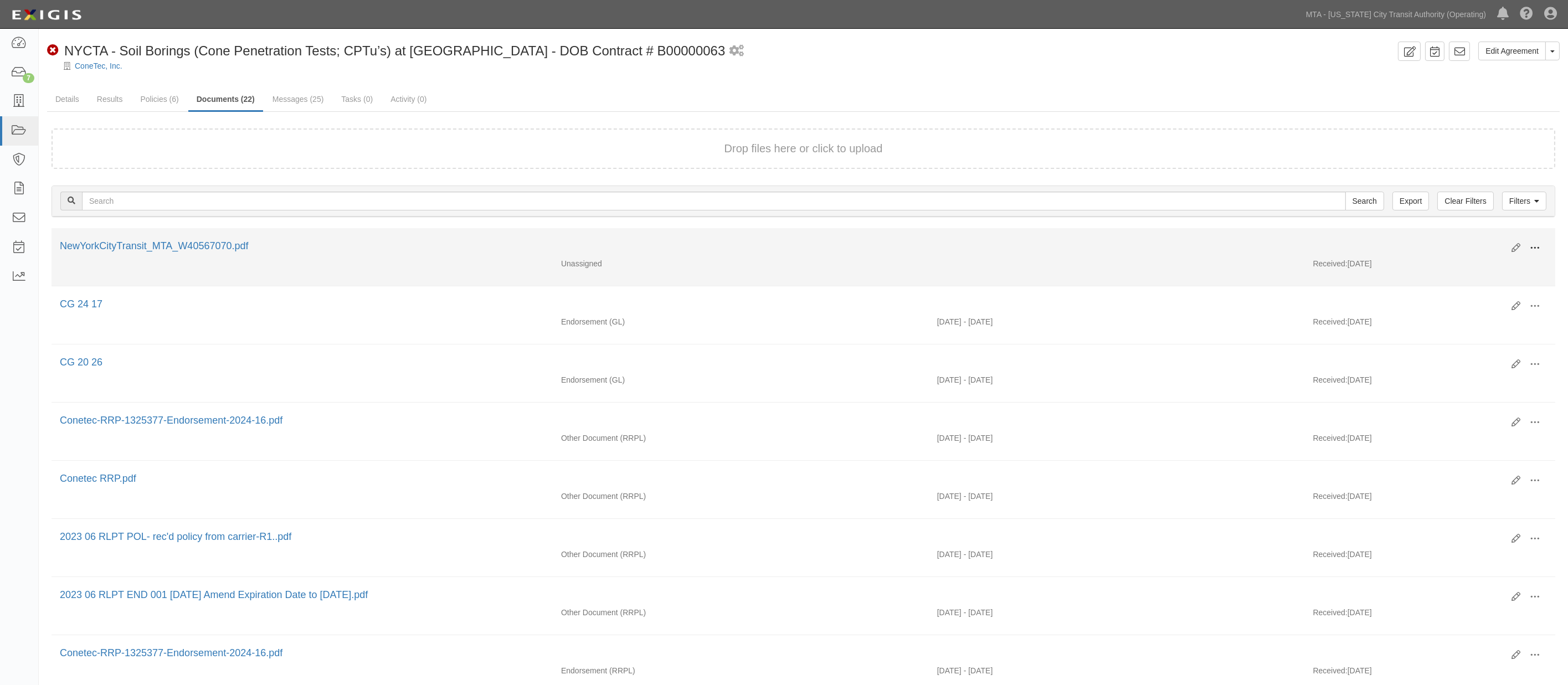
click at [1533, 247] on span at bounding box center [1535, 248] width 10 height 10
click at [1454, 240] on link "Edit" at bounding box center [1481, 244] width 88 height 20
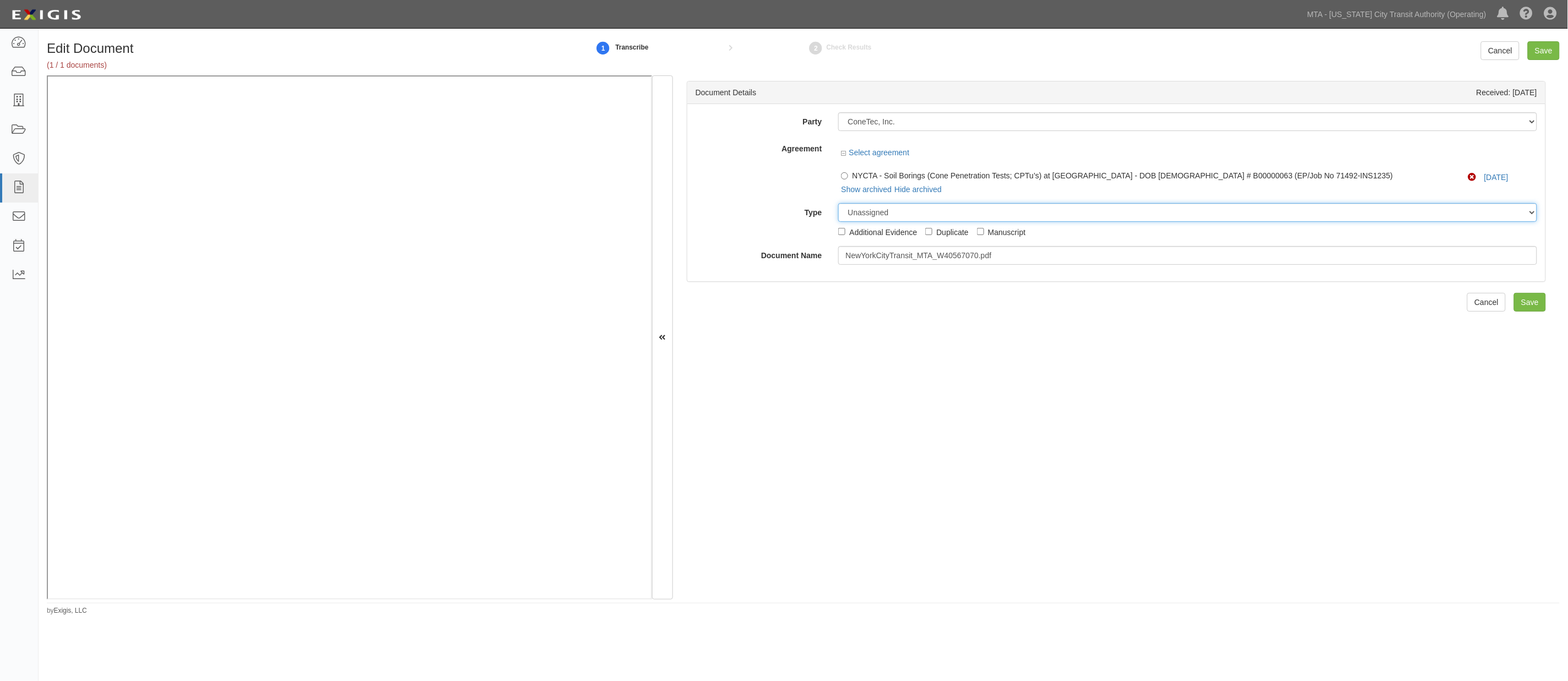
click at [936, 210] on select "Unassigned Binder Cancellation Notice Certificate Contract Endorsement Insuranc…" at bounding box center [1188, 212] width 699 height 19
click at [839, 204] on select "Unassigned Binder Cancellation Notice Certificate Contract Endorsement Insuranc…" at bounding box center [1188, 212] width 699 height 19
click at [901, 208] on select "Unassigned Binder Cancellation Notice Certificate Contract Endorsement Insuranc…" at bounding box center [1188, 212] width 699 height 19
select select "OtherDetail"
click at [839, 204] on select "Unassigned Binder Cancellation Notice Certificate Contract Endorsement Insuranc…" at bounding box center [1188, 212] width 699 height 19
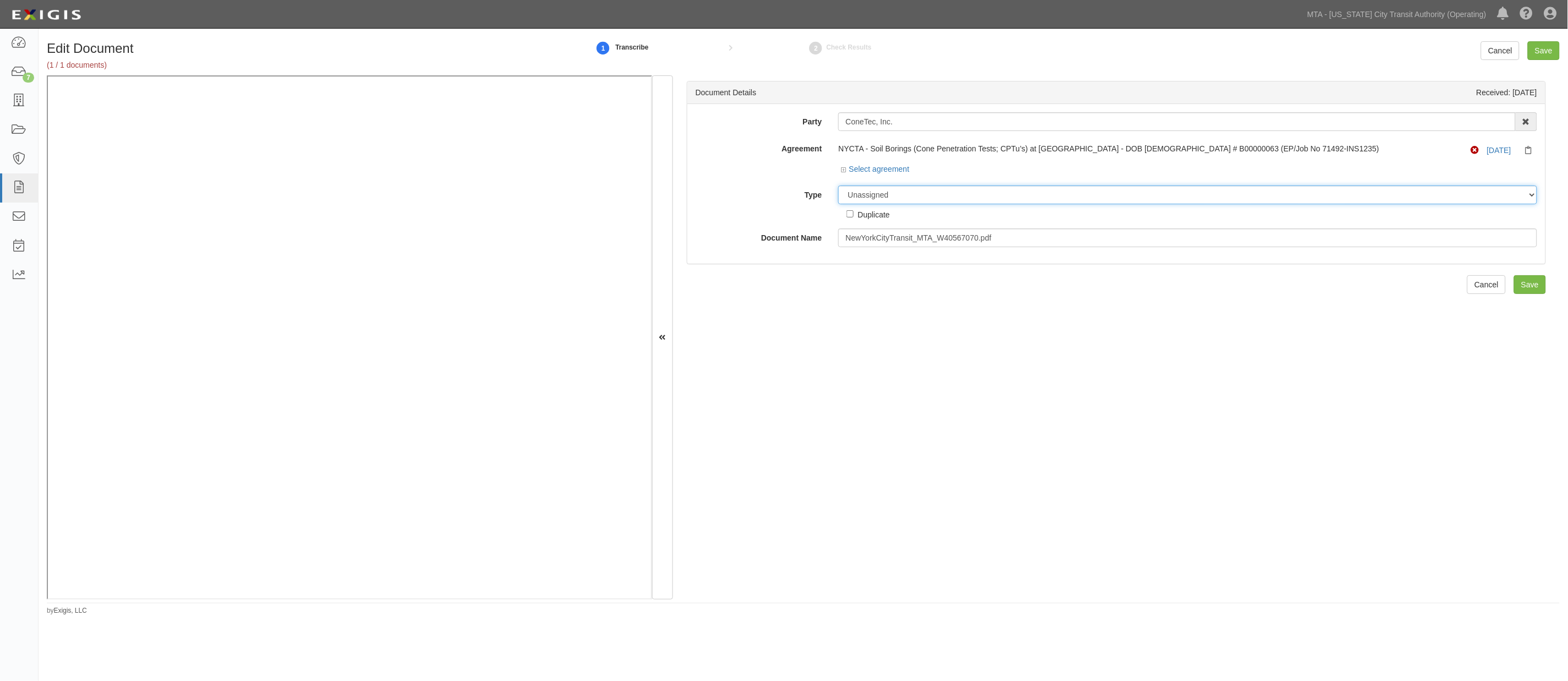
click at [890, 189] on select "Unassigned Binder Cancellation Notice Certificate Contract Endorsement Insuranc…" at bounding box center [1188, 195] width 699 height 19
click at [839, 186] on select "Unassigned Binder Cancellation Notice Certificate Contract Endorsement Insuranc…" at bounding box center [1188, 195] width 699 height 19
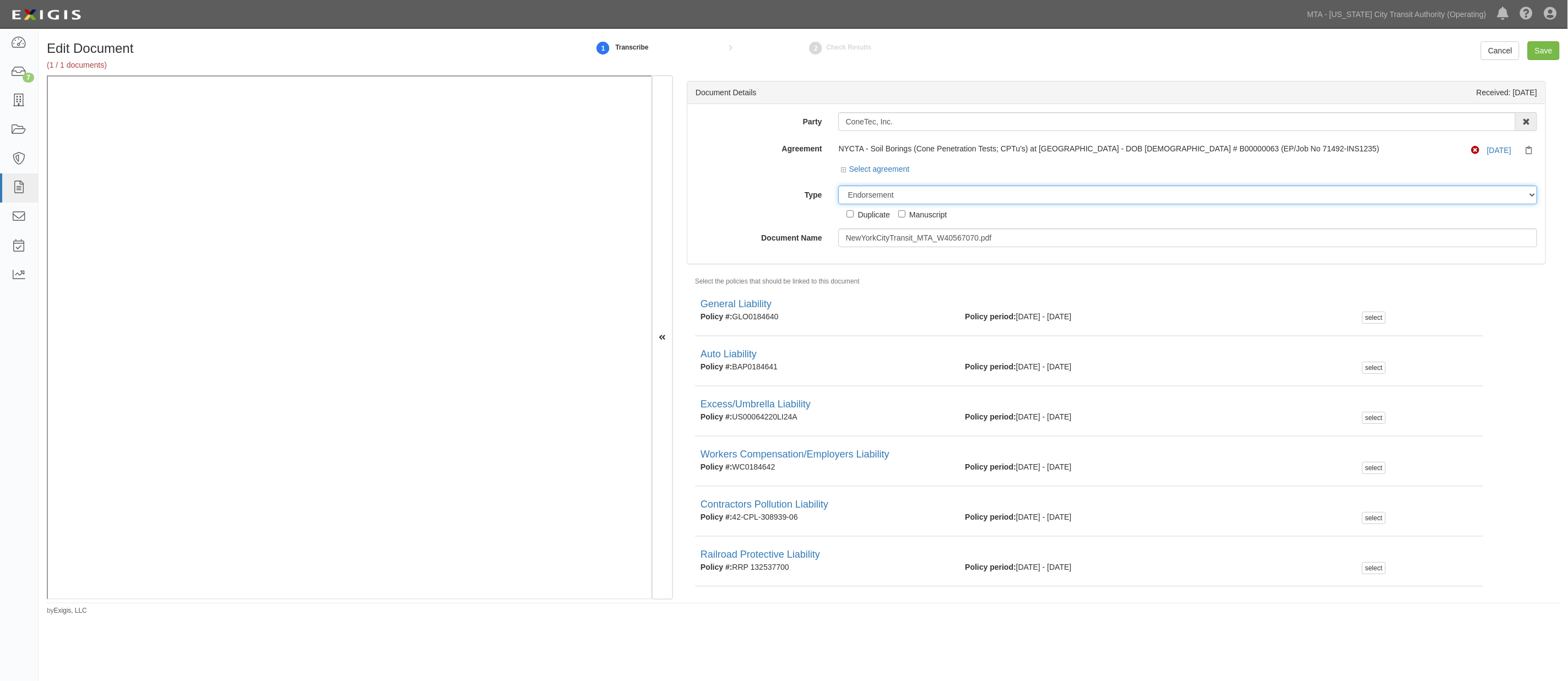
click at [912, 198] on select "Unassigned Binder Cancellation Notice Certificate Contract Endorsement Insuranc…" at bounding box center [1188, 195] width 699 height 19
select select "CertificateDetail"
click at [839, 186] on select "Unassigned Binder Cancellation Notice Certificate Contract Endorsement Insuranc…" at bounding box center [1188, 195] width 699 height 19
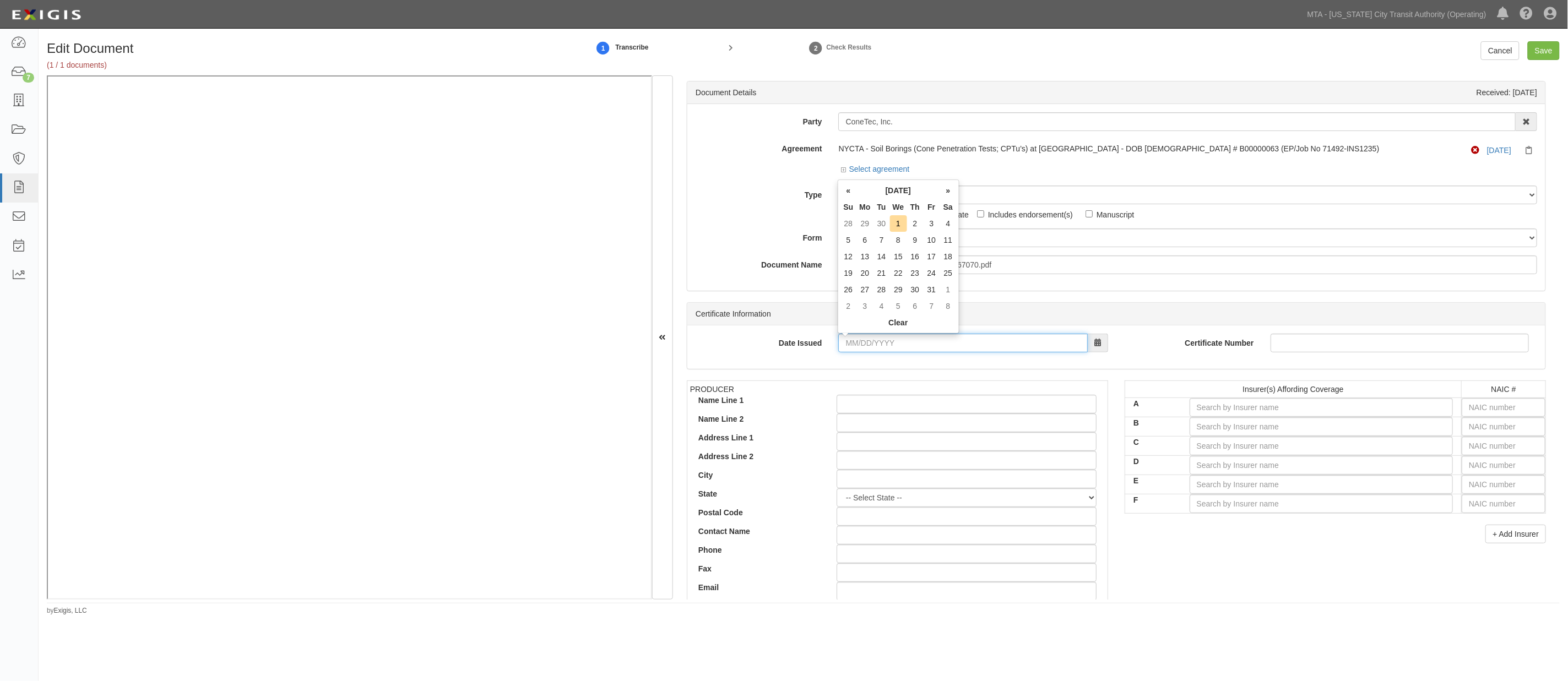
click at [946, 346] on input "Date Issued" at bounding box center [963, 343] width 249 height 19
type input "09/25/2025"
click at [1483, 411] on input "text" at bounding box center [1503, 407] width 84 height 19
type input "16862"
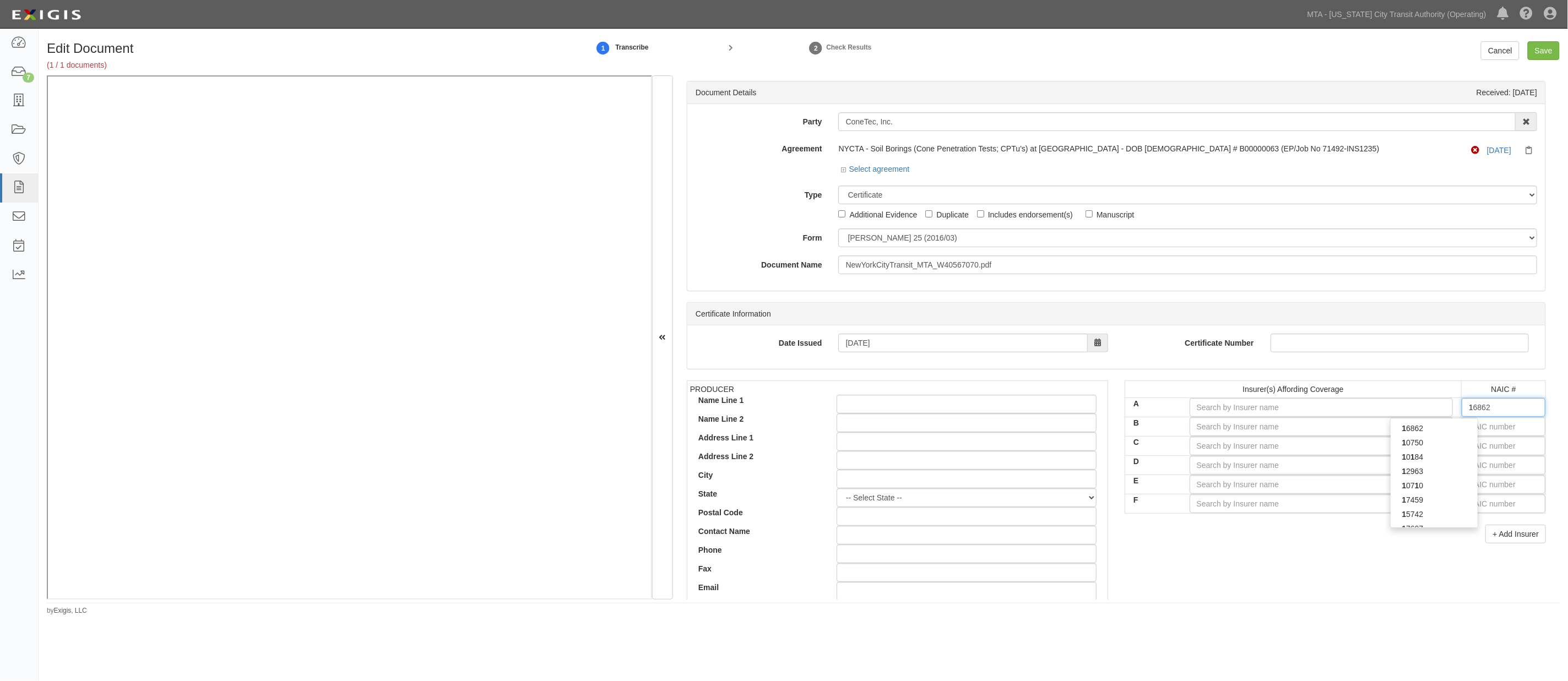
type input "16"
type input "16561"
type input "165"
type input "16535"
type input "1653"
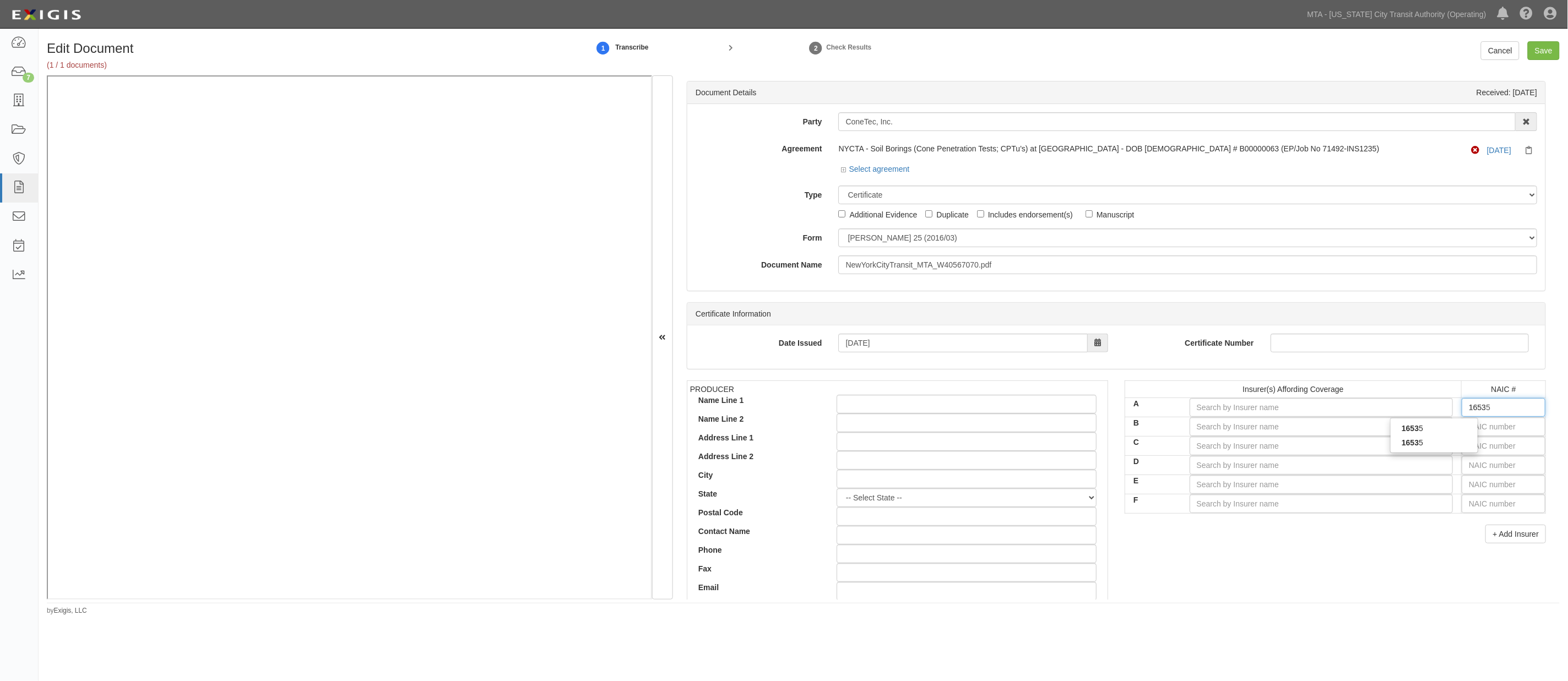
type input "16535"
click at [1438, 423] on div "16535" at bounding box center [1434, 428] width 87 height 15
type input "Zurich American Insurance Company (A+ XV Rating)"
type input "16535"
click at [1468, 426] on input "text" at bounding box center [1503, 426] width 84 height 19
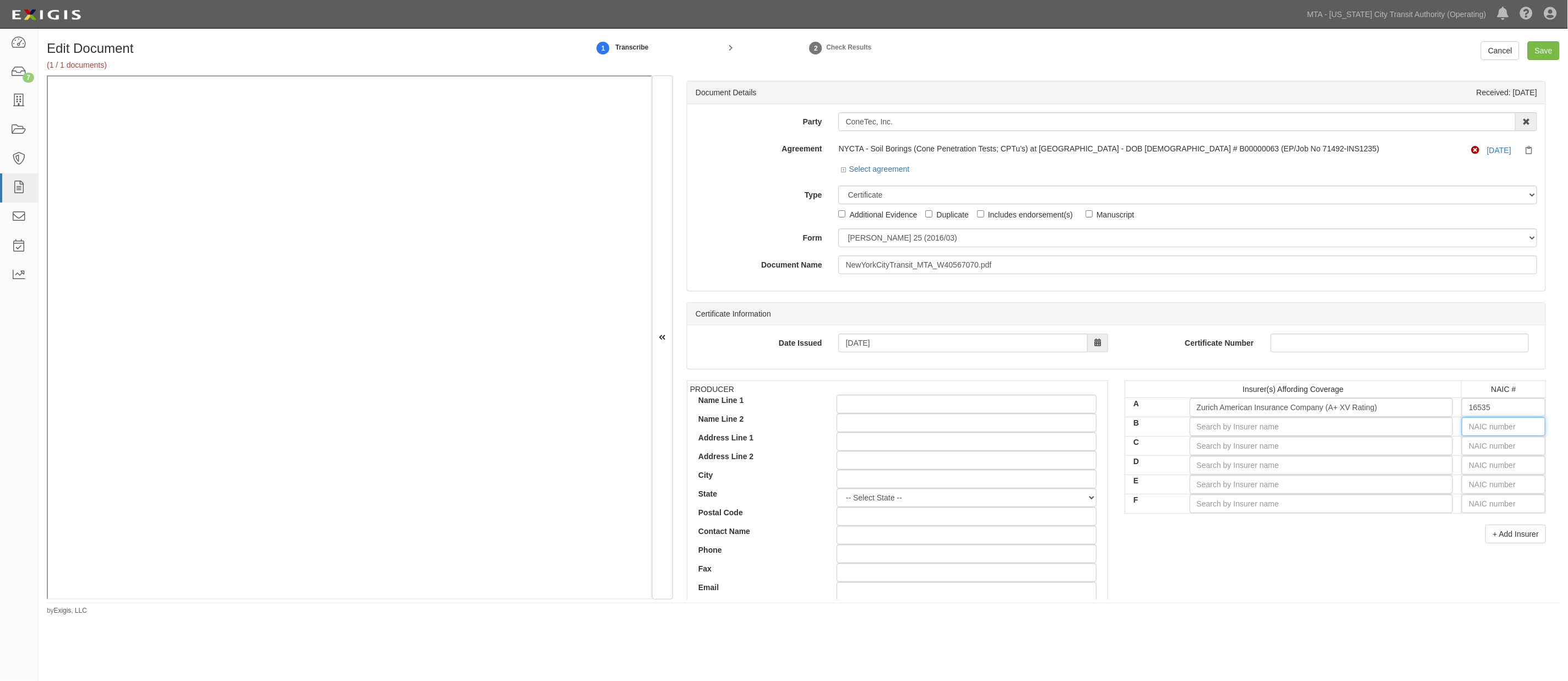
type input "36404"
type input "3"
type input "37907"
type input "37"
type input "37800"
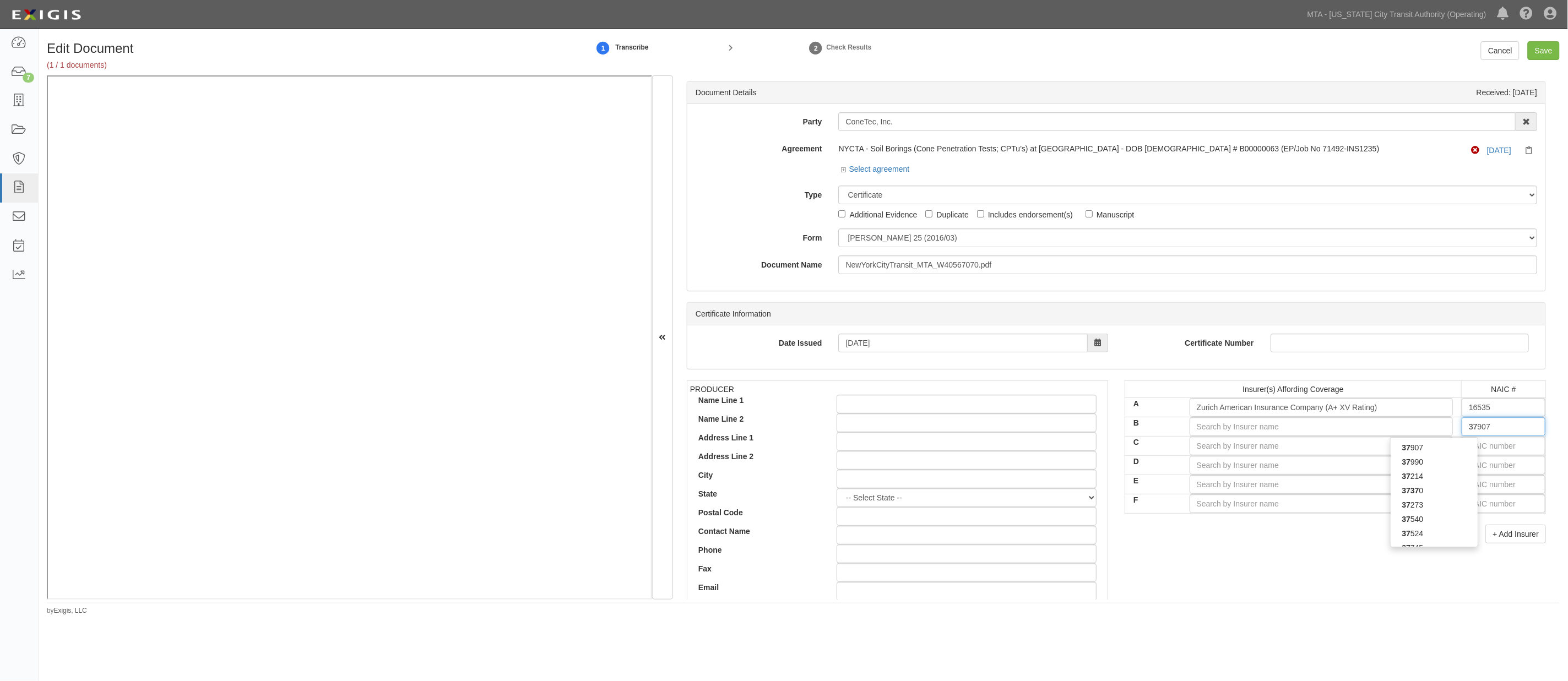
type input "378"
type input "37885"
type input "3788"
type input "37888"
type input "37885"
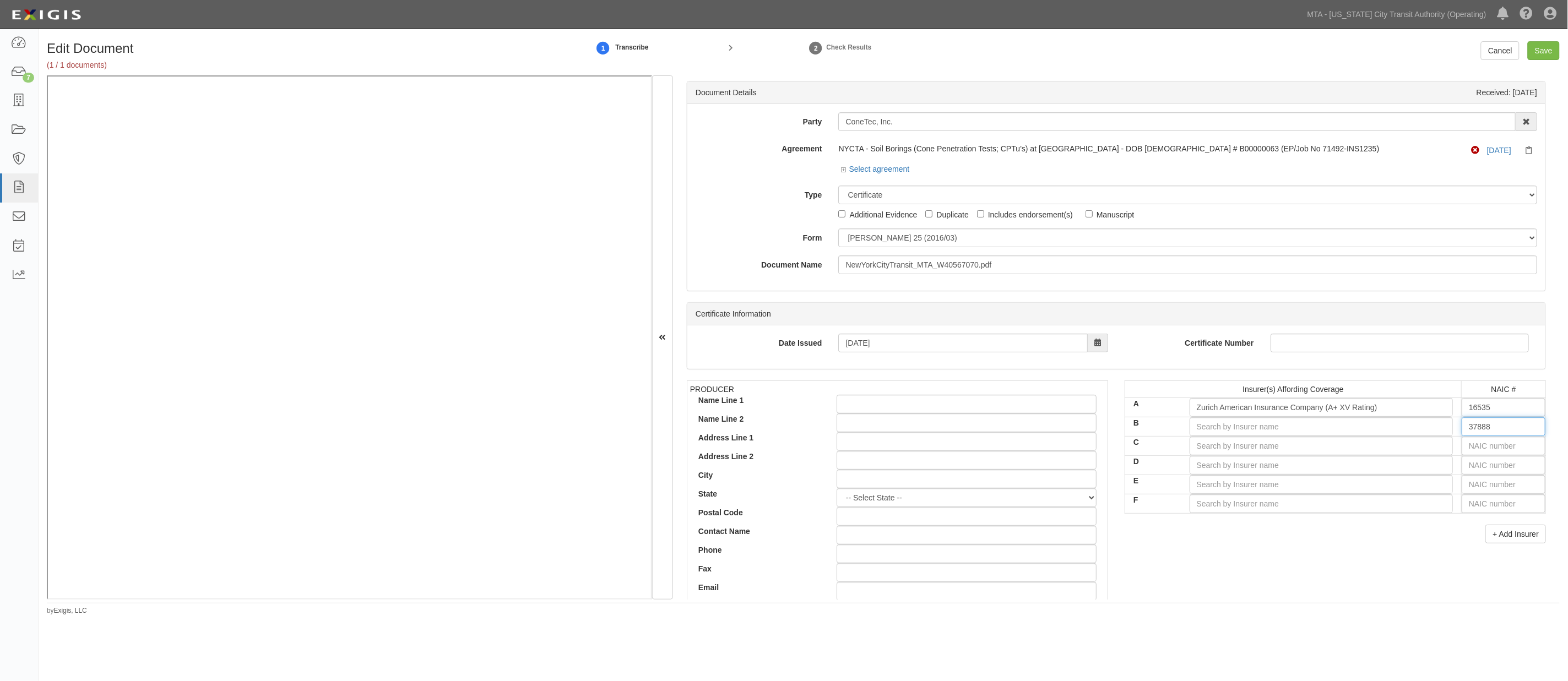
type input "3788"
type input "37885"
click at [1436, 441] on div "37885 37885" at bounding box center [1433, 455] width 88 height 35
click at [1430, 447] on div "37885" at bounding box center [1434, 447] width 87 height 15
type input "XL Specialty Insurance Company (A+ XV Rating)"
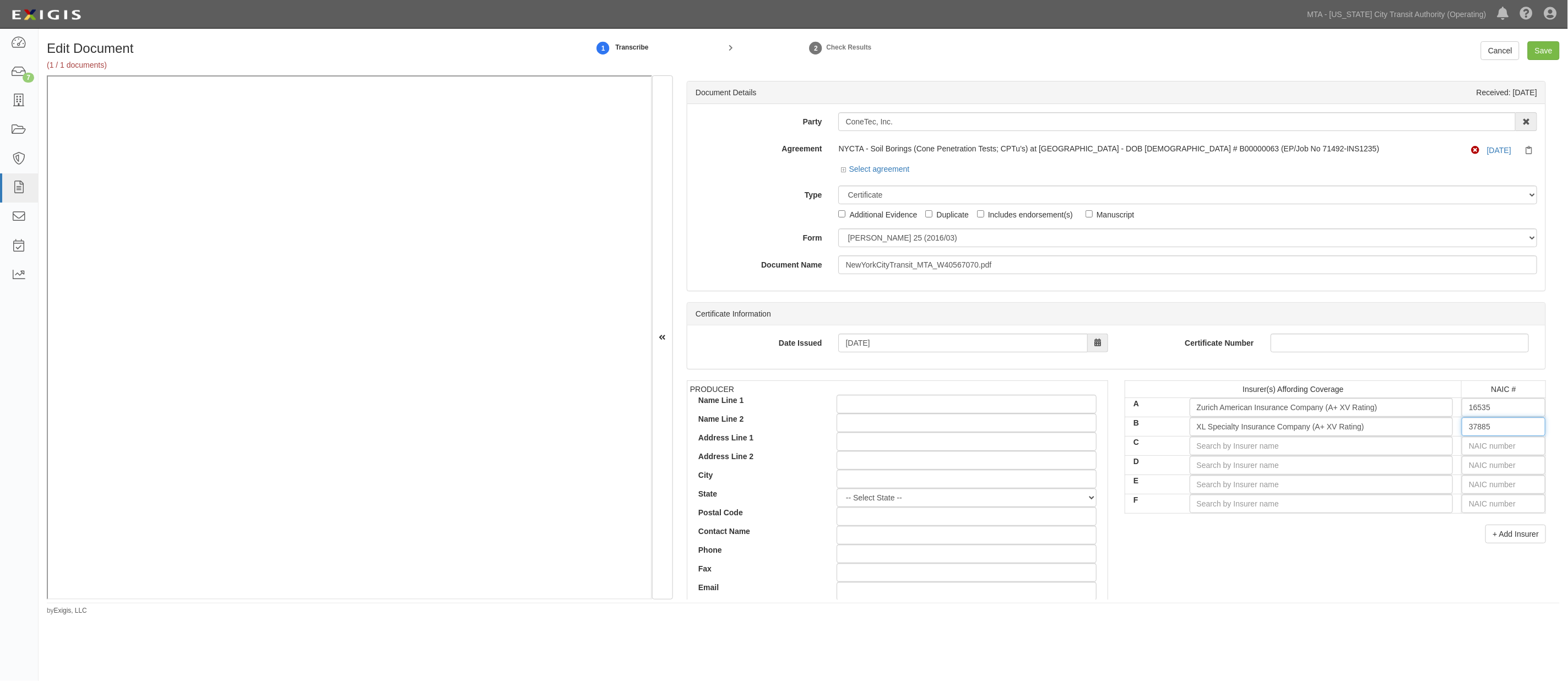
type input "37885"
click at [1477, 447] on input "text" at bounding box center [1503, 446] width 84 height 19
type input "25232"
type input "2"
type input "20796"
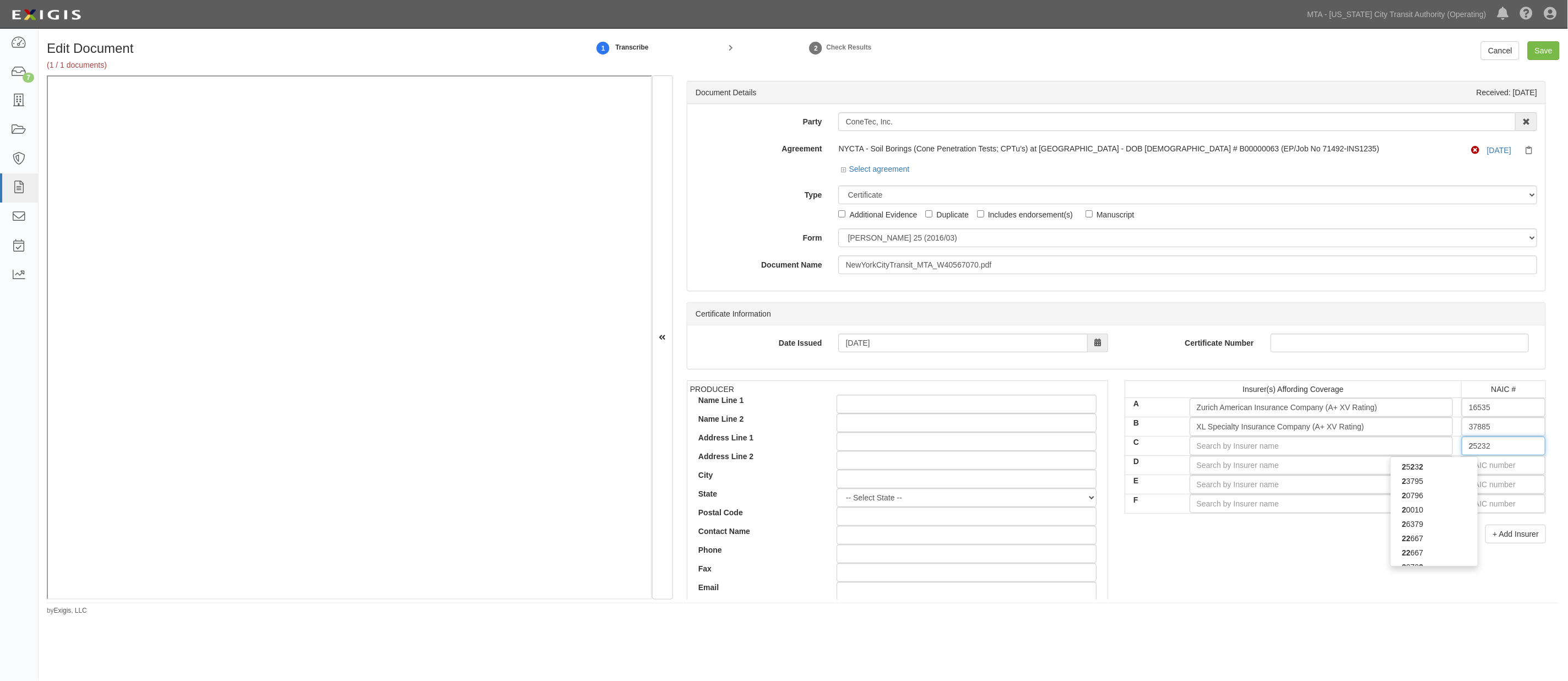
type input "20"
type input "20010"
type input "200"
type input "20079"
type input "2007"
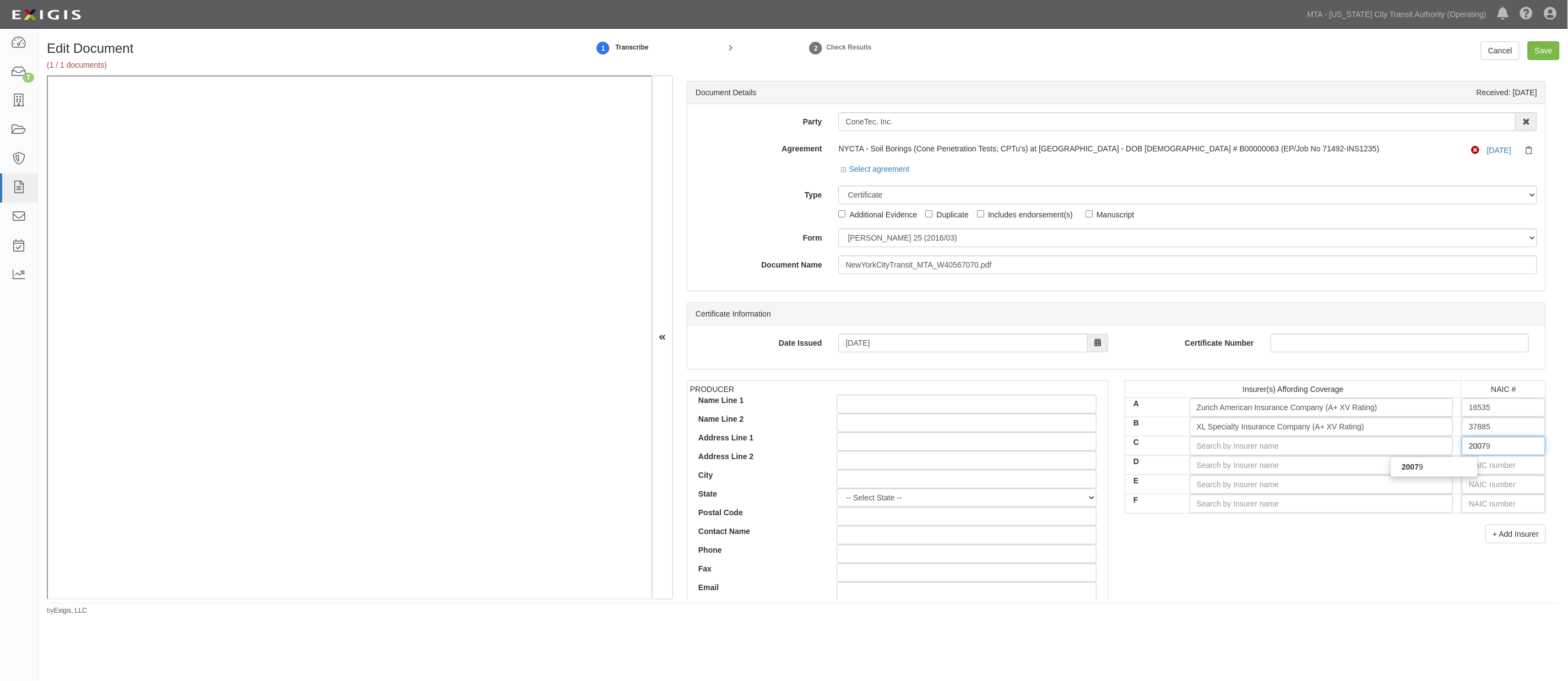
type input "20079"
click at [1433, 469] on div "20079" at bounding box center [1434, 467] width 87 height 15
type input "National Fire & Marine Insurance Co (A++ XV Rating)"
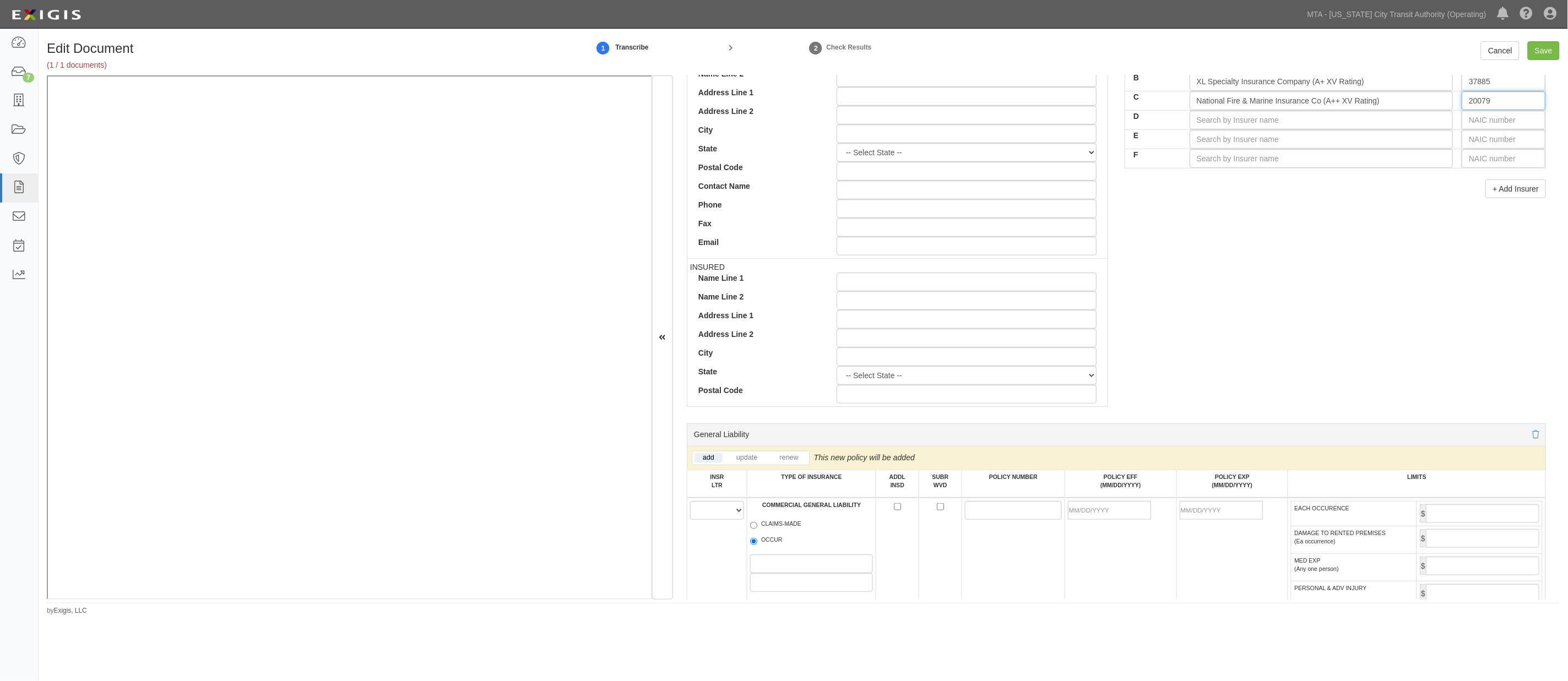
scroll to position [489, 0]
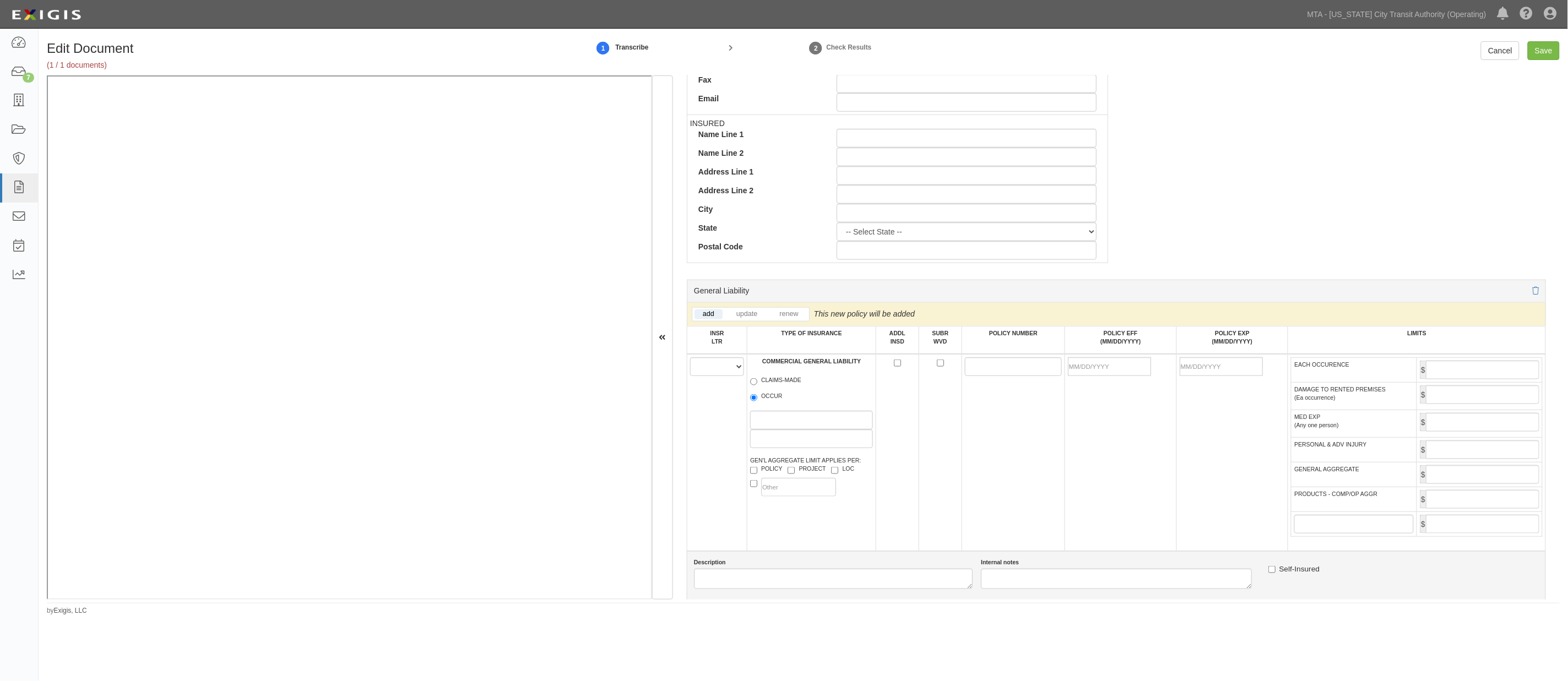
type input "20079"
click at [703, 371] on select "A B C D E F" at bounding box center [717, 366] width 54 height 19
select select "A"
click at [690, 360] on select "A B C D E F" at bounding box center [717, 366] width 54 height 19
click at [771, 397] on label "OCCUR" at bounding box center [767, 397] width 33 height 11
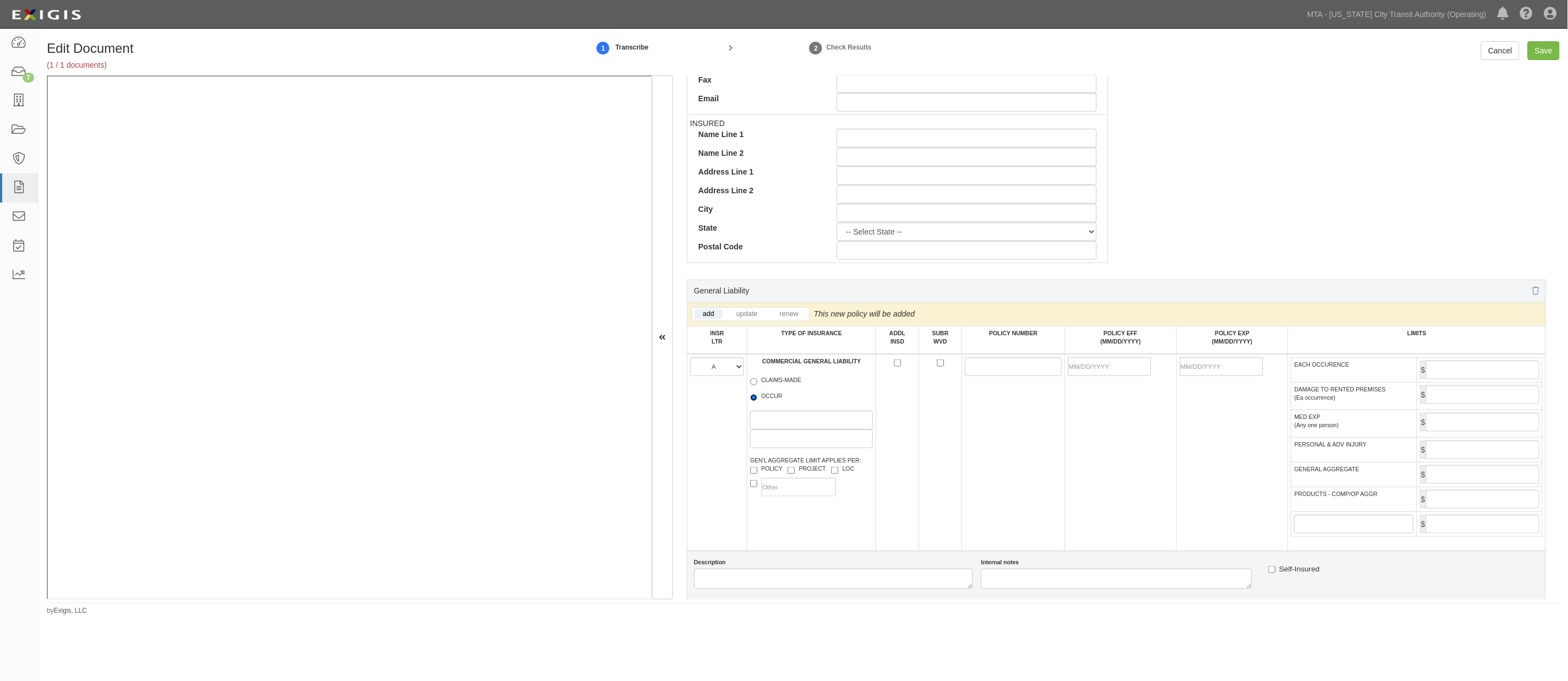
click at [758, 397] on input "OCCUR" at bounding box center [754, 398] width 7 height 7
radio input "true"
paste input "GLO0184640"
type input "GLO0184640"
click at [1097, 371] on input "POLICY EFF (MM/DD/YYYY)" at bounding box center [1109, 366] width 83 height 19
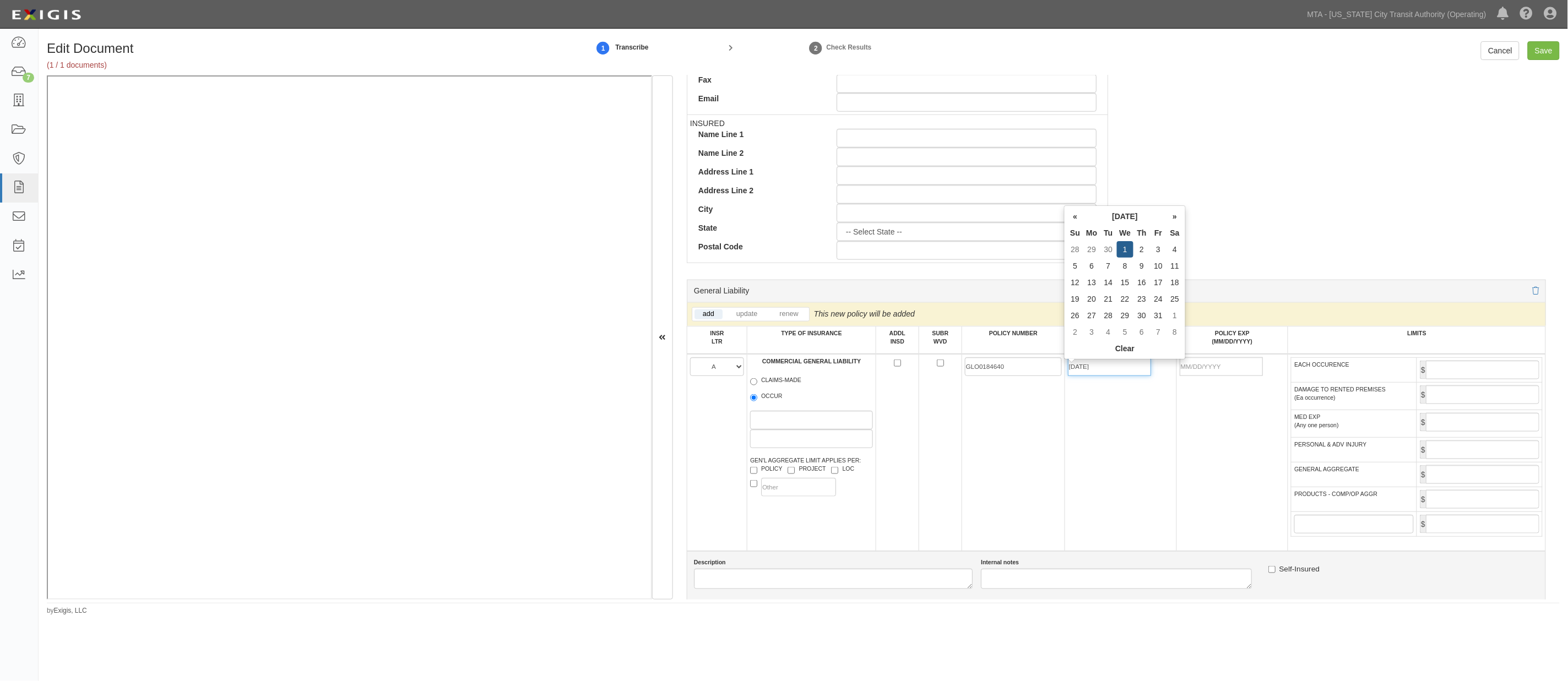
type input "[DATE]"
type input "10/01/2026"
drag, startPoint x: 1120, startPoint y: 435, endPoint x: 1124, endPoint y: 432, distance: 5.0
click at [1122, 436] on td "[DATE]" at bounding box center [1121, 452] width 112 height 197
click at [1449, 369] on input "EACH OCCURENCE" at bounding box center [1483, 370] width 114 height 19
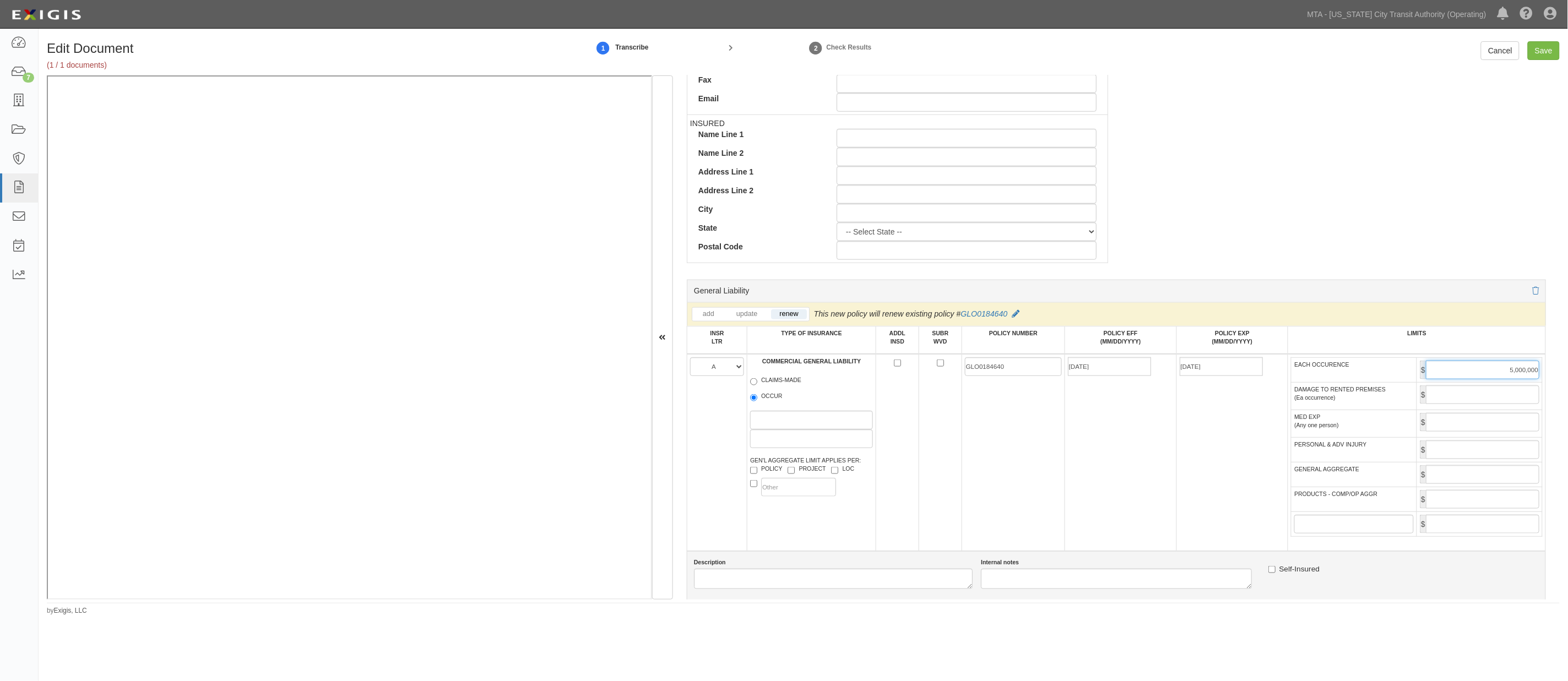
type input "5,000,000"
click at [1507, 482] on input "GENERAL AGGREGATE" at bounding box center [1483, 475] width 114 height 19
type input "10,000,000"
click at [1490, 506] on input "PRODUCTS - COMP/OP AGGR" at bounding box center [1483, 499] width 114 height 19
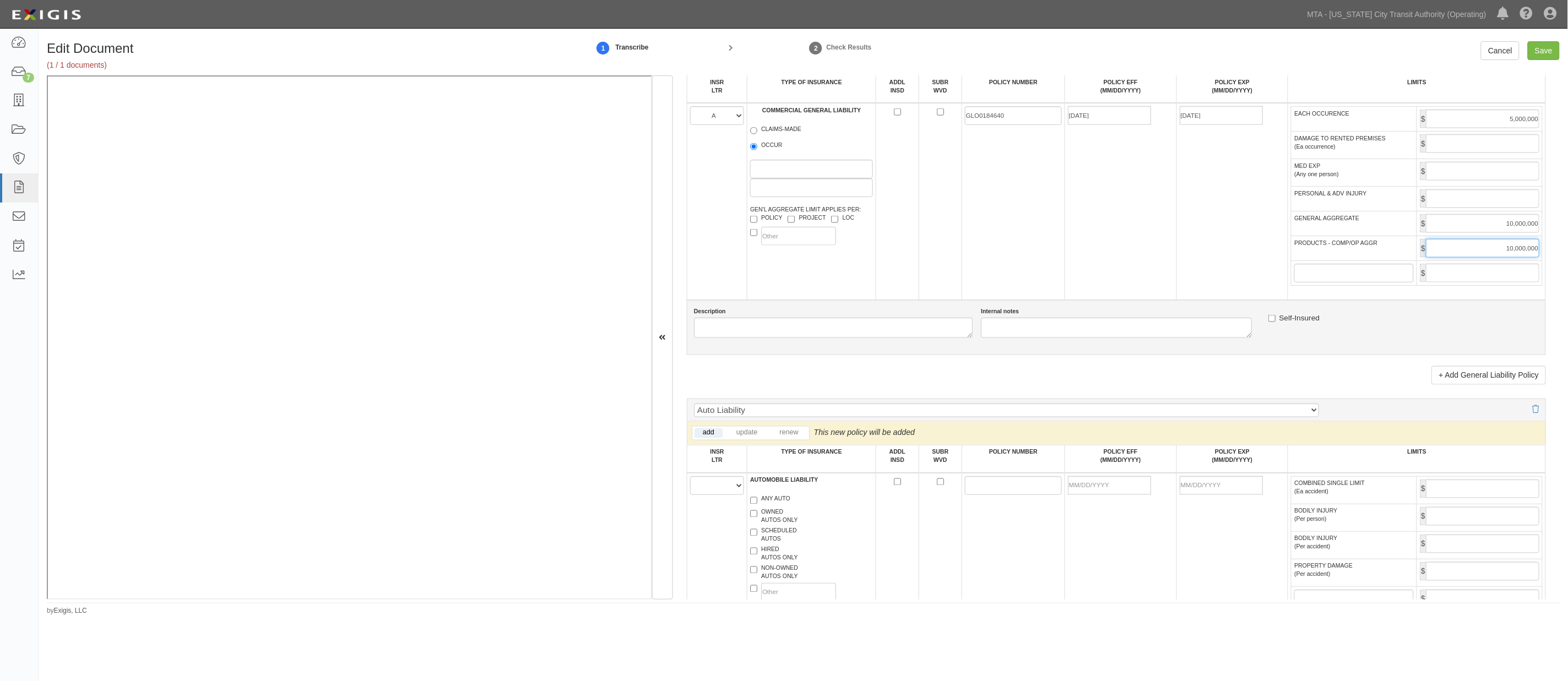
scroll to position [795, 0]
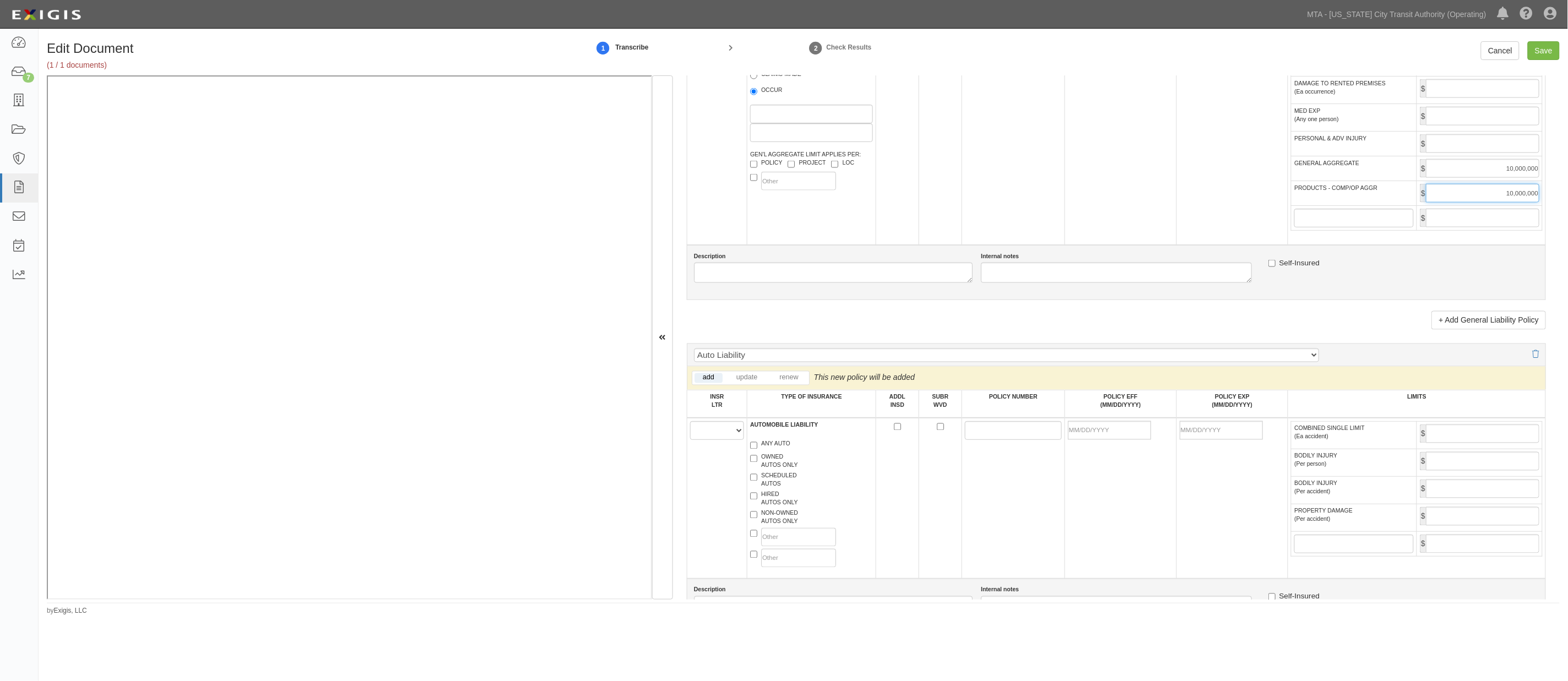
type input "10,000,000"
click at [715, 438] on select "A B C D E F" at bounding box center [717, 430] width 54 height 19
select select "A"
click at [690, 433] on select "A B C D E F" at bounding box center [717, 430] width 54 height 19
click at [769, 451] on label "ANY AUTO" at bounding box center [770, 446] width 40 height 11
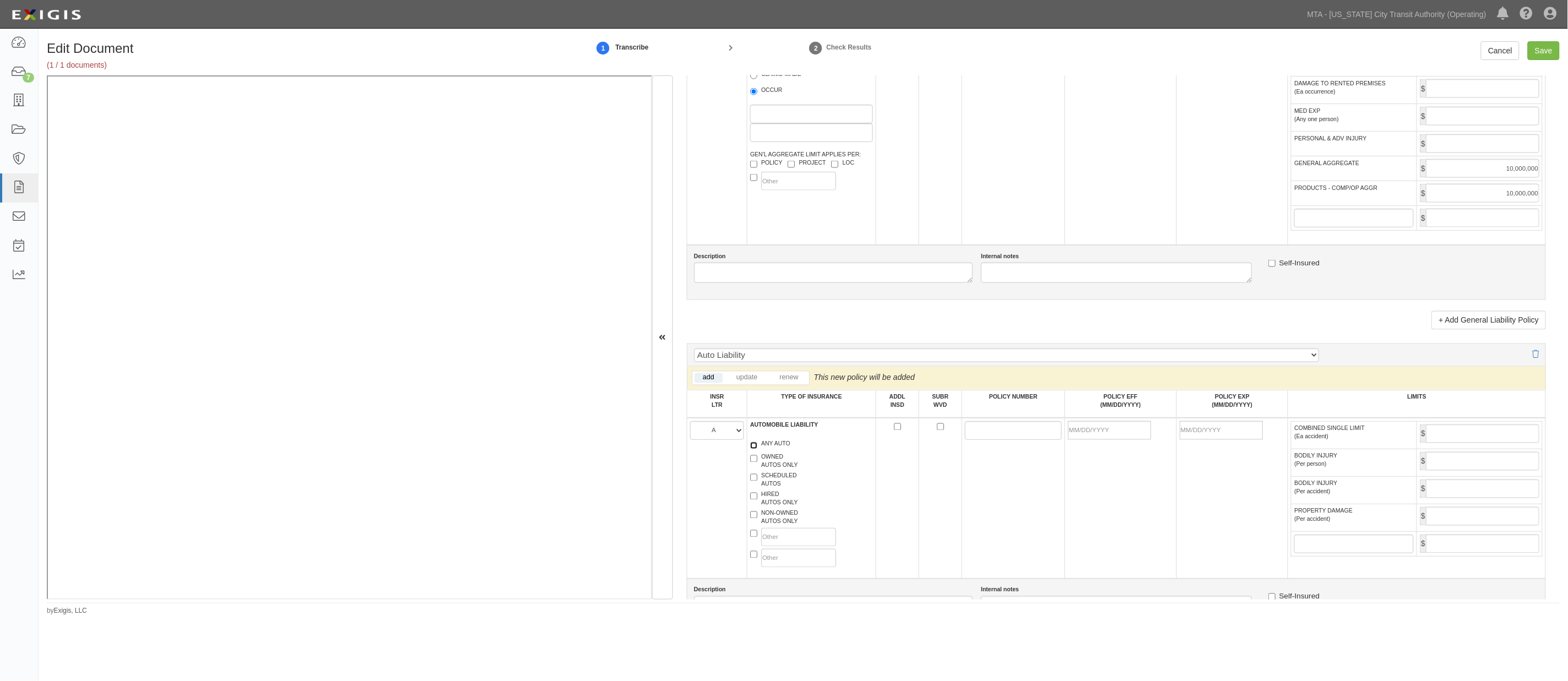
click at [758, 449] on input "ANY AUTO" at bounding box center [754, 446] width 7 height 7
checkbox input "true"
paste input "BAP0184641"
type input "BAP0184641"
click at [1083, 440] on input "POLICY EFF (MM/DD/YYYY)" at bounding box center [1109, 430] width 83 height 19
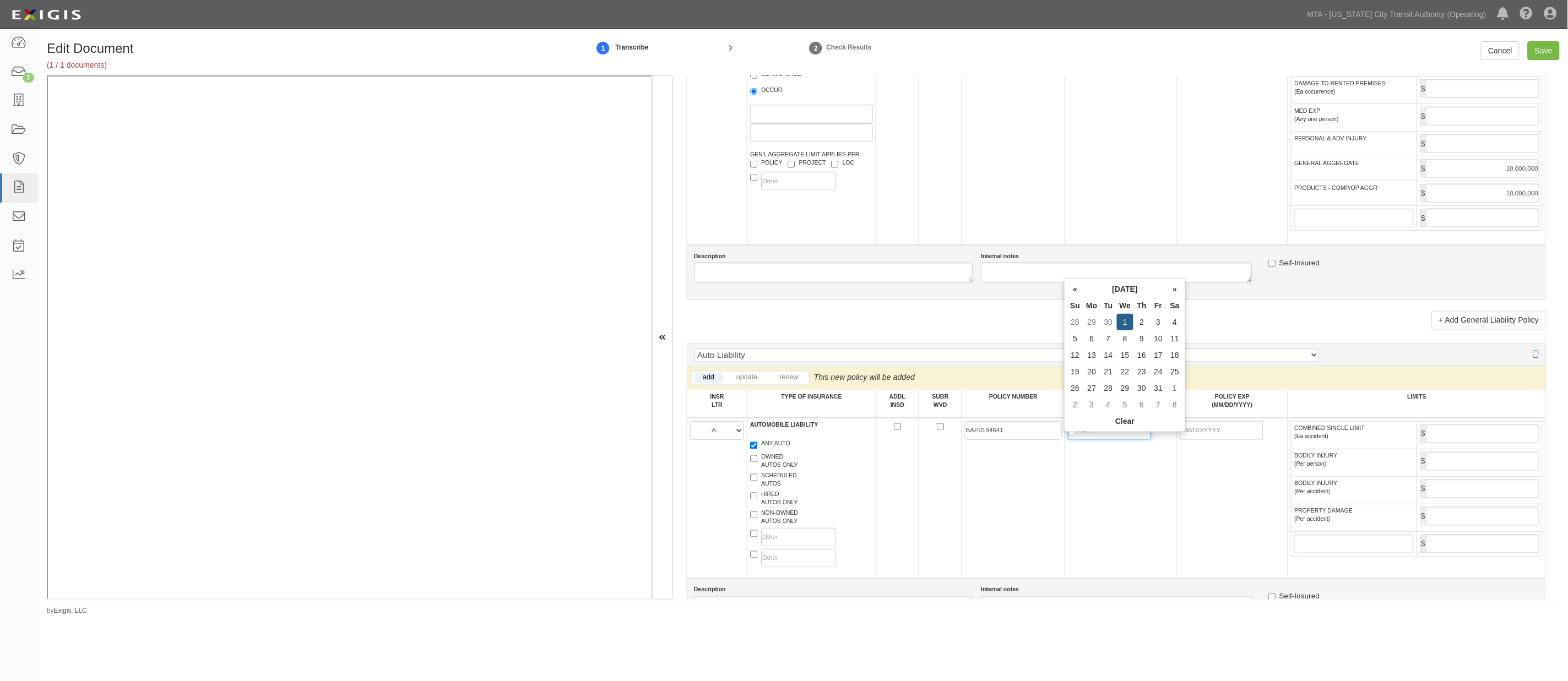
type input "10/01/2025"
type input "10/01/2026"
click at [1116, 482] on td "10/01/2025" at bounding box center [1121, 498] width 112 height 161
click at [1447, 441] on input "COMBINED SINGLE LIMIT (Ea accident)" at bounding box center [1483, 434] width 114 height 19
type input "5,000,000"
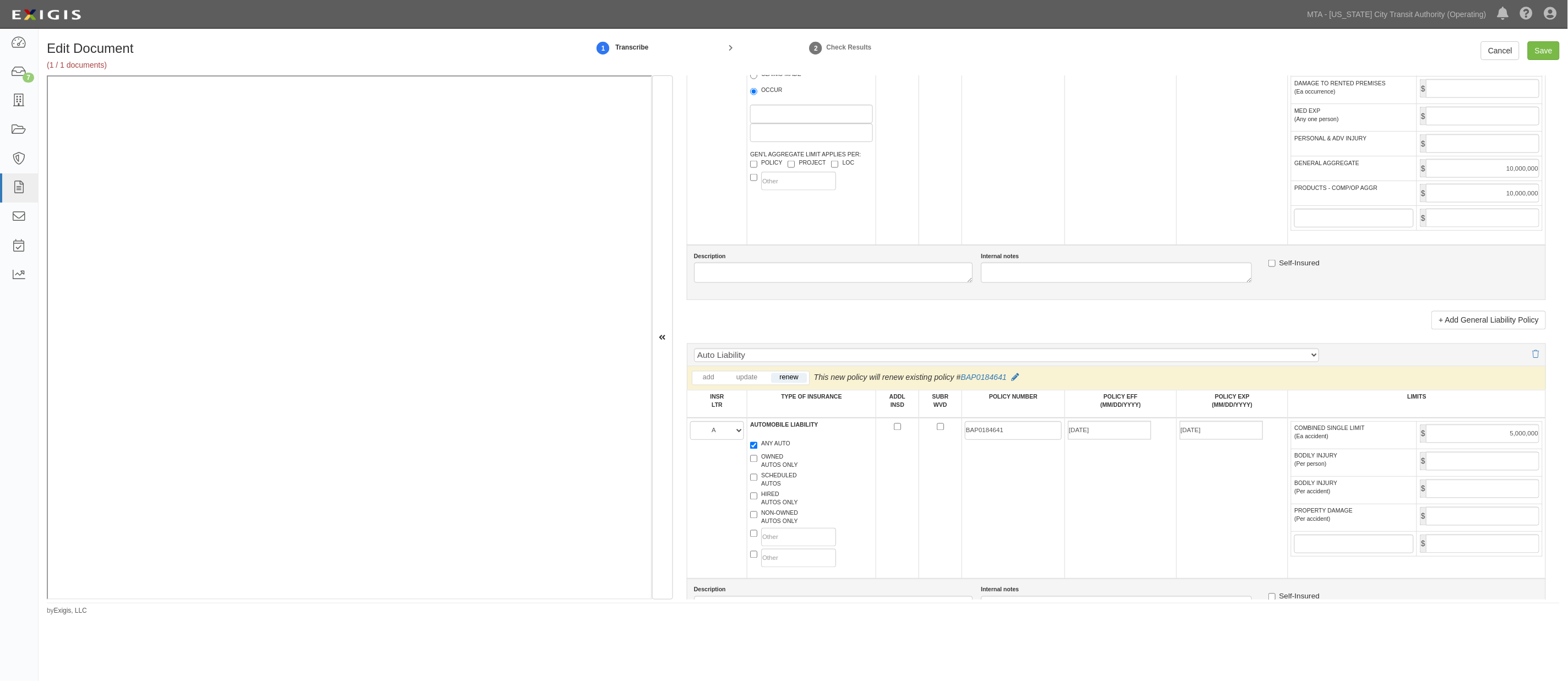
click at [1184, 554] on td "10/01/2026" at bounding box center [1232, 498] width 112 height 161
click at [1148, 523] on td "[DATE]" at bounding box center [1121, 498] width 112 height 161
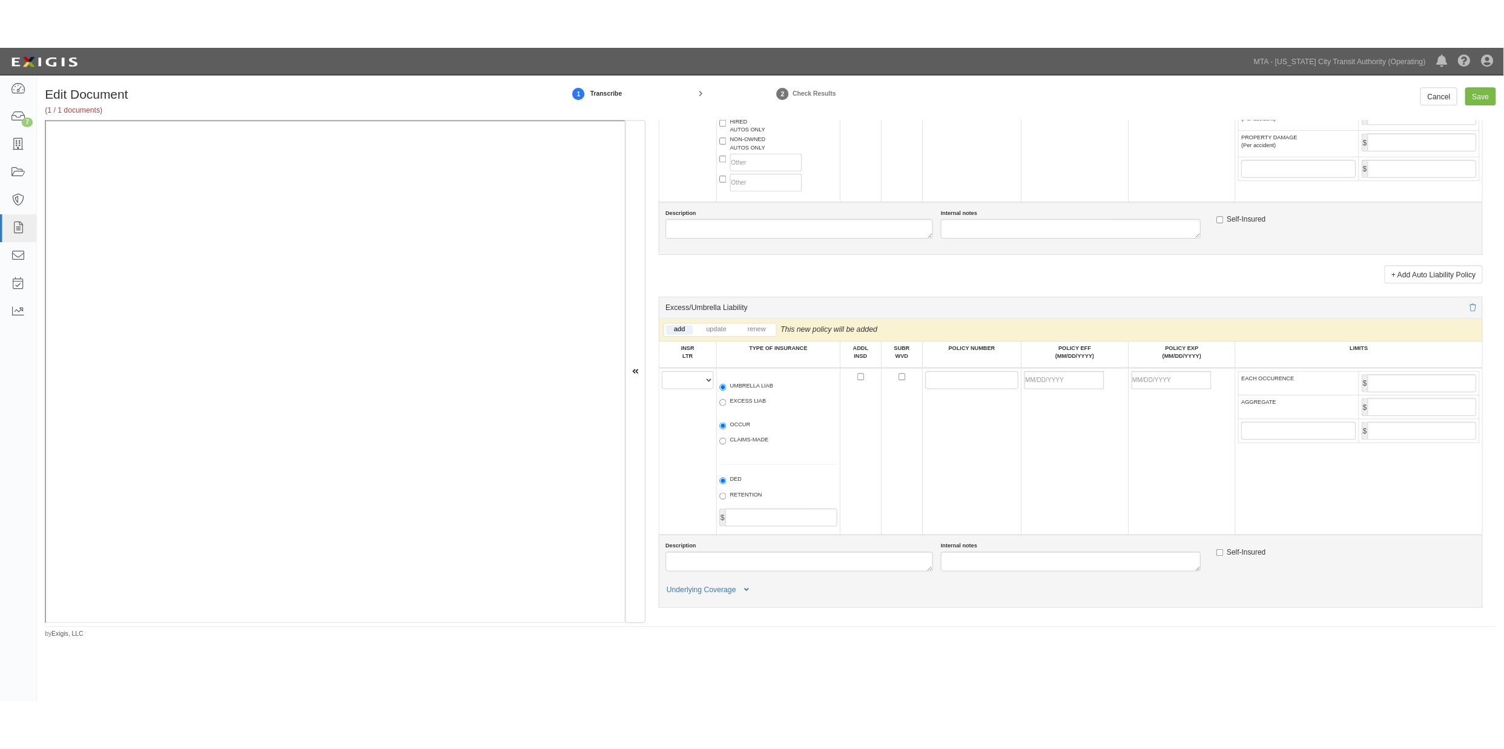
scroll to position [1346, 0]
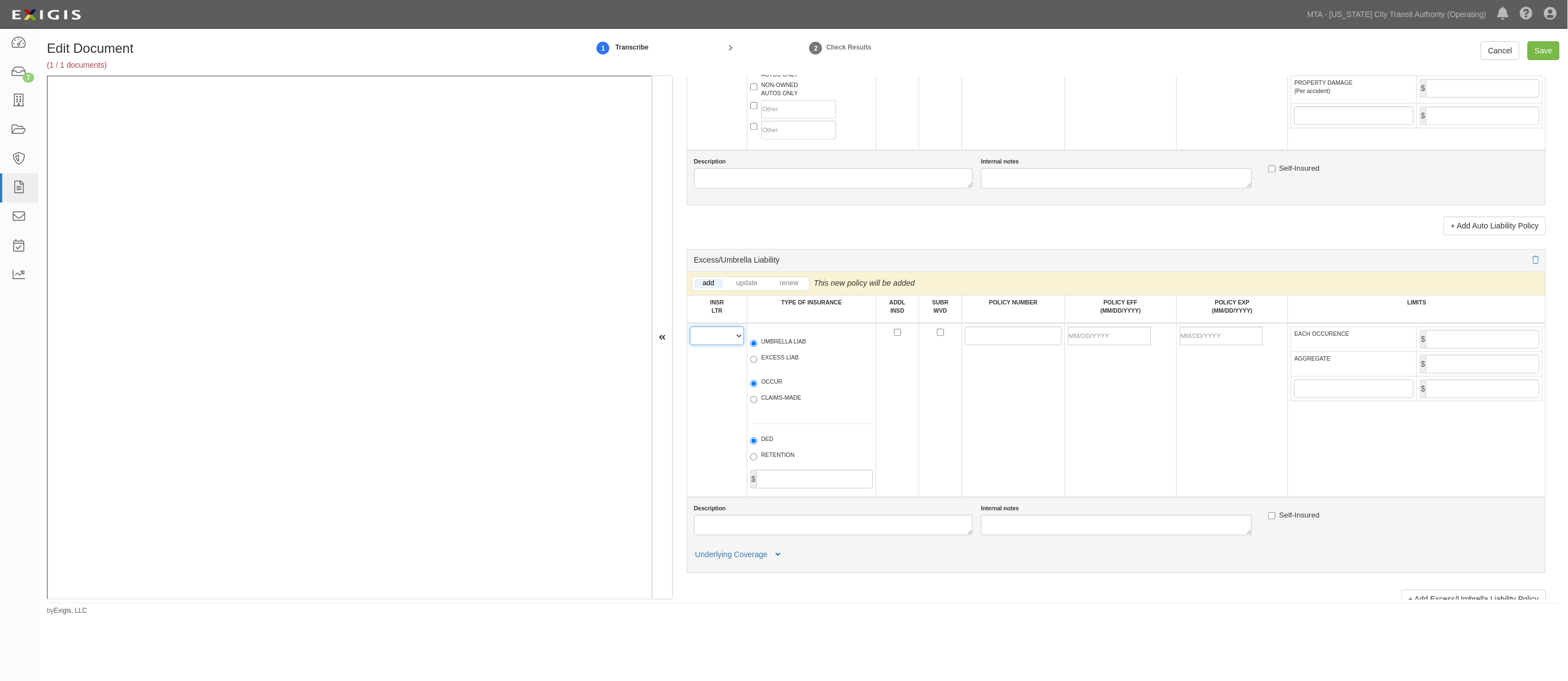
click at [711, 346] on select "A B C D E F" at bounding box center [717, 335] width 54 height 19
click at [690, 346] on select "A B C D E F" at bounding box center [717, 335] width 54 height 19
click at [769, 351] on span "UMBRELLA LIAB" at bounding box center [811, 344] width 123 height 14
click at [729, 346] on select "A B C D E F" at bounding box center [717, 335] width 54 height 19
select select "B"
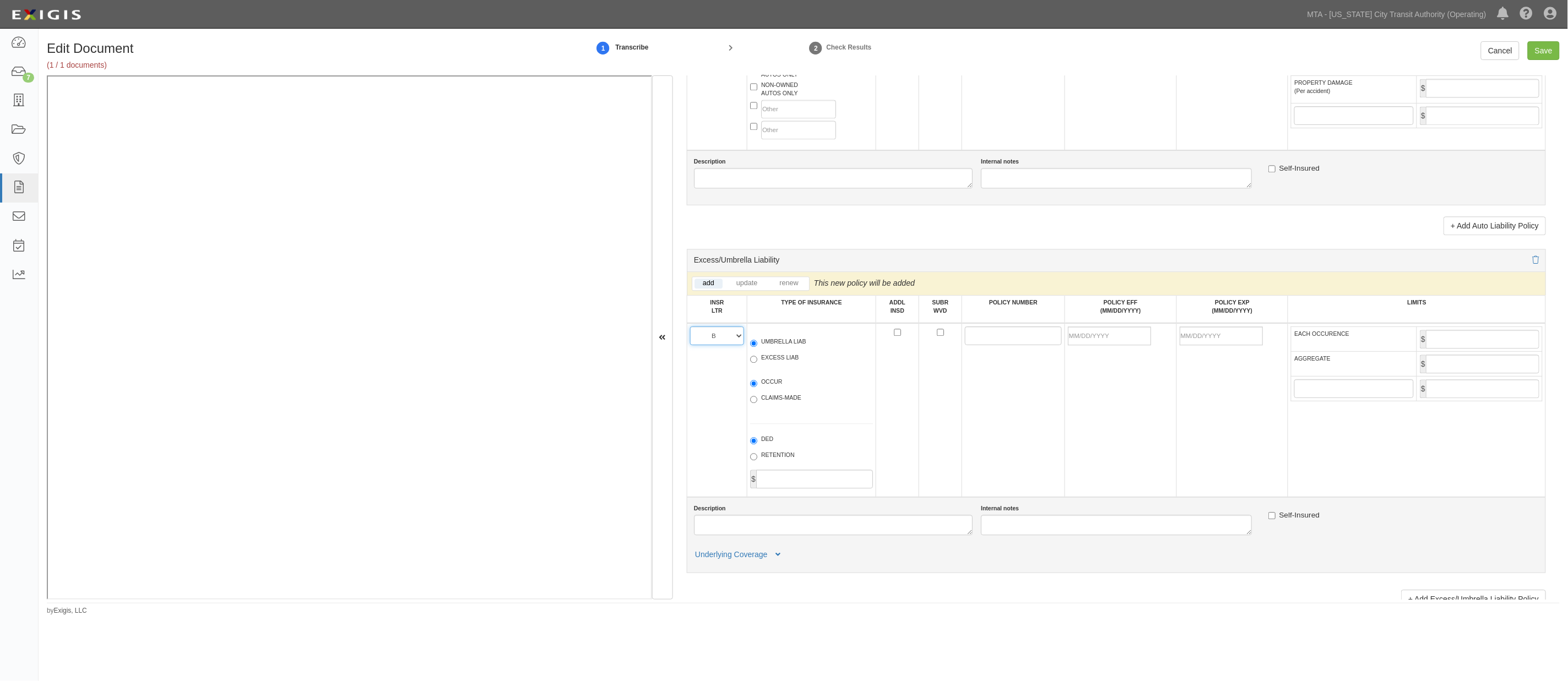
click at [690, 346] on select "A B C D E F" at bounding box center [717, 335] width 54 height 19
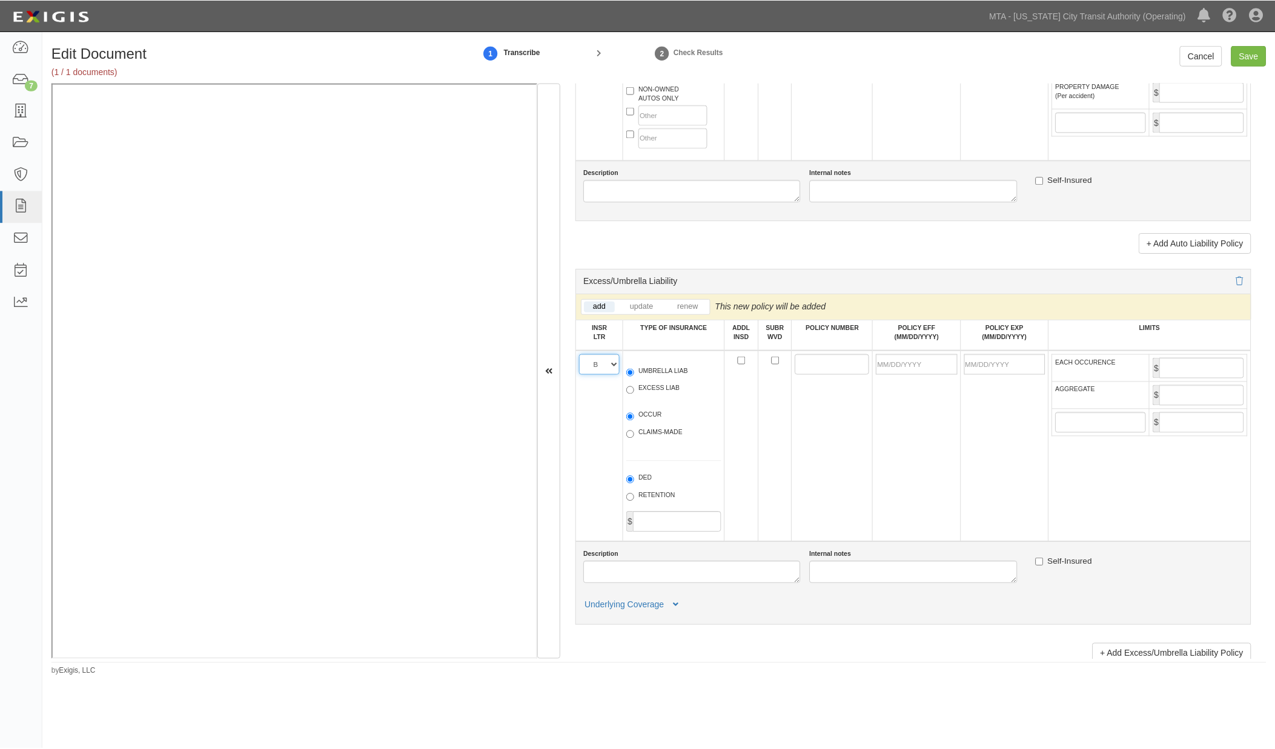
scroll to position [1369, 0]
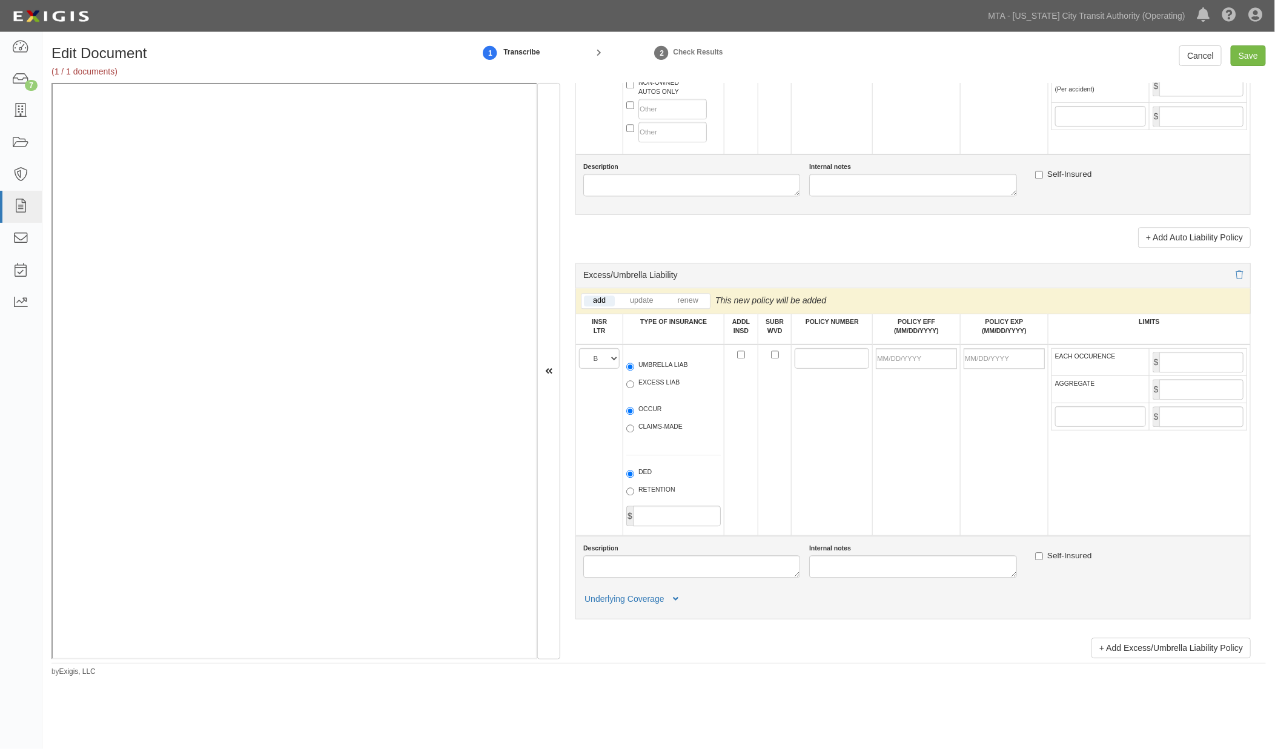
click at [873, 501] on td at bounding box center [917, 440] width 88 height 191
click at [634, 372] on label "UMBRELLA LIAB" at bounding box center [657, 366] width 62 height 12
click at [634, 371] on input "UMBRELLA LIAB" at bounding box center [630, 367] width 8 height 8
radio input "true"
click at [630, 415] on input "OCCUR" at bounding box center [630, 411] width 8 height 8
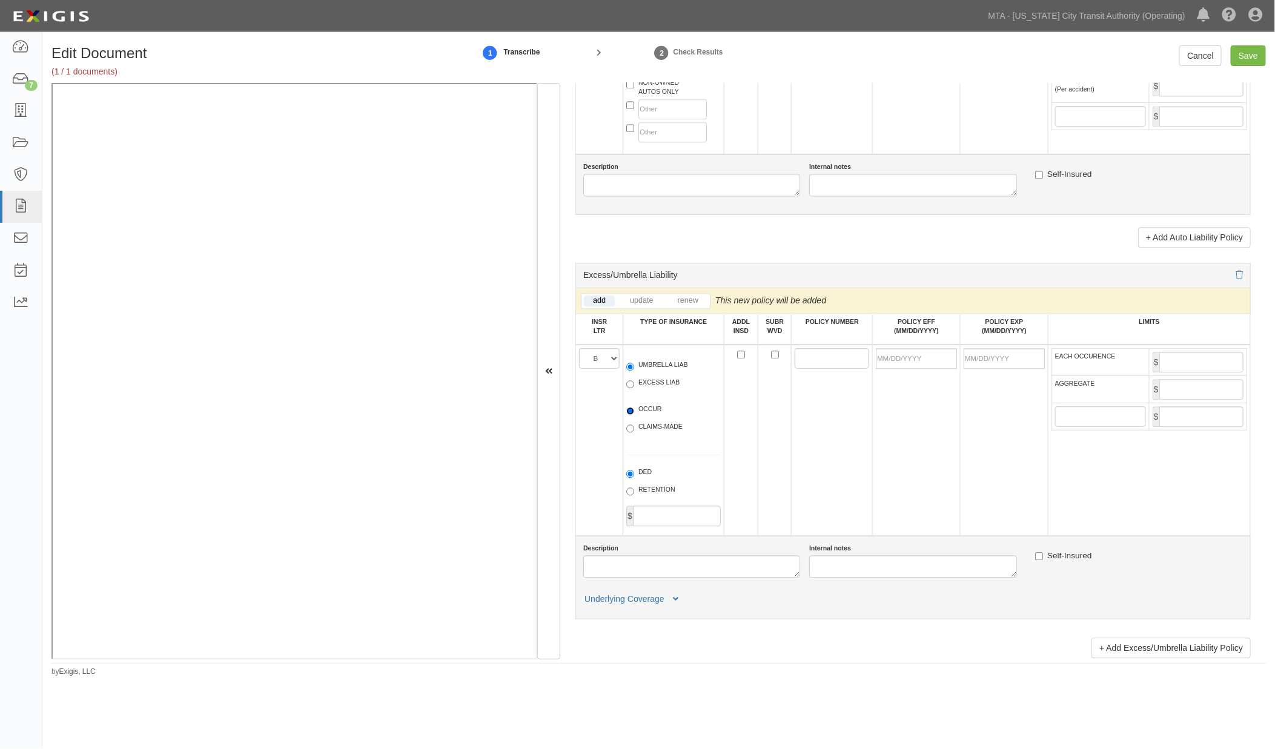
radio input "true"
paste input "US00064220LI25A"
type input "US00064220LI25A"
click at [910, 369] on input "POLICY EFF (MM/DD/YYYY)" at bounding box center [916, 358] width 81 height 21
type input "[DATE]"
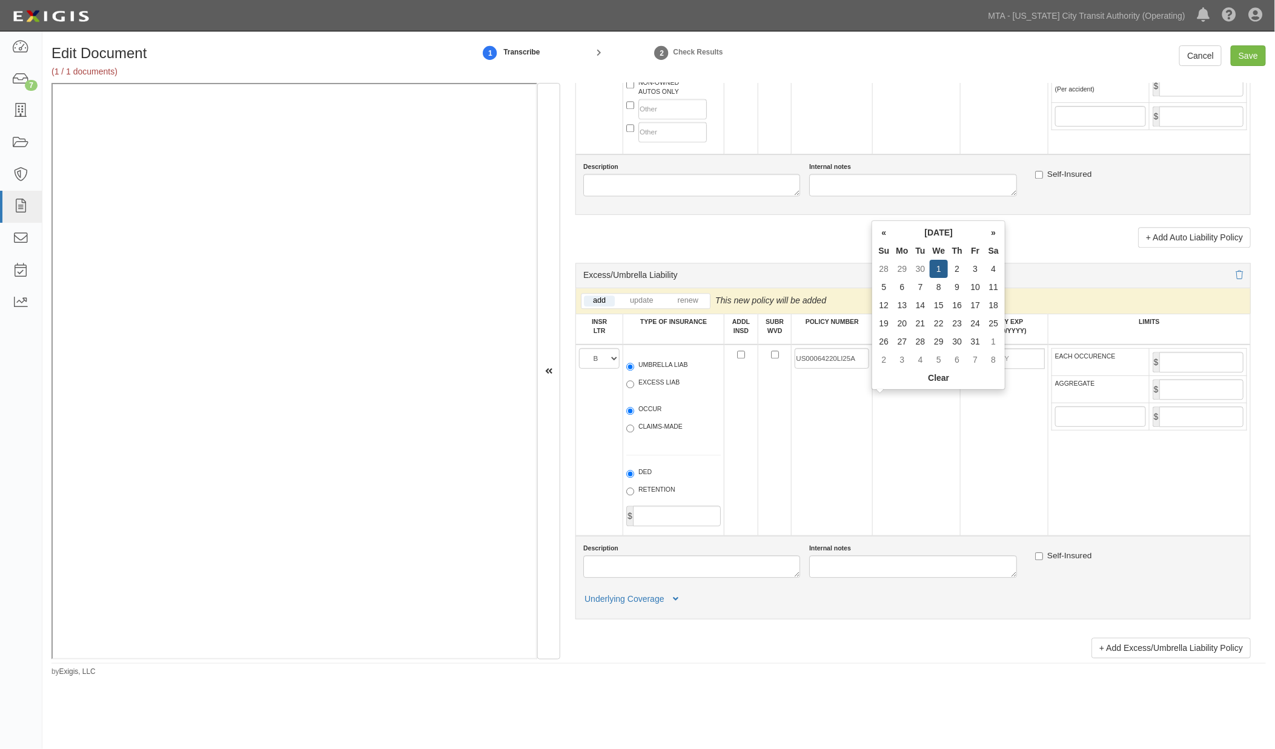
type input "10/01/2026"
click at [928, 458] on td "[DATE]" at bounding box center [917, 440] width 88 height 191
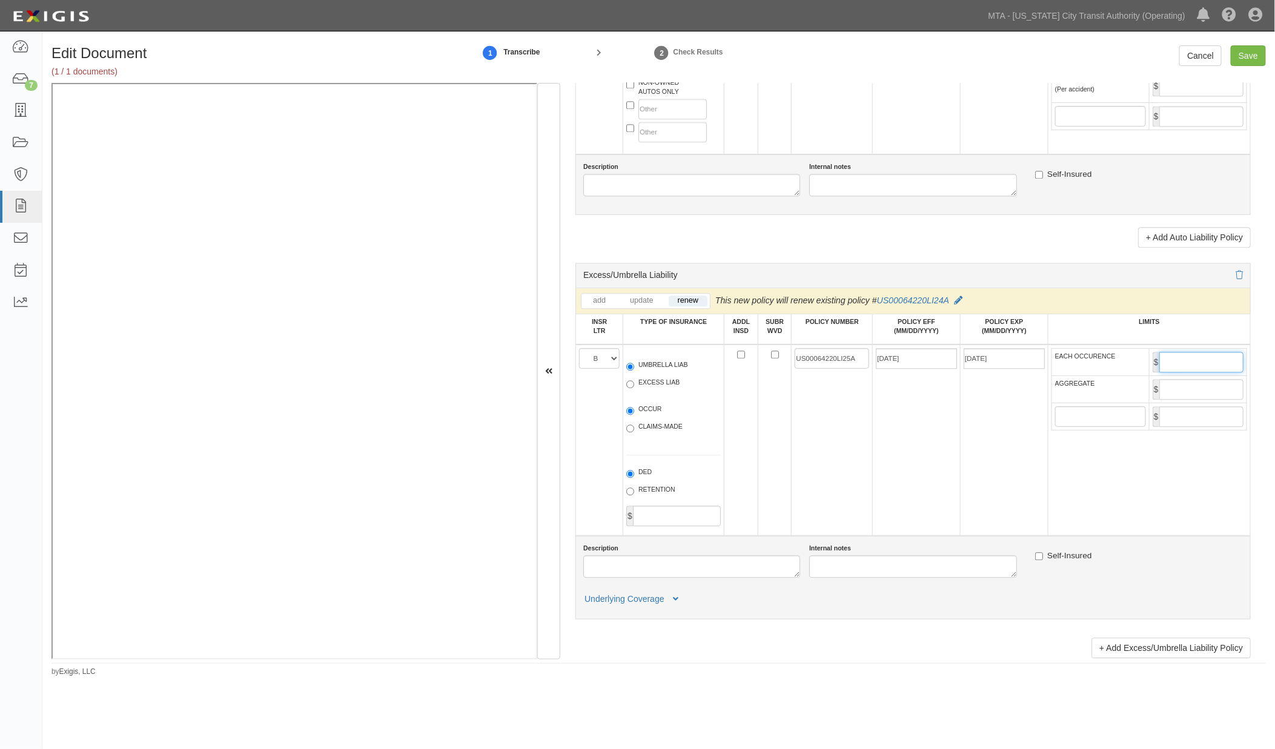
click at [1172, 372] on input "EACH OCCURENCE" at bounding box center [1201, 362] width 84 height 21
type input "3,000,000"
click at [1177, 400] on input "AGGREGATE" at bounding box center [1201, 389] width 84 height 21
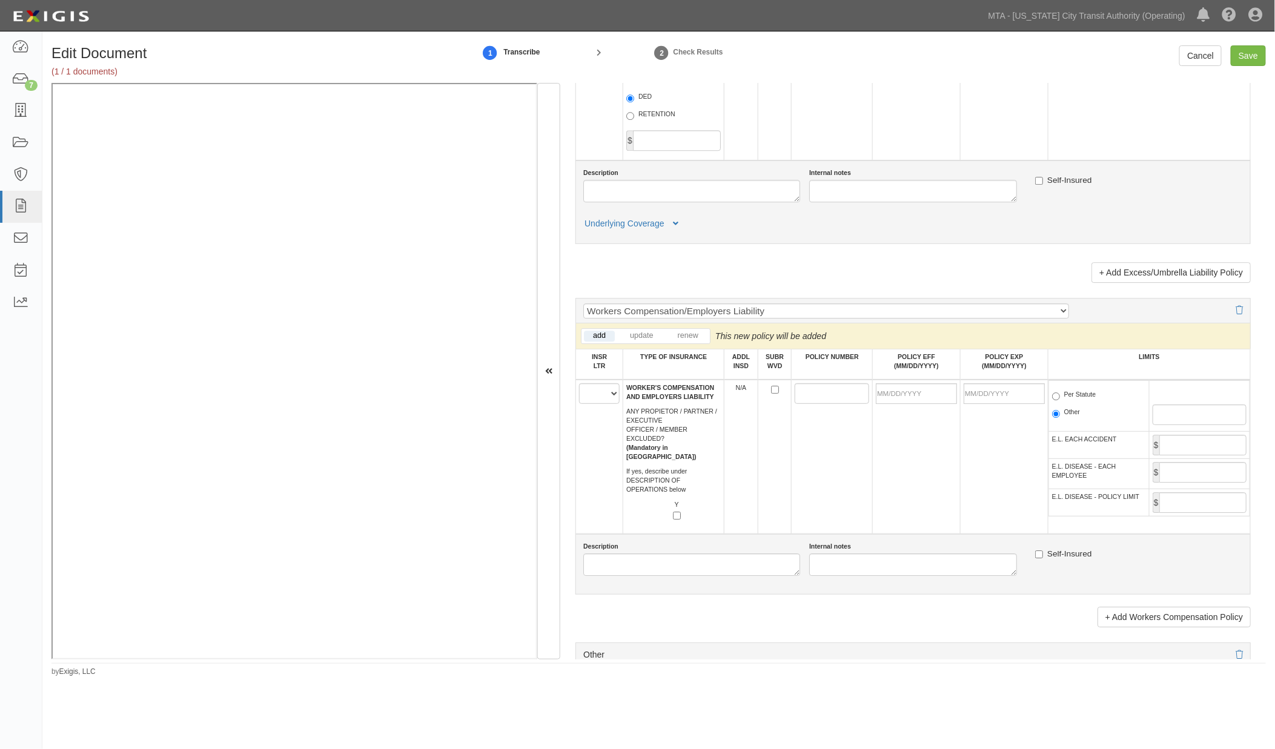
scroll to position [1839, 0]
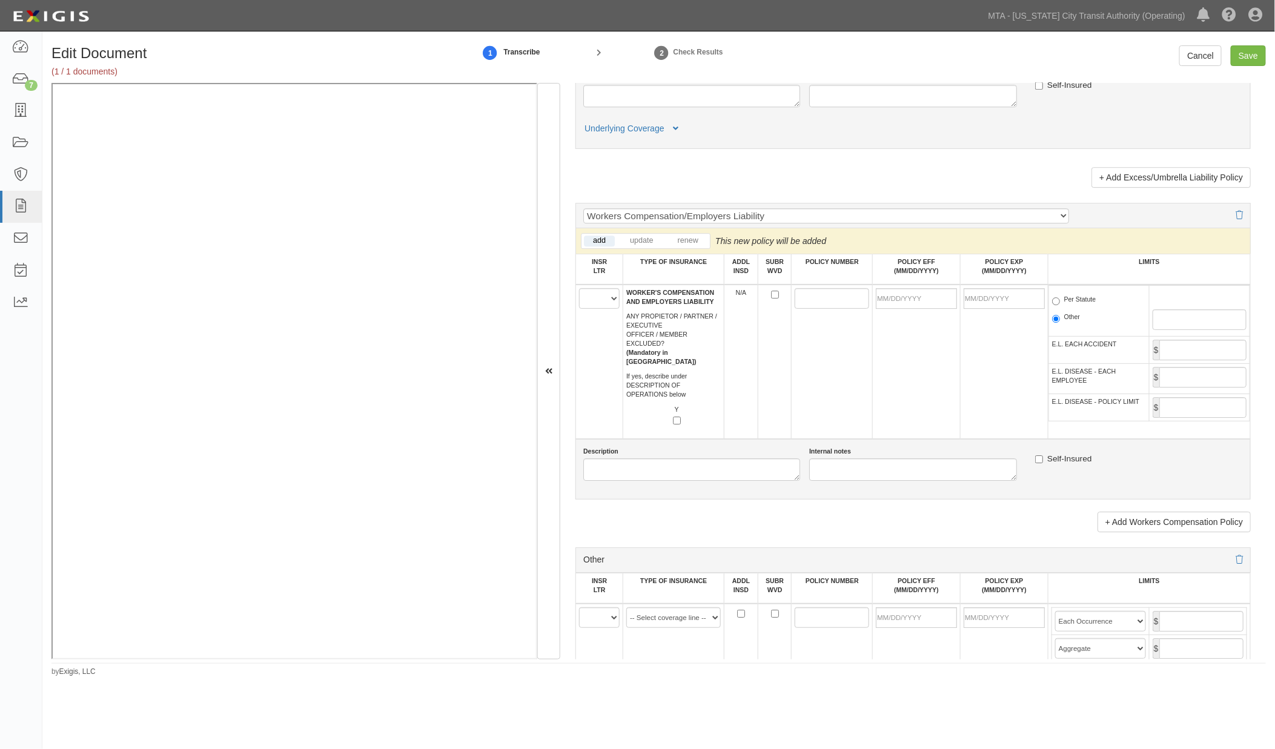
type input "3,000,000"
click at [594, 309] on select "A B C D E F" at bounding box center [599, 298] width 41 height 21
select select "A"
click at [579, 309] on select "A B C D E F" at bounding box center [599, 298] width 41 height 21
paste input "WC0184642"
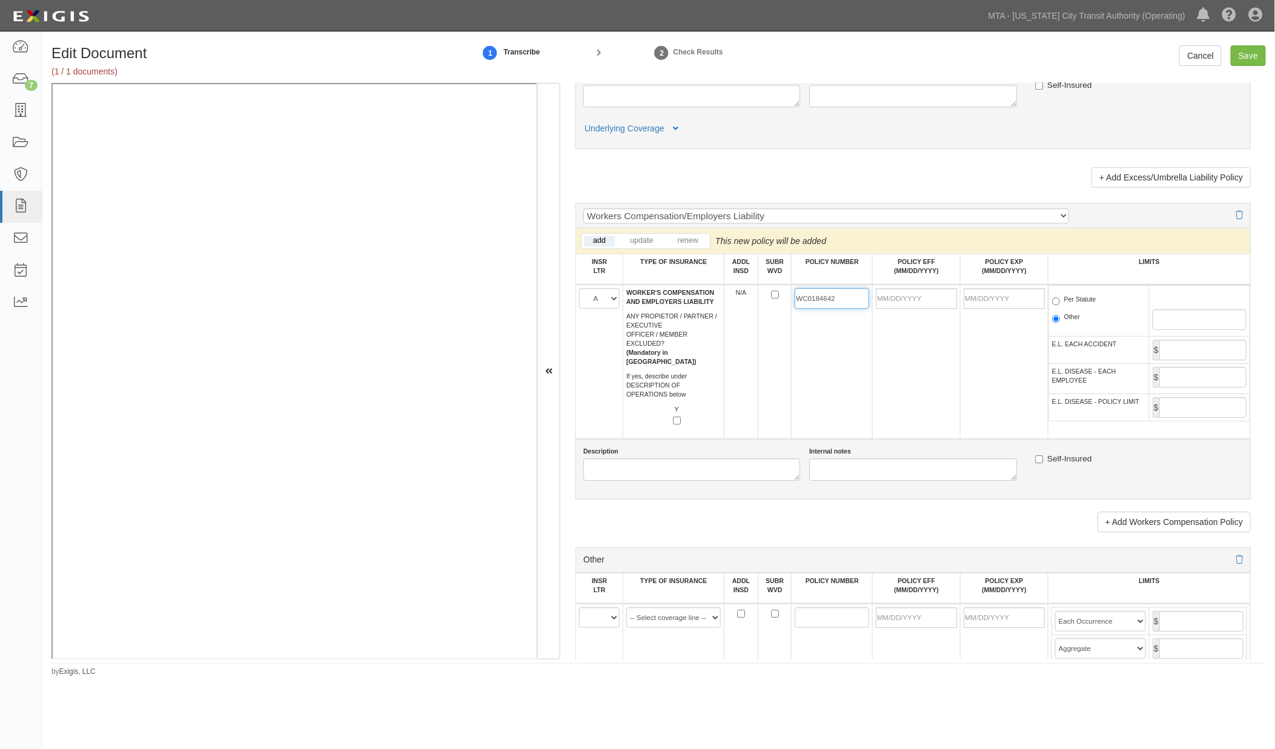
type input "WC0184642"
click at [911, 309] on input "POLICY EFF (MM/DD/YYYY)" at bounding box center [916, 298] width 81 height 21
type input "[DATE]"
type input "10/01/2026"
click at [911, 404] on td "[DATE]" at bounding box center [917, 362] width 88 height 154
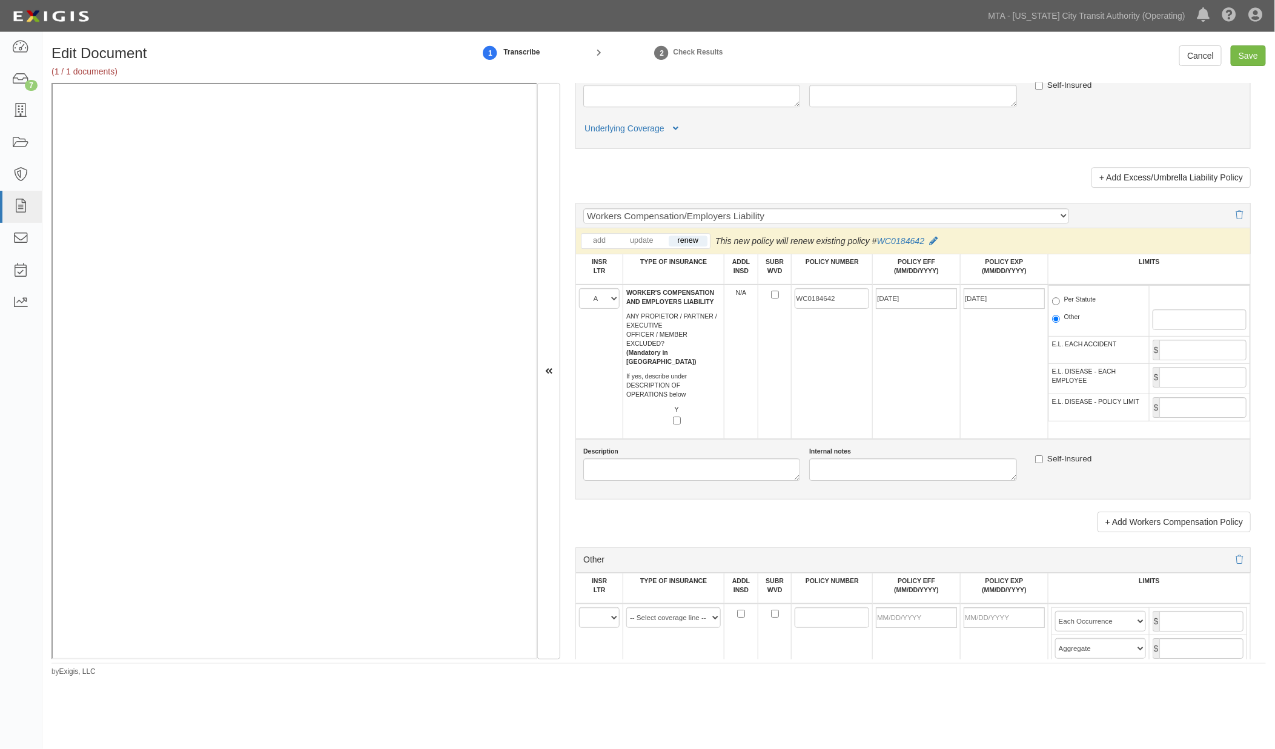
click at [1063, 307] on label "Per Statute" at bounding box center [1074, 301] width 44 height 12
click at [1060, 305] on input "Per Statute" at bounding box center [1056, 301] width 8 height 8
radio input "true"
click at [796, 421] on td "WC0184642" at bounding box center [831, 362] width 81 height 154
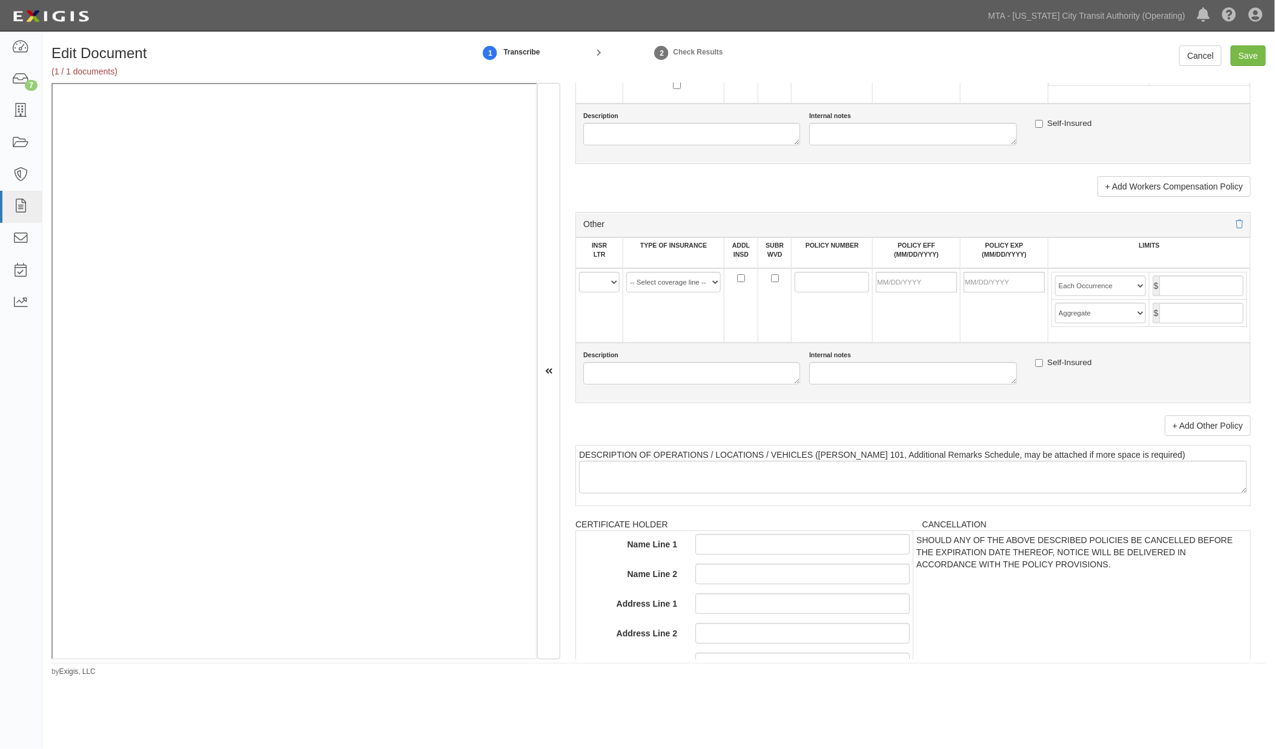
scroll to position [2153, 0]
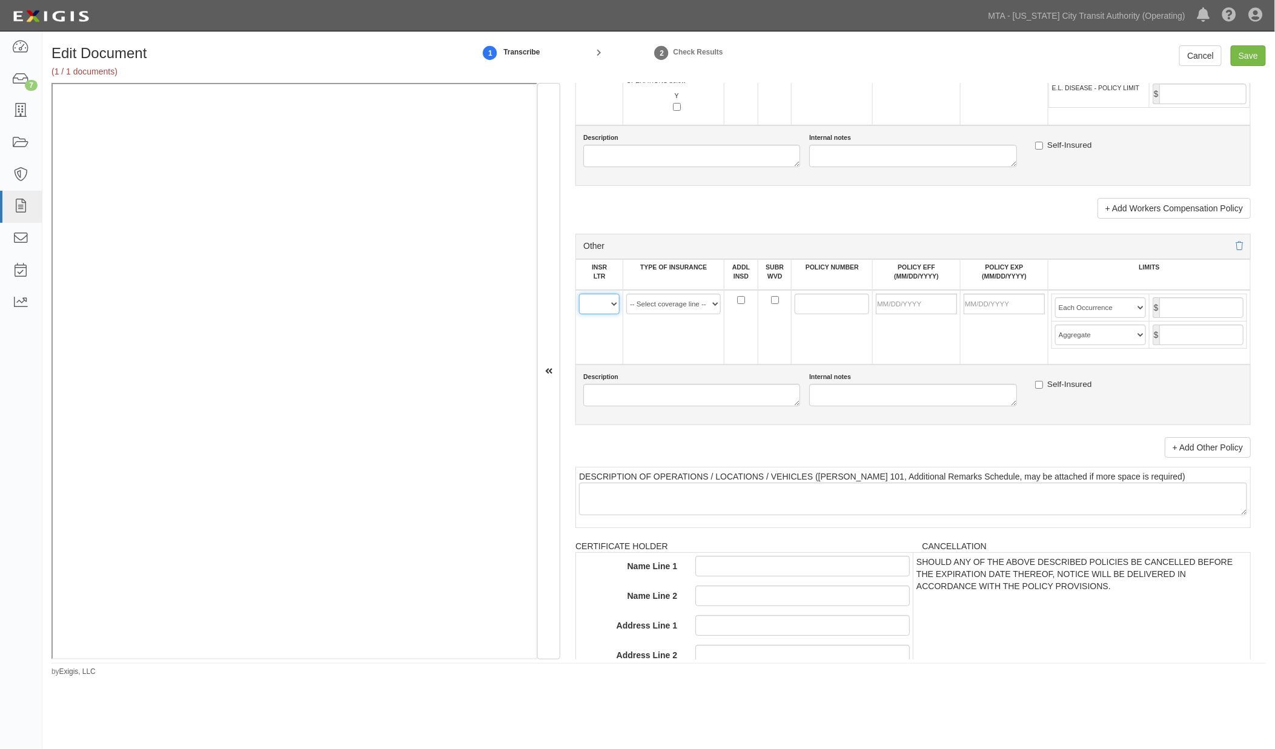
click at [600, 314] on select "A B C D E F" at bounding box center [599, 304] width 41 height 21
click at [686, 259] on div "Other" at bounding box center [912, 243] width 693 height 31
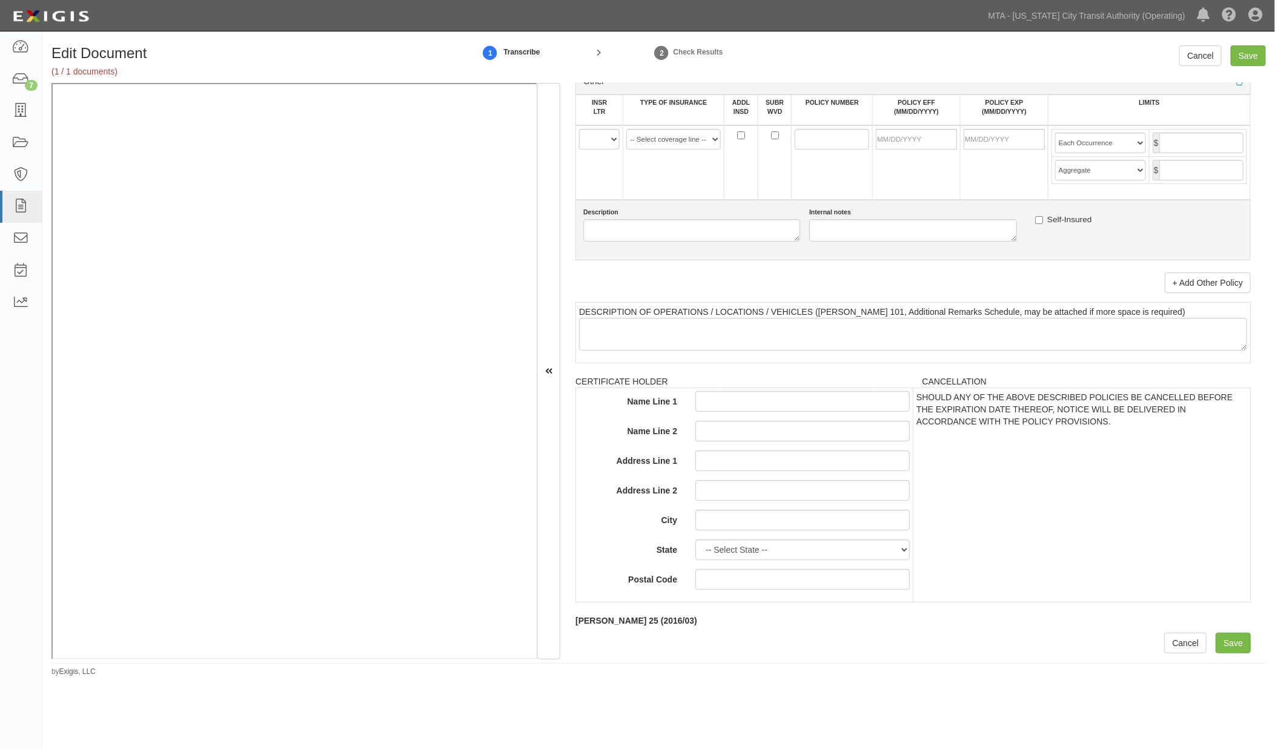
scroll to position [2390, 0]
click at [1224, 644] on input "Save" at bounding box center [1232, 643] width 35 height 21
type input "5000000"
type input "10000000"
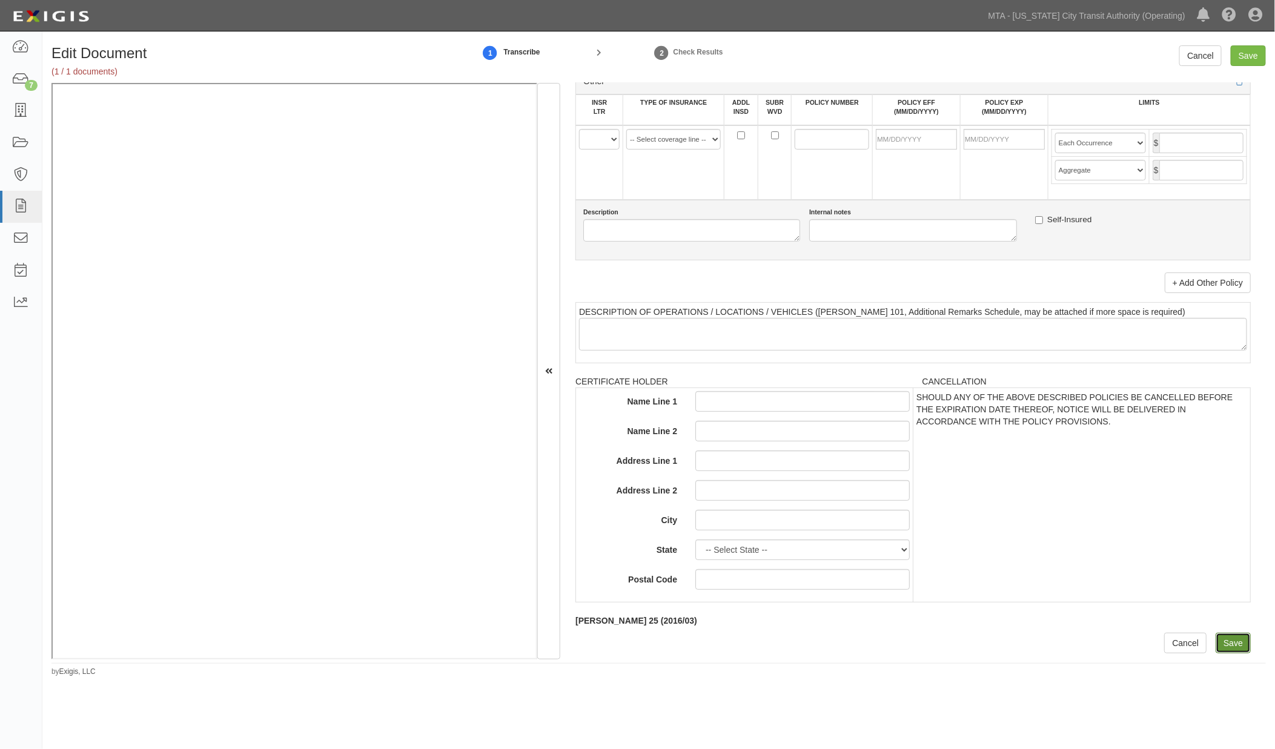
type input "5000000"
type input "3000000"
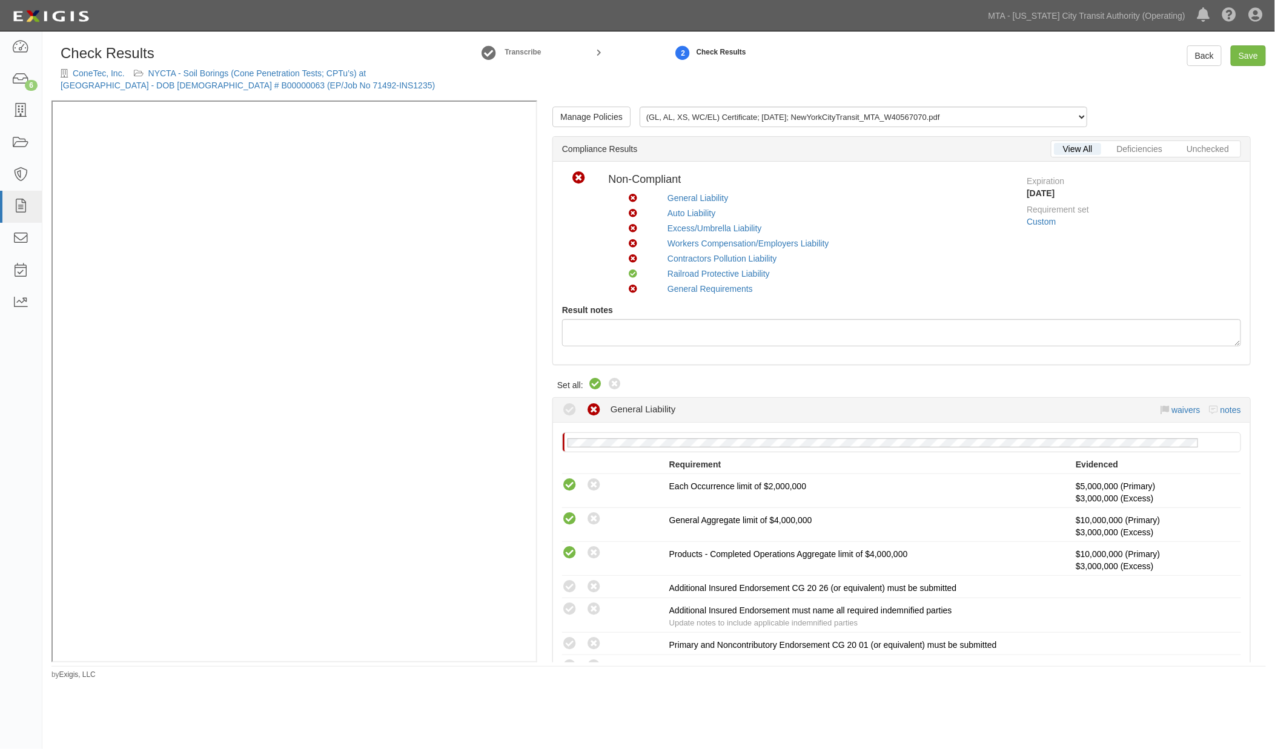
click at [595, 385] on icon at bounding box center [595, 384] width 15 height 15
radio input "true"
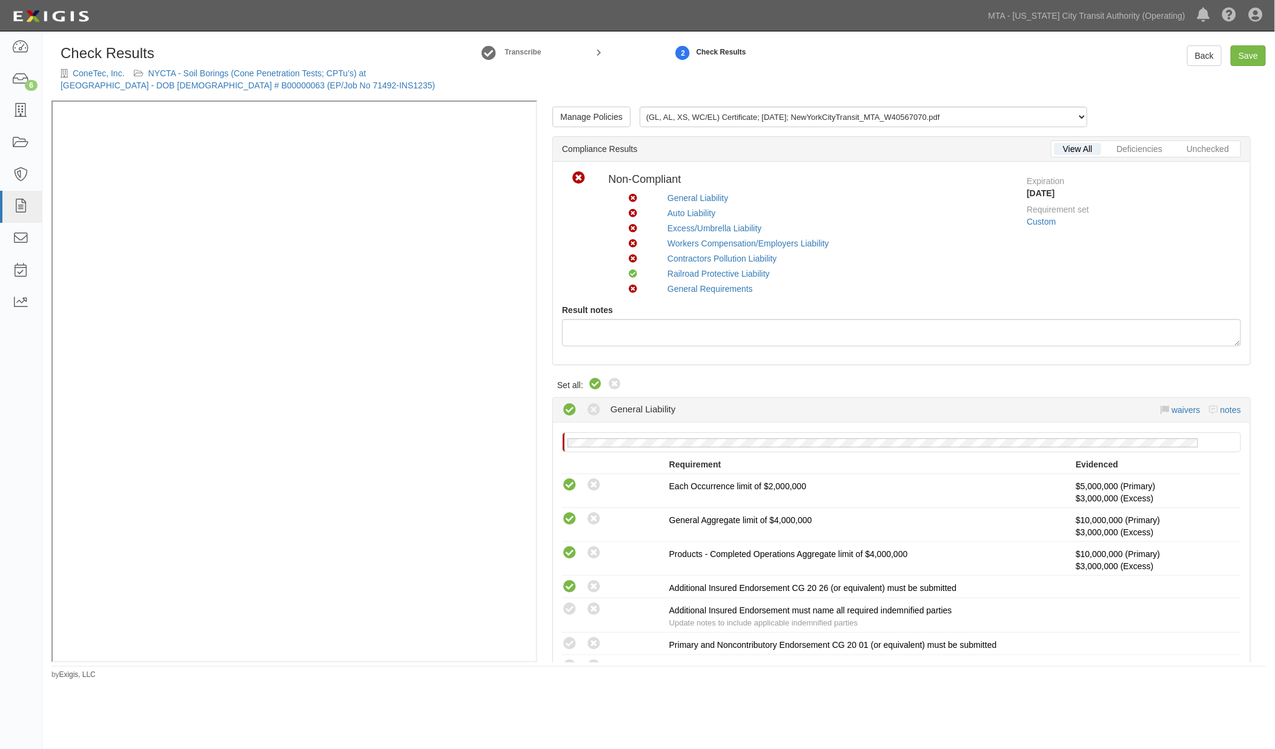
radio input "true"
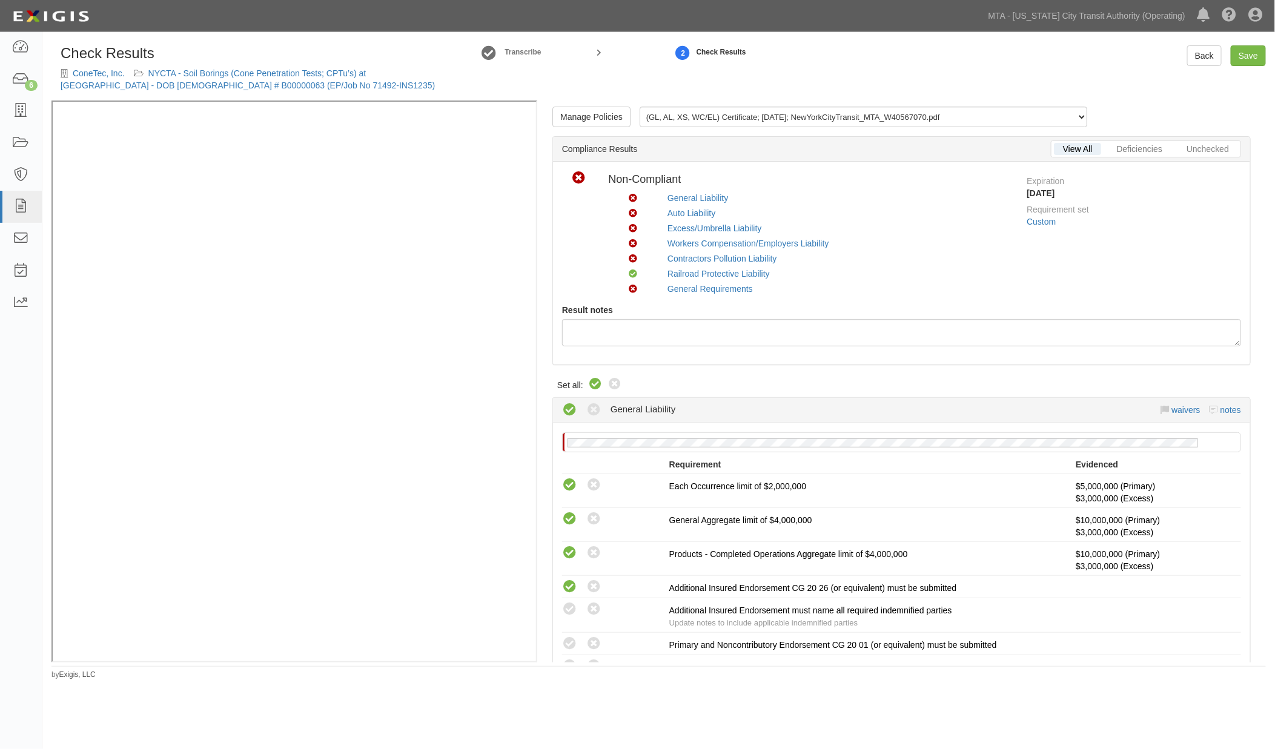
radio input "true"
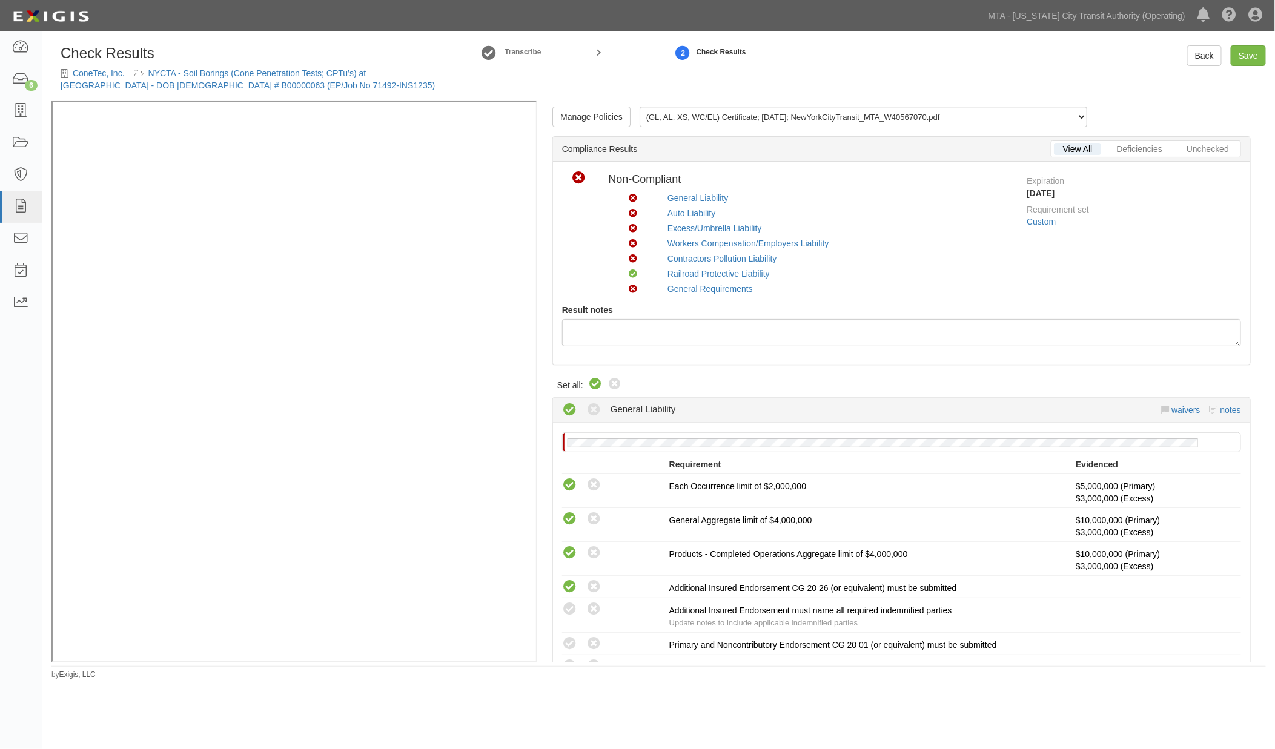
radio input "true"
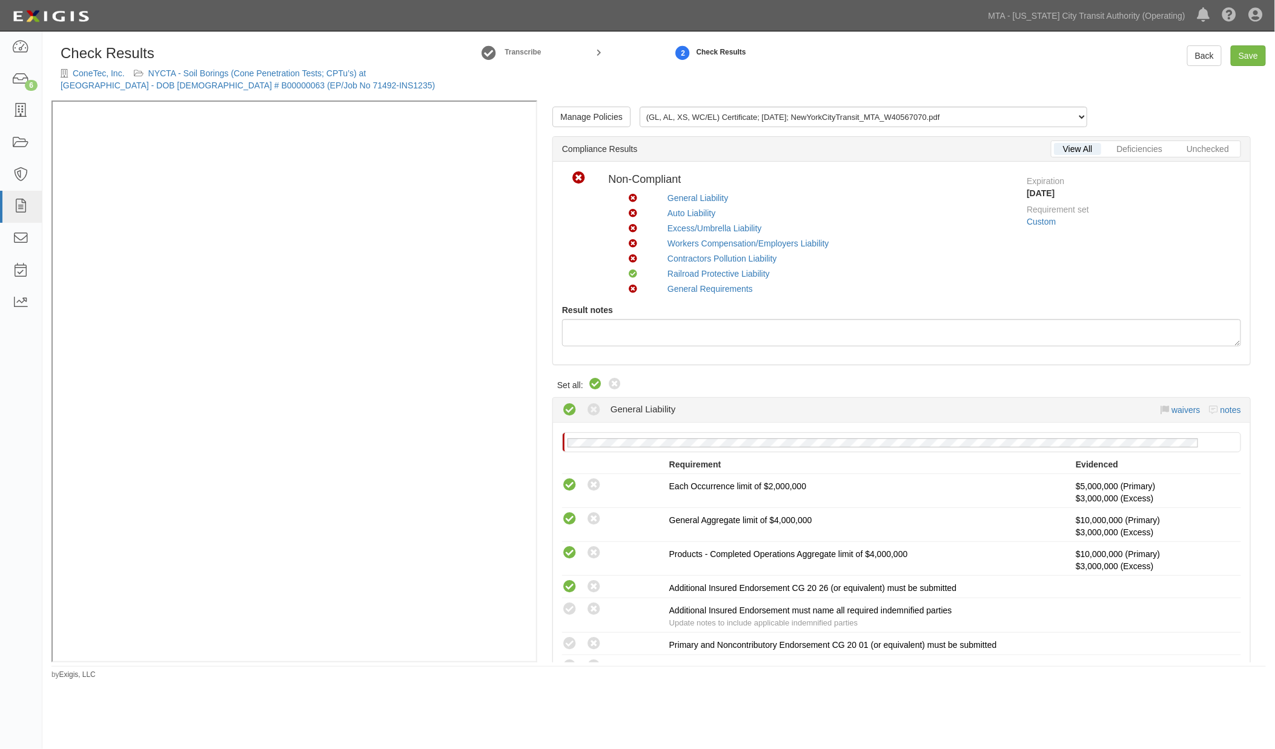
radio input "true"
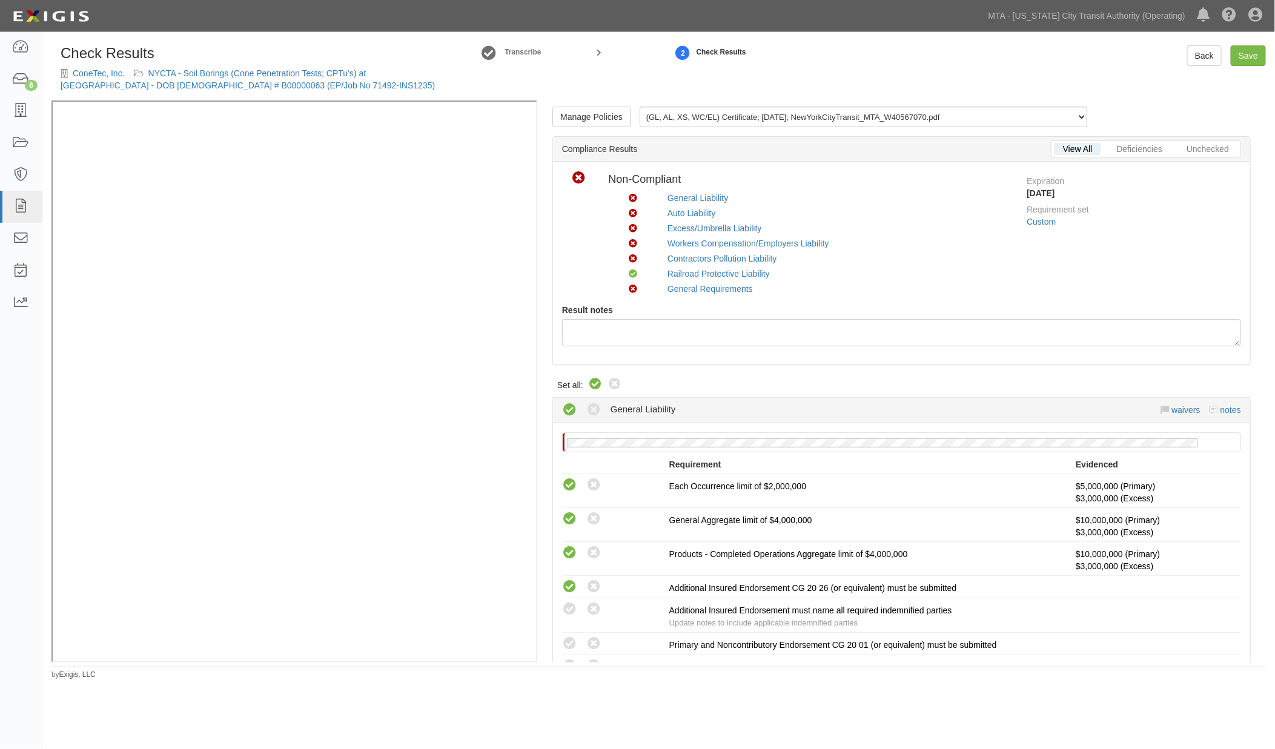
radio input "true"
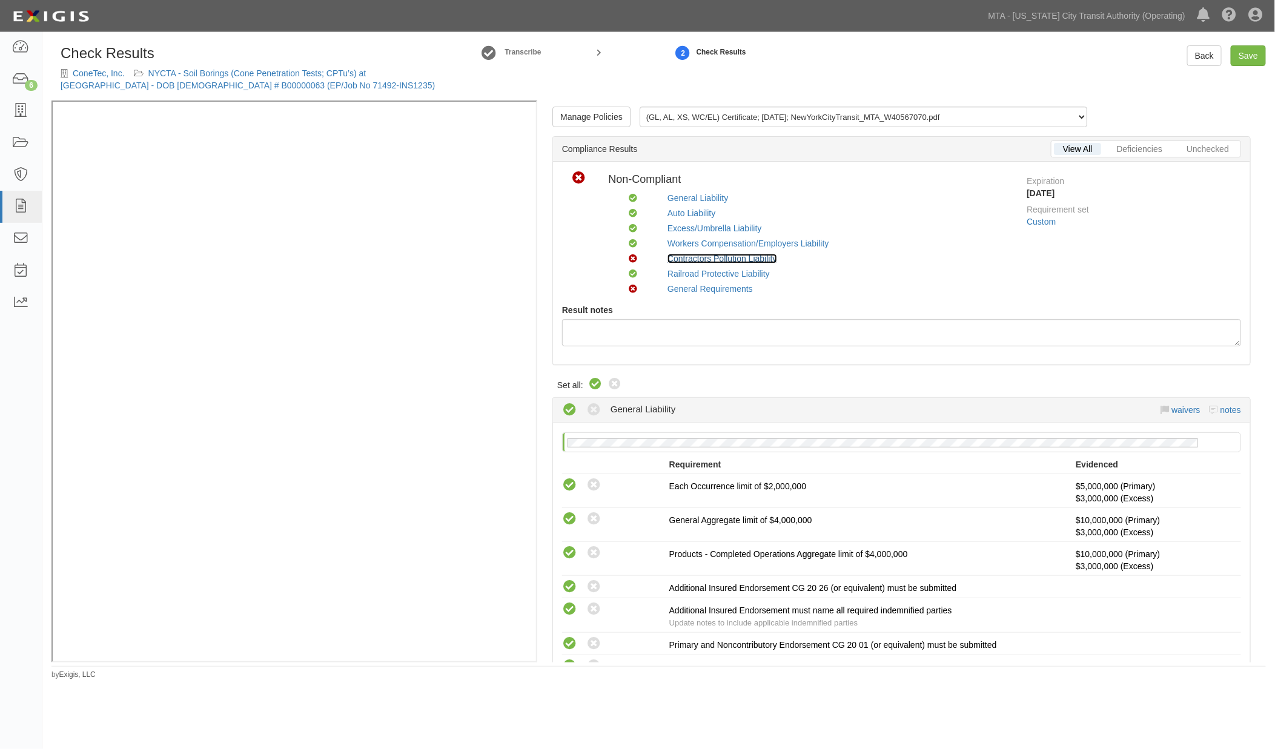
click at [695, 257] on link "Contractors Pollution Liability" at bounding box center [722, 259] width 110 height 10
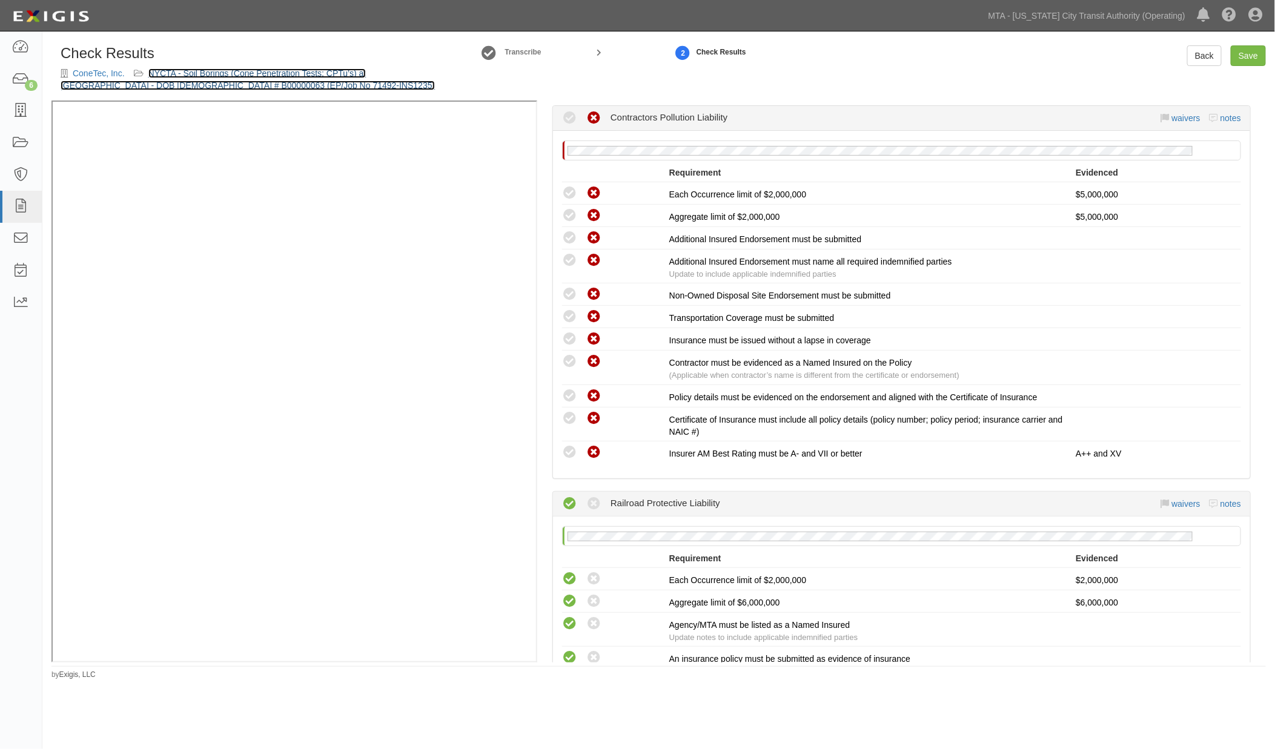
click at [356, 73] on link "NYCTA - Soil Borings (Cone Penetration Tests; CPTu’s) at Citi Field - DOB Contr…" at bounding box center [248, 79] width 374 height 22
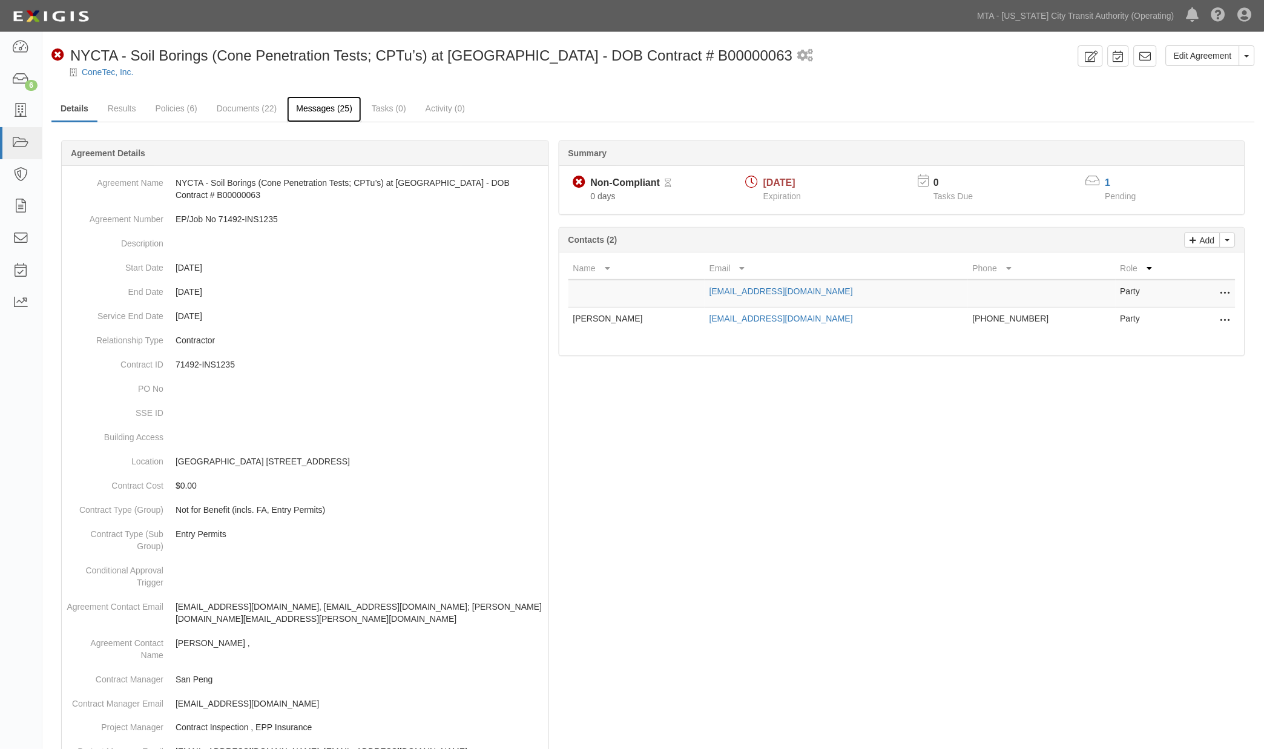
click at [318, 111] on link "Messages (25)" at bounding box center [324, 109] width 74 height 26
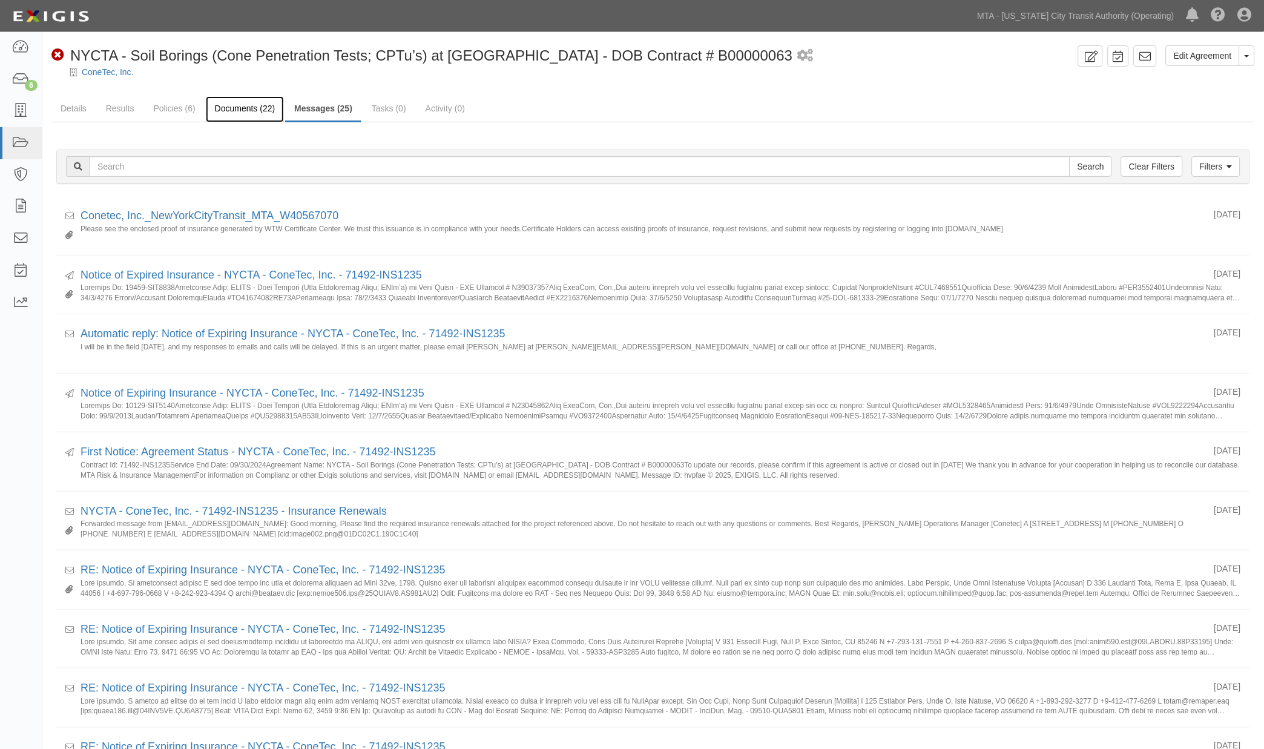
click at [228, 112] on link "Documents (22)" at bounding box center [245, 109] width 79 height 26
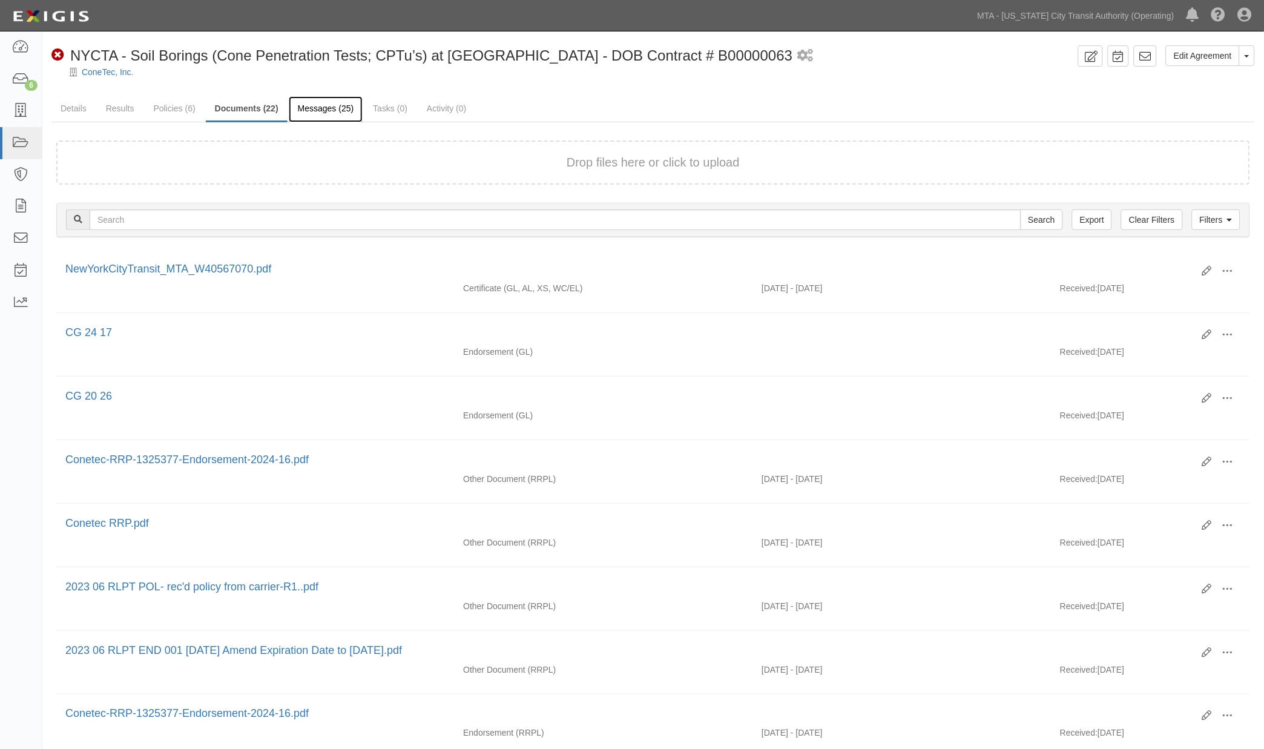
click at [338, 107] on link "Messages (25)" at bounding box center [326, 109] width 74 height 26
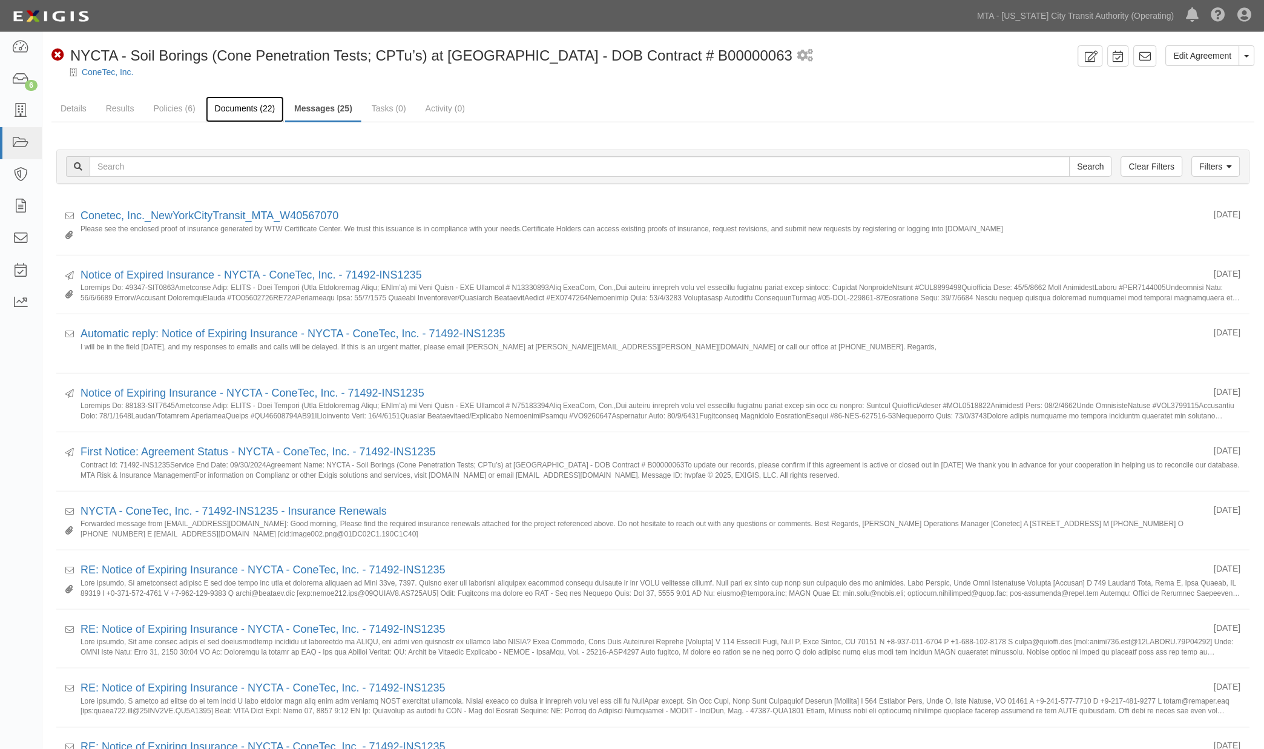
click at [235, 119] on link "Documents (22)" at bounding box center [245, 109] width 79 height 26
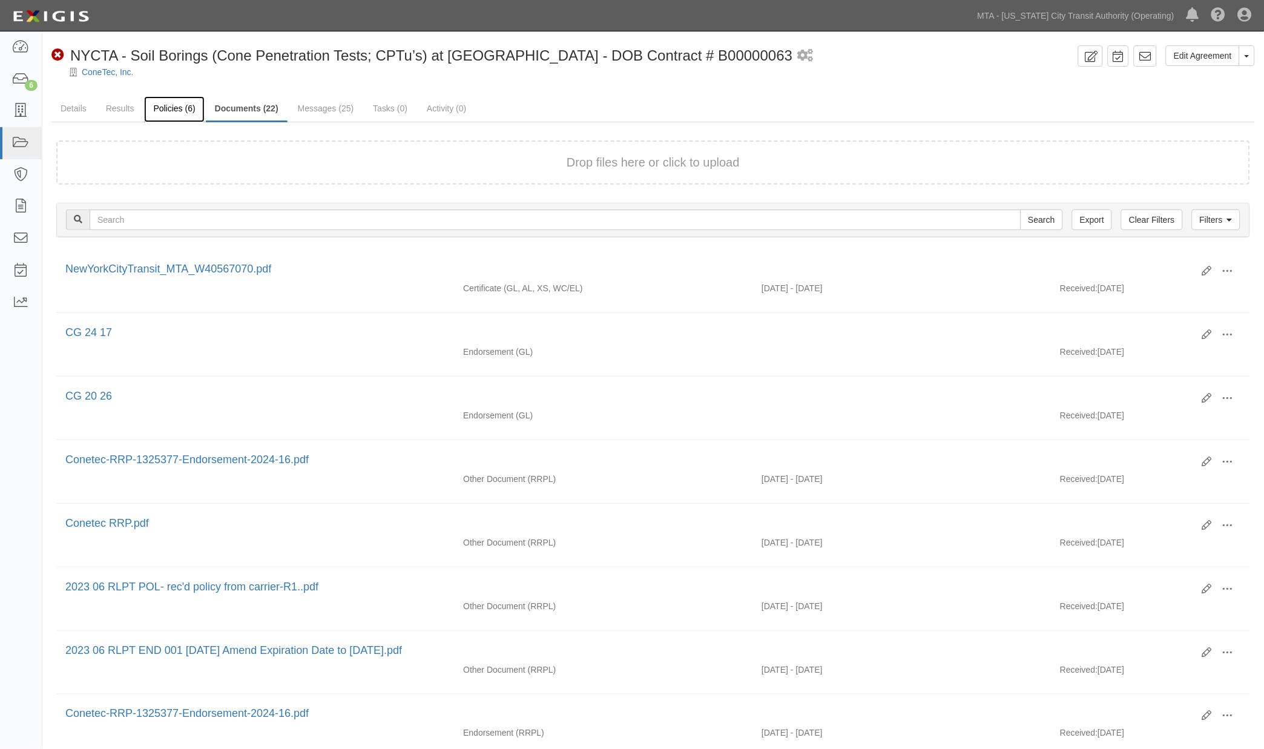
click at [172, 104] on link "Policies (6)" at bounding box center [174, 109] width 60 height 26
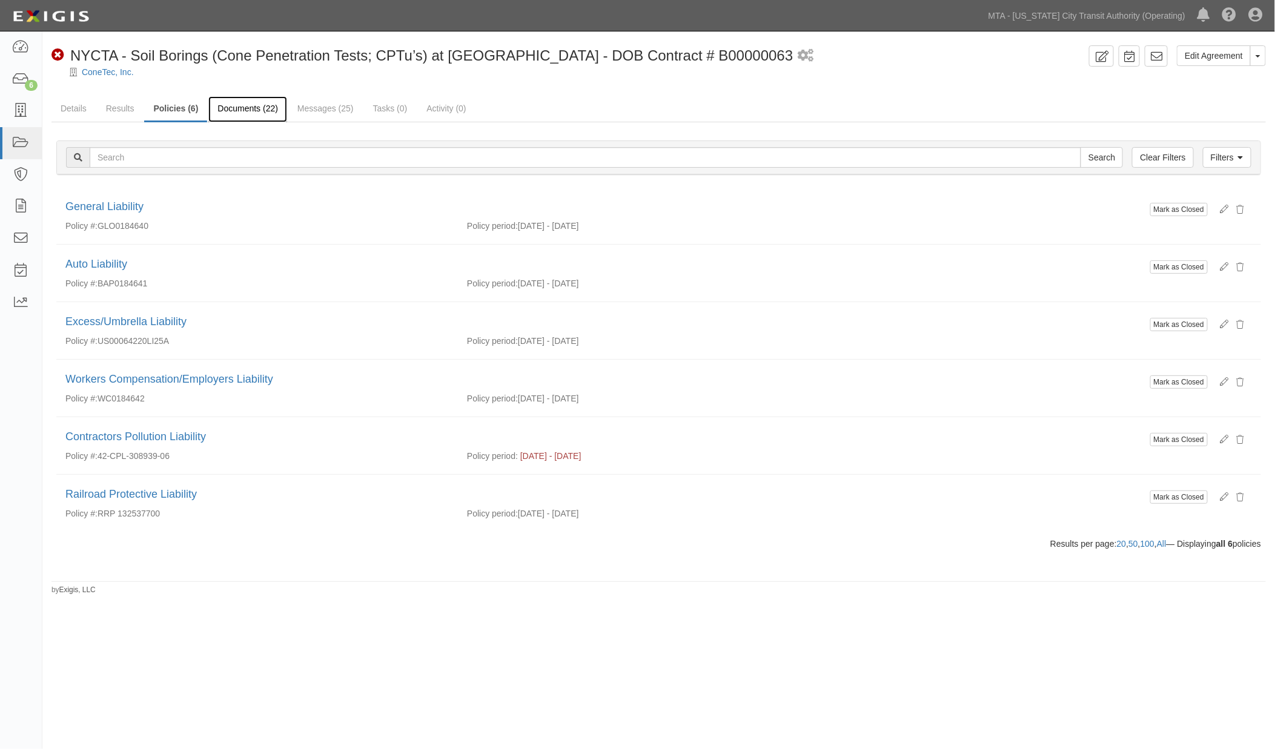
click at [258, 99] on link "Documents (22)" at bounding box center [247, 109] width 79 height 26
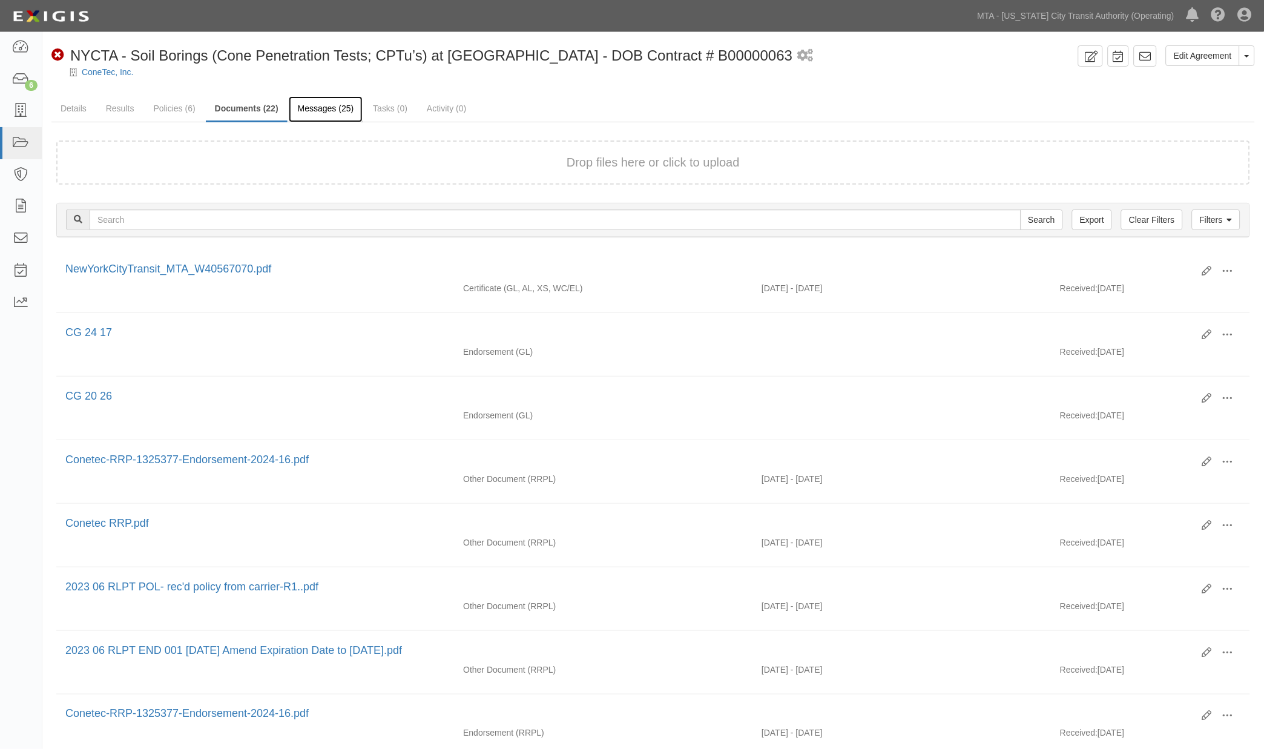
click at [321, 111] on link "Messages (25)" at bounding box center [326, 109] width 74 height 26
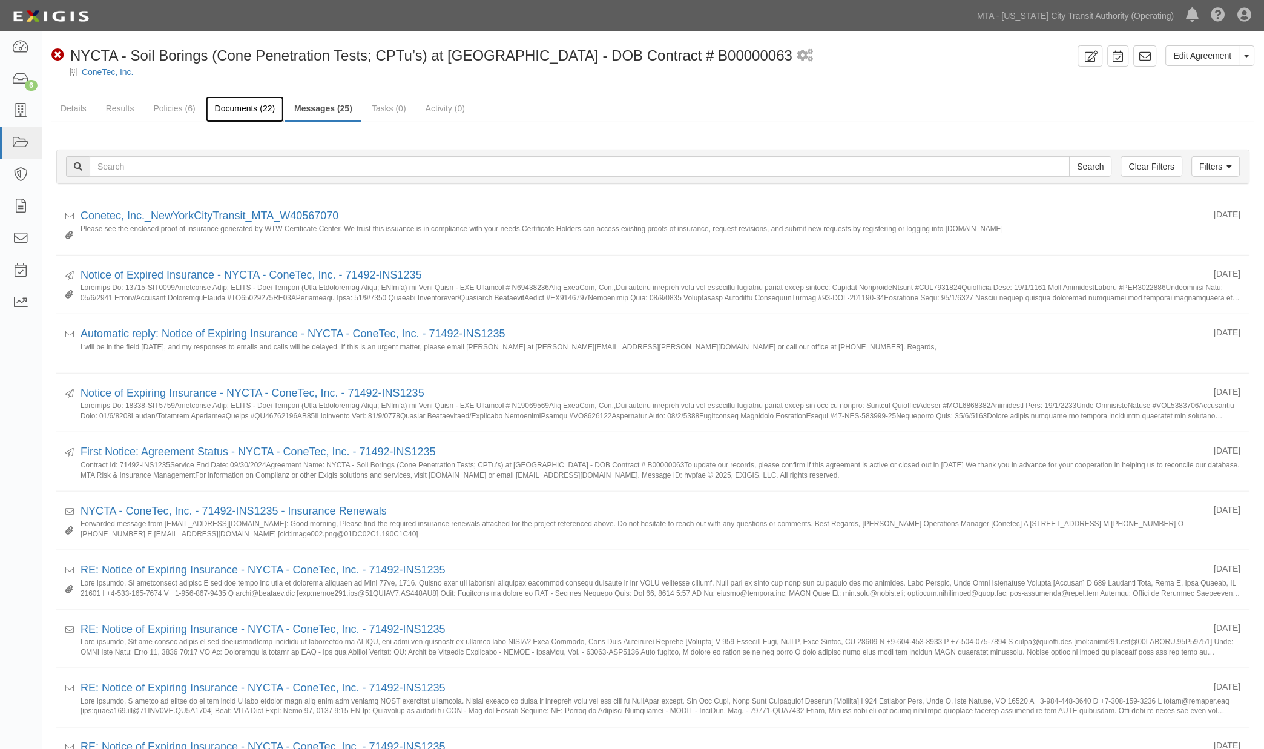
click at [250, 109] on link "Documents (22)" at bounding box center [245, 109] width 79 height 26
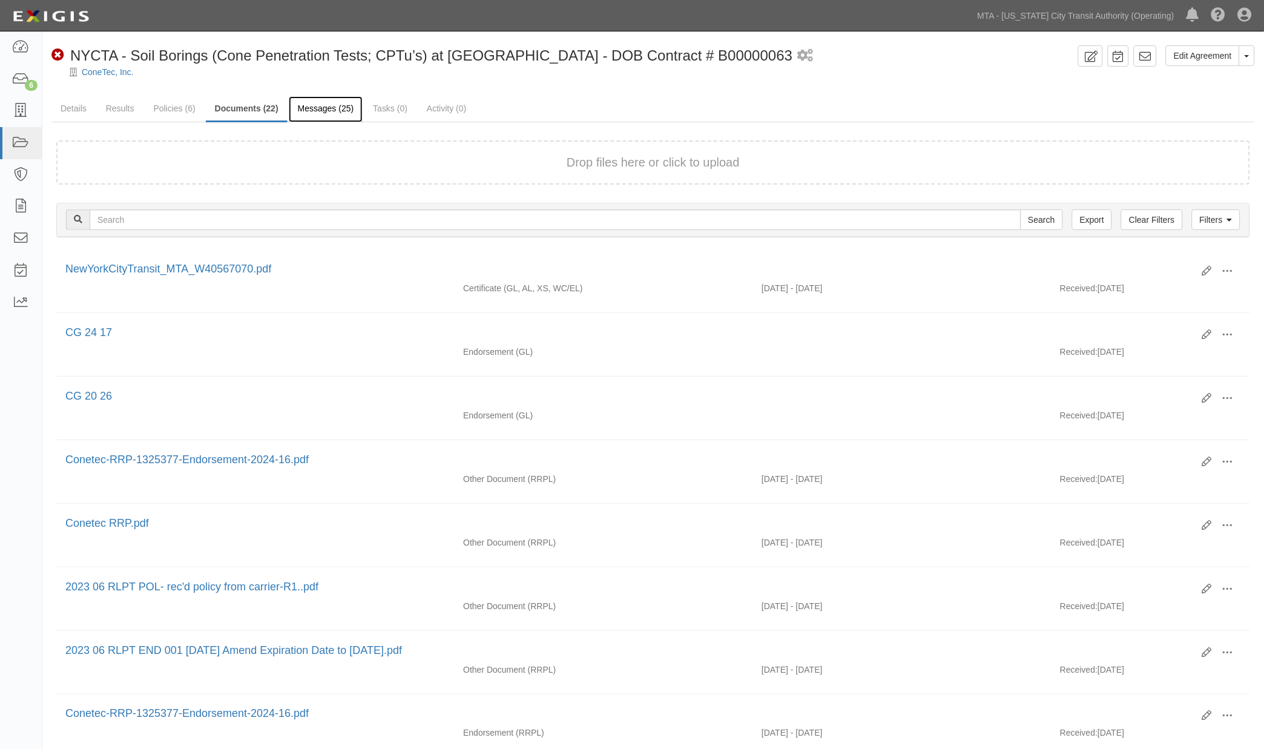
click at [309, 105] on link "Messages (25)" at bounding box center [326, 109] width 74 height 26
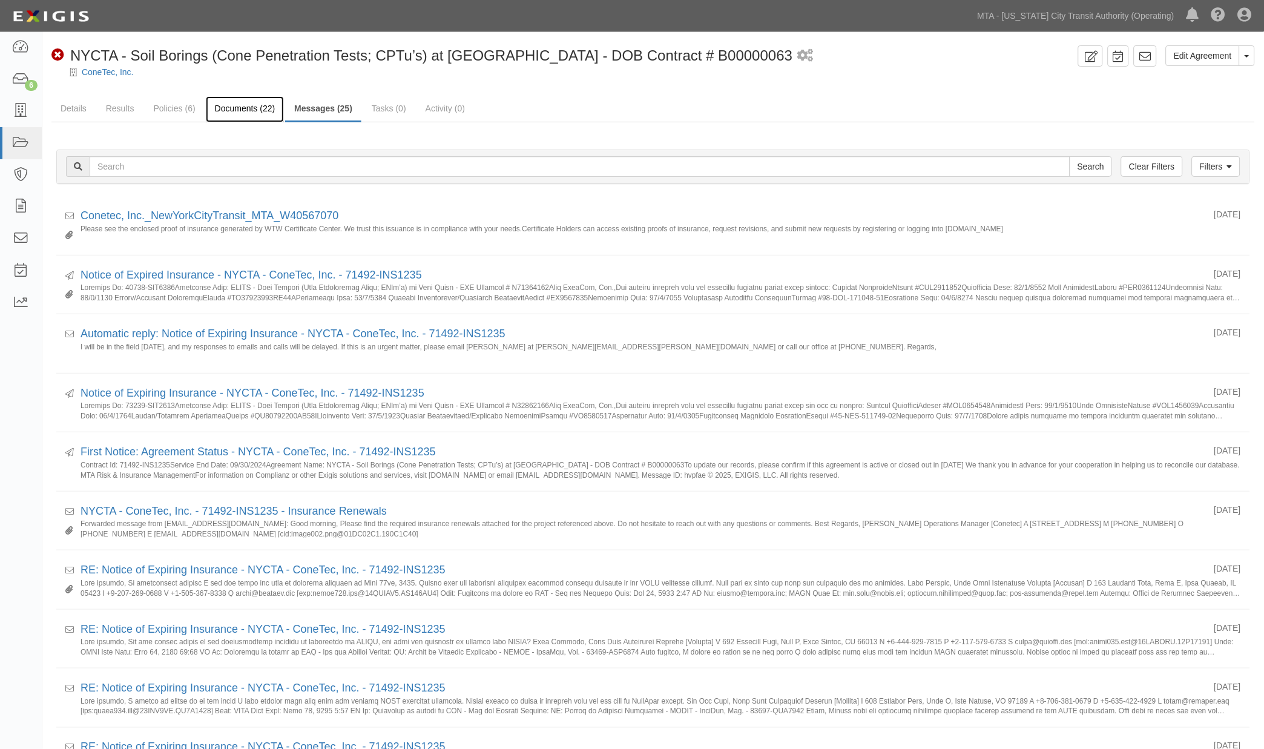
click at [258, 107] on link "Documents (22)" at bounding box center [245, 109] width 79 height 26
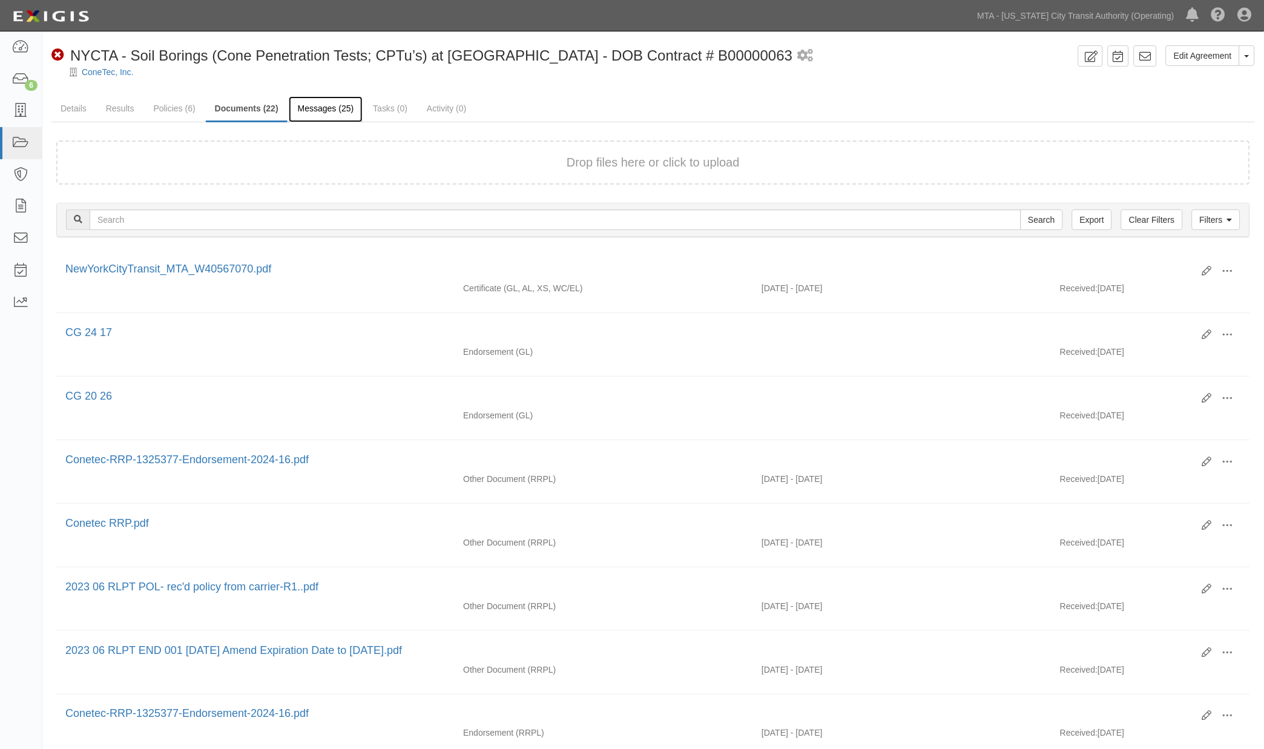
click at [316, 105] on link "Messages (25)" at bounding box center [326, 109] width 74 height 26
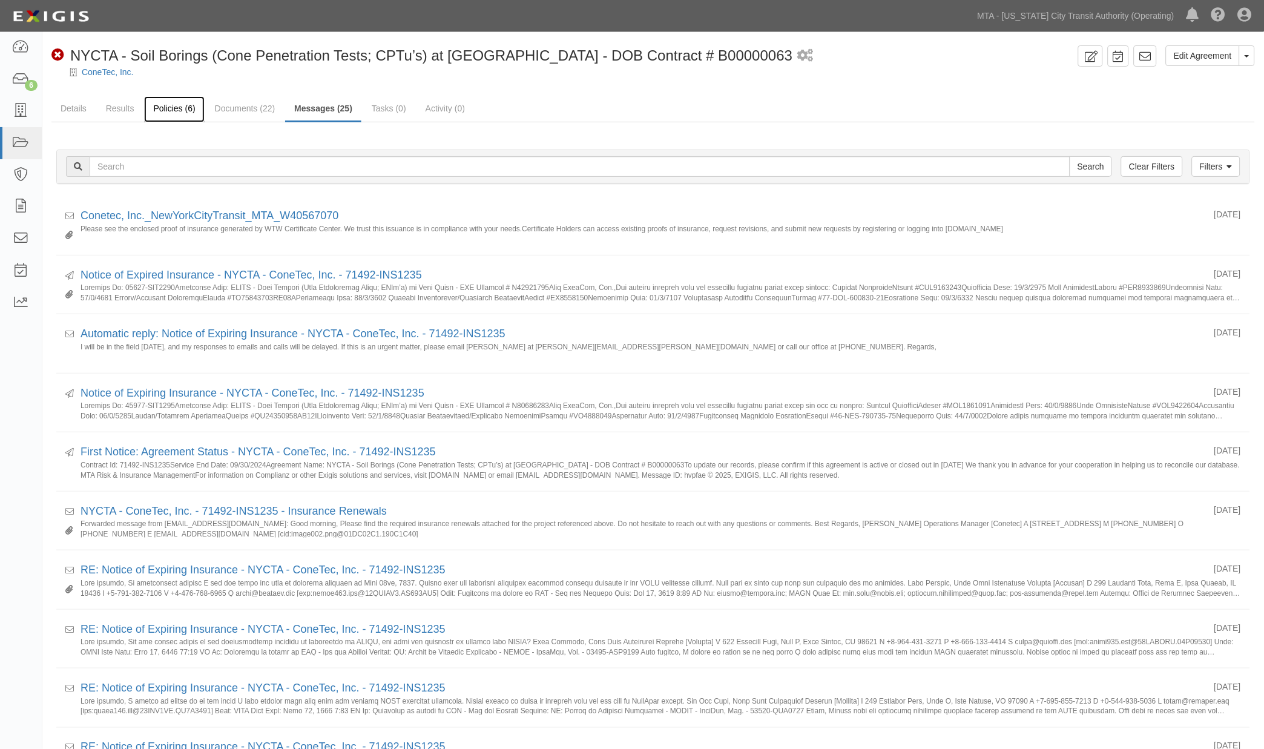
click at [182, 108] on link "Policies (6)" at bounding box center [174, 109] width 60 height 26
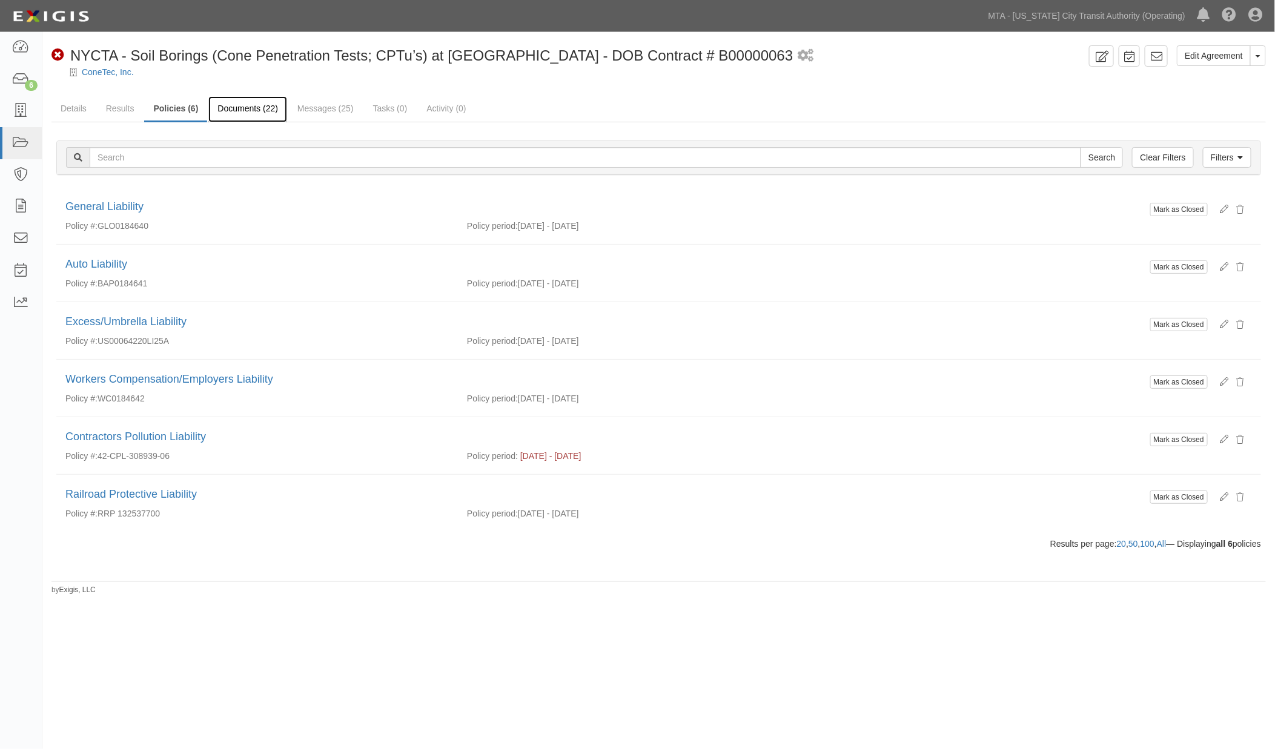
click at [252, 108] on link "Documents (22)" at bounding box center [247, 109] width 79 height 26
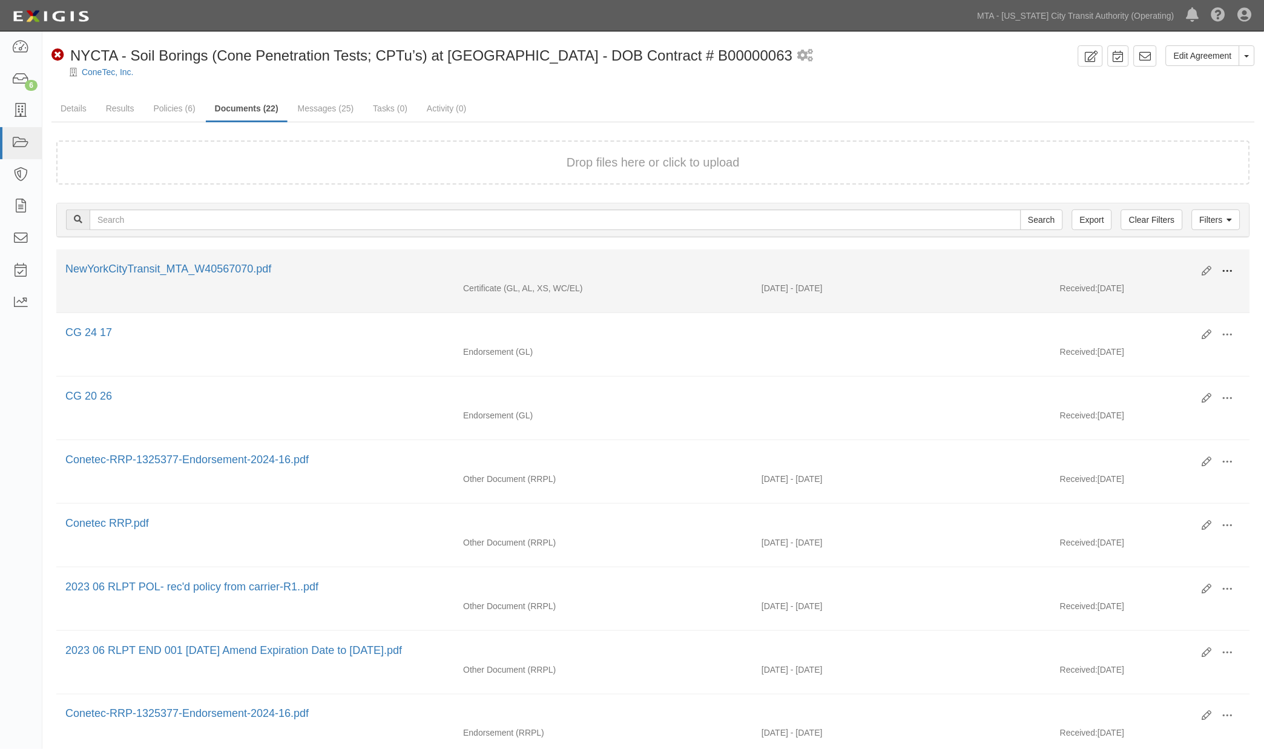
click at [1230, 268] on span at bounding box center [1228, 271] width 11 height 11
click at [1143, 262] on link "Edit" at bounding box center [1170, 267] width 96 height 22
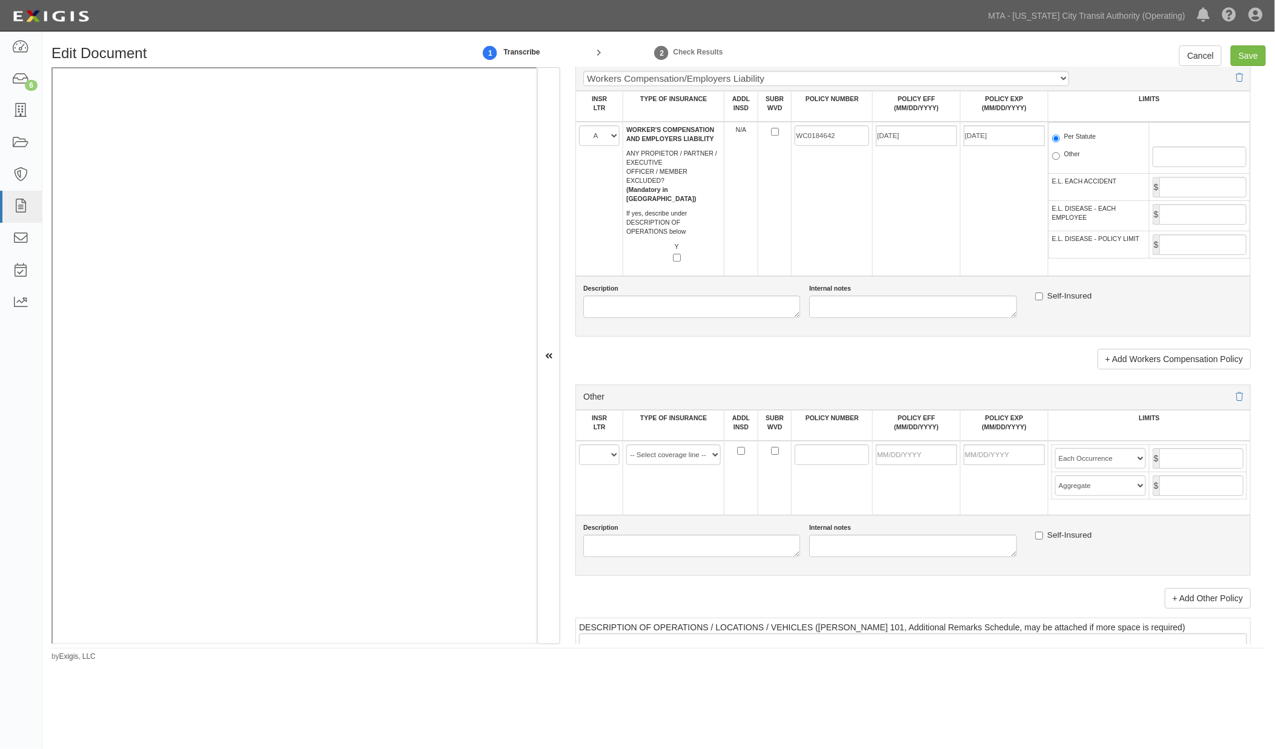
scroll to position [1884, 0]
click at [602, 466] on select "A B C D E F" at bounding box center [599, 456] width 41 height 21
select select "C"
click at [579, 466] on select "A B C D E F" at bounding box center [599, 456] width 41 height 21
click at [656, 466] on select "-- Select coverage line -- Asbestos Abatement Auto Physical Damage Aviation Lia…" at bounding box center [673, 456] width 94 height 21
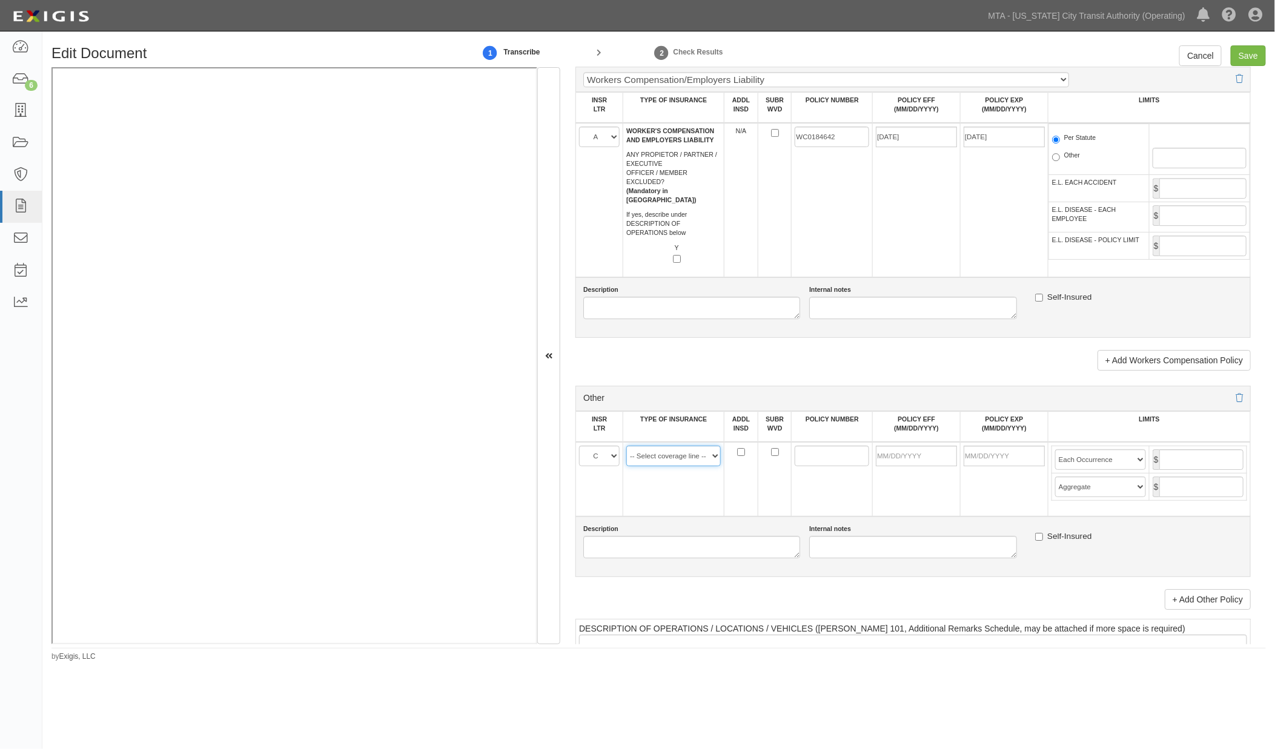
select select "14"
click at [626, 466] on select "-- Select coverage line -- Asbestos Abatement Auto Physical Damage Aviation Lia…" at bounding box center [673, 456] width 94 height 21
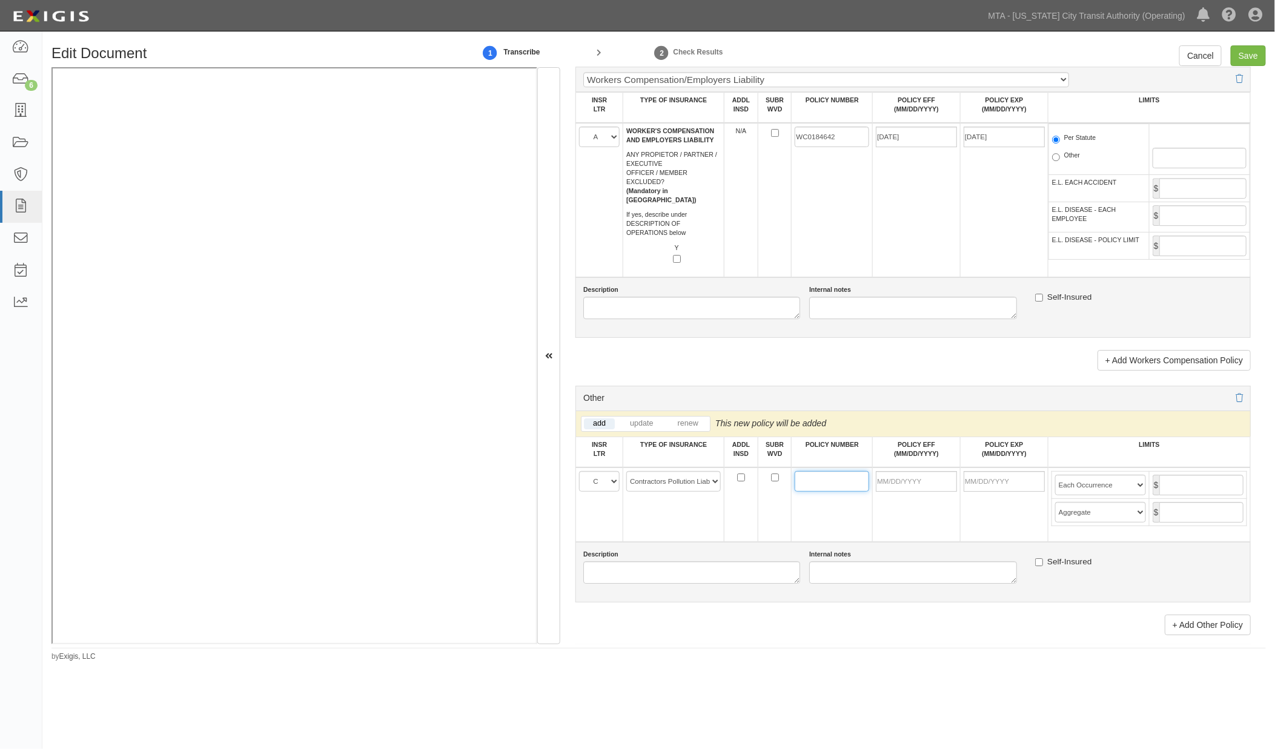
paste input "42-CPL-308939-07"
type input "42-CPL-308939-07"
click at [914, 492] on input "POLICY EFF (MM/DD/YYYY)" at bounding box center [916, 481] width 81 height 21
type input "10/01/2025"
type input "10/01/2026"
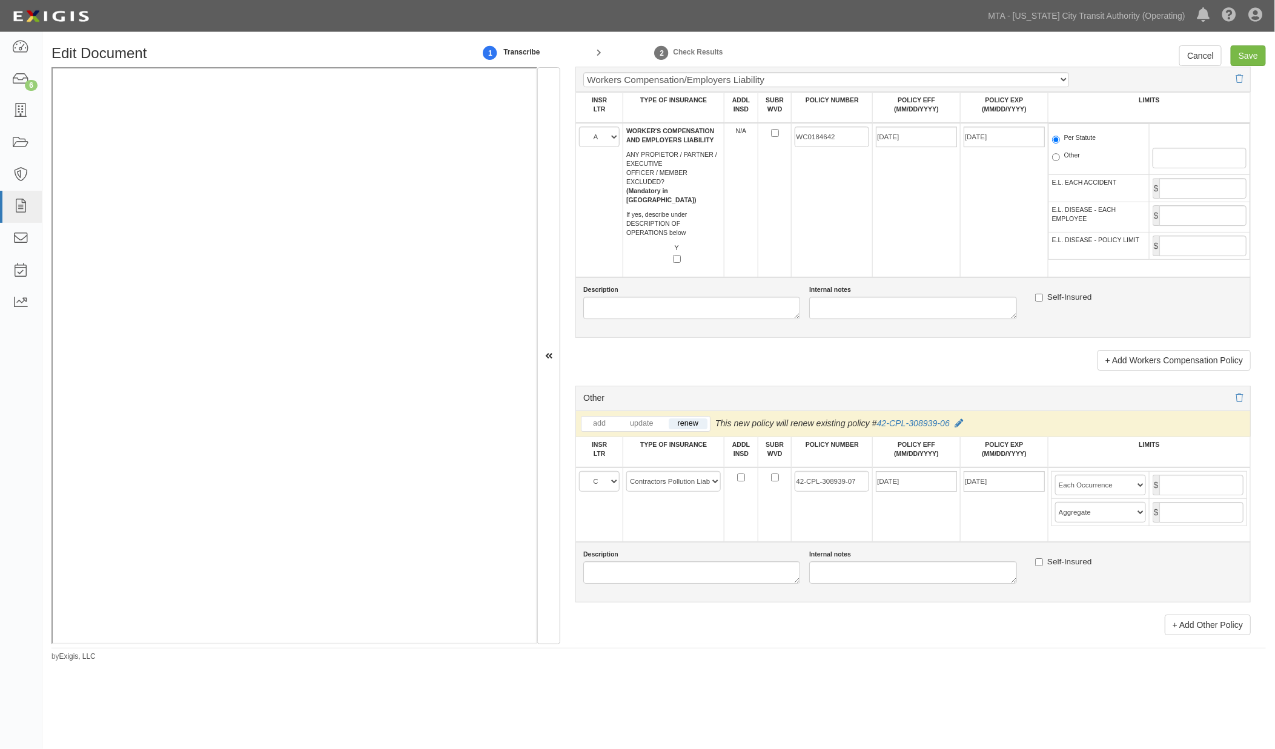
click at [963, 542] on td "10/01/2026" at bounding box center [1004, 505] width 88 height 74
click at [1179, 495] on input "text" at bounding box center [1201, 485] width 84 height 21
type input "5,000,000"
click at [1198, 523] on input "text" at bounding box center [1201, 512] width 84 height 21
type input "5,000,000"
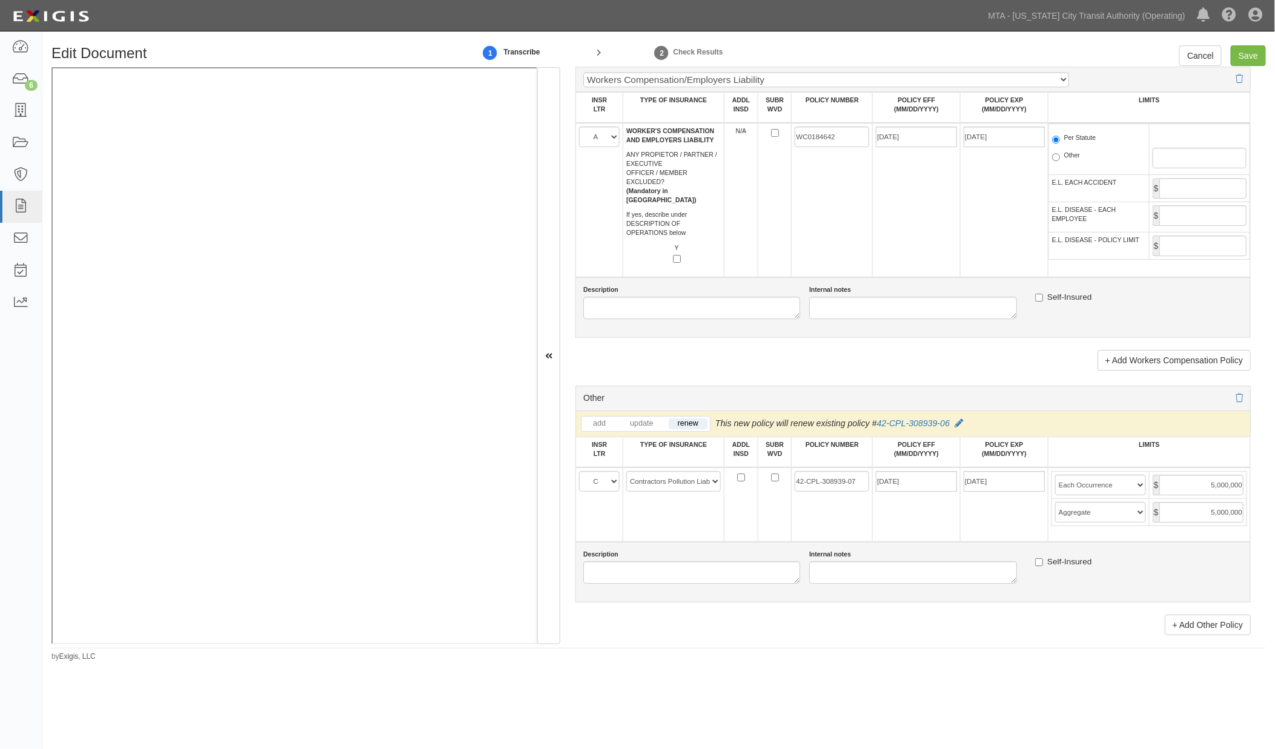
click at [985, 603] on div "Description Internal notes Self-Insured" at bounding box center [912, 572] width 675 height 61
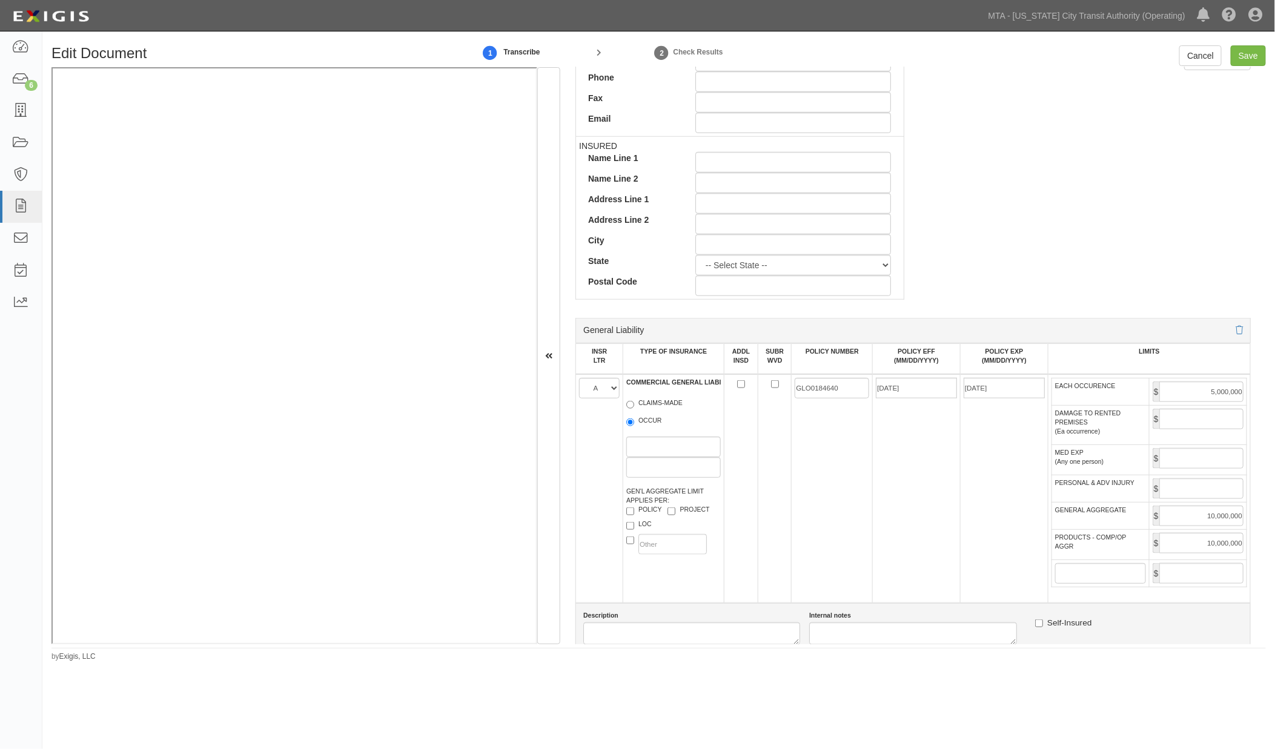
scroll to position [471, 0]
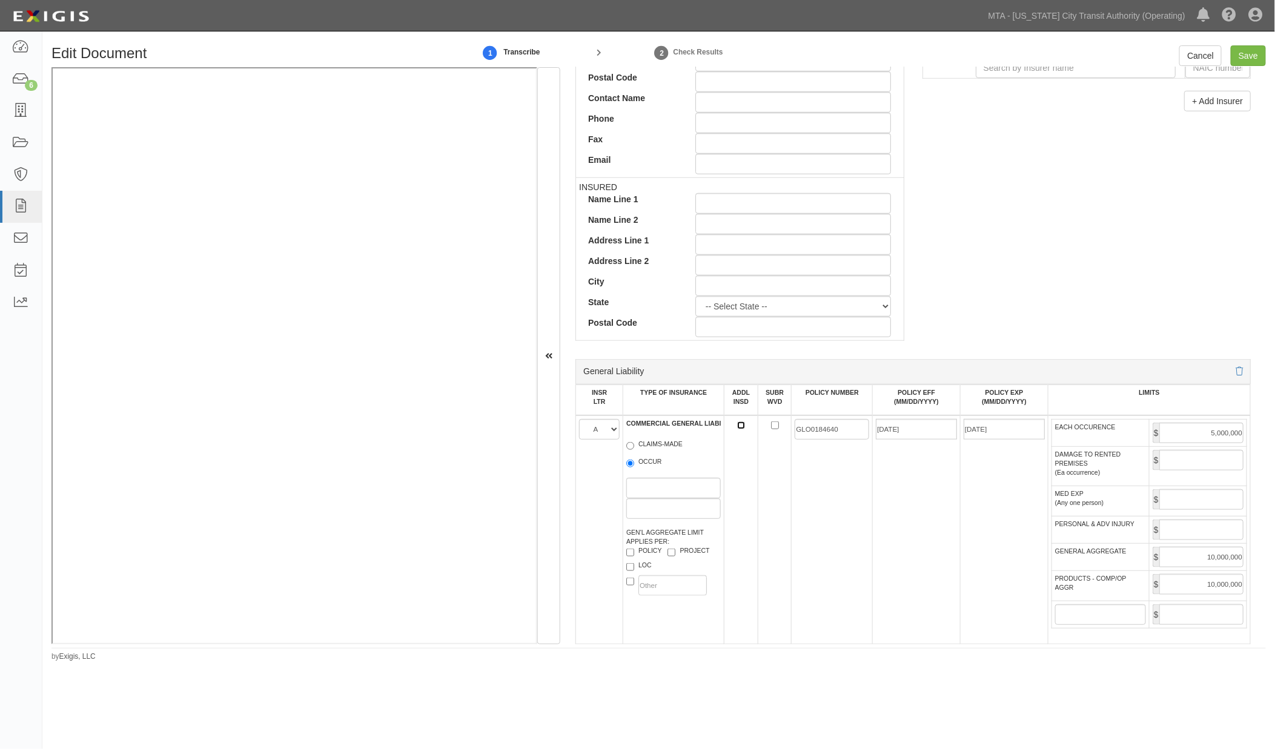
click at [739, 429] on input "ADDL INSD" at bounding box center [741, 425] width 8 height 8
checkbox input "true"
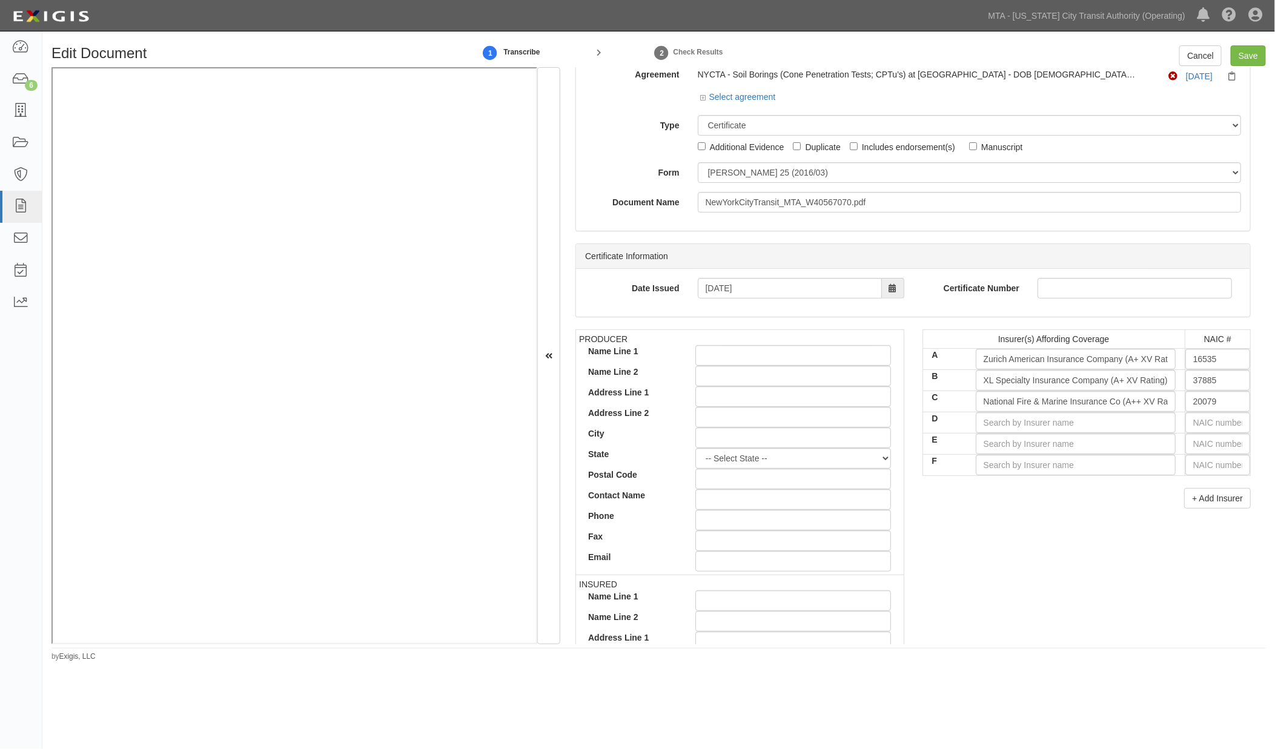
scroll to position [0, 0]
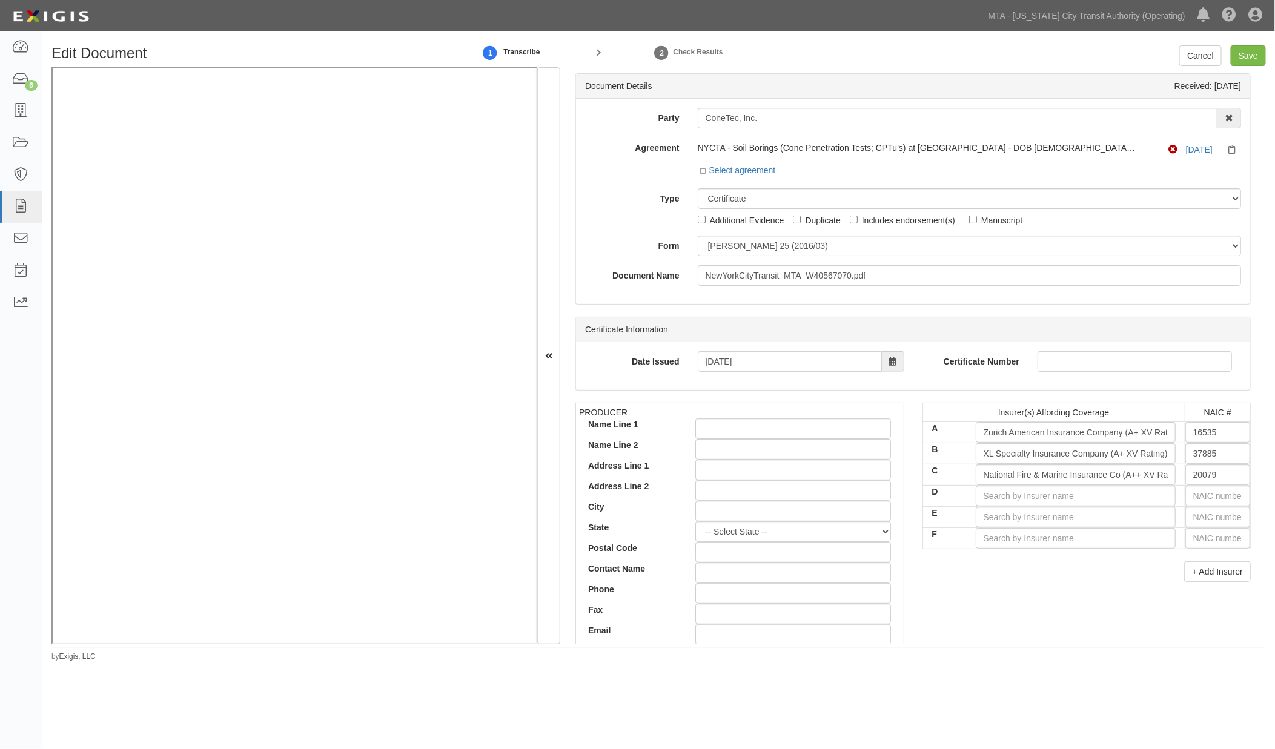
click at [866, 222] on div "Includes endorsement(s)" at bounding box center [908, 219] width 93 height 13
click at [857, 222] on input "Includes endorsement(s)" at bounding box center [854, 220] width 8 height 8
checkbox input "true"
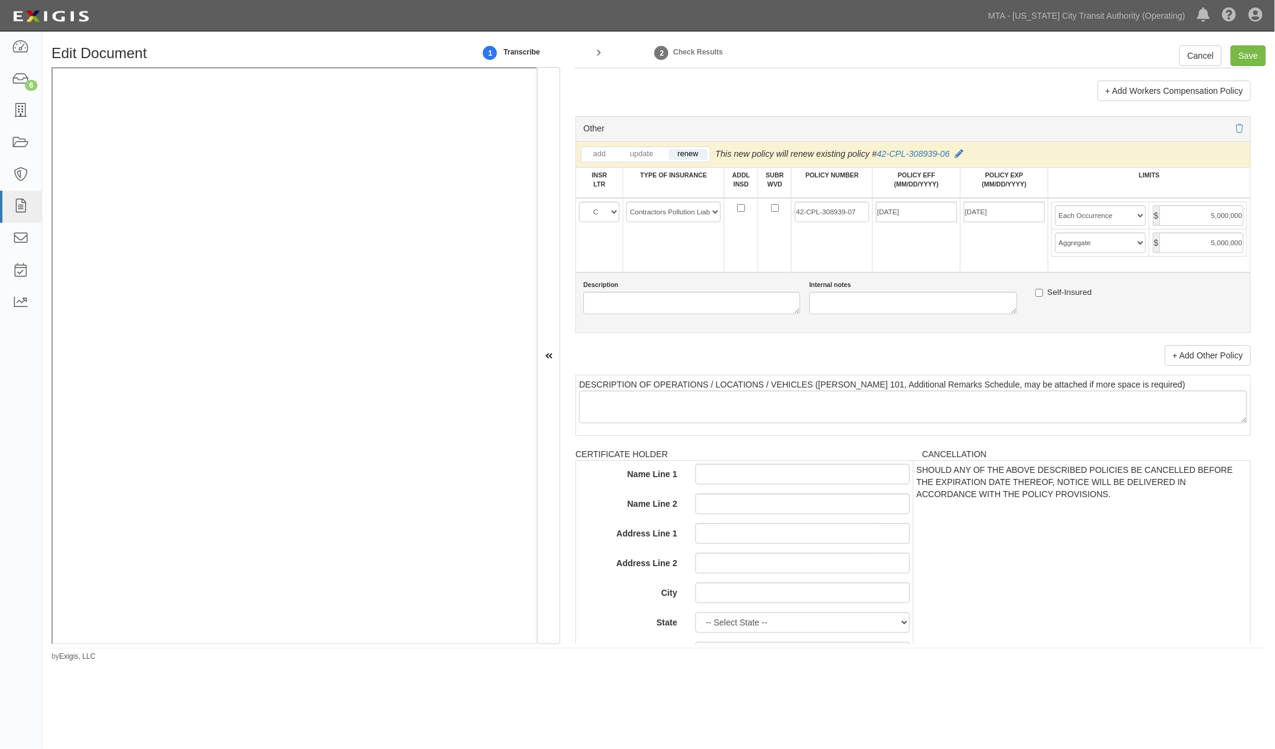
scroll to position [2314, 0]
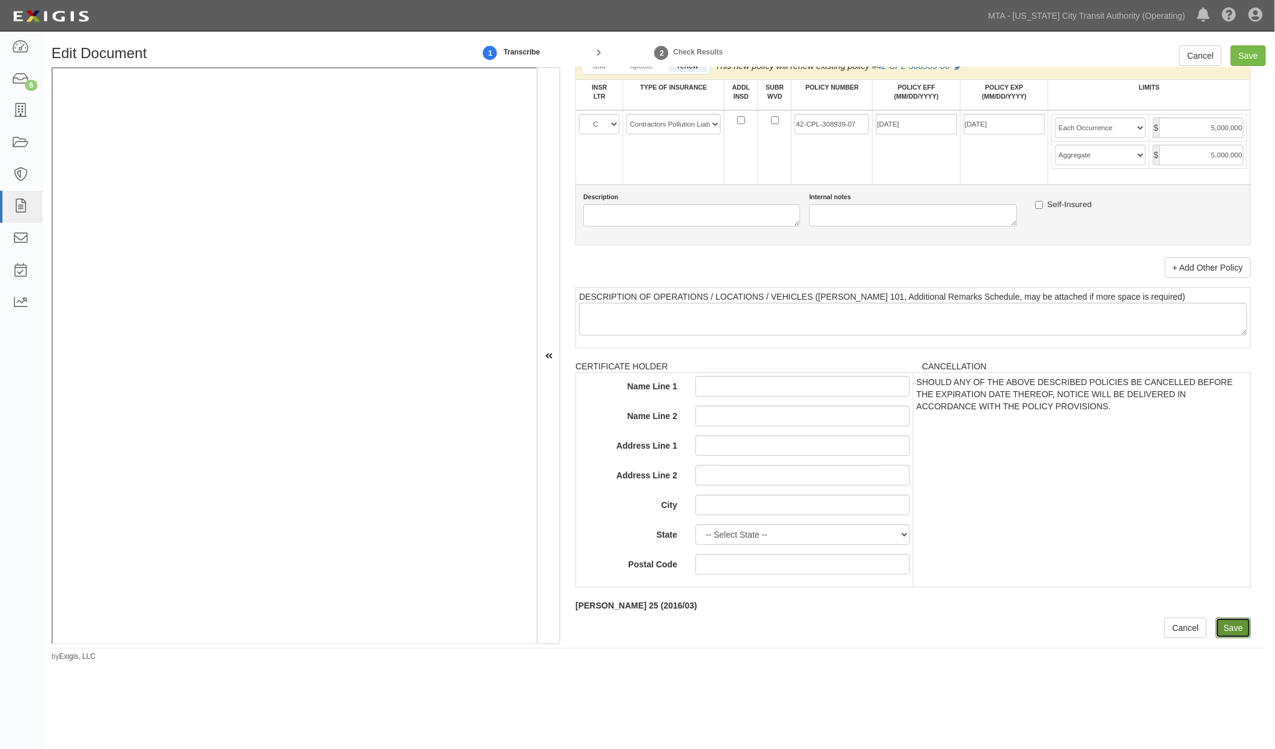
click at [1226, 633] on input "Save" at bounding box center [1232, 628] width 35 height 21
type input "5000000"
type input "10000000"
type input "5000000"
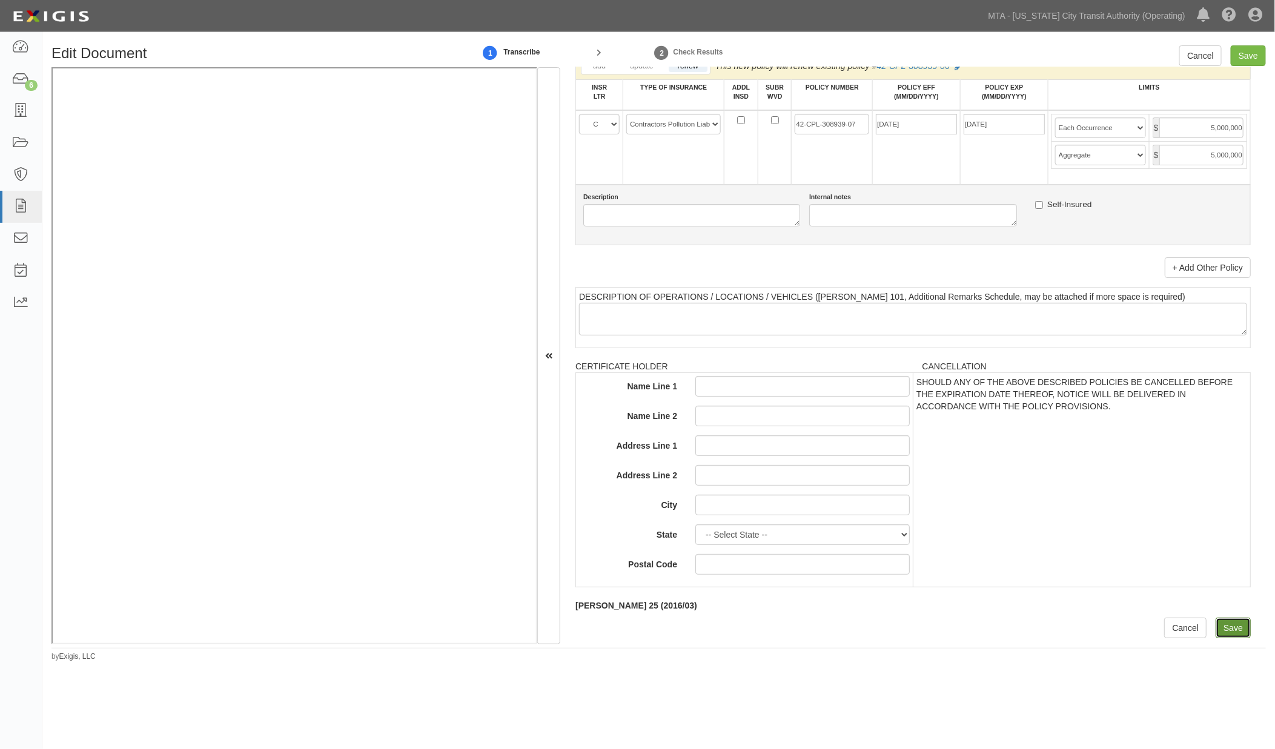
type input "3000000"
type input "5000000"
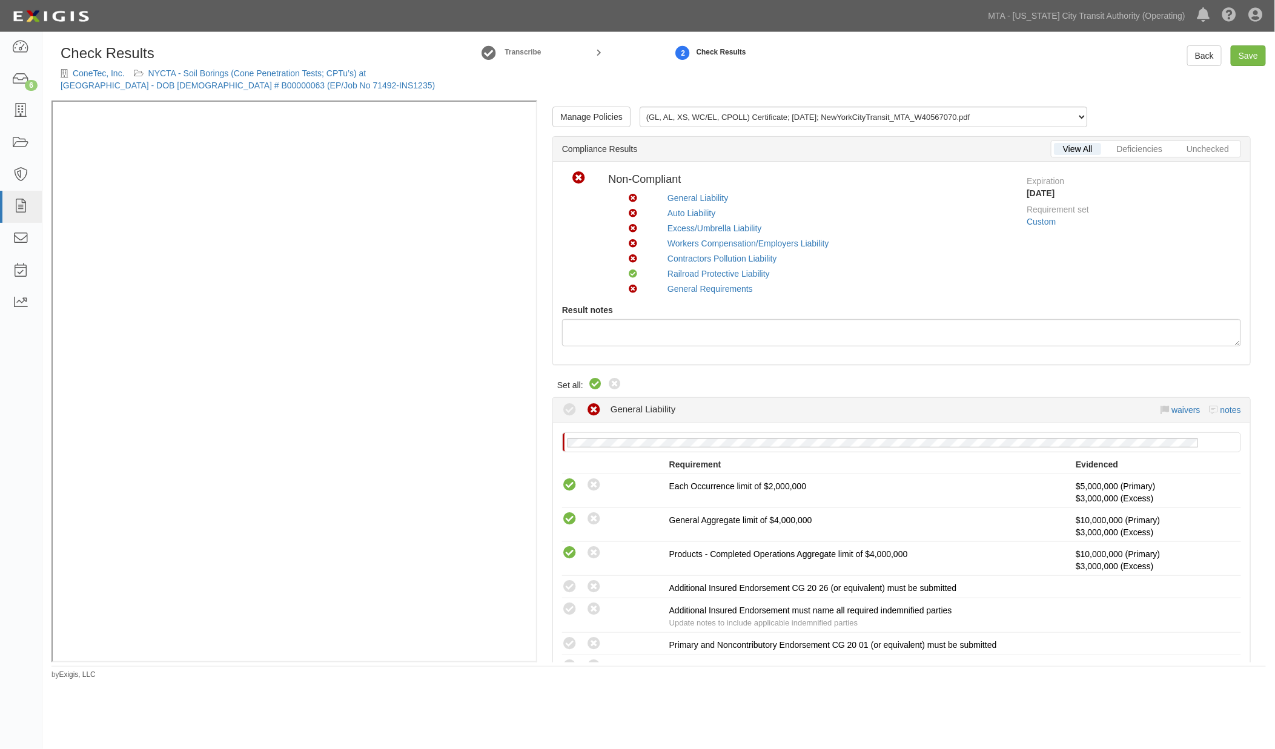
click at [595, 380] on icon at bounding box center [595, 384] width 15 height 15
radio input "true"
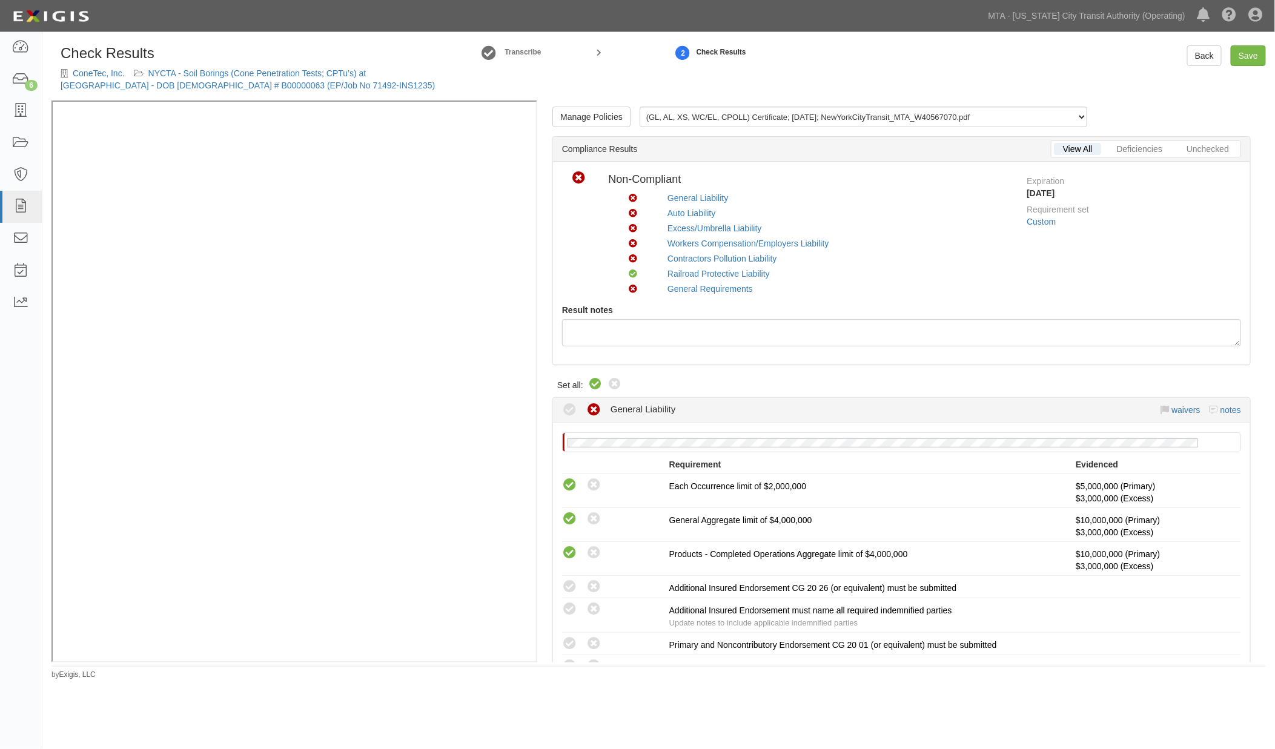
radio input "true"
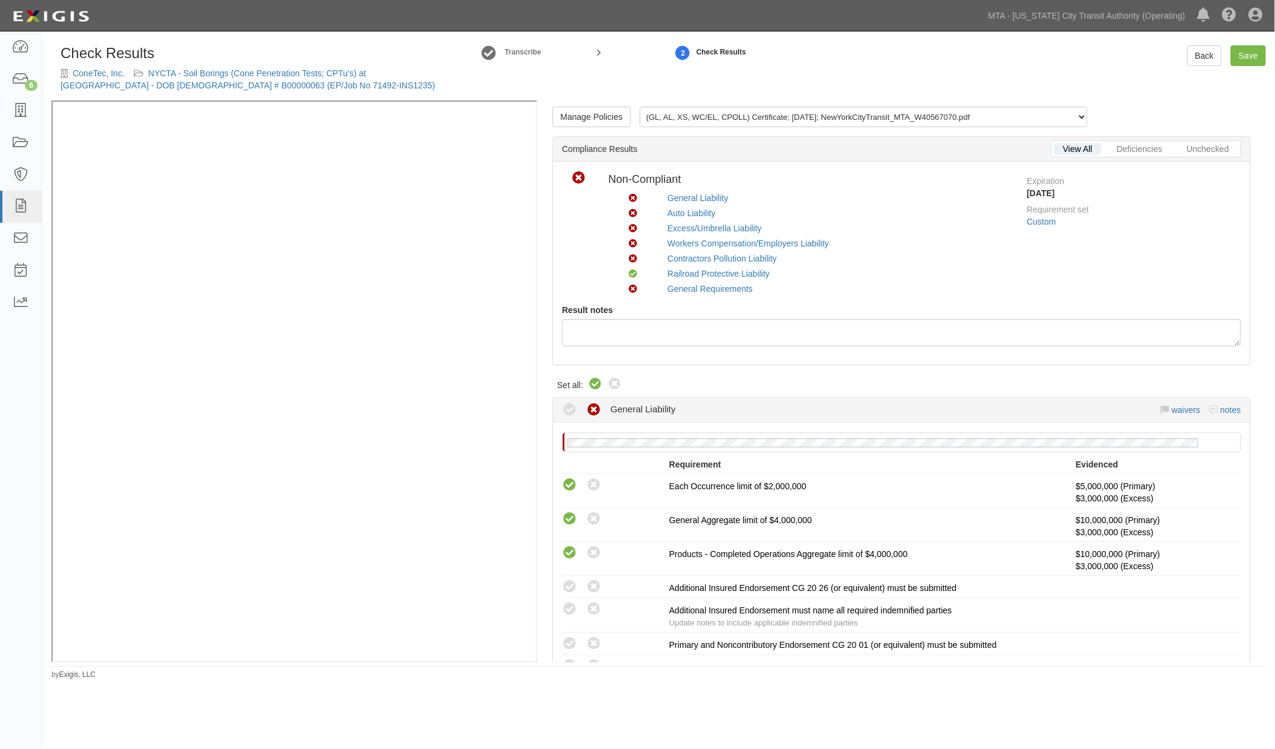
radio input "true"
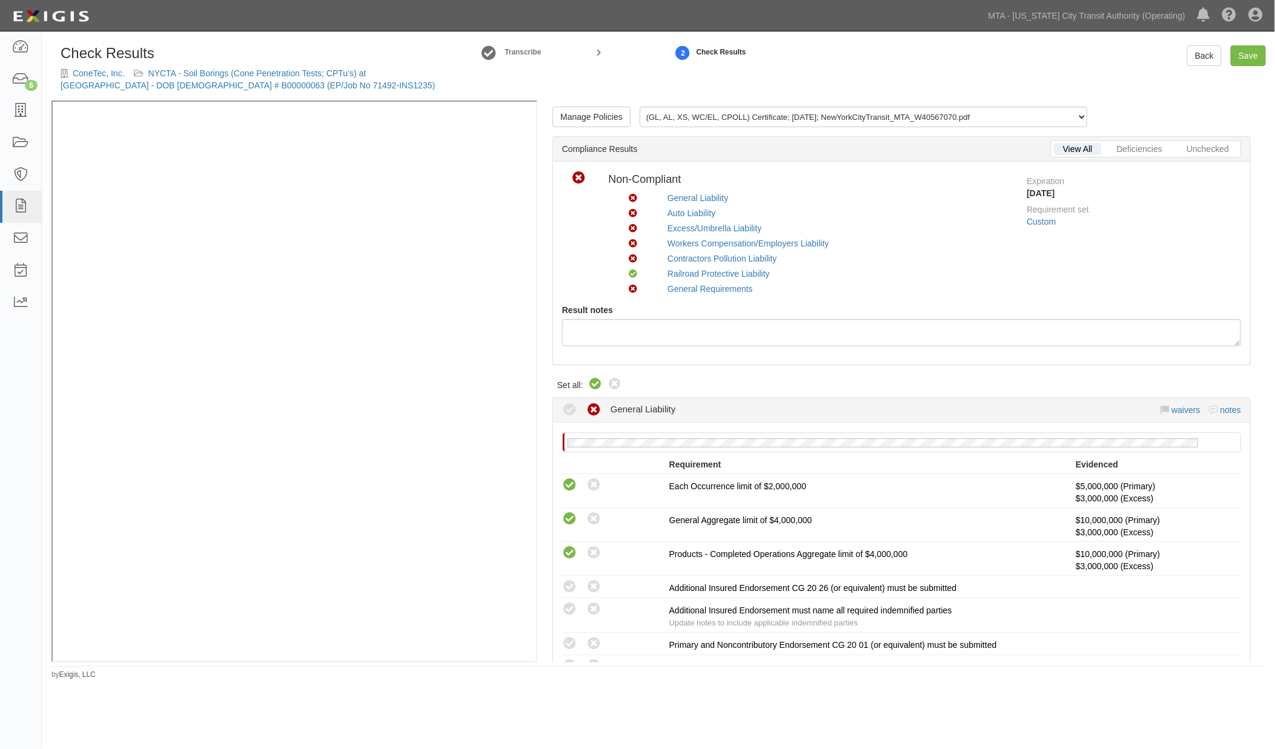
radio input "true"
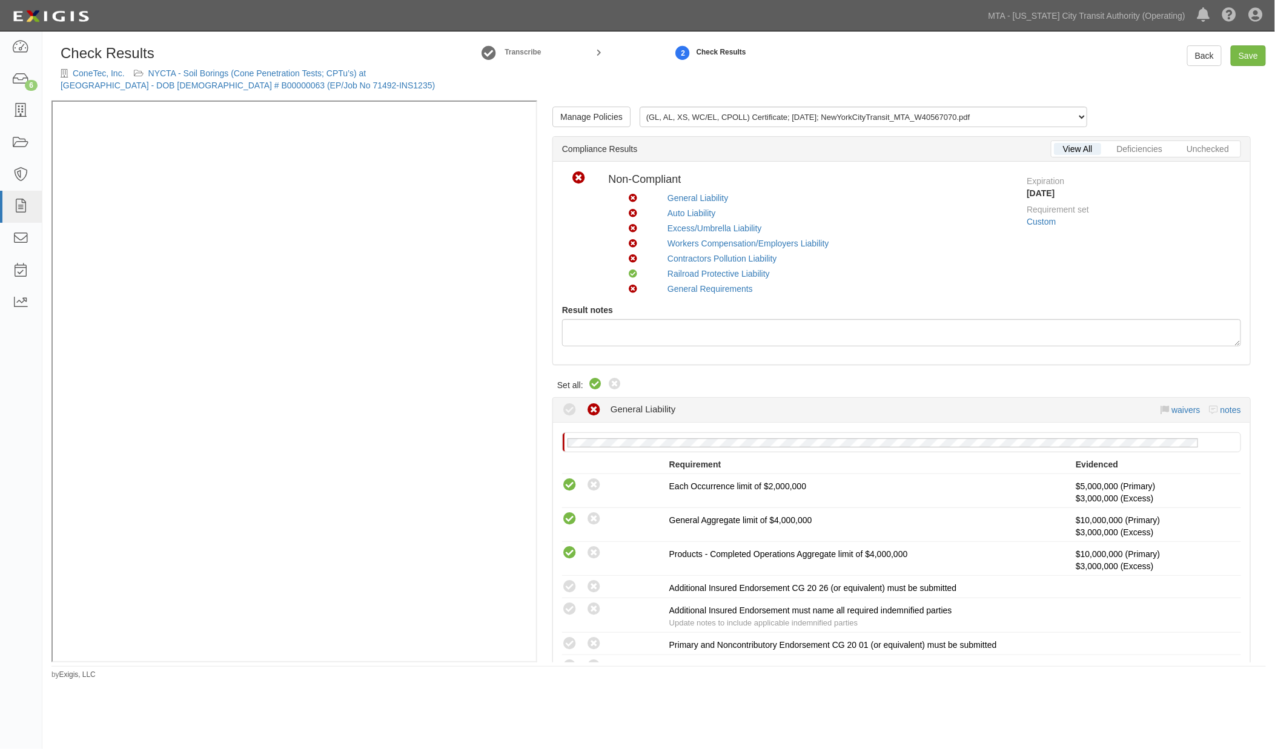
radio input "true"
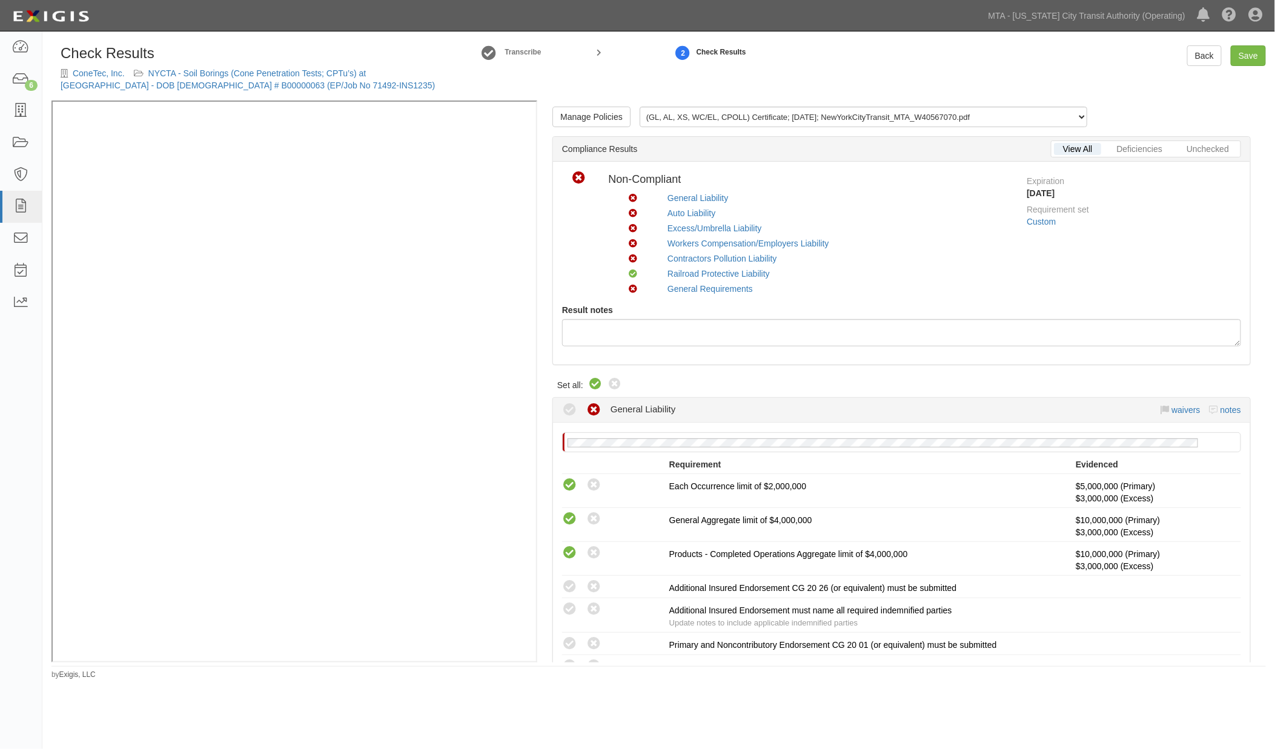
radio input "true"
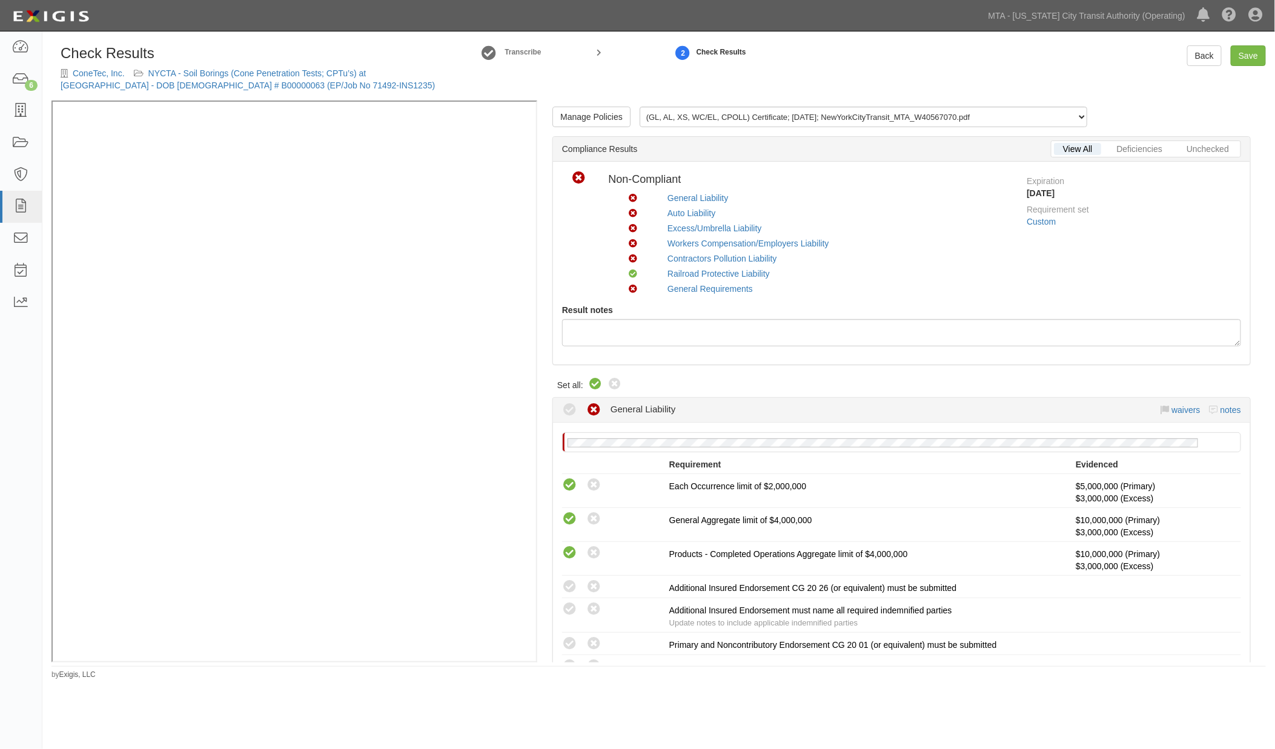
radio input "true"
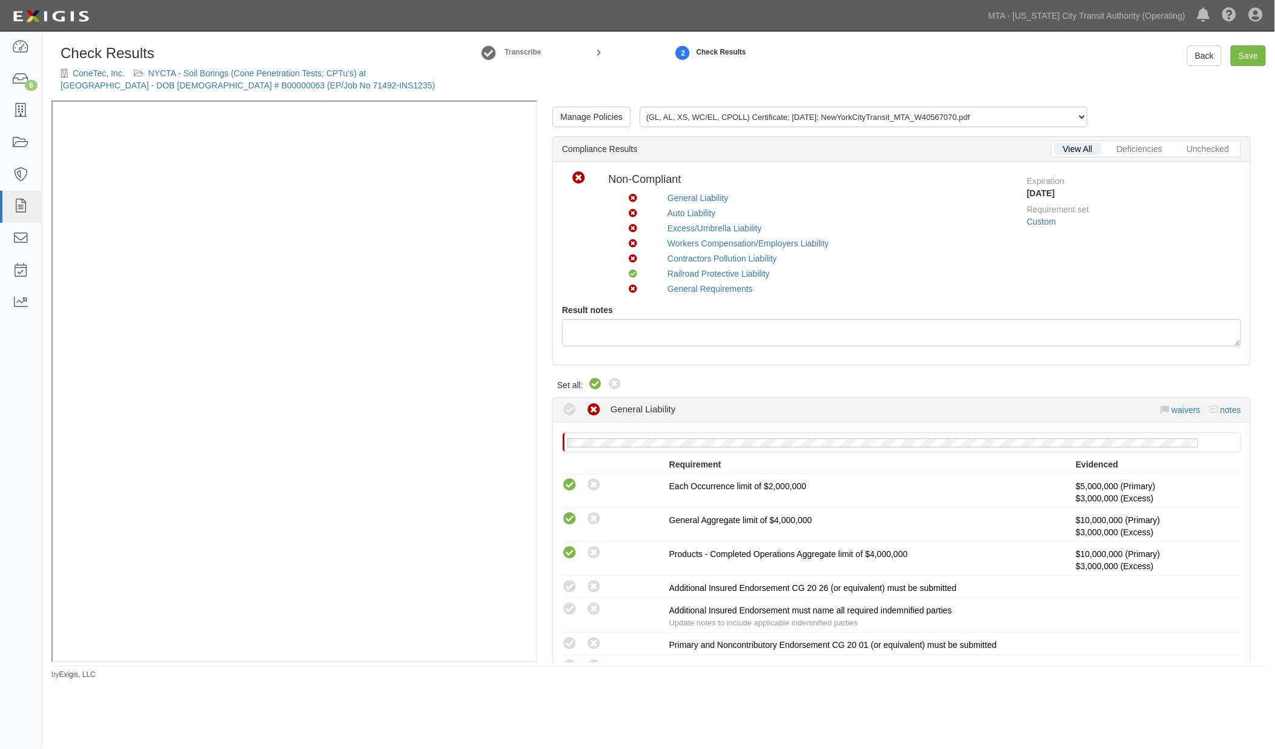
radio input "true"
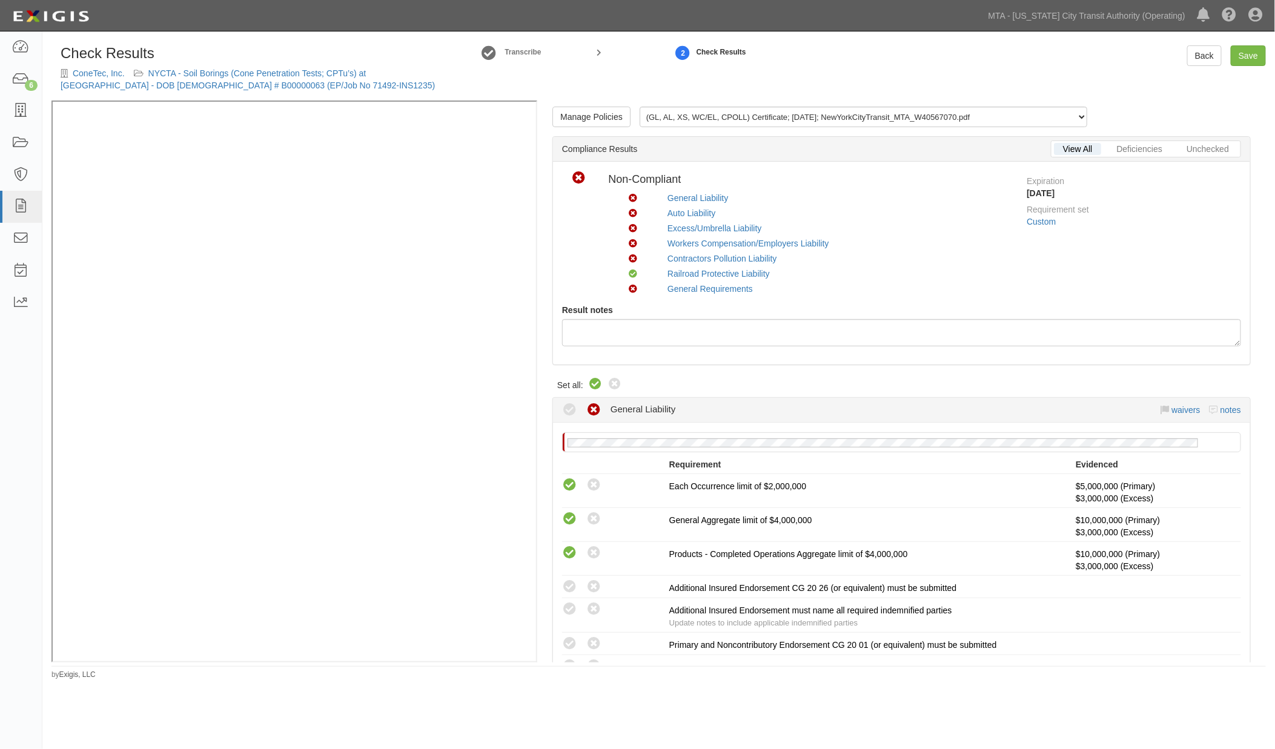
radio input "true"
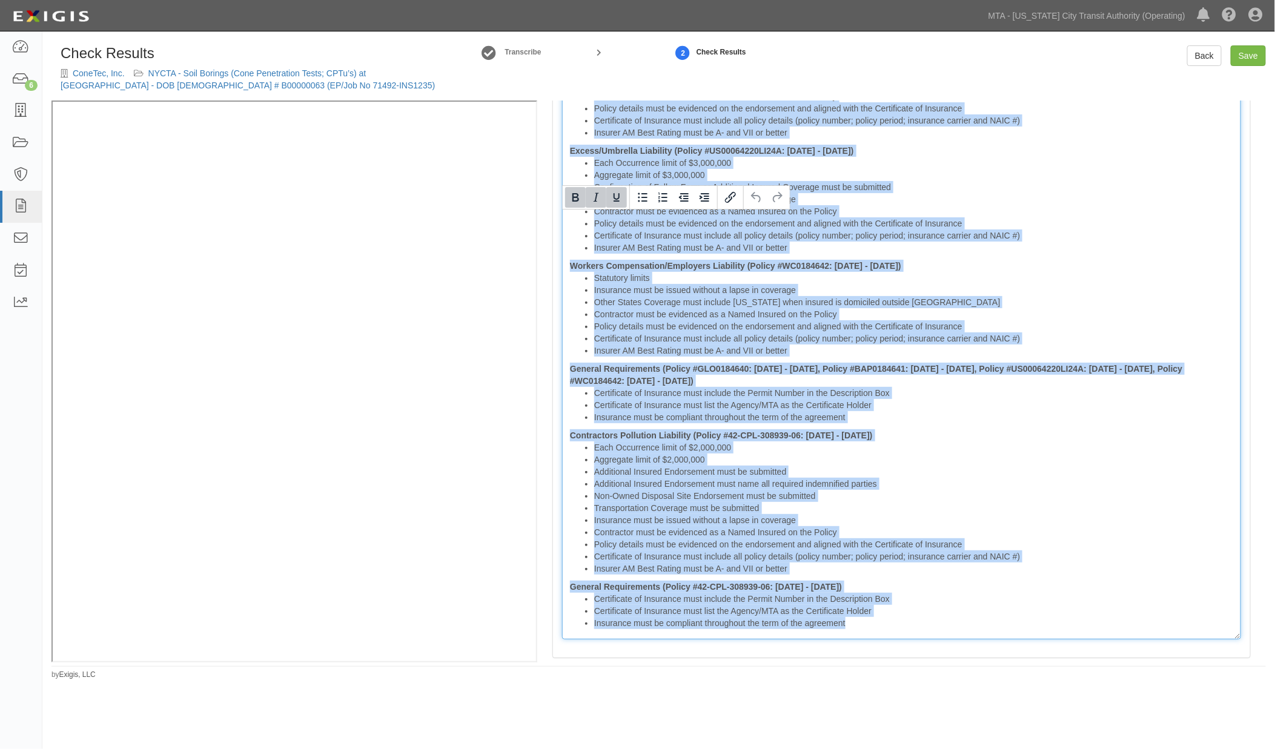
scroll to position [2944, 0]
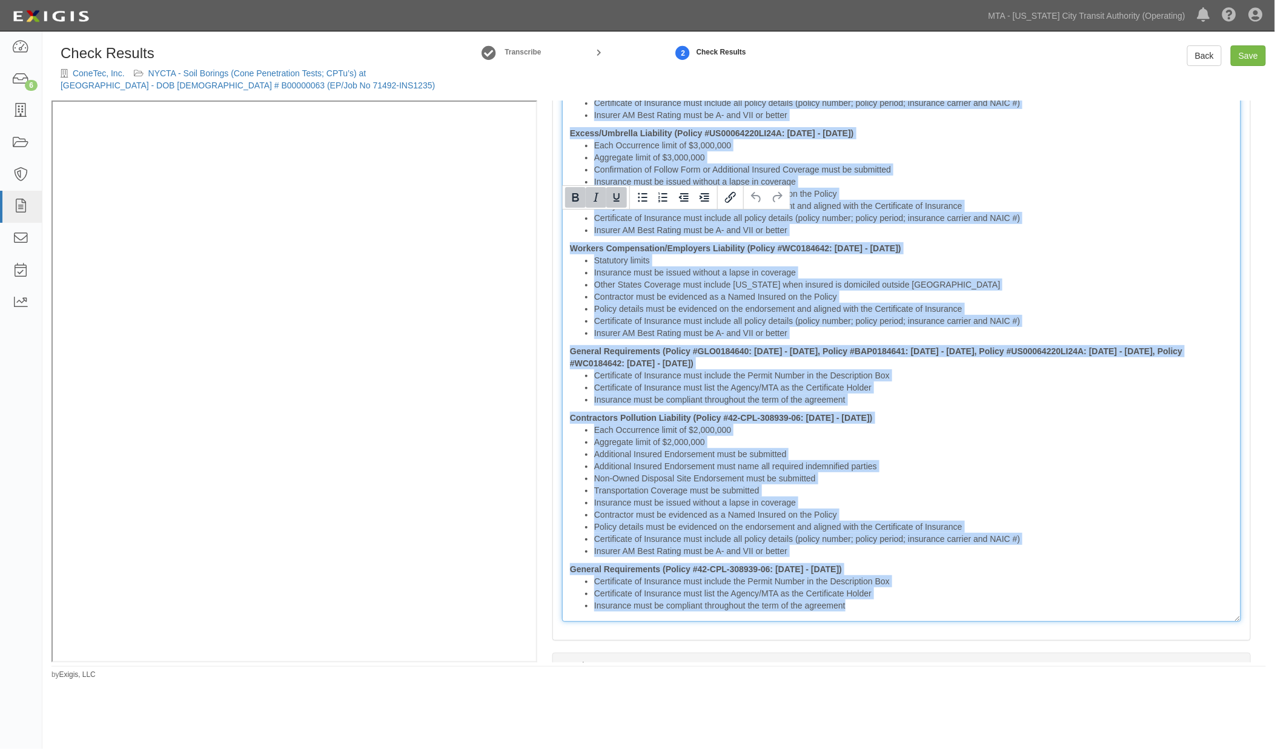
drag, startPoint x: 564, startPoint y: 218, endPoint x: 1146, endPoint y: 614, distance: 703.4
click at [1146, 614] on div "Prior Deficiencies: General Liability (Policy #GLO0184640: 10/01/2024 - 10/01/2…" at bounding box center [901, 231] width 697 height 817
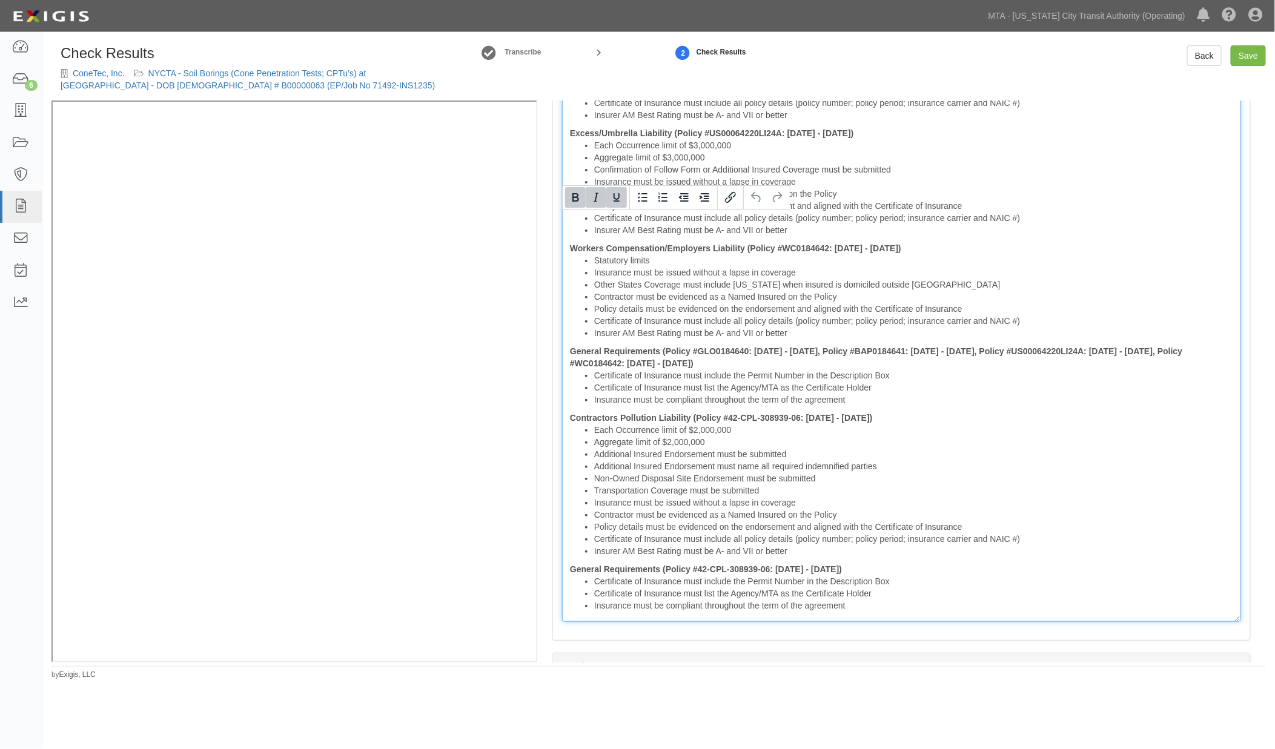
scroll to position [2388, 0]
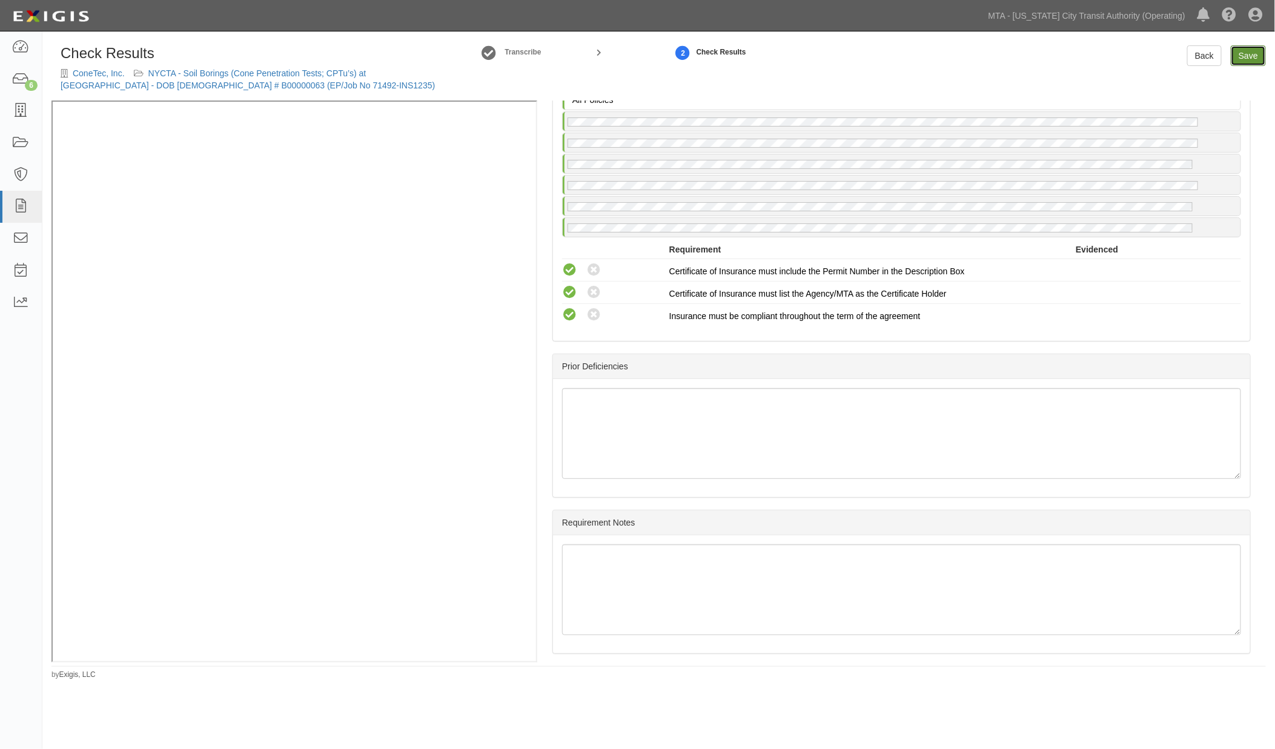
click at [1252, 56] on link "Save" at bounding box center [1248, 55] width 35 height 21
radio input "true"
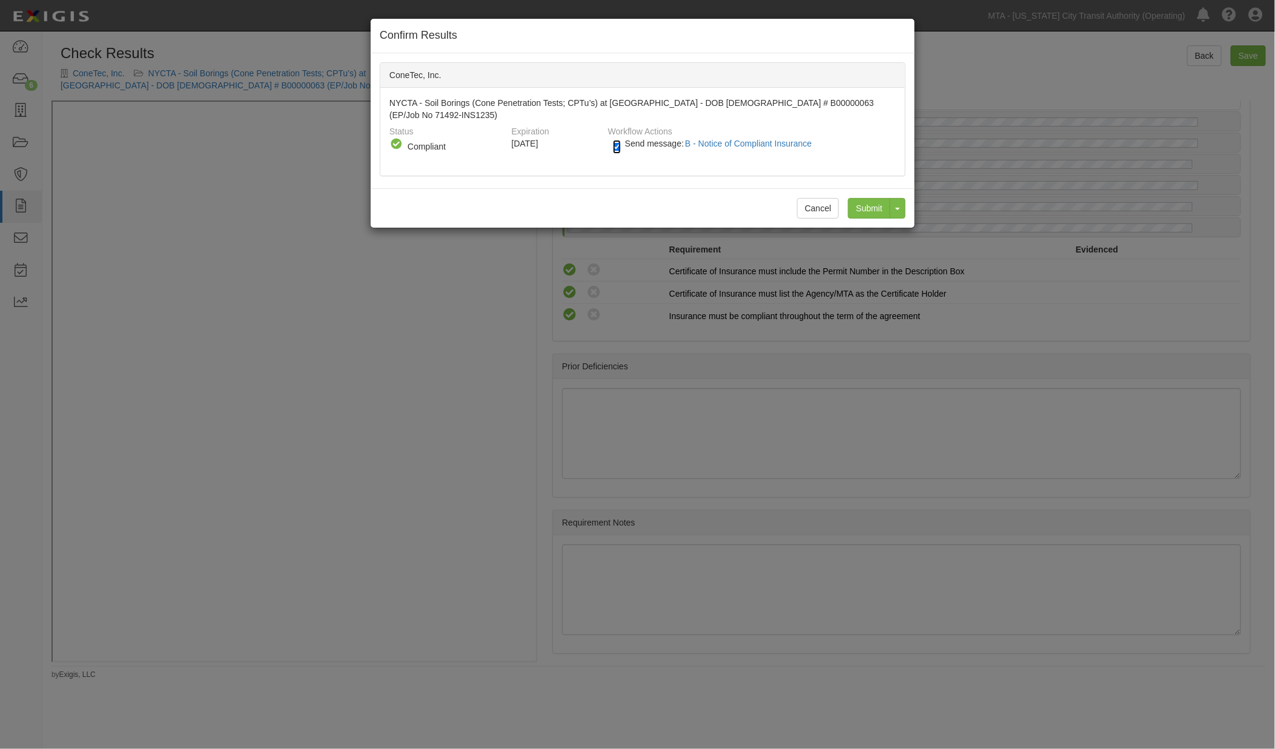
click at [613, 140] on input "Send message: B - Notice of Compliant Insurance" at bounding box center [617, 147] width 8 height 14
checkbox input "false"
click at [872, 203] on input "Submit" at bounding box center [869, 208] width 42 height 21
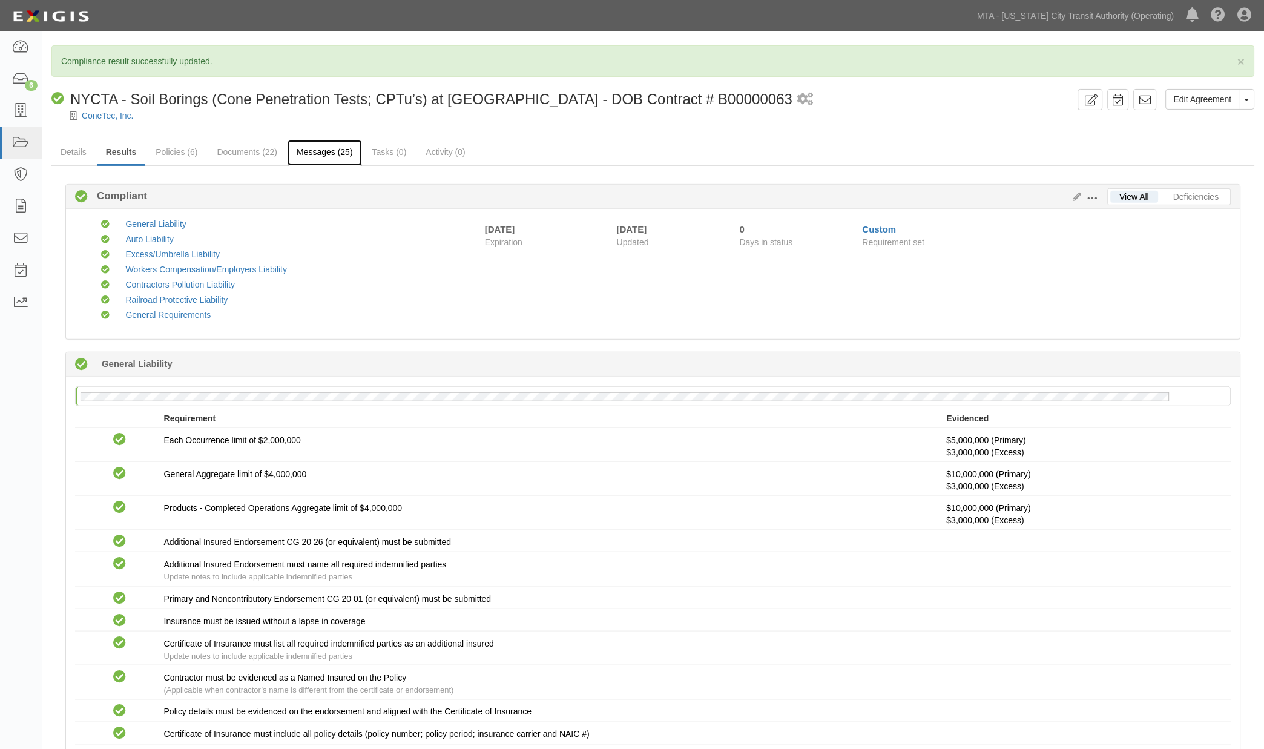
click at [328, 149] on link "Messages (25)" at bounding box center [325, 153] width 74 height 26
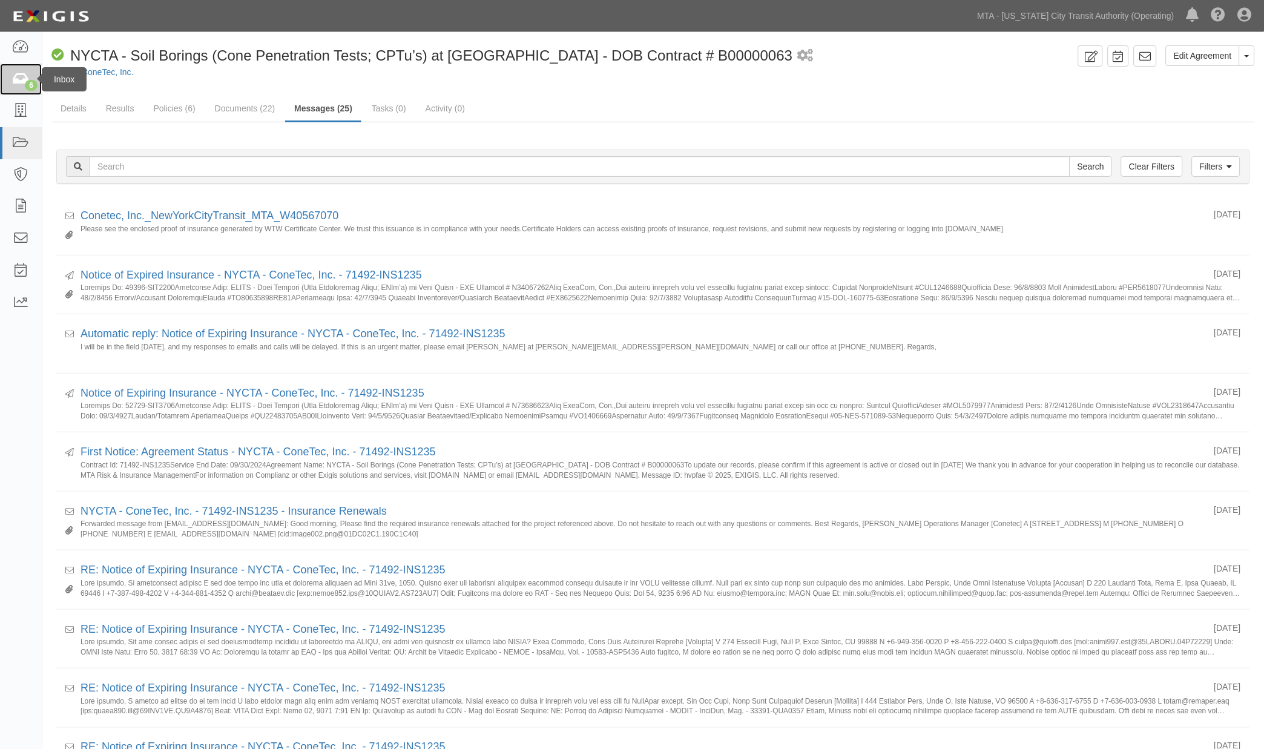
click at [16, 77] on icon at bounding box center [20, 80] width 17 height 14
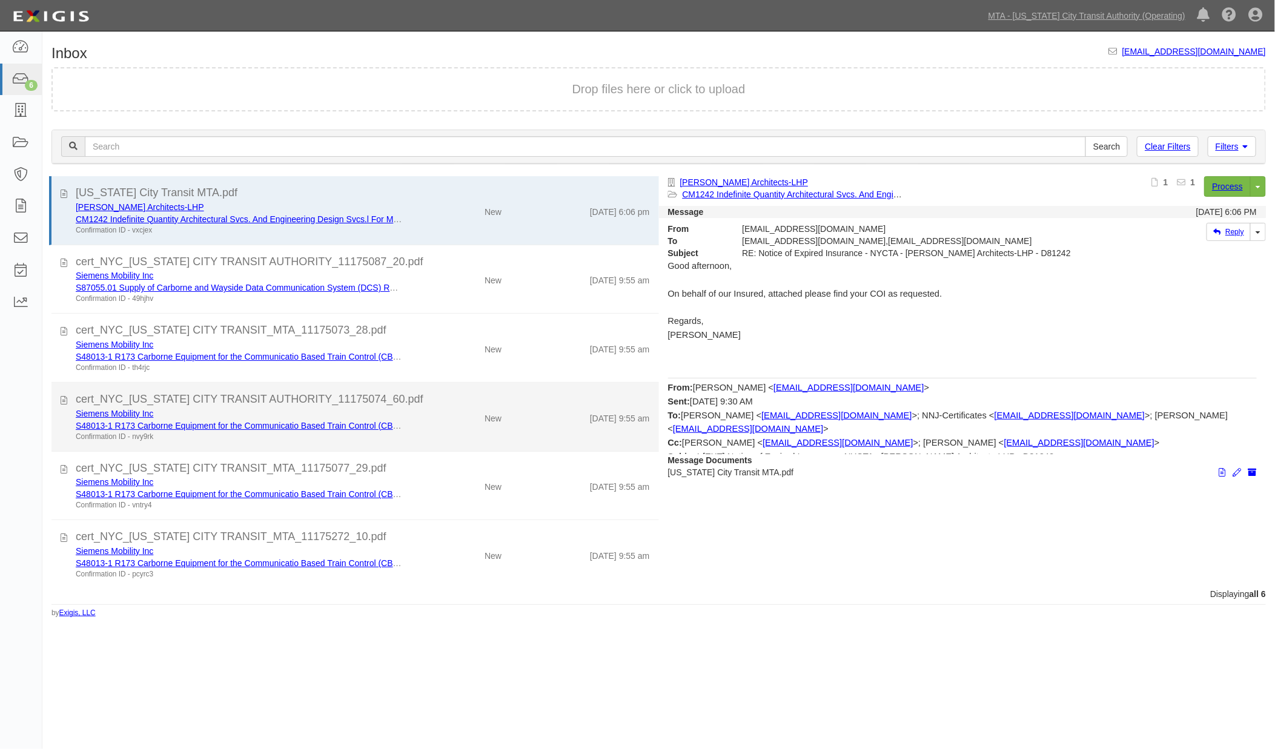
scroll to position [1, 0]
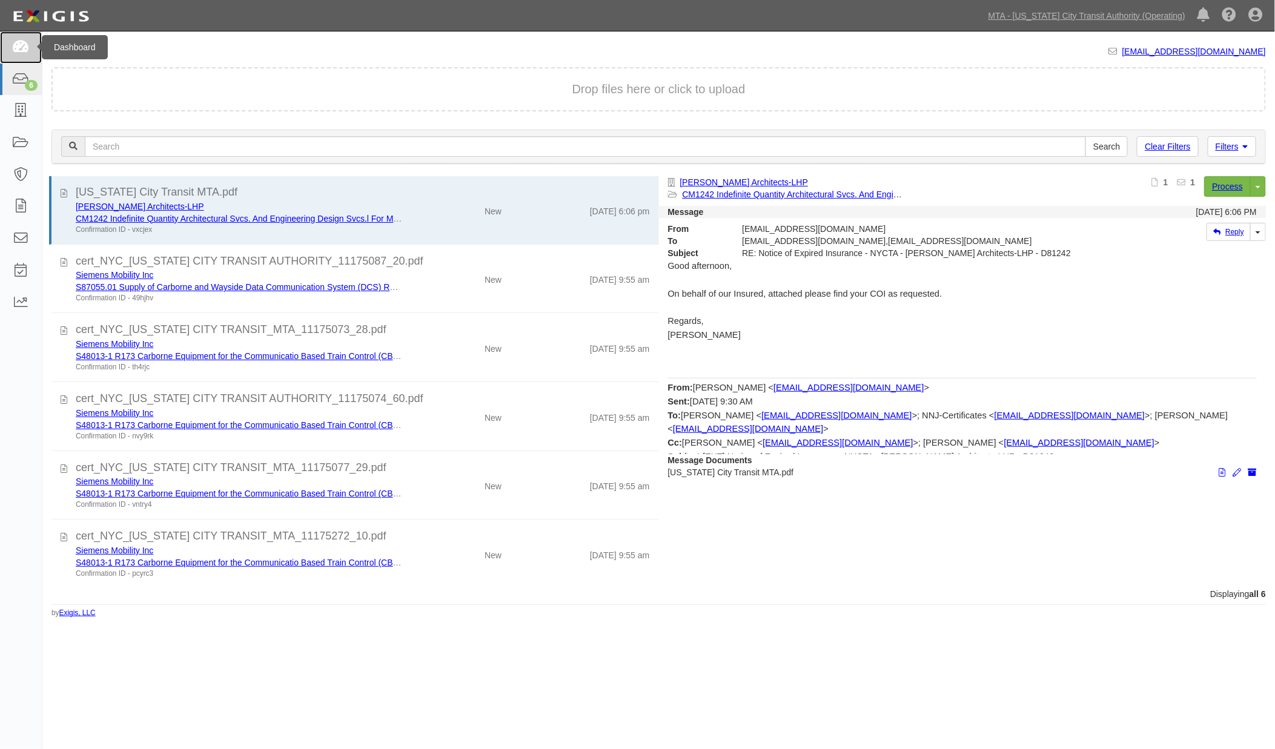
click at [16, 52] on icon at bounding box center [20, 48] width 17 height 14
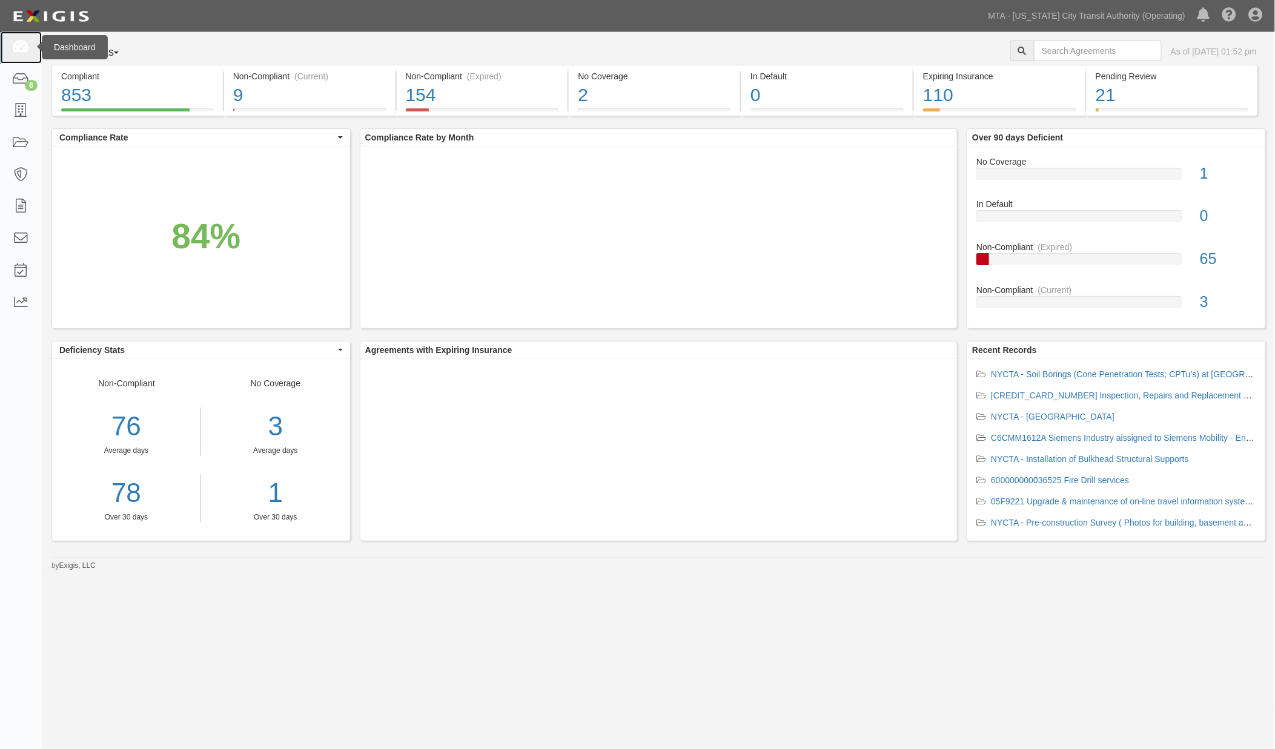
click at [10, 42] on link at bounding box center [21, 47] width 42 height 32
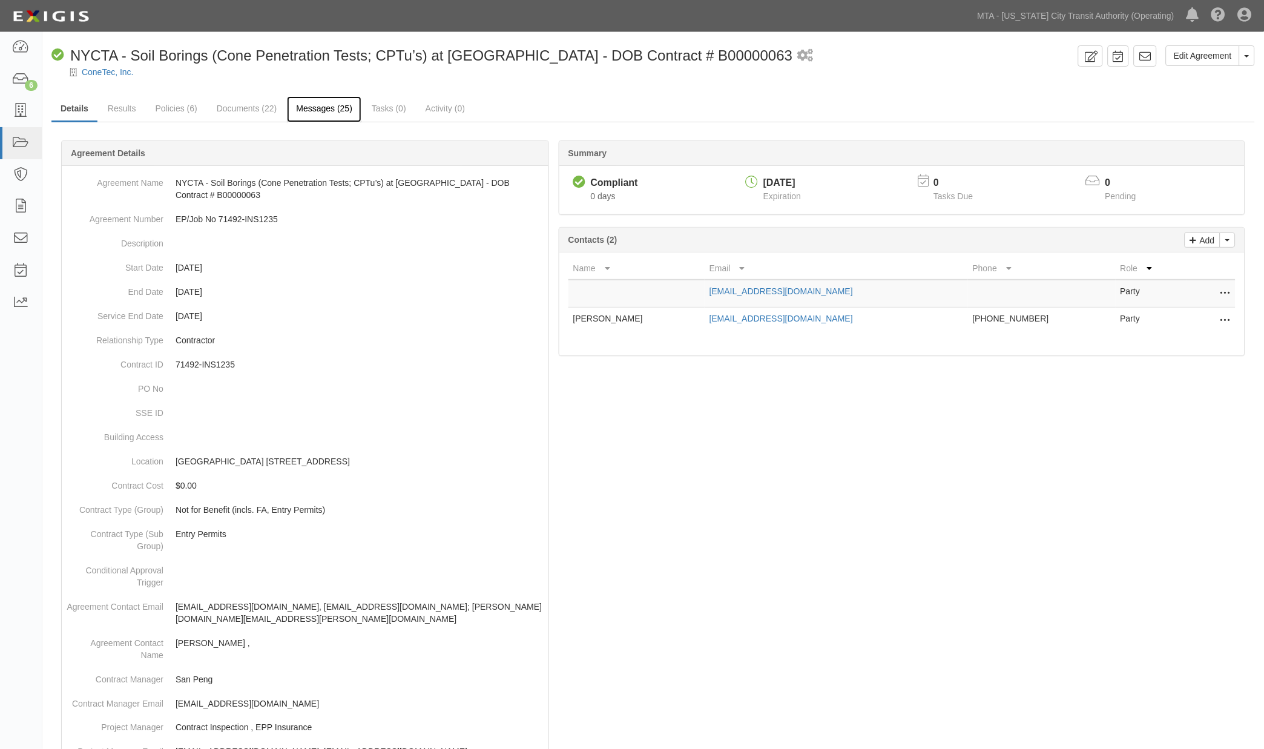
click at [306, 111] on link "Messages (25)" at bounding box center [324, 109] width 74 height 26
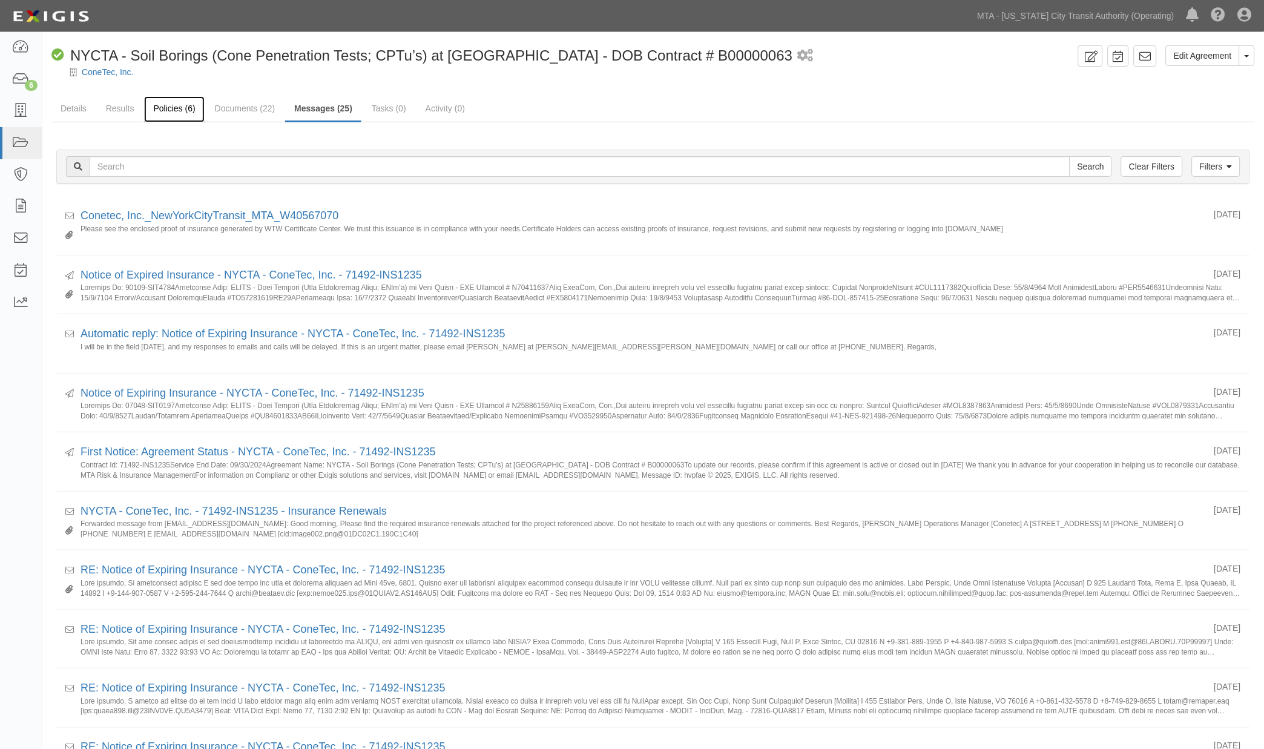
click at [162, 113] on link "Policies (6)" at bounding box center [174, 109] width 60 height 26
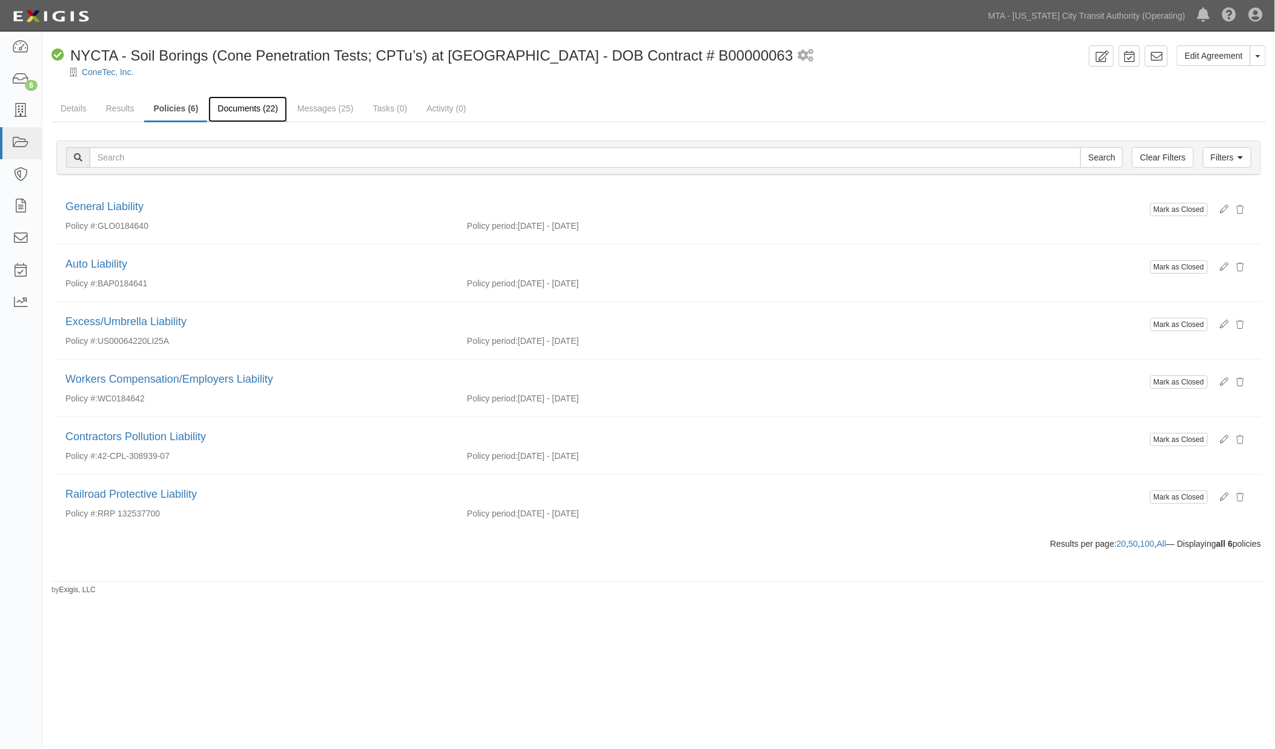
click at [238, 109] on link "Documents (22)" at bounding box center [247, 109] width 79 height 26
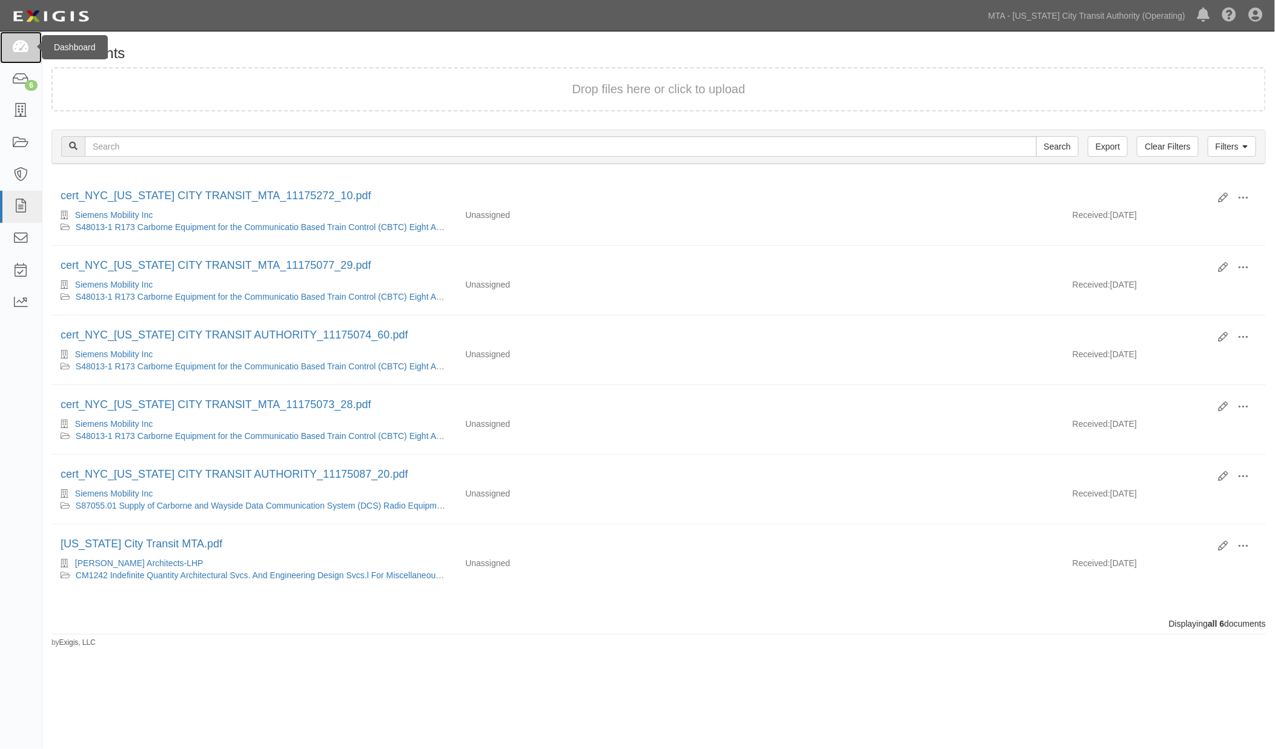
click at [25, 46] on icon at bounding box center [20, 48] width 17 height 14
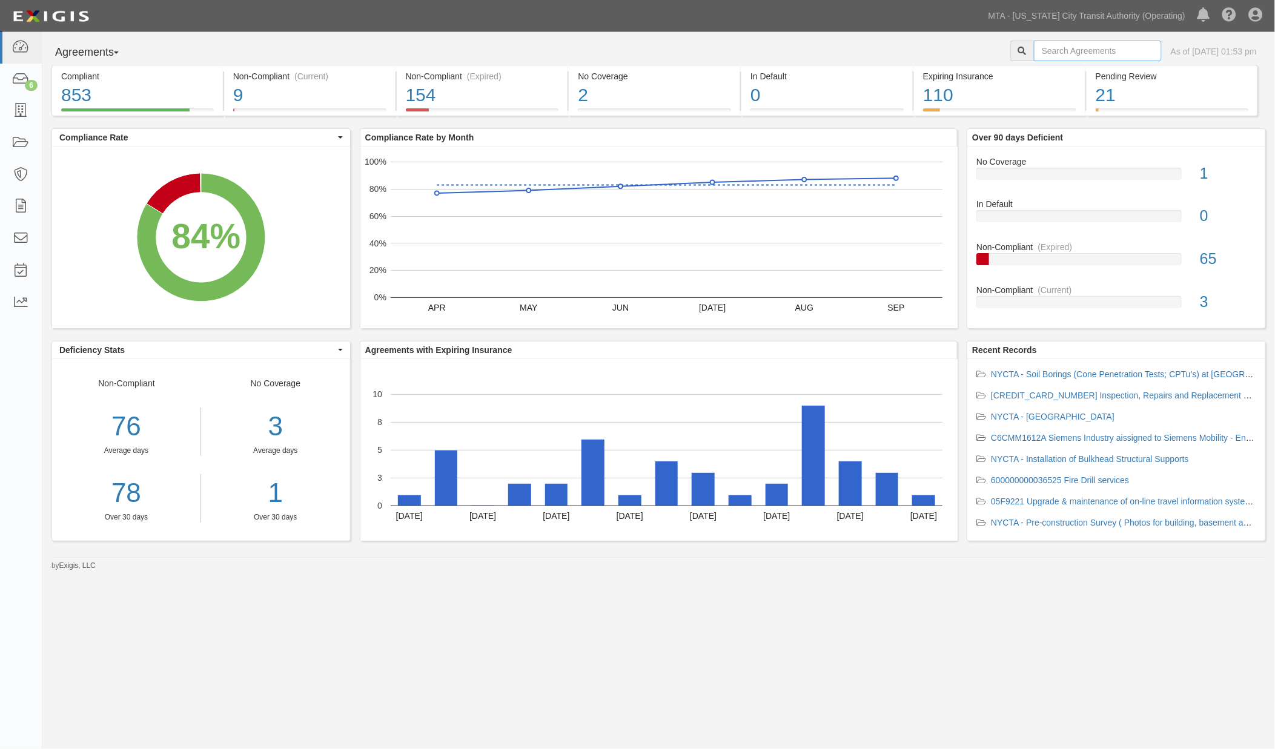
click at [1045, 49] on input "text" at bounding box center [1098, 51] width 128 height 21
type input "1511"
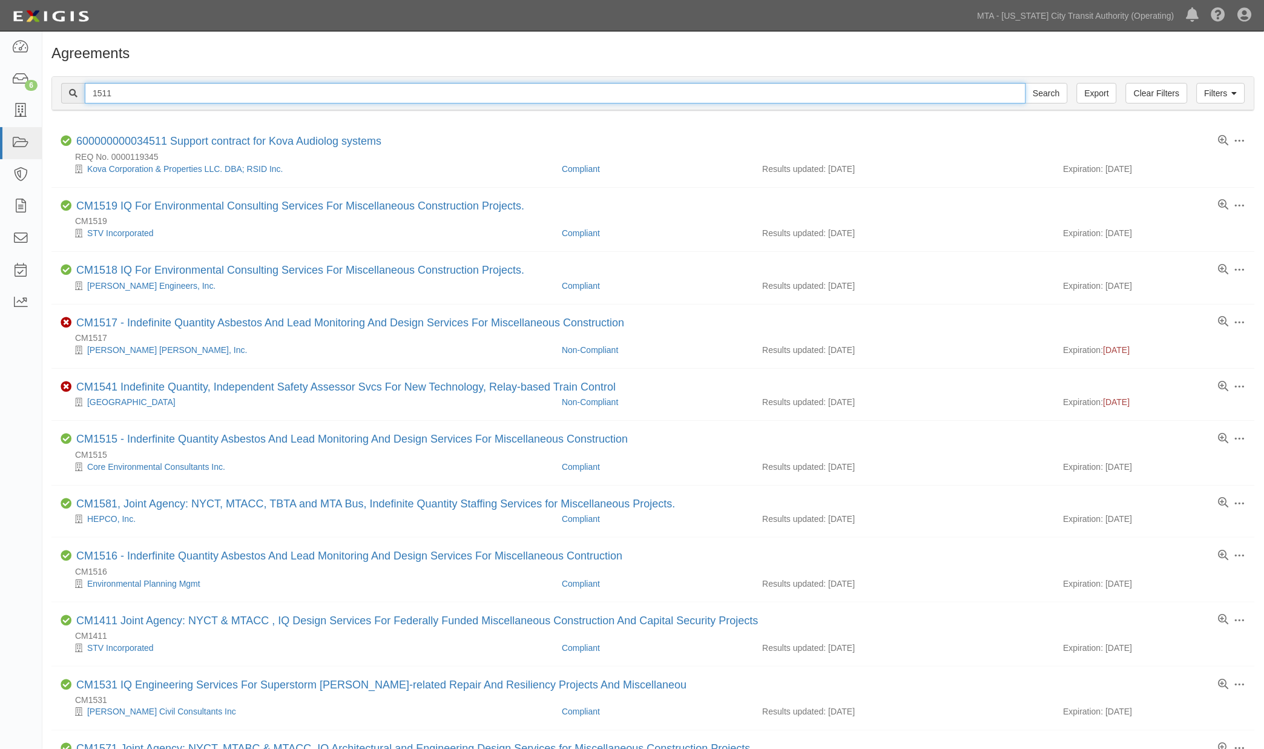
click at [93, 92] on input "1511" at bounding box center [556, 93] width 942 height 21
type input "71823-INS1511"
click at [1059, 96] on input "Search" at bounding box center [1047, 93] width 42 height 21
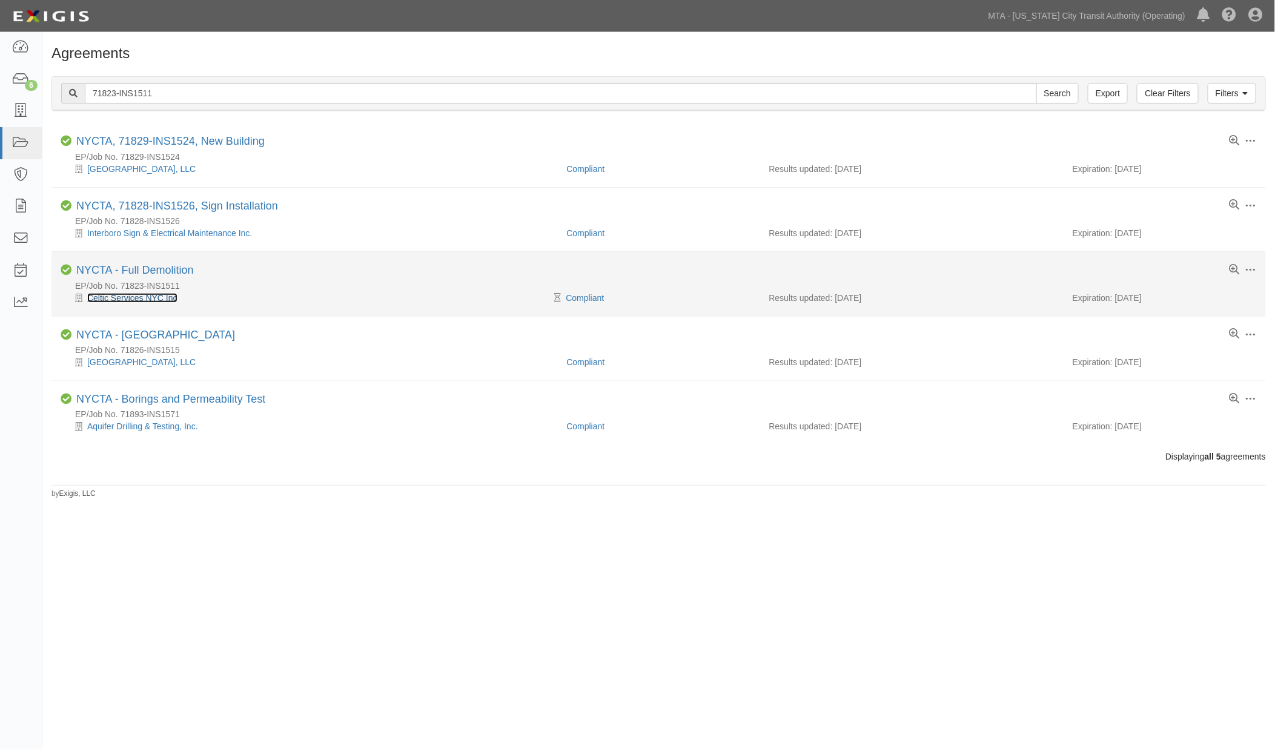
click at [147, 298] on link "Celtic Services NYC Inc" at bounding box center [132, 298] width 90 height 10
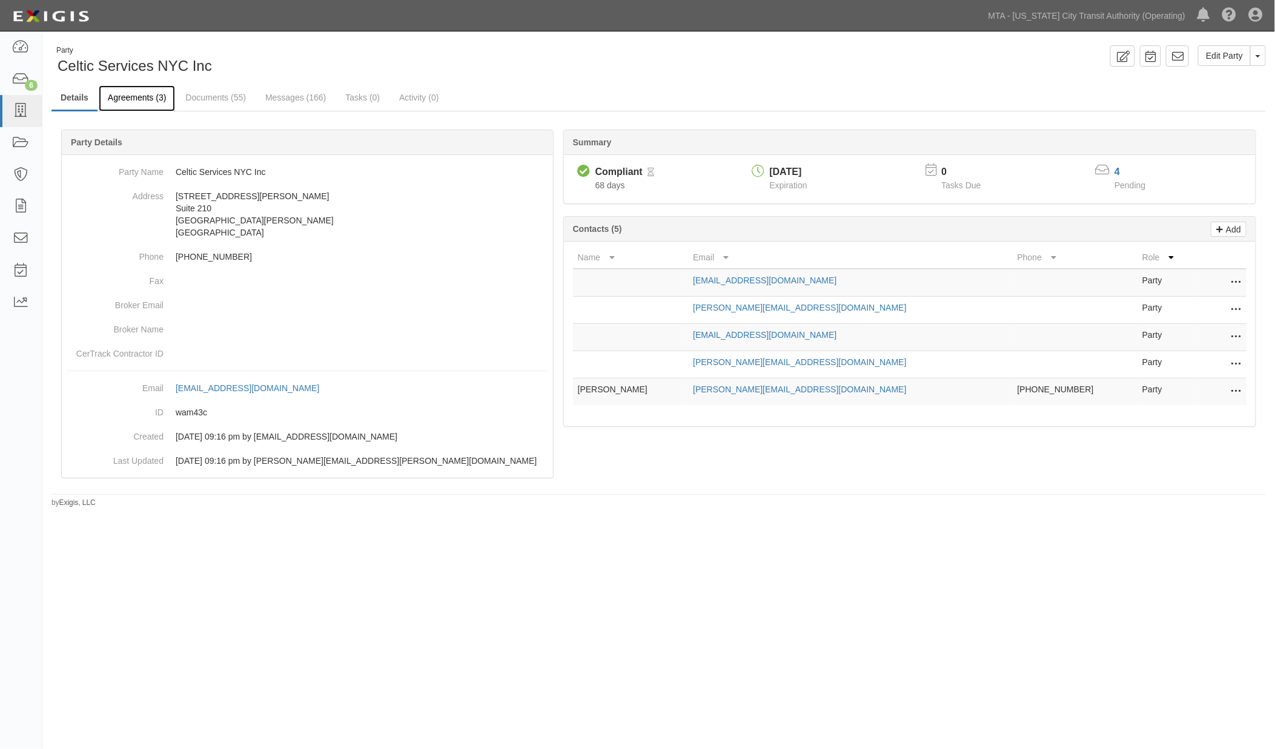
click at [136, 102] on link "Agreements (3)" at bounding box center [137, 98] width 76 height 26
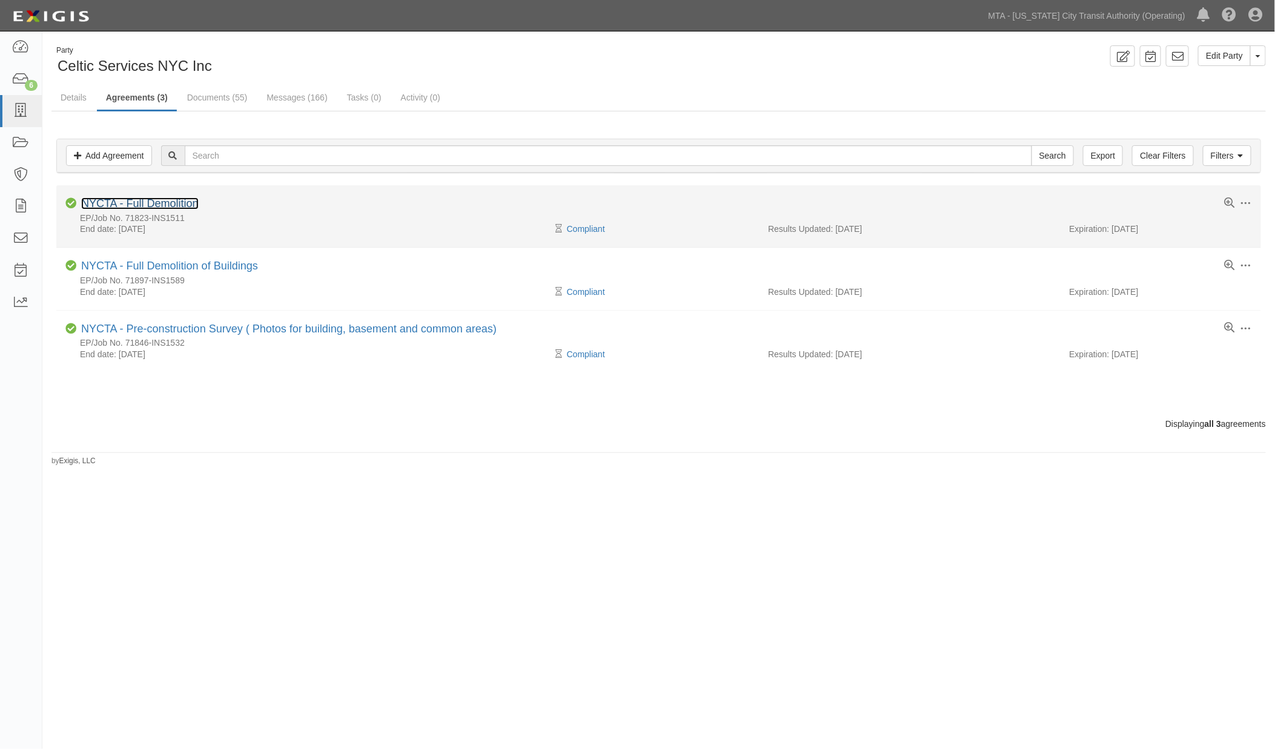
click at [178, 206] on link "NYCTA - Full Demolition" at bounding box center [139, 203] width 117 height 12
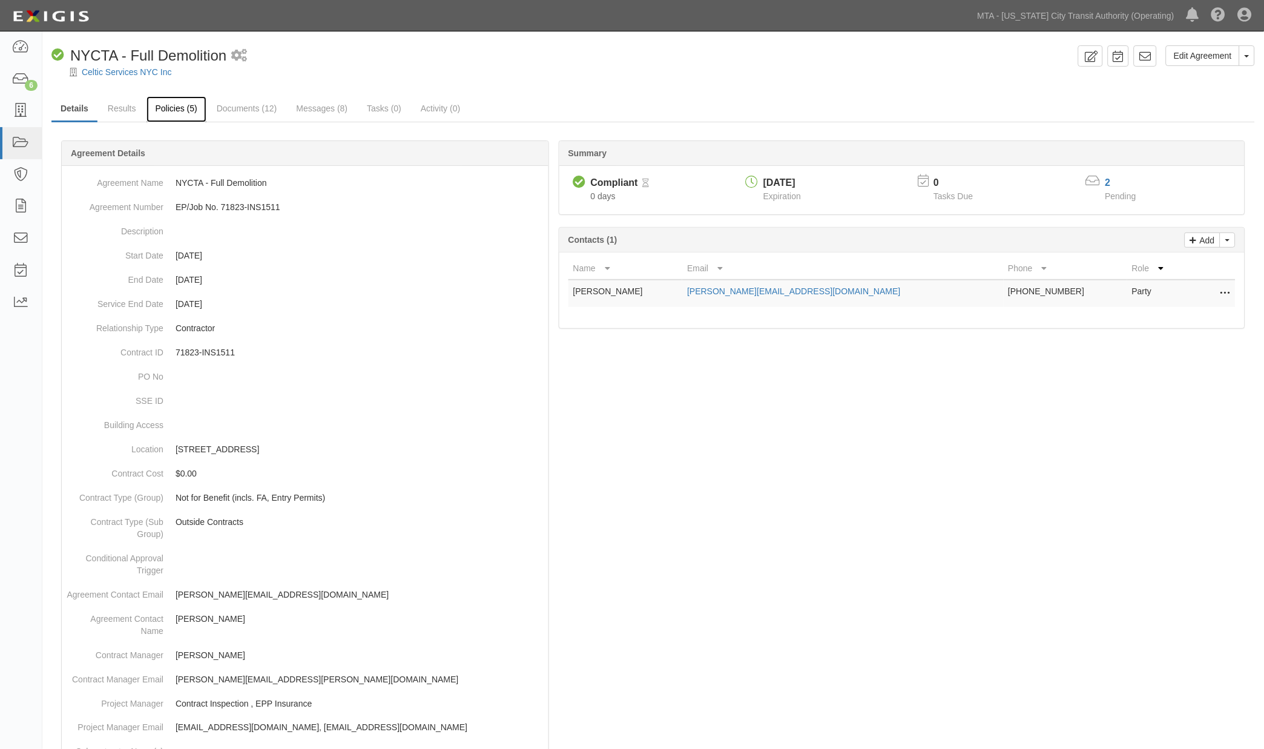
click at [188, 110] on link "Policies (5)" at bounding box center [177, 109] width 60 height 26
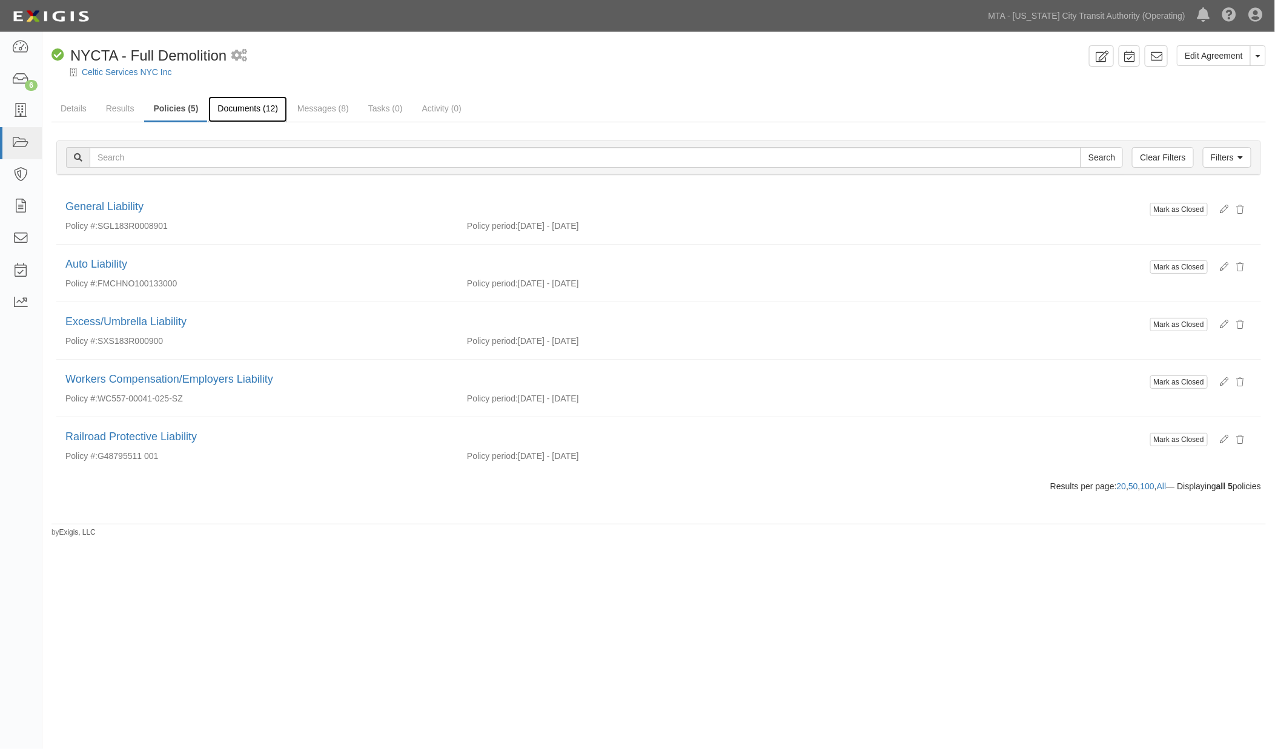
click at [257, 105] on link "Documents (12)" at bounding box center [247, 109] width 79 height 26
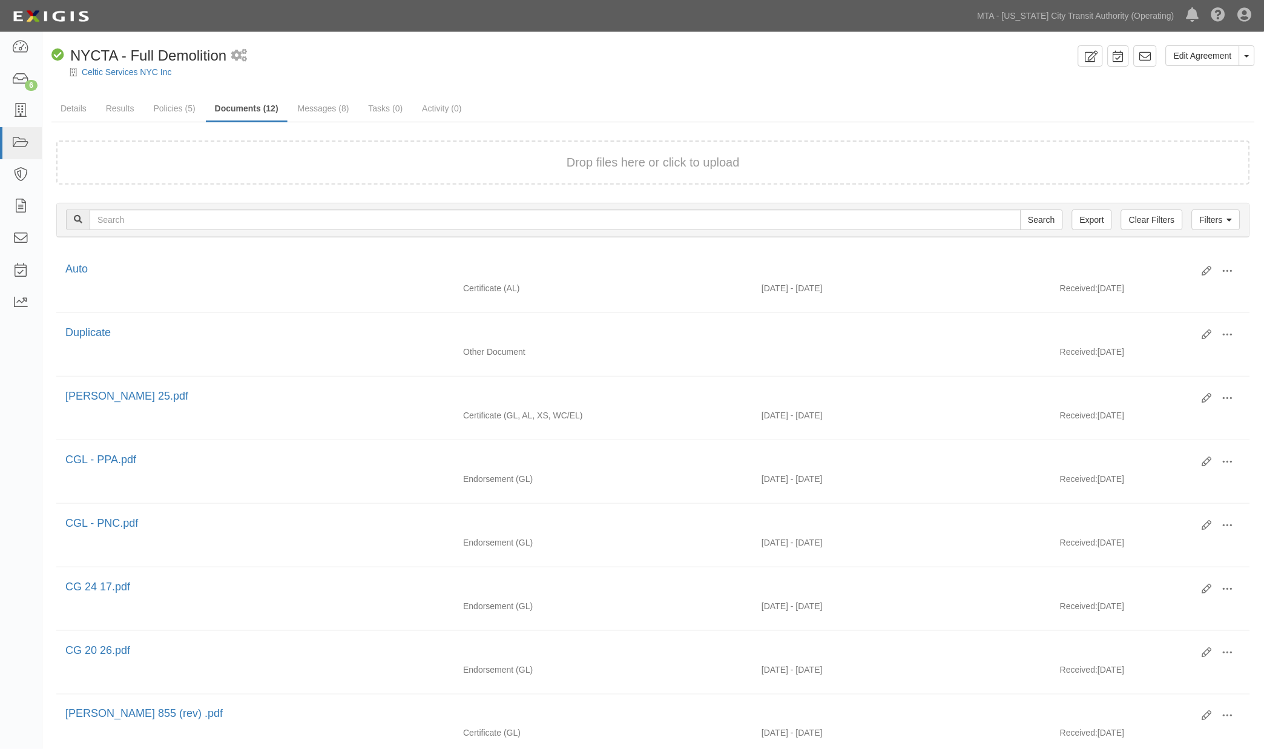
drag, startPoint x: 529, startPoint y: 87, endPoint x: 454, endPoint y: 85, distance: 75.1
click at [522, 85] on div "Edit Agreement Toggle Agreement Dropdown View Audit Trail Archive Agreement Sen…" at bounding box center [653, 564] width 1222 height 1039
click at [116, 105] on link "Results" at bounding box center [120, 109] width 47 height 26
click at [75, 107] on link "Details" at bounding box center [73, 109] width 44 height 26
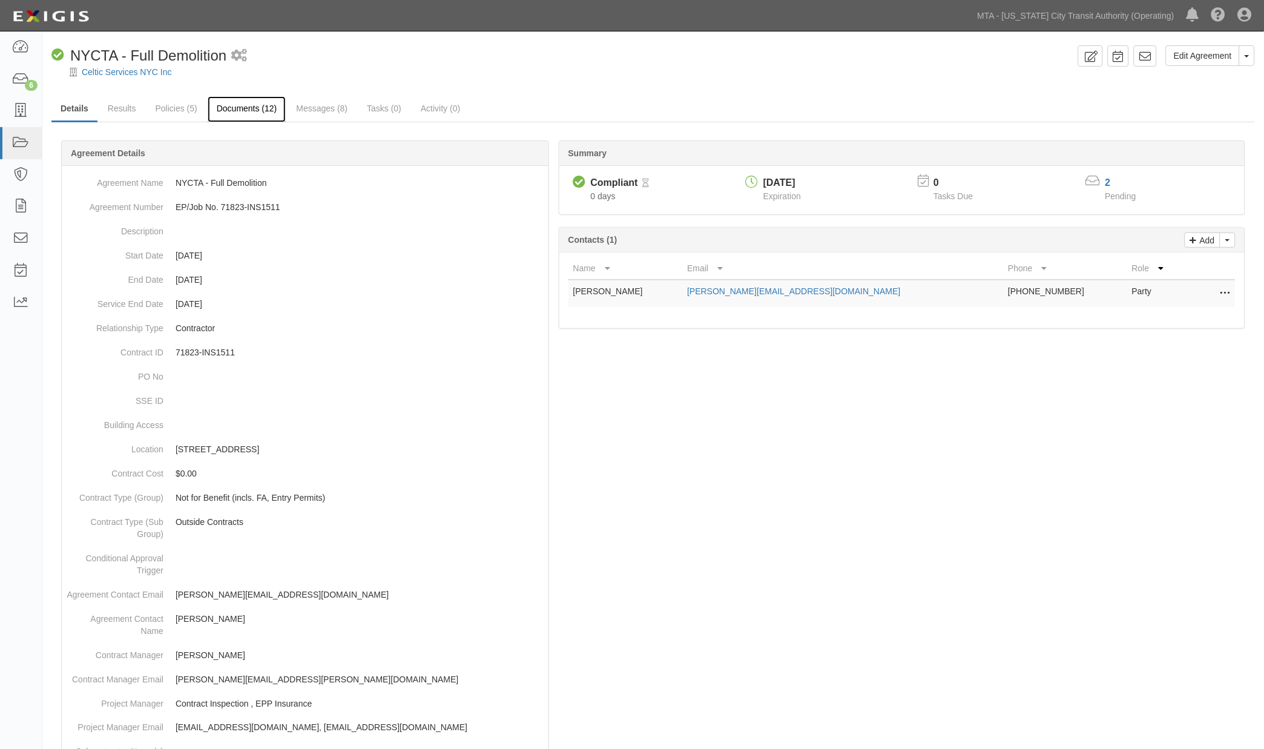
click at [261, 110] on link "Documents (12)" at bounding box center [247, 109] width 79 height 26
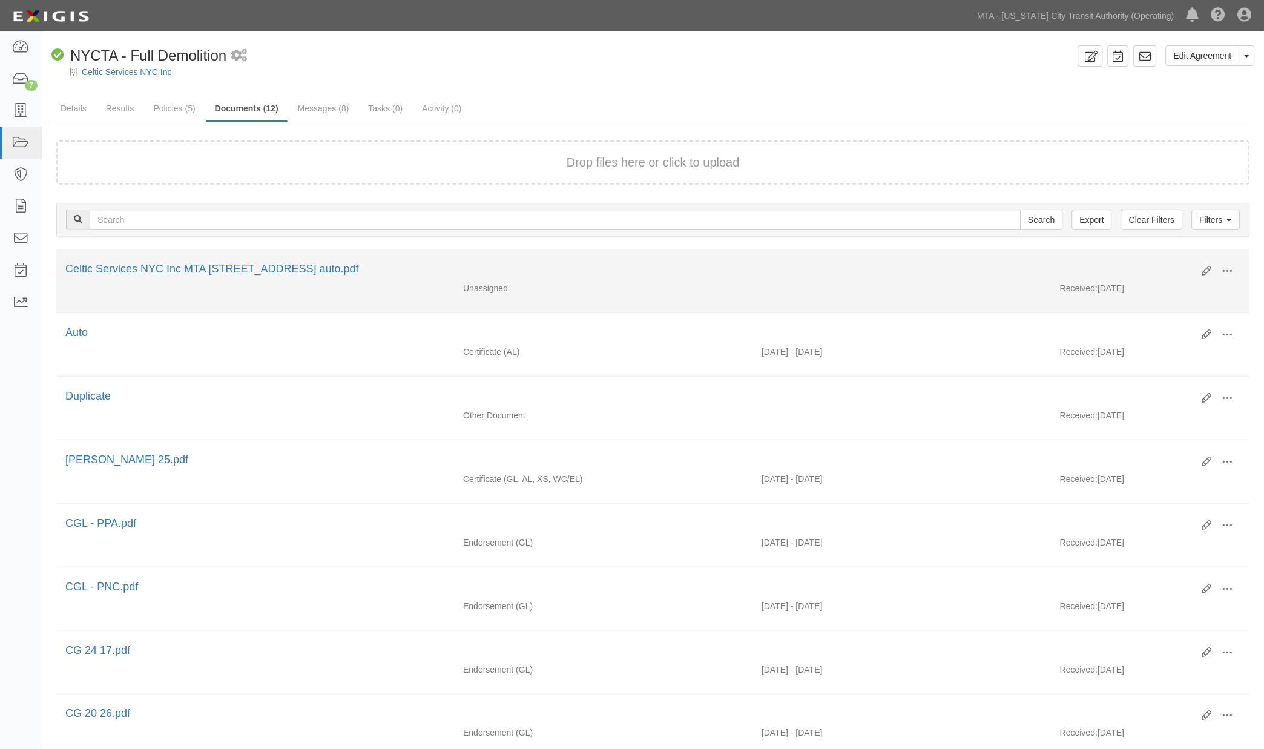
click at [1227, 257] on li "Edit View View details Archive [GEOGRAPHIC_DATA] Celtic Services NYC Inc MTA [S…" at bounding box center [653, 281] width 1194 height 64
click at [1227, 269] on span at bounding box center [1228, 271] width 11 height 11
click at [1160, 263] on link "Edit" at bounding box center [1170, 267] width 96 height 22
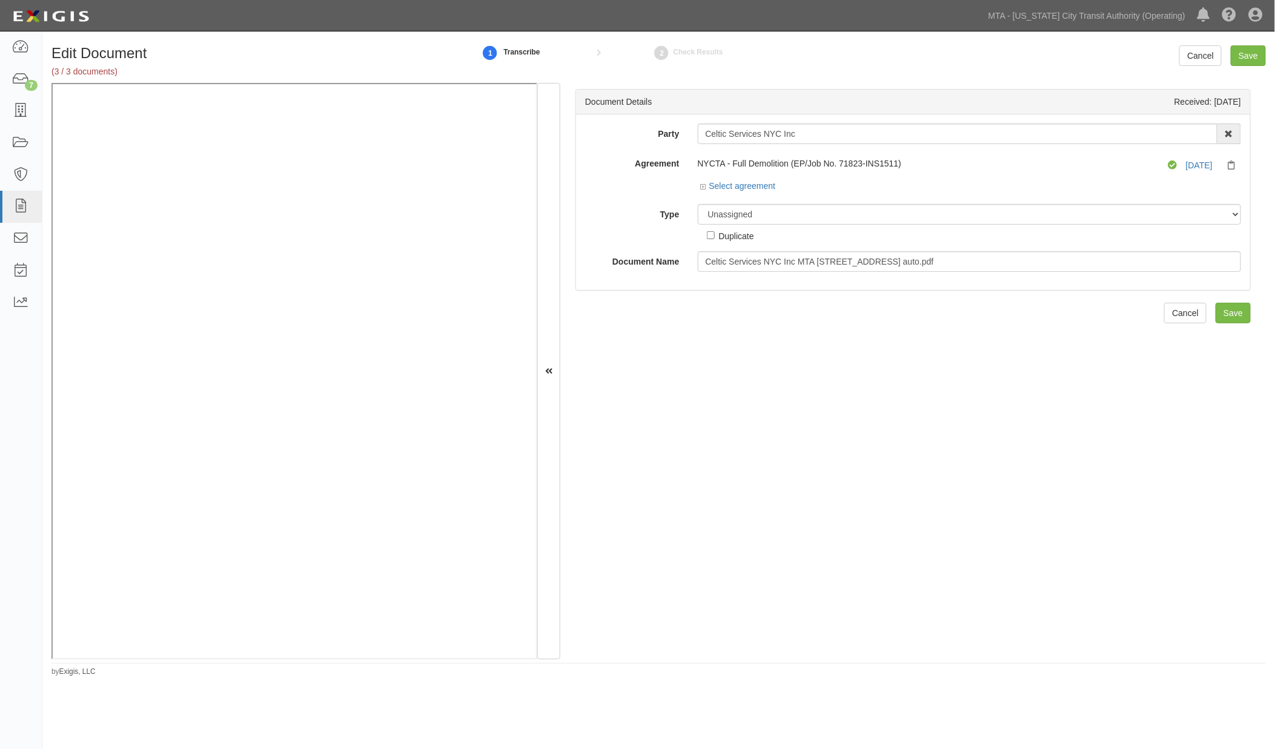
click at [759, 245] on div "Party Celtic Services NYC Inc 10-21 TO 10-23TH 38TH ST DEVELOPMENT LLC 1065 Atl…" at bounding box center [913, 198] width 656 height 148
click at [741, 212] on select "Unassigned Binder Cancellation Notice Certificate Contract Endorsement Insuranc…" at bounding box center [970, 214] width 544 height 21
select select "EndorsementDetail"
click at [698, 205] on select "Unassigned Binder Cancellation Notice Certificate Contract Endorsement Insuranc…" at bounding box center [970, 214] width 544 height 21
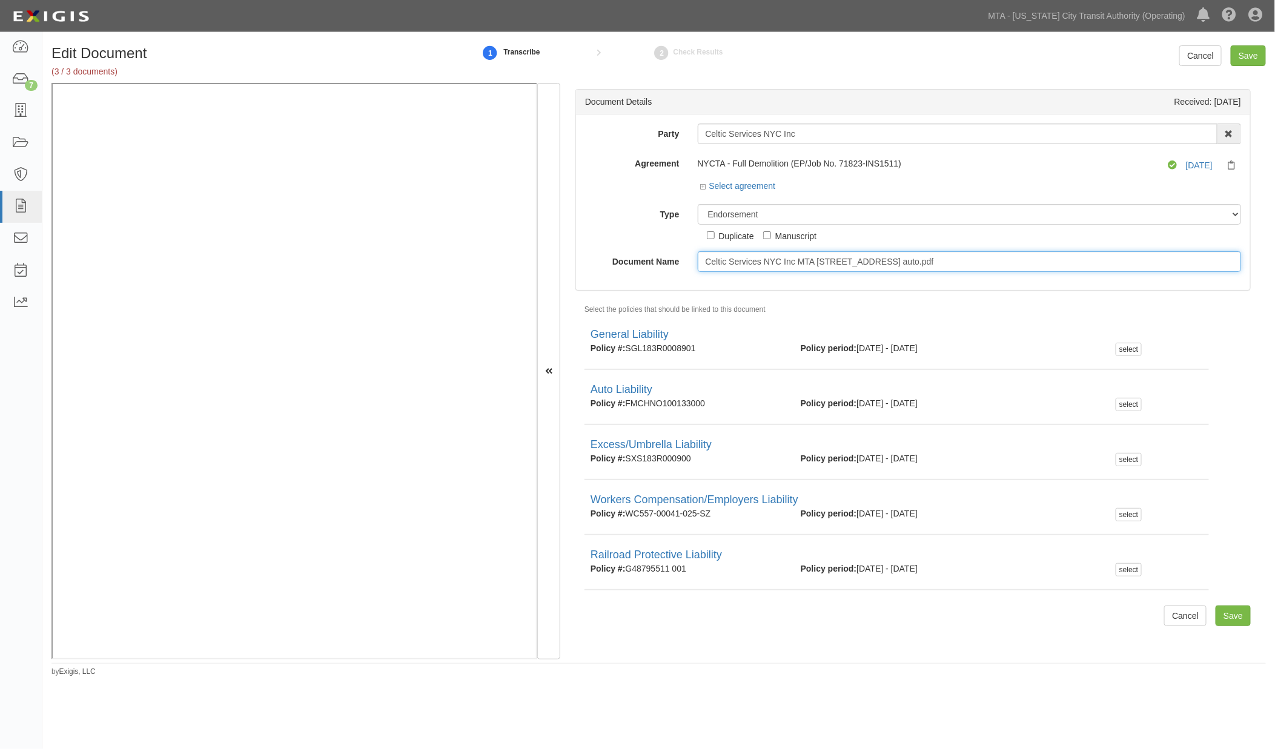
drag, startPoint x: 936, startPoint y: 256, endPoint x: 687, endPoint y: 258, distance: 248.9
click at [689, 258] on div "Celtic Services NYC Inc MTA [STREET_ADDRESS] auto.pdf" at bounding box center [970, 261] width 562 height 21
type input "2026"
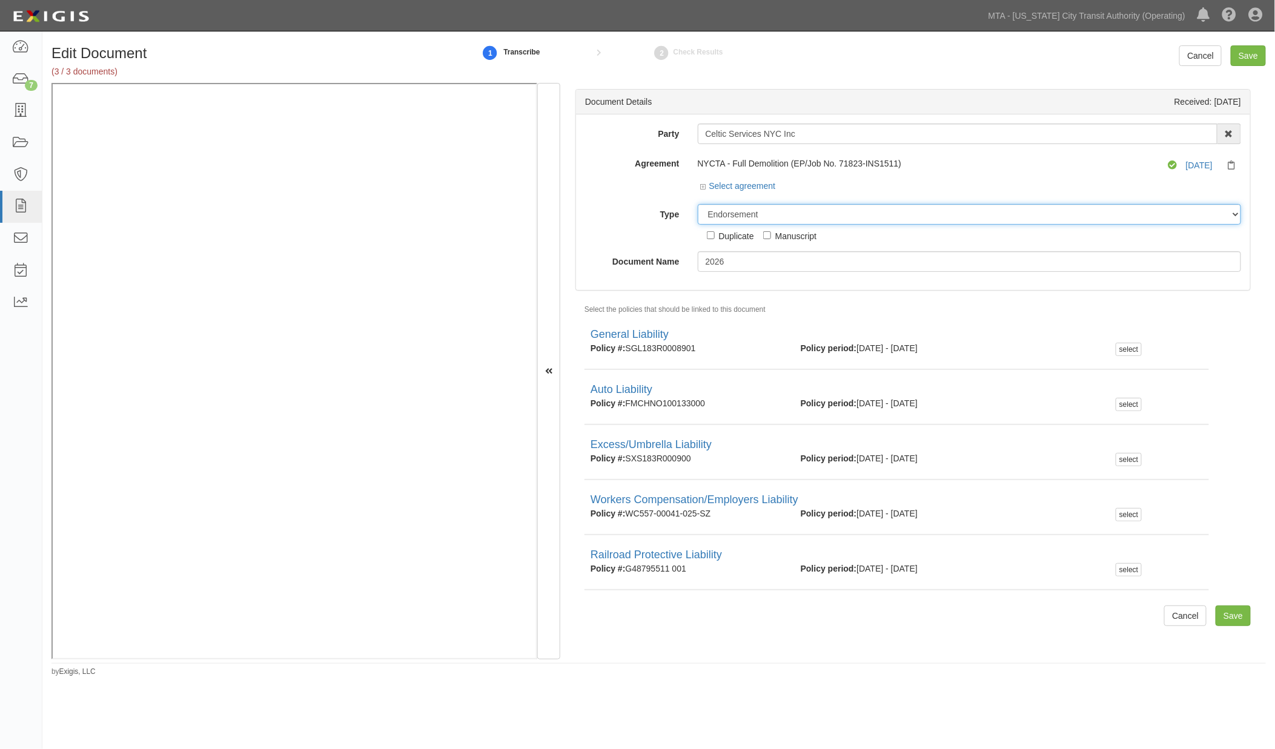
click at [793, 213] on select "Unassigned Binder Cancellation Notice Certificate Contract Endorsement Insuranc…" at bounding box center [970, 214] width 544 height 21
select select "CertificateDetail"
click at [698, 205] on select "Unassigned Binder Cancellation Notice Certificate Contract Endorsement Insuranc…" at bounding box center [970, 214] width 544 height 21
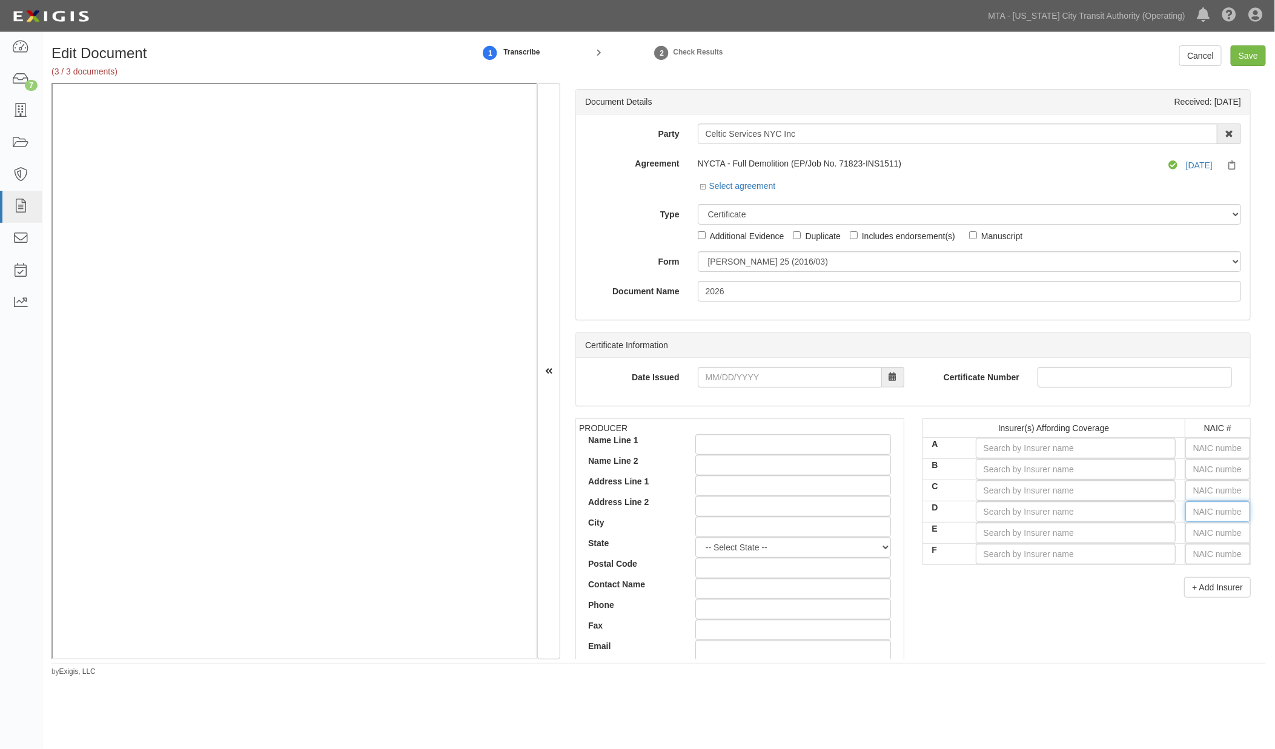
click at [1191, 507] on input "text" at bounding box center [1217, 511] width 65 height 21
type input "25232"
type input "2"
type input "21571"
type input "21"
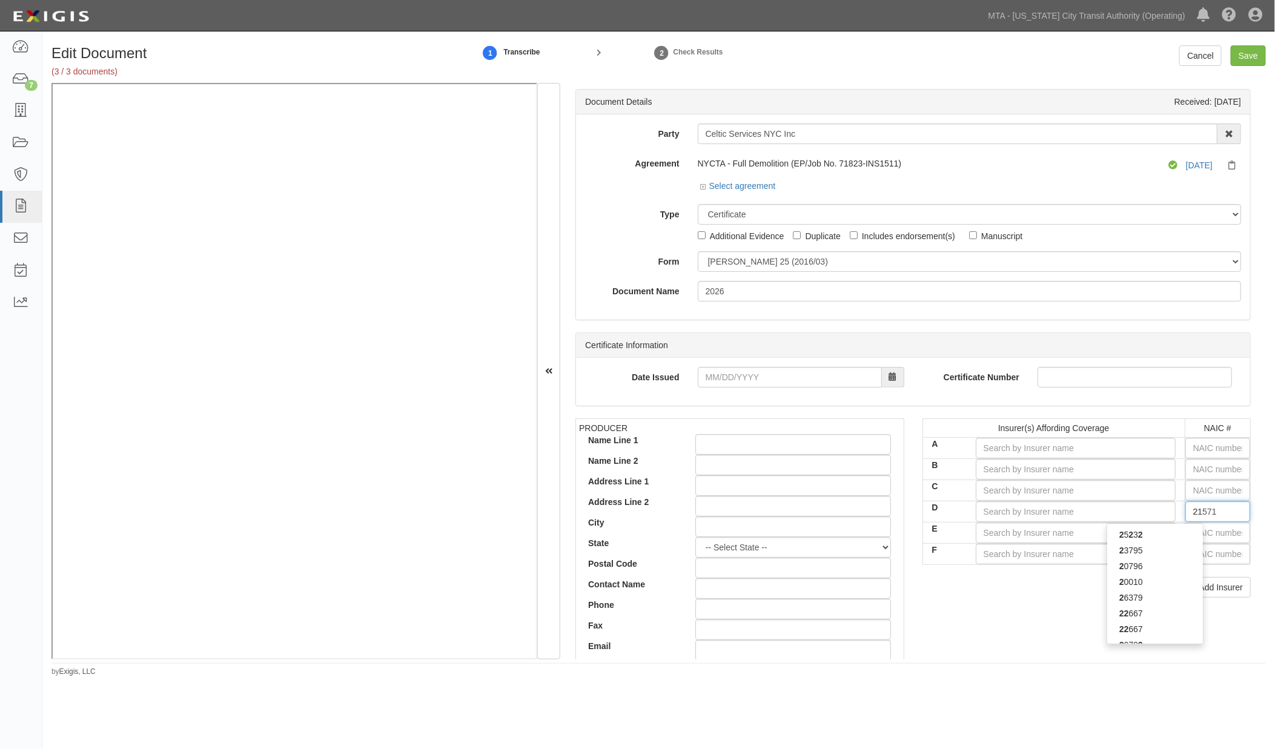
type input "21199"
type input "211"
type input "21113"
type input "2111"
type input "21113"
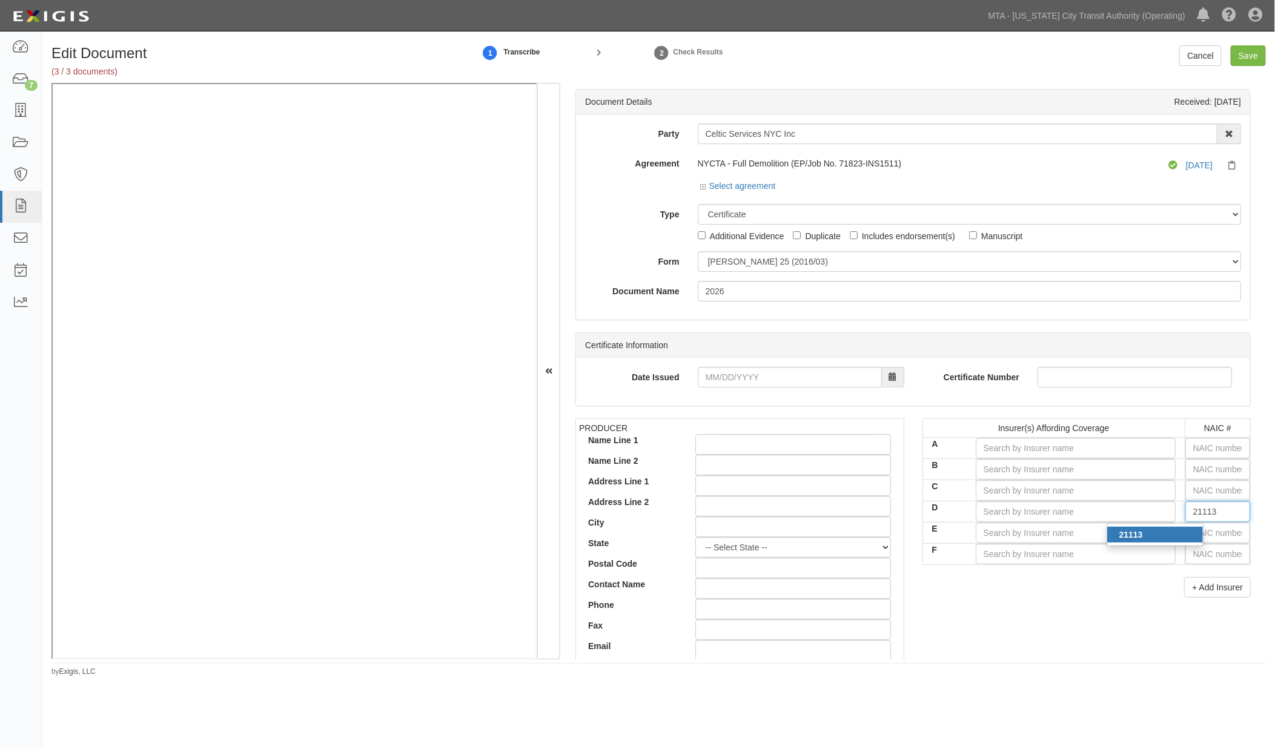
click at [1119, 536] on strong "21113" at bounding box center [1131, 535] width 24 height 10
type input "United States Fire Insurance Company (A+ XV Rating)"
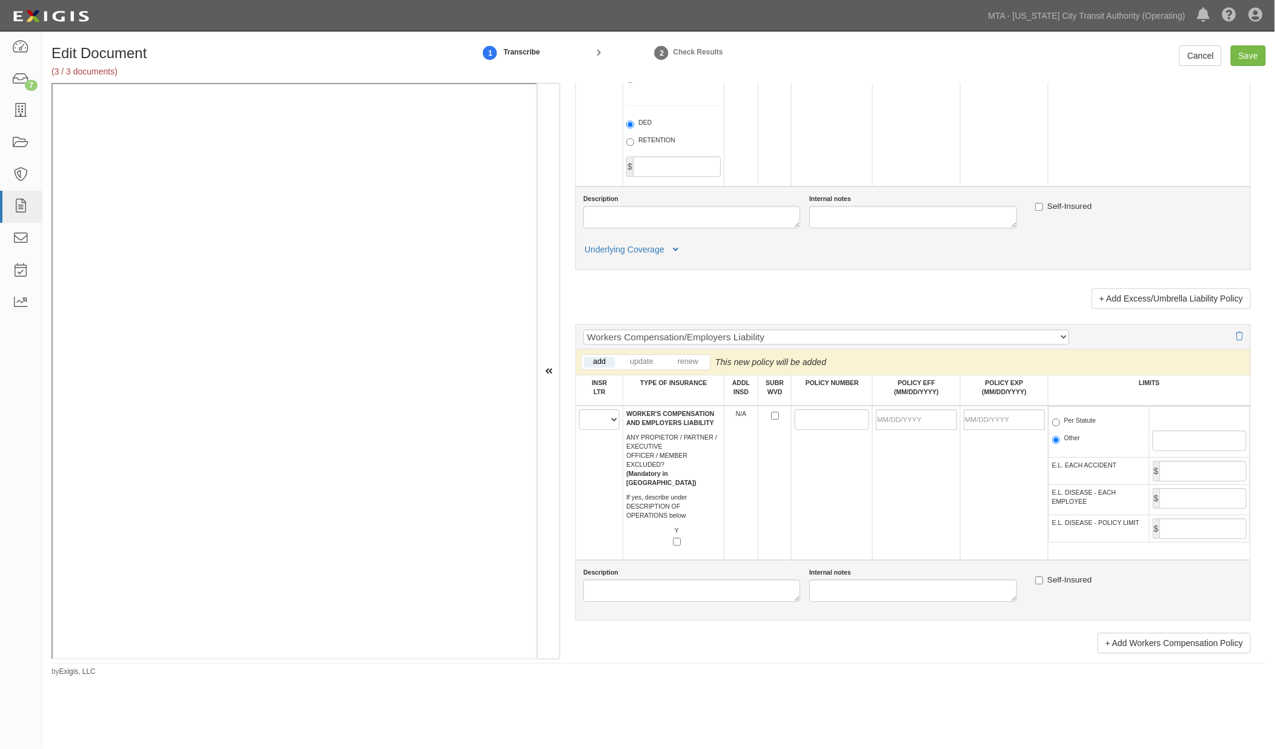
scroll to position [1749, 0]
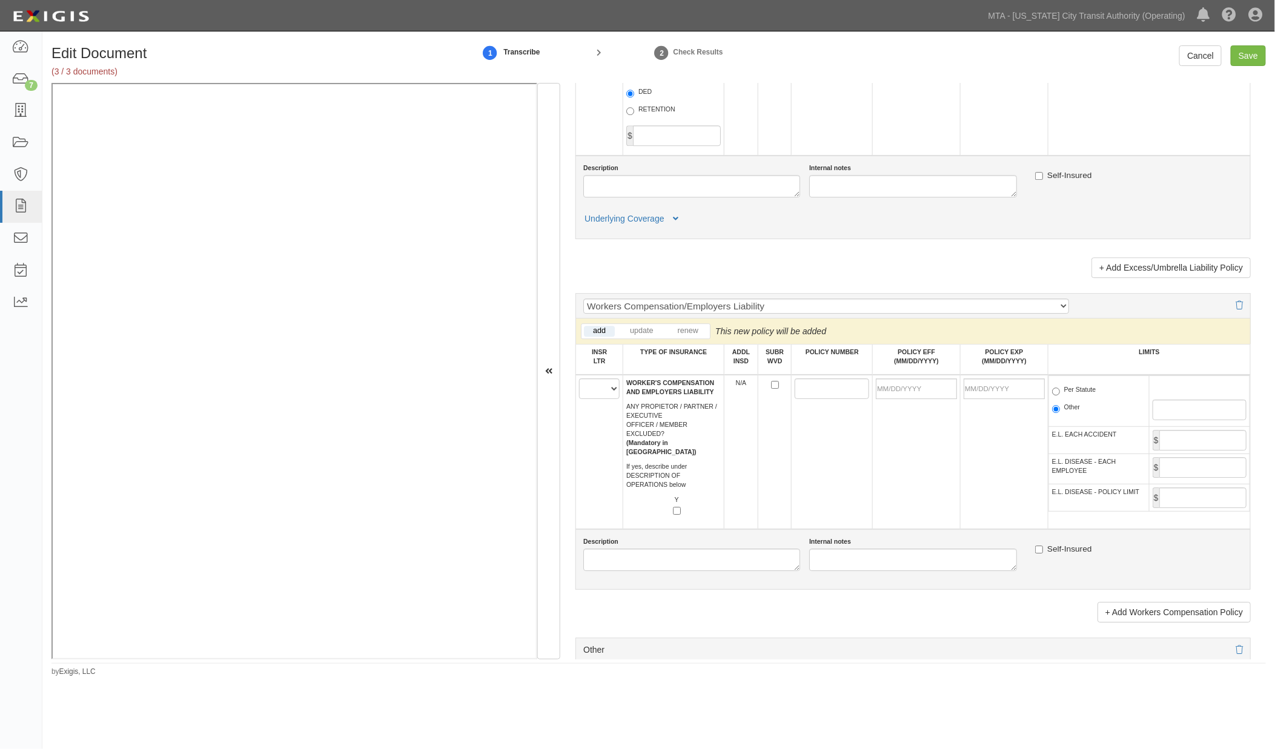
type input "21113"
click at [595, 399] on select "A B C D E F" at bounding box center [599, 388] width 41 height 21
select select "D"
click at [579, 399] on select "A B C D E F" at bounding box center [599, 388] width 41 height 21
paste input "WC557-00041-025-SZ"
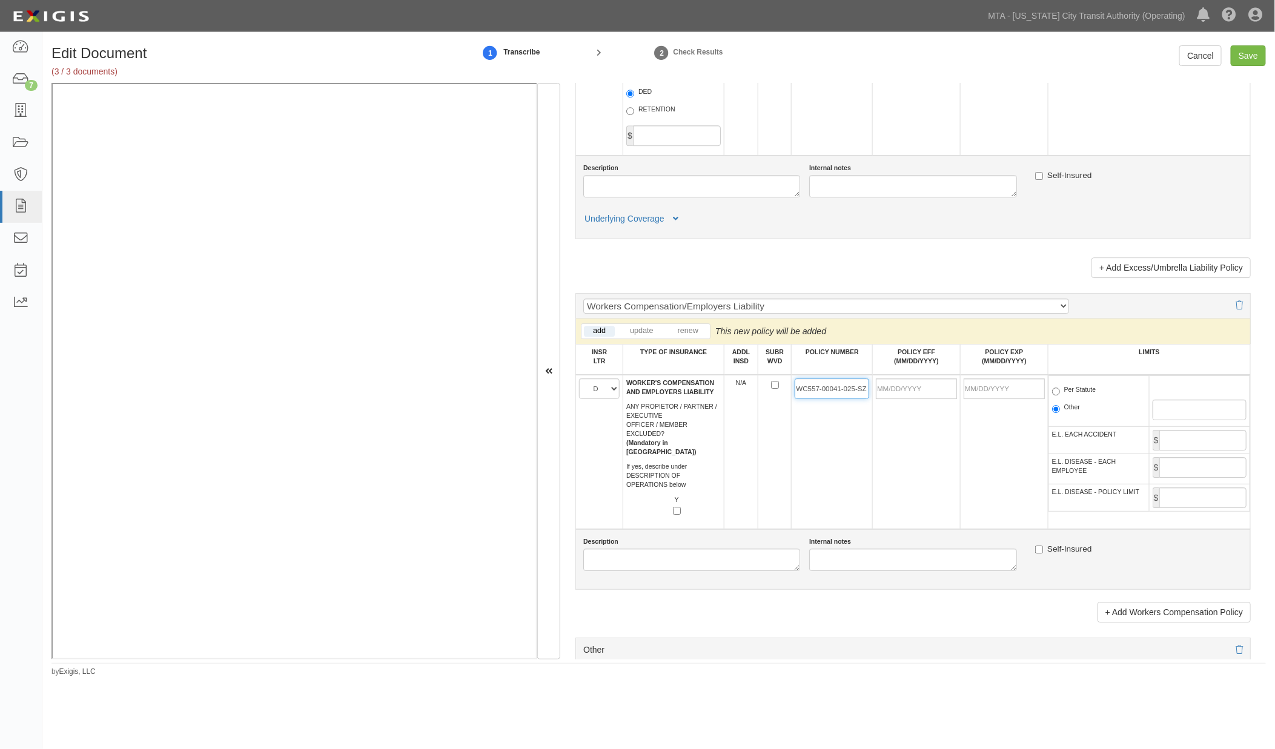
scroll to position [0, 2]
type input "WC557-00041-025-SZ"
click at [900, 399] on input "POLICY EFF (MM/DD/YYYY)" at bounding box center [916, 388] width 81 height 21
type input "01/01/2025"
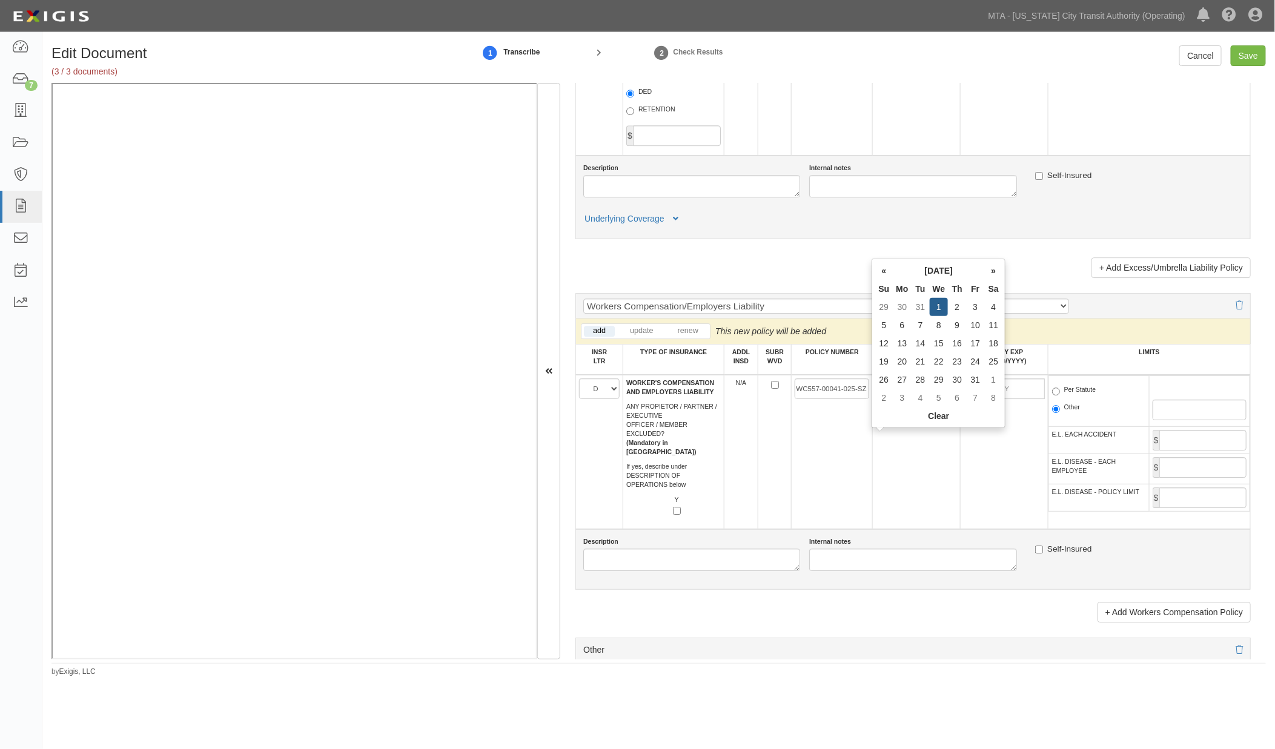
type input "01/01/2026"
drag, startPoint x: 928, startPoint y: 493, endPoint x: 1057, endPoint y: 457, distance: 133.3
click at [928, 494] on td "01/01/2025" at bounding box center [917, 452] width 88 height 154
click at [1062, 397] on label "Per Statute" at bounding box center [1074, 391] width 44 height 12
click at [1060, 395] on input "Per Statute" at bounding box center [1056, 392] width 8 height 8
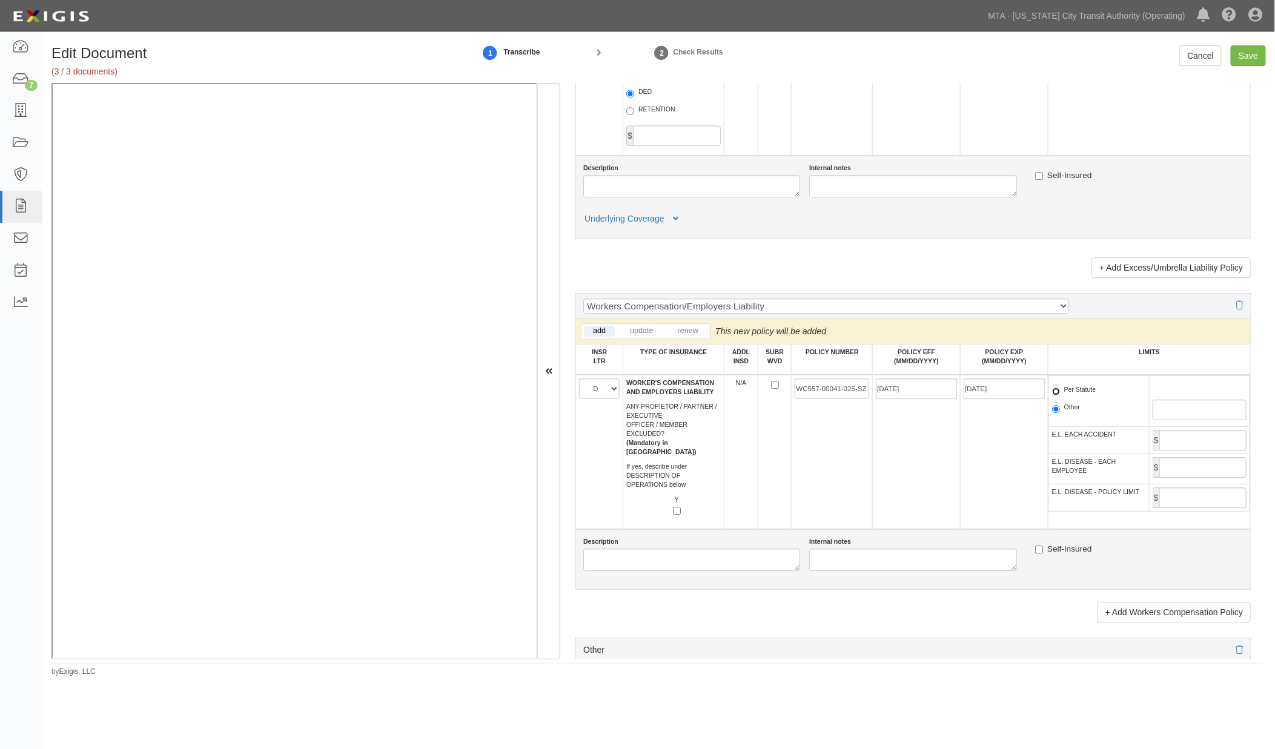
radio input "true"
click at [1260, 55] on input "Save" at bounding box center [1248, 55] width 35 height 21
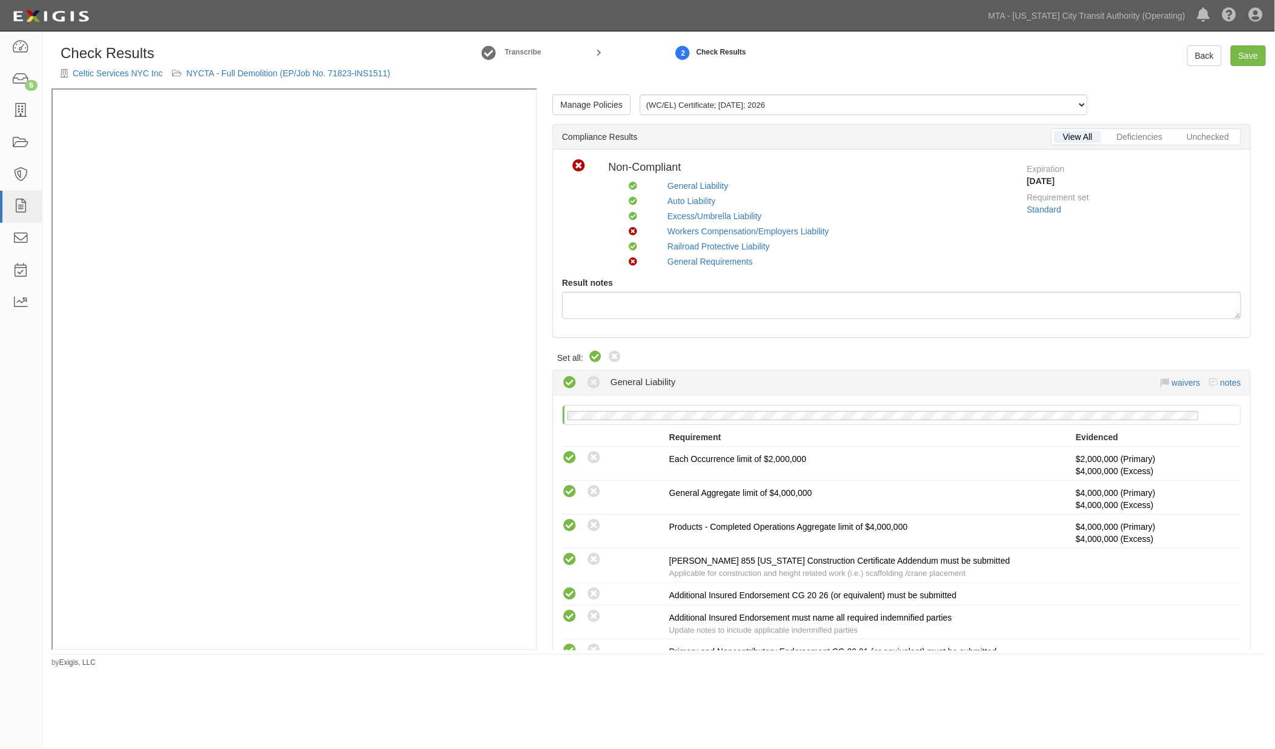
drag, startPoint x: 591, startPoint y: 358, endPoint x: 592, endPoint y: 352, distance: 6.1
click at [591, 358] on icon at bounding box center [595, 357] width 15 height 15
radio input "true"
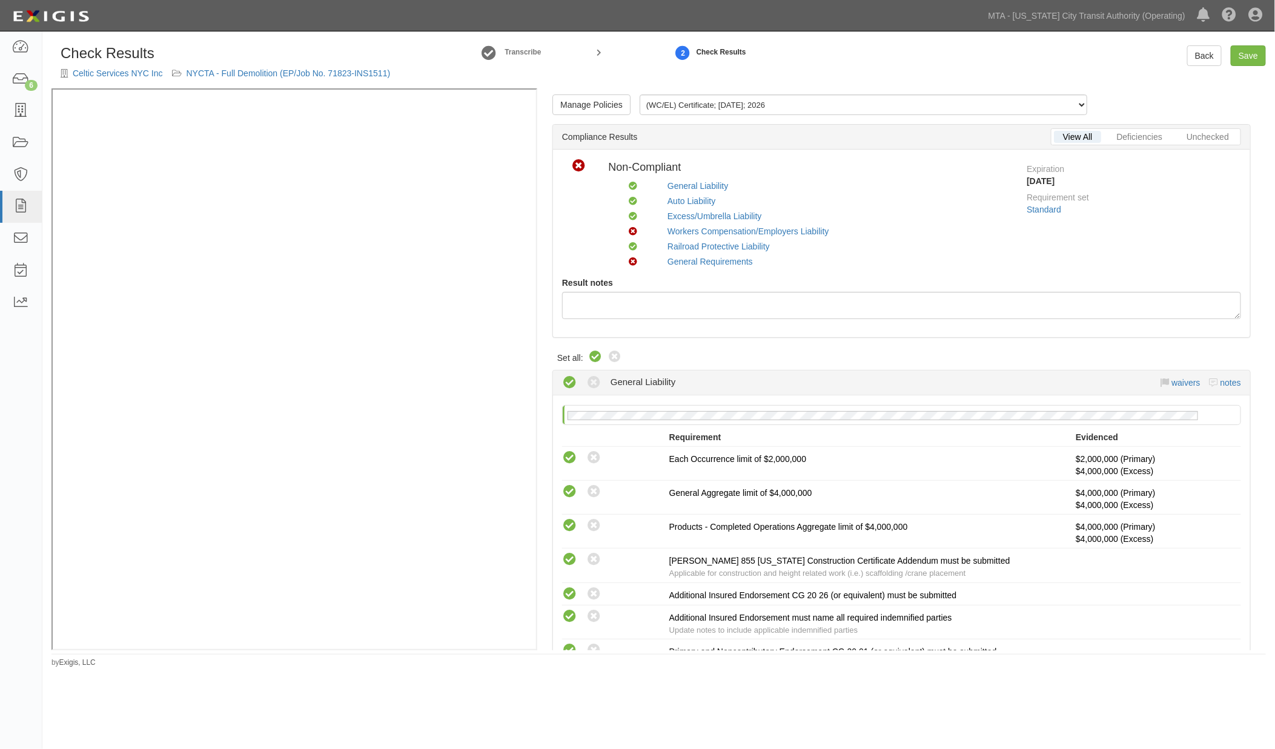
radio input "true"
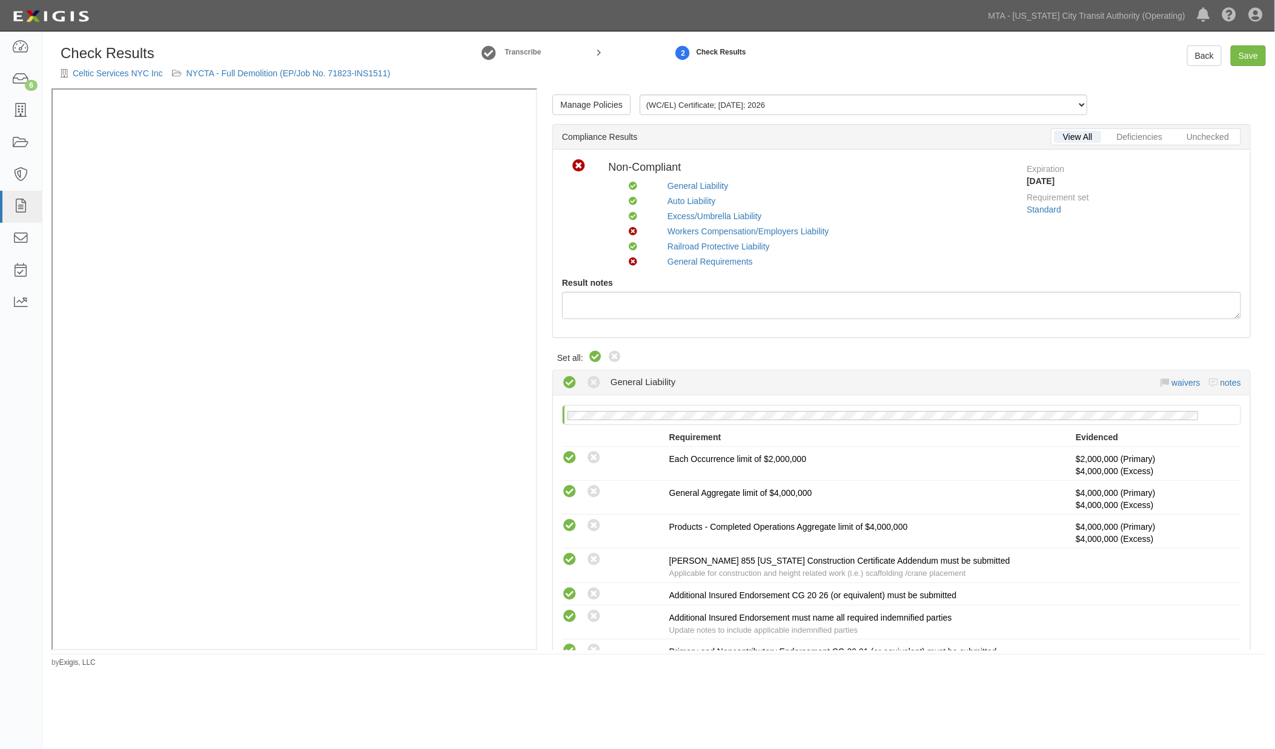
radio input "true"
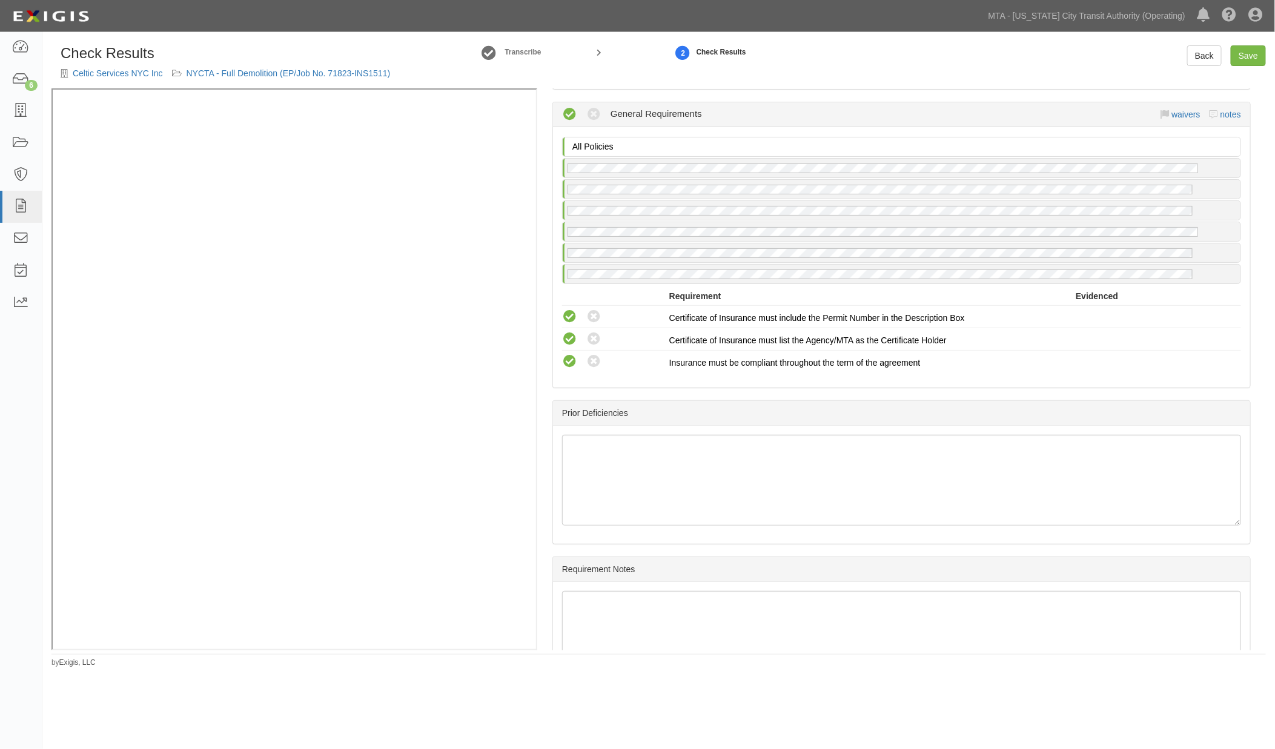
scroll to position [1951, 0]
click at [1244, 51] on link "Save" at bounding box center [1248, 55] width 35 height 21
radio input "true"
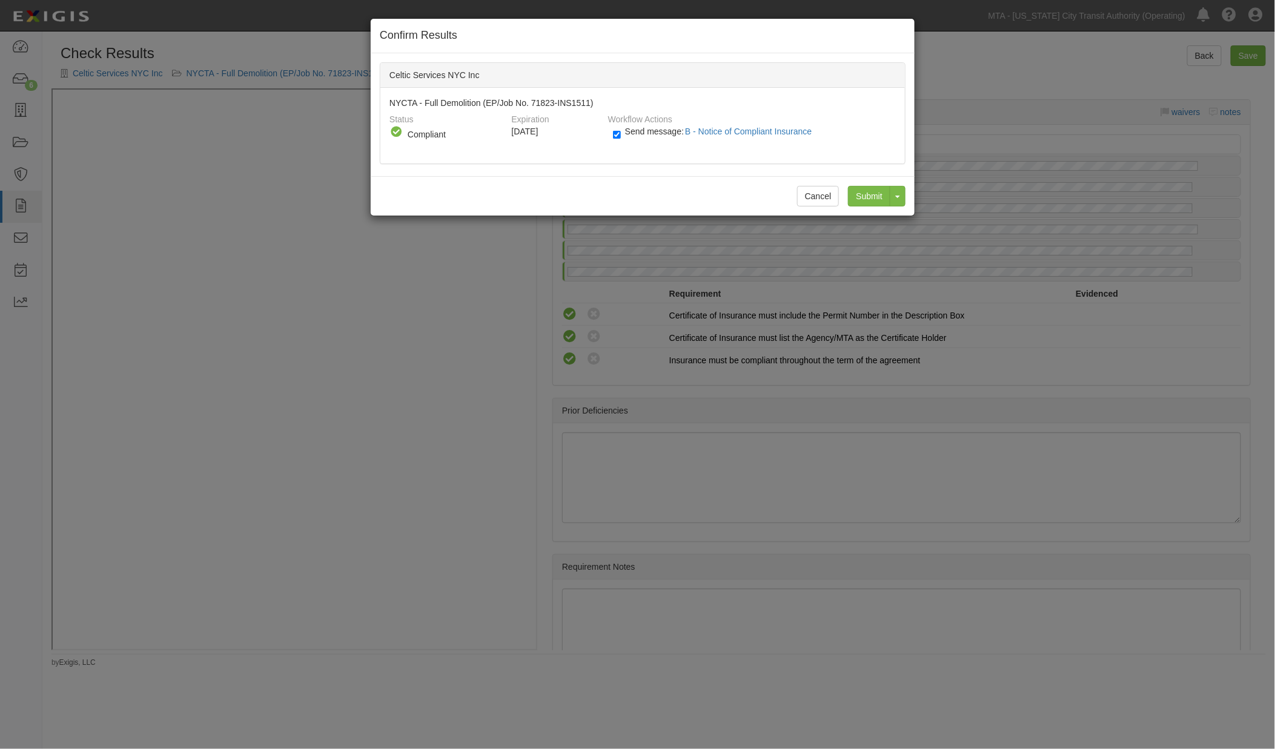
click at [655, 132] on span "Send message: B - Notice of Compliant Insurance" at bounding box center [721, 132] width 192 height 10
click at [621, 132] on input "Send message: B - Notice of Compliant Insurance" at bounding box center [617, 135] width 8 height 14
checkbox input "false"
click at [876, 199] on input "Submit" at bounding box center [869, 196] width 42 height 21
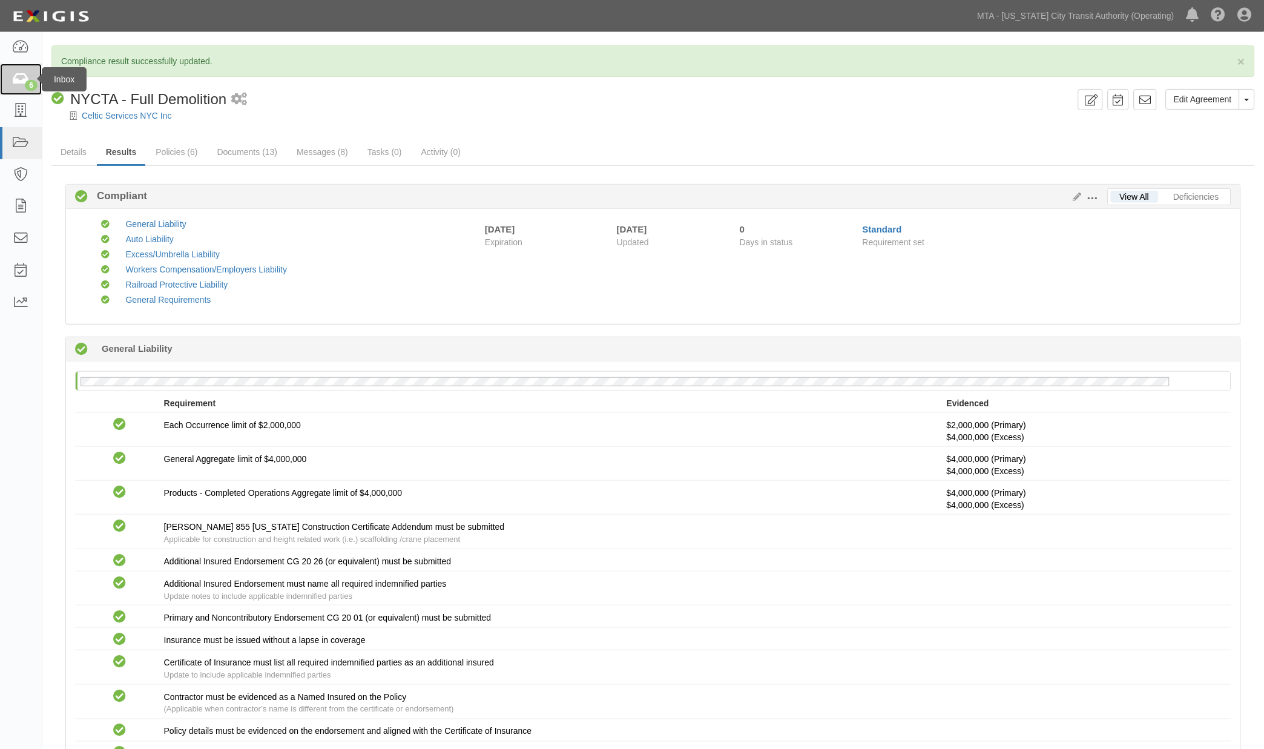
click at [19, 77] on icon at bounding box center [20, 80] width 17 height 14
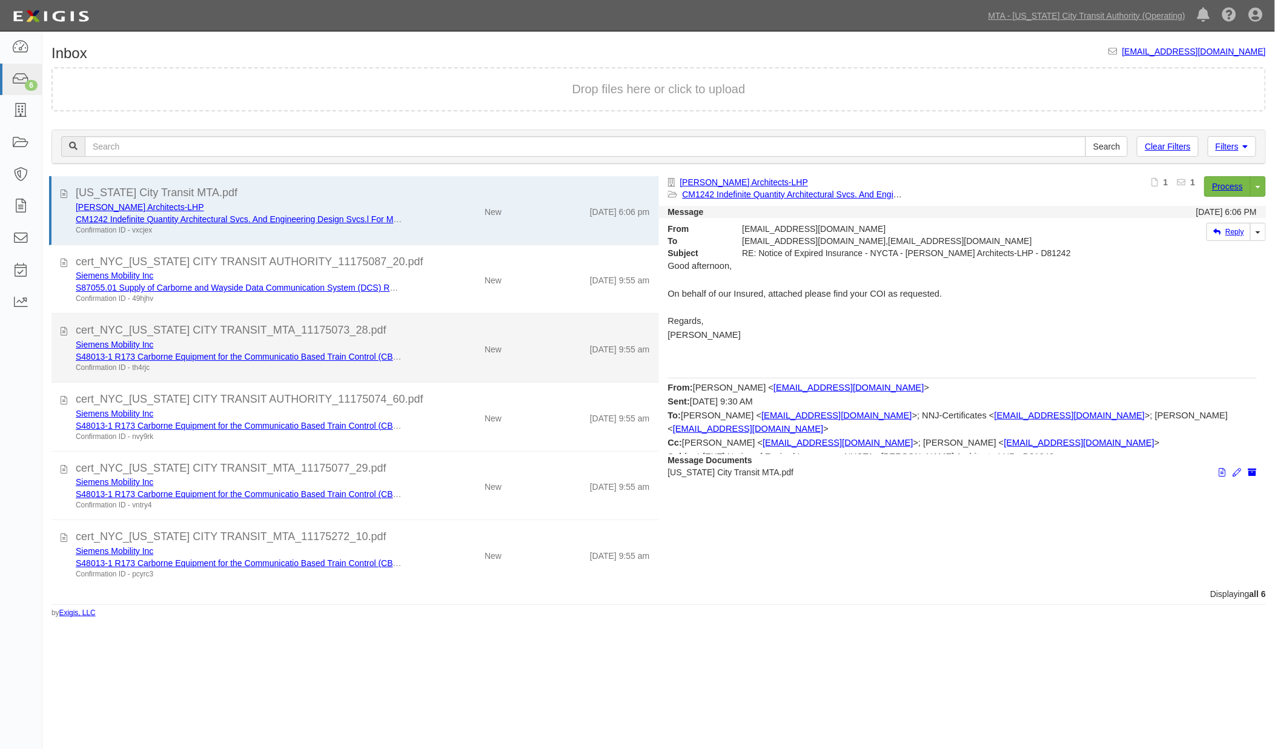
scroll to position [1, 0]
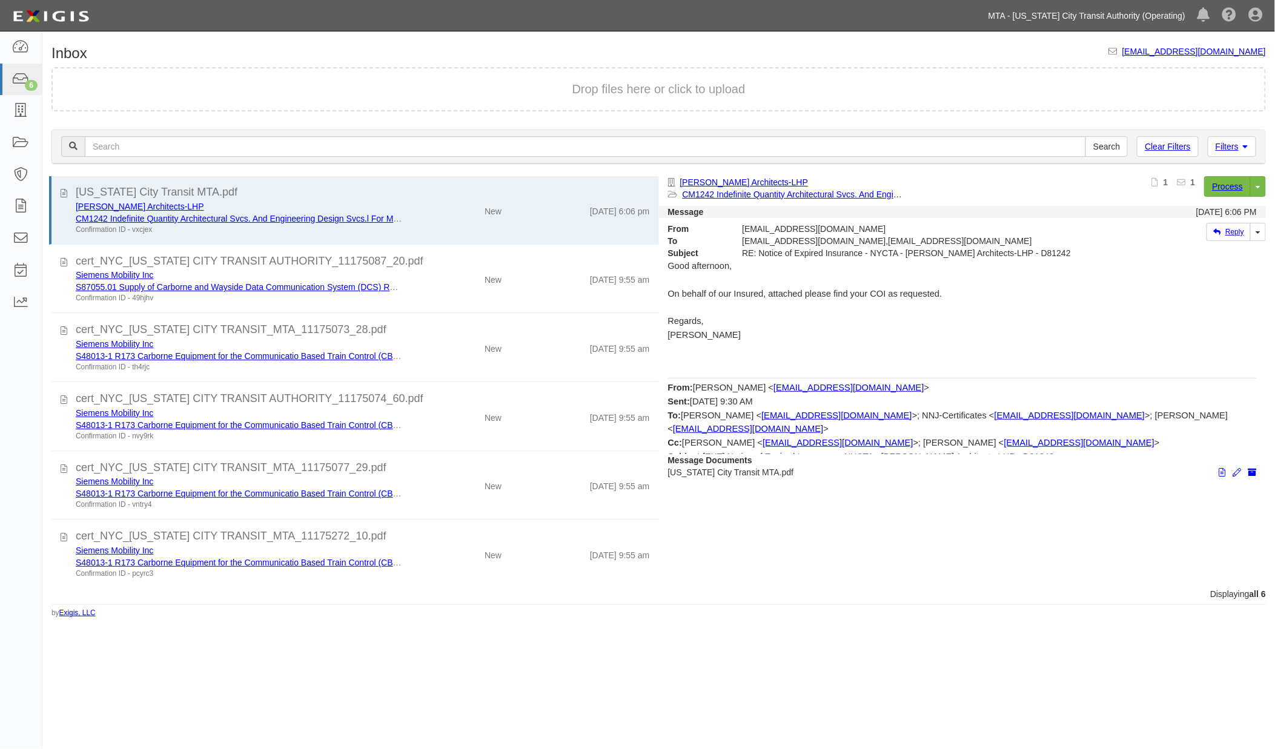
click at [1152, 11] on link "MTA - [US_STATE] City Transit Authority (Operating)" at bounding box center [1086, 16] width 209 height 24
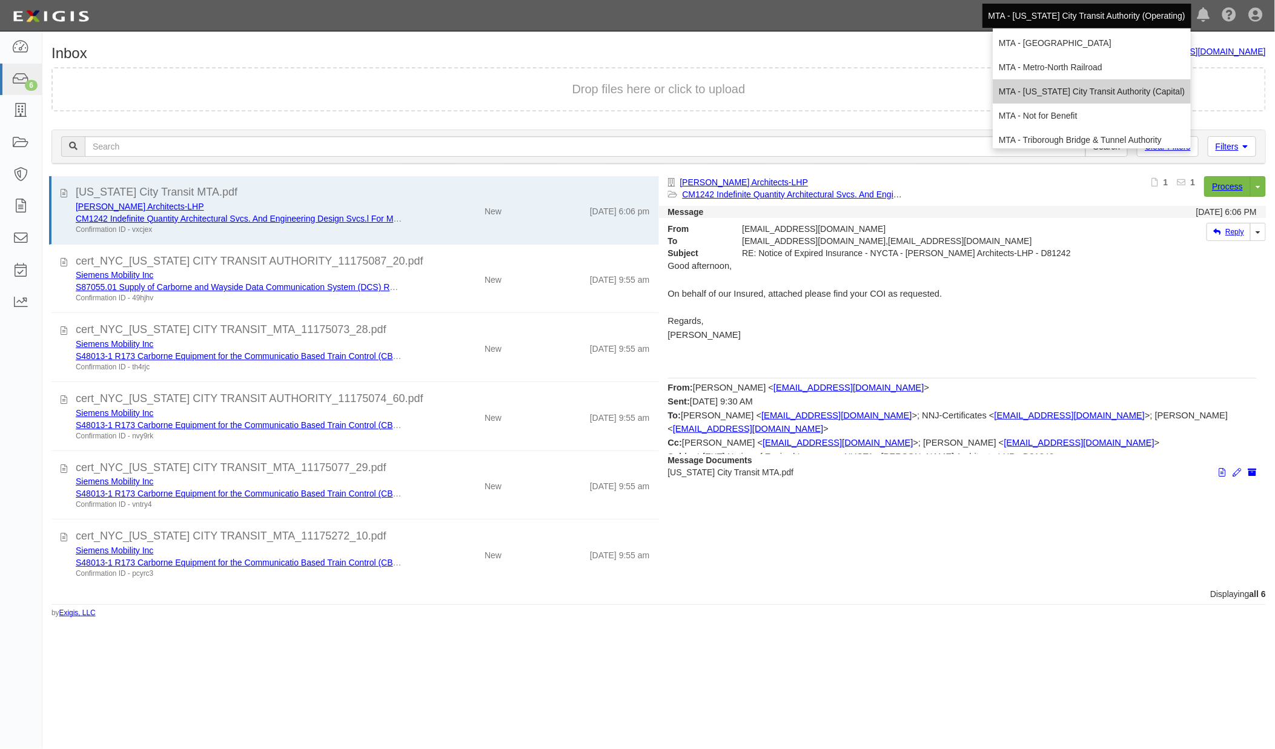
scroll to position [80, 0]
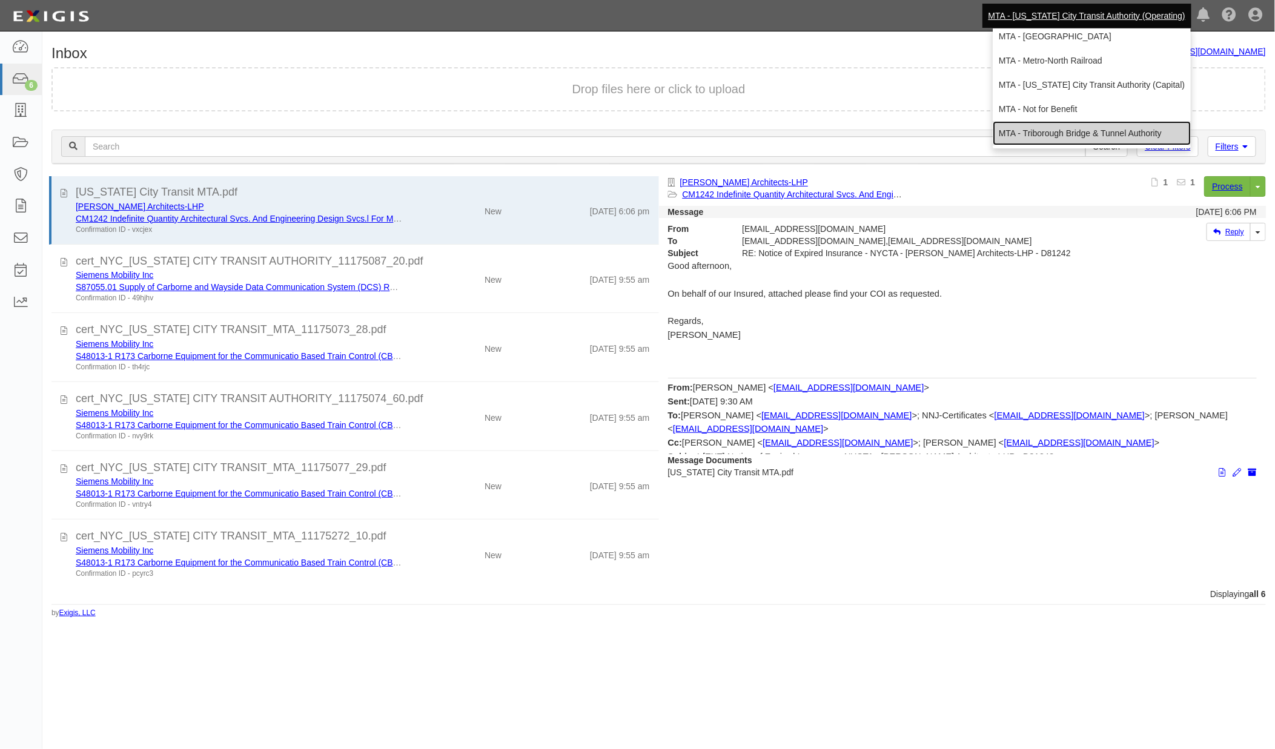
click at [1033, 128] on link "MTA - Triborough Bridge & Tunnel Authority" at bounding box center [1092, 133] width 198 height 24
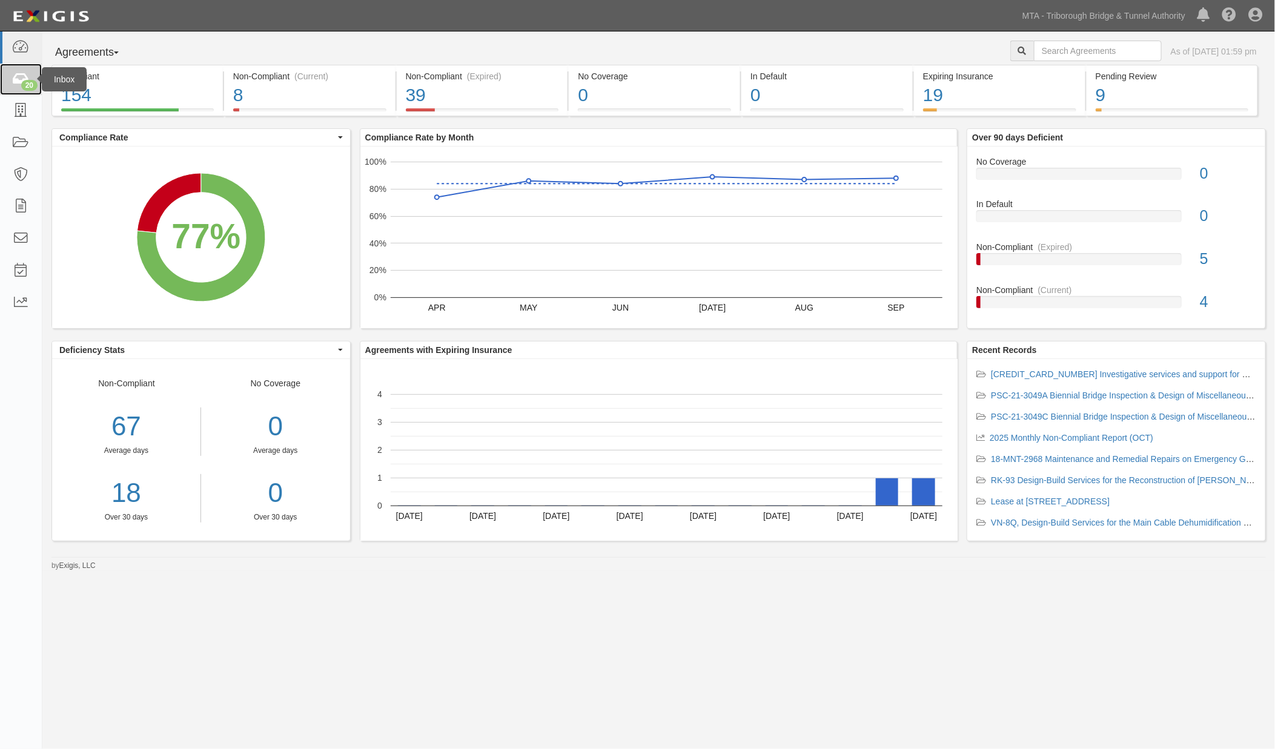
click at [23, 75] on icon at bounding box center [20, 80] width 17 height 14
click at [23, 207] on icon at bounding box center [20, 207] width 17 height 14
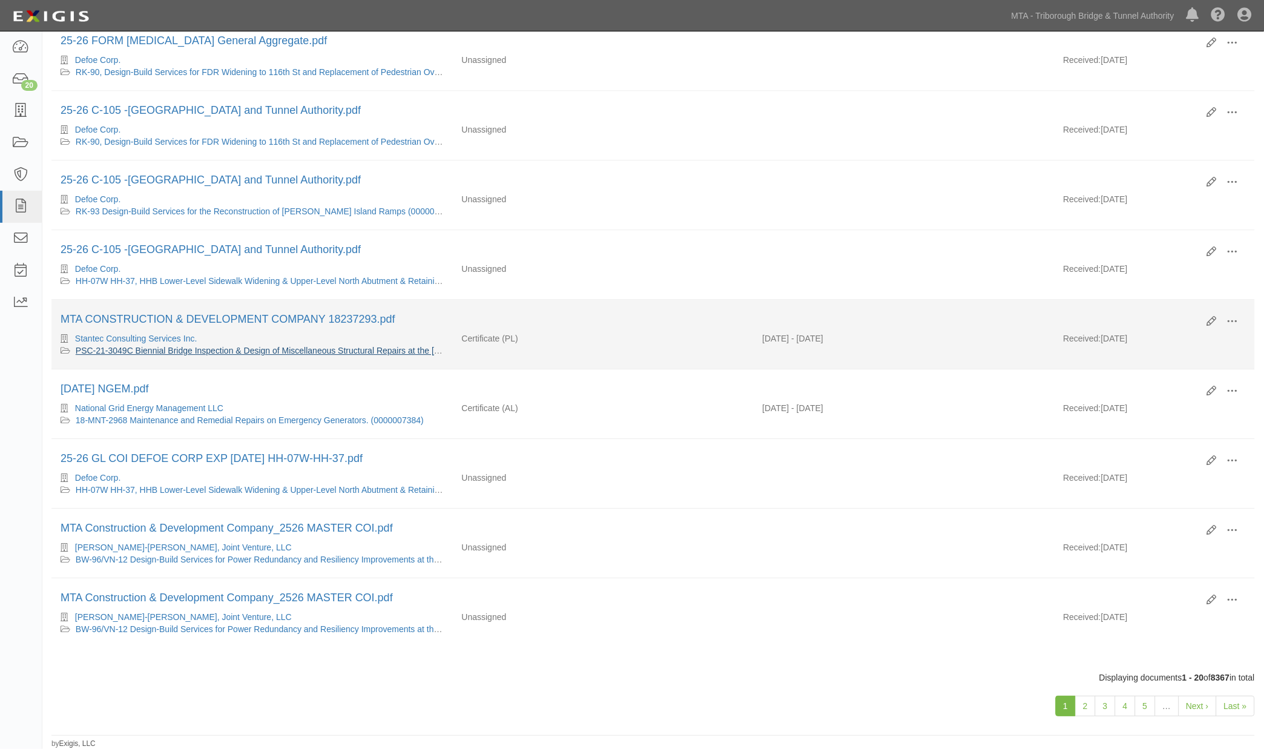
scroll to position [951, 0]
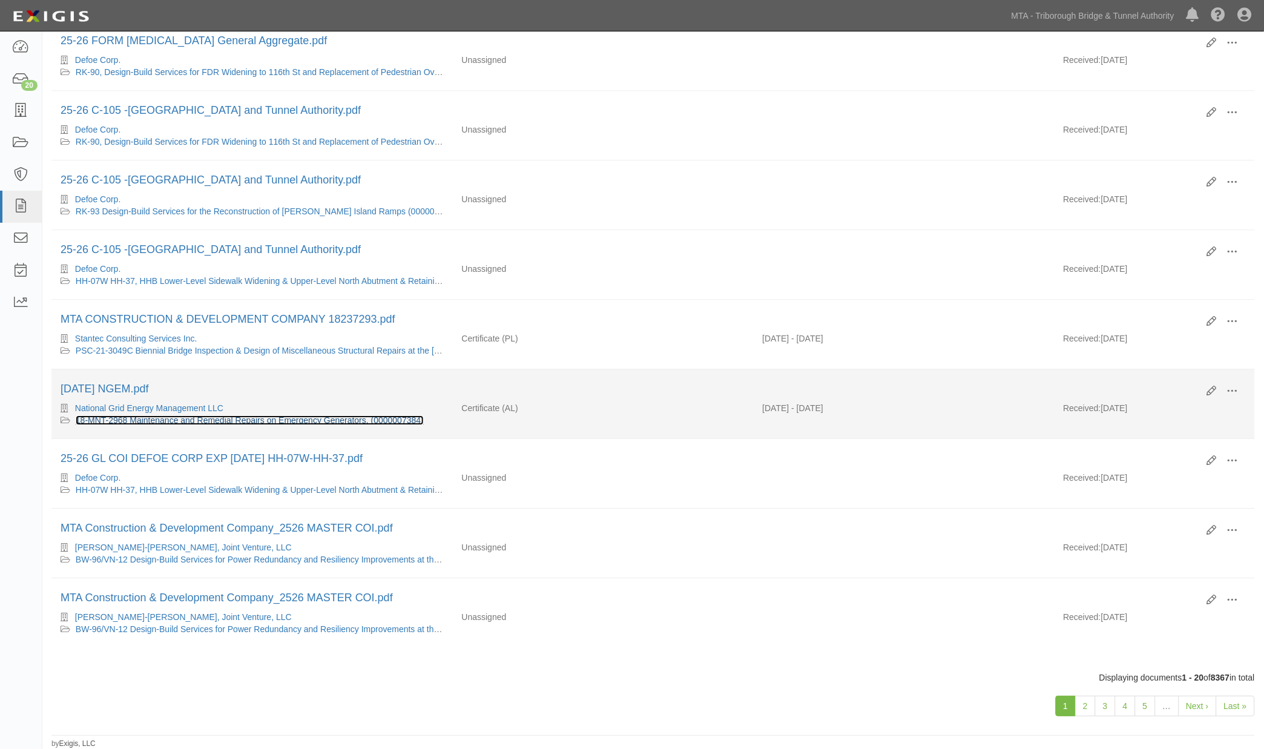
click at [267, 415] on link "18-MNT-2968 Maintenance and Remedial Repairs on Emergency Generators. (00000073…" at bounding box center [250, 420] width 348 height 10
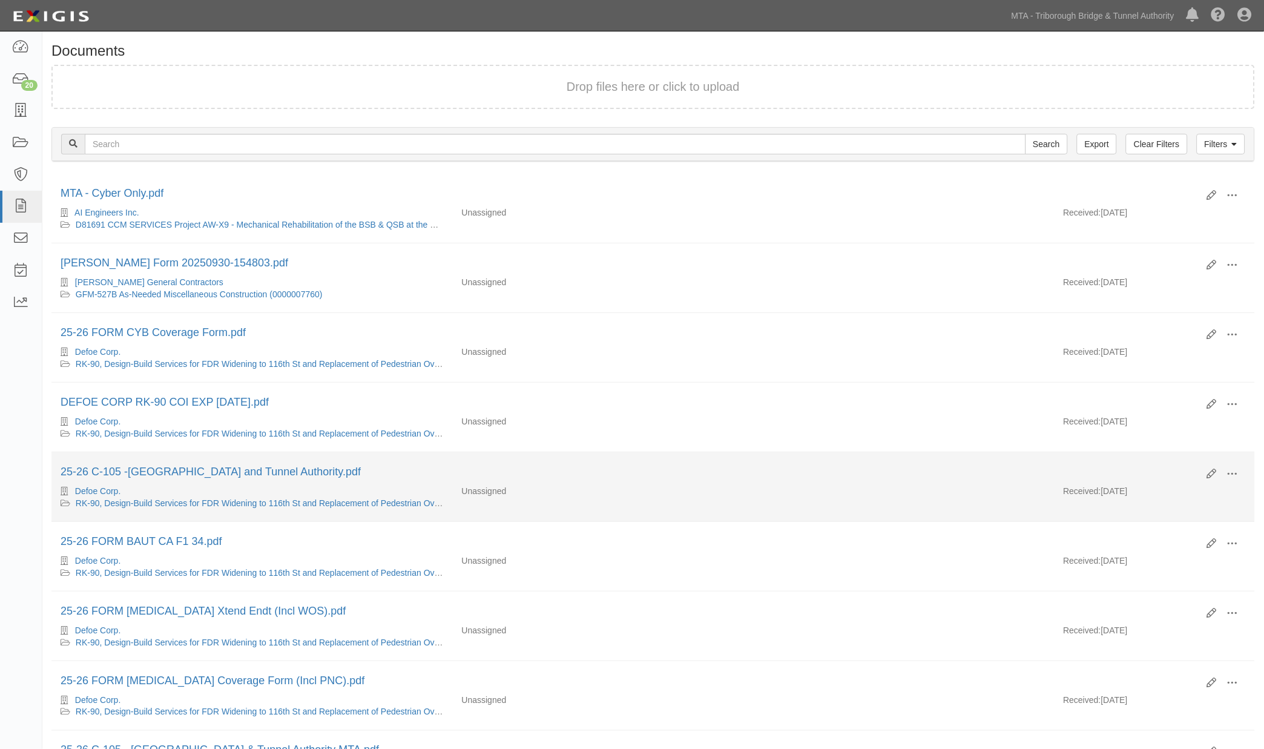
scroll to position [0, 0]
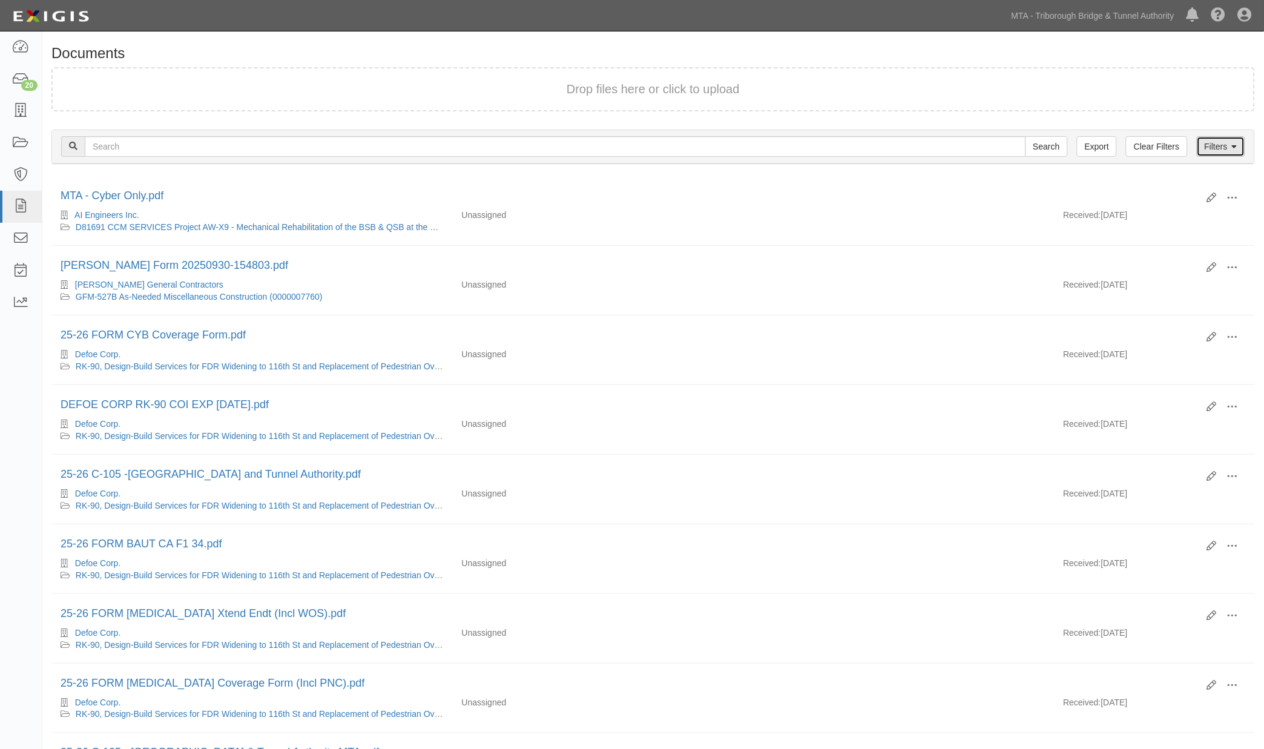
click at [1218, 142] on link "Filters" at bounding box center [1221, 146] width 48 height 21
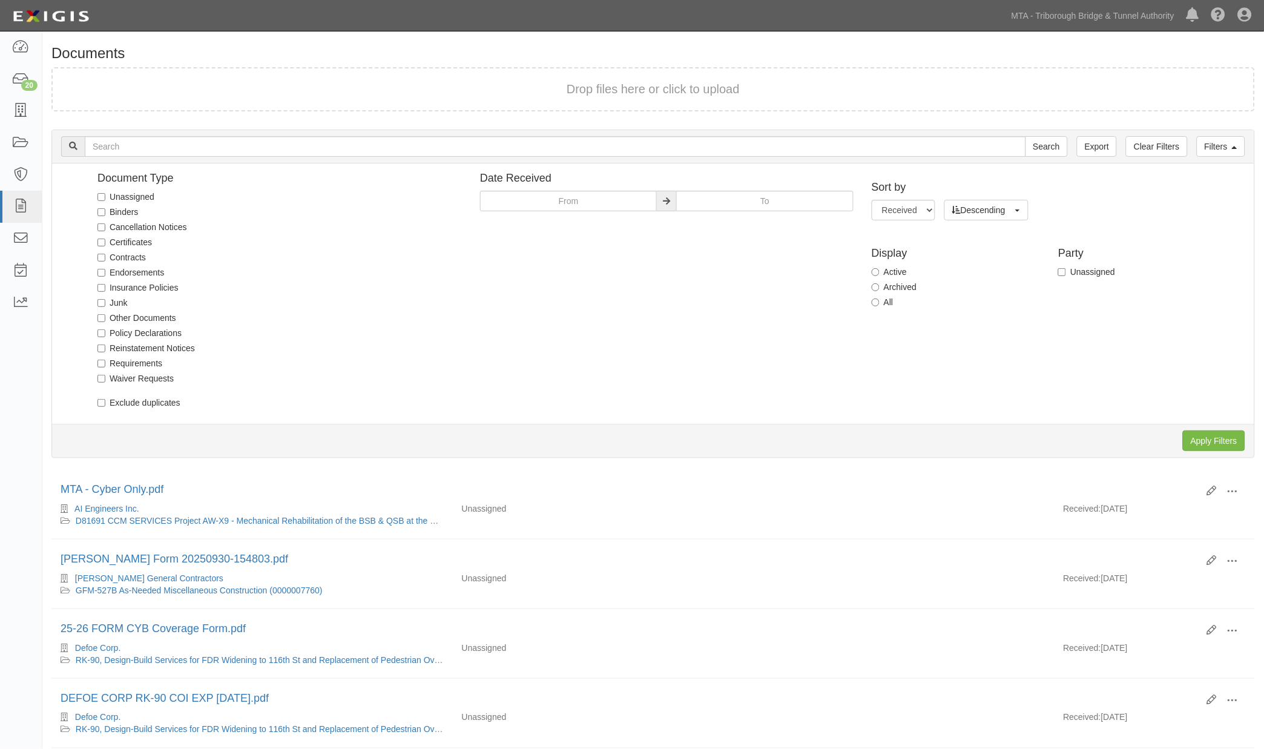
click at [146, 196] on label "Unassigned" at bounding box center [125, 197] width 57 height 12
click at [105, 196] on input "Unassigned" at bounding box center [101, 197] width 8 height 8
checkbox input "true"
click at [1208, 436] on input "Apply Filters" at bounding box center [1214, 441] width 62 height 21
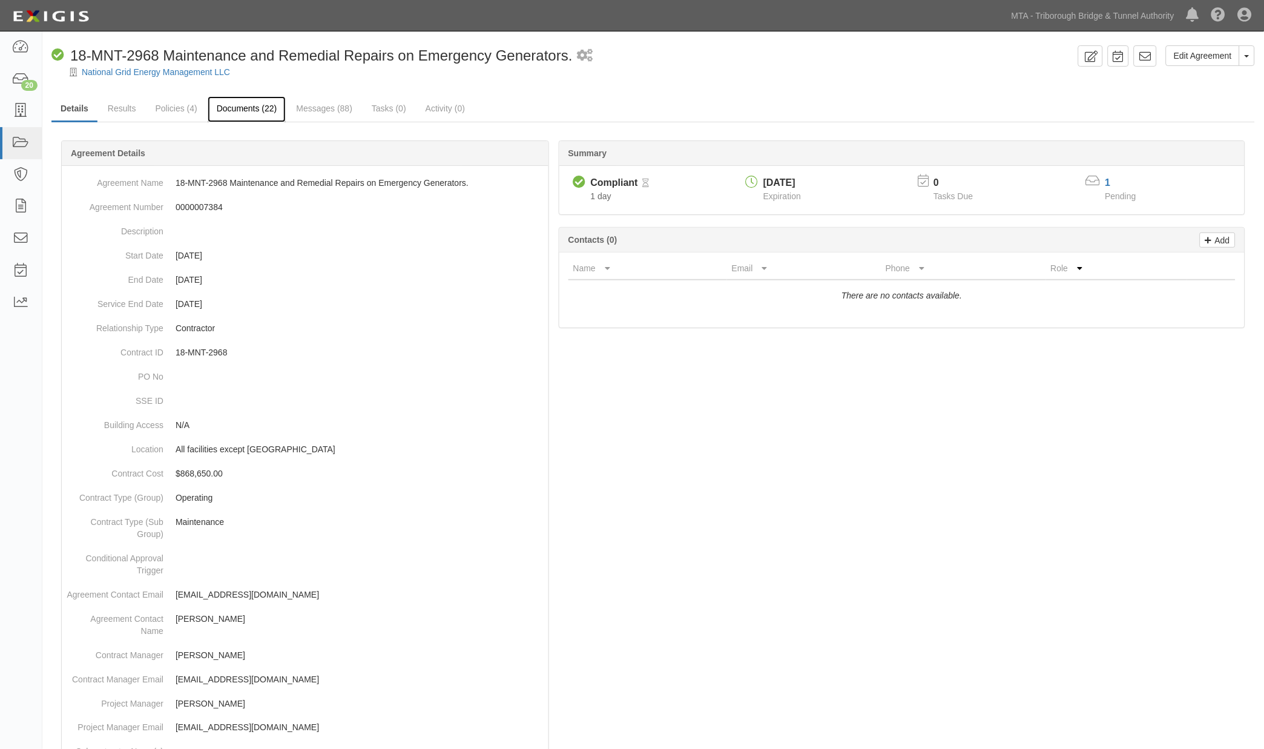
click at [256, 108] on link "Documents (22)" at bounding box center [247, 109] width 79 height 26
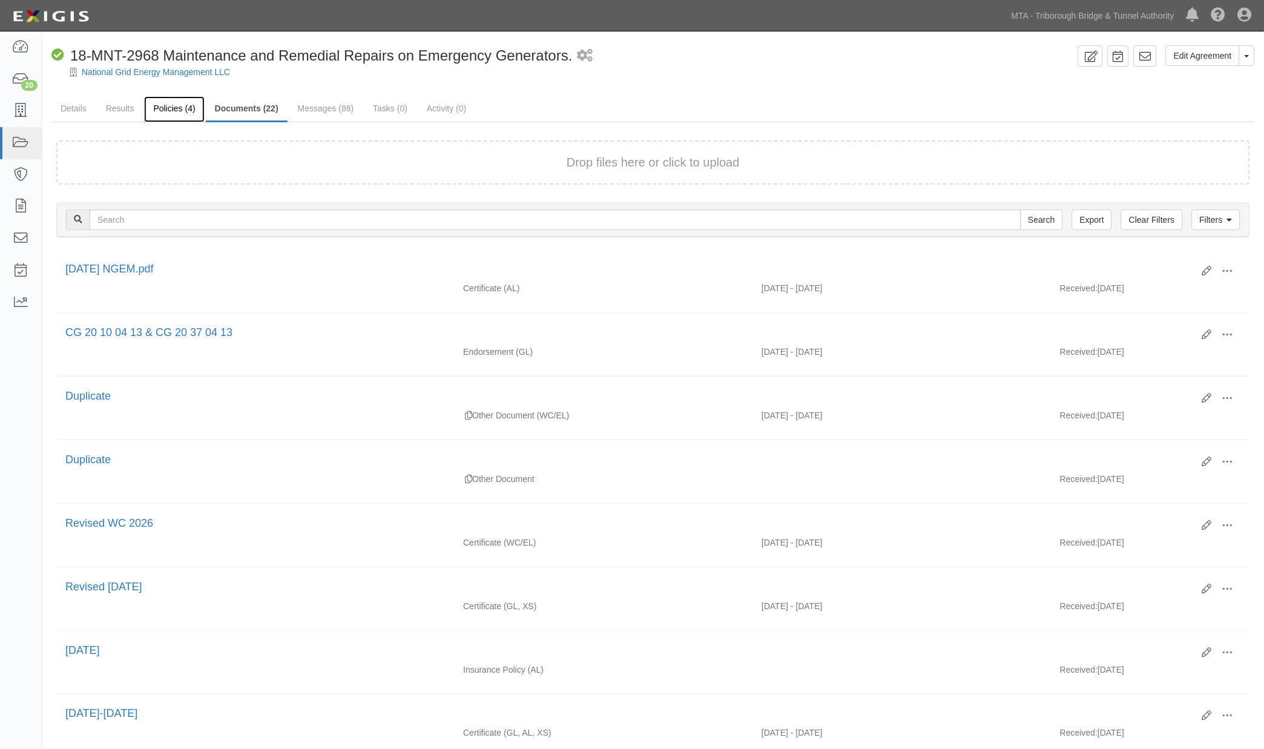
click at [180, 102] on link "Policies (4)" at bounding box center [174, 109] width 60 height 26
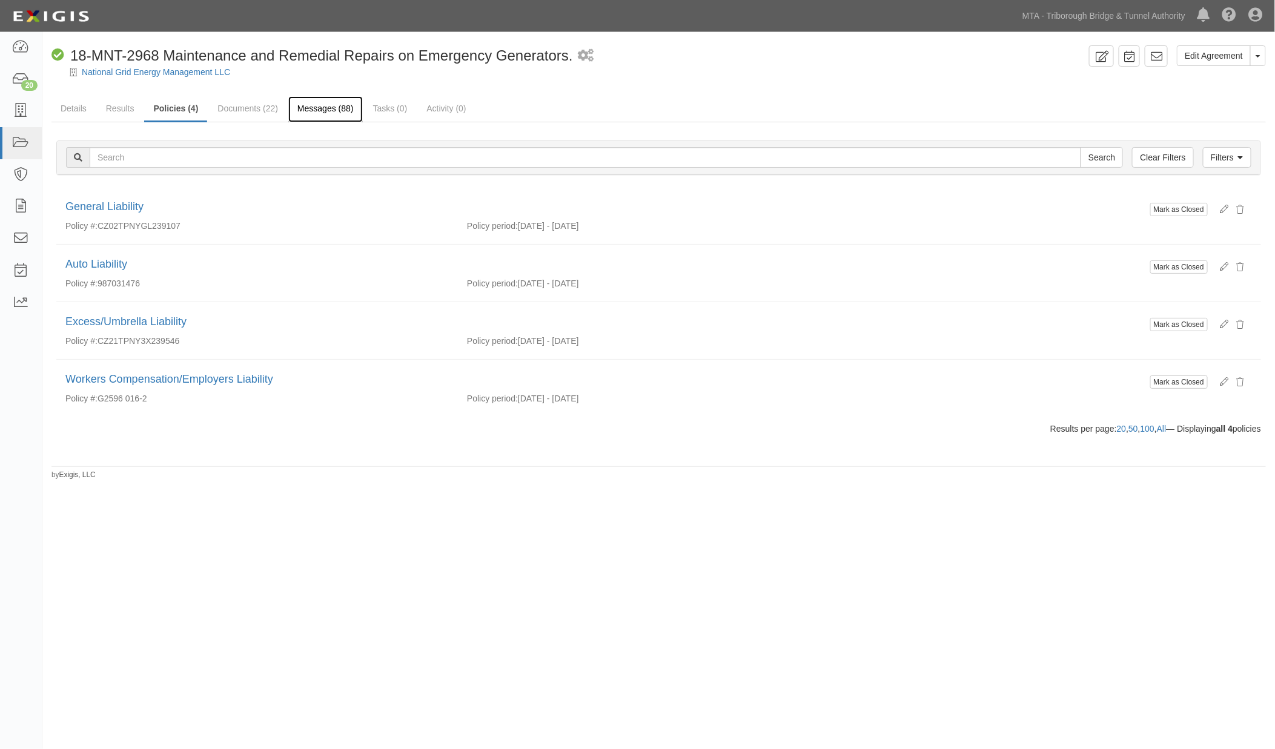
click at [317, 110] on link "Messages (88)" at bounding box center [325, 109] width 74 height 26
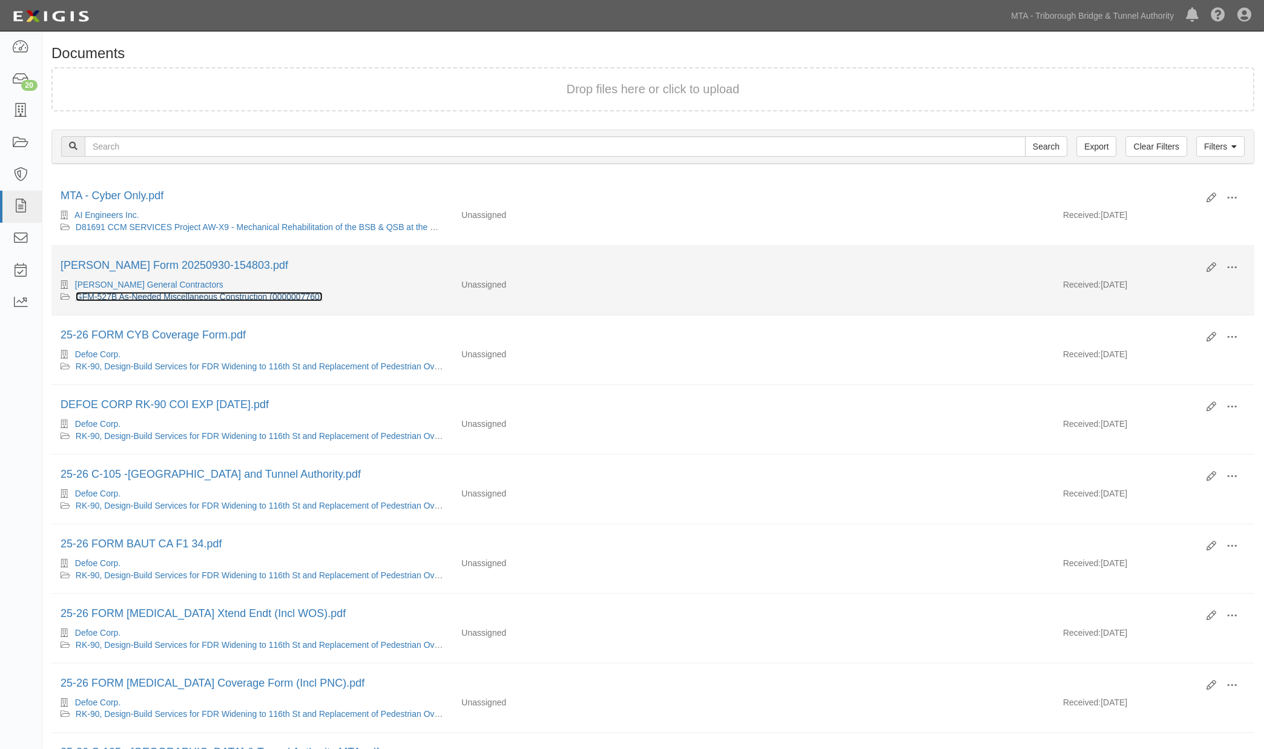
click at [267, 297] on link "GFM-527B As-Needed Miscellaneous Construction (0000007760)" at bounding box center [199, 297] width 247 height 10
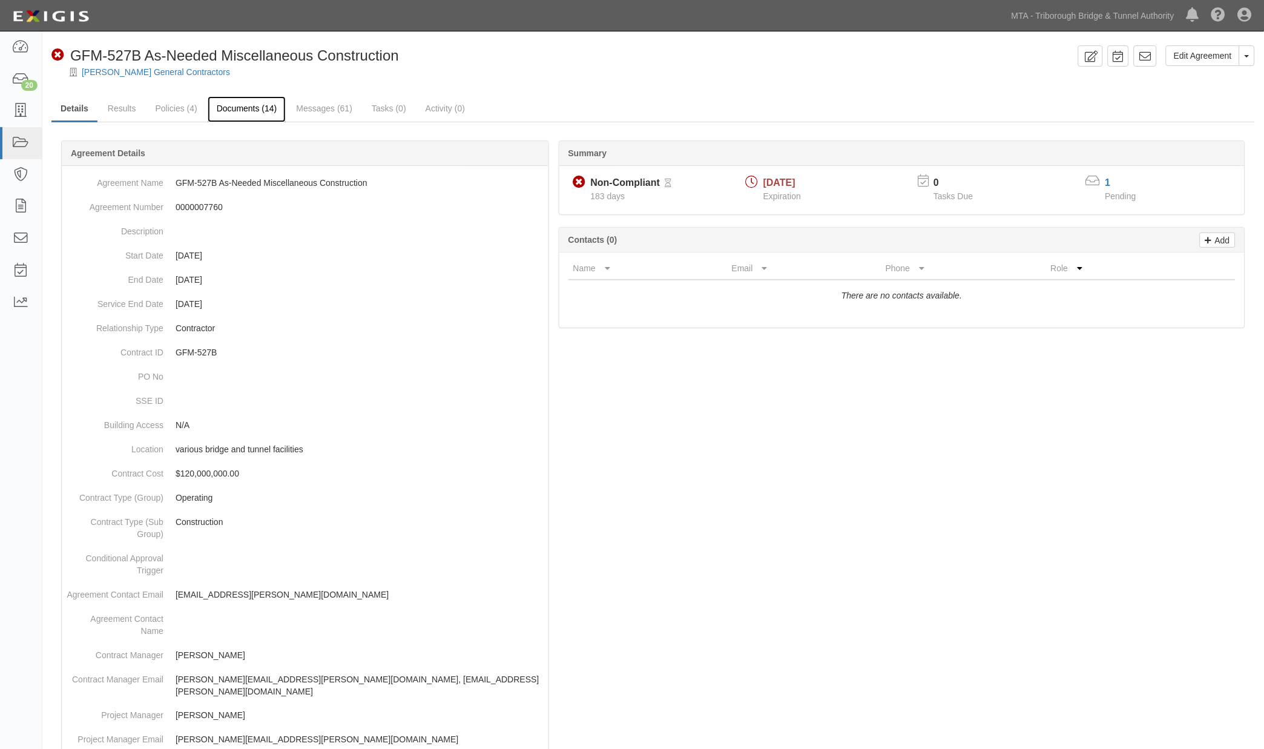
click at [262, 106] on link "Documents (14)" at bounding box center [247, 109] width 79 height 26
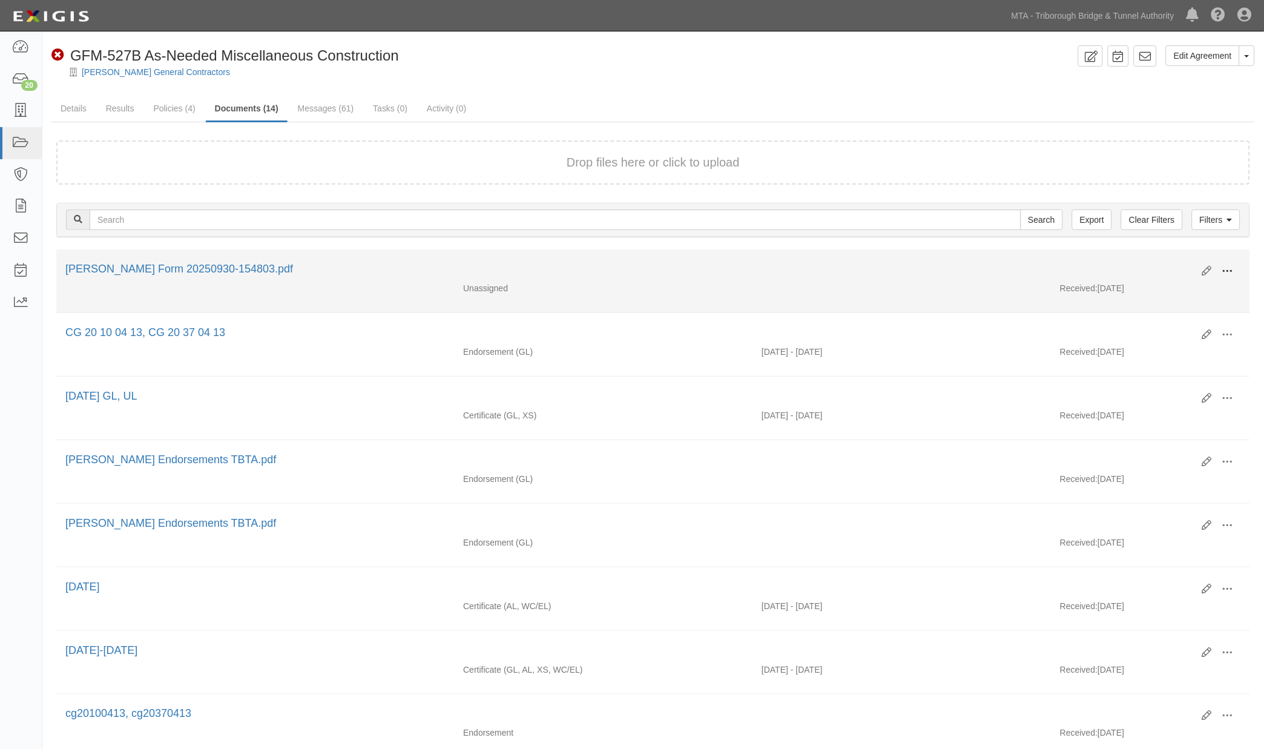
click at [1224, 268] on span at bounding box center [1228, 271] width 11 height 11
click at [1146, 289] on link "View" at bounding box center [1170, 289] width 96 height 22
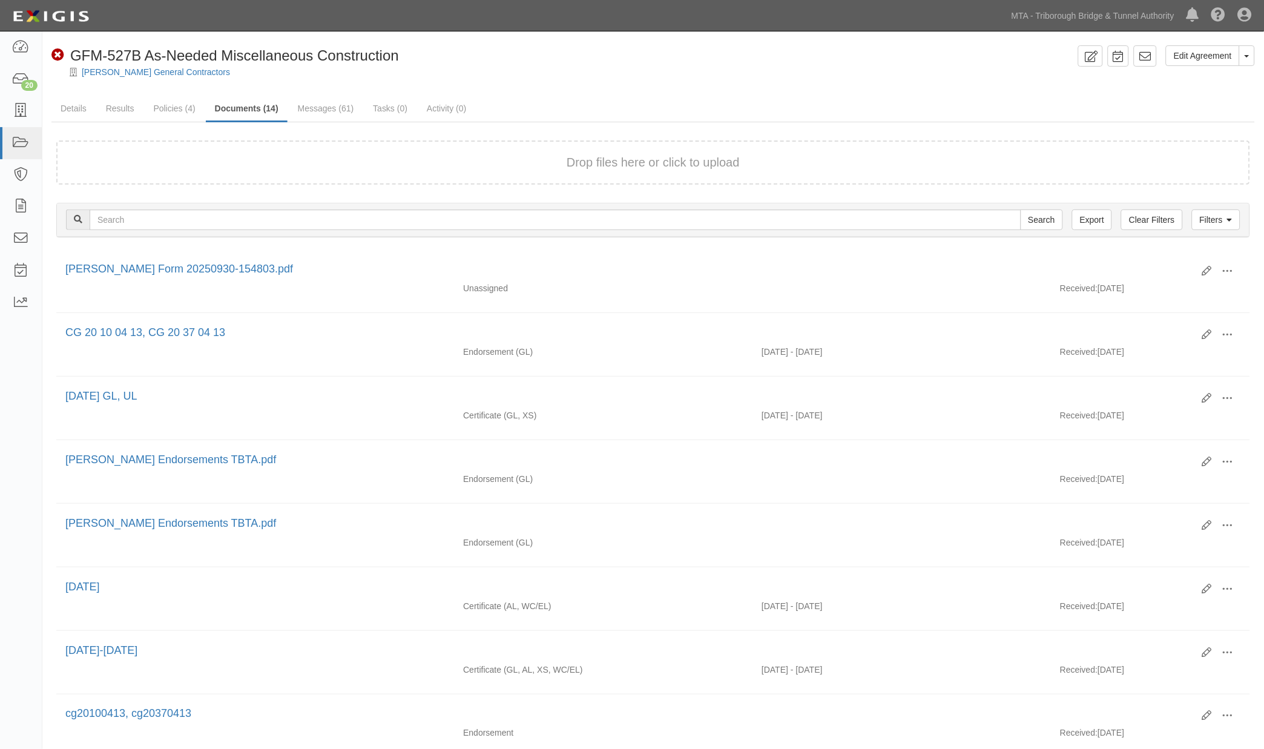
click at [603, 105] on ul "Details Results Policies (4) Documents (14) Messages (61) Tasks (0) Activity (0)" at bounding box center [653, 109] width 1204 height 26
click at [182, 110] on link "Policies (4)" at bounding box center [174, 109] width 60 height 26
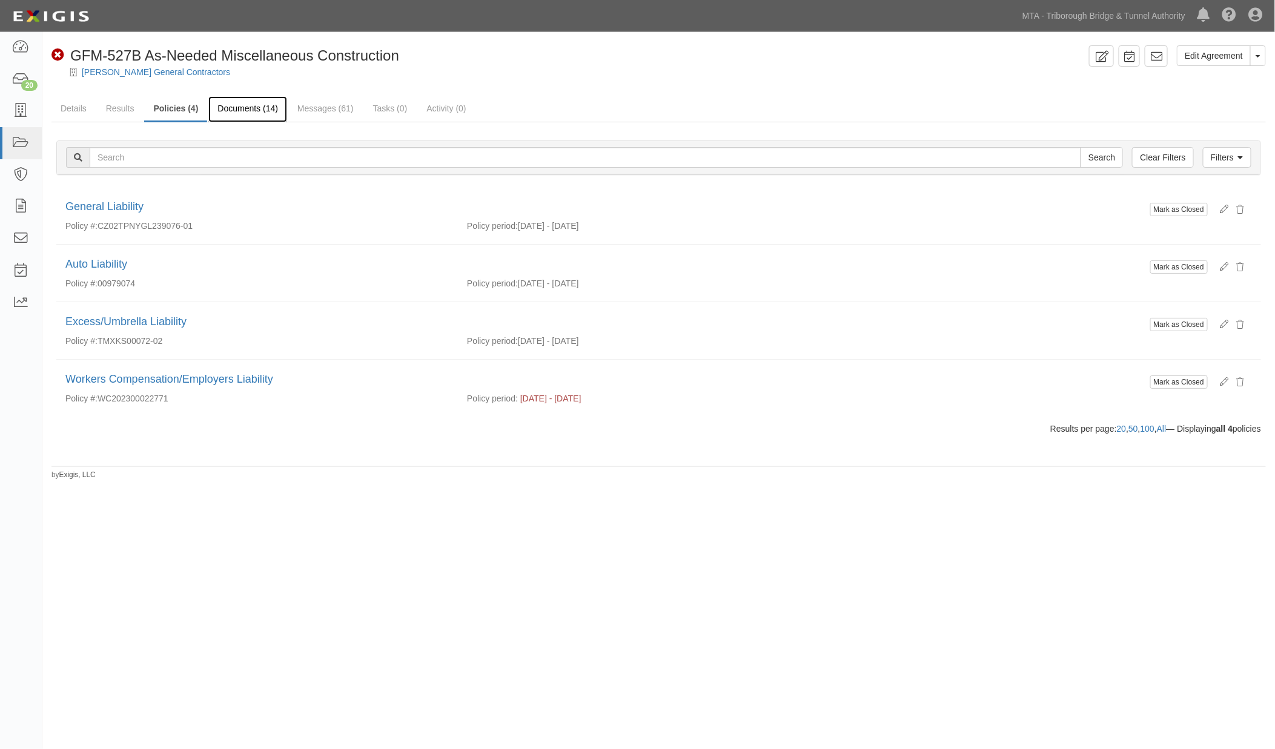
click at [234, 104] on link "Documents (14)" at bounding box center [247, 109] width 79 height 26
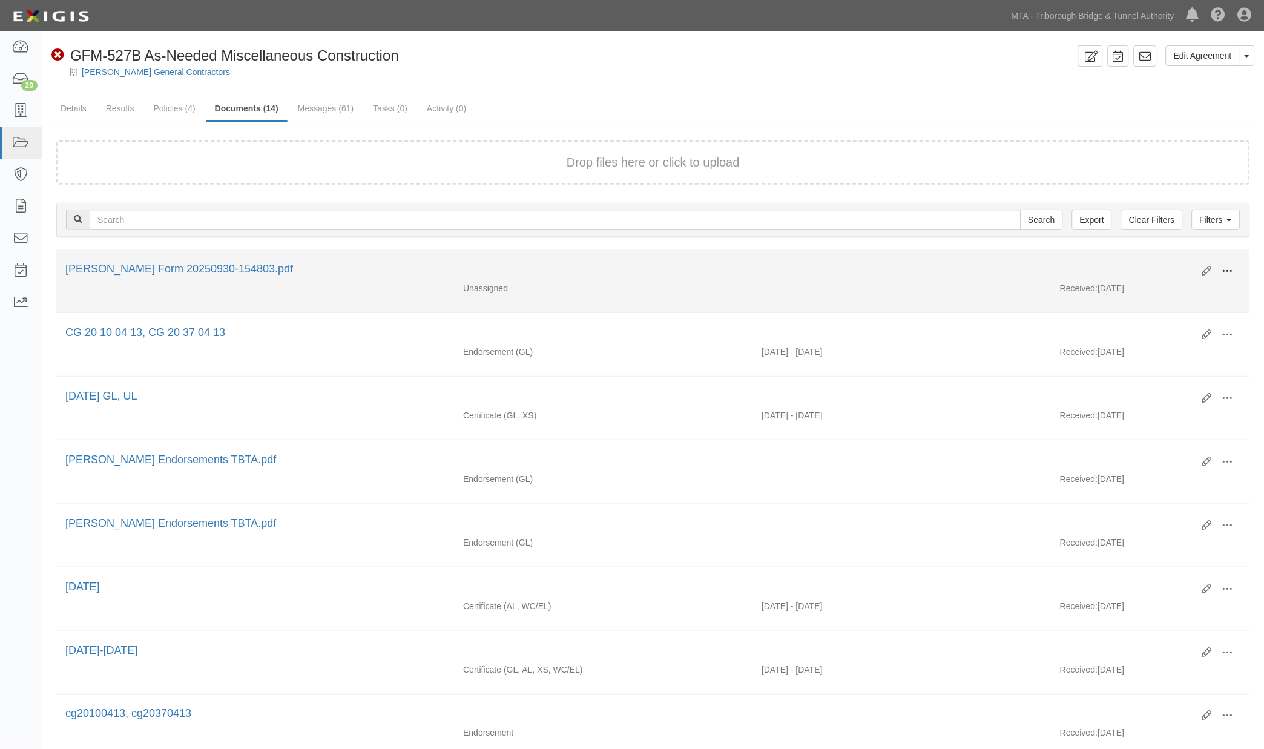
click at [1235, 268] on button at bounding box center [1228, 272] width 27 height 21
click at [1130, 267] on link "Edit" at bounding box center [1170, 267] width 96 height 22
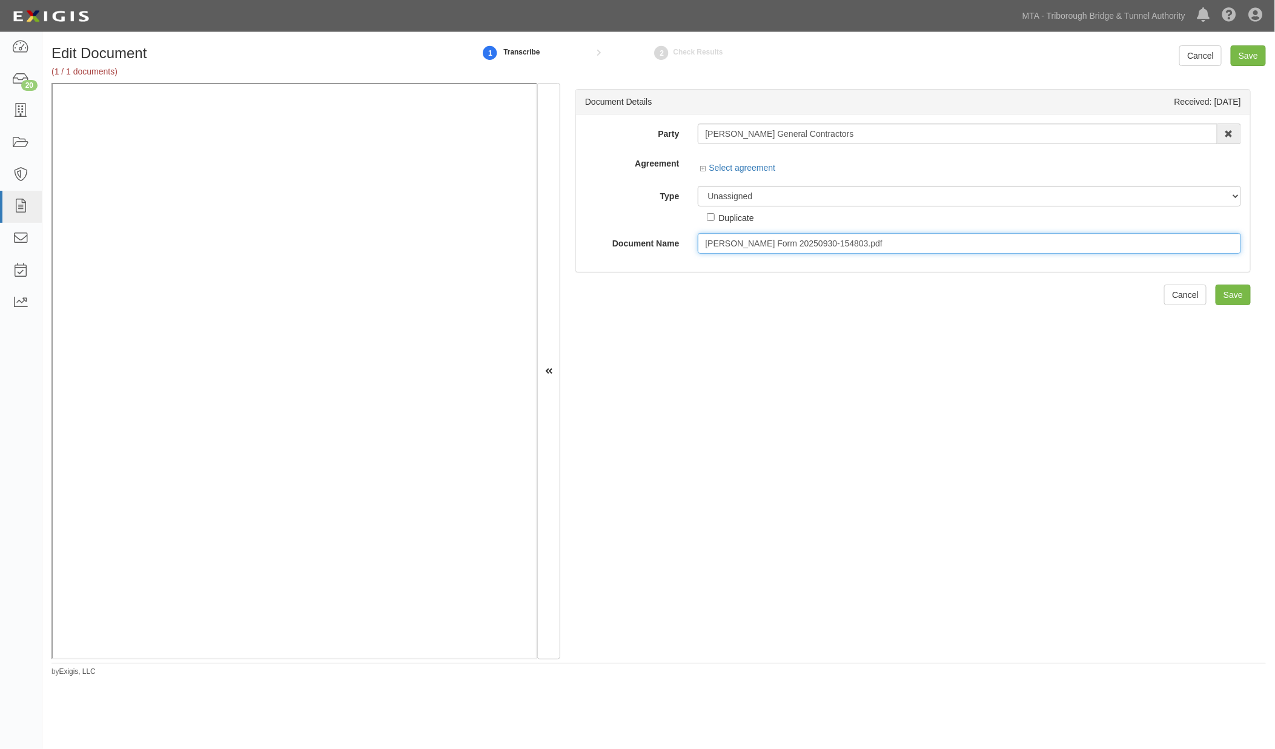
click at [758, 243] on input "[PERSON_NAME] Form 20250930-154803.pdf" at bounding box center [970, 243] width 544 height 21
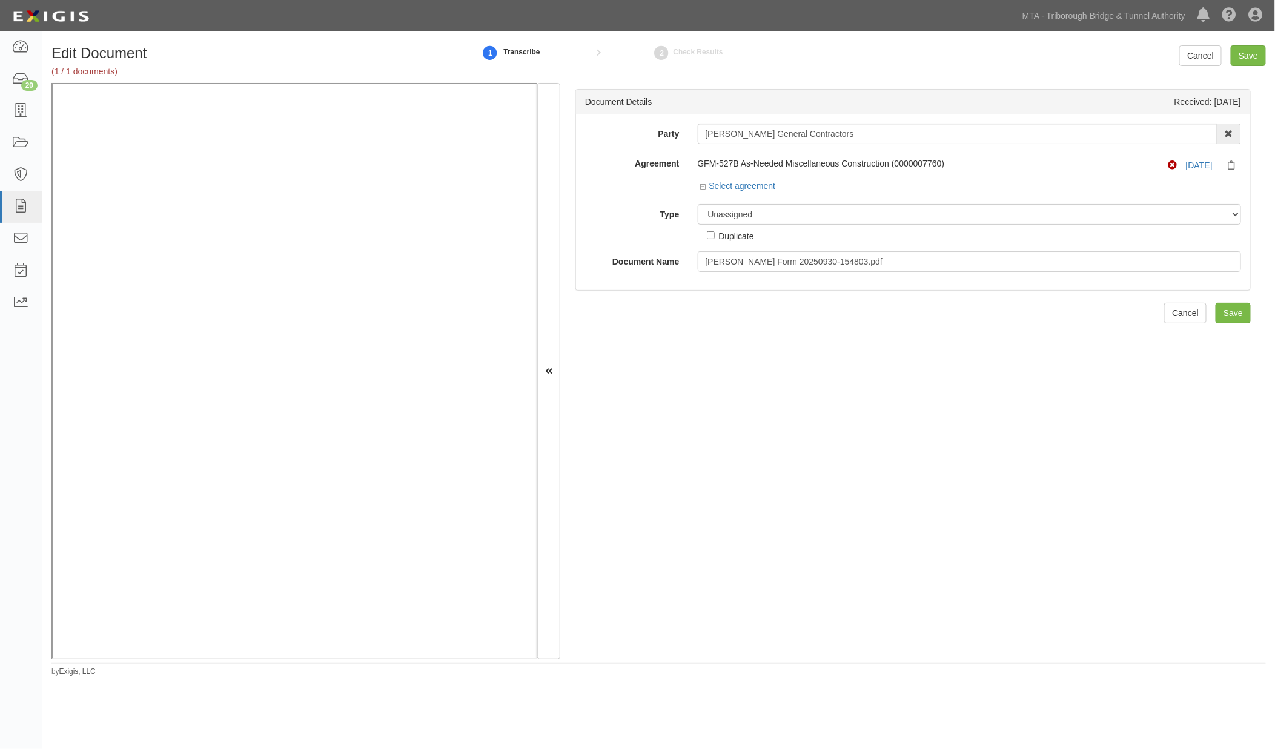
click at [758, 242] on div "Unassigned Binder Cancellation Notice Certificate Contract Endorsement Insuranc…" at bounding box center [970, 223] width 562 height 38
click at [753, 259] on input "[PERSON_NAME] Form 20250930-154803.pdf" at bounding box center [970, 261] width 544 height 21
type input "WC 2026"
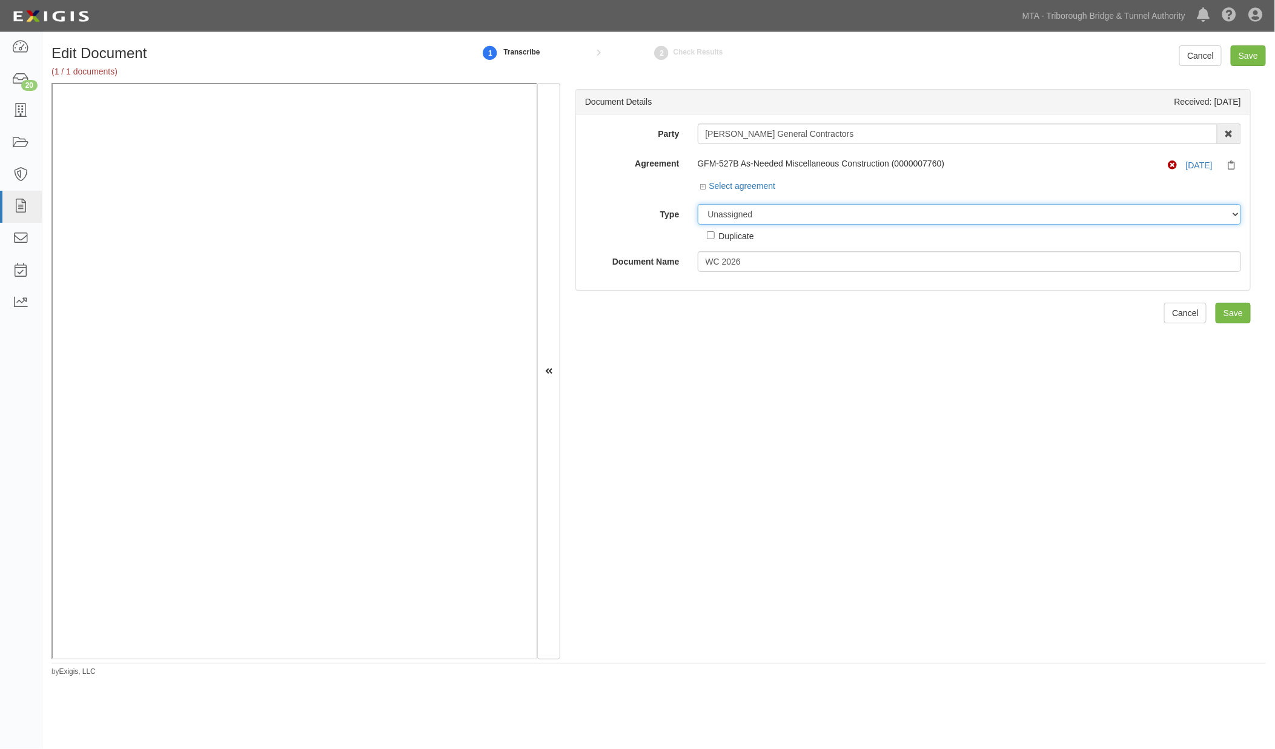
click at [771, 217] on select "Unassigned Binder Cancellation Notice Certificate Contract Endorsement Insuranc…" at bounding box center [970, 214] width 544 height 21
select select "CertificateDetail"
click at [698, 205] on select "Unassigned Binder Cancellation Notice Certificate Contract Endorsement Insuranc…" at bounding box center [970, 214] width 544 height 21
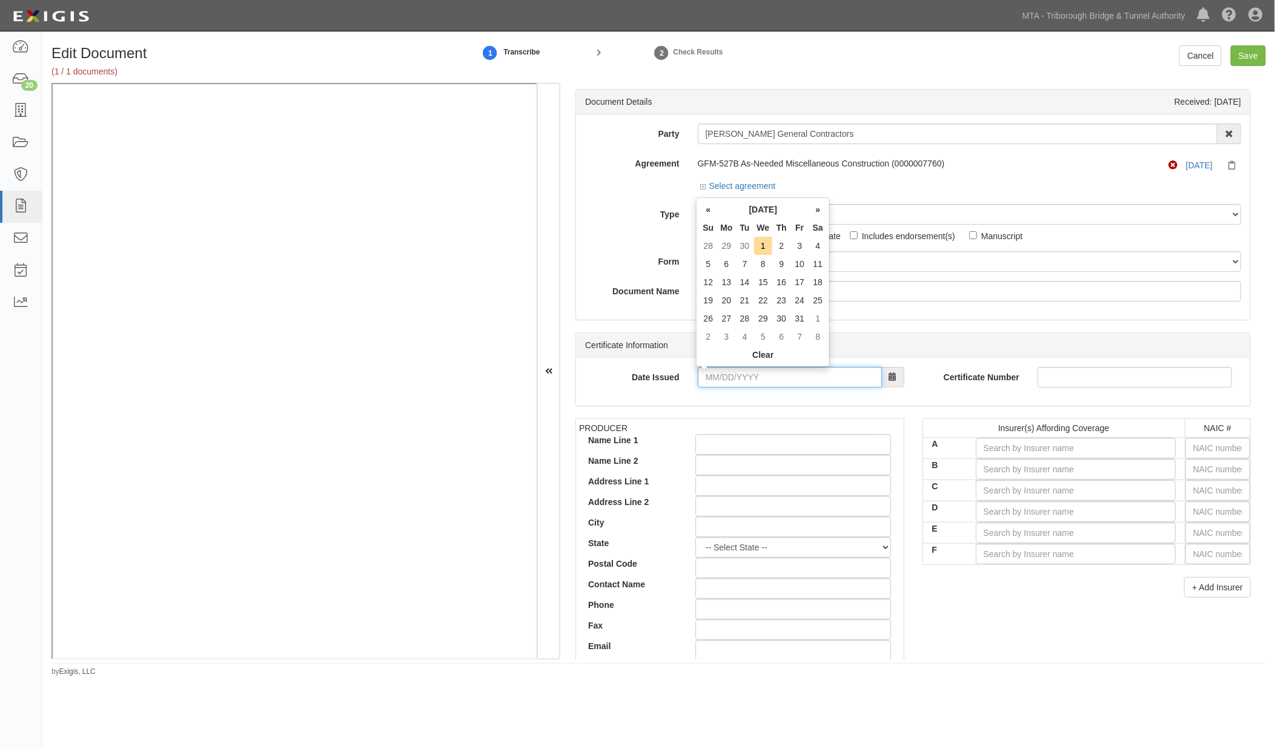
click at [798, 375] on input "Date Issued" at bounding box center [790, 377] width 184 height 21
type input "09/30/2025"
click at [1197, 510] on input "text" at bounding box center [1217, 511] width 65 height 21
type input "16862"
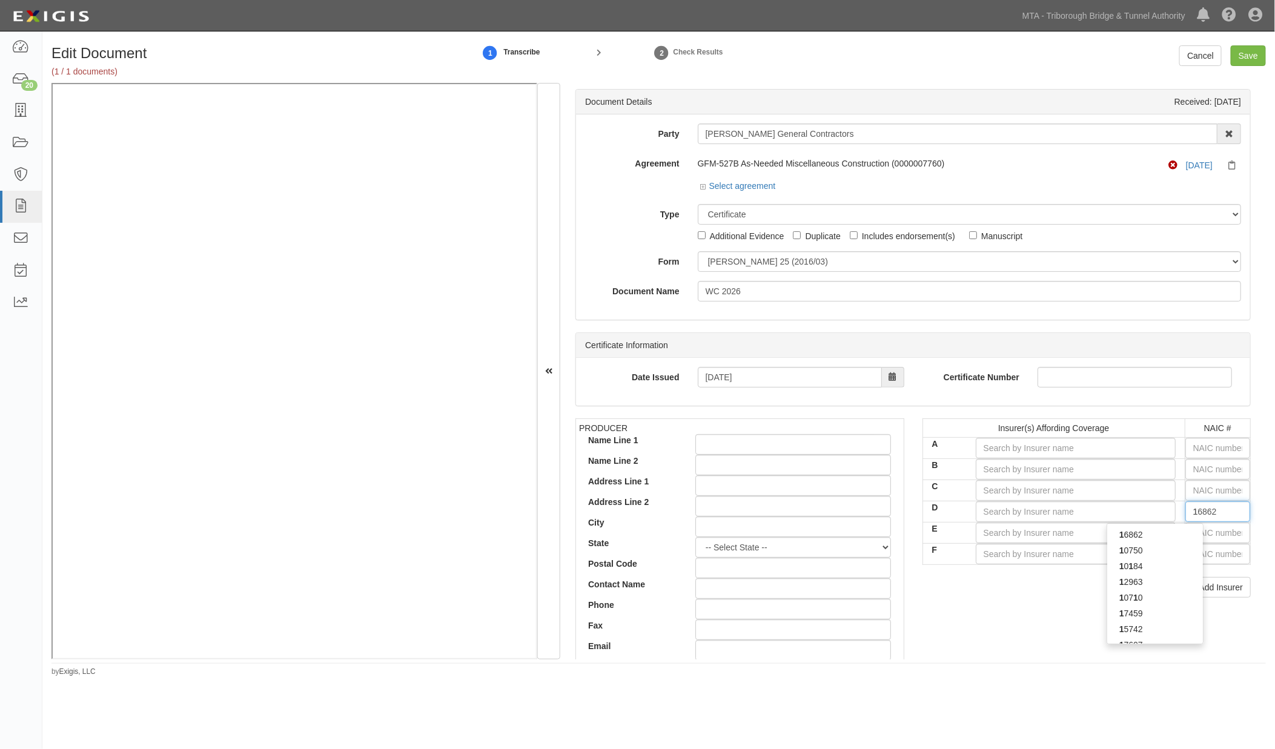
type input "16"
type input "16624"
type input "166"
type input "16608"
type input "1660"
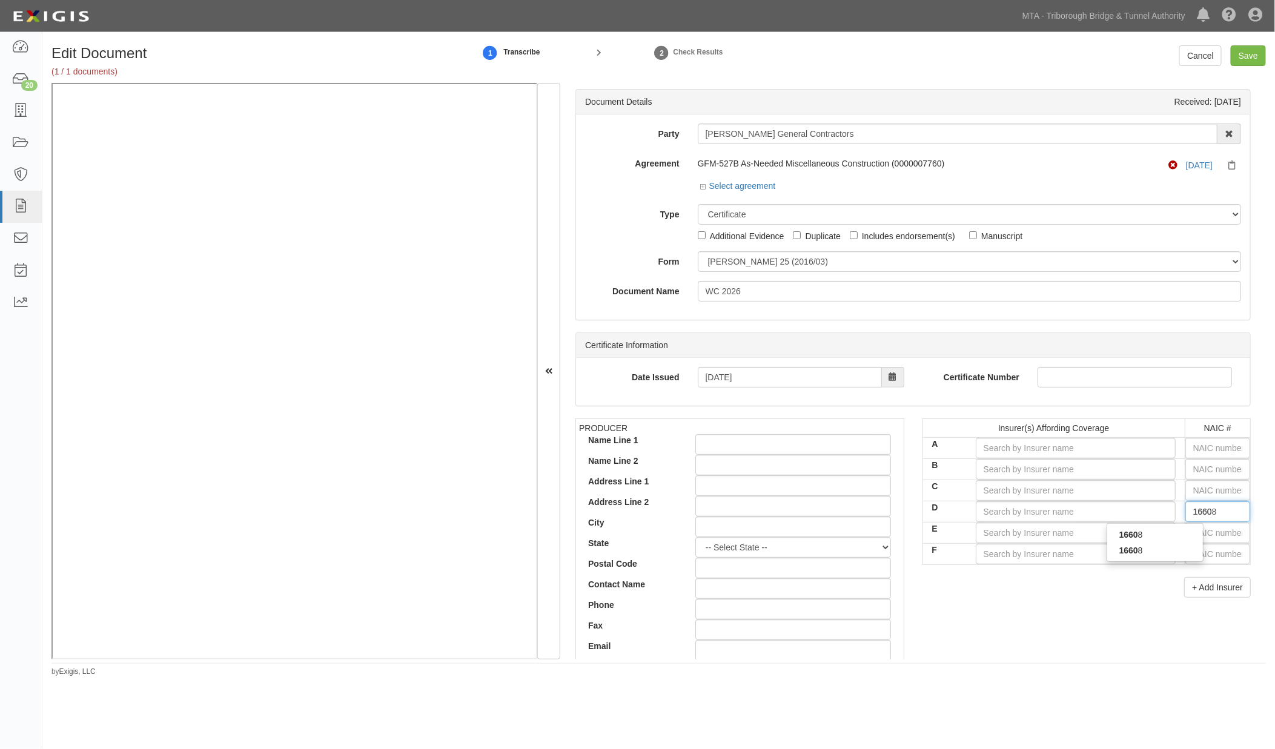
type input "16608"
click at [1163, 534] on div "16608" at bounding box center [1155, 535] width 96 height 16
type input "New York Marine and General Insurance Co (A- X Rating)"
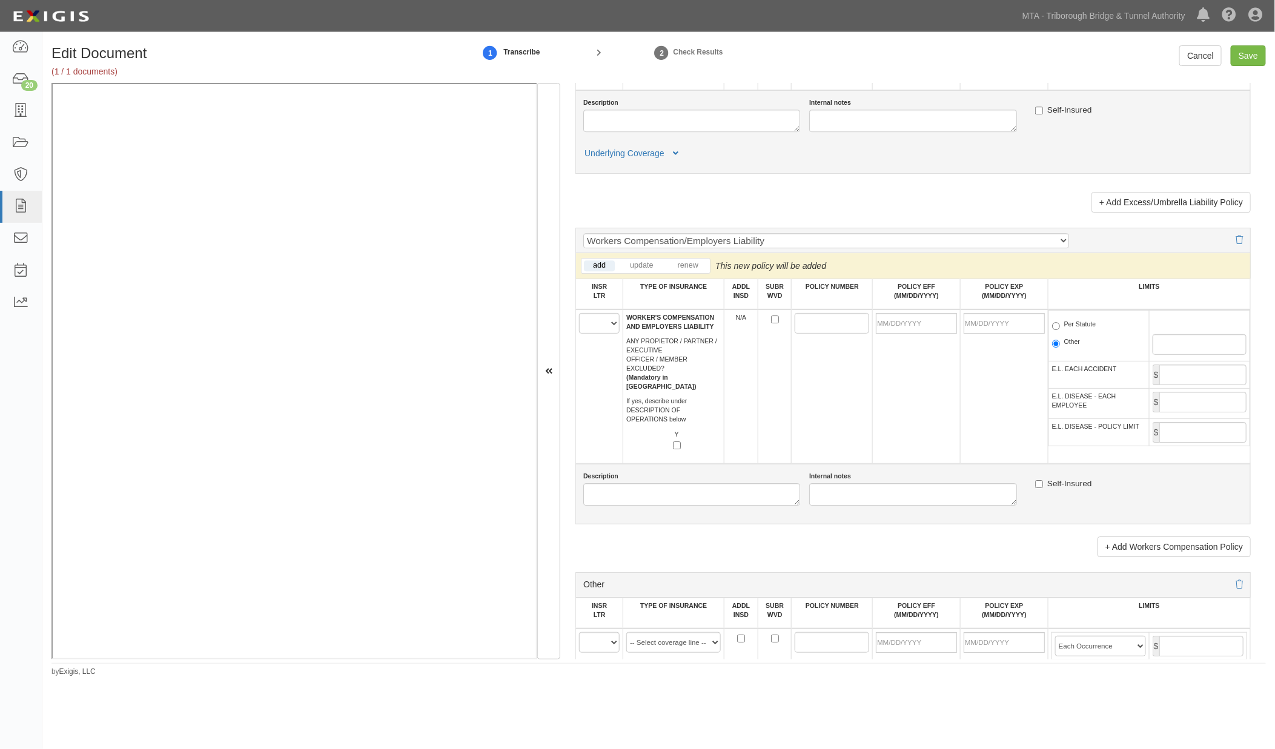
scroll to position [1817, 0]
type input "16608"
click at [600, 331] on select "A B C D E F" at bounding box center [599, 321] width 41 height 21
select select "D"
click at [579, 331] on select "A B C D E F" at bounding box center [599, 321] width 41 height 21
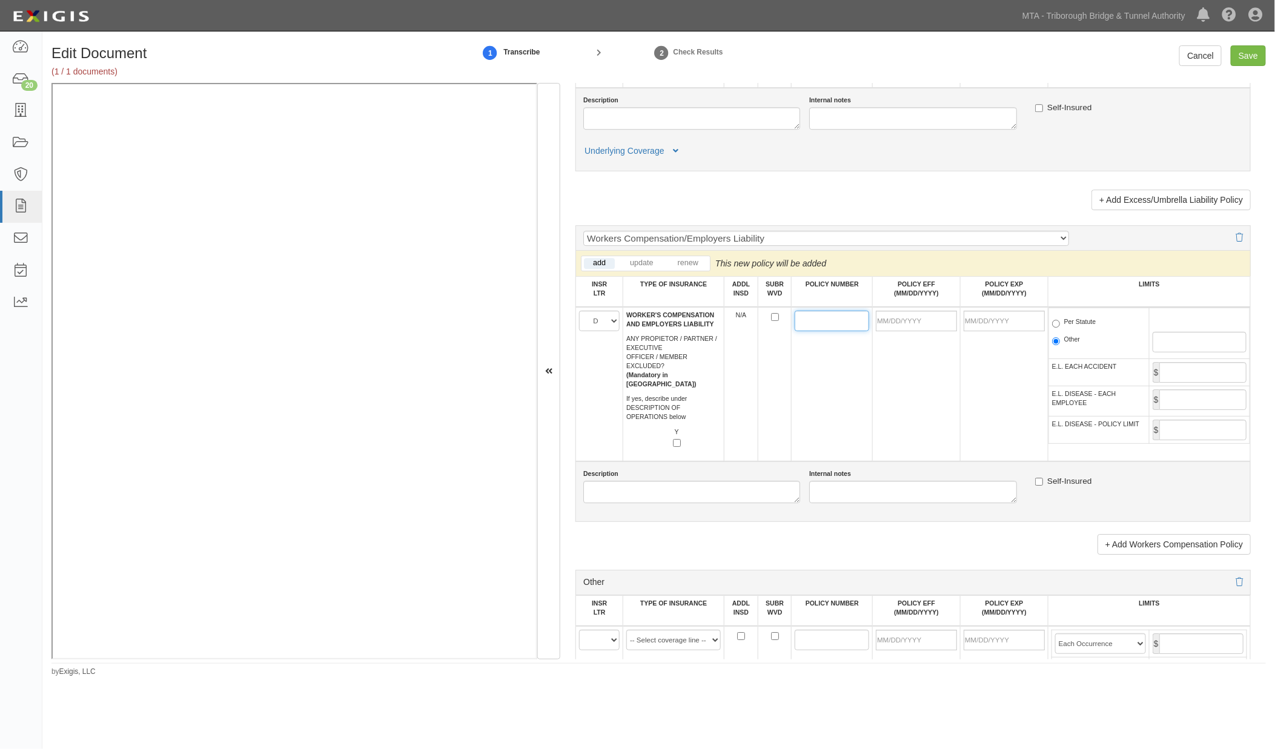
paste input "WC202500022771"
type input "WC202500022771"
click at [895, 331] on input "POLICY EFF (MM/DD/YYYY)" at bounding box center [916, 321] width 81 height 21
type input "07/16/2025"
type input "07/16/2026"
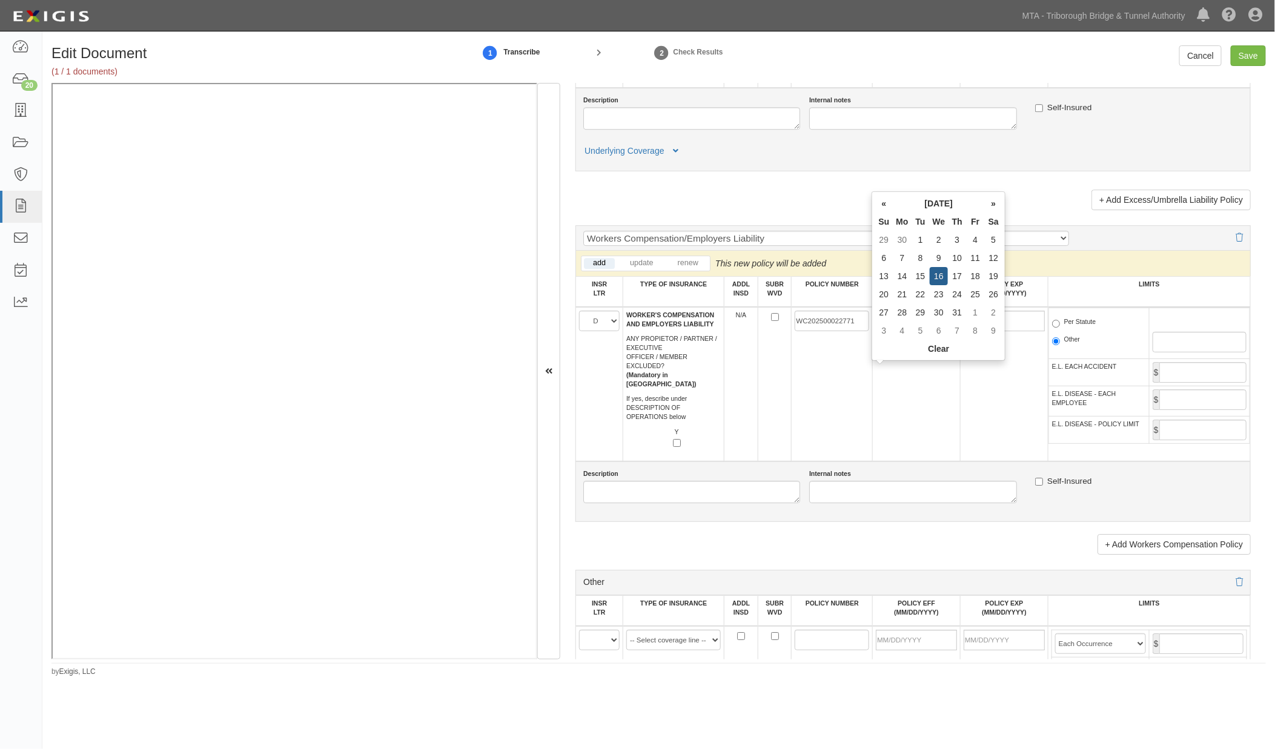
click at [915, 461] on td "07/16/2025" at bounding box center [917, 384] width 88 height 154
click at [1087, 329] on label "Per Statute" at bounding box center [1074, 323] width 44 height 12
click at [1060, 328] on input "Per Statute" at bounding box center [1056, 324] width 8 height 8
radio input "true"
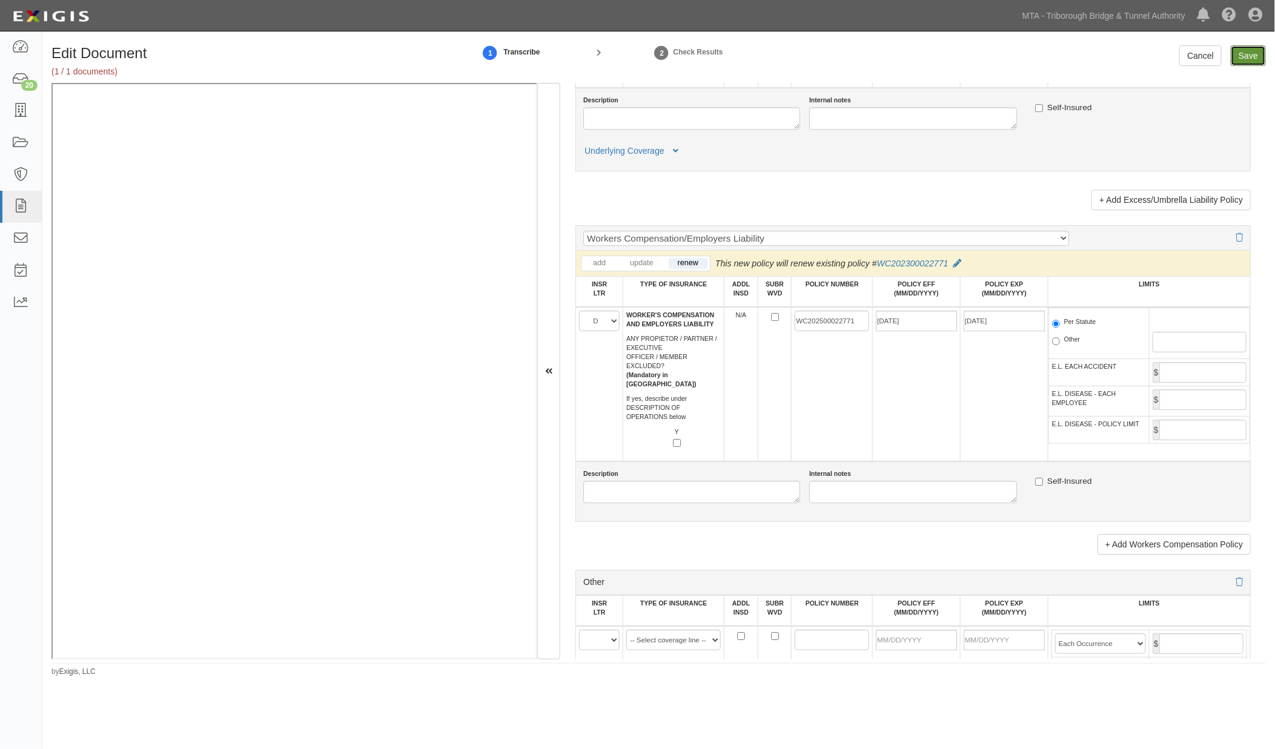
click at [1243, 62] on input "Save" at bounding box center [1248, 55] width 35 height 21
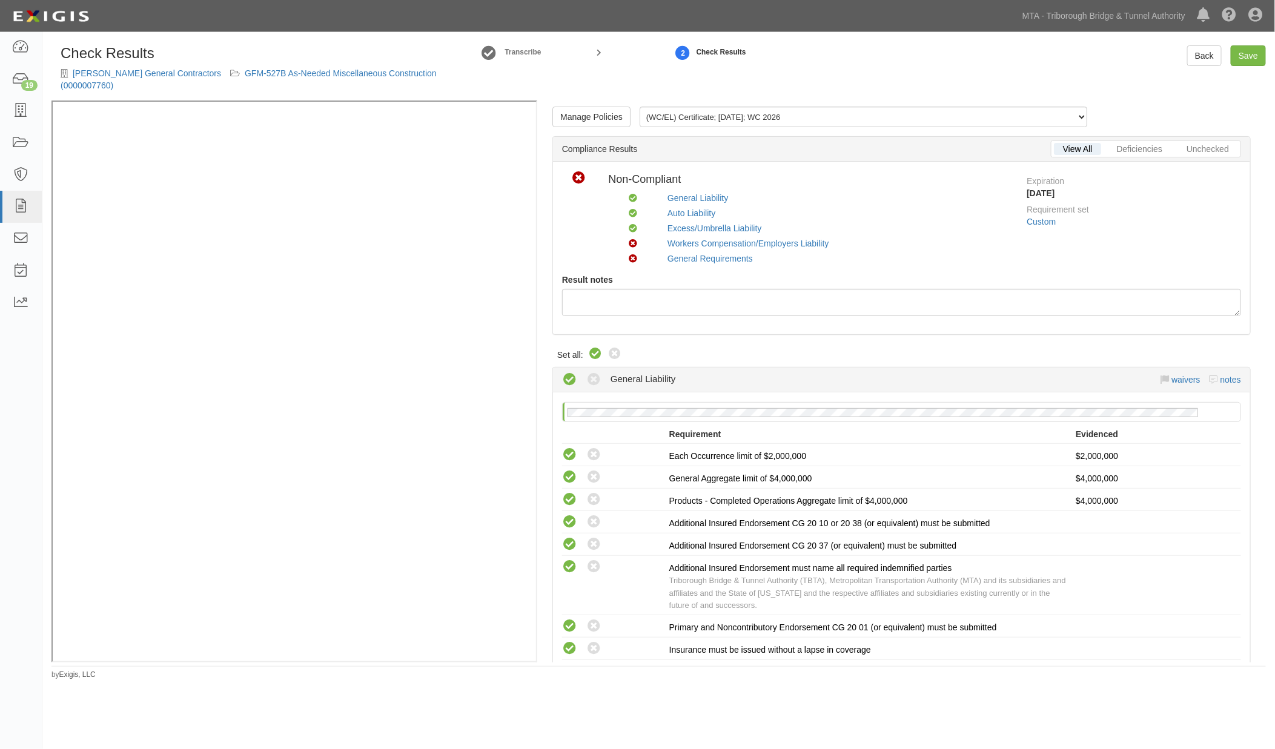
click at [593, 352] on icon at bounding box center [595, 354] width 15 height 15
radio input "true"
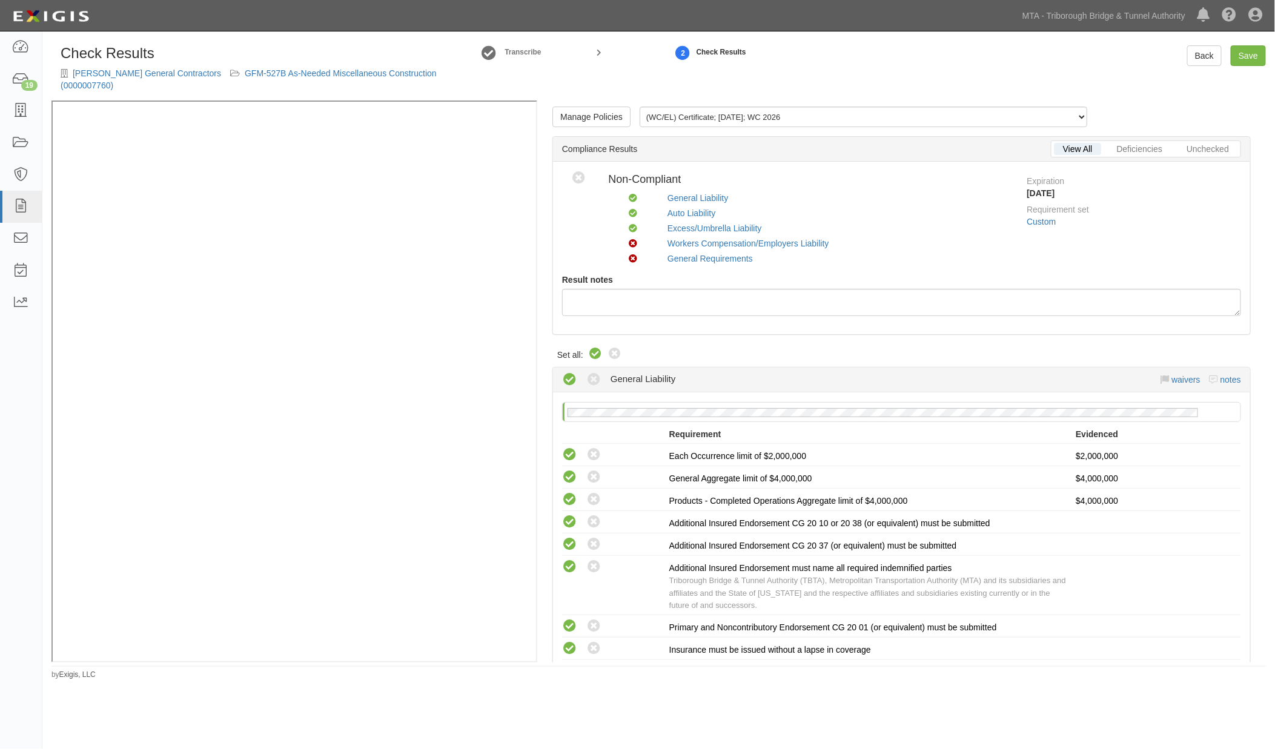
radio input "true"
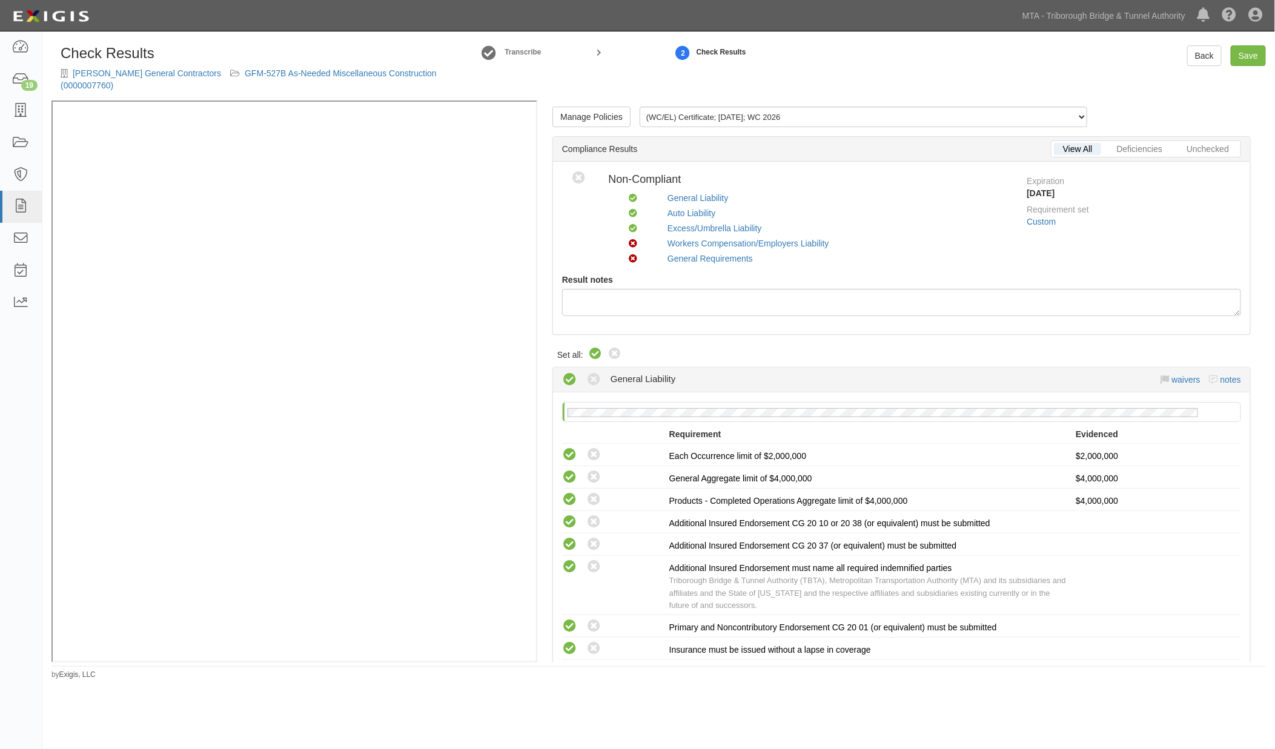
radio input "true"
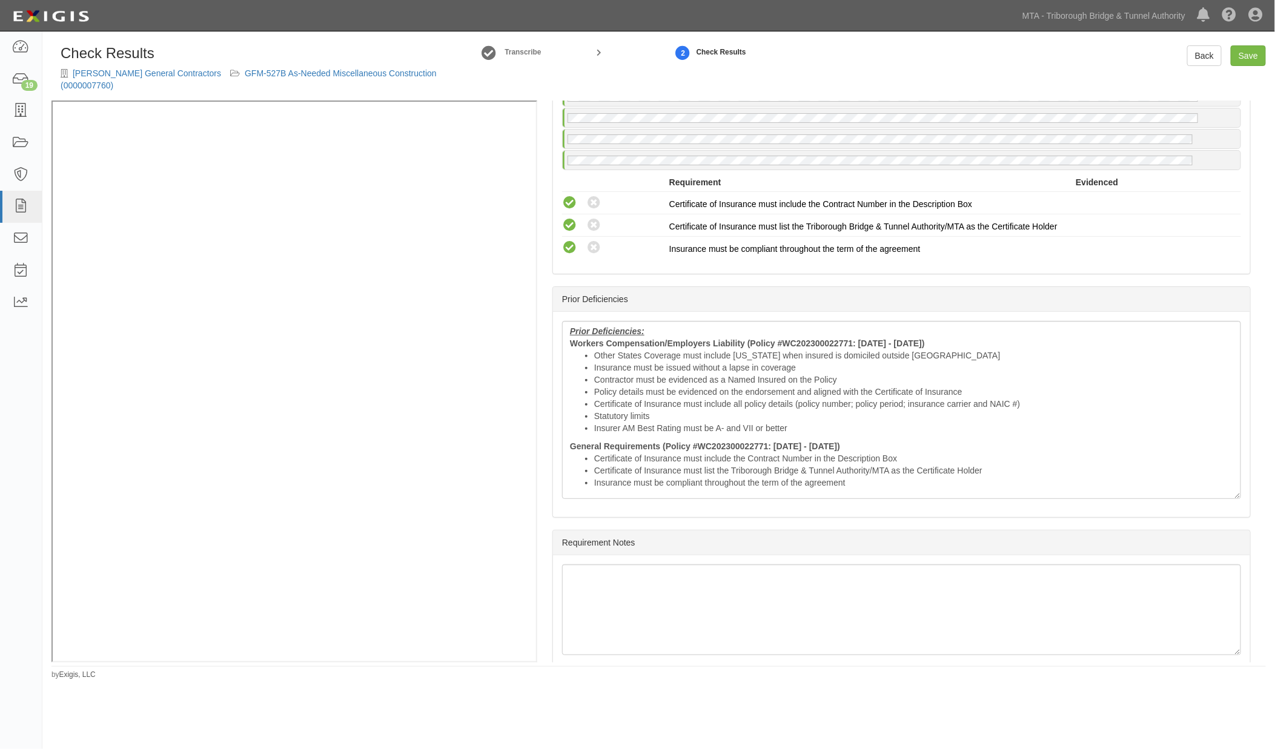
scroll to position [1682, 0]
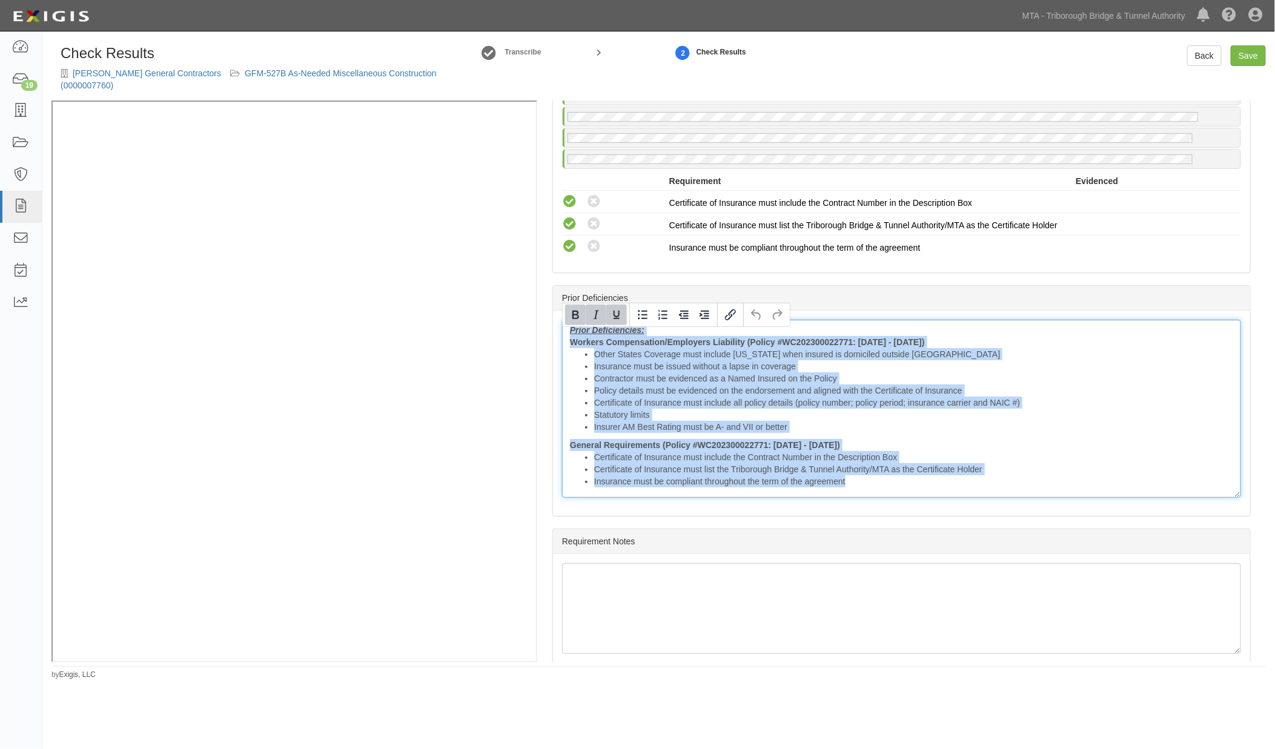
drag, startPoint x: 566, startPoint y: 334, endPoint x: 999, endPoint y: 492, distance: 461.3
click at [999, 492] on div "Prior Deficiencies: Workers Compensation/Employers Liability (Policy #WC2023000…" at bounding box center [901, 409] width 679 height 178
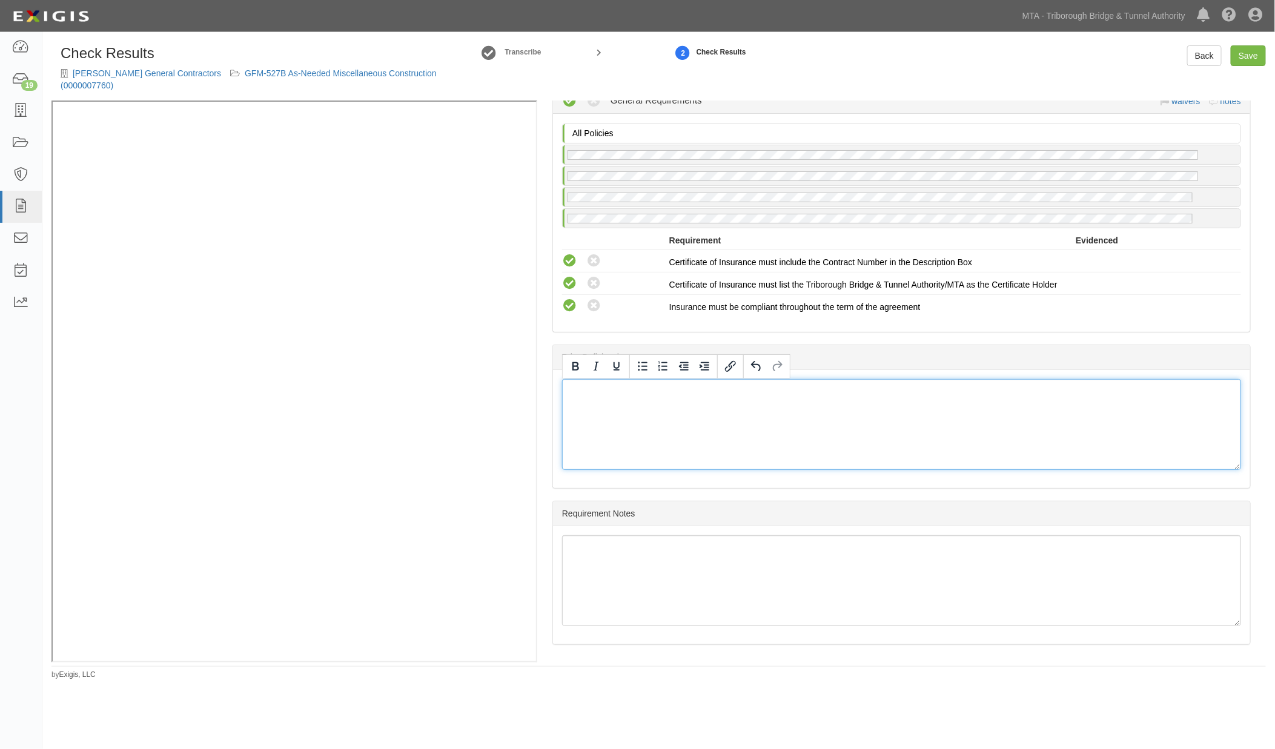
scroll to position [1631, 0]
click at [1258, 53] on link "Save" at bounding box center [1248, 55] width 35 height 21
radio input "true"
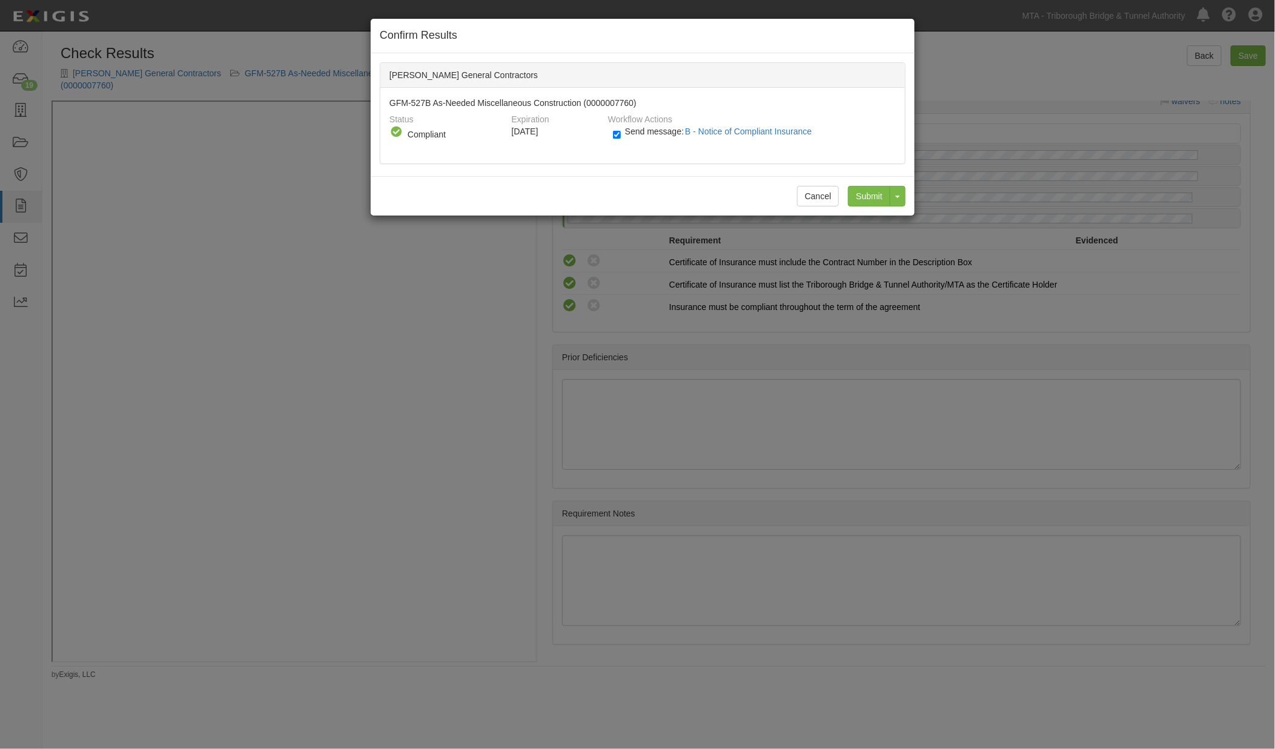
click at [626, 137] on label "Send message: B - Notice of Compliant Insurance" at bounding box center [715, 138] width 204 height 16
click at [621, 137] on input "Send message: B - Notice of Compliant Insurance" at bounding box center [617, 135] width 8 height 14
click at [750, 134] on span "B - Notice of Compliant Insurance" at bounding box center [748, 132] width 127 height 10
click at [608, 133] on div "Send message: B - Notice of Compliant Insurance" at bounding box center [750, 135] width 292 height 20
click at [616, 134] on input "Send message: B - Notice of Compliant Insurance" at bounding box center [617, 135] width 8 height 14
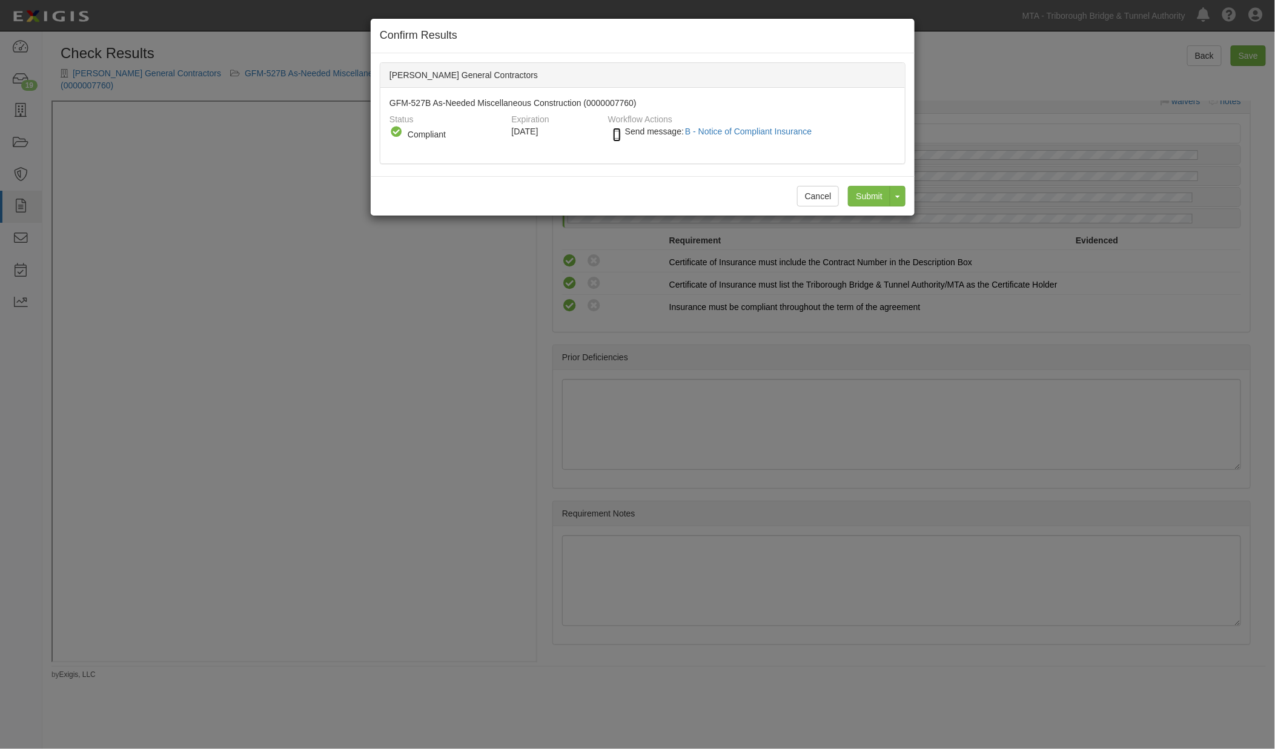
checkbox input "true"
click at [865, 190] on input "Submit" at bounding box center [869, 196] width 42 height 21
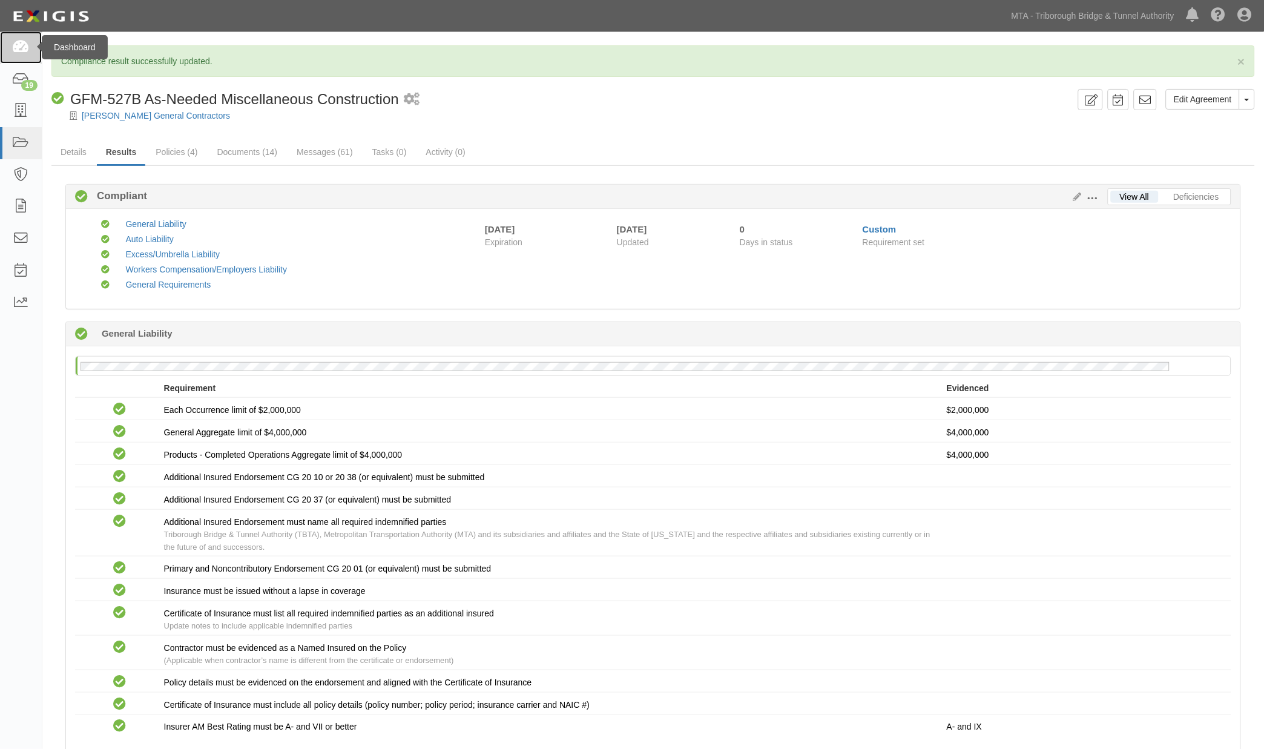
click at [21, 51] on icon at bounding box center [20, 48] width 17 height 14
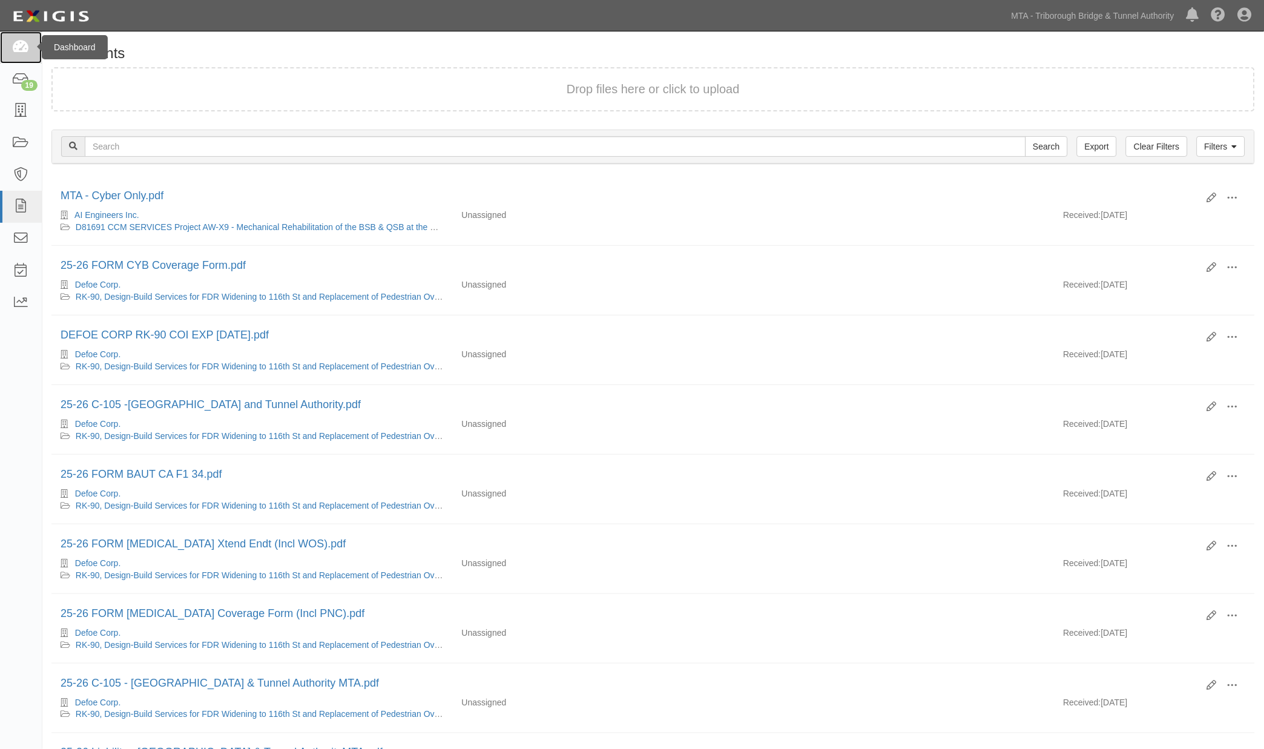
click at [23, 49] on icon at bounding box center [20, 48] width 17 height 14
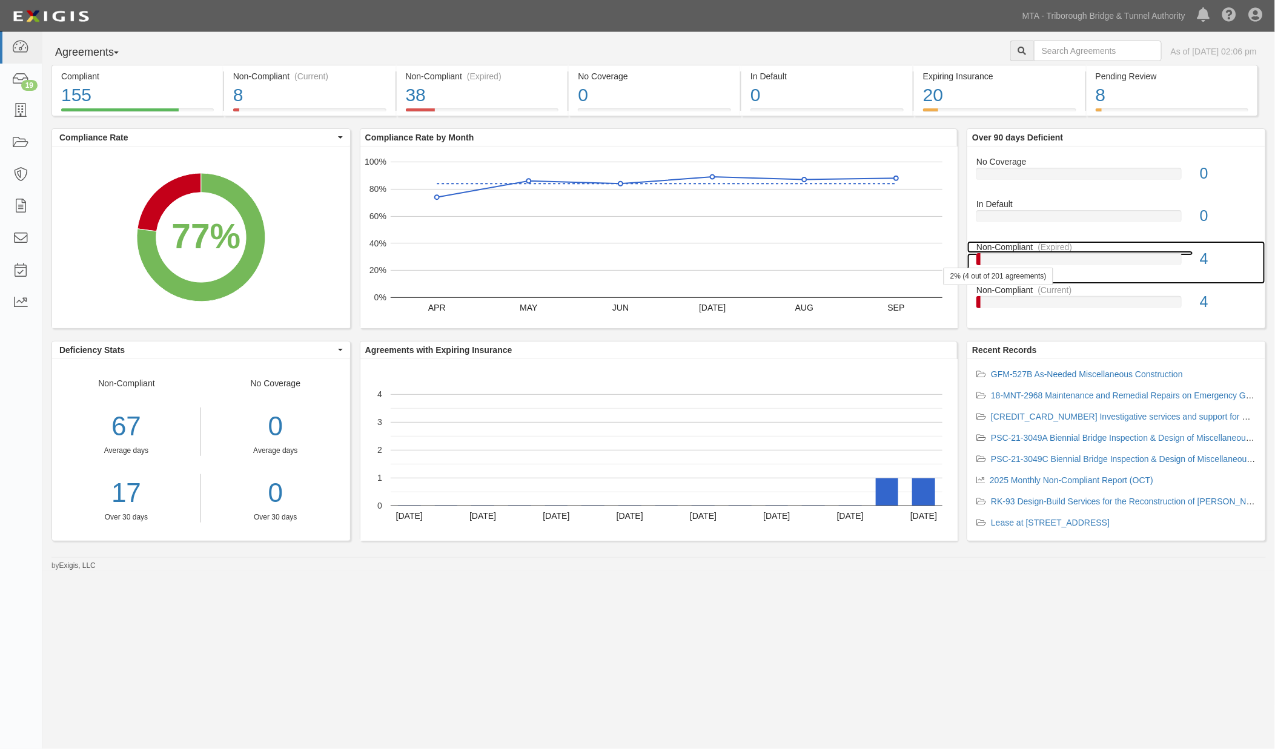
click at [1088, 257] on div at bounding box center [1078, 259] width 205 height 12
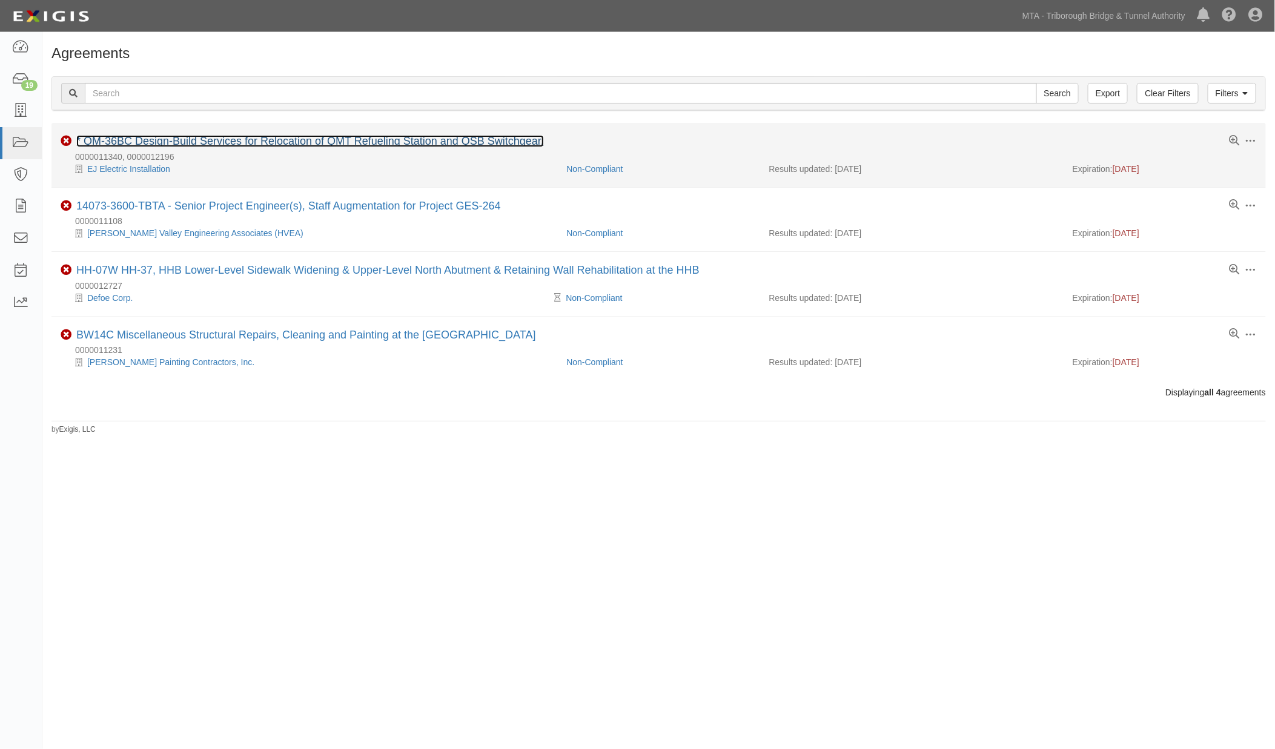
click at [406, 141] on link "* QM-36BC Design-Build Services for Relocation of QMT Refueling Station and QSB…" at bounding box center [310, 141] width 468 height 12
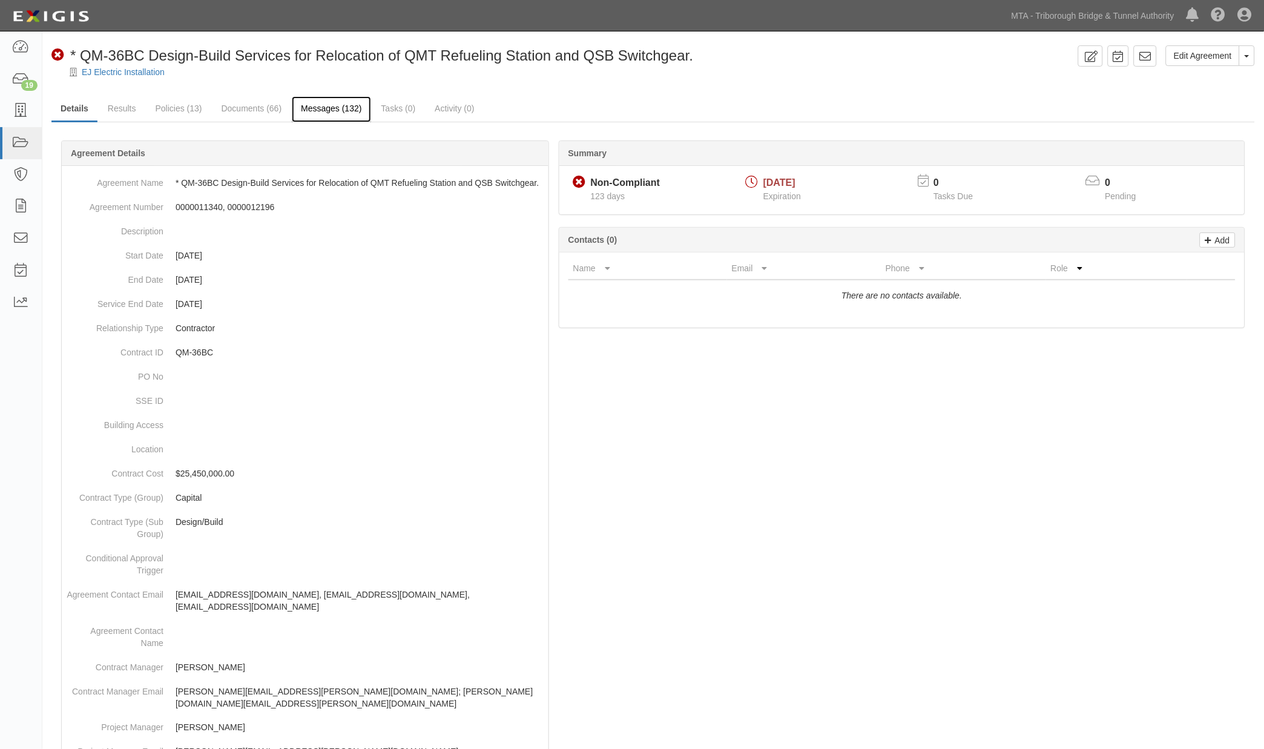
click at [307, 109] on link "Messages (132)" at bounding box center [331, 109] width 79 height 26
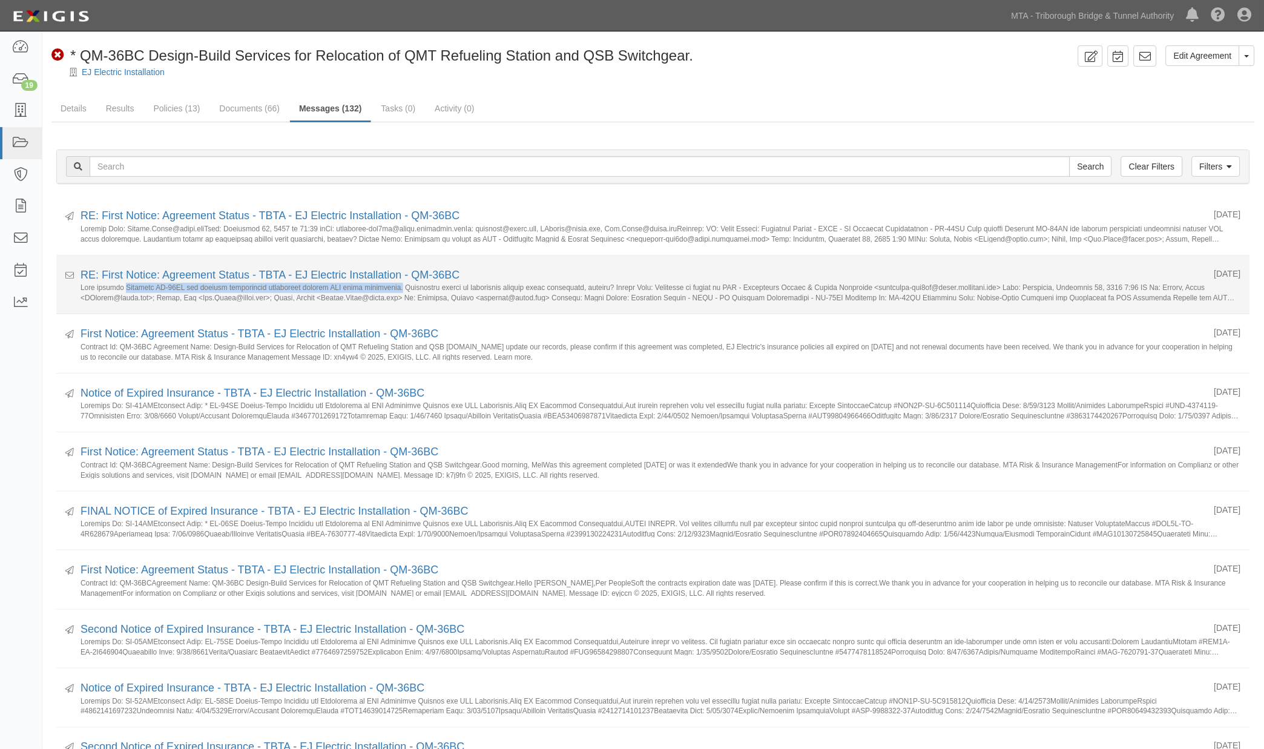
drag, startPoint x: 406, startPoint y: 289, endPoint x: 128, endPoint y: 288, distance: 278.6
click at [128, 288] on small at bounding box center [661, 292] width 1161 height 19
copy small "Contract QM-36BC has reached substantial completion however NOT final completio…"
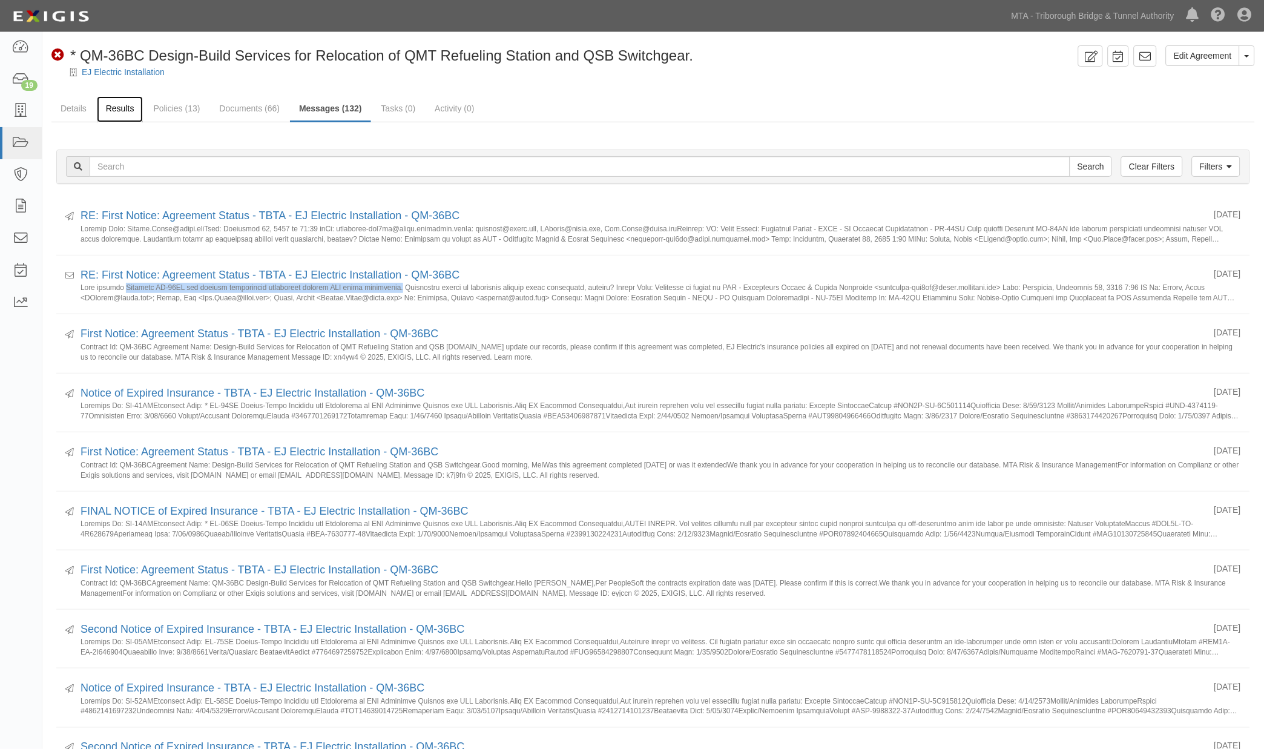
click at [113, 107] on link "Results" at bounding box center [120, 109] width 47 height 26
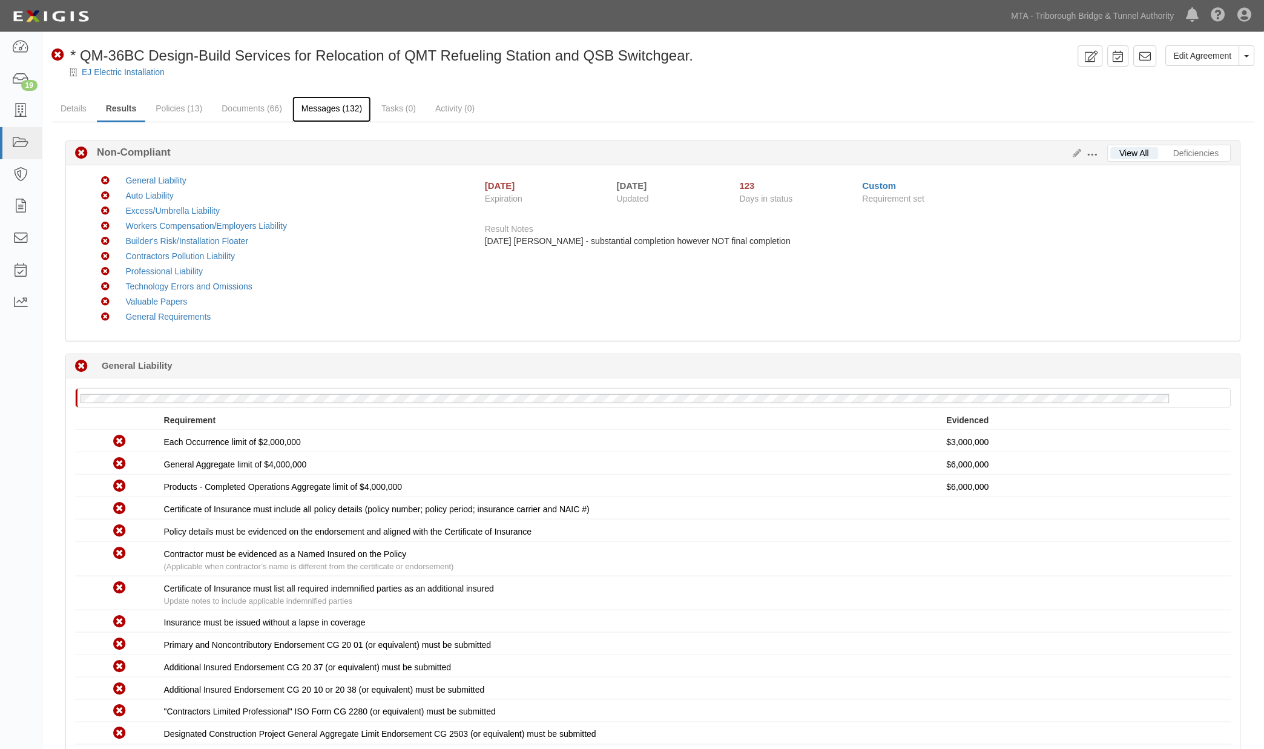
click at [303, 104] on link "Messages (132)" at bounding box center [331, 109] width 79 height 26
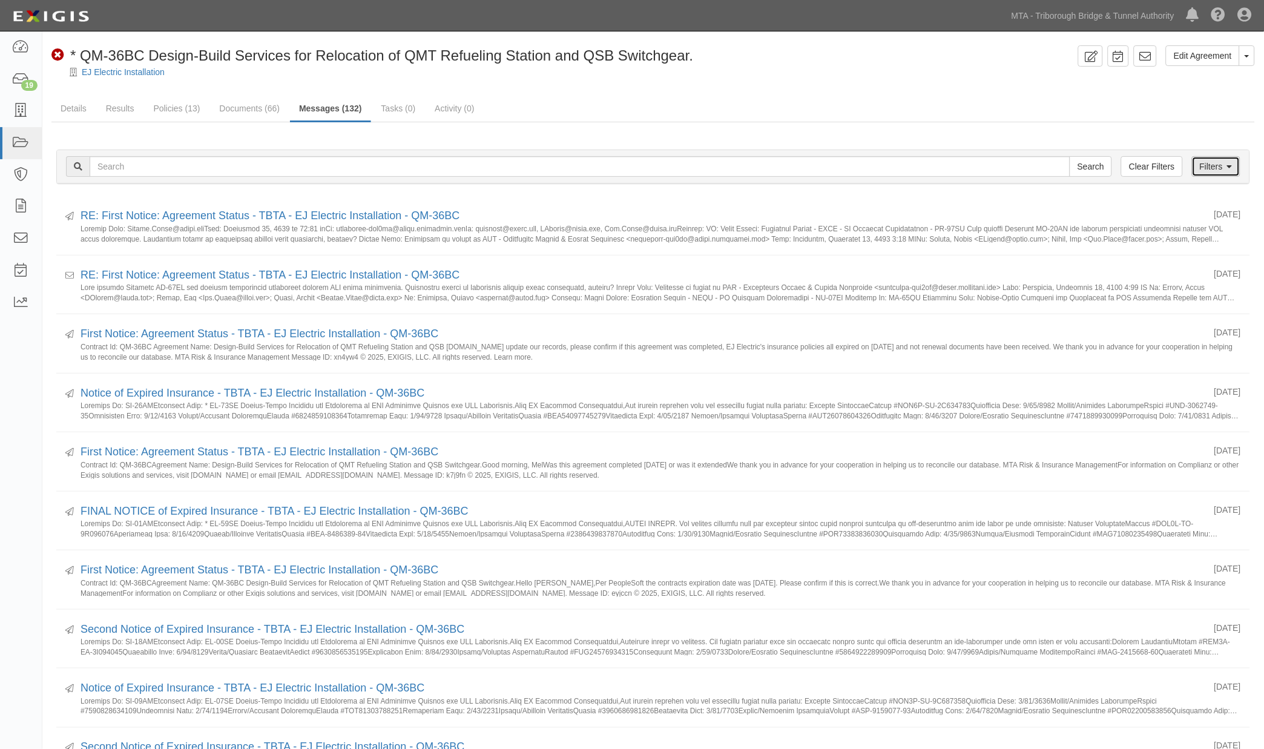
click at [1220, 167] on link "Filters" at bounding box center [1216, 166] width 48 height 21
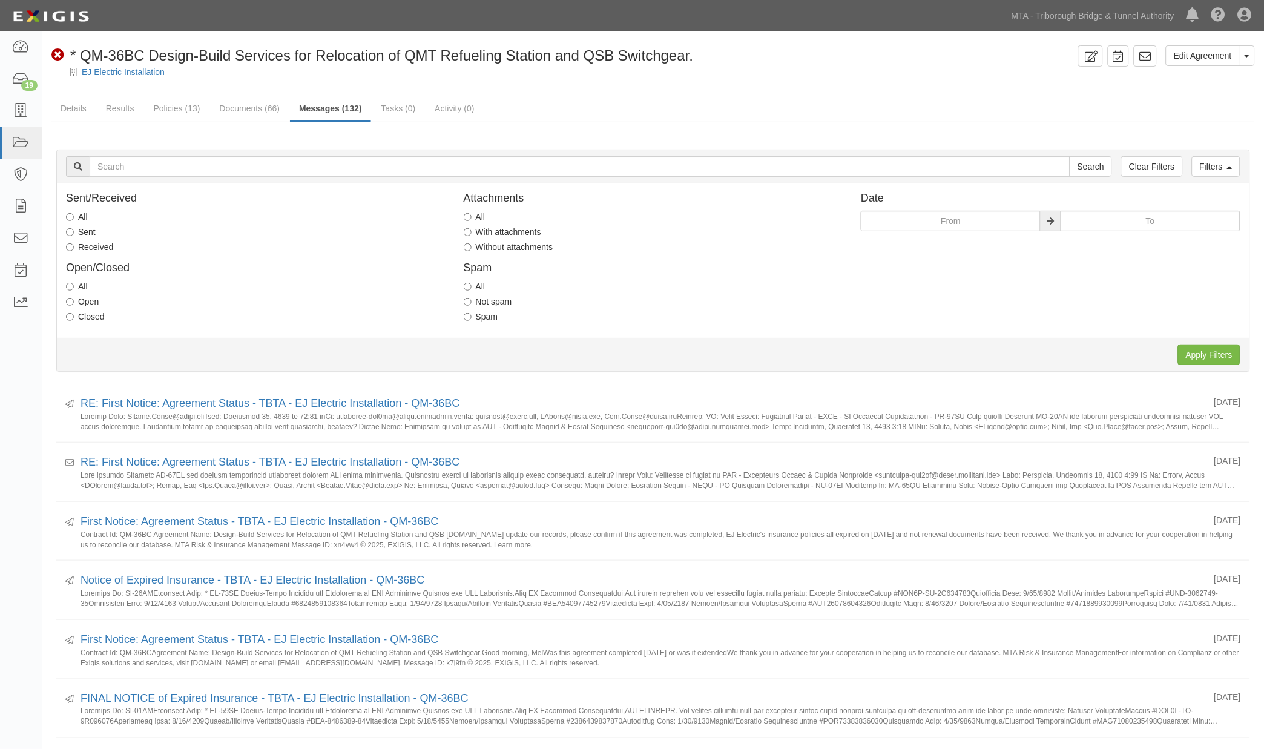
click at [87, 243] on label "Received" at bounding box center [89, 247] width 47 height 12
click at [74, 243] on input "Received" at bounding box center [70, 247] width 8 height 8
radio input "true"
click at [505, 231] on label "With attachments" at bounding box center [503, 232] width 78 height 12
click at [472, 231] on input "With attachments" at bounding box center [468, 232] width 8 height 8
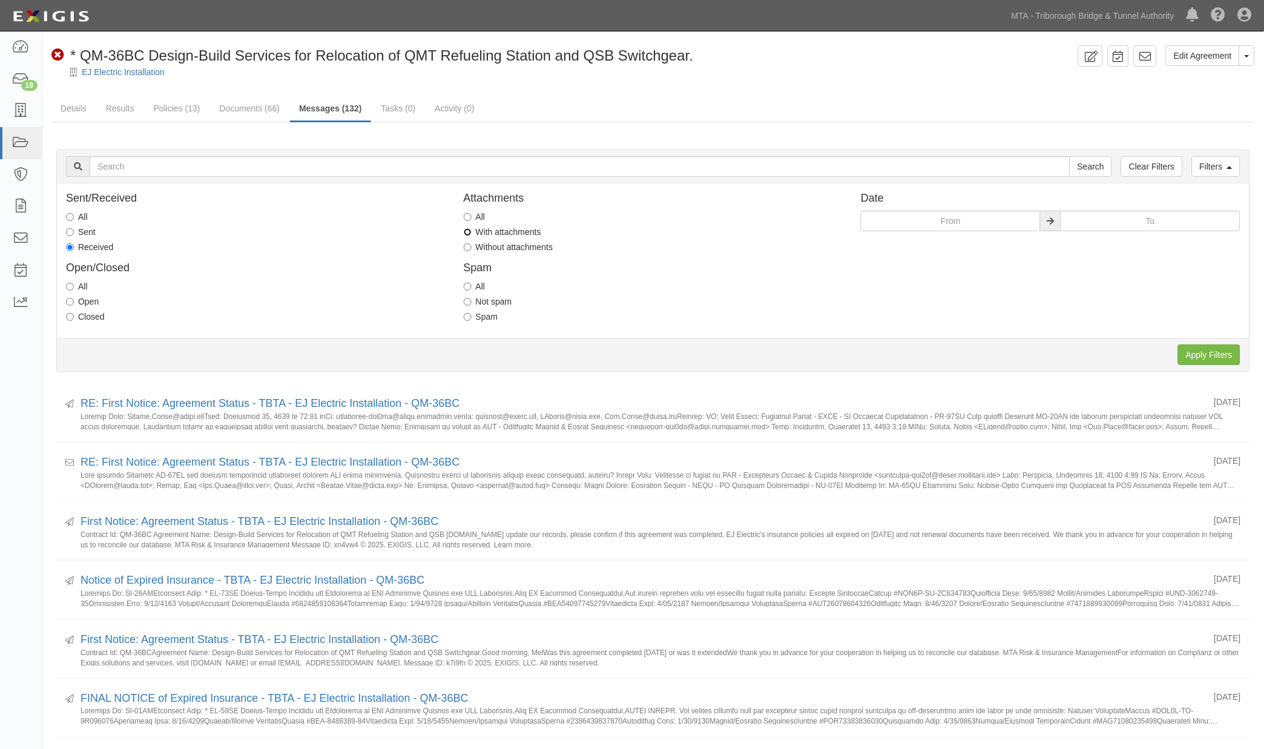
radio input "true"
click at [1209, 353] on input "Apply Filters" at bounding box center [1209, 355] width 62 height 21
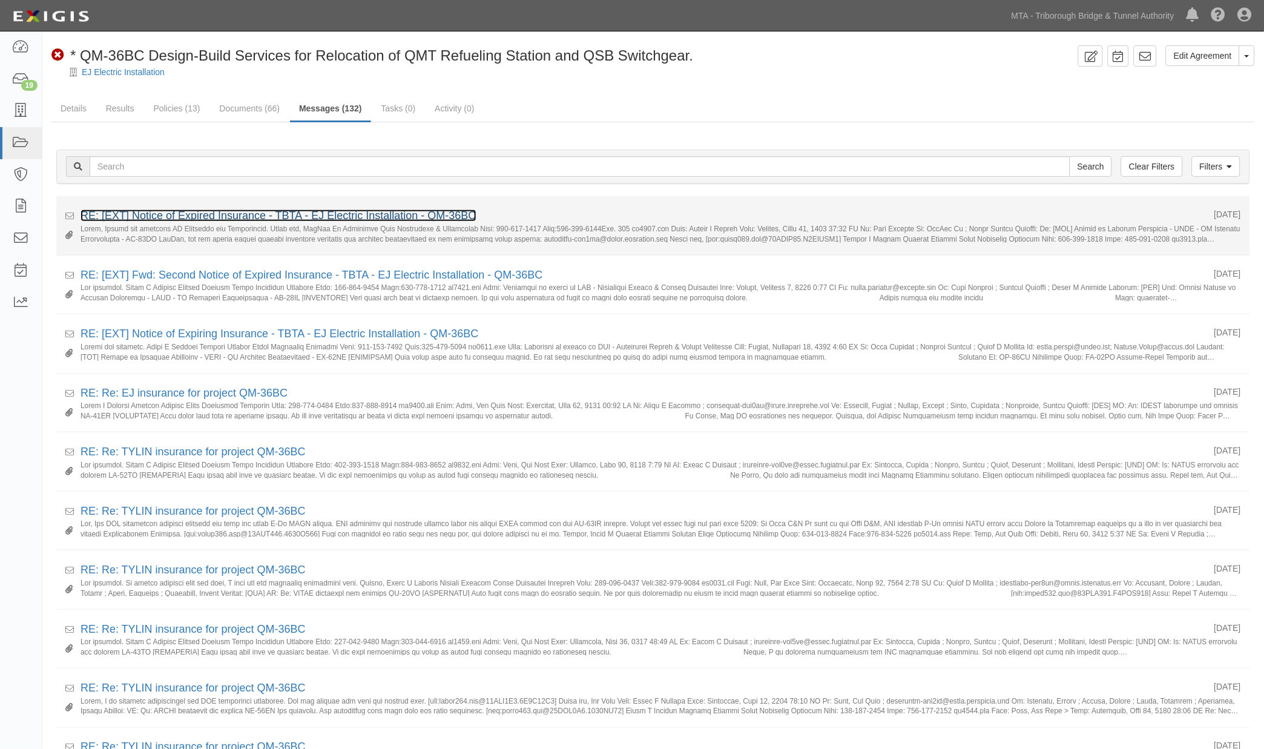
click at [380, 216] on link "RE: [EXT] Notice of Expired Insurance - TBTA - EJ Electric Installation - QM-36…" at bounding box center [279, 216] width 396 height 12
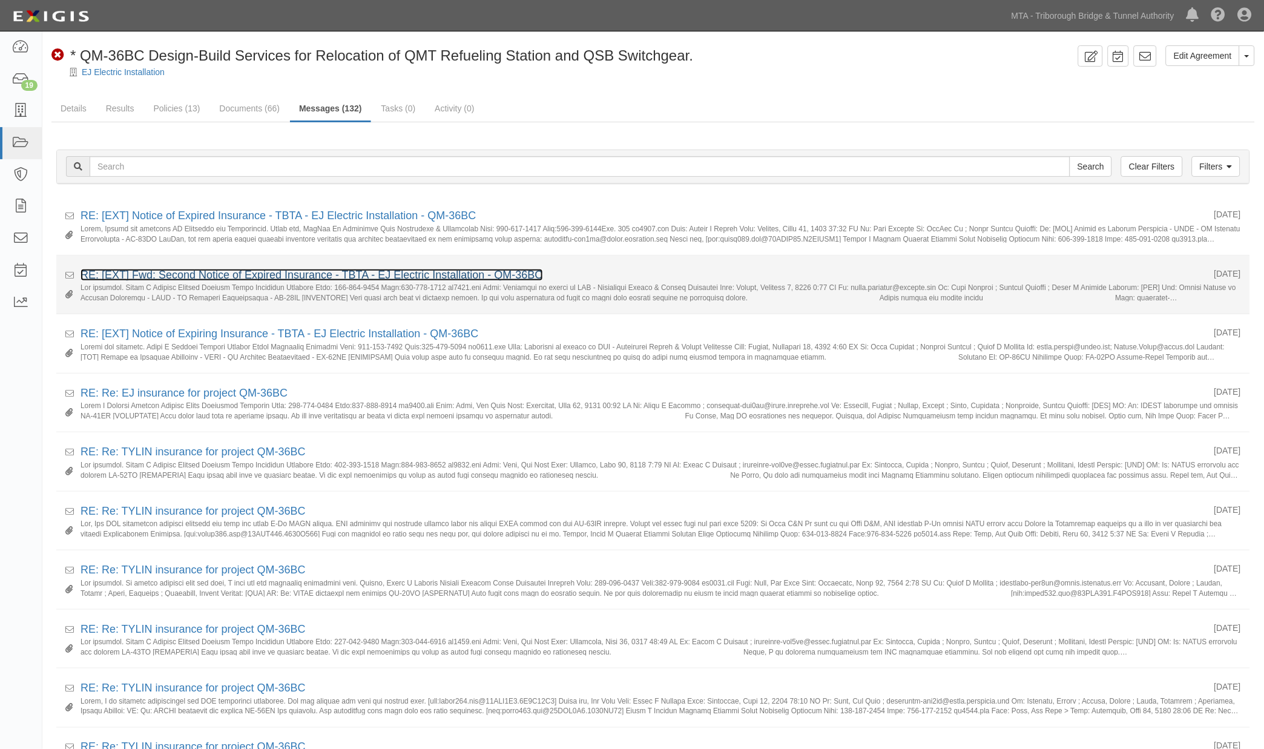
click at [209, 273] on link "RE: [EXT] Fwd: Second Notice of Expired Insurance - TBTA - EJ Electric Installa…" at bounding box center [312, 275] width 463 height 12
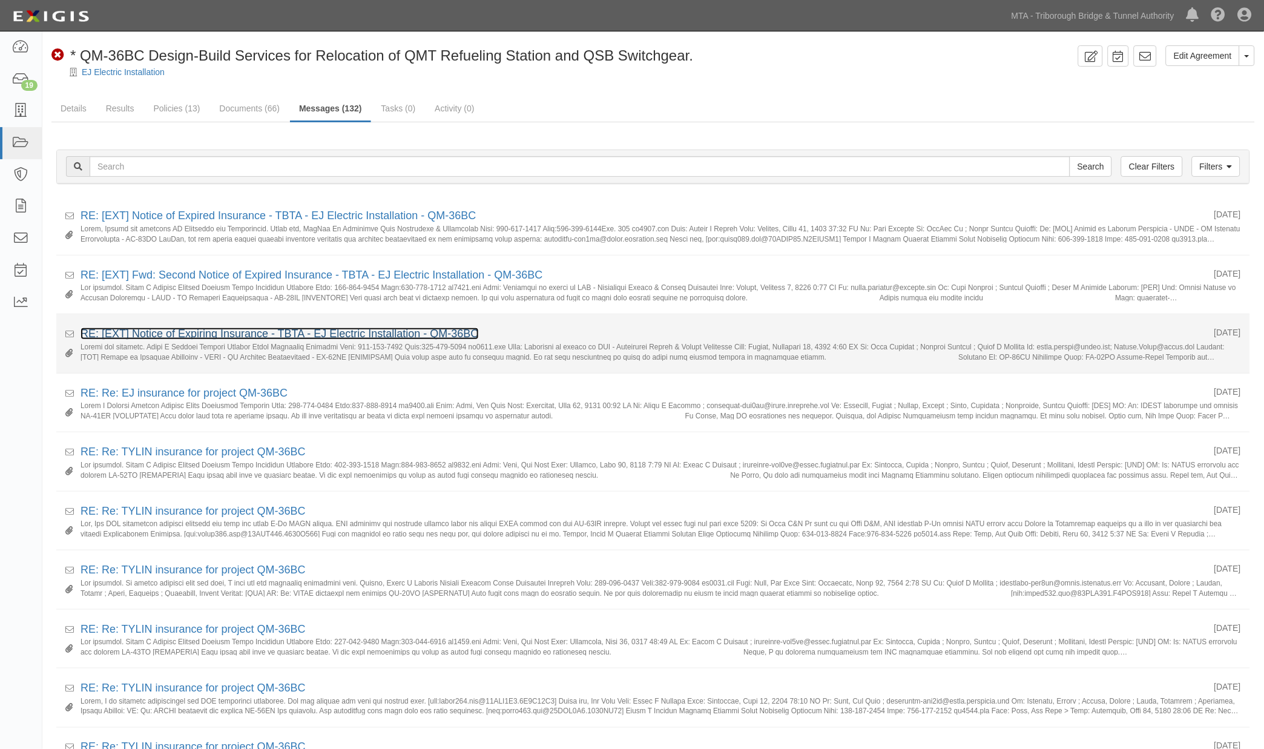
click at [185, 331] on link "RE: [EXT] Notice of Expiring Insurance - TBTA - EJ Electric Installation - QM-3…" at bounding box center [280, 334] width 398 height 12
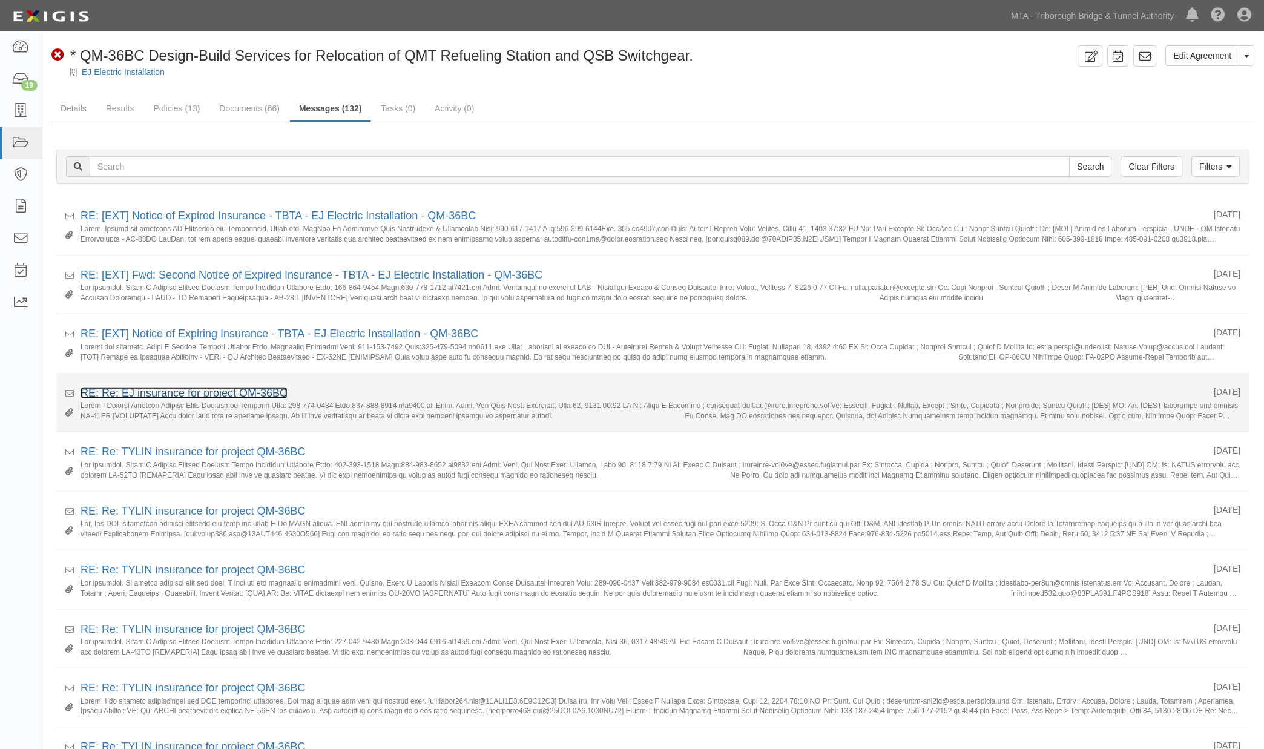
click at [228, 392] on link "RE: Re: EJ insurance for project QM-36BC" at bounding box center [184, 393] width 207 height 12
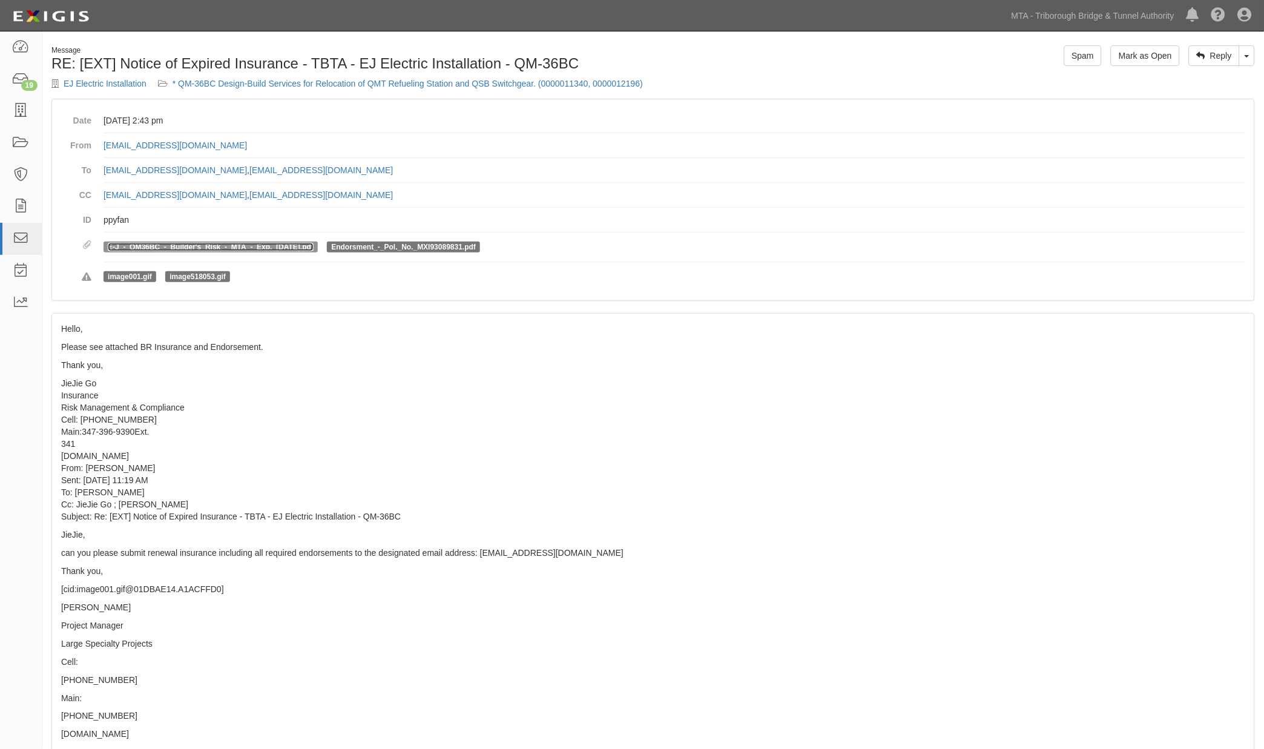
click at [294, 246] on link "E-J_-_QM36BC_-_Builder's_Risk_-_MTA_-_Exp._7.30.25.pdf" at bounding box center [211, 247] width 206 height 8
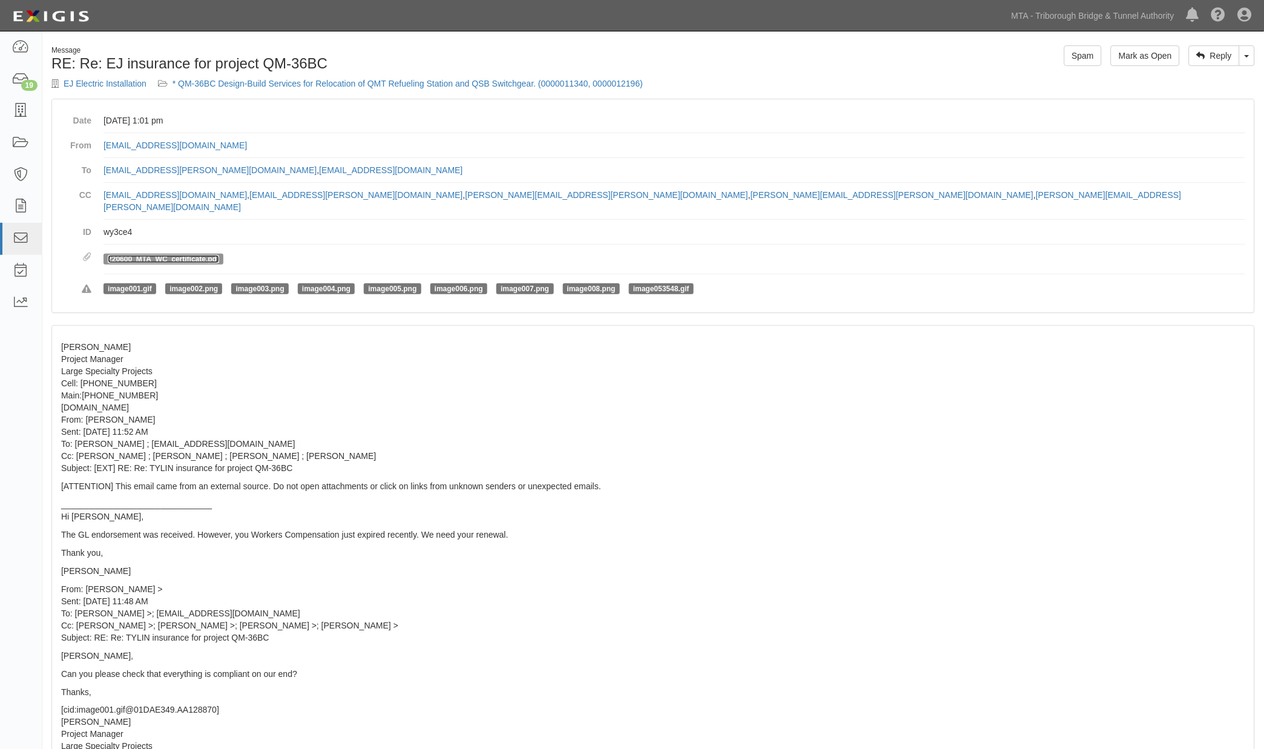
click at [177, 255] on link "220600_MTA_WC_certificate.pdf" at bounding box center [163, 259] width 111 height 8
click at [10, 45] on link at bounding box center [21, 47] width 42 height 32
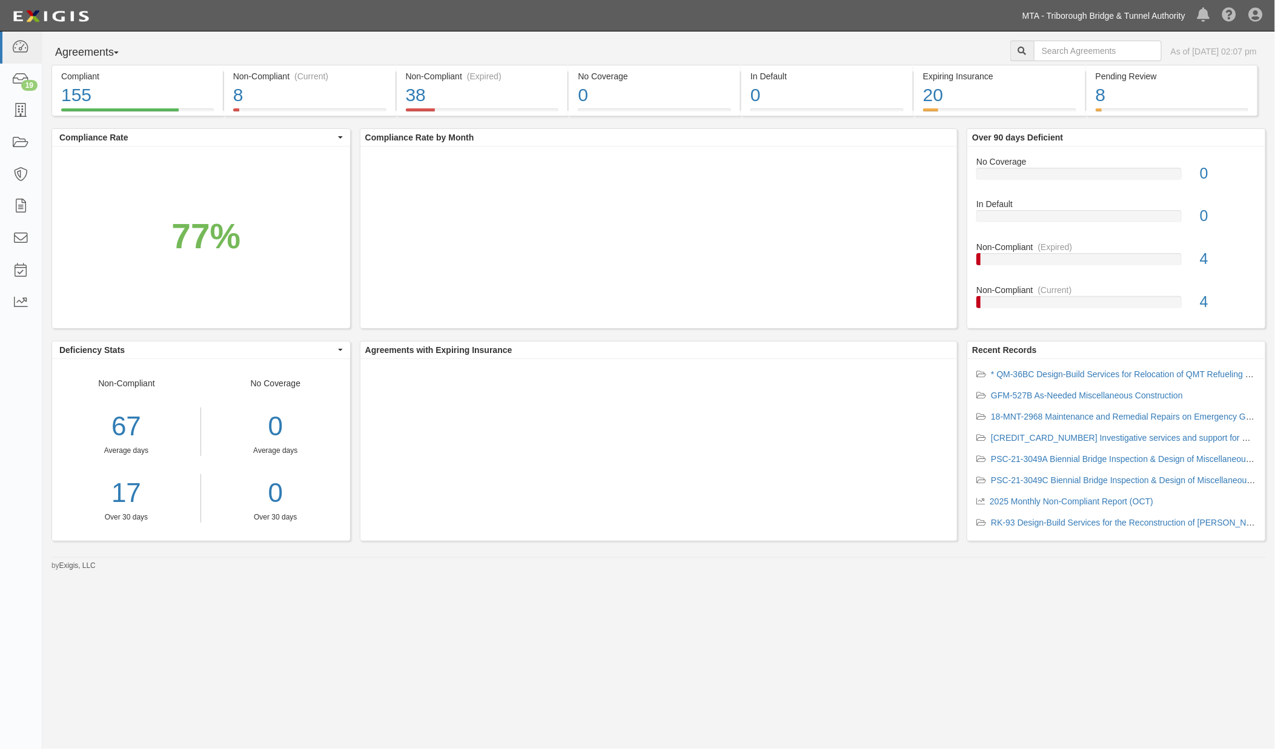
click at [1058, 14] on link "MTA - Triborough Bridge & Tunnel Authority" at bounding box center [1103, 16] width 175 height 24
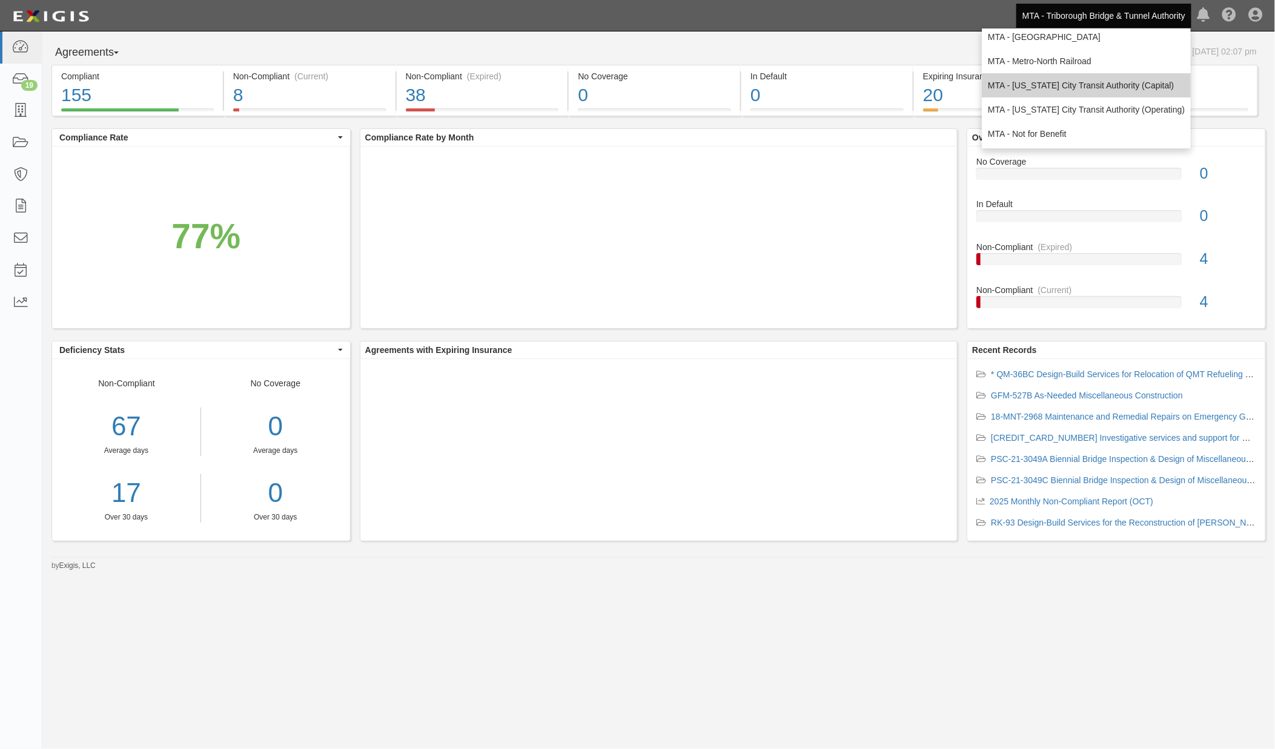
scroll to position [80, 0]
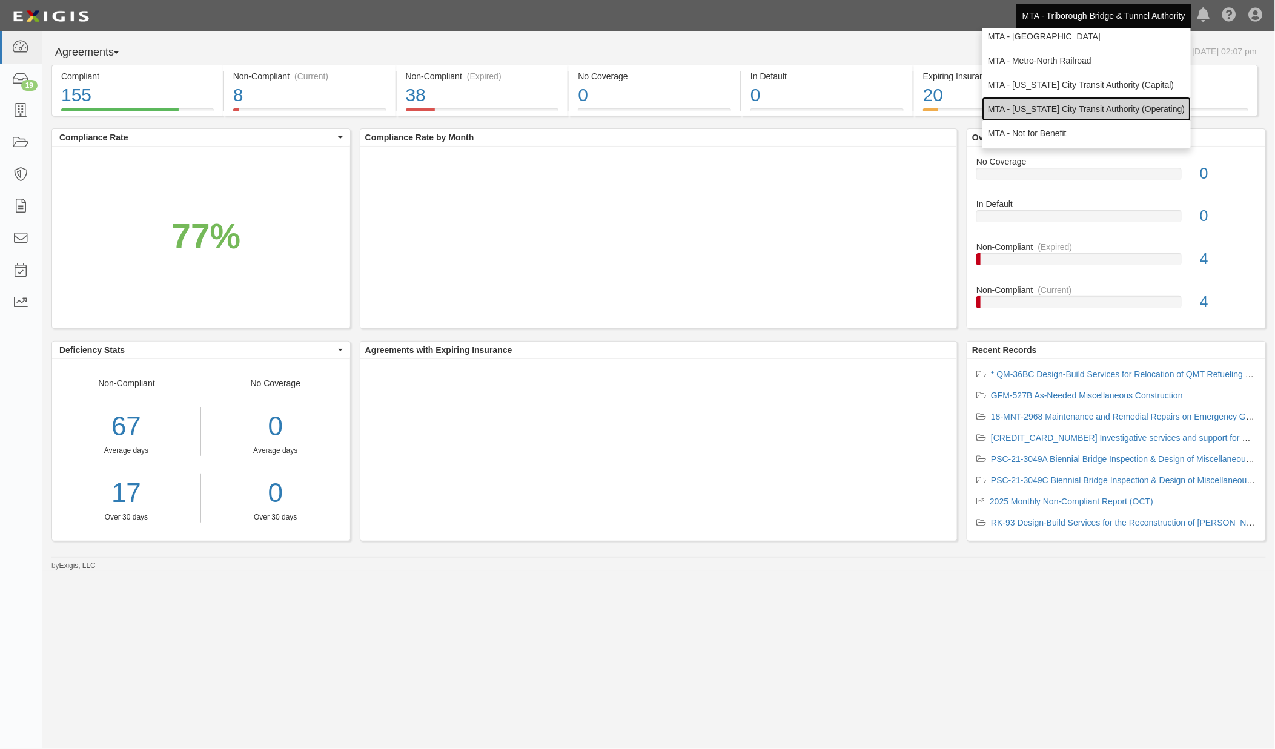
click at [1039, 108] on link "MTA - [US_STATE] City Transit Authority (Operating)" at bounding box center [1086, 109] width 209 height 24
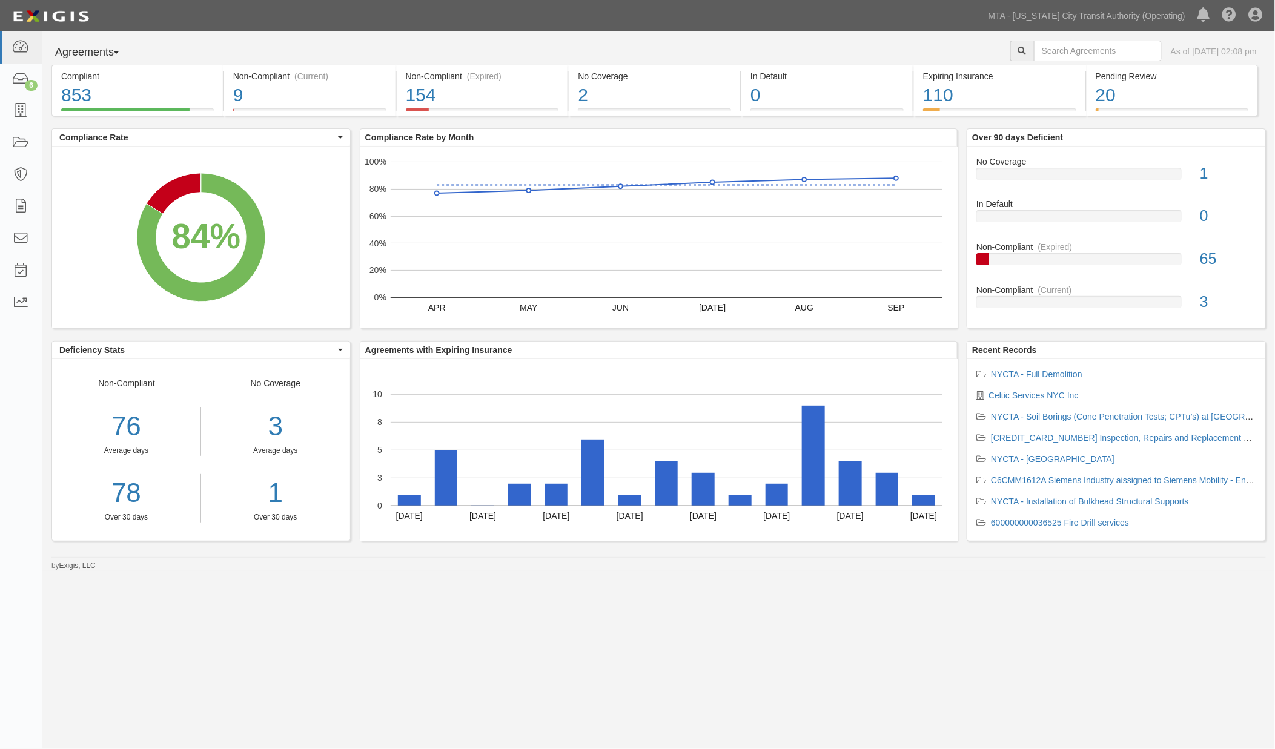
click at [618, 633] on div "Agreements Parties Agreements Coverages As of Oct 01, 2025 02:08 pm Compliant 8…" at bounding box center [637, 368] width 1275 height 674
click at [517, 501] on rect "A chart." at bounding box center [519, 495] width 23 height 22
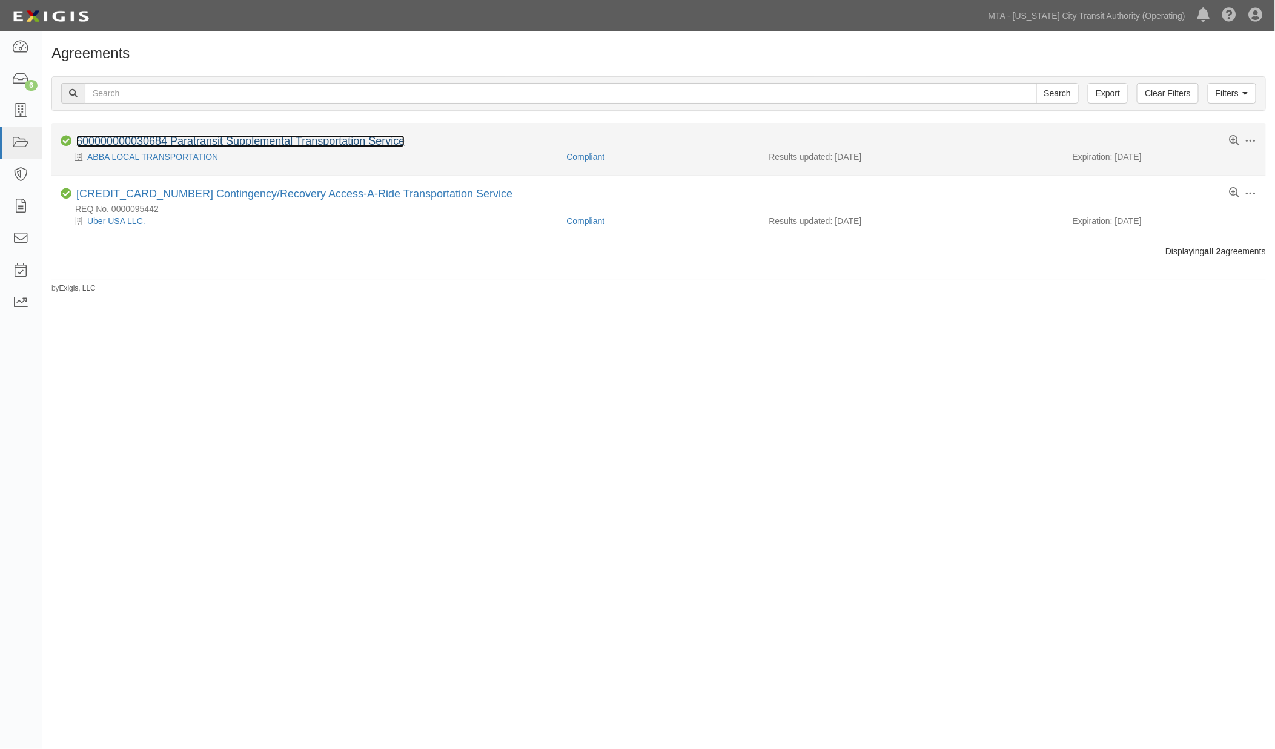
click at [307, 141] on link "600000000030684 Paratransit Supplemental Transportation Service" at bounding box center [240, 141] width 328 height 12
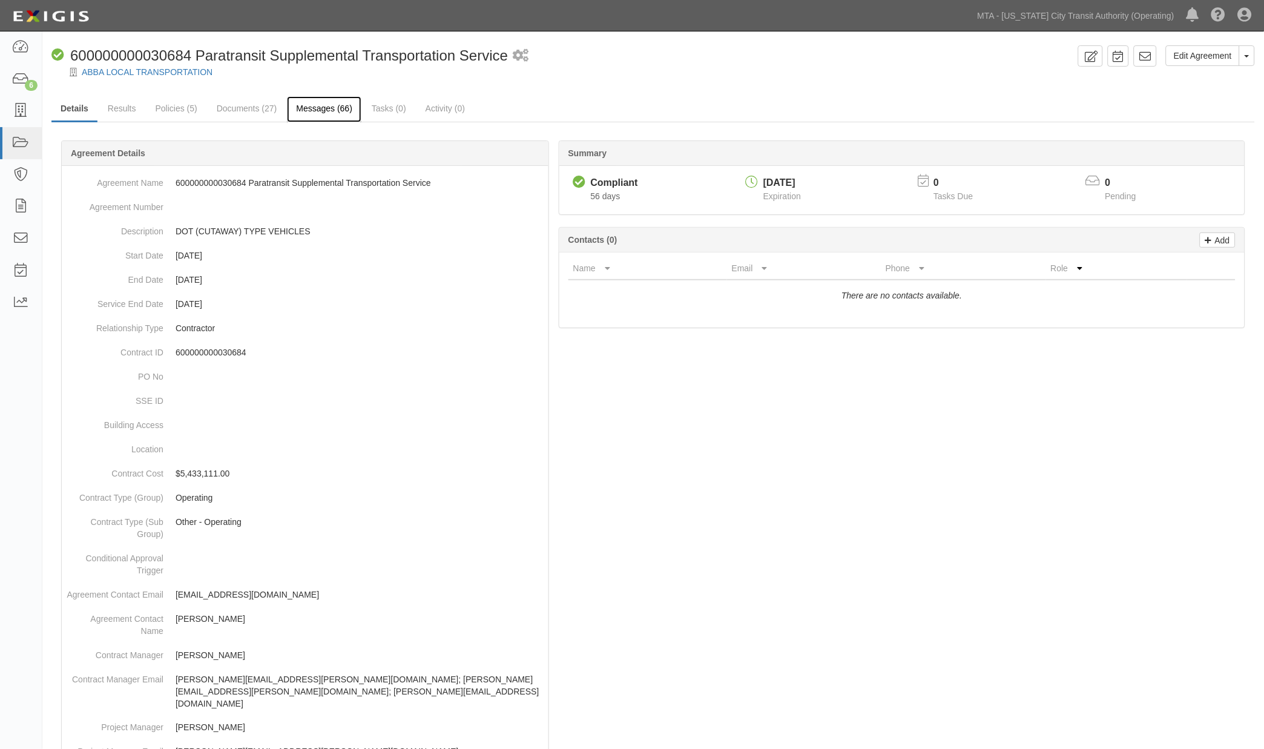
click at [340, 105] on link "Messages (66)" at bounding box center [324, 109] width 74 height 26
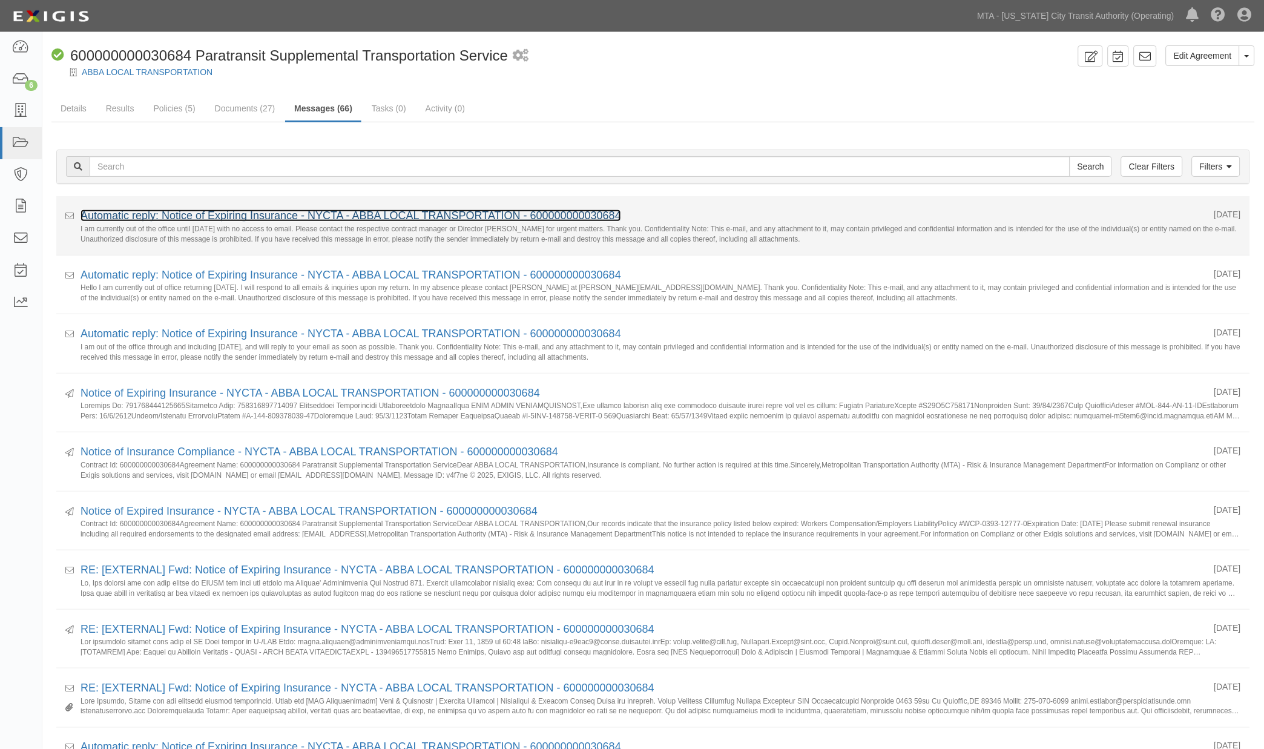
click at [226, 213] on link "Automatic reply: Notice of Expiring Insurance - NYCTA - ABBA LOCAL TRANSPORTATI…" at bounding box center [351, 216] width 541 height 12
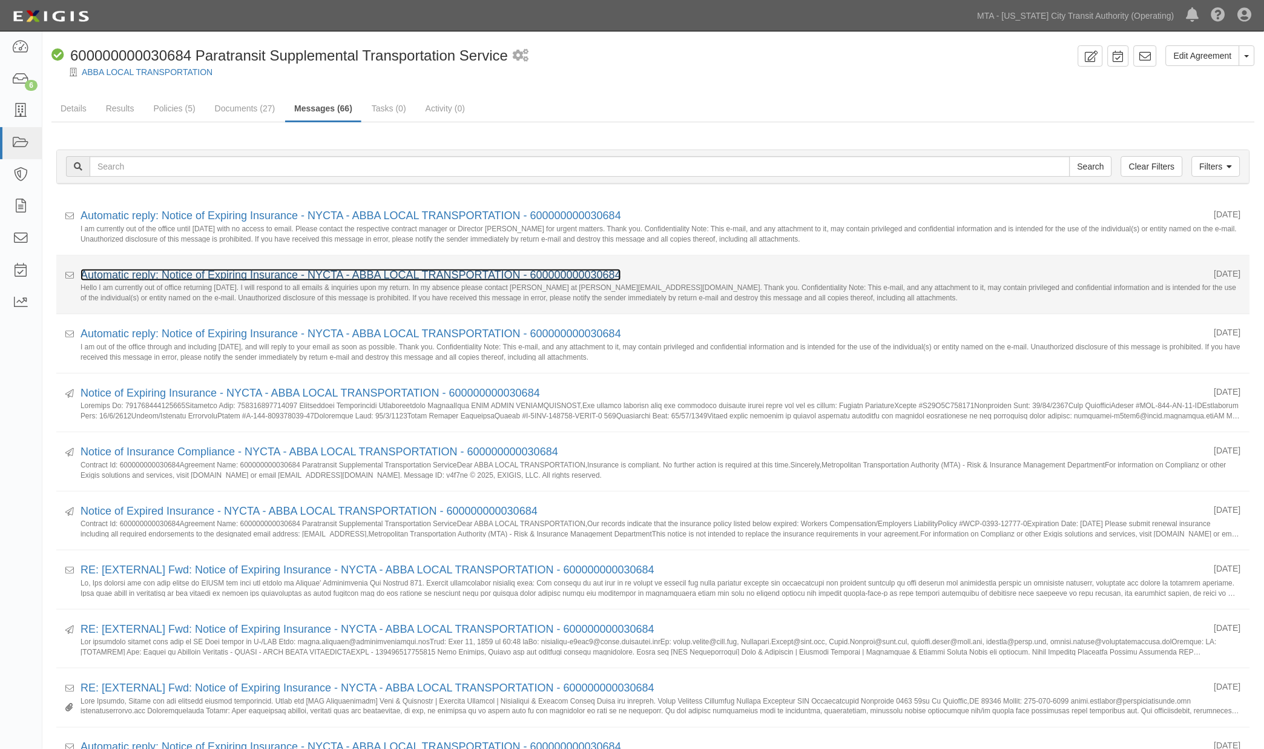
click at [182, 279] on link "Automatic reply: Notice of Expiring Insurance - NYCTA - ABBA LOCAL TRANSPORTATI…" at bounding box center [351, 275] width 541 height 12
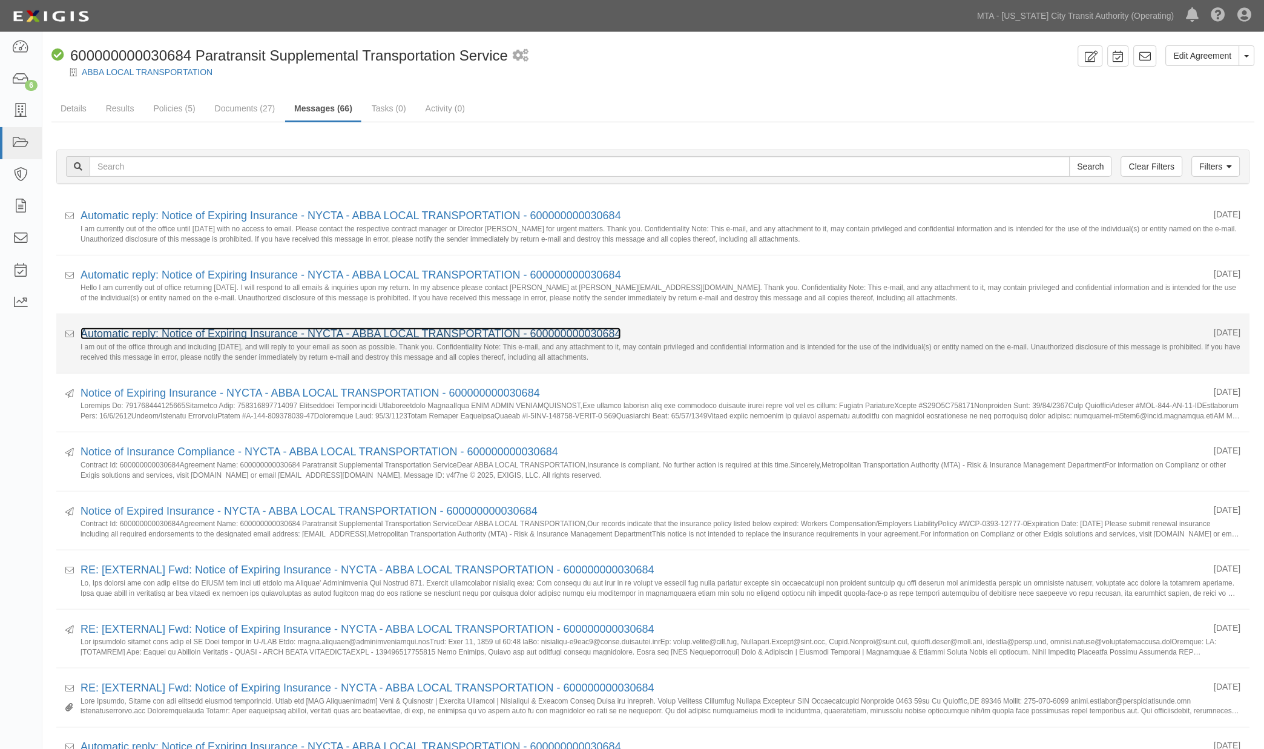
click at [176, 329] on link "Automatic reply: Notice of Expiring Insurance - NYCTA - ABBA LOCAL TRANSPORTATI…" at bounding box center [351, 334] width 541 height 12
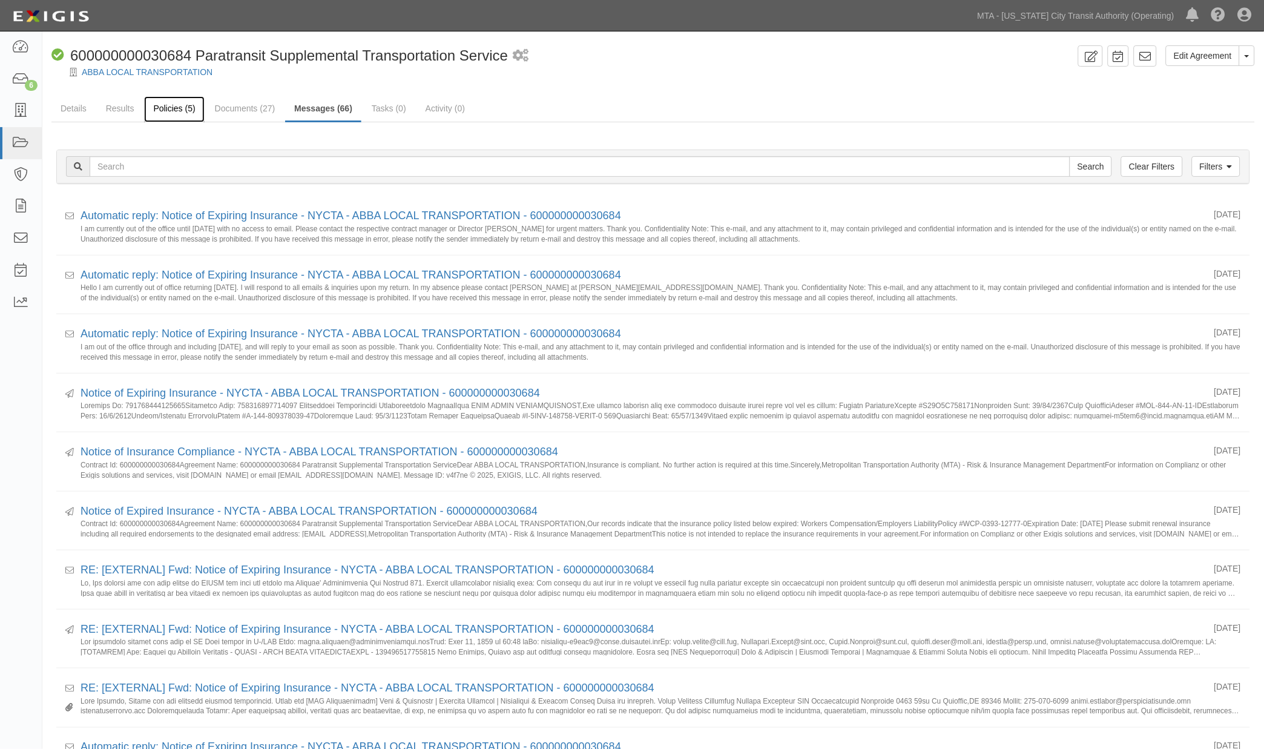
click at [190, 107] on link "Policies (5)" at bounding box center [174, 109] width 60 height 26
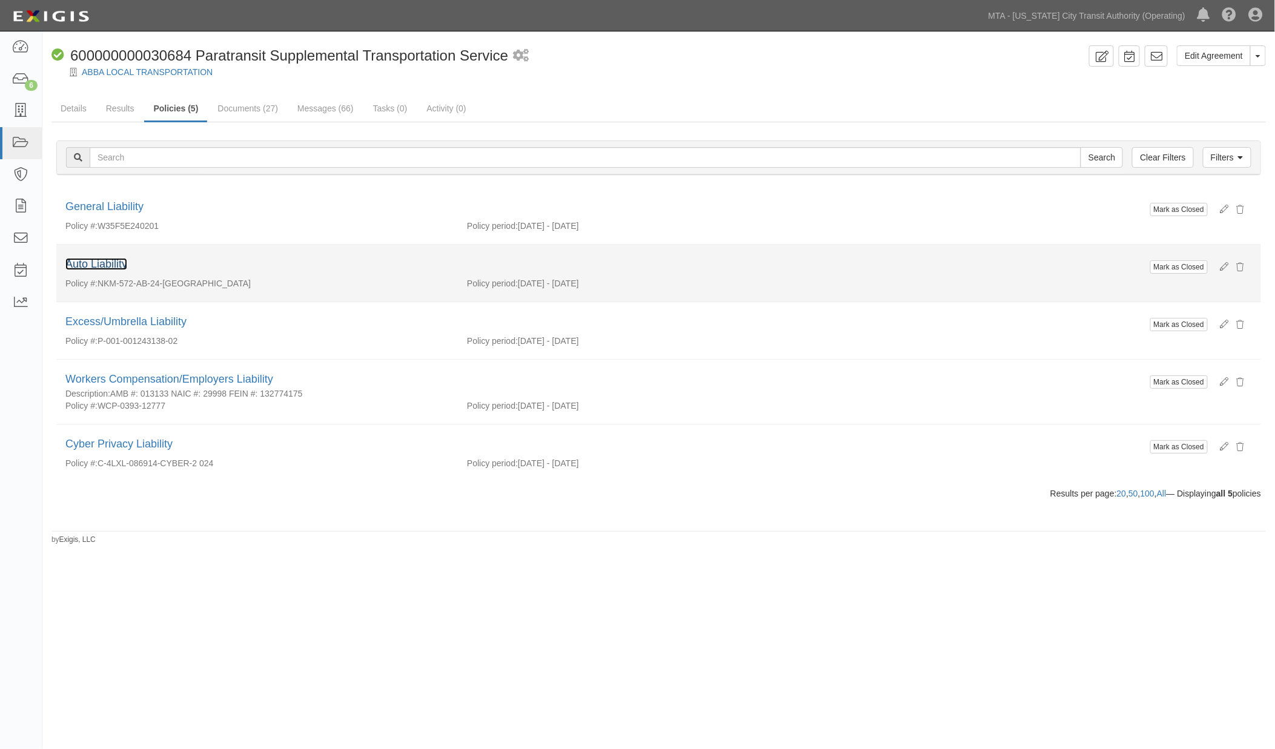
click at [117, 262] on link "Auto Liability" at bounding box center [96, 264] width 62 height 12
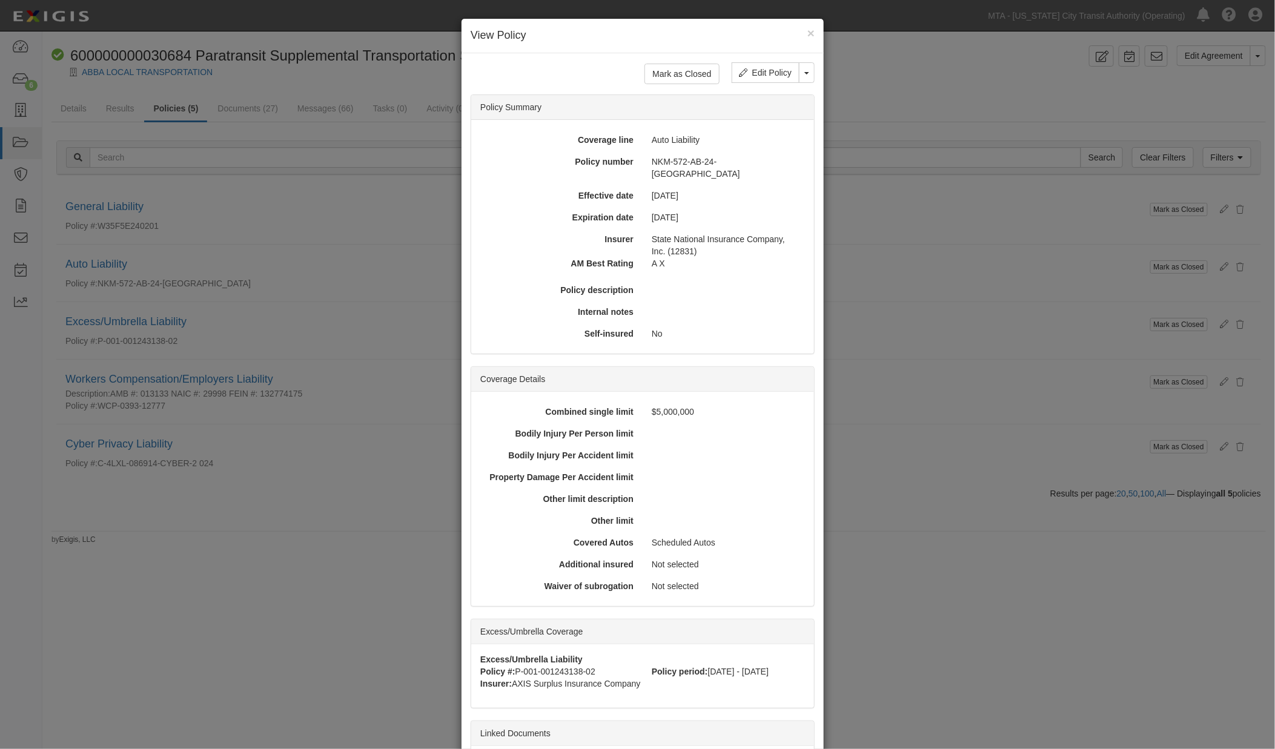
scroll to position [110, 0]
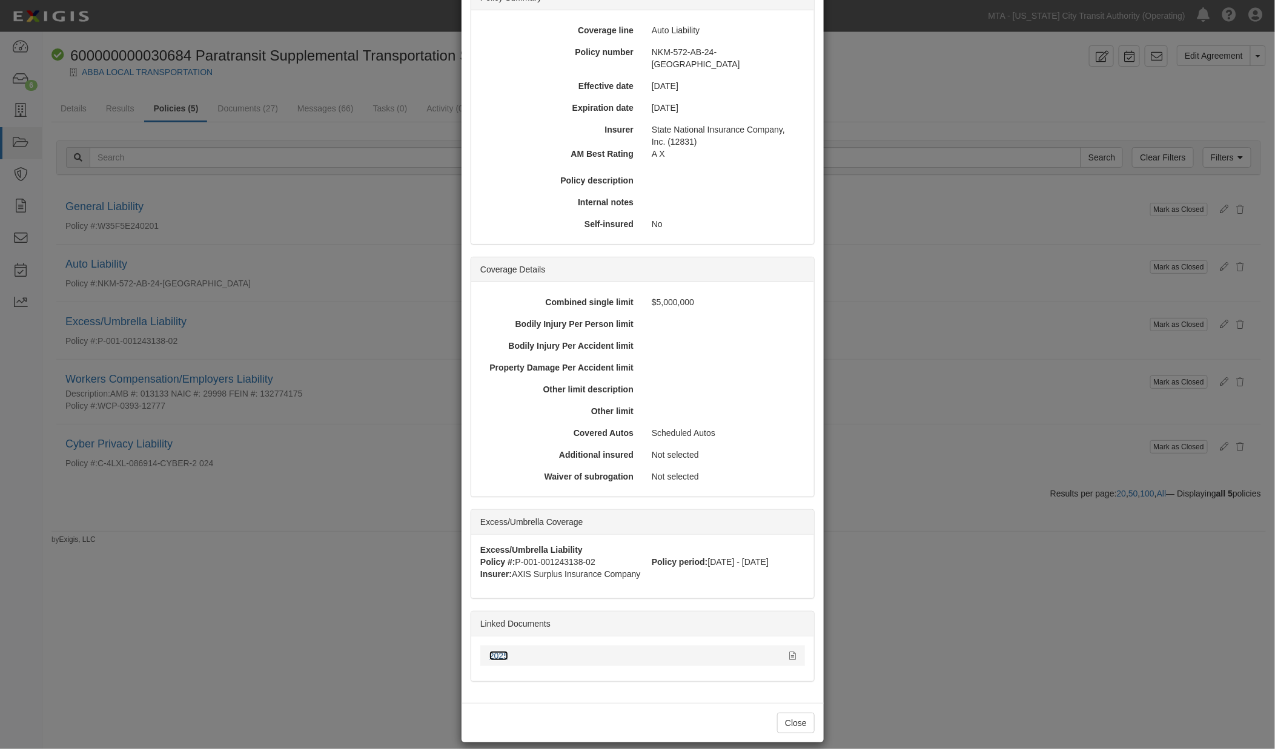
click at [493, 651] on link "2025" at bounding box center [498, 656] width 19 height 10
click at [918, 616] on div "× View Policy Mark as Closed Edit Policy Toggle Dropdown Delete Policy Policy S…" at bounding box center [637, 374] width 1275 height 749
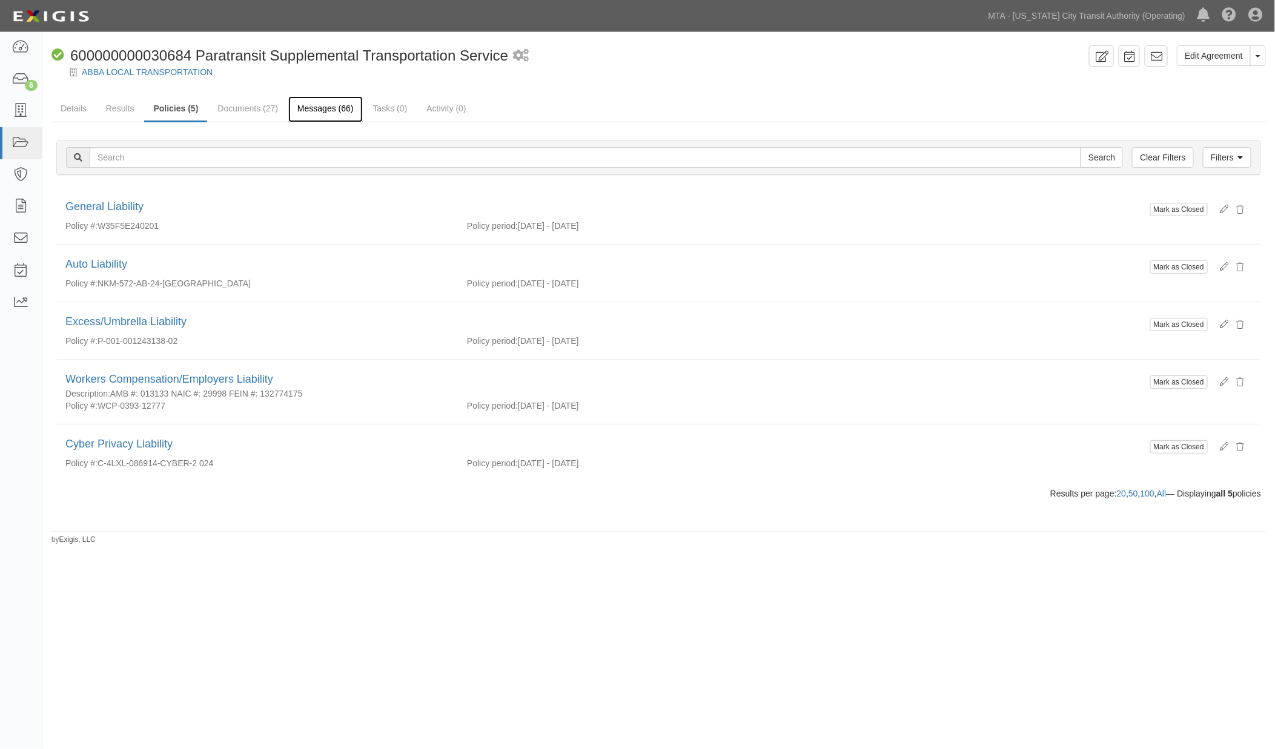
click at [304, 117] on link "Messages (66)" at bounding box center [325, 109] width 74 height 26
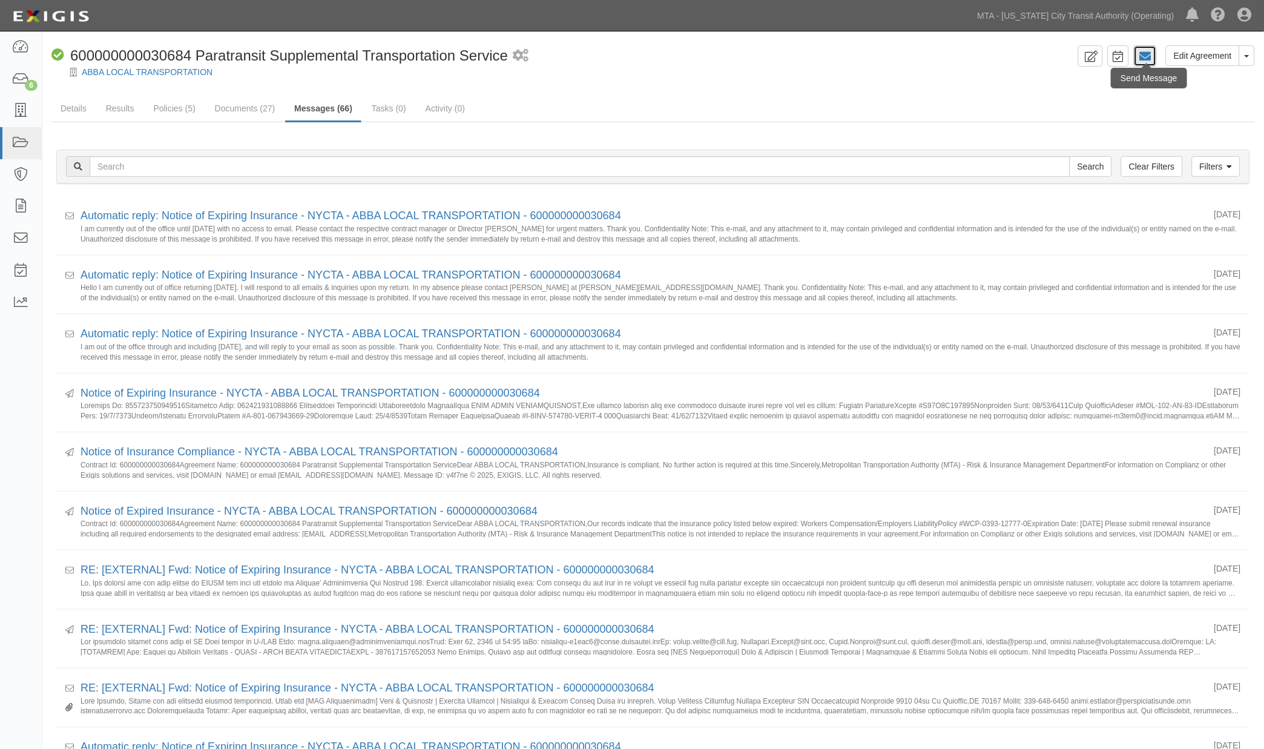
click at [1151, 51] on icon at bounding box center [1146, 56] width 12 height 12
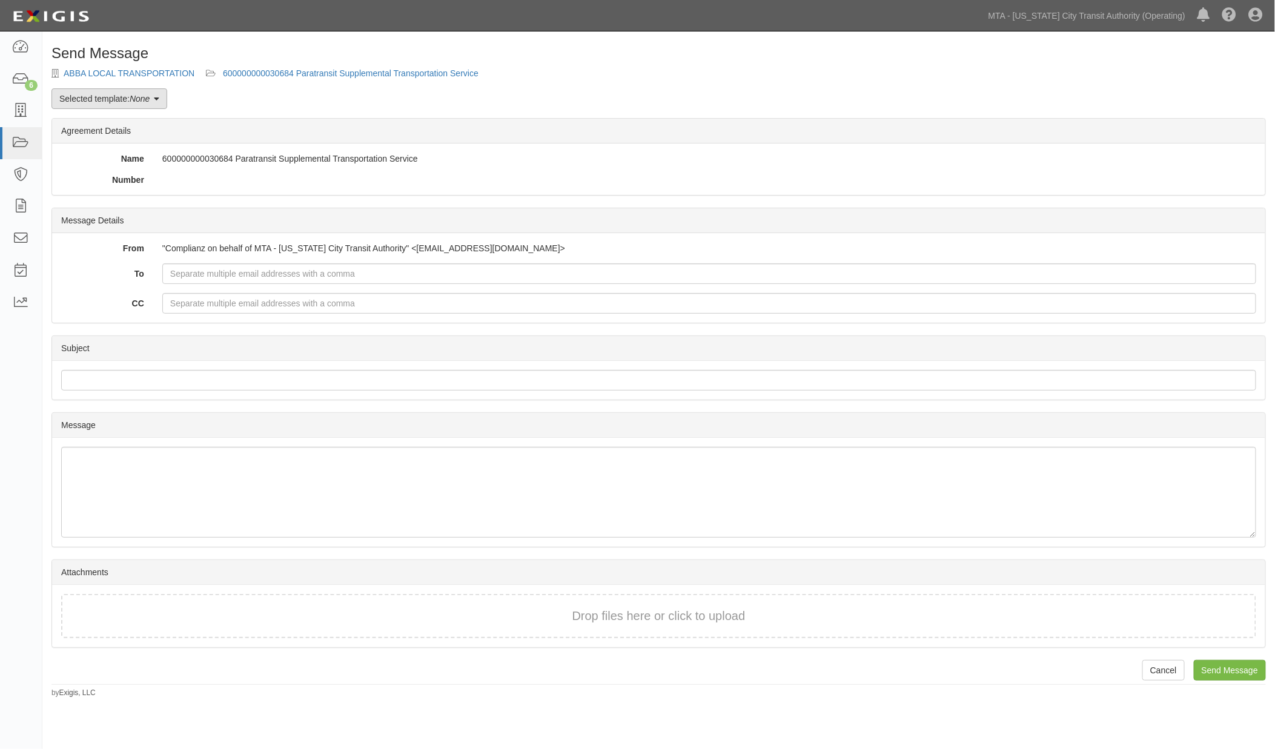
click at [156, 96] on icon at bounding box center [156, 99] width 5 height 8
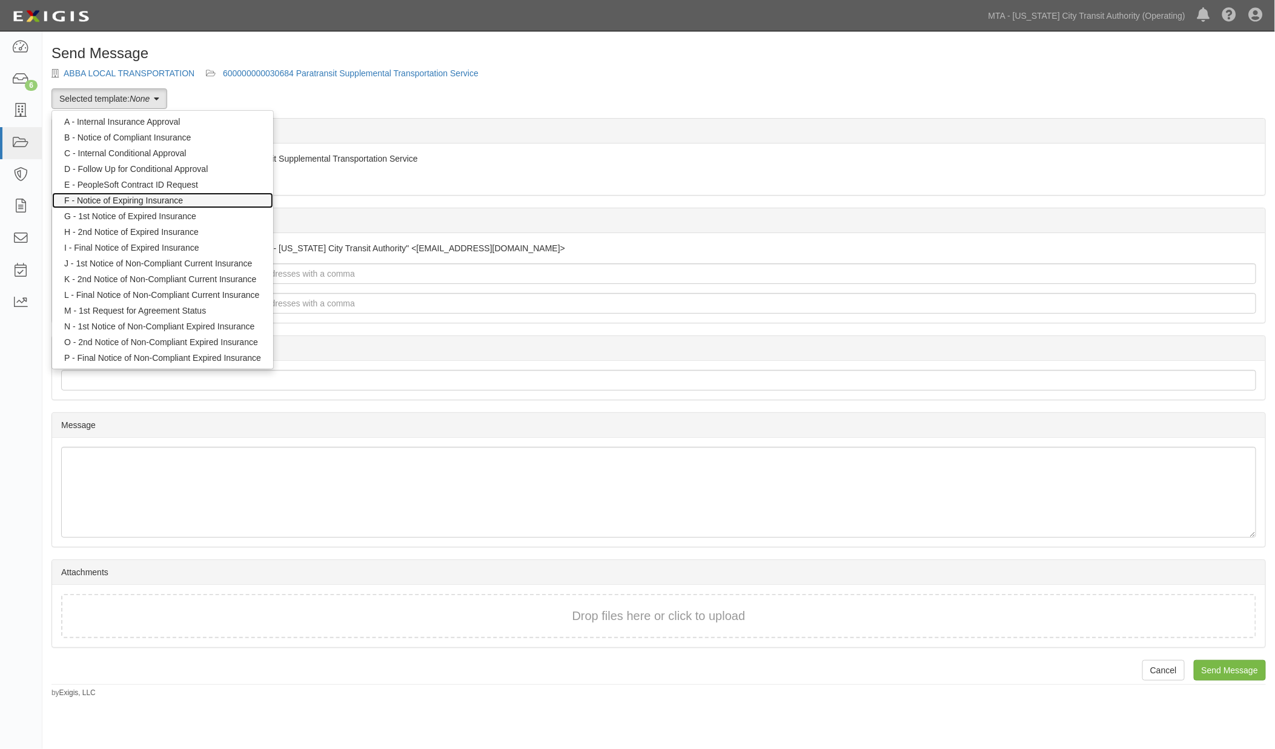
click at [165, 199] on link "F - Notice of Expiring Insurance" at bounding box center [162, 201] width 221 height 16
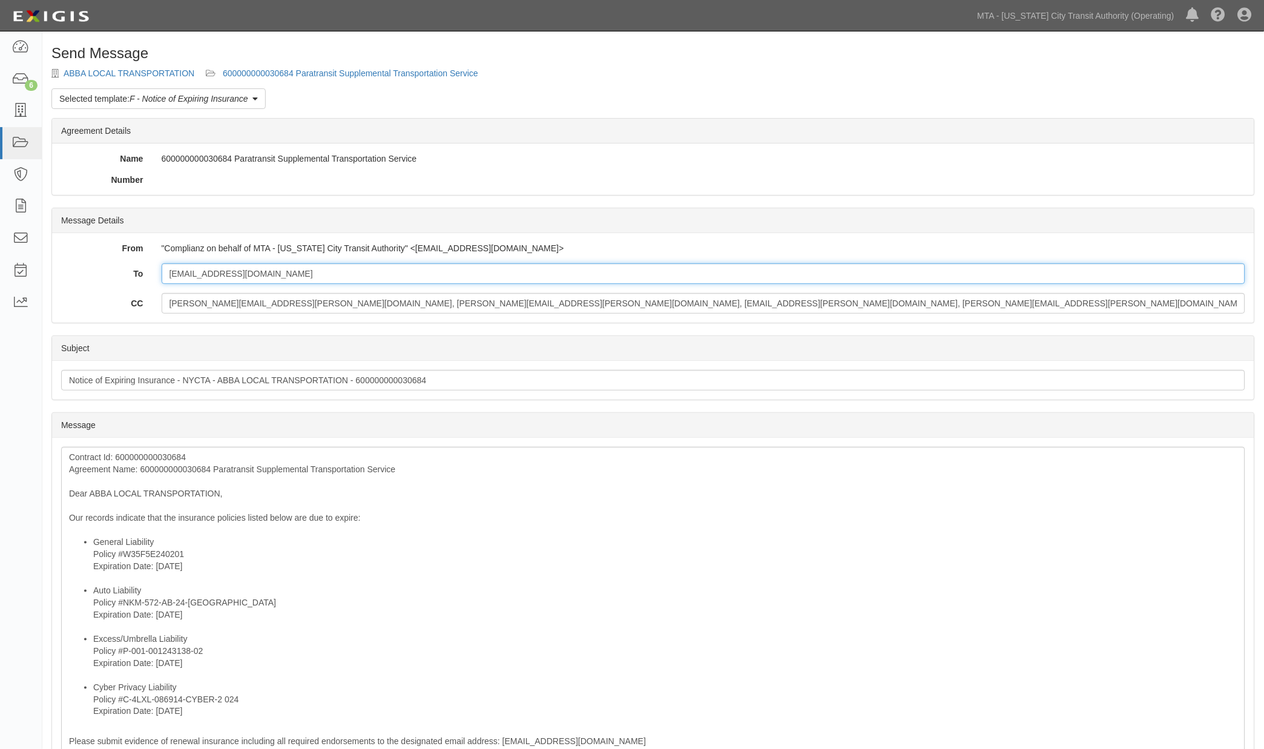
click at [300, 273] on input "[EMAIL_ADDRESS][DOMAIN_NAME]" at bounding box center [704, 273] width 1085 height 21
paste input "[EMAIL_ADDRESS][DOMAIN_NAME]"
click at [246, 274] on input "mfinknj@gmail.com; ester.burger@hubinternational.com" at bounding box center [704, 273] width 1085 height 21
type input "mfinknj@gmail.com;ester.burger@hubinternational.com"
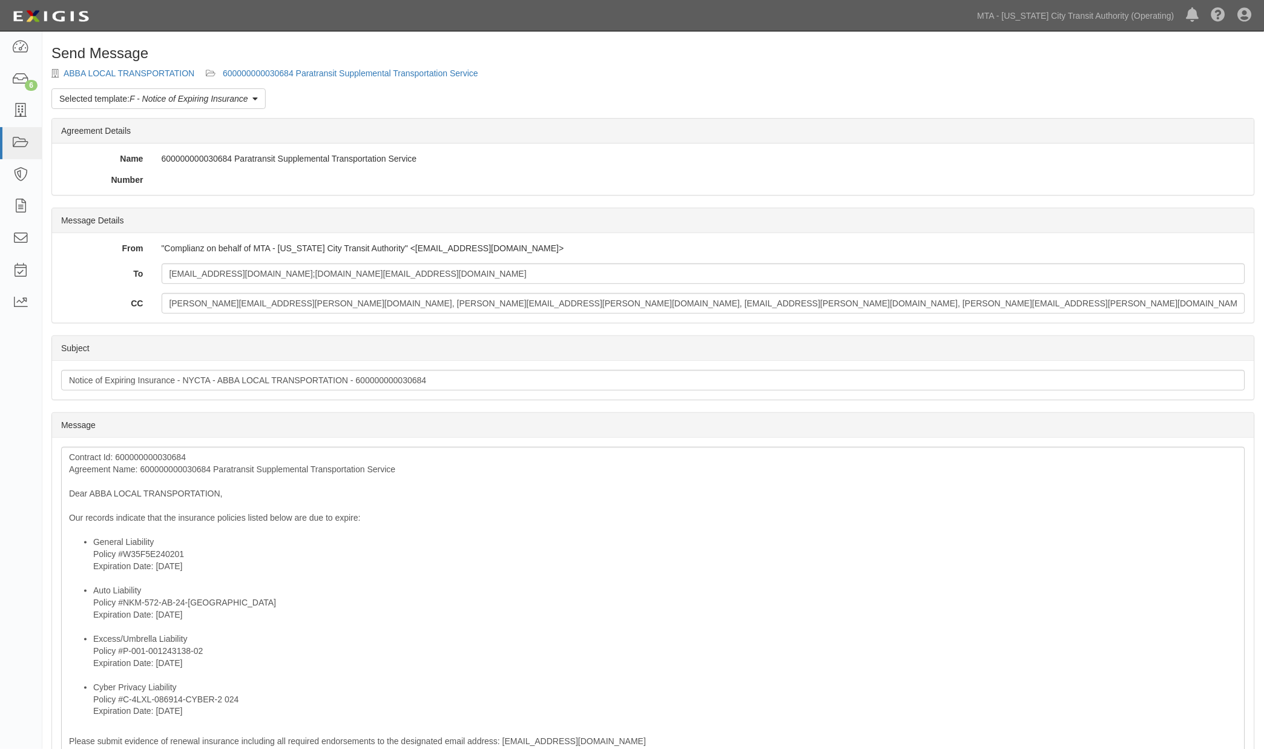
drag, startPoint x: 615, startPoint y: 86, endPoint x: 583, endPoint y: 86, distance: 31.5
click at [615, 86] on div "Send Message ABBA LOCAL TRANSPORTATION 600000000030684 Paratransit Supplemental…" at bounding box center [653, 545] width 1222 height 1000
click at [371, 74] on link "600000000030684 Paratransit Supplemental Transportation Service" at bounding box center [351, 73] width 256 height 10
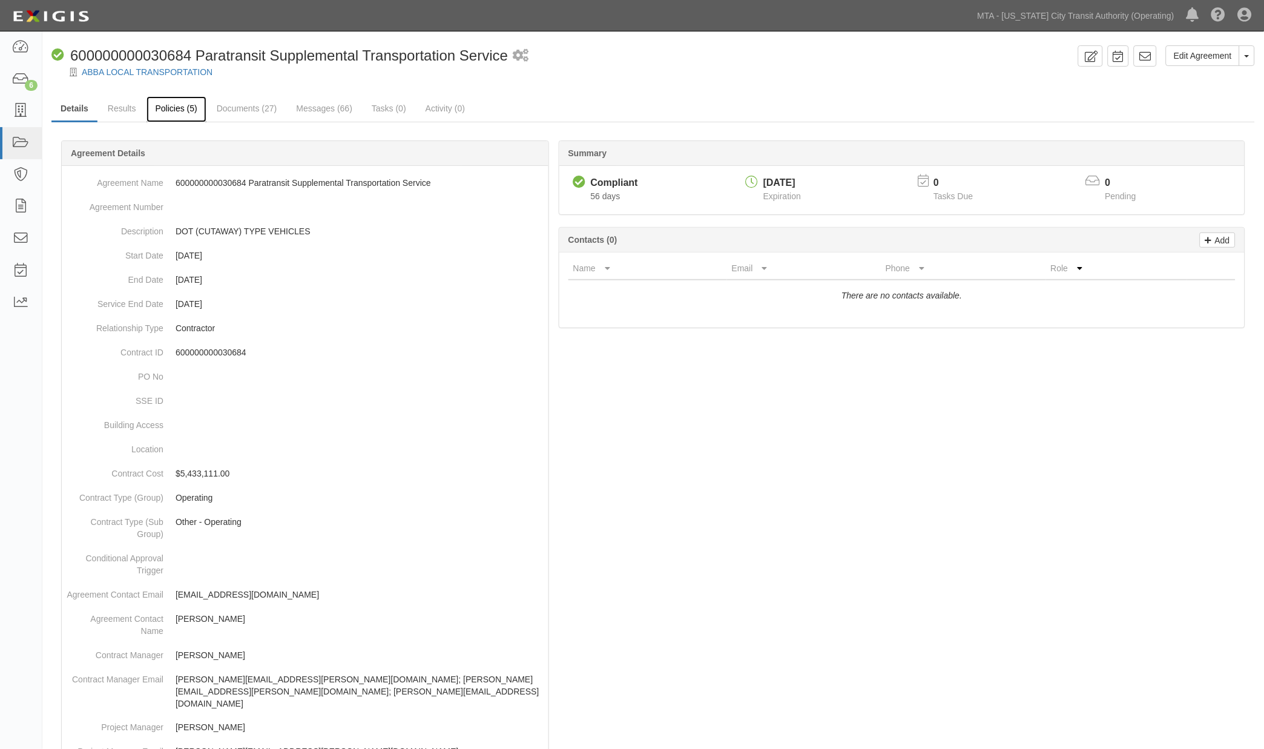
click at [160, 106] on link "Policies (5)" at bounding box center [177, 109] width 60 height 26
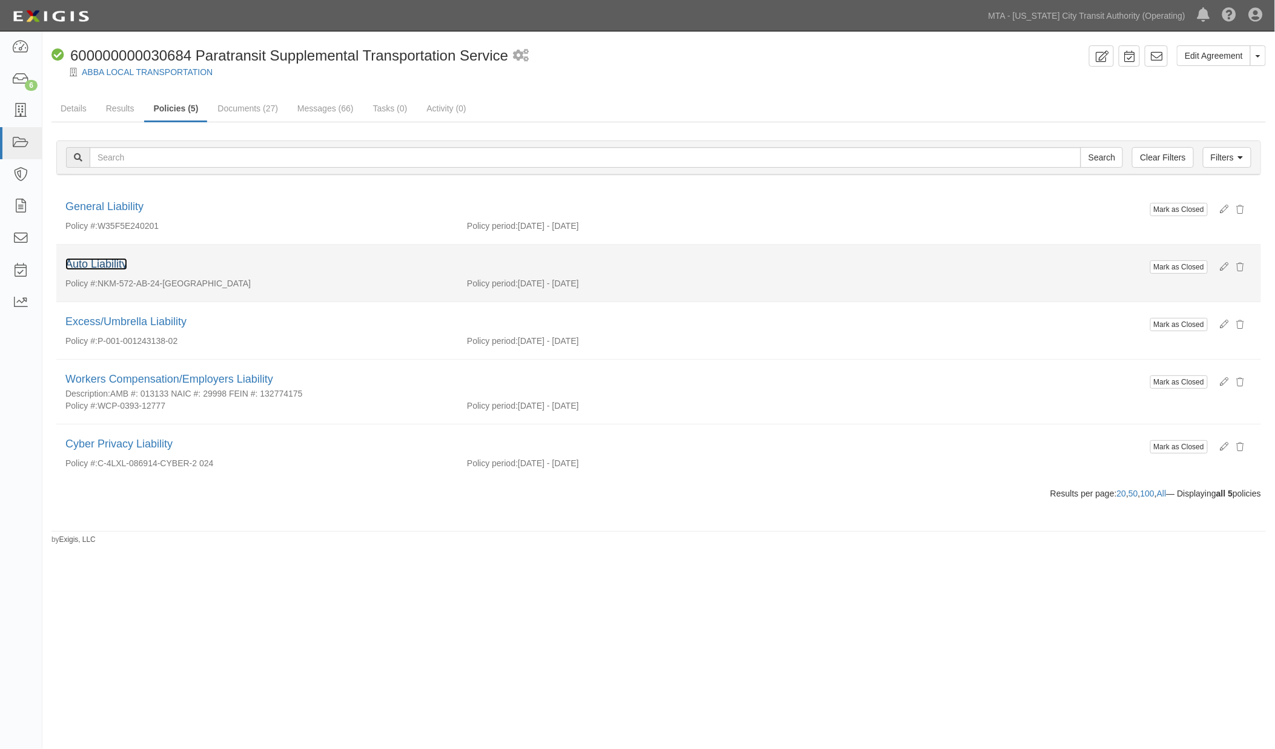
click at [87, 263] on link "Auto Liability" at bounding box center [96, 264] width 62 height 12
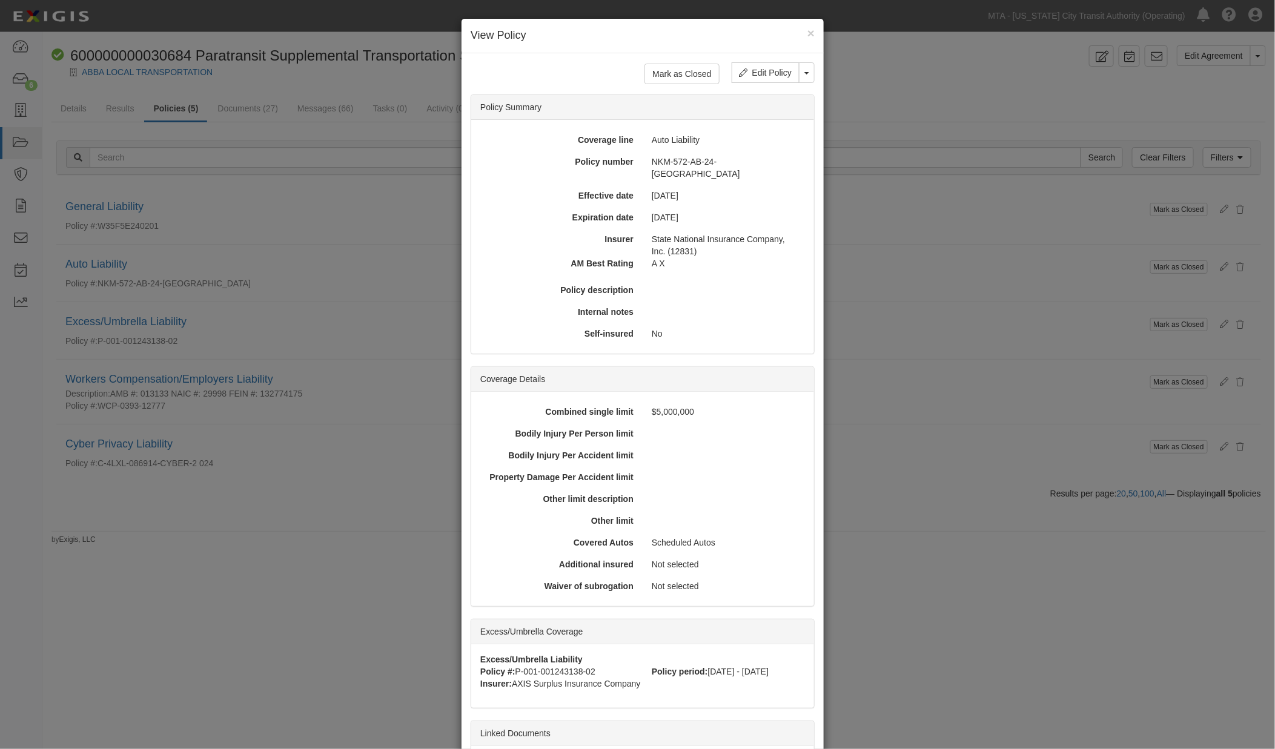
scroll to position [110, 0]
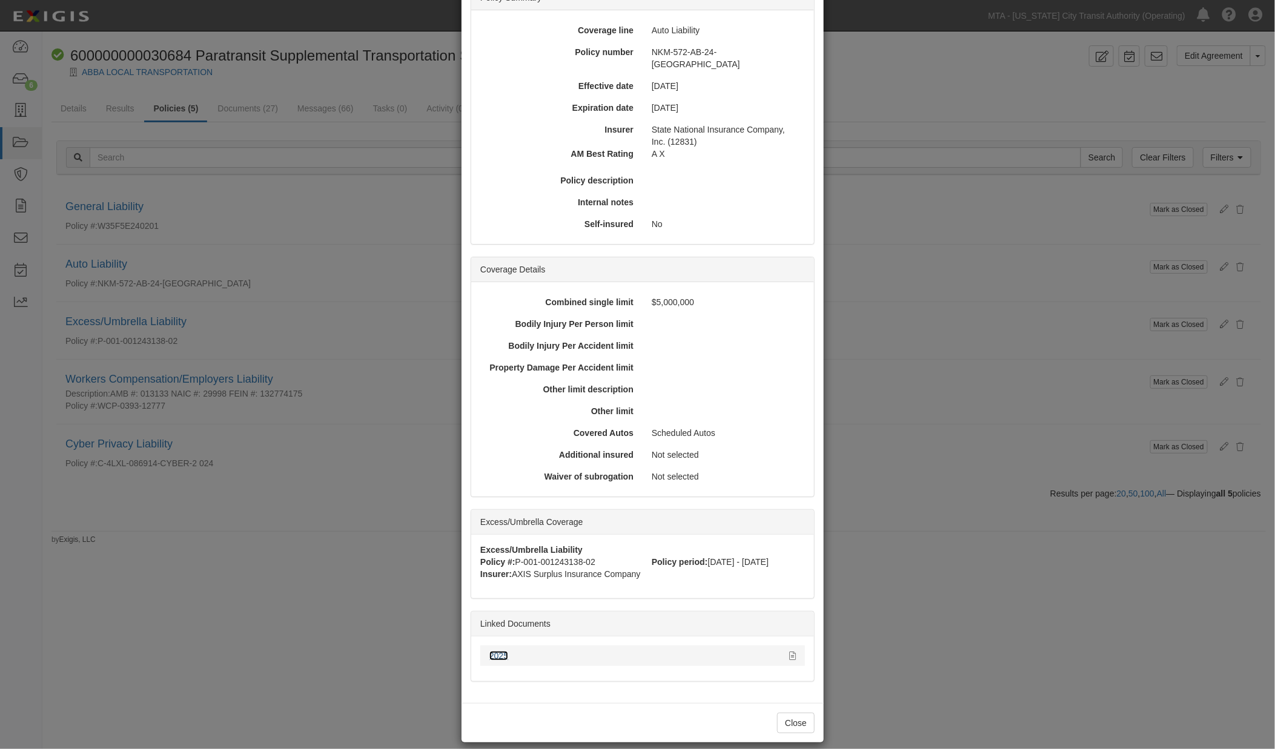
click at [497, 651] on link "2025" at bounding box center [498, 656] width 19 height 10
click at [346, 728] on div "× View Policy Mark as Closed Edit Policy Toggle Dropdown Delete Policy Policy S…" at bounding box center [637, 374] width 1275 height 749
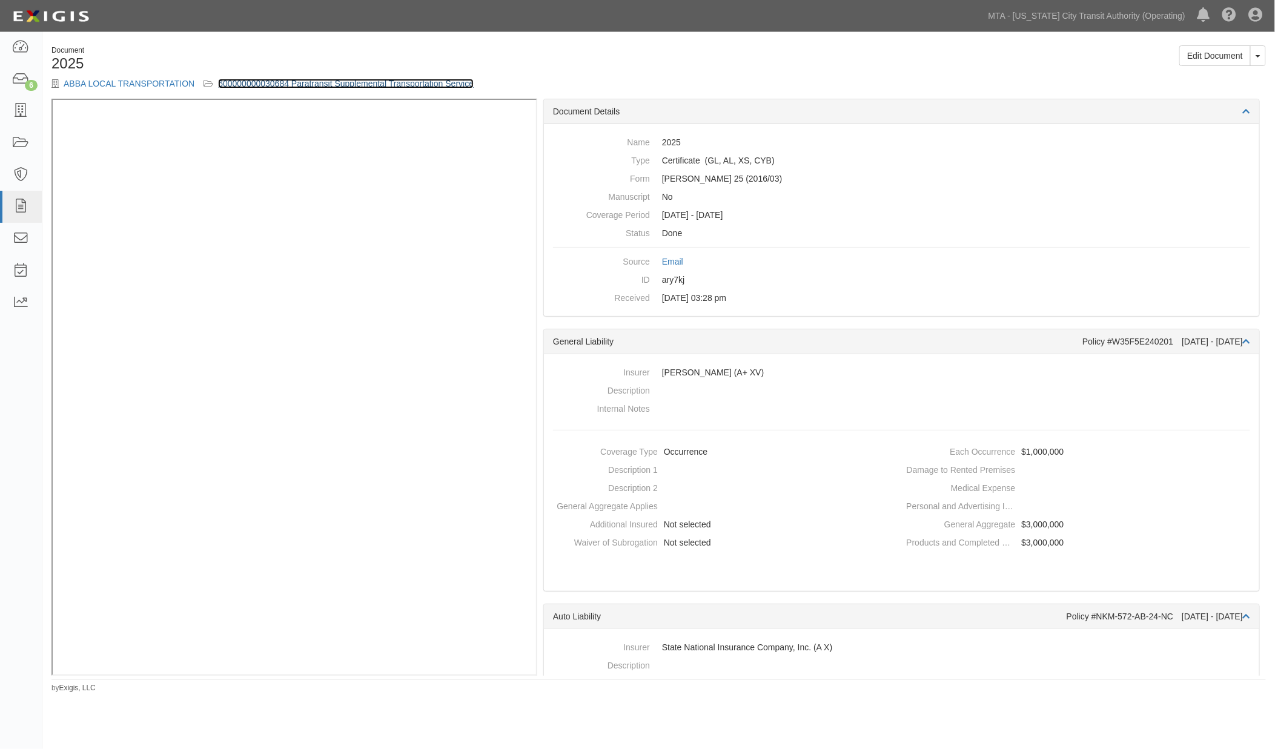
click at [342, 81] on link "600000000030684 Paratransit Supplemental Transportation Service" at bounding box center [346, 84] width 256 height 10
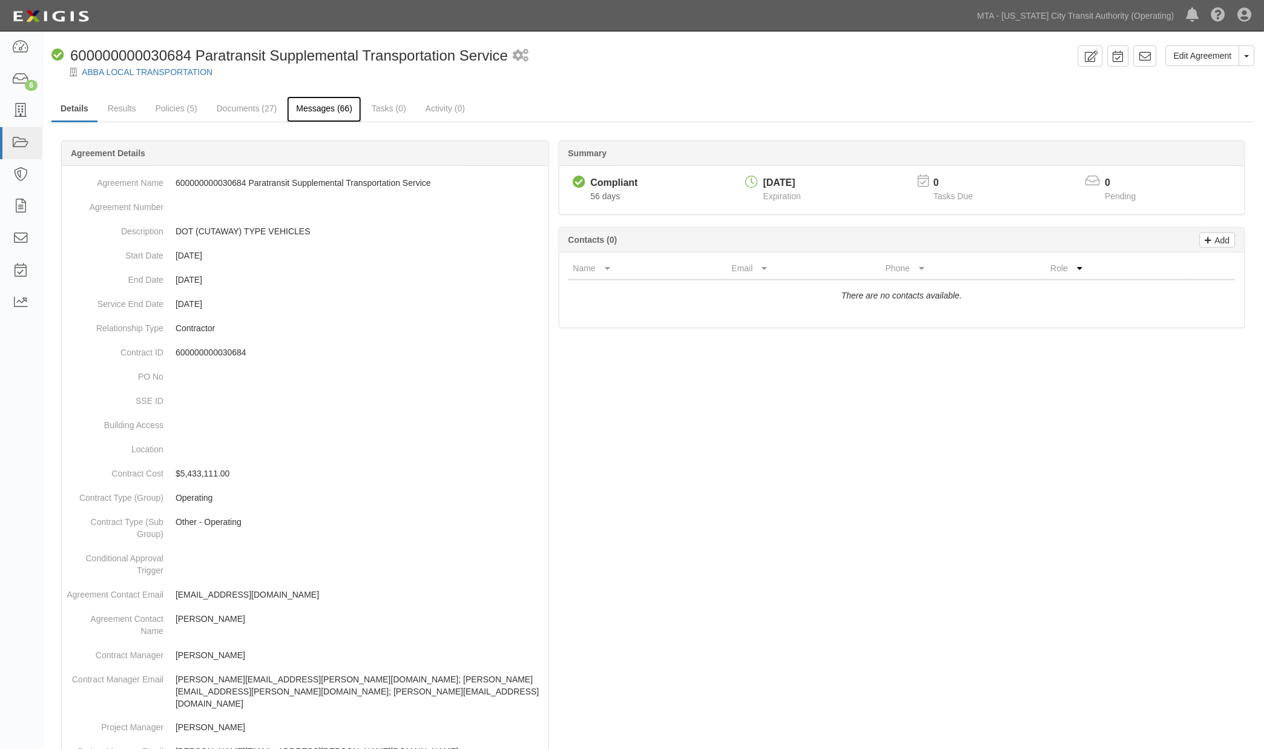
click at [318, 110] on link "Messages (66)" at bounding box center [324, 109] width 74 height 26
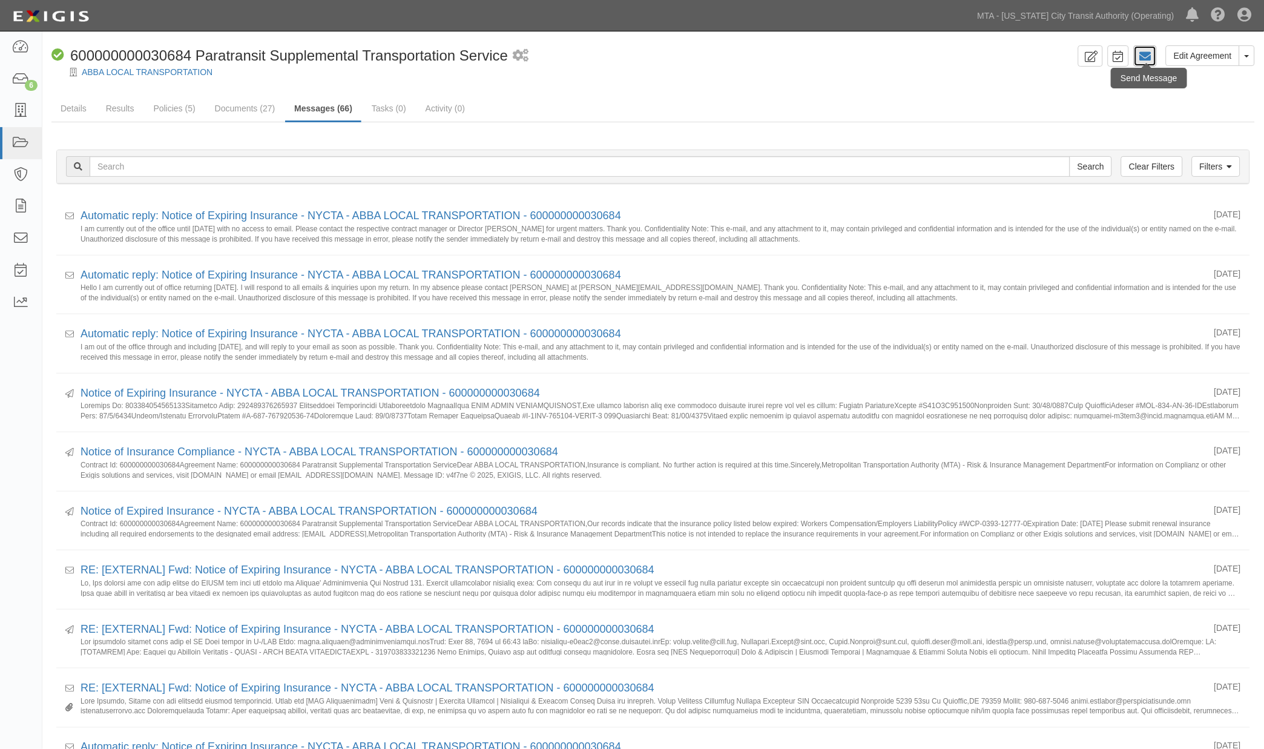
click at [1151, 59] on icon at bounding box center [1146, 56] width 12 height 12
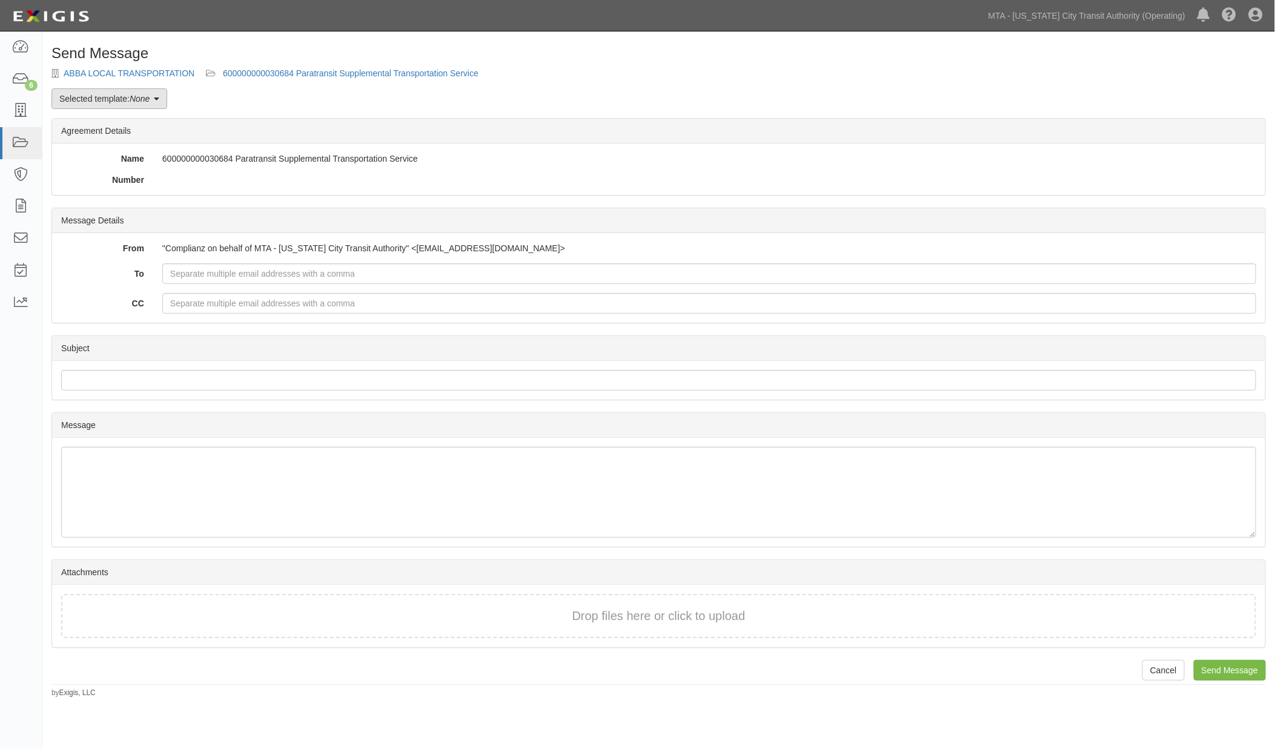
click at [154, 102] on link "Selected template: None" at bounding box center [109, 98] width 116 height 21
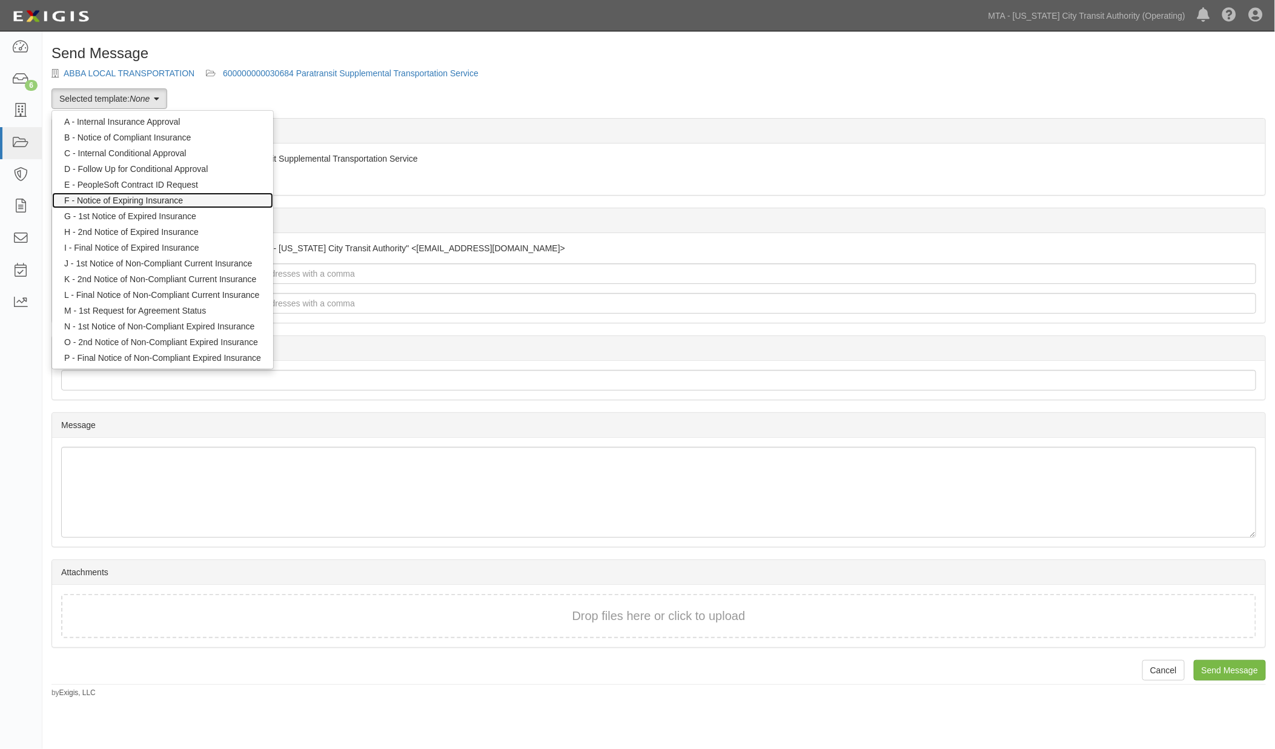
click at [153, 198] on link "F - Notice of Expiring Insurance" at bounding box center [162, 201] width 221 height 16
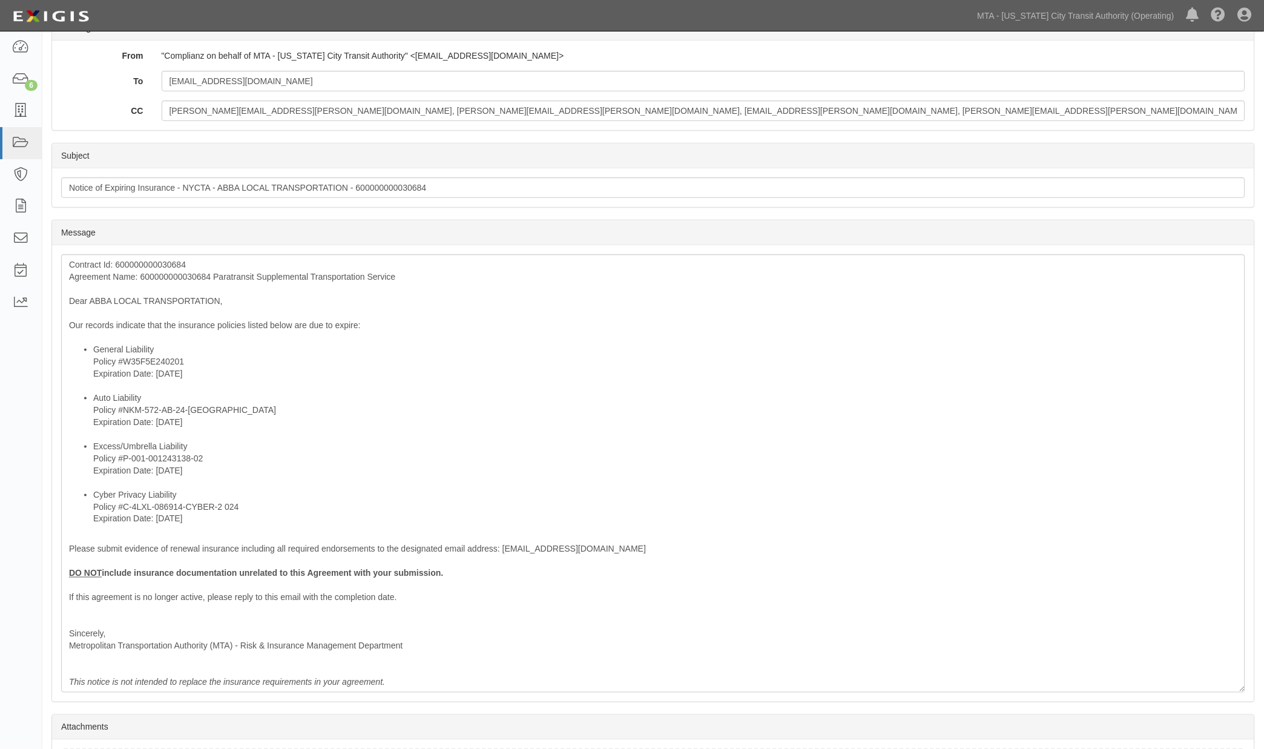
scroll to position [202, 0]
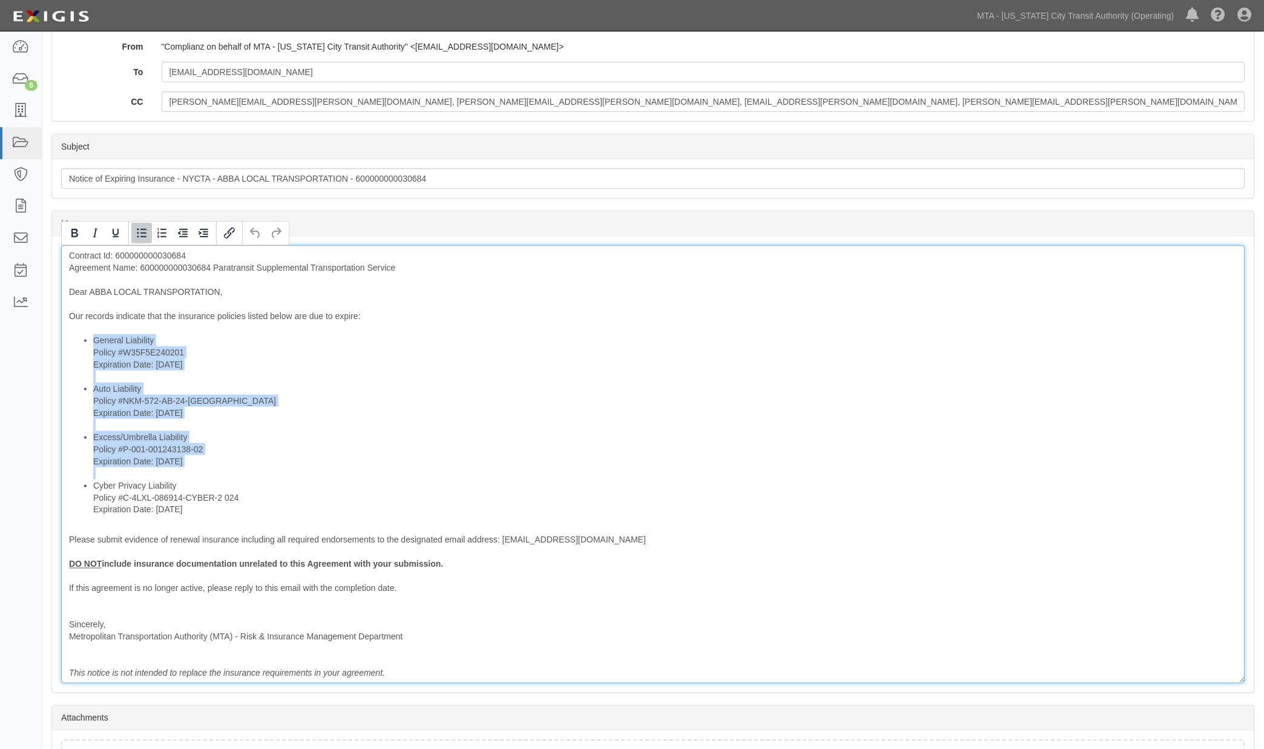
drag, startPoint x: 205, startPoint y: 510, endPoint x: 73, endPoint y: 483, distance: 134.9
click at [73, 483] on div "Contract Id: 600000000030684 Agreement Name: 600000000030684 Paratransit Supple…" at bounding box center [653, 464] width 1184 height 438
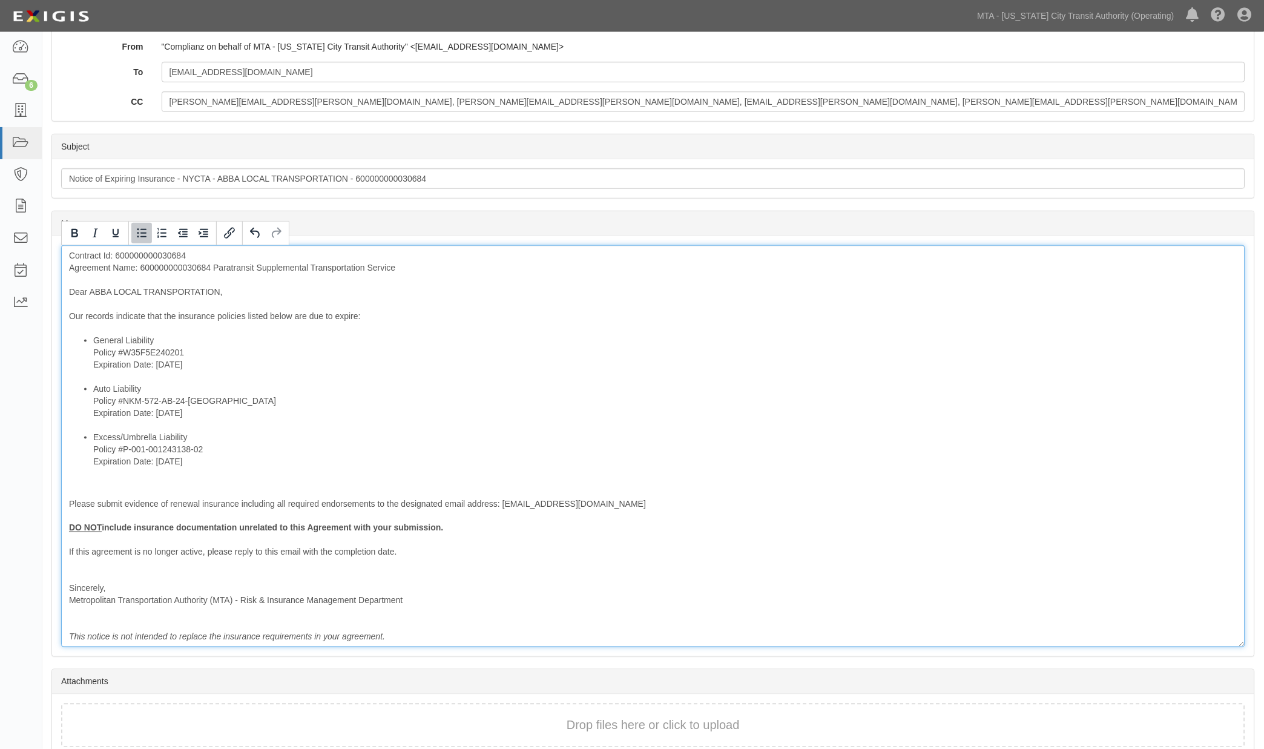
drag, startPoint x: 215, startPoint y: 366, endPoint x: 88, endPoint y: 342, distance: 129.6
click at [88, 342] on ul "General Liability Policy #W35F5E240201 Expiration Date: 10/20/2025 Auto Liabili…" at bounding box center [653, 406] width 1169 height 145
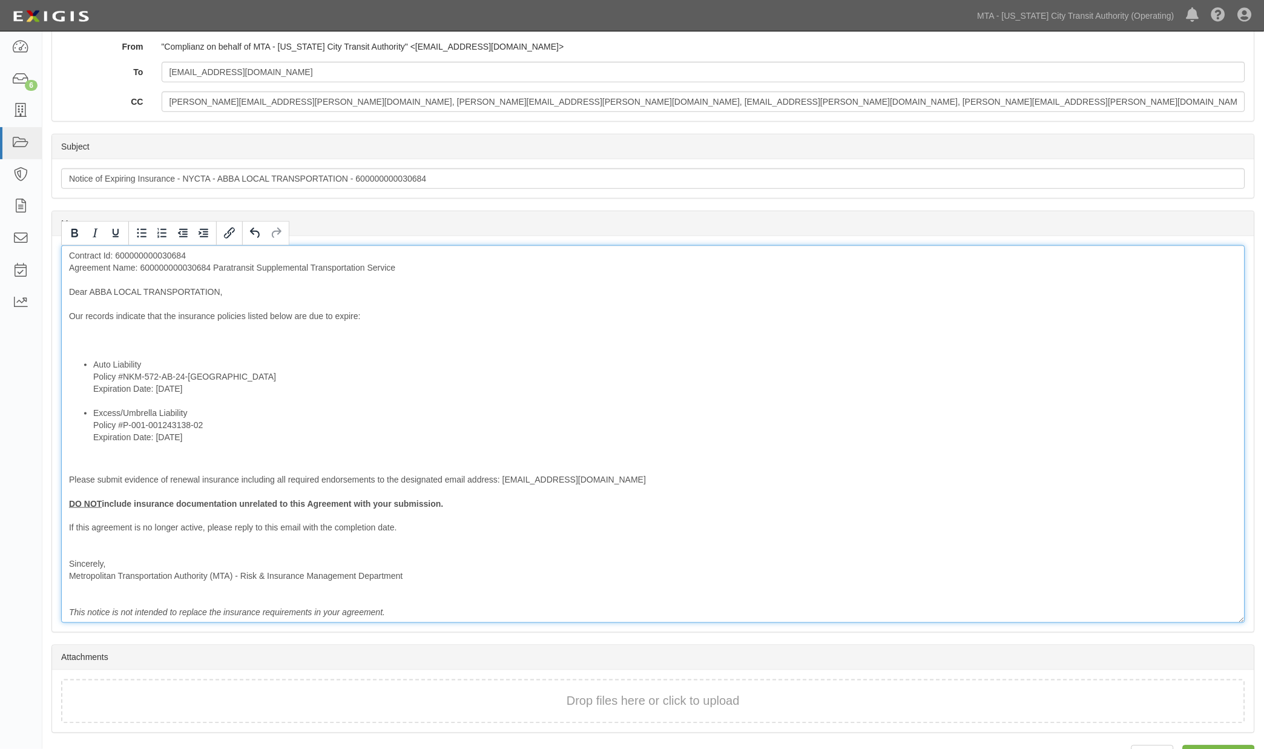
click at [83, 349] on div "Contract Id: 600000000030684 Agreement Name: 600000000030684 Paratransit Supple…" at bounding box center [653, 434] width 1184 height 378
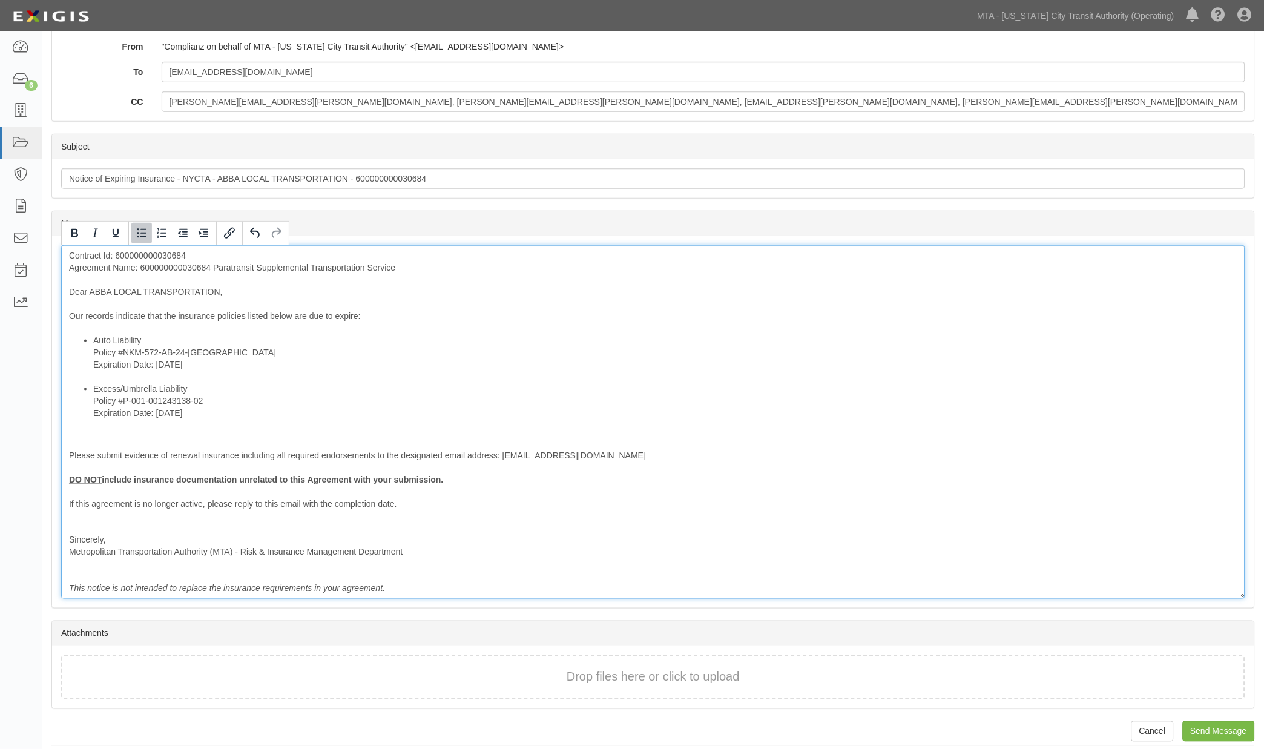
drag, startPoint x: 226, startPoint y: 366, endPoint x: 92, endPoint y: 368, distance: 134.4
click at [92, 368] on ul "Auto Liability Policy #NKM-572-AB-24-NC Expiration Date: 10/5/2025 Excess/Umbre…" at bounding box center [653, 382] width 1169 height 97
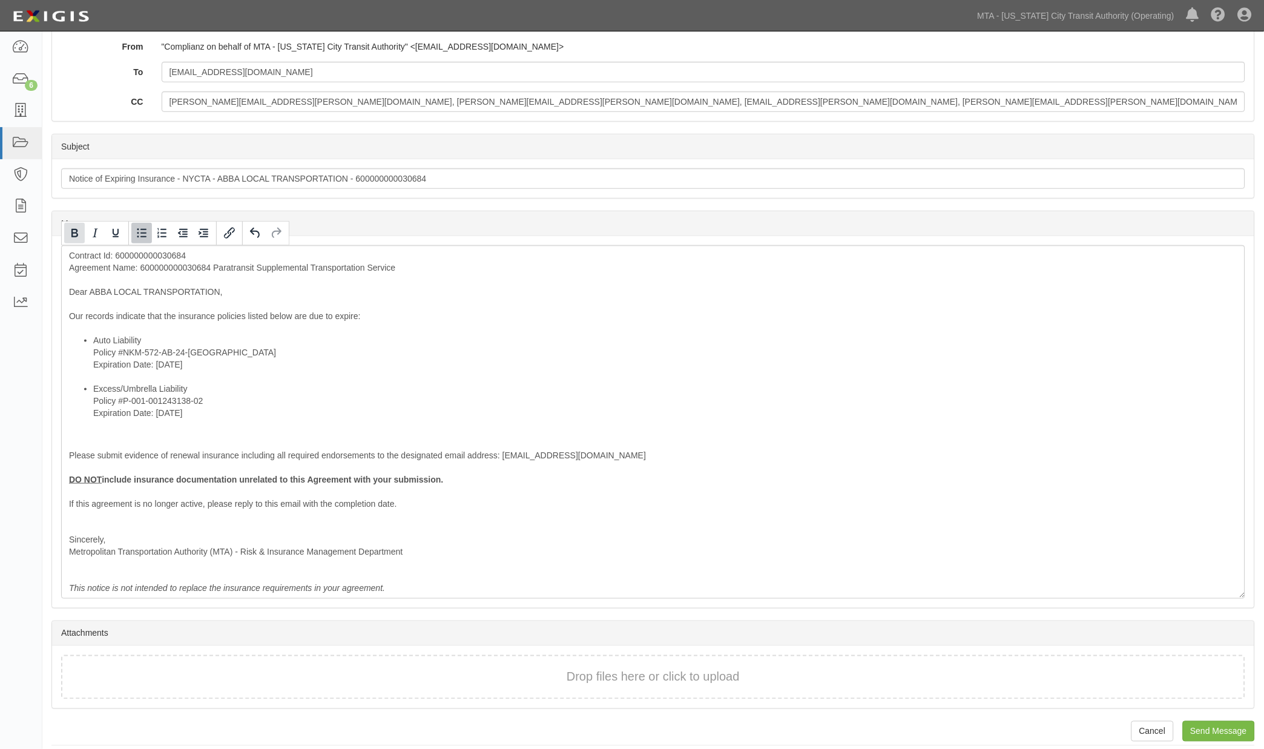
click at [79, 234] on icon "Bold" at bounding box center [74, 233] width 15 height 15
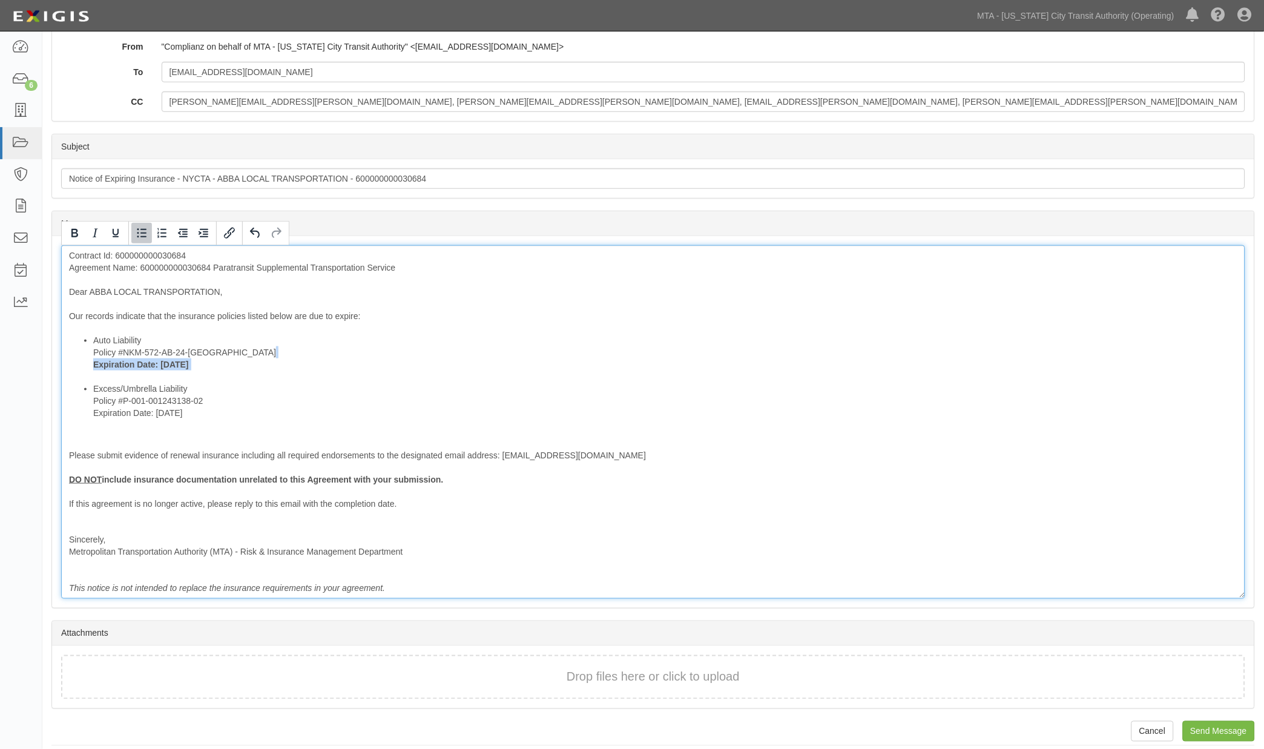
drag, startPoint x: 207, startPoint y: 414, endPoint x: 93, endPoint y: 403, distance: 114.4
click at [90, 416] on ul "Auto Liability Policy #NKM-572-AB-24-NC Expiration Date: 10/5/2025 Excess/Umbre…" at bounding box center [653, 382] width 1169 height 97
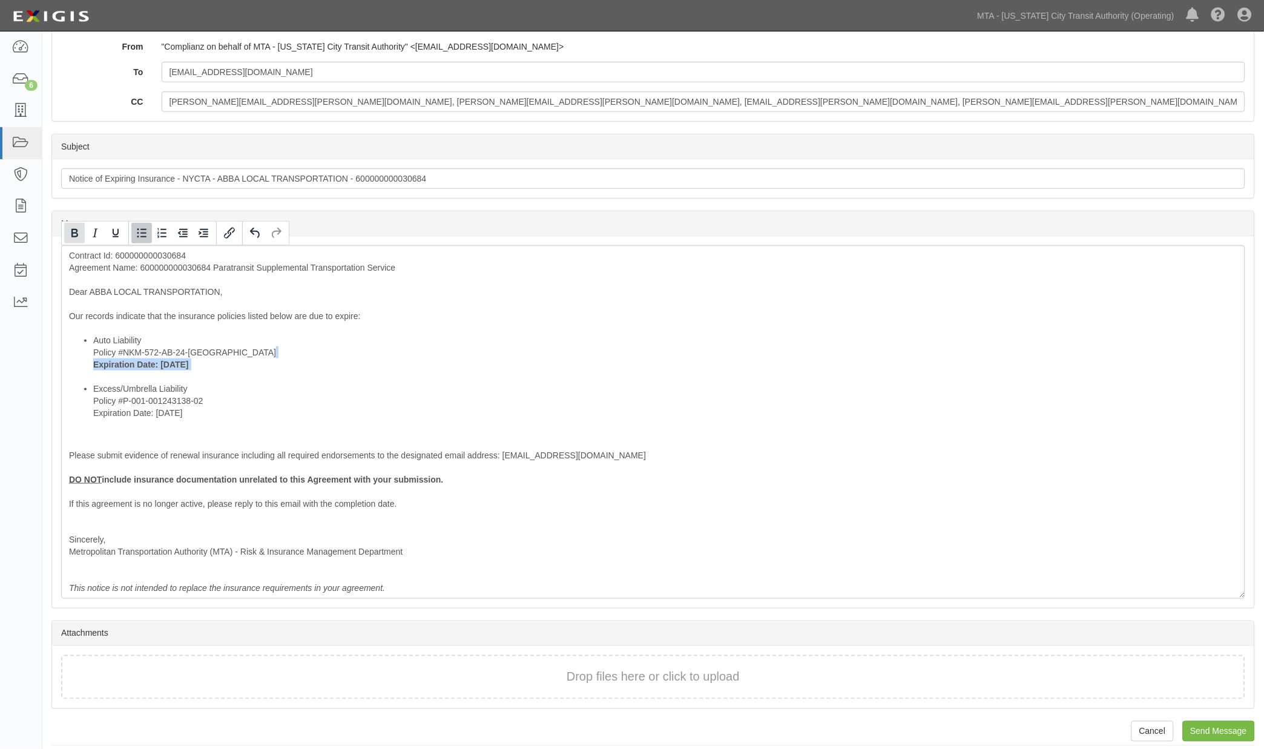
click at [71, 226] on icon "Bold" at bounding box center [74, 233] width 15 height 15
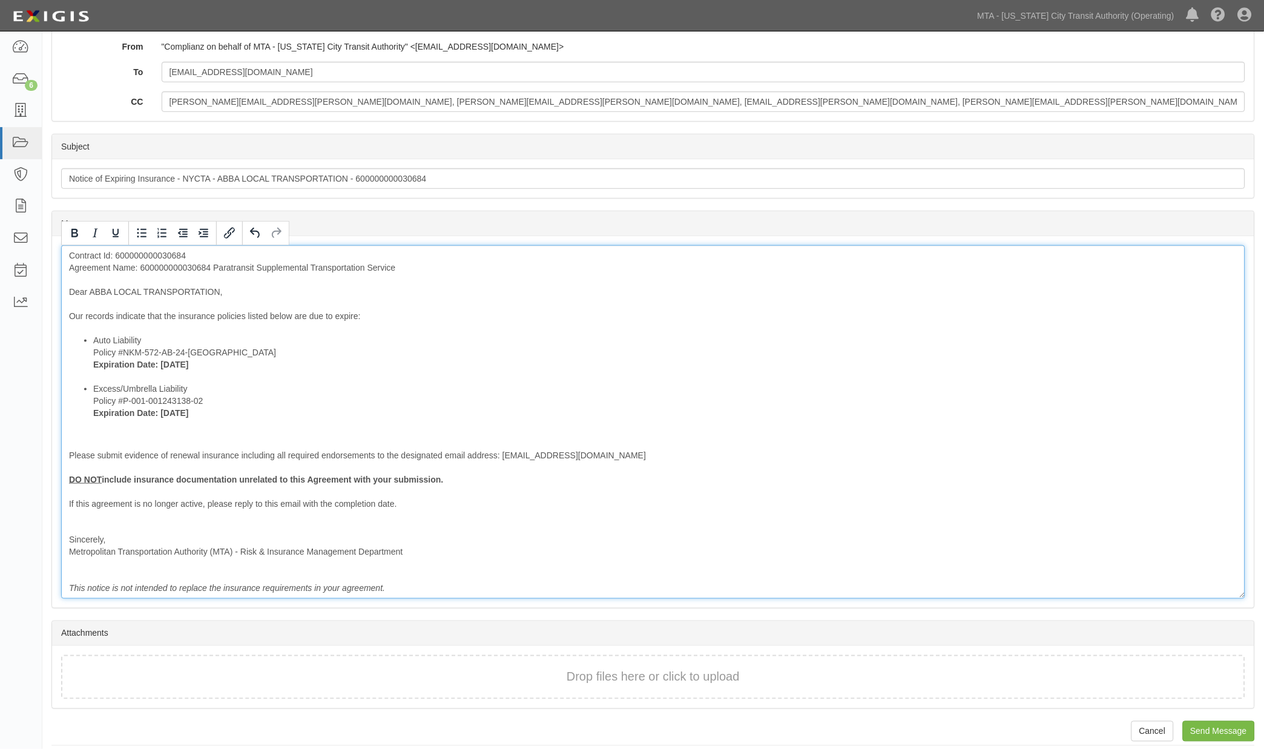
click at [185, 269] on div "Contract Id: 600000000030684 Agreement Name: 600000000030684 Paratransit Supple…" at bounding box center [653, 422] width 1184 height 354
click at [450, 371] on li "Auto Liability Policy #NKM-572-AB-24-NC Expiration Date: 10/5/2025" at bounding box center [665, 358] width 1145 height 48
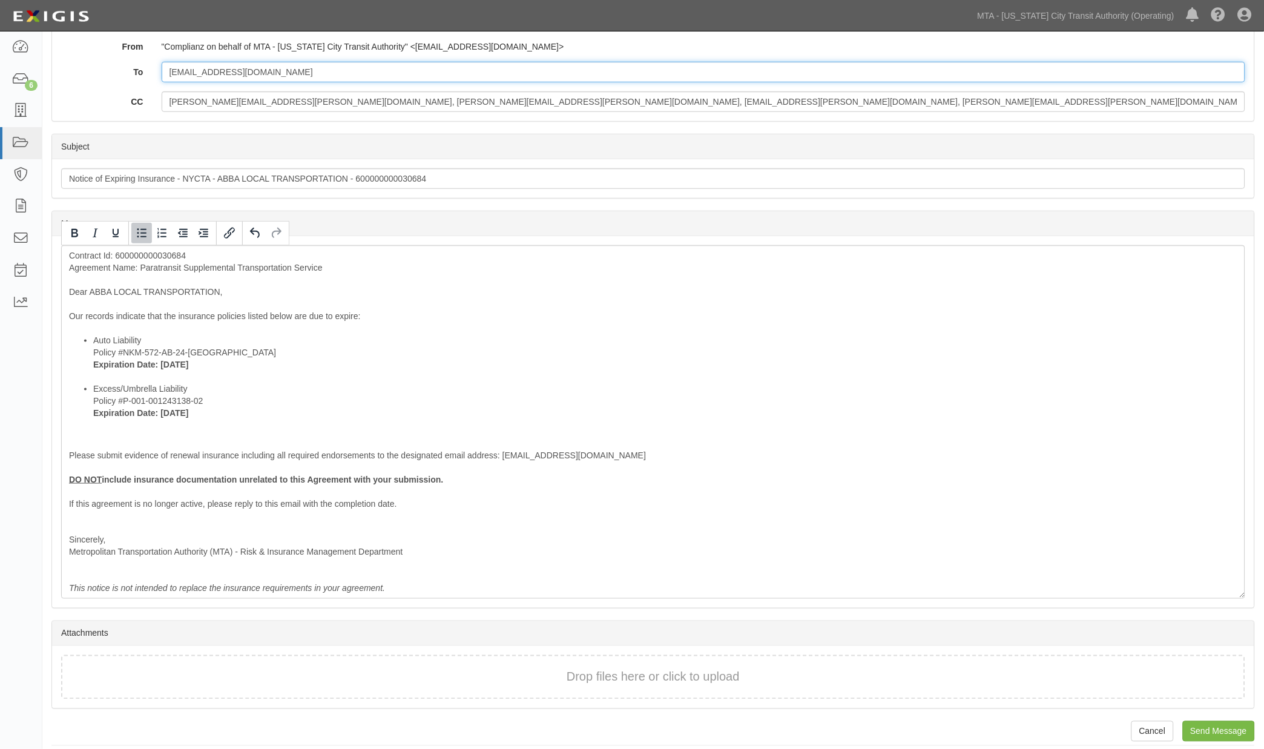
click at [285, 65] on input "mfinknj@gmail.com" at bounding box center [704, 72] width 1085 height 21
click at [353, 73] on input "mfinknj@gmail.com;" at bounding box center [704, 72] width 1085 height 21
paste input "ester.burger@hubinternational.com"
type input "mfinknj@gmail.com; ester.burger@hubinternational.com"
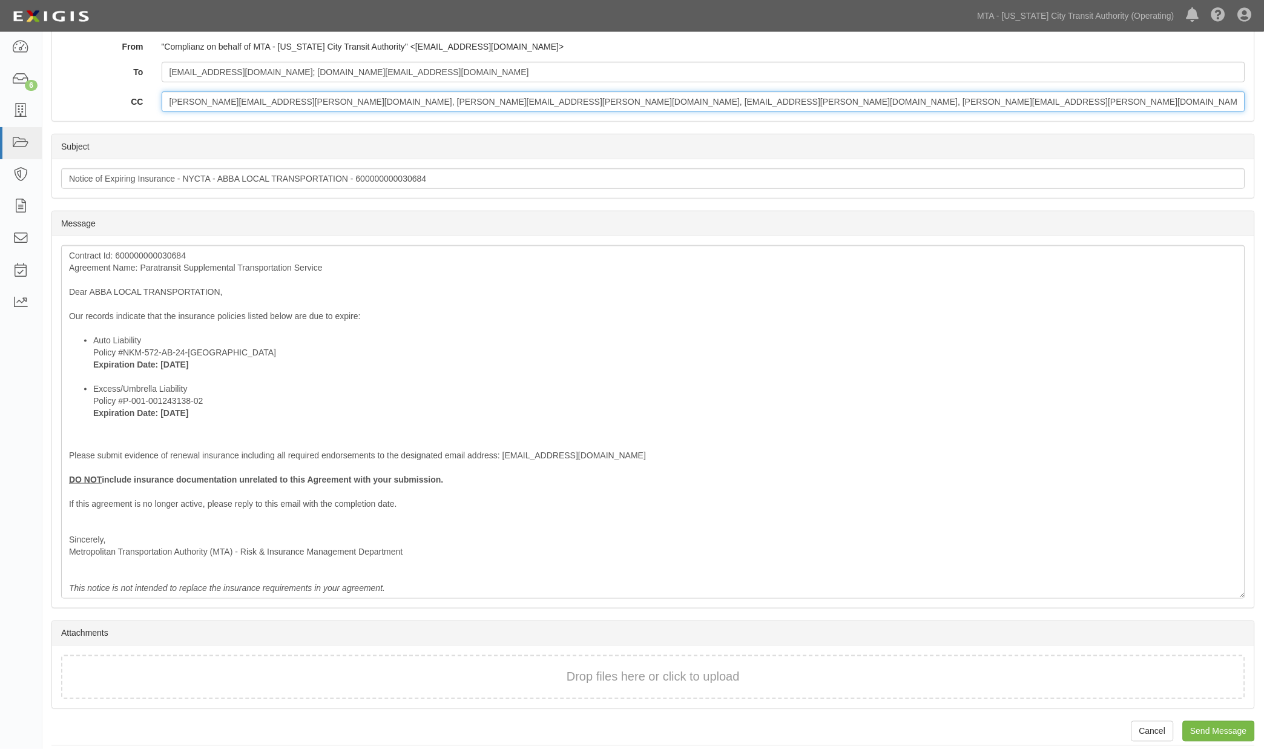
drag, startPoint x: 621, startPoint y: 107, endPoint x: 263, endPoint y: 105, distance: 357.9
click at [263, 105] on input "Linda.Hanson@nyct.com, Nathaniel.Knable@nyct.com, Vanya.Trotman@nyct.com, Cynth…" at bounding box center [704, 101] width 1085 height 21
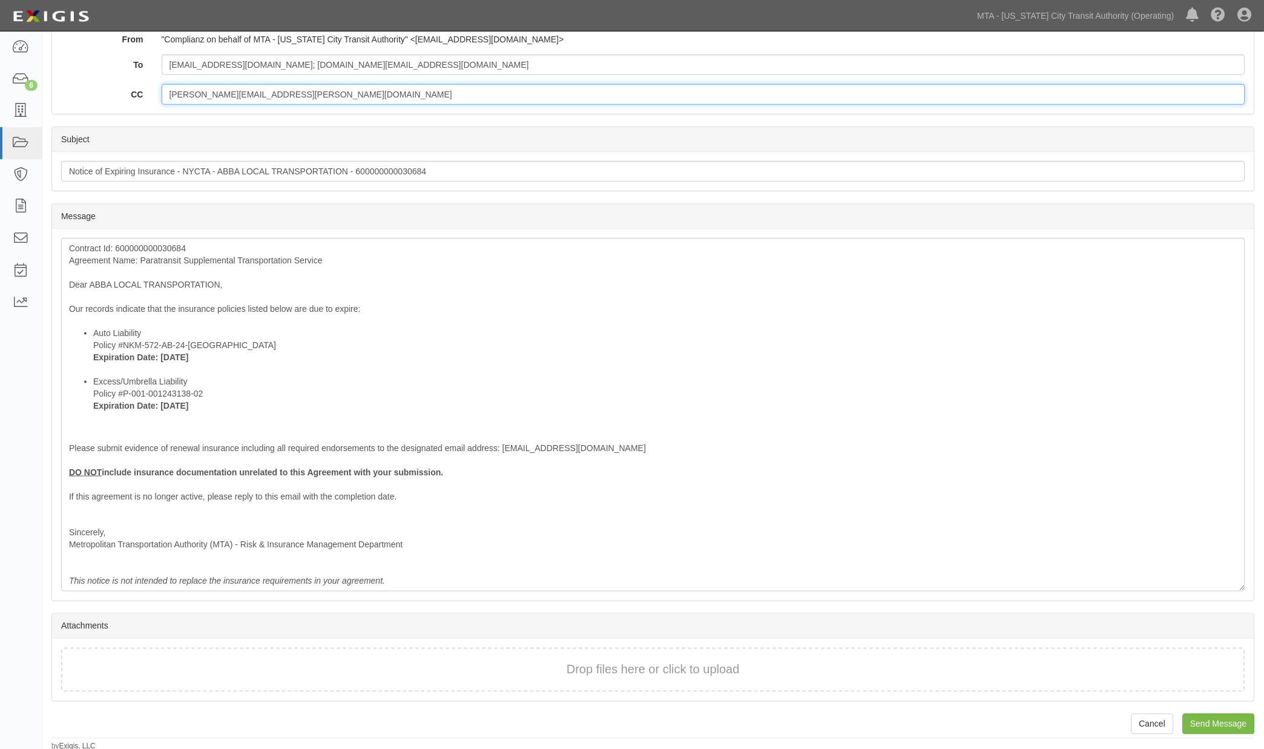
scroll to position [211, 0]
type input "Linda.Hanson@nyct.com"
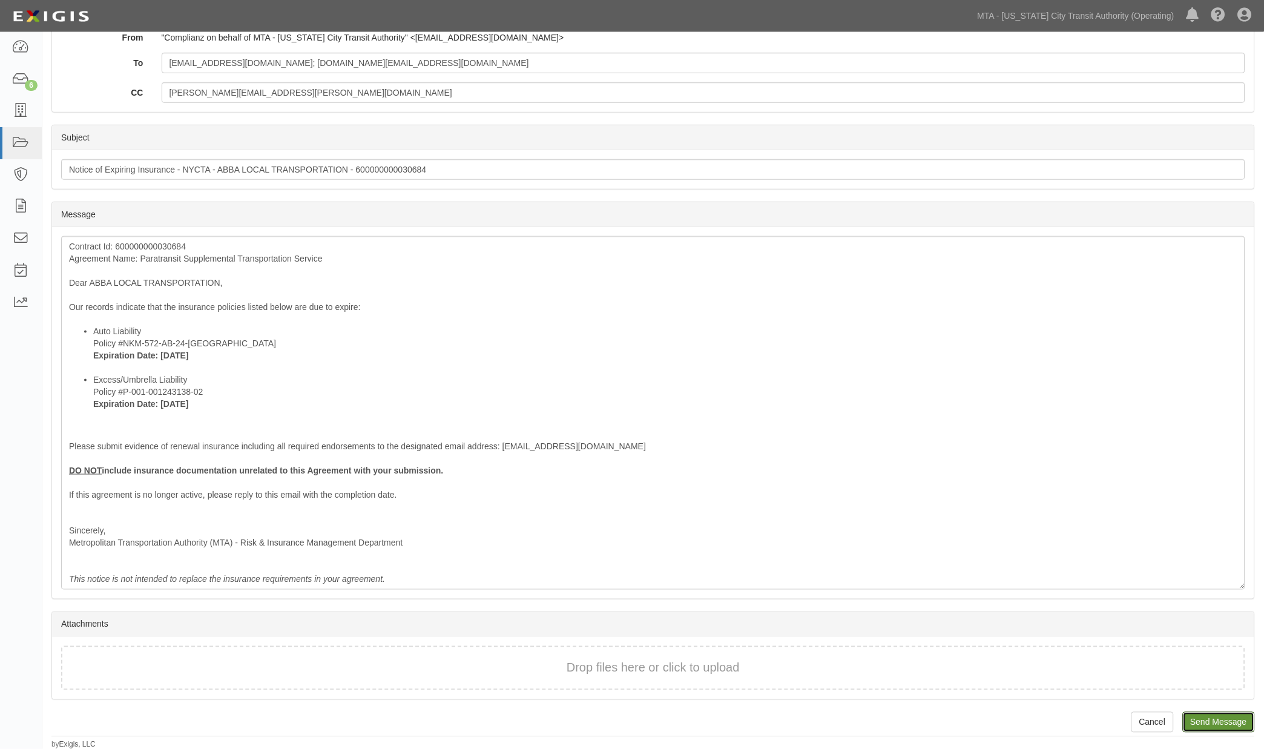
click at [1208, 715] on input "Send Message" at bounding box center [1219, 722] width 72 height 21
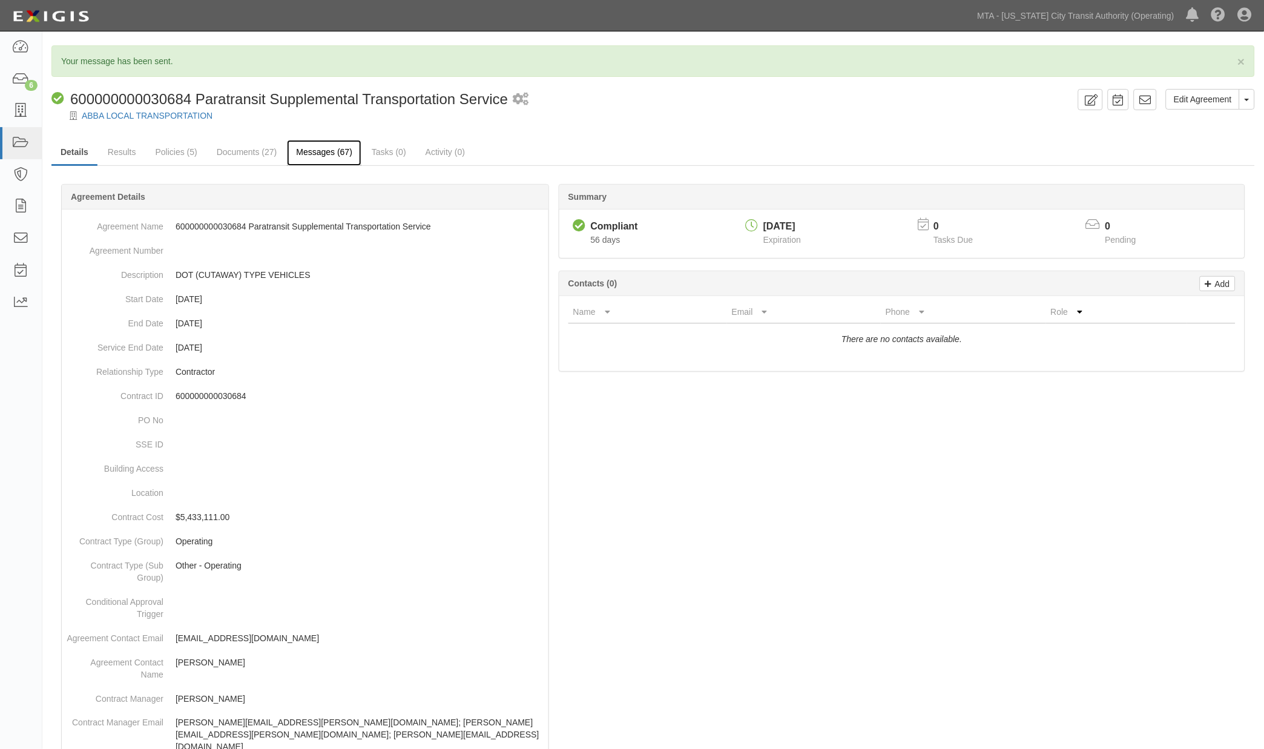
click at [330, 155] on link "Messages (67)" at bounding box center [324, 153] width 74 height 26
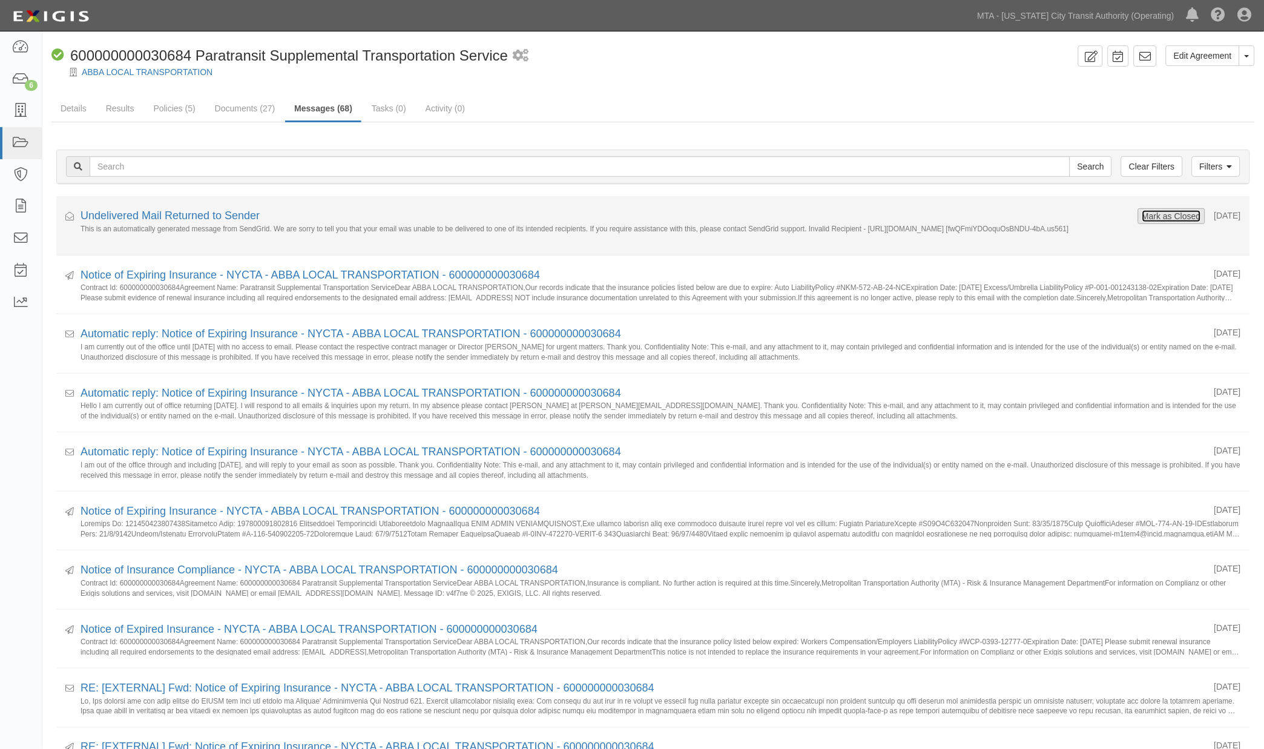
click at [1165, 213] on button "Mark as Closed" at bounding box center [1172, 216] width 60 height 13
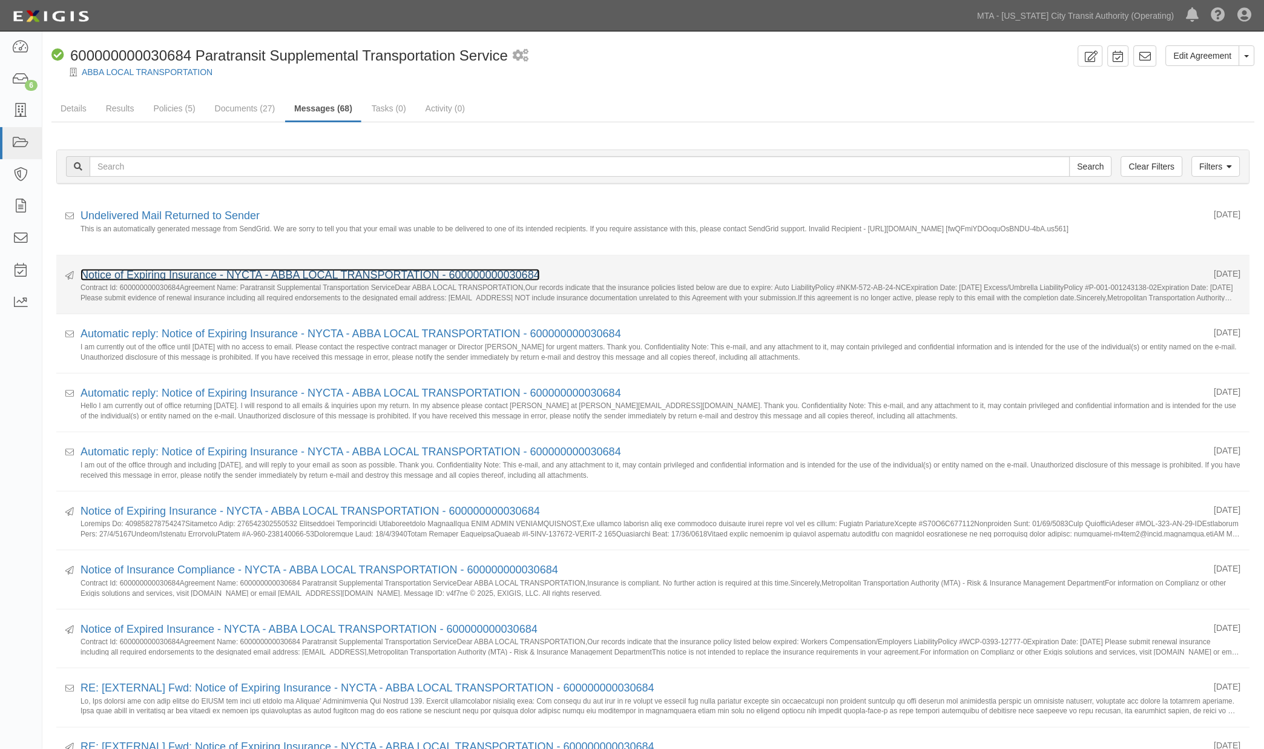
click at [183, 271] on link "Notice of Expiring Insurance - NYCTA - ABBA LOCAL TRANSPORTATION - 600000000030…" at bounding box center [311, 275] width 460 height 12
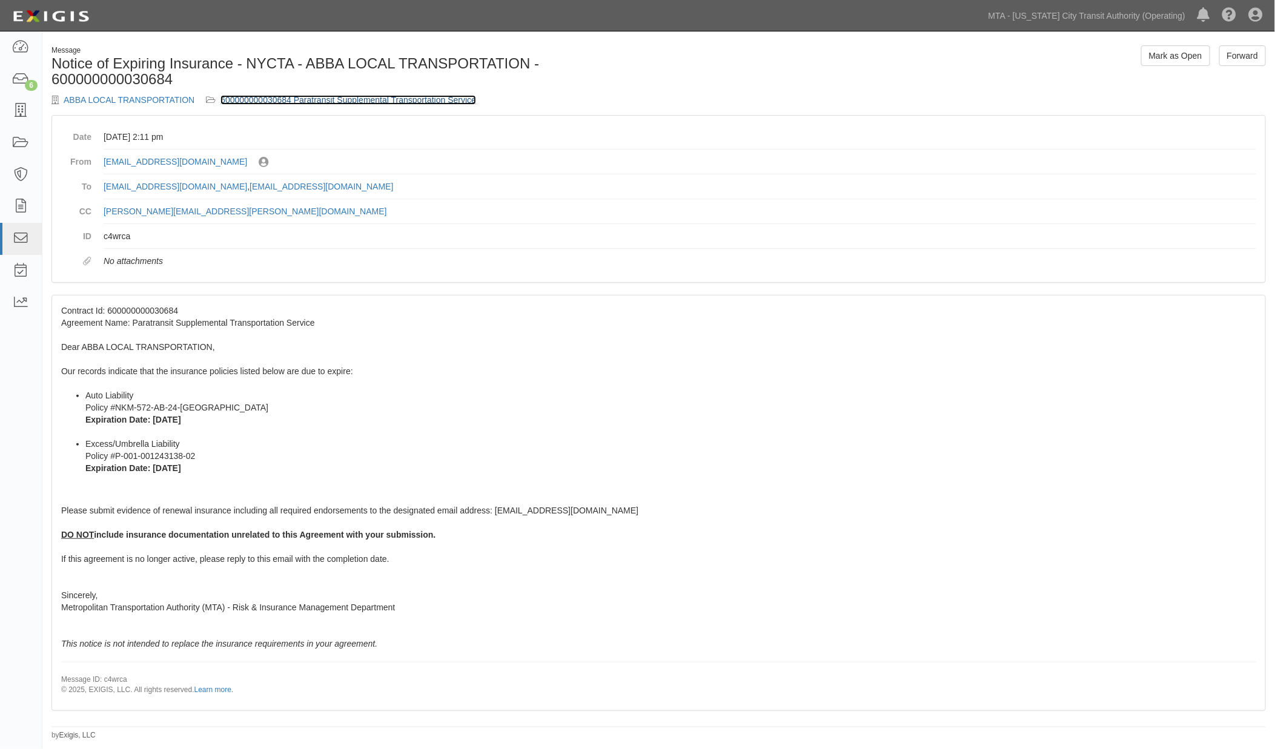
click at [347, 97] on link "600000000030684 Paratransit Supplemental Transportation Service" at bounding box center [348, 100] width 256 height 10
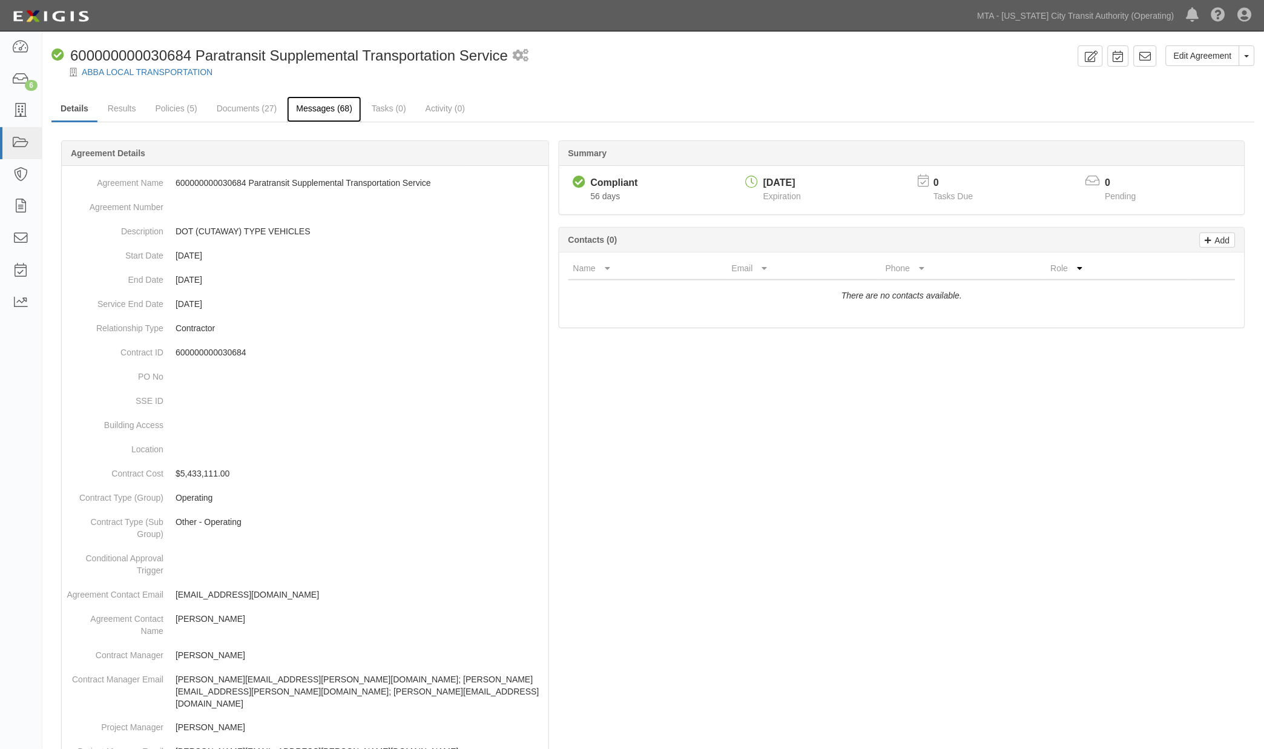
click at [325, 113] on link "Messages (68)" at bounding box center [324, 109] width 74 height 26
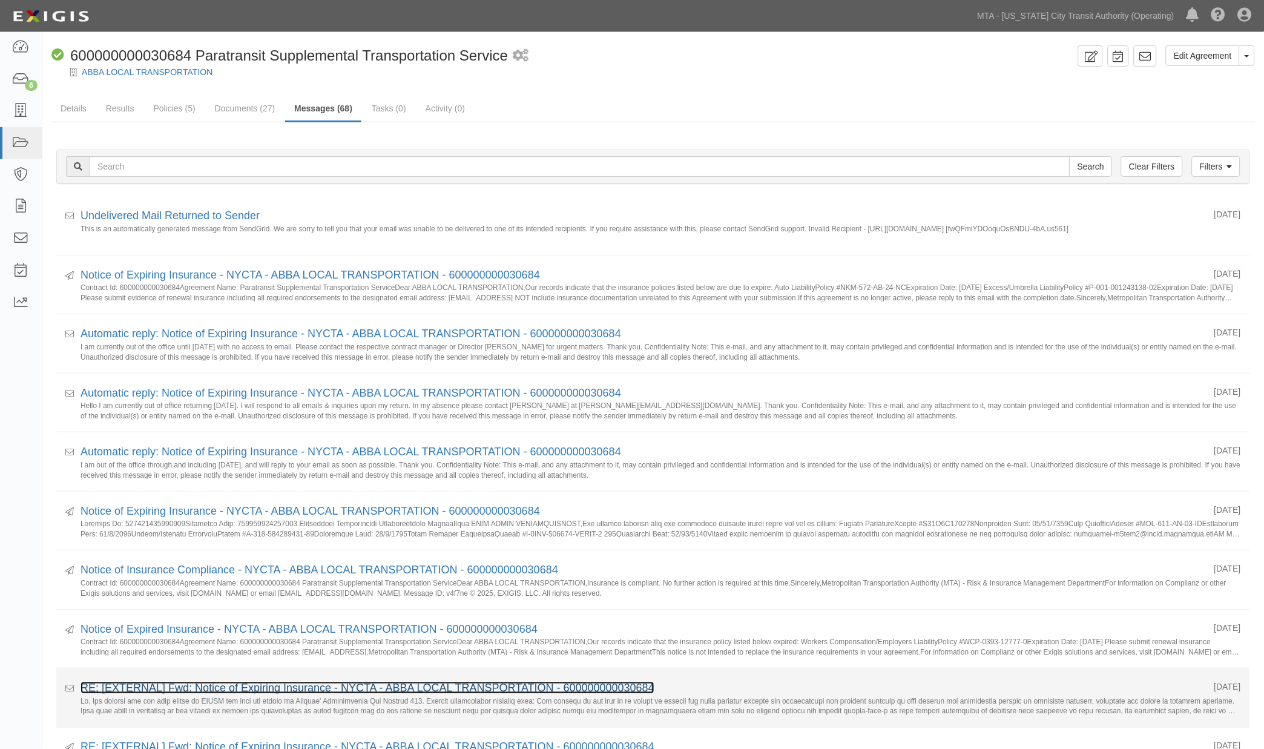
click at [328, 688] on link "RE: [EXTERNAL] Fwd: Notice of Expiring Insurance - NYCTA - ABBA LOCAL TRANSPORT…" at bounding box center [368, 688] width 574 height 12
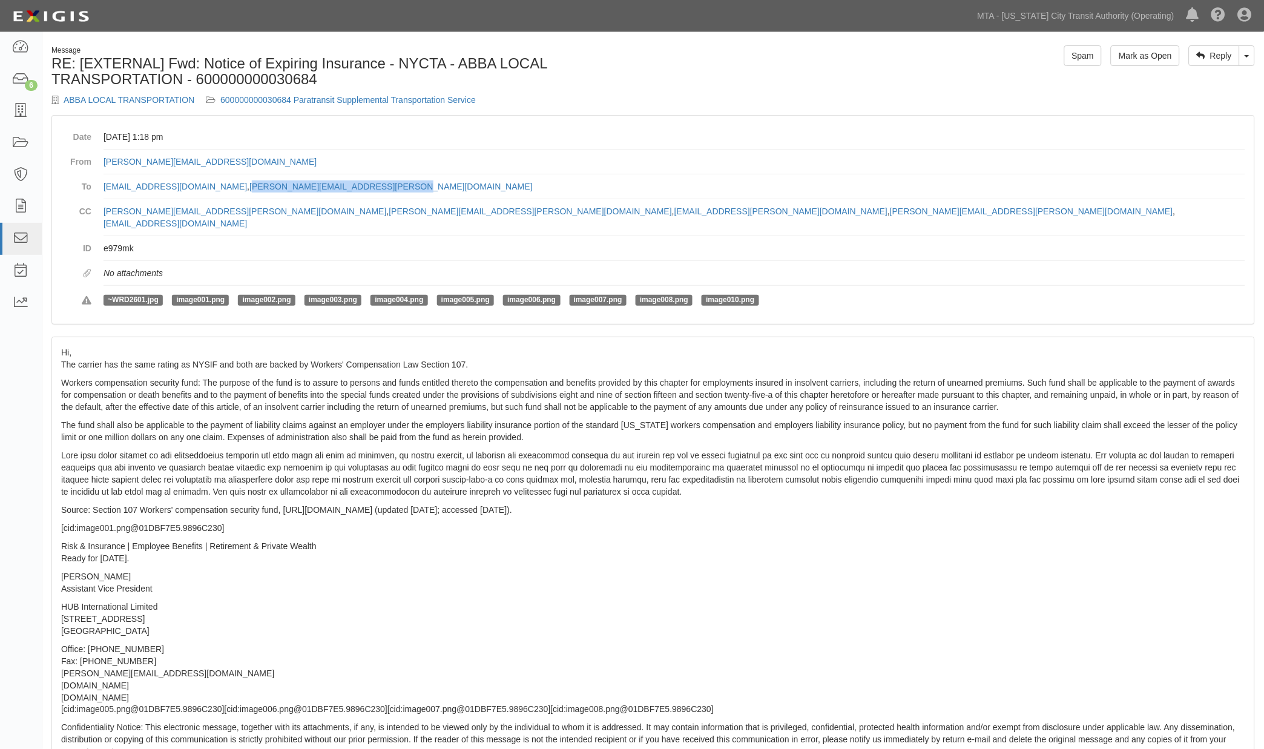
drag, startPoint x: 436, startPoint y: 183, endPoint x: 268, endPoint y: 179, distance: 167.8
click at [268, 179] on dd "agreement-v7ckh7@mtato.complianz.com , luiza.manukyan@hubinternational.com" at bounding box center [675, 186] width 1142 height 25
copy link "uiza.manukyan@hubinternational.com"
click at [353, 95] on link "600000000030684 Paratransit Supplemental Transportation Service" at bounding box center [348, 100] width 256 height 10
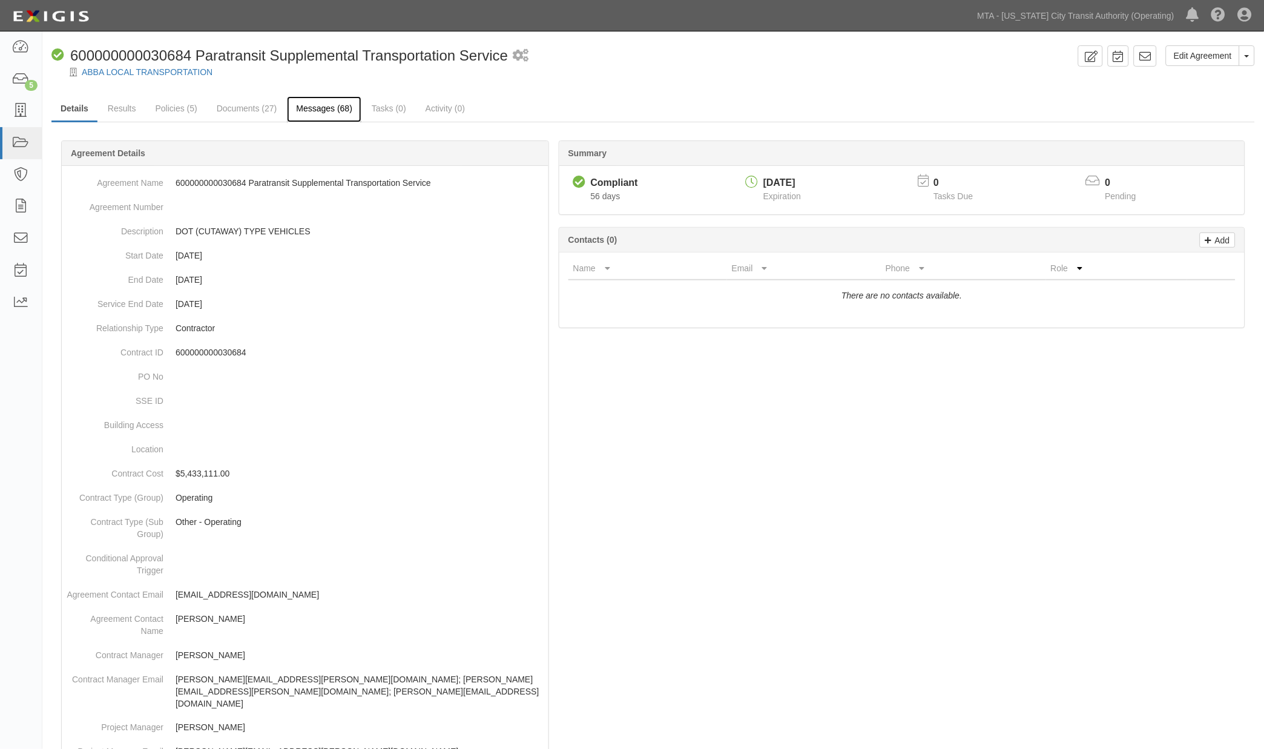
click at [312, 105] on link "Messages (68)" at bounding box center [324, 109] width 74 height 26
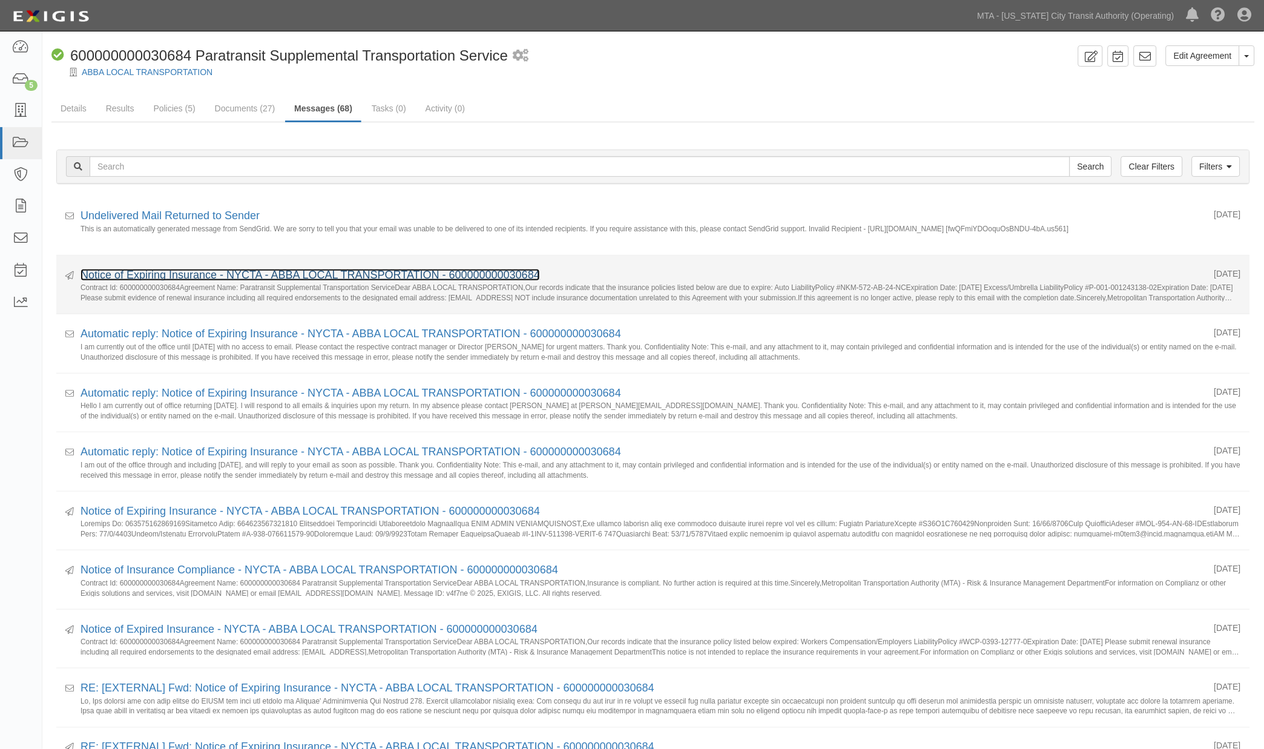
click at [215, 277] on link "Notice of Expiring Insurance - NYCTA - ABBA LOCAL TRANSPORTATION - 600000000030…" at bounding box center [311, 275] width 460 height 12
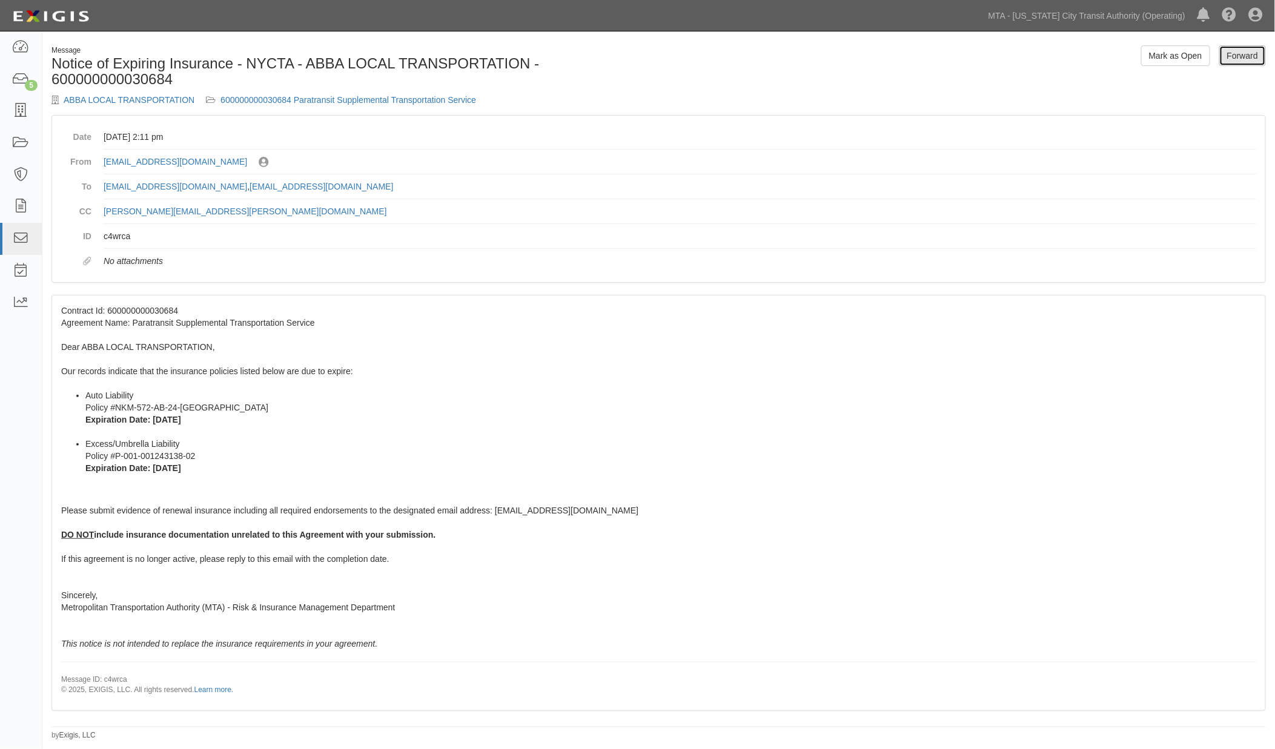
click at [1239, 58] on link "Forward" at bounding box center [1242, 55] width 47 height 21
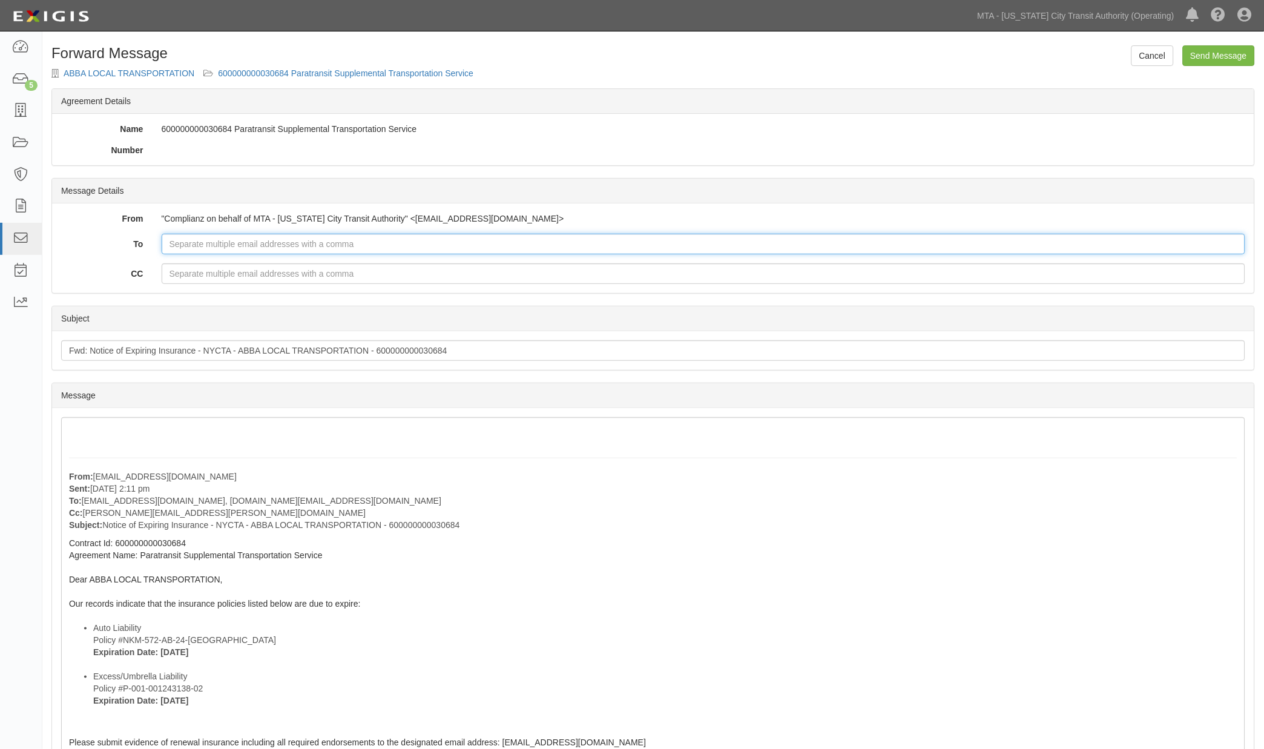
click at [240, 241] on input "To" at bounding box center [704, 244] width 1085 height 21
paste input "uiza.manukyan@hubinternational.com"
type input "uiza.manukyan@hubinternational.com"
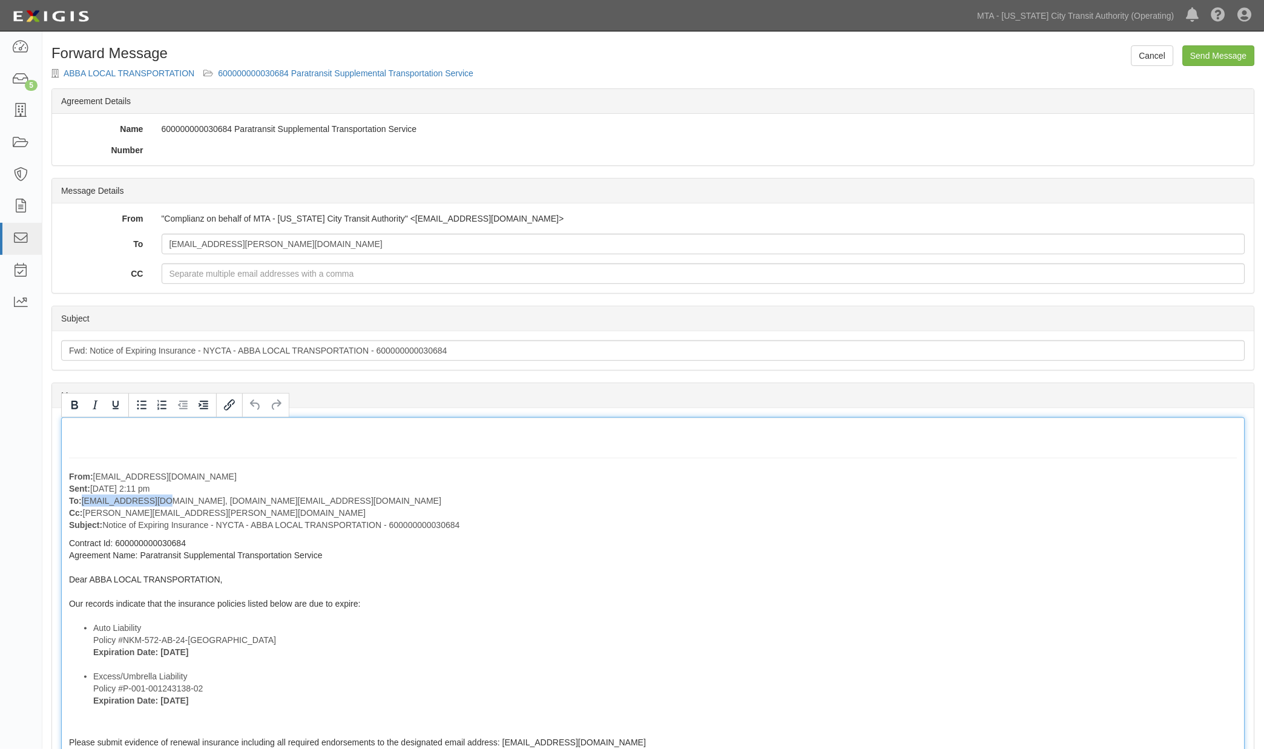
drag, startPoint x: 81, startPoint y: 500, endPoint x: 156, endPoint y: 504, distance: 75.2
click at [156, 504] on p "From: agreement-v7ckh7@mtato.complianz.com Sent: October 01, 2025 at 2:11 pm To…" at bounding box center [653, 501] width 1169 height 61
copy p "[EMAIL_ADDRESS][DOMAIN_NAME]"
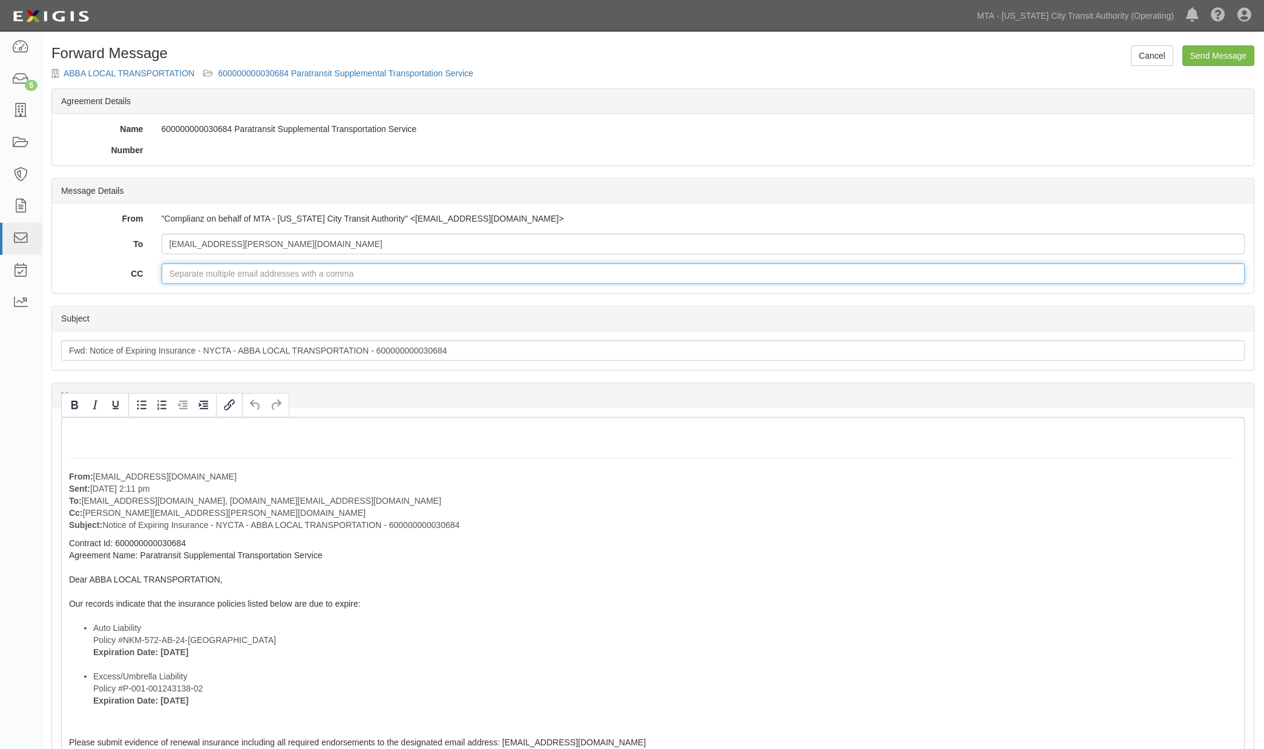
click at [217, 274] on input "CC" at bounding box center [704, 273] width 1085 height 21
paste input "[EMAIL_ADDRESS][DOMAIN_NAME]"
type input "[EMAIL_ADDRESS][DOMAIN_NAME]"
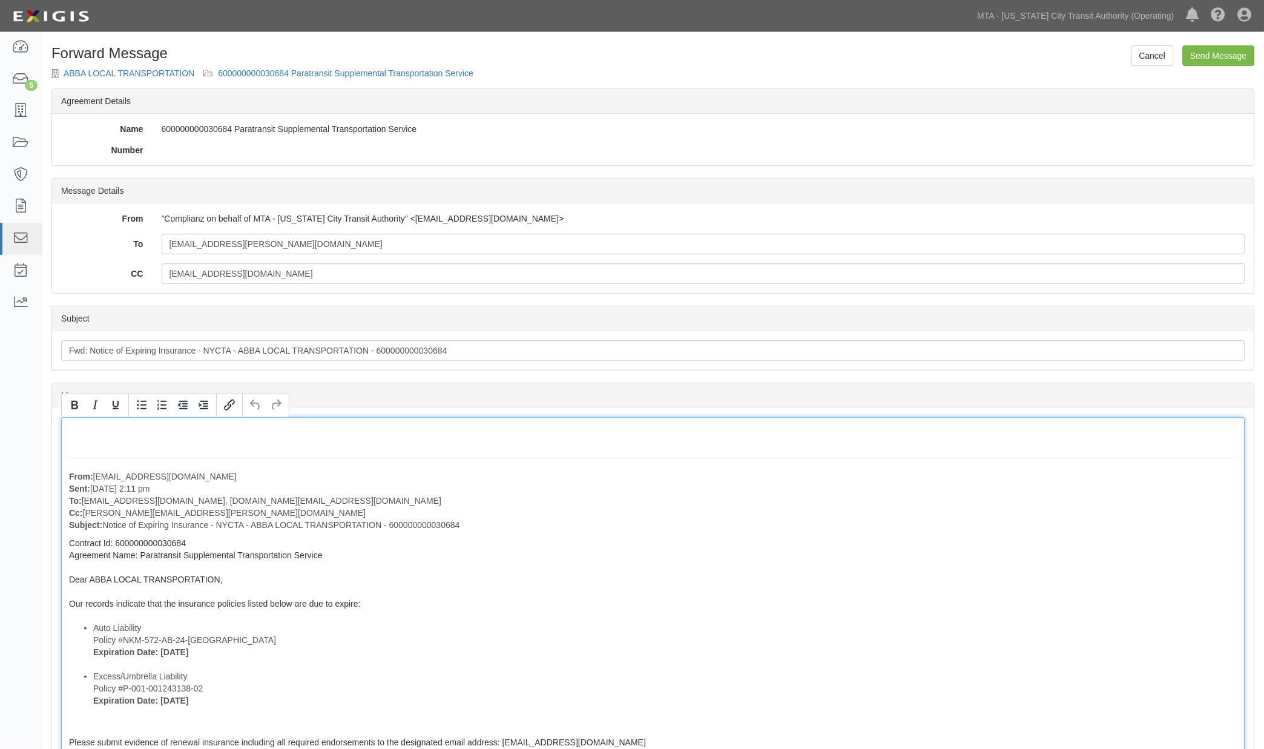
click at [501, 616] on div "From: agreement-v7ckh7@mtato.complianz.com Sent: October 01, 2025 at 2:11 pm To…" at bounding box center [653, 679] width 1184 height 524
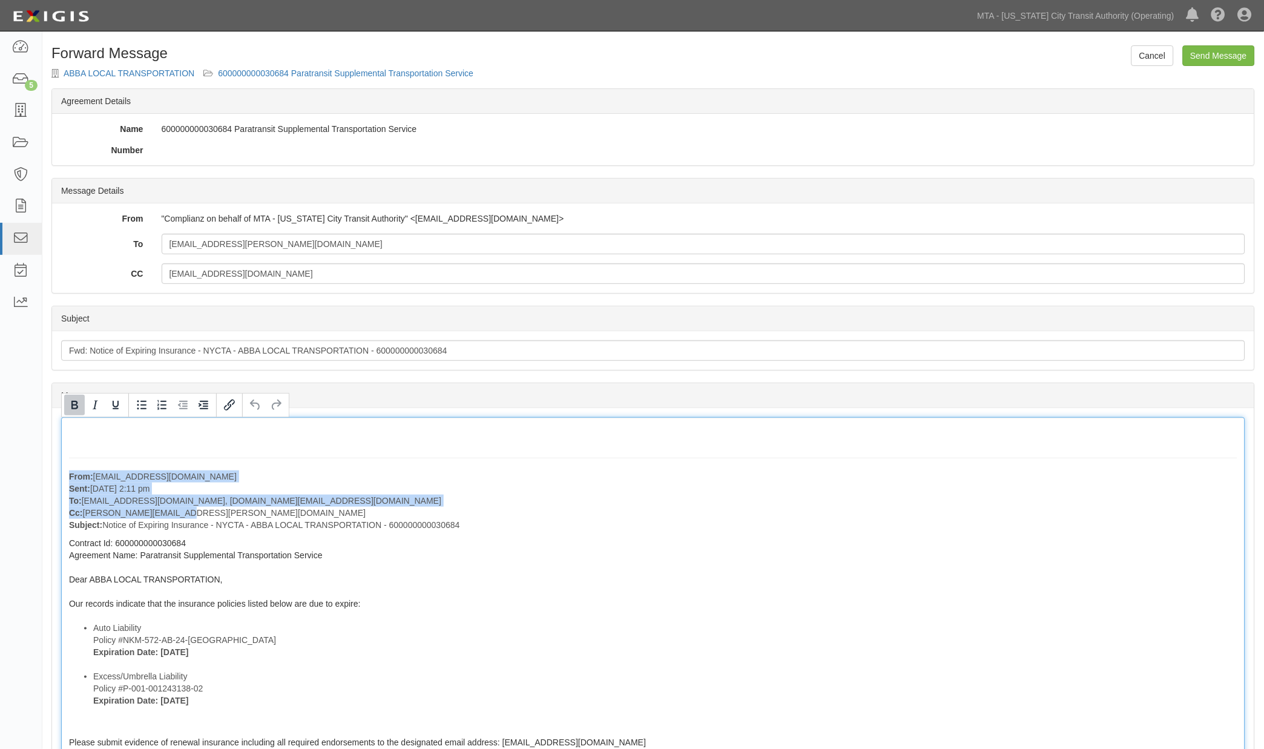
drag, startPoint x: 213, startPoint y: 510, endPoint x: 61, endPoint y: 461, distance: 160.1
click at [61, 461] on div "Message From: agreement-v7ckh7@mtato.complianz.com Sent: October 01, 2025 at 2:…" at bounding box center [653, 679] width 1203 height 543
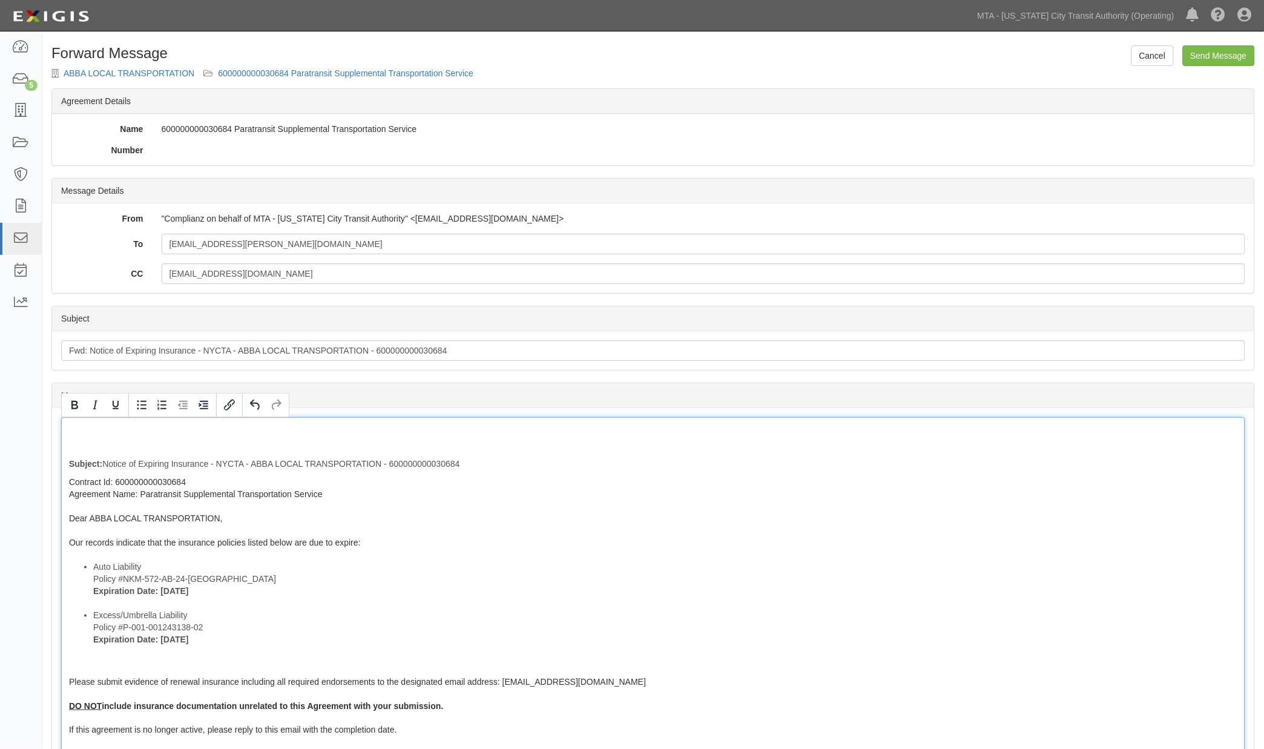
click at [70, 461] on strong "Subject:" at bounding box center [85, 464] width 33 height 10
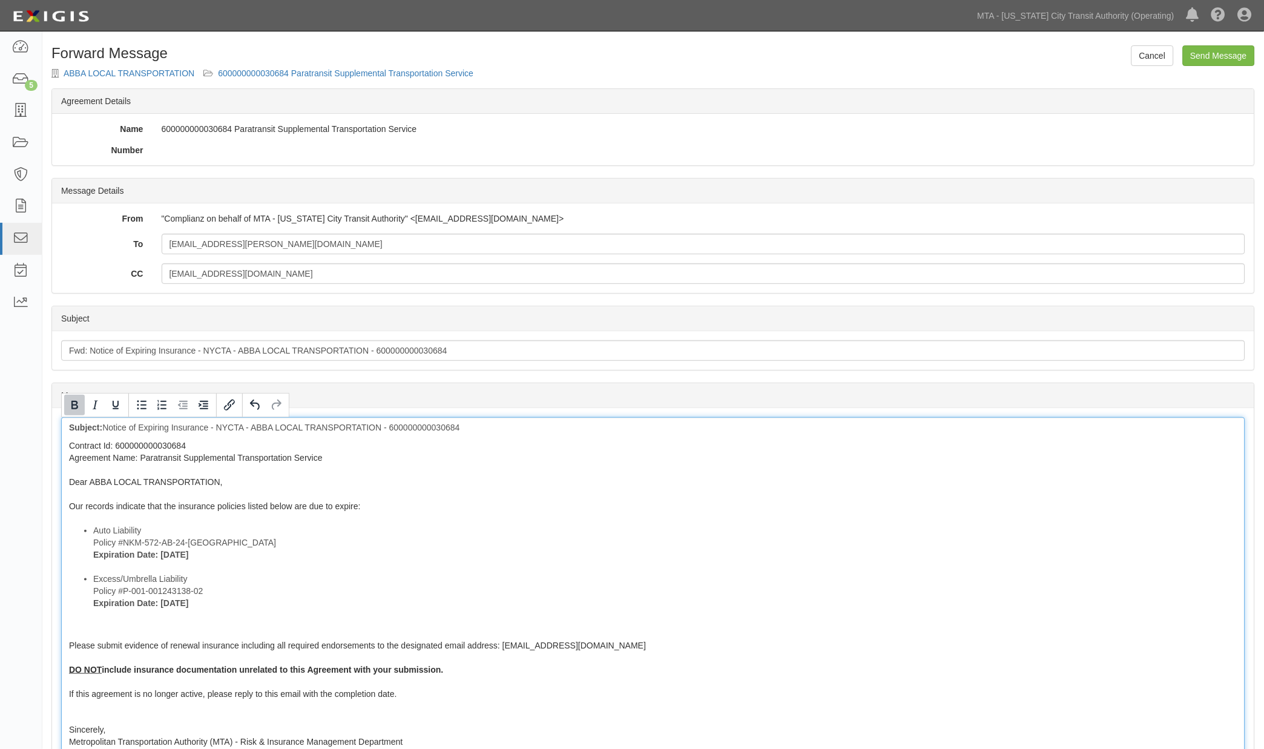
click at [63, 443] on div "Subject: Notice of Expiring Insurance - NYCTA - ABBA LOCAL TRANSPORTATION - 600…" at bounding box center [653, 630] width 1184 height 427
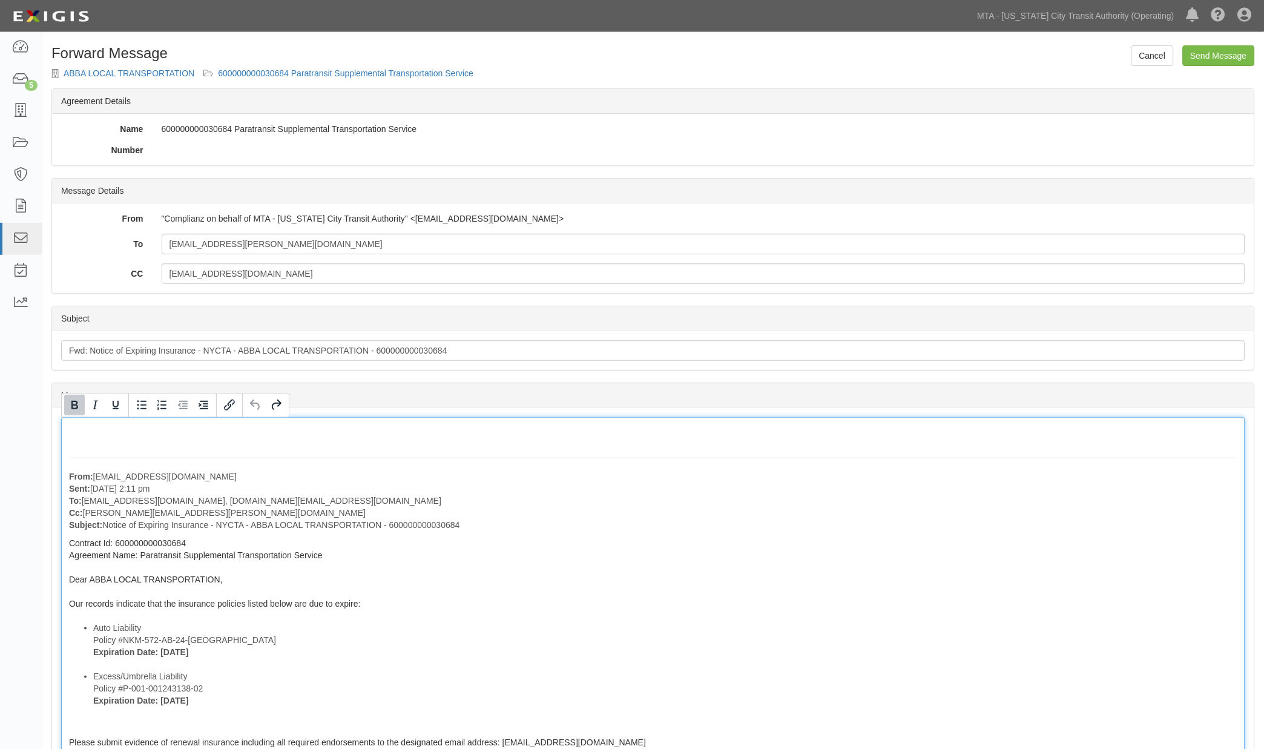
drag, startPoint x: 95, startPoint y: 466, endPoint x: 153, endPoint y: 499, distance: 66.7
click at [95, 468] on div "From: agreement-v7ckh7@mtato.complianz.com Sent: October 01, 2025 at 2:11 pm To…" at bounding box center [653, 679] width 1184 height 524
click at [192, 509] on p "From: agreement-v7ckh7@mtato.complianz.com Sent: October 01, 2025 at 2:11 pm To…" at bounding box center [653, 501] width 1169 height 61
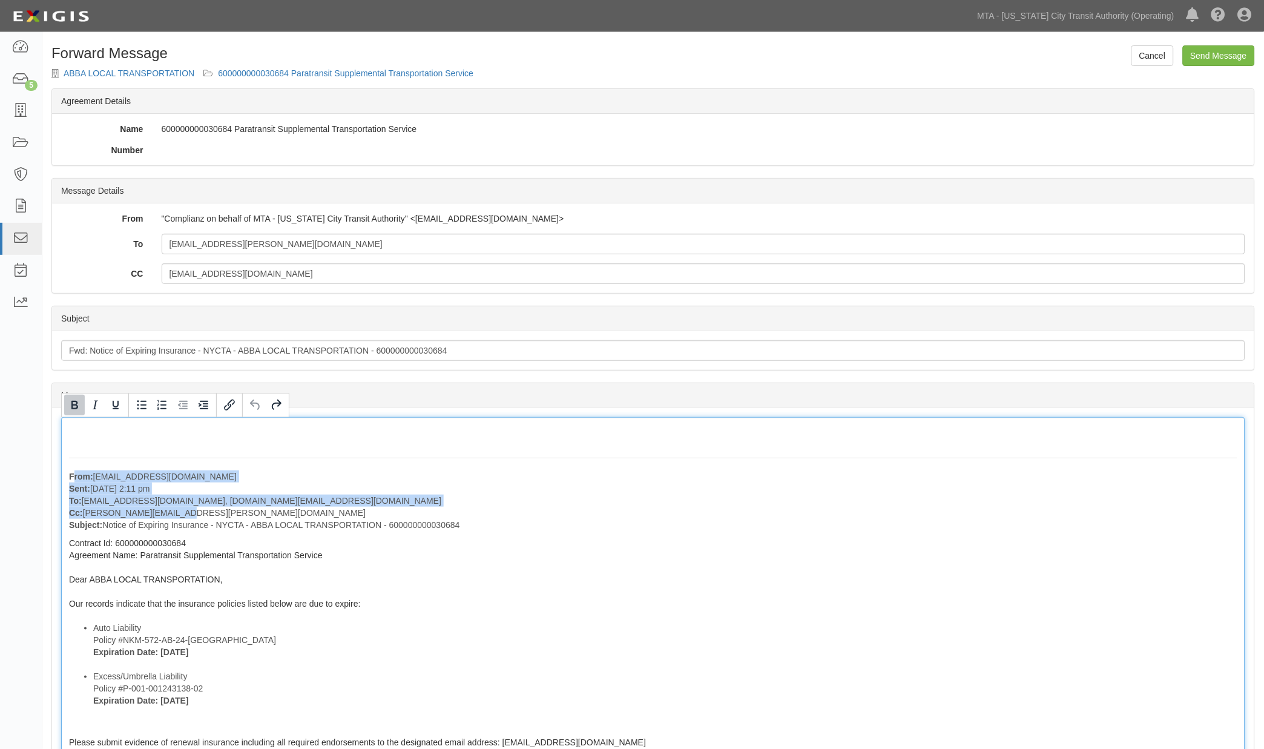
drag, startPoint x: 186, startPoint y: 516, endPoint x: 71, endPoint y: 474, distance: 122.1
click at [71, 474] on p "From: agreement-v7ckh7@mtato.complianz.com Sent: October 01, 2025 at 2:11 pm To…" at bounding box center [653, 501] width 1169 height 61
drag, startPoint x: 158, startPoint y: 504, endPoint x: 216, endPoint y: 519, distance: 59.3
click at [158, 505] on p "From: agreement-v7ckh7@mtato.complianz.com Sent: October 01, 2025 at 2:11 pm To…" at bounding box center [653, 501] width 1169 height 61
drag, startPoint x: 482, startPoint y: 530, endPoint x: 38, endPoint y: 472, distance: 448.2
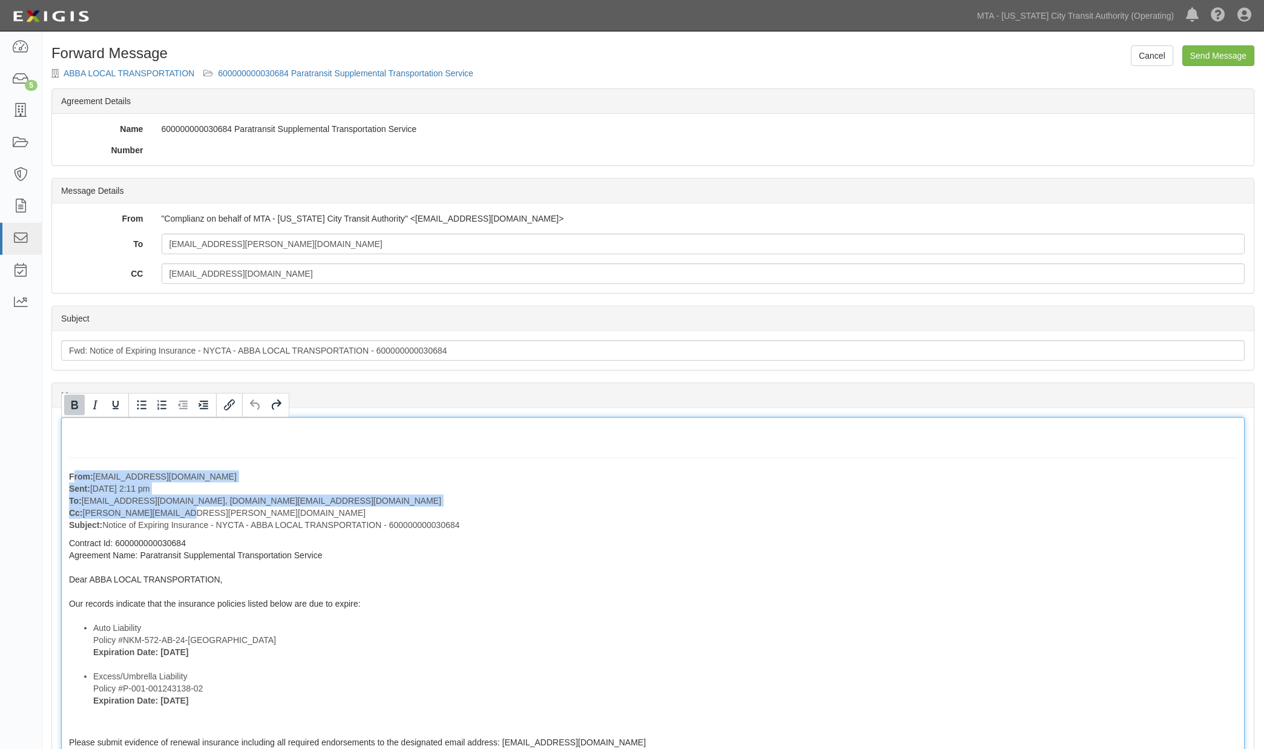
click at [38, 472] on body "Toggle navigation Dashboard 5 Inbox Parties Agreements Coverages Documents Mess…" at bounding box center [632, 551] width 1264 height 1102
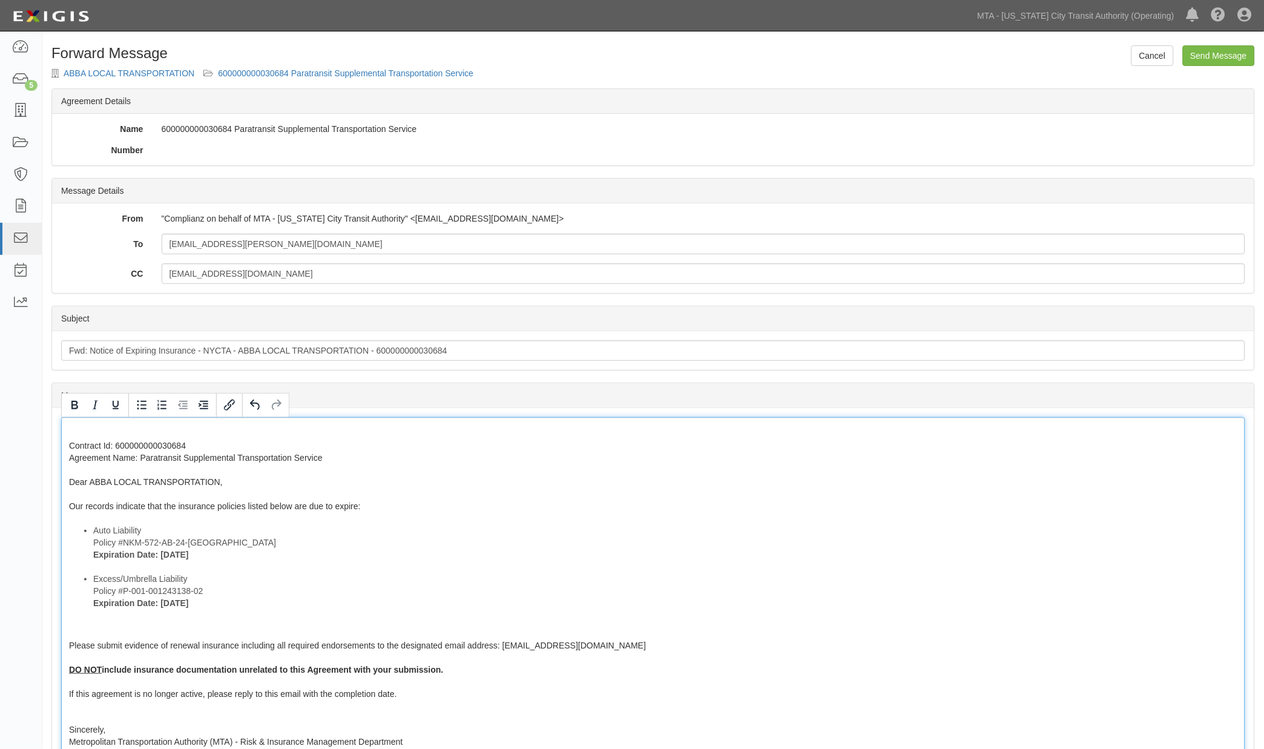
click at [71, 443] on span "Contract Id: 600000000030684 Agreement Name: Paratransit Supplemental Transport…" at bounding box center [215, 476] width 292 height 70
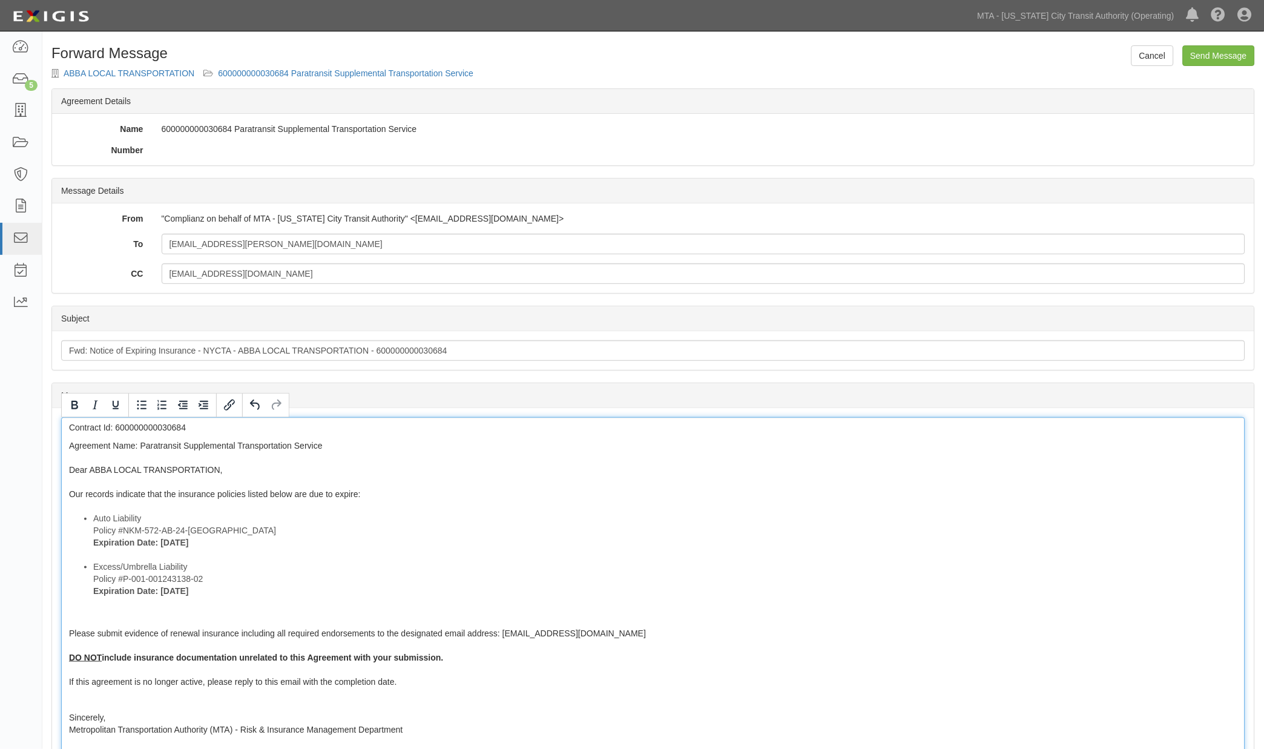
click at [71, 443] on span "Agreement Name: Paratransit Supplemental Transportation Service Dear ABBA LOCAL…" at bounding box center [215, 470] width 292 height 58
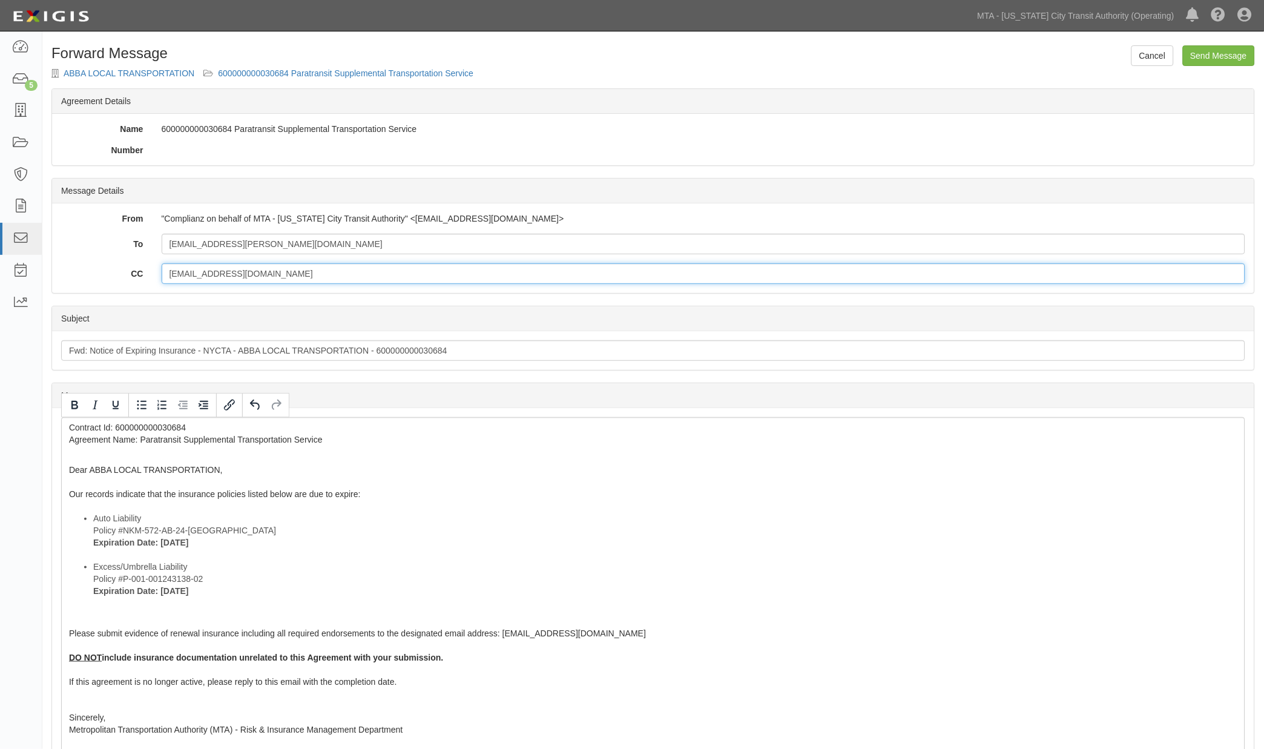
click at [294, 271] on input "mfinknj@gmail.com" at bounding box center [704, 273] width 1085 height 21
drag, startPoint x: 268, startPoint y: 271, endPoint x: 89, endPoint y: 259, distance: 179.1
click at [91, 260] on div "To uiza.manukyan@hubinternational.com CC mfinknj@gmail.com" at bounding box center [653, 259] width 1184 height 50
paste input "linda.rodriguez@nyct"
drag, startPoint x: 271, startPoint y: 264, endPoint x: 265, endPoint y: 275, distance: 12.8
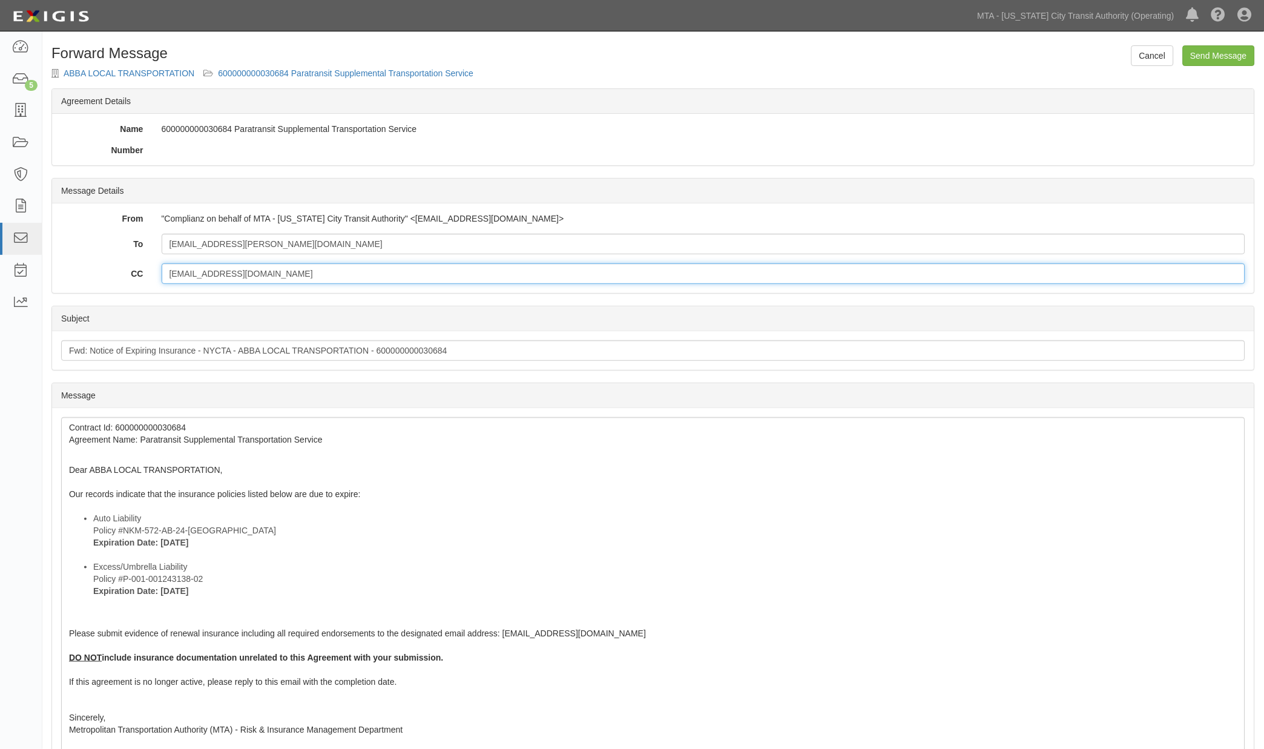
click at [271, 265] on input "mfinknj@gmail.com" at bounding box center [704, 273] width 1085 height 21
click at [264, 277] on input "mfinknj@gmail.com" at bounding box center [704, 273] width 1085 height 21
paste input "linda.rodriguez@nyct.com"
type input "mfinknj@gmail.com; linda.rodriguez@nyct.com"
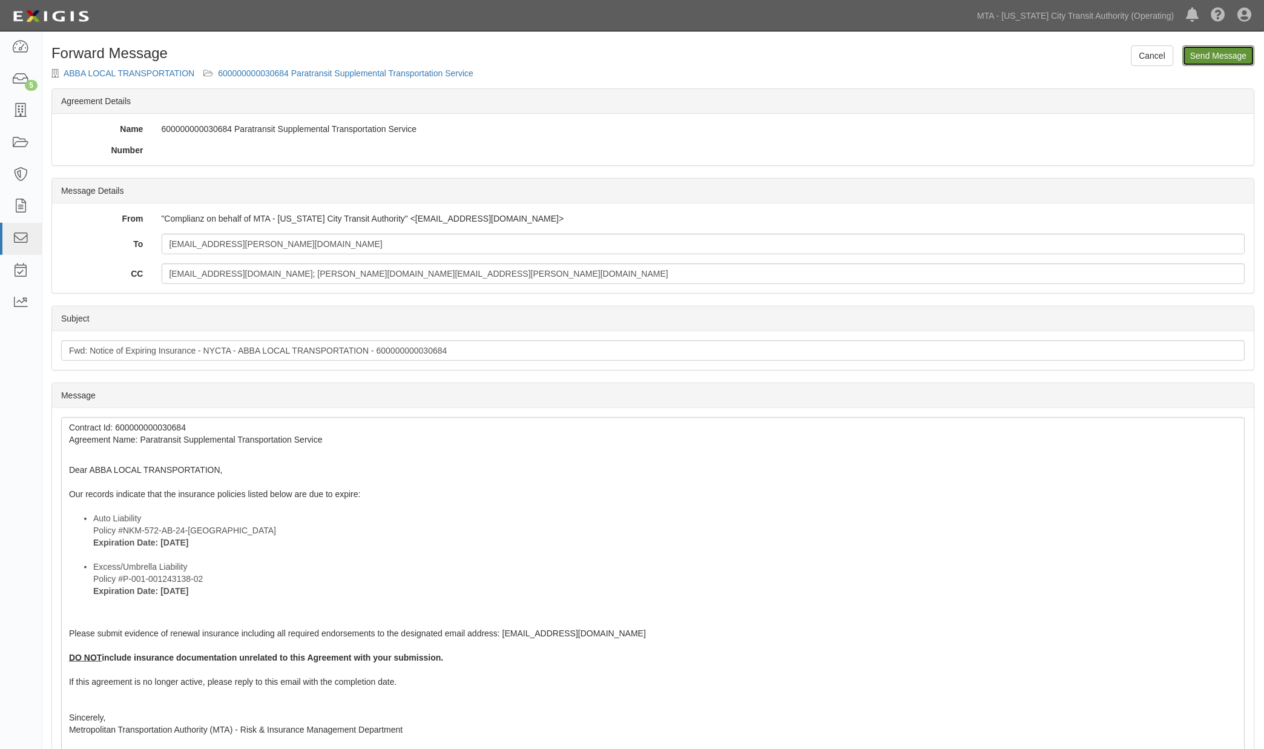
click at [1236, 55] on input "Send Message" at bounding box center [1219, 55] width 72 height 21
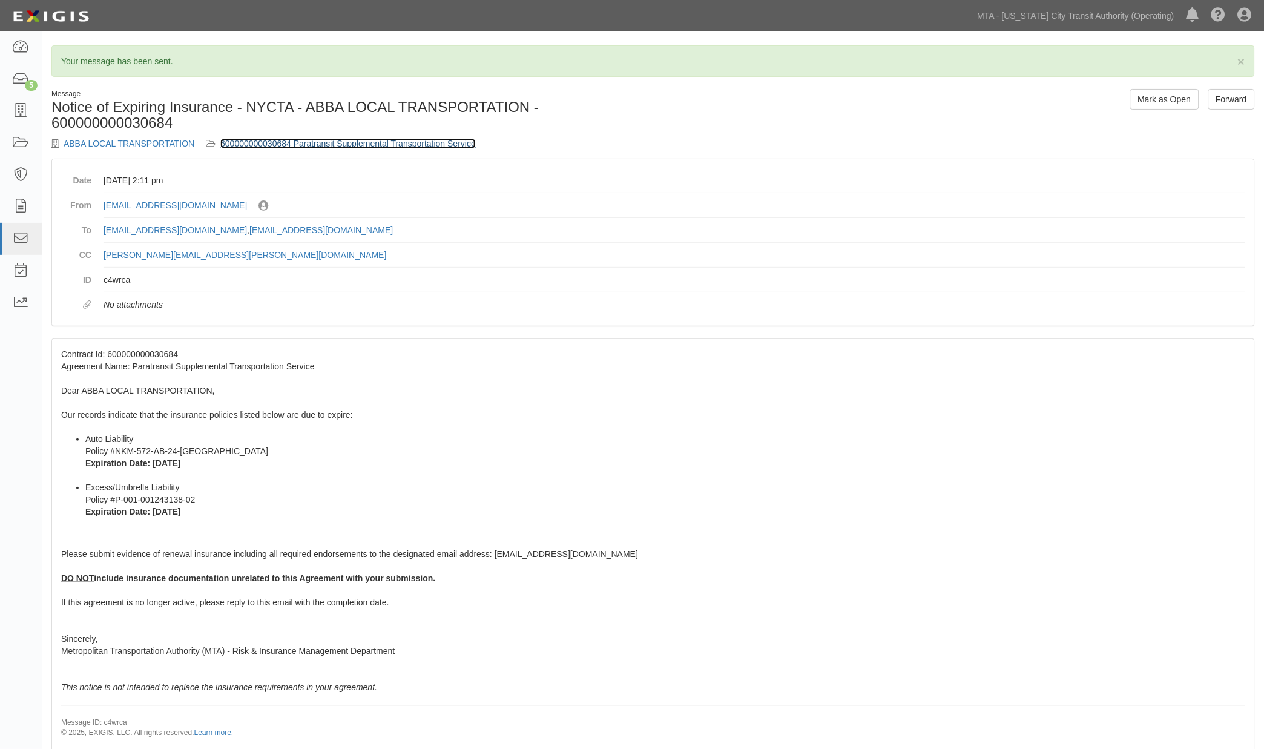
click at [338, 144] on link "600000000030684 Paratransit Supplemental Transportation Service" at bounding box center [348, 144] width 256 height 10
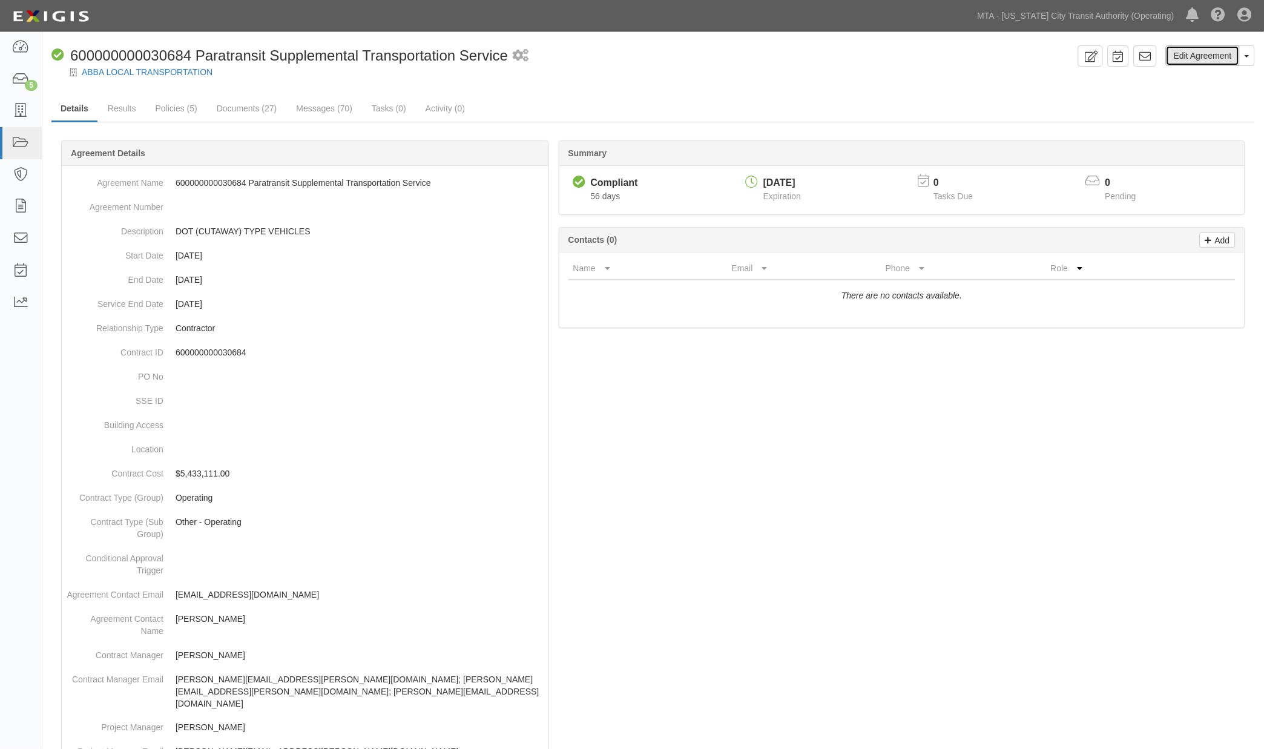
click at [1195, 58] on link "Edit Agreement" at bounding box center [1203, 55] width 74 height 21
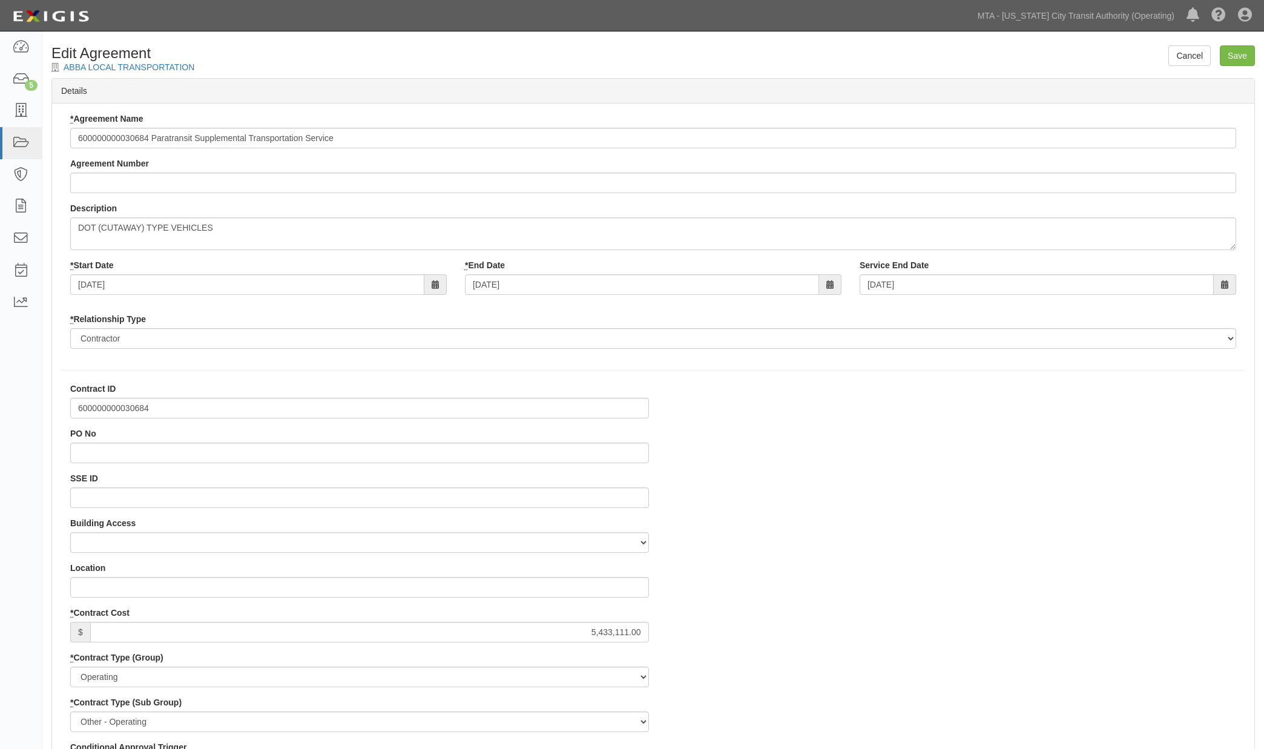
select select
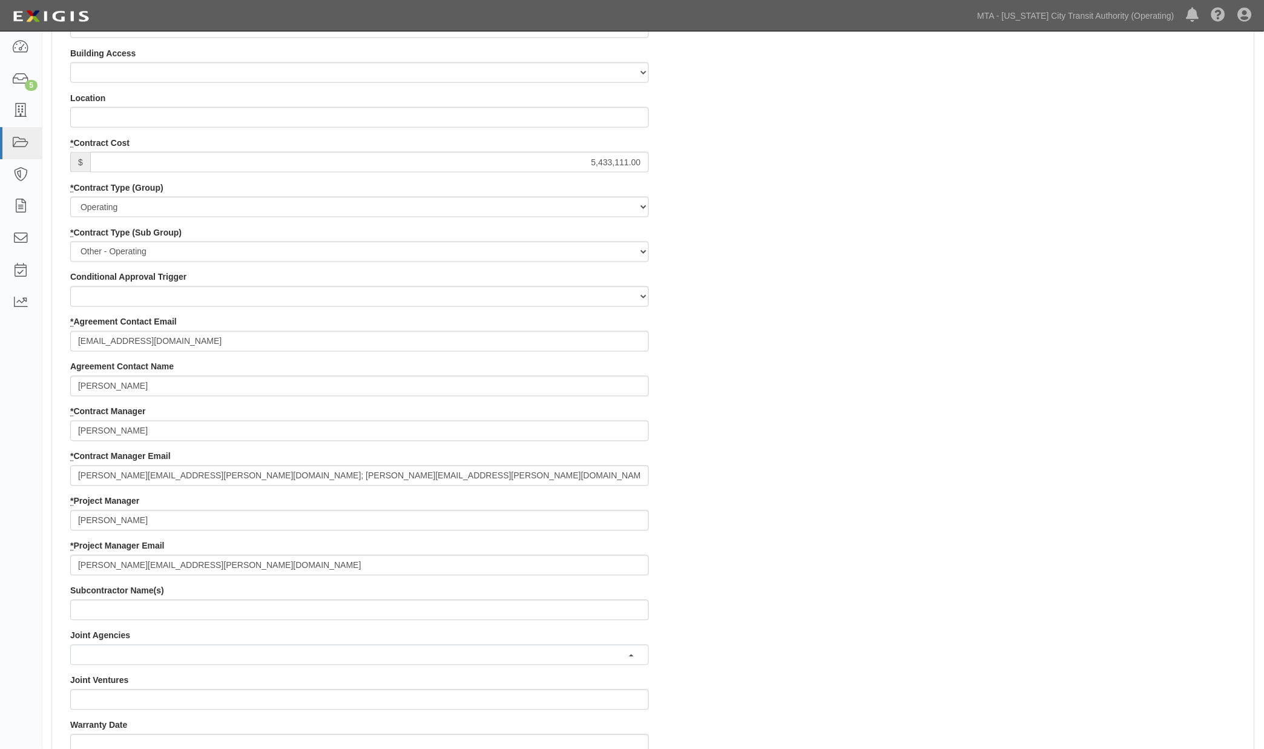
scroll to position [471, 0]
drag, startPoint x: 177, startPoint y: 475, endPoint x: 21, endPoint y: 477, distance: 156.9
click at [21, 477] on body "Toggle navigation Dashboard 5 Inbox Parties Agreements Coverages Documents Mess…" at bounding box center [632, 440] width 1264 height 1822
paste input "[PERSON_NAME][EMAIL_ADDRESS][PERSON_NAME][DOMAIN_NAME]"
type input "[PERSON_NAME][EMAIL_ADDRESS][PERSON_NAME][DOMAIN_NAME]; [PERSON_NAME][EMAIL_ADD…"
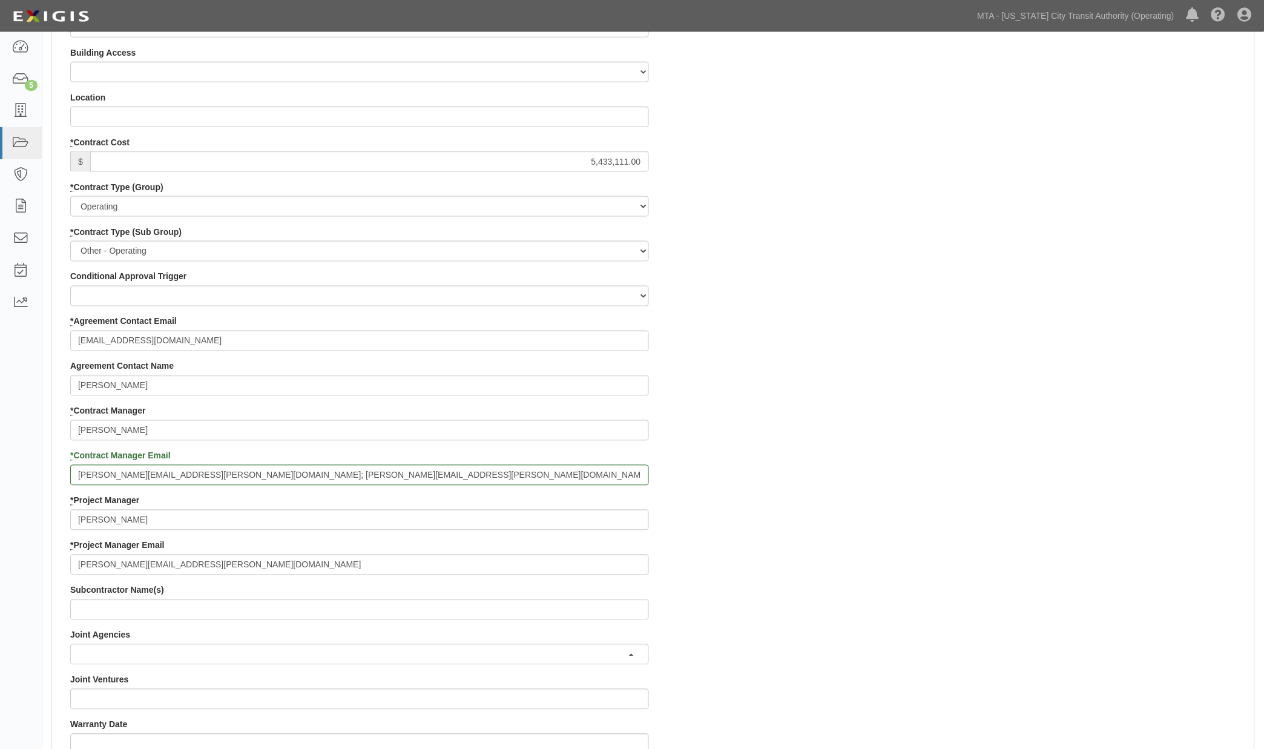
drag, startPoint x: 845, startPoint y: 549, endPoint x: 854, endPoint y: 552, distance: 9.0
click at [849, 549] on div "Contract ID 600000000030684 PO No SSE ID Building Access 2 Broadway 341/345/347…" at bounding box center [653, 517] width 1203 height 1210
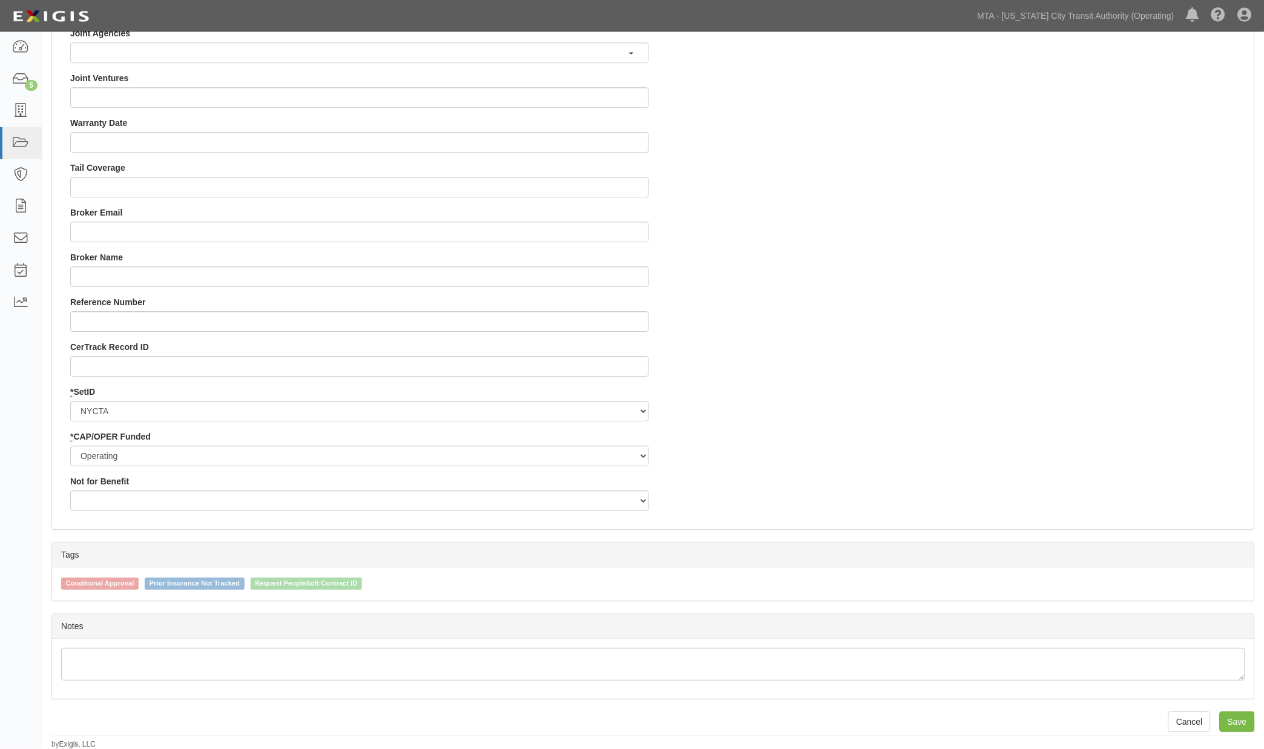
scroll to position [1073, 0]
click at [1246, 724] on input "Save" at bounding box center [1237, 721] width 35 height 21
type input "5433111.00"
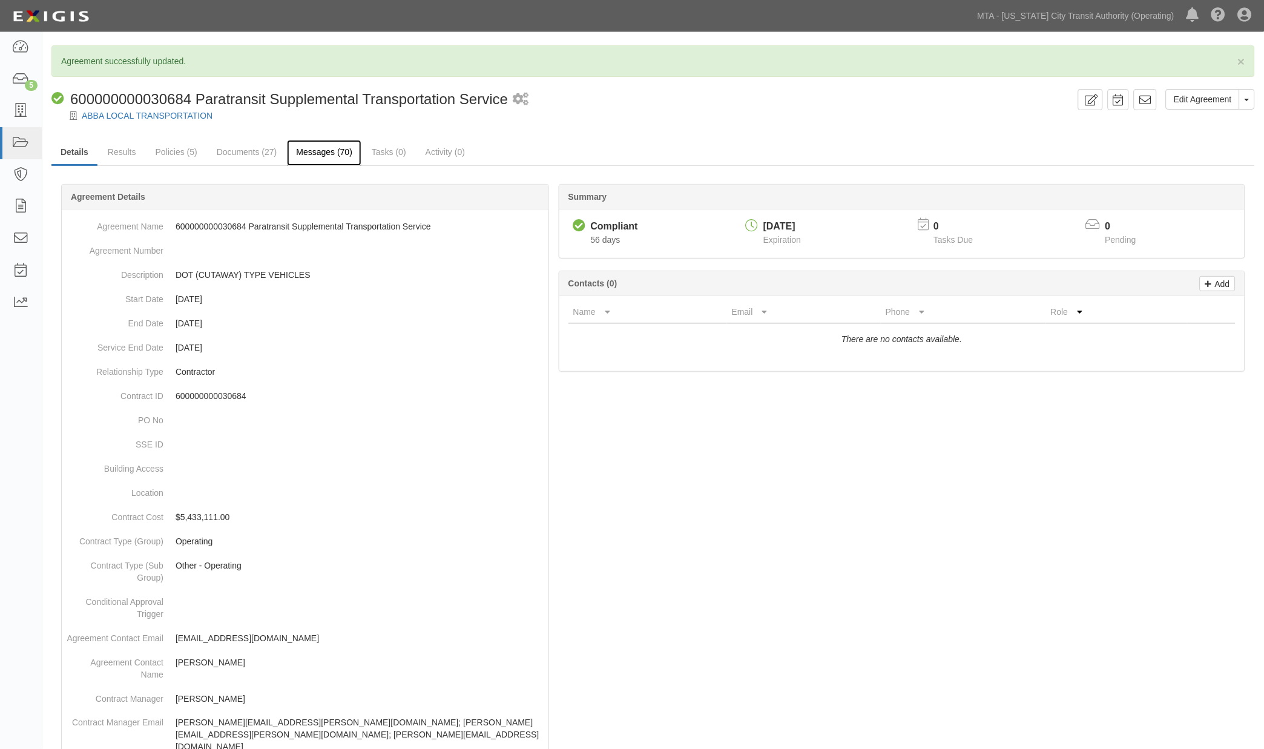
click at [316, 150] on link "Messages (70)" at bounding box center [324, 153] width 74 height 26
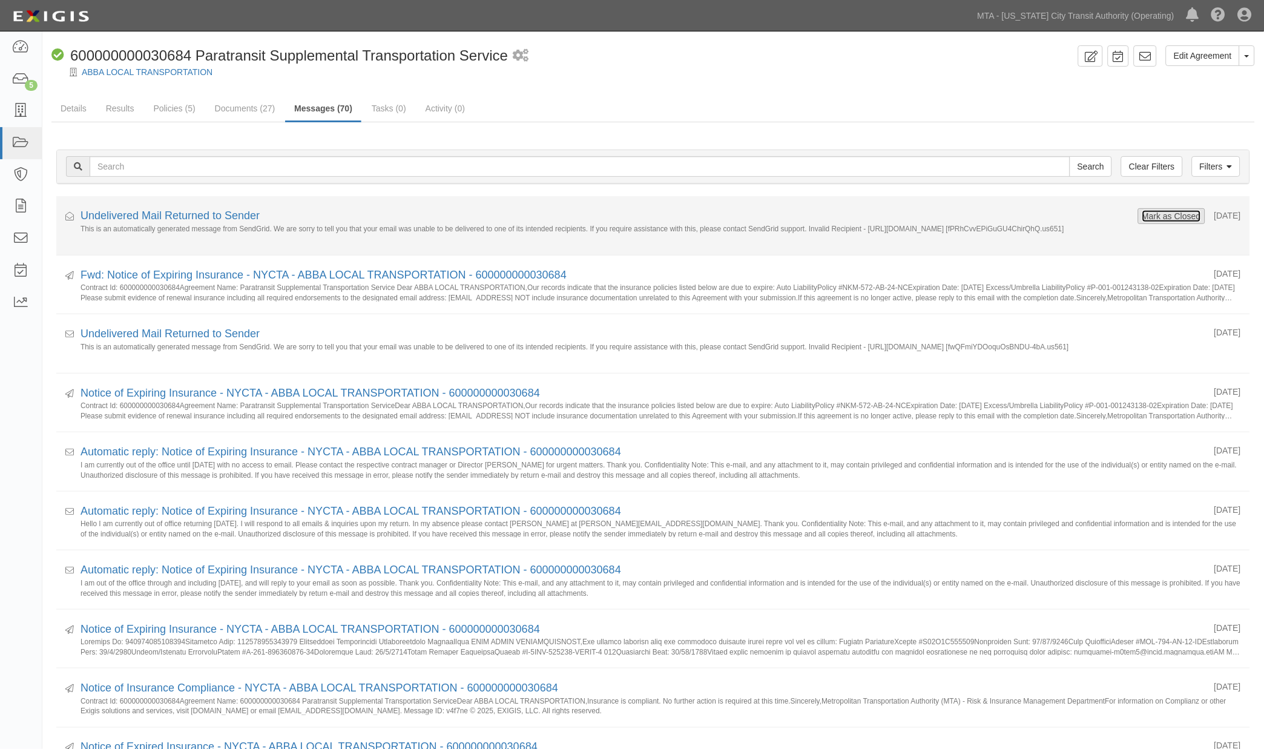
click at [1165, 217] on button "Mark as Closed" at bounding box center [1172, 216] width 60 height 13
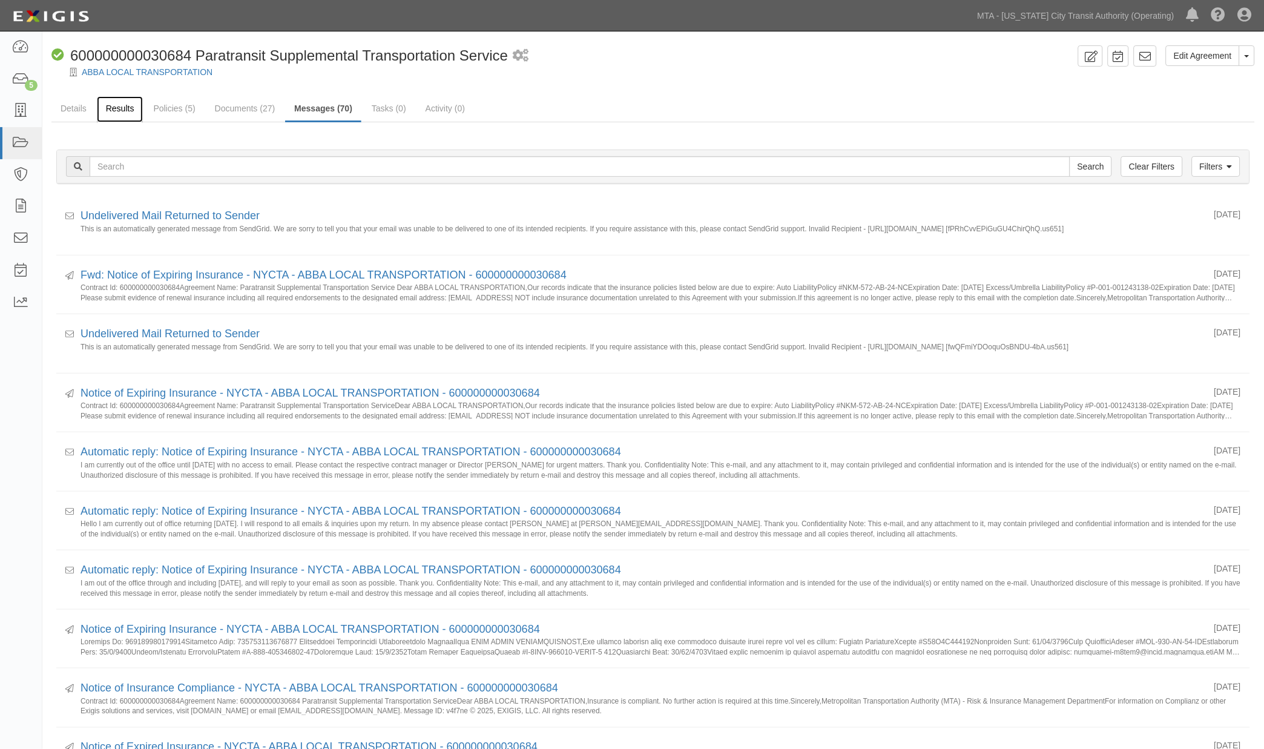
click at [117, 111] on link "Results" at bounding box center [120, 109] width 47 height 26
